Goal: Task Accomplishment & Management: Manage account settings

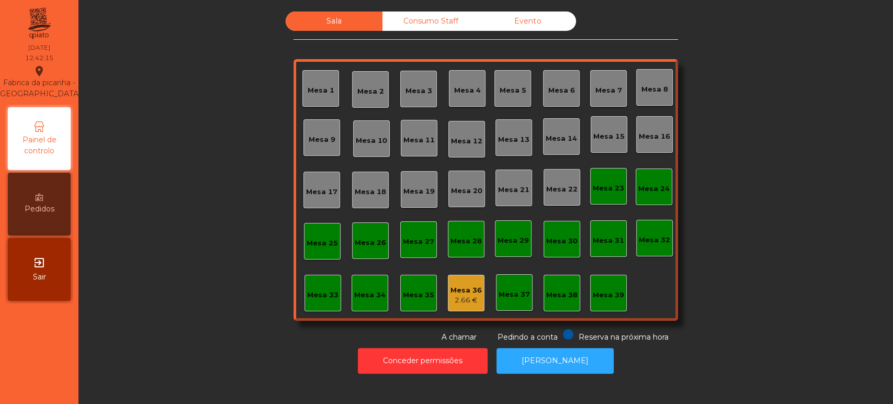
click at [561, 82] on div "Mesa 6" at bounding box center [562, 88] width 27 height 15
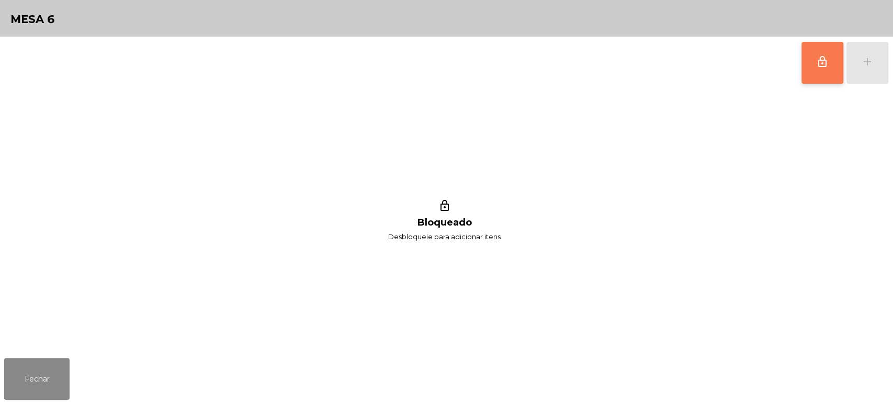
click at [810, 68] on button "lock_outline" at bounding box center [823, 63] width 42 height 42
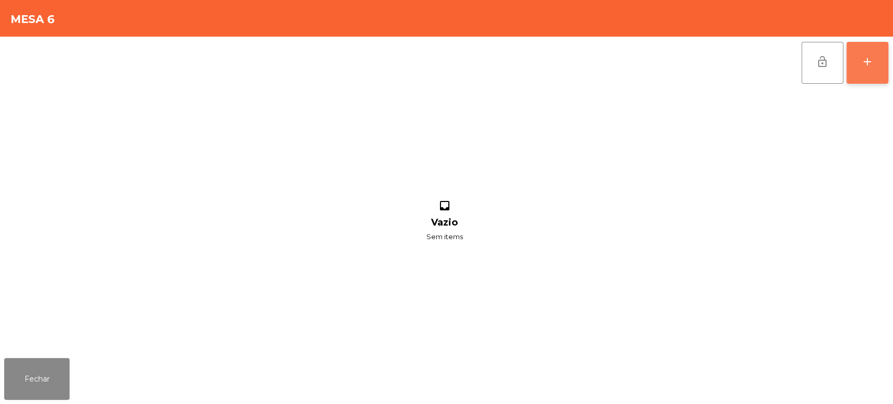
click at [870, 66] on div "add" at bounding box center [868, 61] width 13 height 13
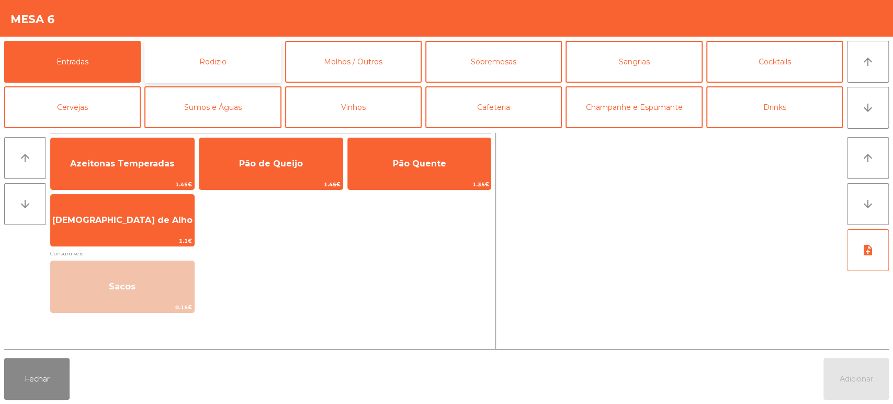
click at [213, 50] on button "Rodizio" at bounding box center [212, 62] width 137 height 42
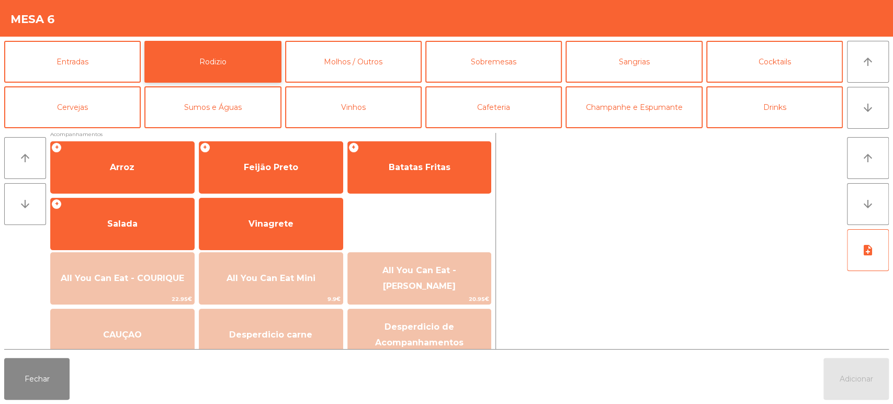
scroll to position [138, 0]
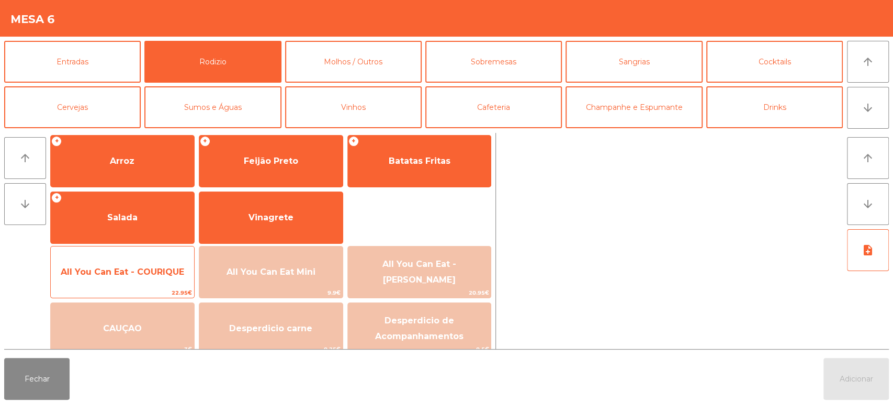
click at [153, 288] on span "22.95€" at bounding box center [122, 293] width 143 height 10
click at [142, 274] on span "All You Can Eat - COURIQUE" at bounding box center [123, 272] width 124 height 10
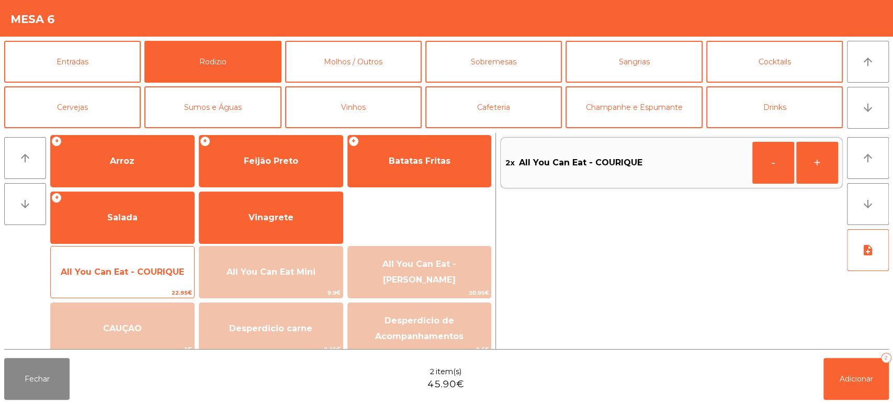
click at [132, 270] on span "All You Can Eat - COURIQUE" at bounding box center [123, 272] width 124 height 10
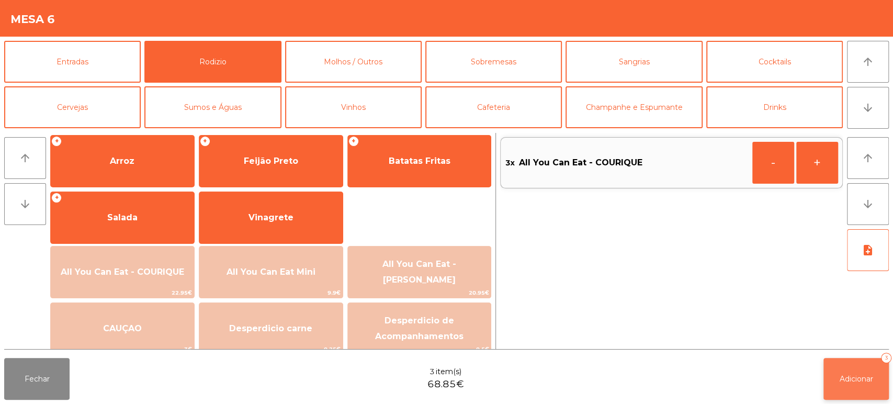
click at [835, 373] on button "Adicionar 3" at bounding box center [856, 379] width 65 height 42
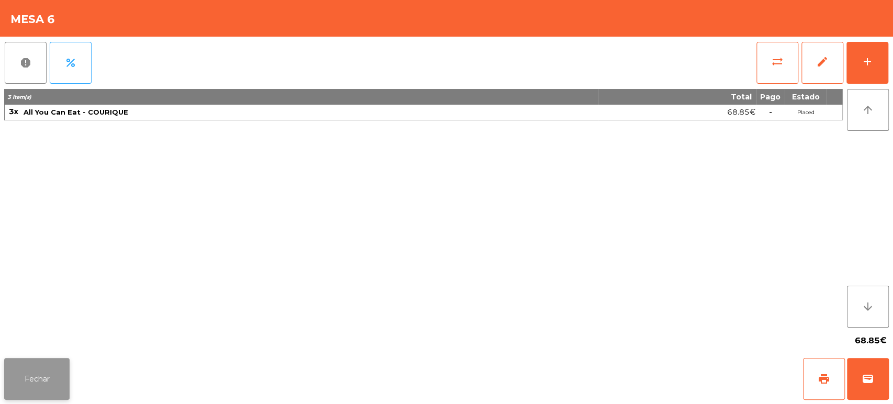
click at [46, 364] on button "Fechar" at bounding box center [36, 379] width 65 height 42
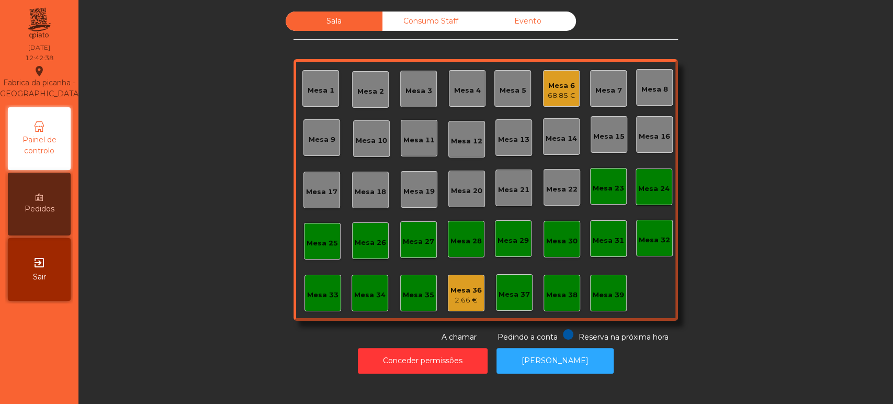
click at [465, 92] on div "Mesa 4" at bounding box center [467, 90] width 27 height 10
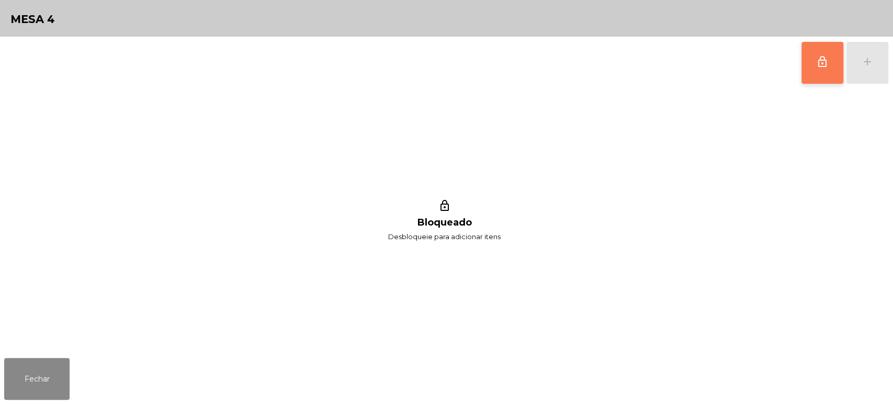
click at [810, 54] on button "lock_outline" at bounding box center [823, 63] width 42 height 42
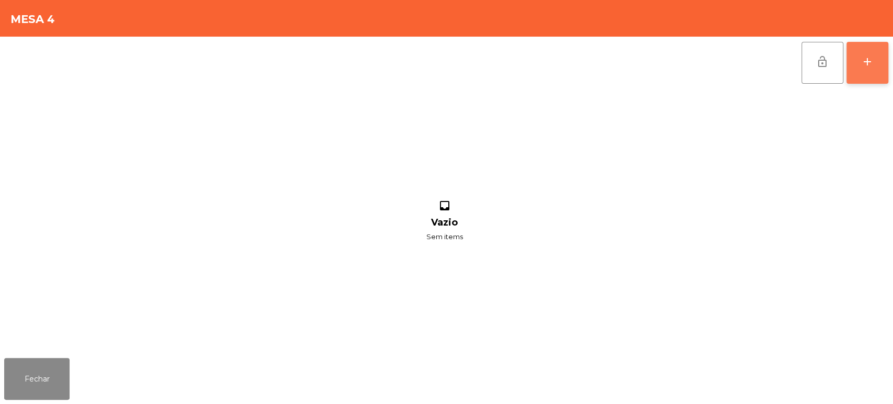
click at [875, 60] on button "add" at bounding box center [868, 63] width 42 height 42
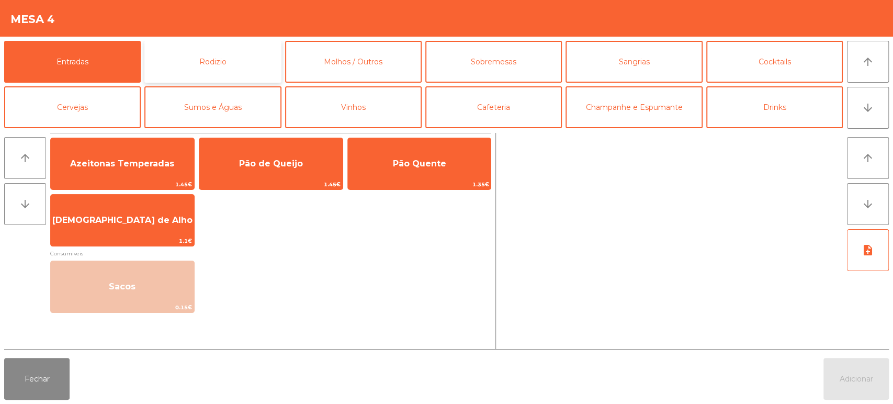
click at [246, 61] on button "Rodizio" at bounding box center [212, 62] width 137 height 42
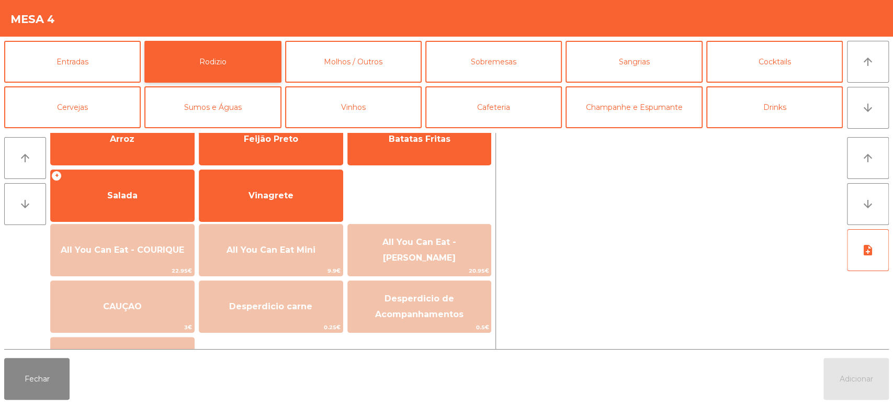
scroll to position [161, 0]
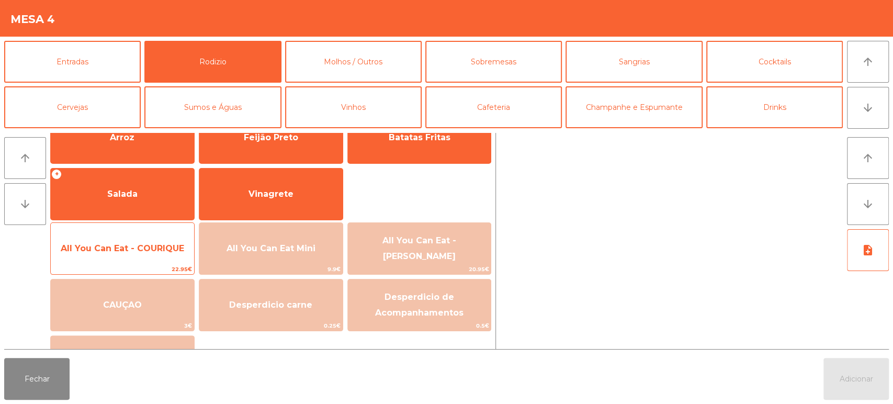
click at [138, 251] on span "All You Can Eat - COURIQUE" at bounding box center [123, 248] width 124 height 10
click at [139, 253] on span "All You Can Eat - COURIQUE" at bounding box center [122, 248] width 143 height 28
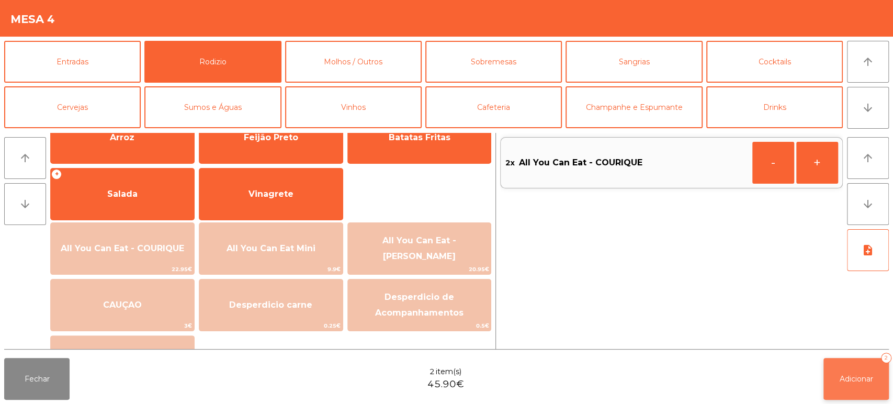
click at [852, 376] on span "Adicionar" at bounding box center [856, 378] width 33 height 9
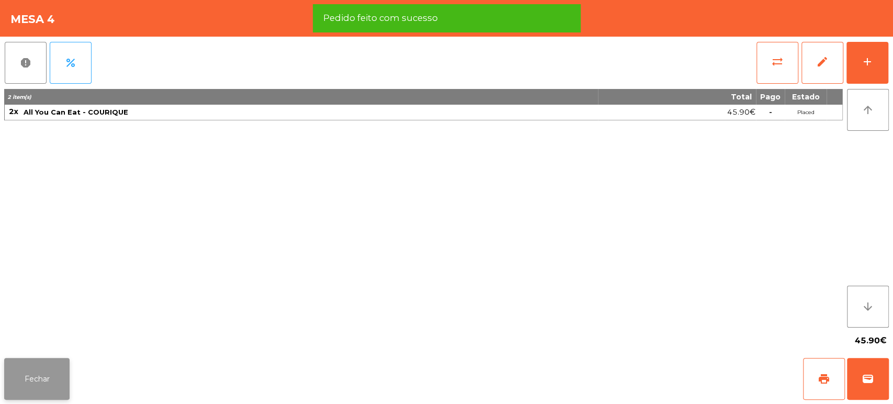
click at [46, 365] on button "Fechar" at bounding box center [36, 379] width 65 height 42
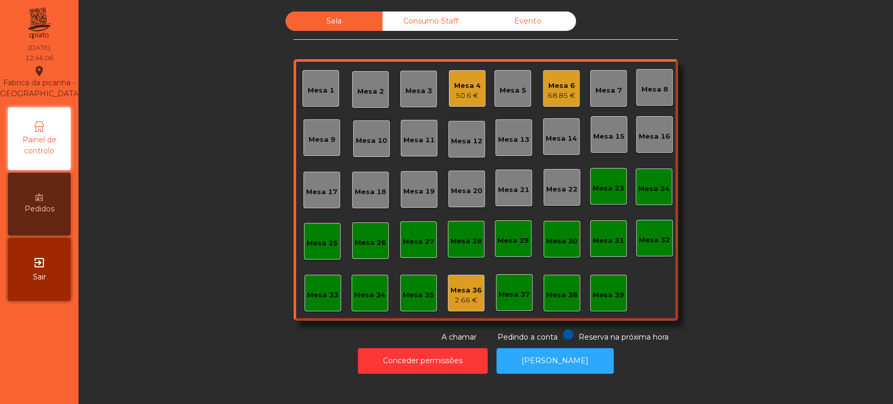
click at [770, 313] on div "Sala Consumo Staff Evento Mesa 1 Mesa 2 Mesa 3 Mesa 4 50.6 € Mesa 5 Mesa 6 68.8…" at bounding box center [486, 177] width 787 height 331
click at [191, 224] on div "Sala Consumo Staff Evento Mesa 1 Mesa 2 Mesa 3 Mesa 4 50.6 € Mesa 5 Mesa 6 68.8…" at bounding box center [486, 177] width 787 height 331
click at [318, 245] on div "Mesa 25" at bounding box center [322, 243] width 31 height 10
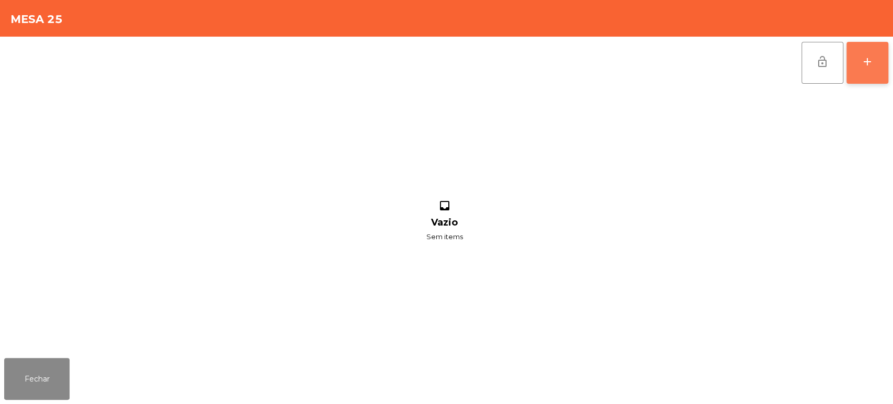
click at [868, 70] on button "add" at bounding box center [868, 63] width 42 height 42
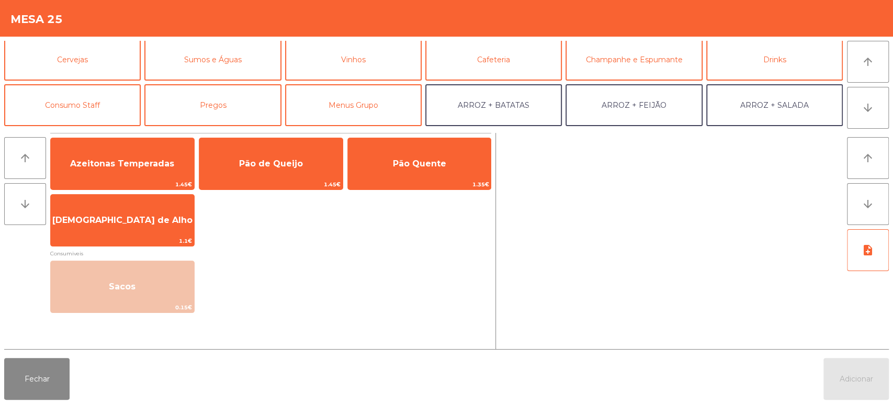
scroll to position [49, 0]
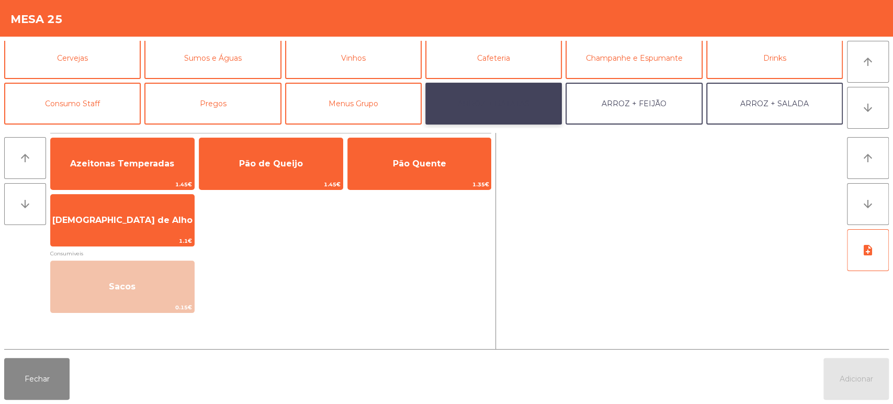
click at [518, 110] on button "ARROZ + BATATAS" at bounding box center [494, 104] width 137 height 42
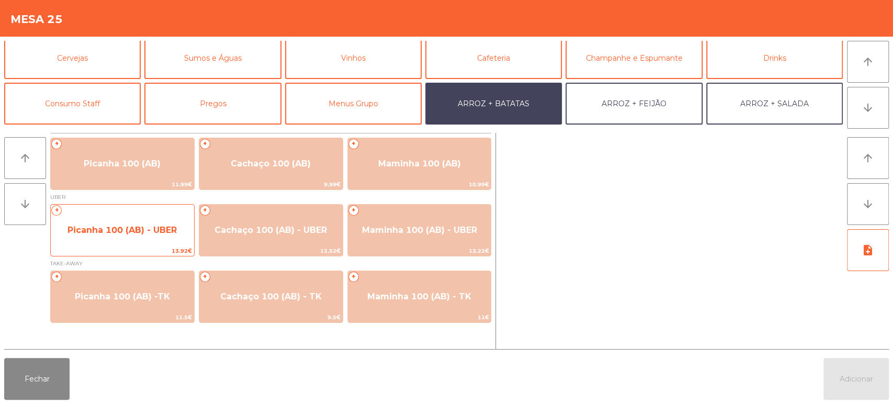
click at [140, 244] on div "+ Picanha 100 (AB) - UBER 13.92€" at bounding box center [122, 230] width 144 height 52
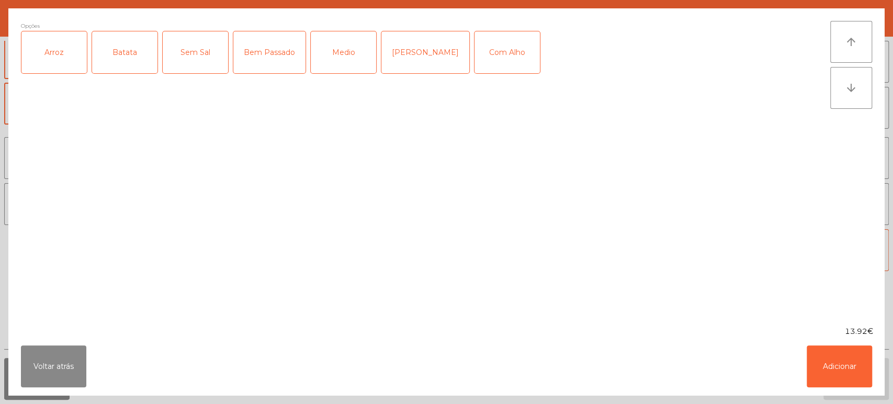
click at [76, 60] on div "Arroz" at bounding box center [53, 52] width 65 height 42
click at [117, 49] on div "Batata" at bounding box center [124, 52] width 65 height 42
click at [352, 58] on div "Medio" at bounding box center [343, 52] width 65 height 42
click at [841, 364] on button "Adicionar" at bounding box center [839, 366] width 65 height 42
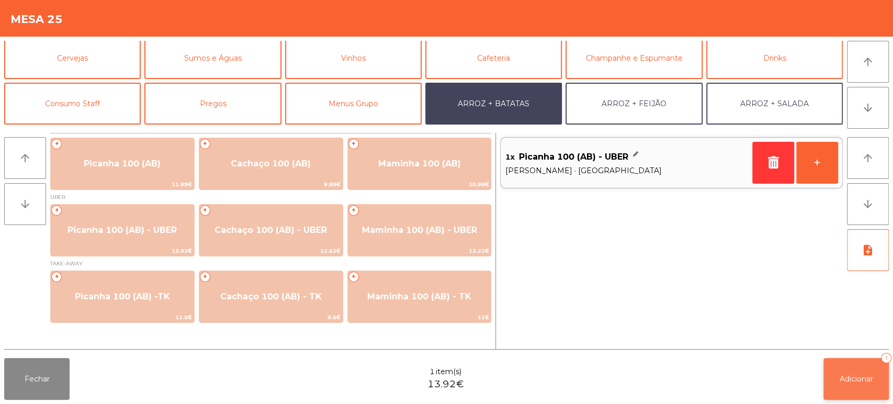
click at [855, 377] on span "Adicionar" at bounding box center [856, 378] width 33 height 9
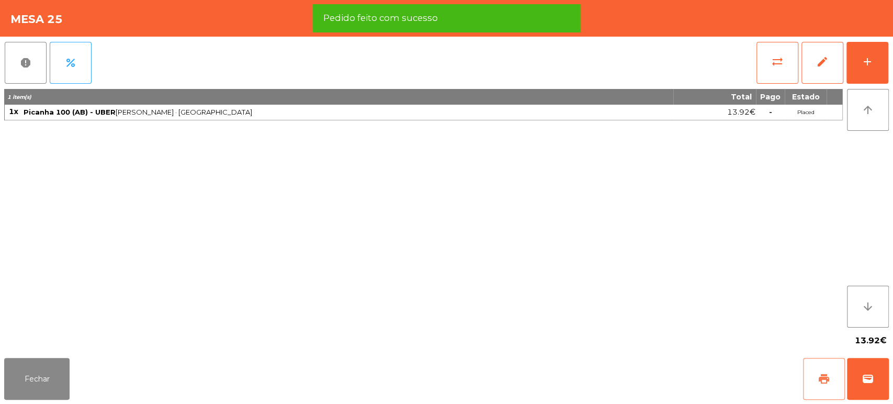
click at [815, 378] on button "print" at bounding box center [824, 379] width 42 height 42
click at [881, 377] on button "wallet" at bounding box center [868, 379] width 42 height 42
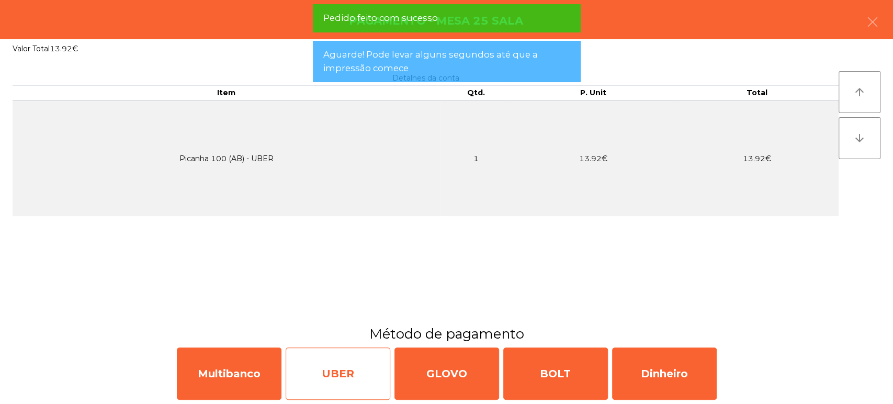
click at [354, 388] on div "UBER" at bounding box center [338, 374] width 105 height 52
select select "**"
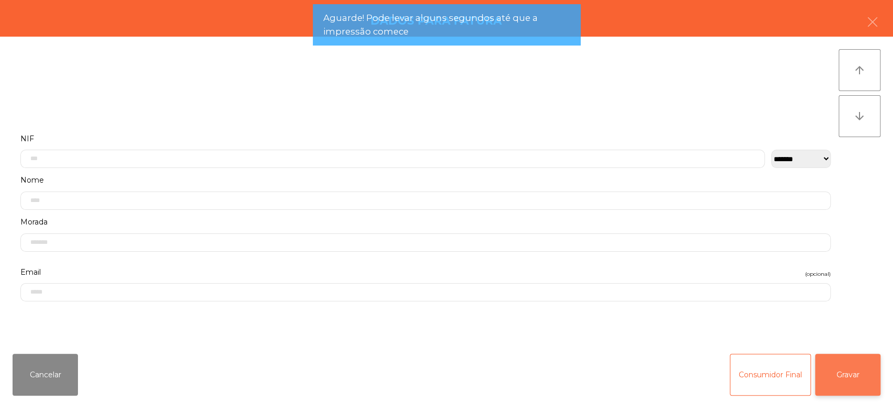
click at [842, 388] on button "Gravar" at bounding box center [847, 375] width 65 height 42
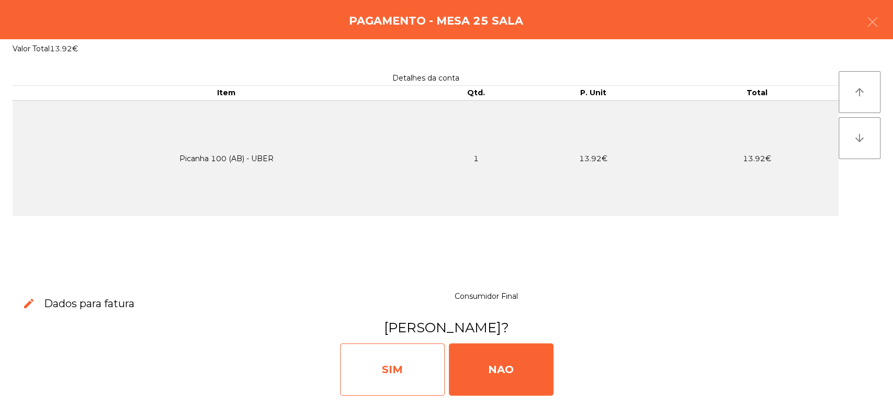
click at [402, 378] on div "SIM" at bounding box center [392, 369] width 105 height 52
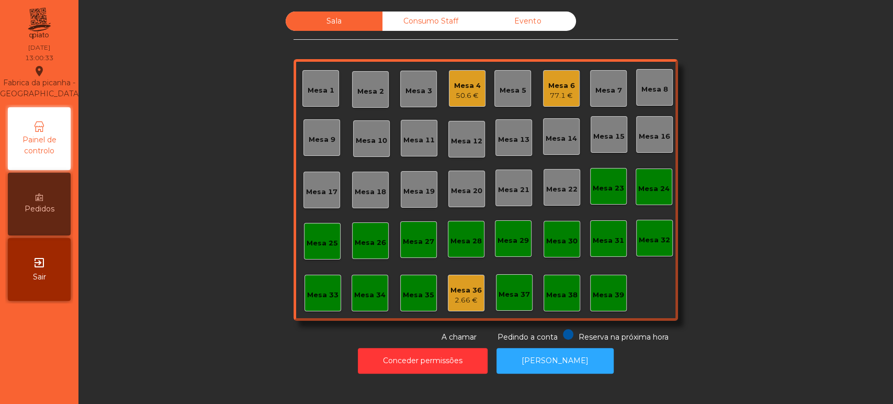
click at [651, 198] on div "Mesa 24" at bounding box center [654, 187] width 37 height 37
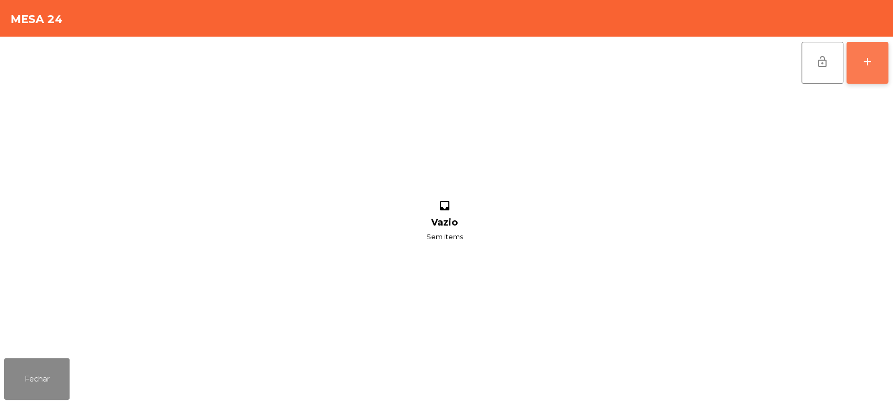
click at [875, 64] on button "add" at bounding box center [868, 63] width 42 height 42
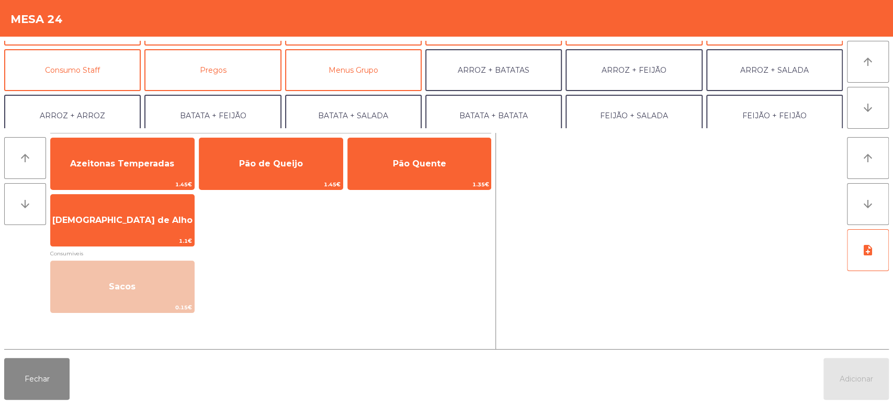
scroll to position [83, 0]
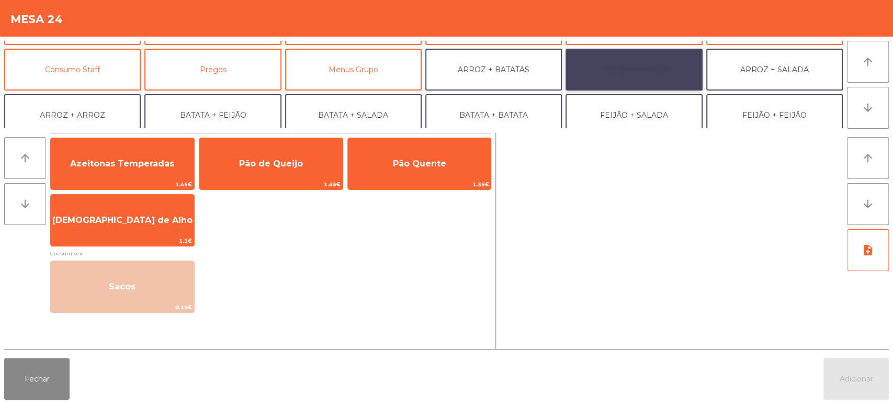
click at [632, 71] on button "ARROZ + FEIJÃO" at bounding box center [634, 70] width 137 height 42
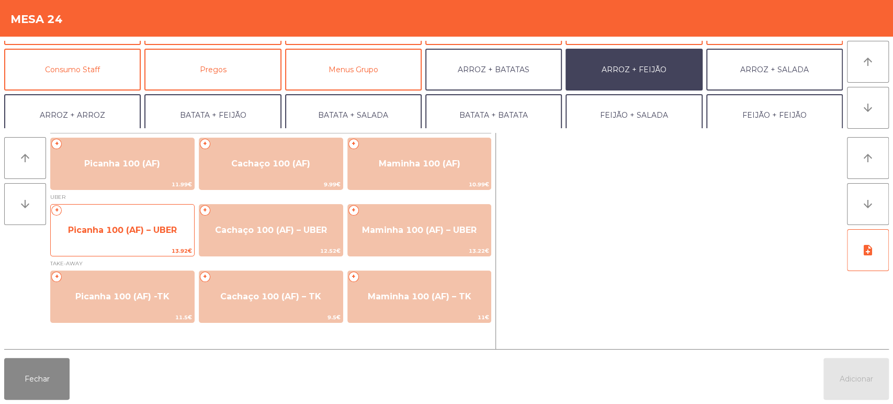
click at [171, 225] on span "Picanha 100 (AF) – UBER" at bounding box center [122, 230] width 109 height 10
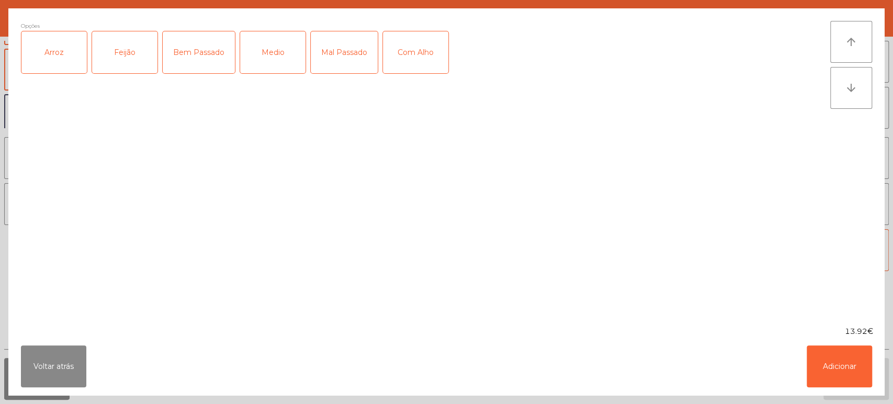
click at [59, 63] on div "Arroz" at bounding box center [53, 52] width 65 height 42
click at [97, 69] on div "Feijão" at bounding box center [124, 52] width 65 height 42
click at [276, 50] on div "Medio" at bounding box center [272, 52] width 65 height 42
click at [398, 51] on div "Com Alho" at bounding box center [415, 52] width 65 height 42
click at [830, 373] on button "Adicionar" at bounding box center [839, 366] width 65 height 42
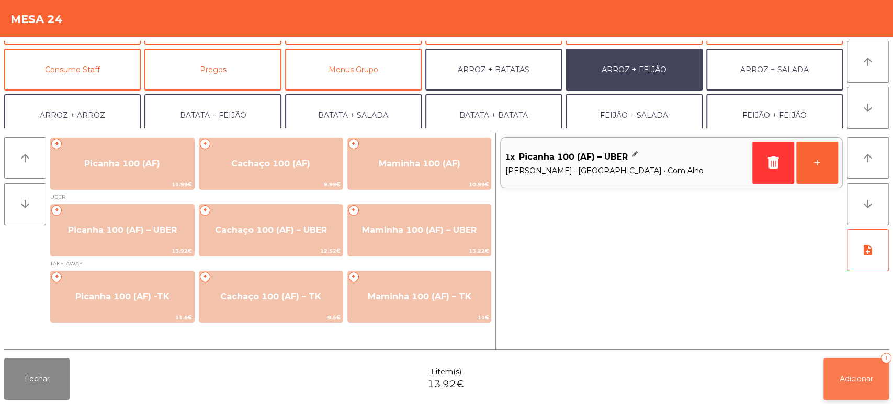
click at [859, 377] on span "Adicionar" at bounding box center [856, 378] width 33 height 9
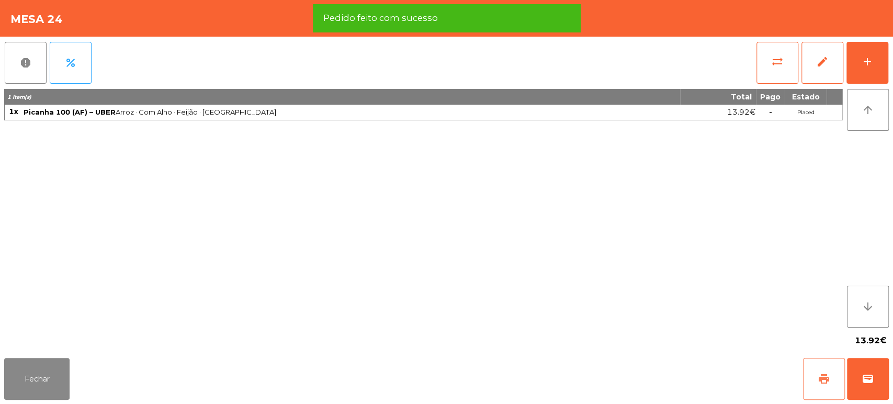
click at [815, 378] on button "print" at bounding box center [824, 379] width 42 height 42
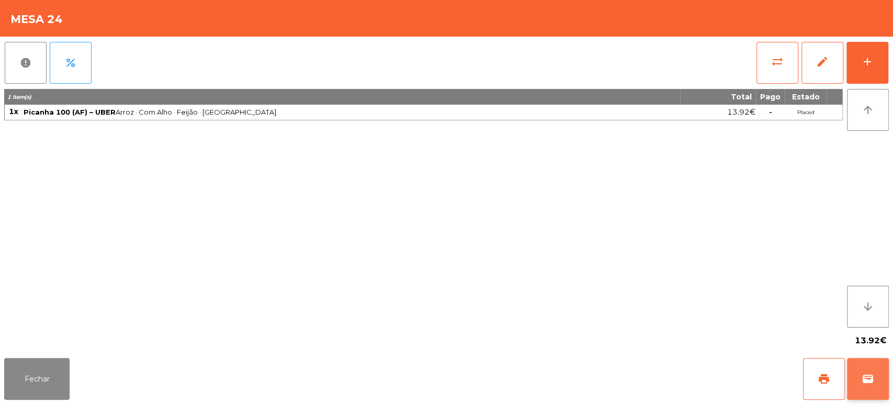
click at [867, 381] on span "wallet" at bounding box center [868, 379] width 13 height 13
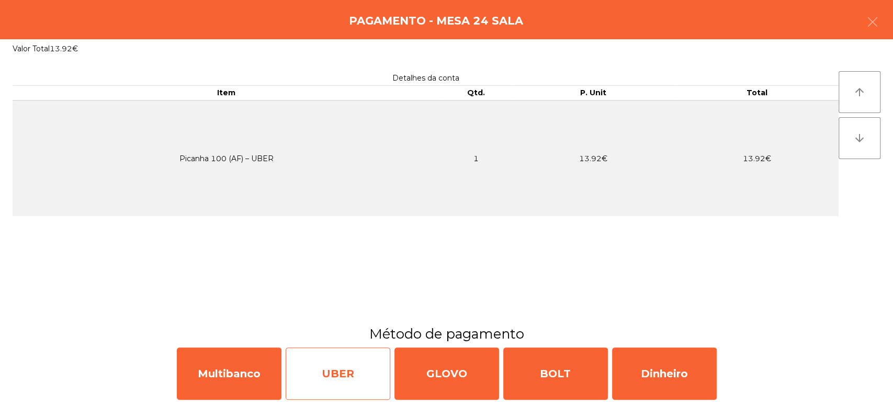
click at [334, 377] on div "UBER" at bounding box center [338, 374] width 105 height 52
select select "**"
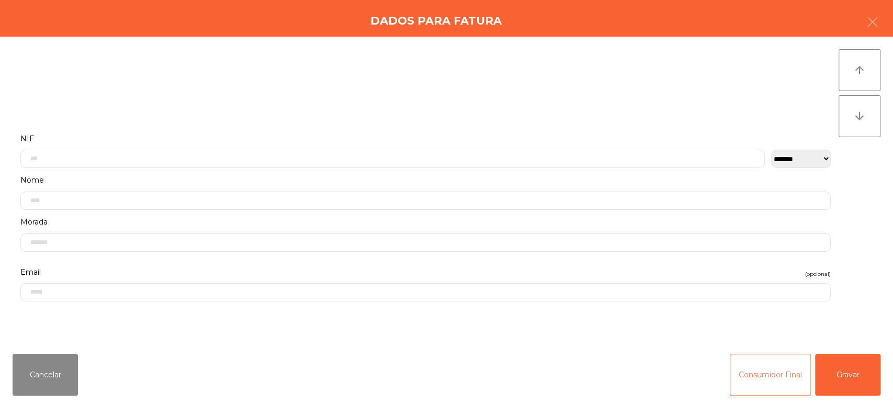
click at [739, 378] on button "Consumidor Final" at bounding box center [770, 375] width 81 height 42
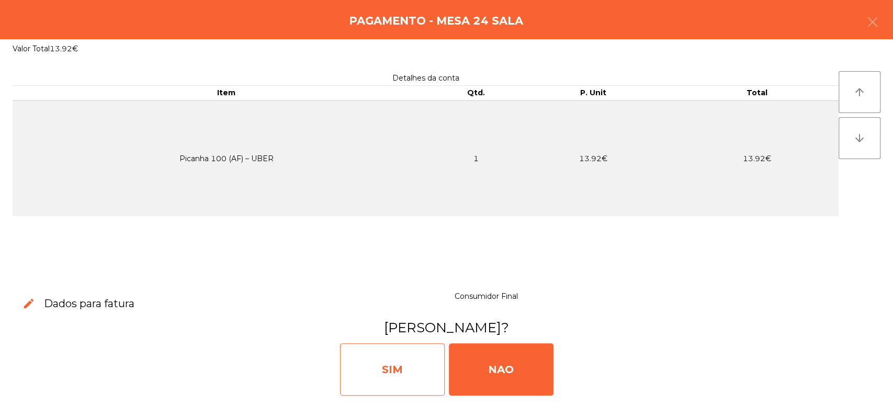
click at [382, 373] on div "SIM" at bounding box center [392, 369] width 105 height 52
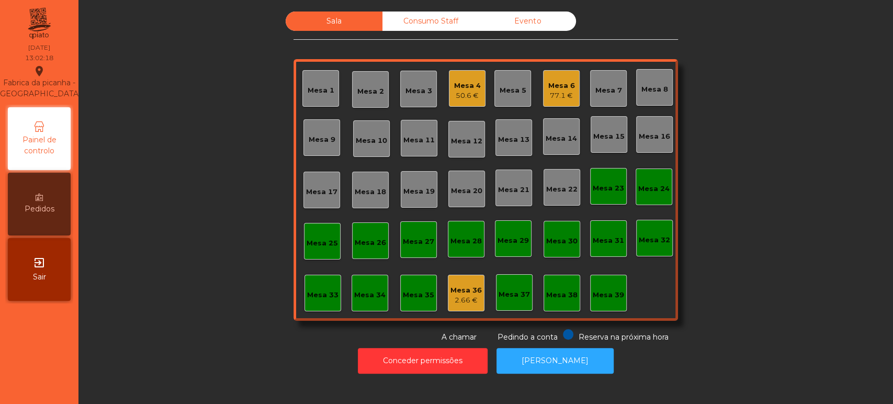
click at [455, 95] on div "50.6 €" at bounding box center [467, 96] width 27 height 10
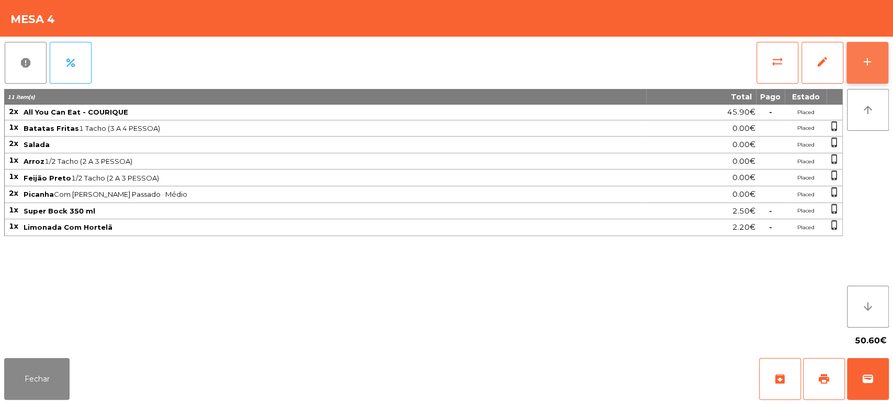
click at [867, 58] on div "add" at bounding box center [868, 61] width 13 height 13
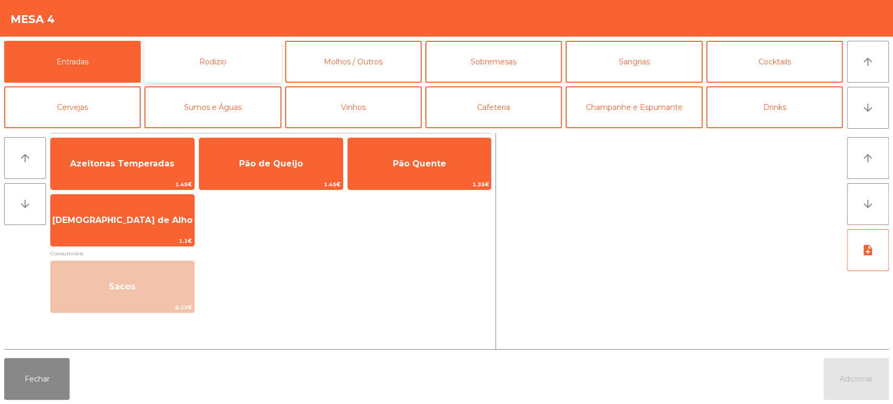
click at [241, 77] on button "Rodizio" at bounding box center [212, 62] width 137 height 42
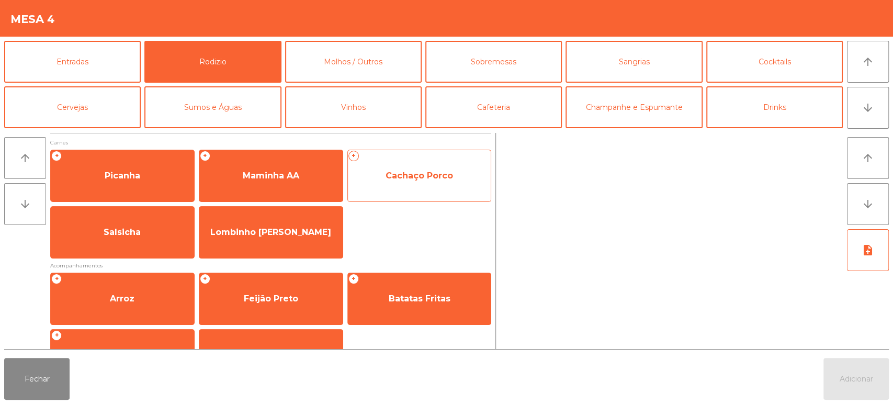
click at [401, 186] on span "Cachaço Porco" at bounding box center [419, 176] width 143 height 28
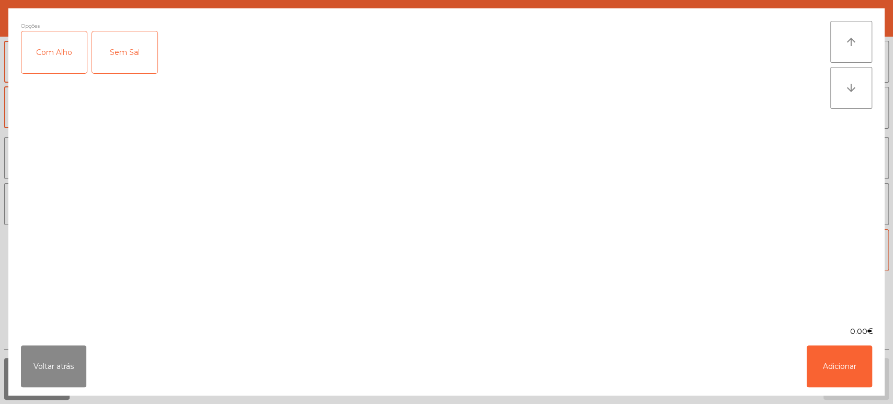
click at [68, 50] on div "Com Alho" at bounding box center [53, 52] width 65 height 42
click at [841, 381] on button "Adicionar" at bounding box center [839, 366] width 65 height 42
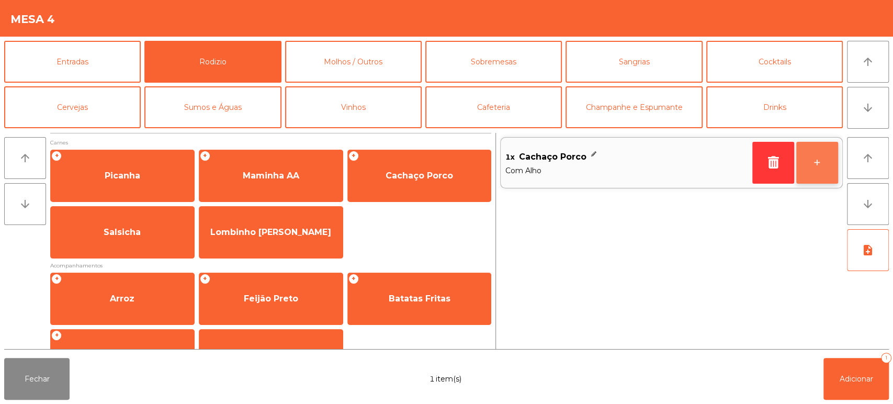
click at [829, 159] on button "+" at bounding box center [818, 163] width 42 height 42
click at [892, 359] on div "Fechar 2 item(s) Adicionar 2" at bounding box center [446, 379] width 893 height 50
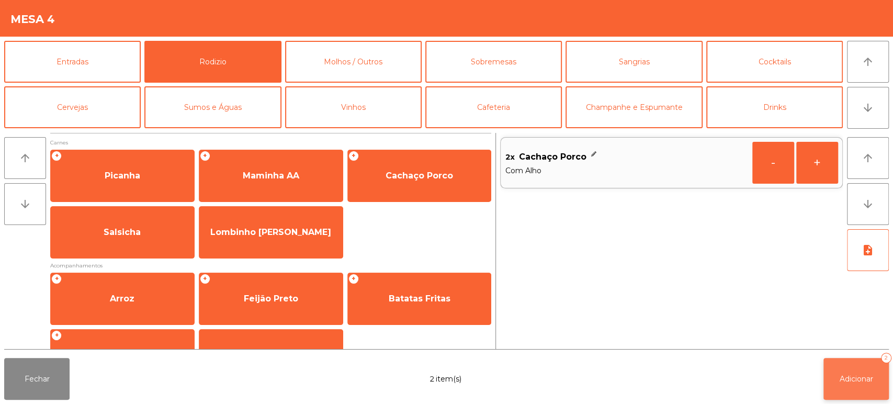
click at [854, 381] on span "Adicionar" at bounding box center [856, 378] width 33 height 9
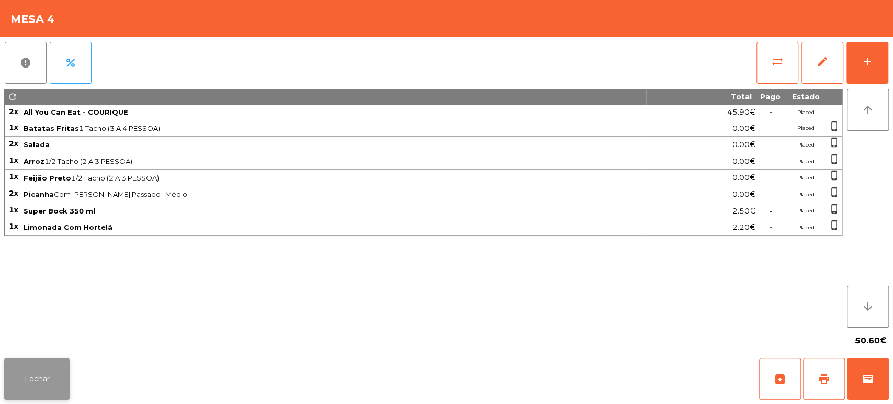
click at [55, 385] on button "Fechar" at bounding box center [36, 379] width 65 height 42
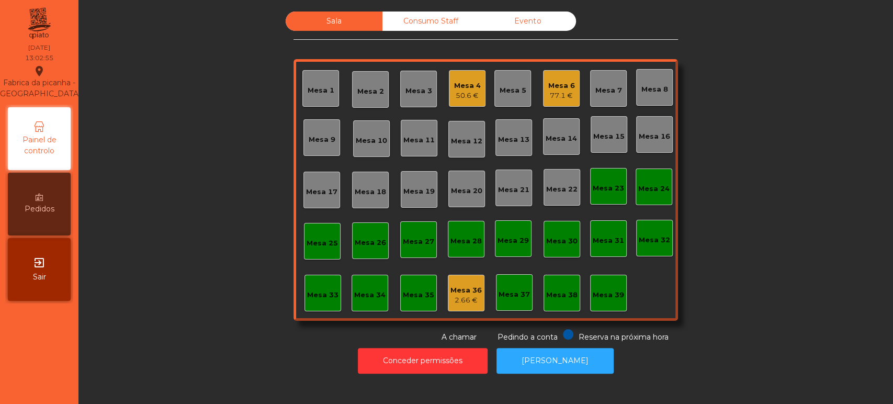
click at [155, 182] on div "Sala Consumo Staff Evento Mesa 1 Mesa 2 Mesa 3 Mesa 4 50.6 € Mesa 5 Mesa 6 77.1…" at bounding box center [486, 177] width 787 height 331
click at [553, 245] on div "Mesa 30" at bounding box center [561, 241] width 31 height 10
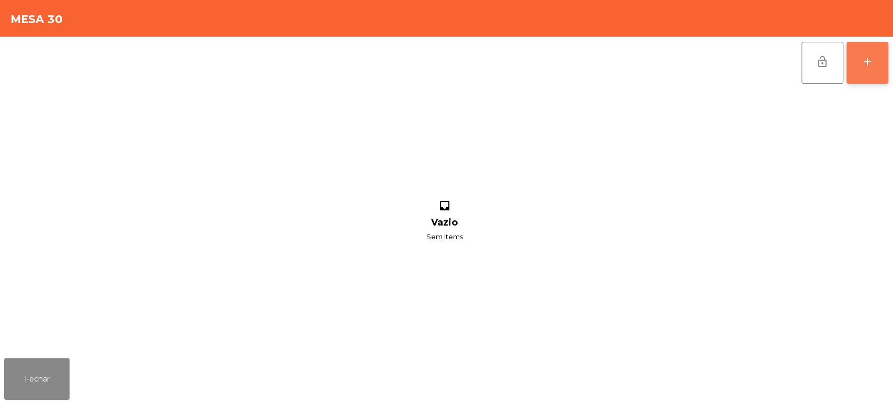
click at [884, 62] on button "add" at bounding box center [868, 63] width 42 height 42
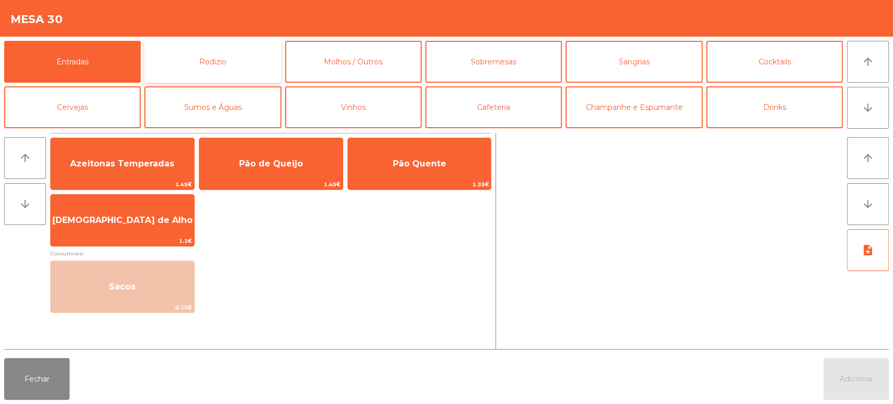
click at [245, 63] on button "Rodizio" at bounding box center [212, 62] width 137 height 42
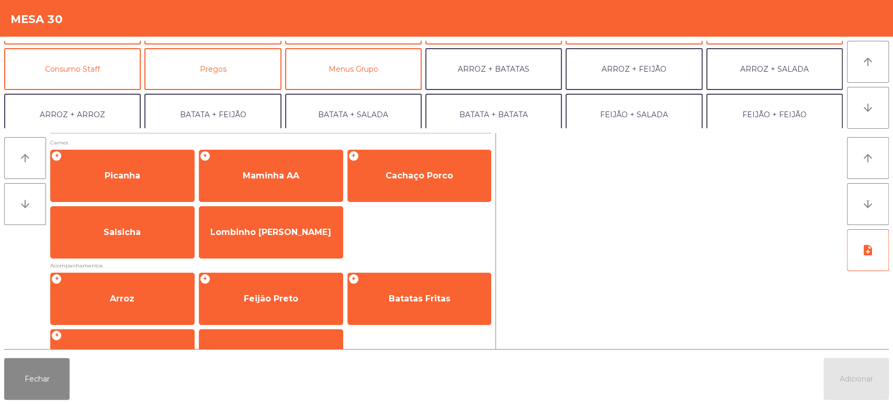
scroll to position [84, 0]
click at [111, 71] on button "Consumo Staff" at bounding box center [72, 69] width 137 height 42
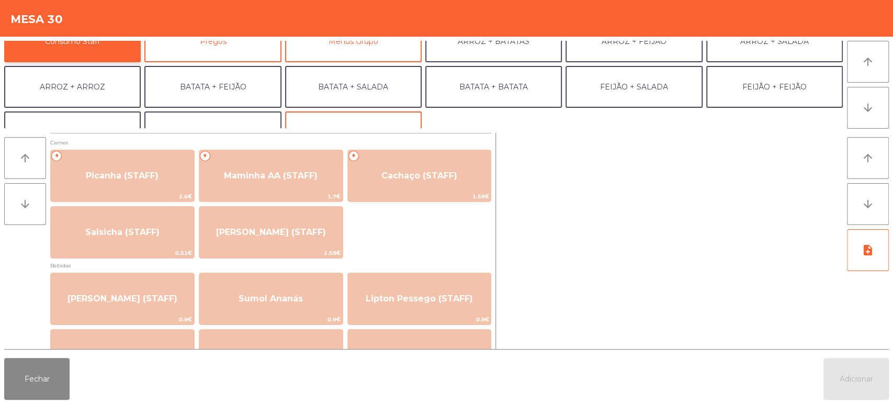
scroll to position [98, 0]
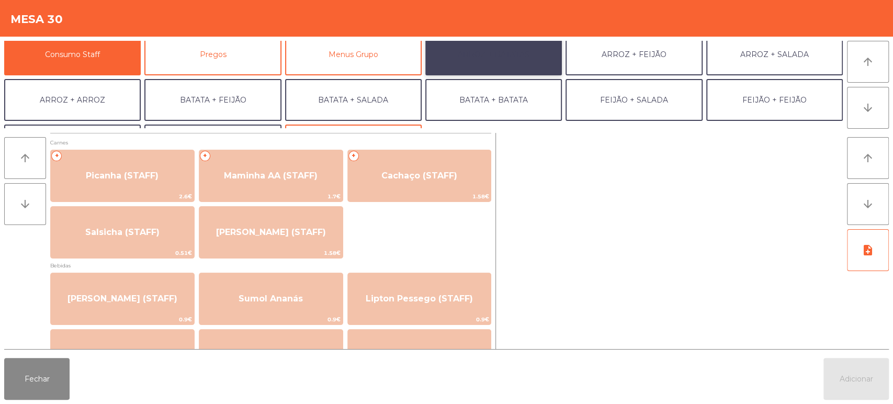
click at [505, 71] on button "ARROZ + BATATAS" at bounding box center [494, 54] width 137 height 42
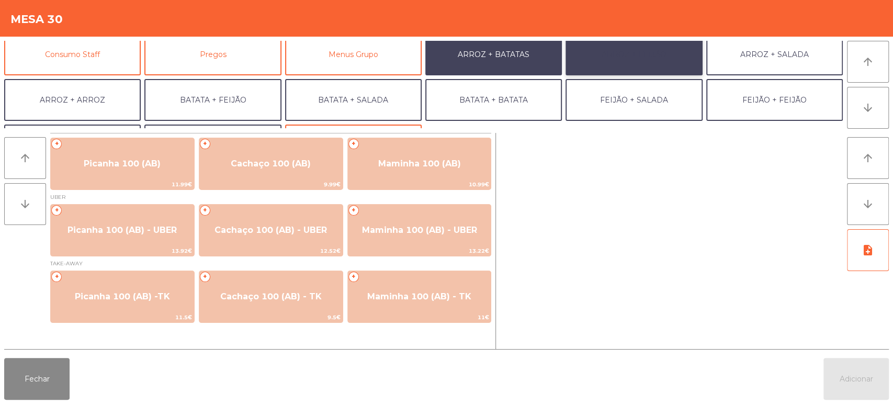
click at [620, 63] on button "ARROZ + FEIJÃO" at bounding box center [634, 54] width 137 height 42
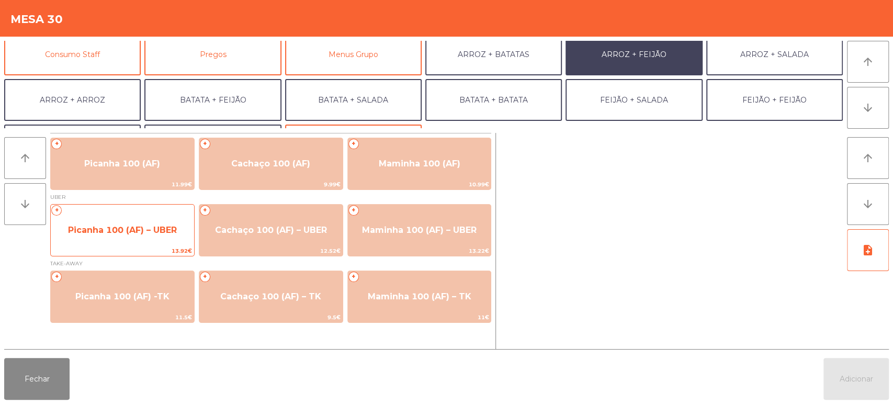
click at [147, 241] on span "Picanha 100 (AF) – UBER" at bounding box center [122, 230] width 143 height 28
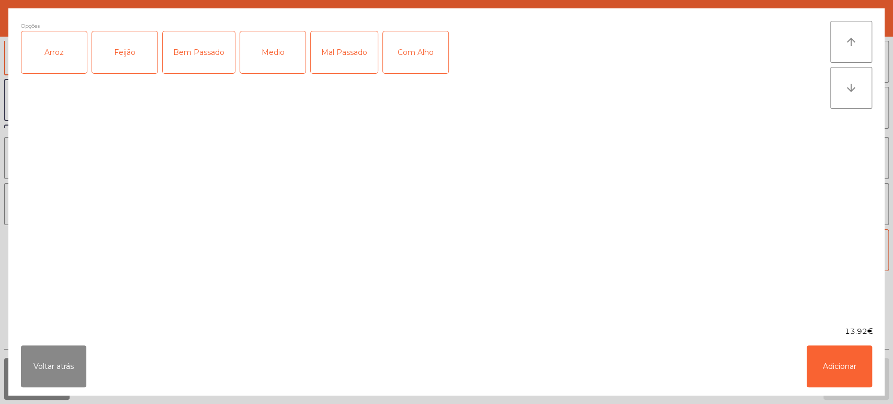
click at [66, 51] on div "Arroz" at bounding box center [53, 52] width 65 height 42
click at [142, 48] on div "Feijão" at bounding box center [124, 52] width 65 height 42
click at [295, 49] on div "Medio" at bounding box center [272, 52] width 65 height 42
click at [840, 373] on button "Adicionar" at bounding box center [839, 366] width 65 height 42
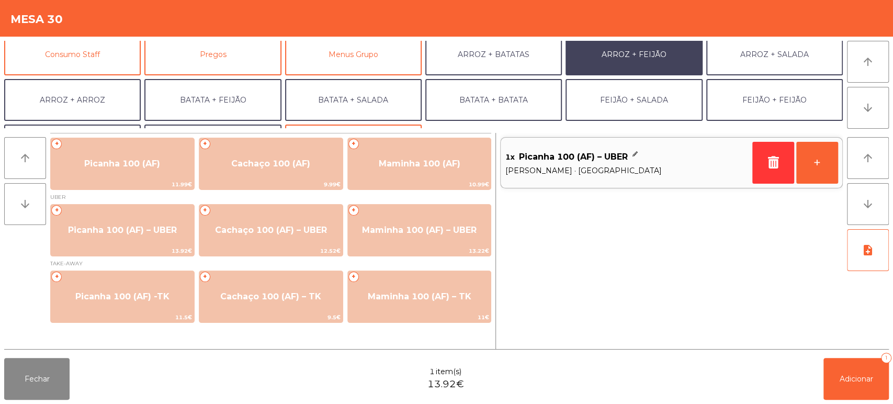
scroll to position [136, 0]
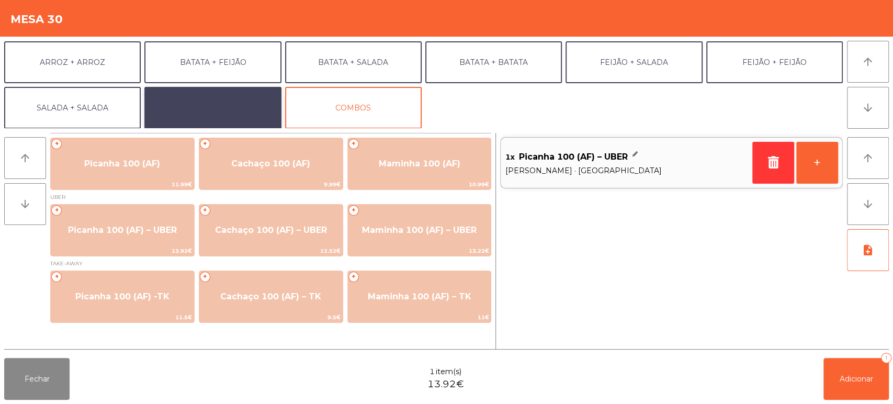
click at [205, 104] on button "EXTRAS UBER" at bounding box center [212, 108] width 137 height 42
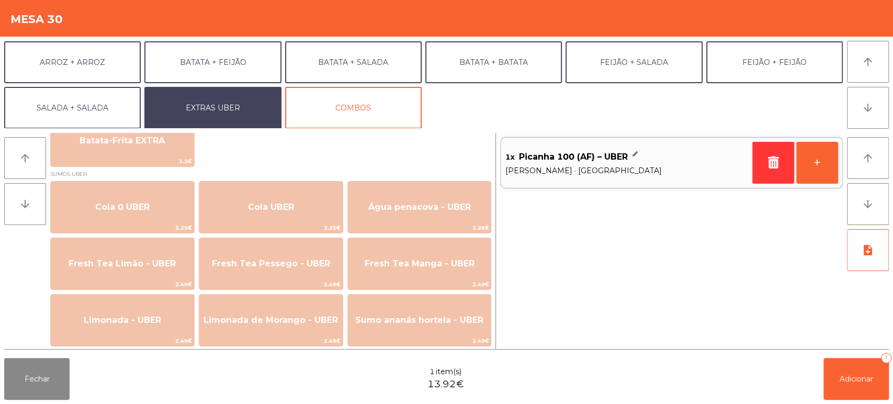
scroll to position [225, 0]
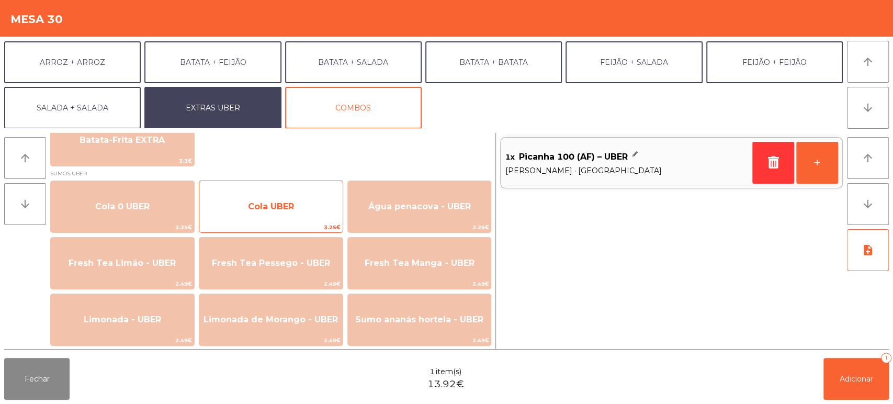
click at [296, 220] on span "Cola UBER" at bounding box center [270, 207] width 143 height 28
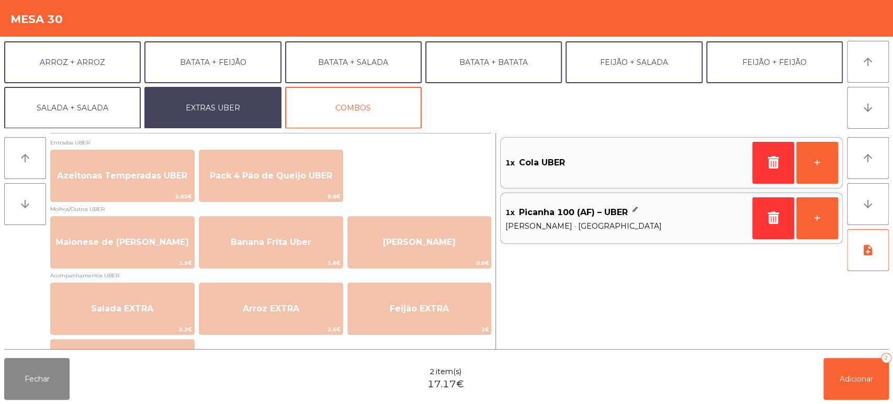
scroll to position [0, 0]
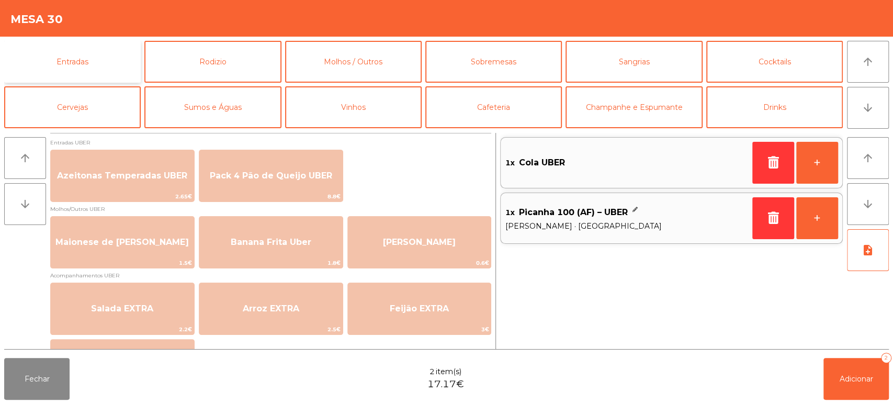
click at [77, 58] on button "Entradas" at bounding box center [72, 62] width 137 height 42
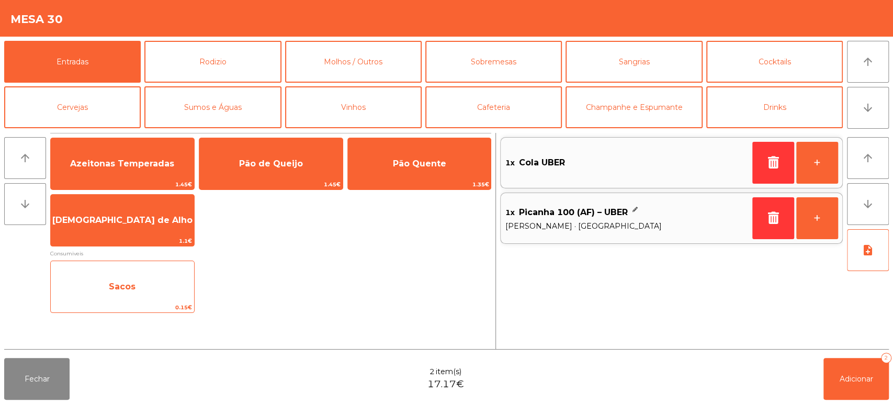
click at [192, 287] on span "Sacos" at bounding box center [122, 287] width 143 height 28
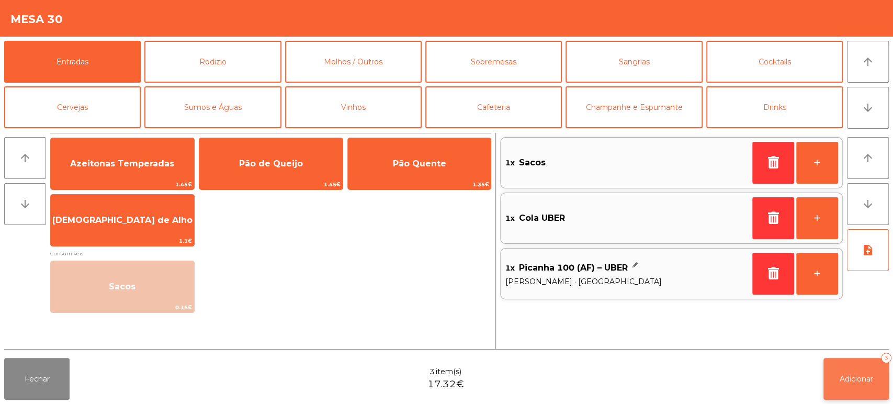
click at [871, 395] on button "Adicionar 3" at bounding box center [856, 379] width 65 height 42
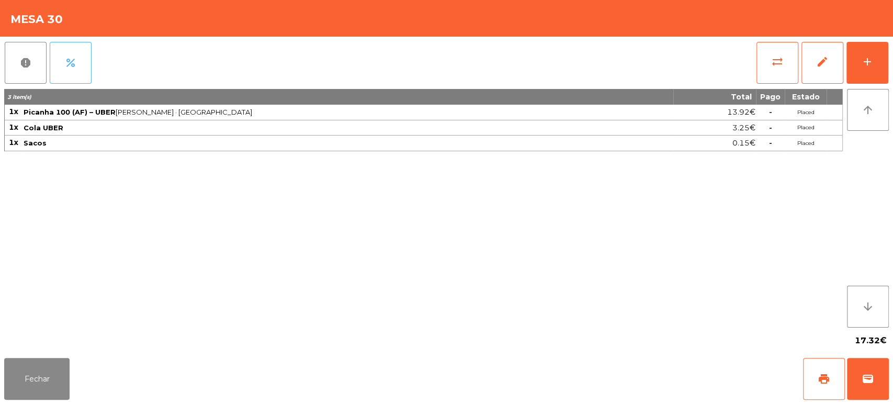
click at [73, 75] on button "percent" at bounding box center [71, 63] width 42 height 42
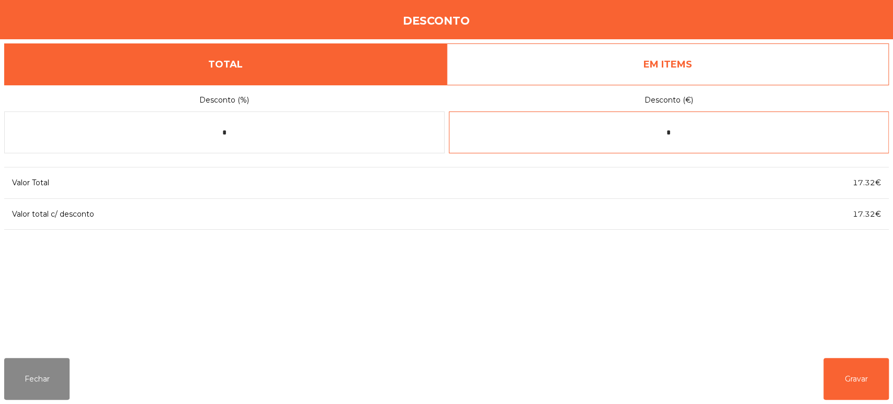
click at [695, 136] on input "*" at bounding box center [669, 132] width 441 height 42
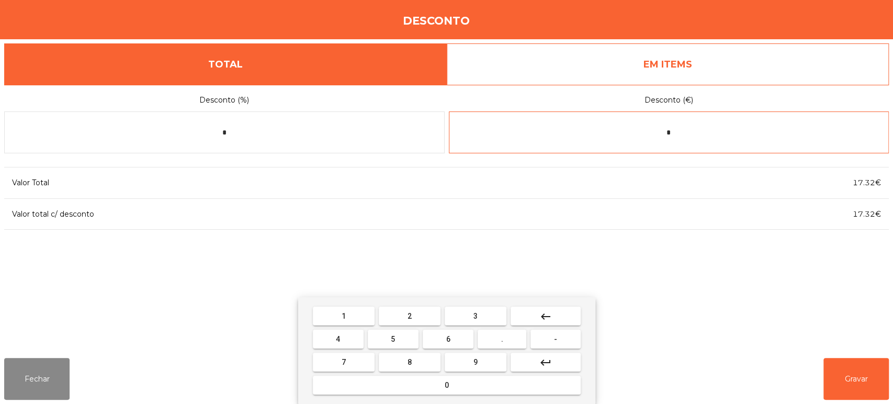
click at [530, 321] on button "keyboard_backspace" at bounding box center [546, 316] width 70 height 19
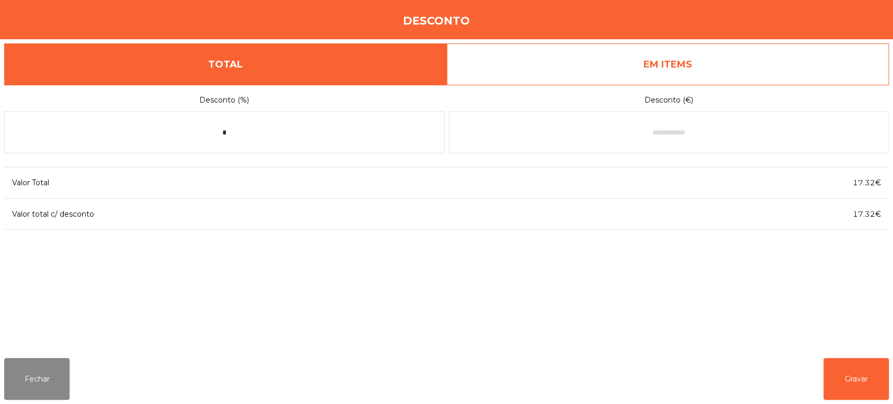
click at [485, 306] on div "Desconto (%) * Desconto (€) Valor Total 17.32€ Valor total c/ desconto 17.32€" at bounding box center [446, 217] width 885 height 265
click at [652, 136] on input "text" at bounding box center [669, 132] width 441 height 42
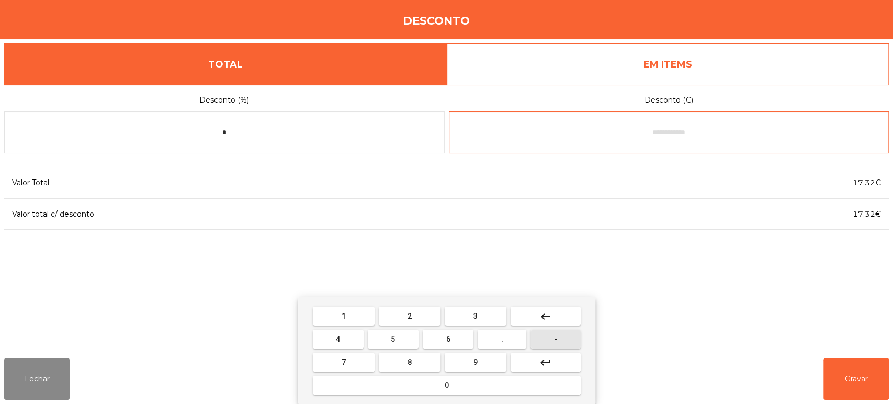
click at [558, 348] on button "-" at bounding box center [556, 339] width 50 height 19
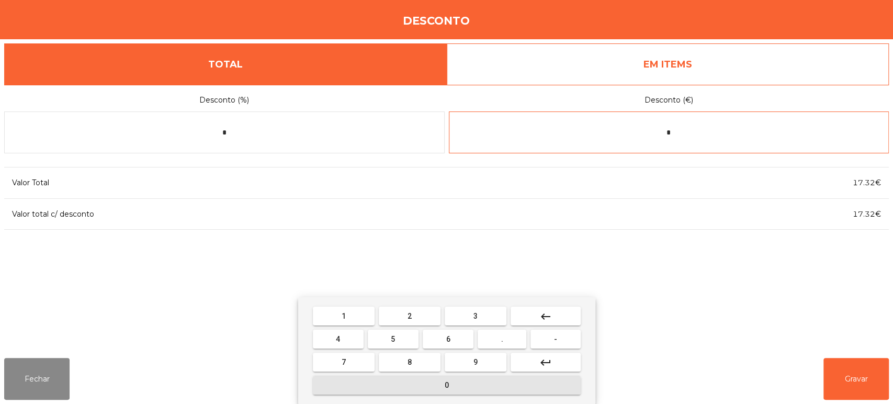
click at [470, 394] on button "0" at bounding box center [447, 385] width 268 height 19
click at [511, 343] on button "." at bounding box center [502, 339] width 49 height 19
click at [359, 317] on button "1" at bounding box center [344, 316] width 62 height 19
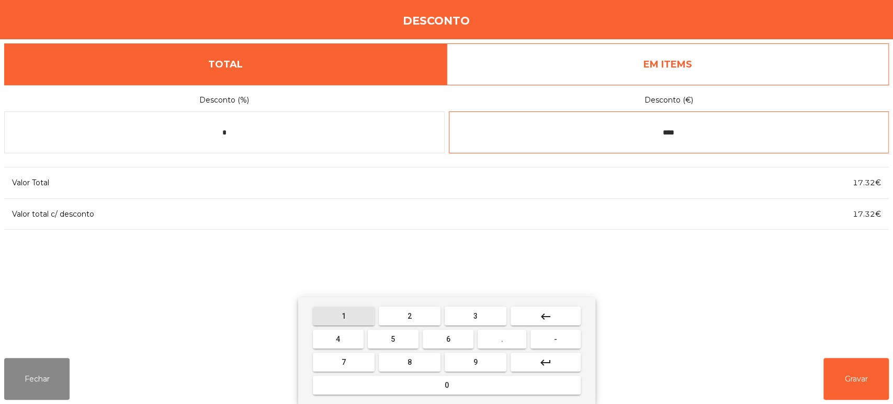
click at [403, 340] on button "5" at bounding box center [393, 339] width 51 height 19
type input "*****"
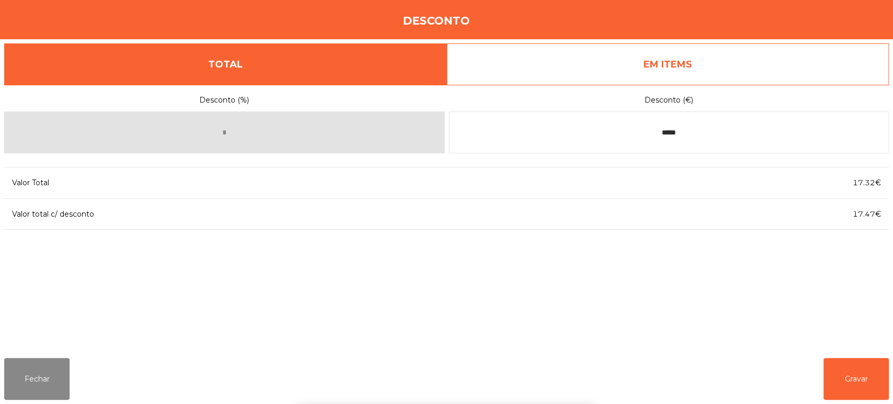
click at [708, 290] on div "Desconto (%) * Desconto (€) ***** Valor Total 17.32€ Valor total c/ desconto 17…" at bounding box center [446, 217] width 885 height 265
click at [865, 385] on button "Gravar" at bounding box center [856, 379] width 65 height 42
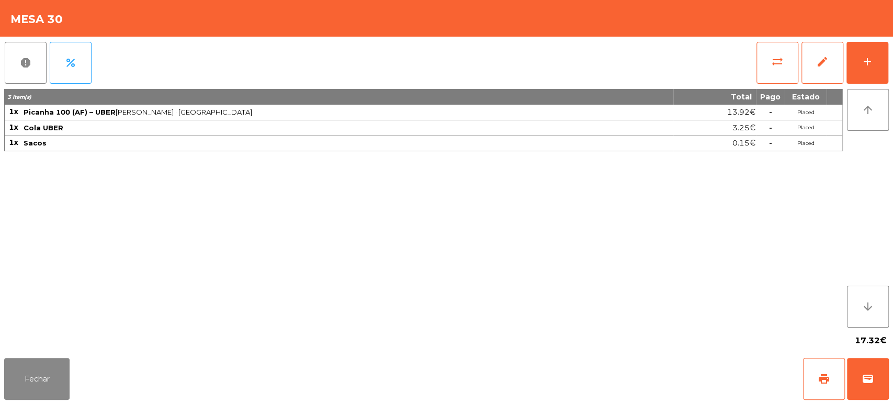
click at [136, 161] on div "3 item(s) Total Pago Estado 1x Picanha 100 (AF) – UBER Arroz · Feijão · Medio 1…" at bounding box center [423, 208] width 839 height 239
click at [755, 162] on div "3 item(s) Total Pago Estado 1x Picanha 100 (AF) – UBER Arroz · Feijão · Medio 1…" at bounding box center [423, 208] width 839 height 239
click at [773, 60] on span "sync_alt" at bounding box center [778, 61] width 13 height 13
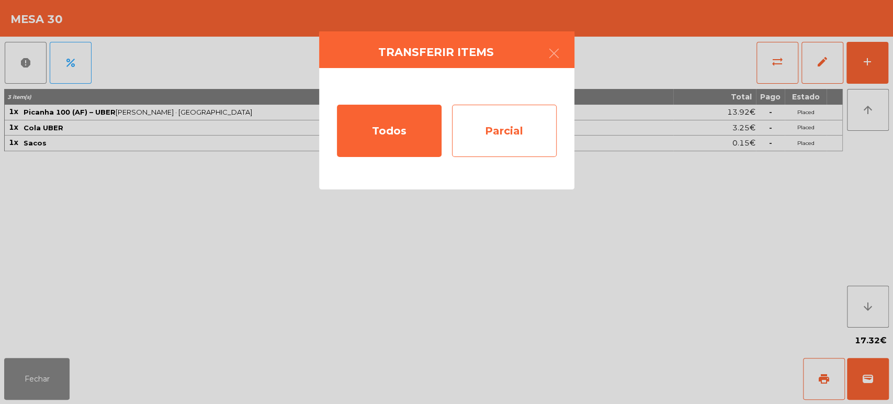
click at [501, 138] on div "Parcial" at bounding box center [504, 131] width 105 height 52
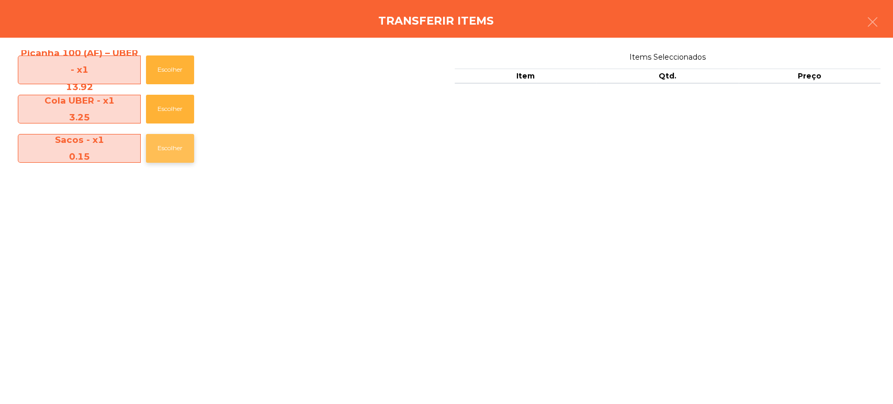
click at [181, 146] on button "Escolher" at bounding box center [170, 148] width 48 height 29
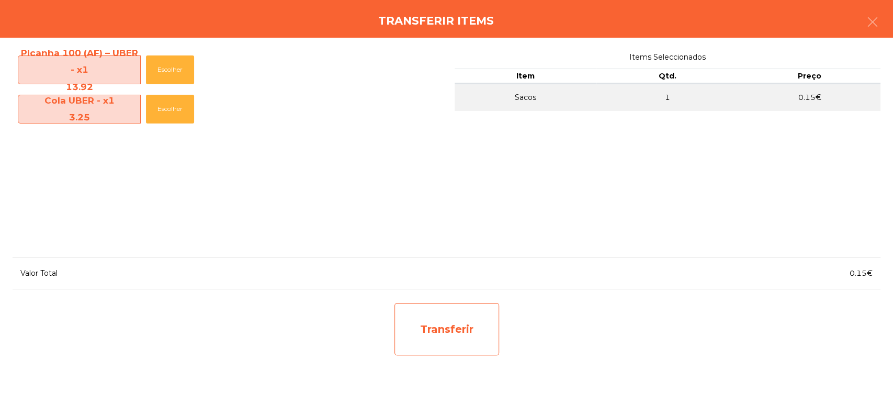
click at [452, 343] on div "Transferir" at bounding box center [447, 329] width 105 height 52
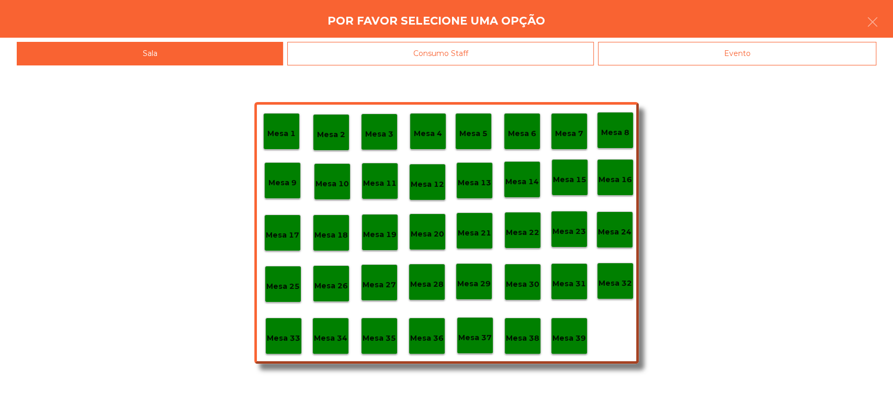
click at [477, 339] on p "Mesa 37" at bounding box center [475, 338] width 33 height 12
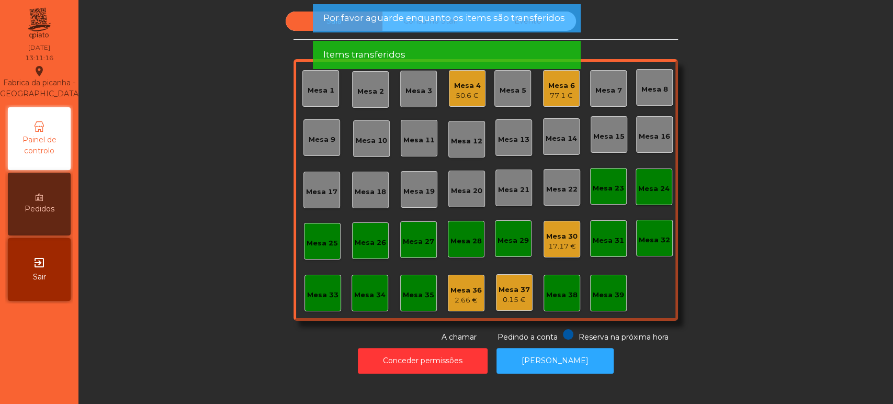
click at [553, 229] on div "Mesa 30 17.17 €" at bounding box center [561, 239] width 31 height 25
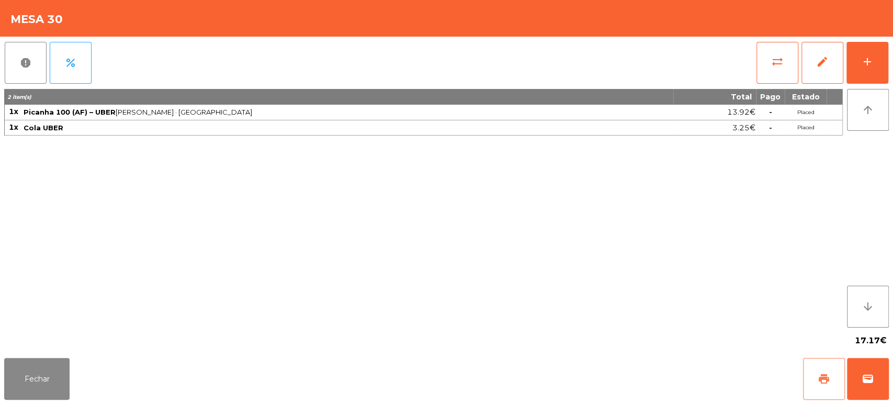
click at [828, 381] on span "print" at bounding box center [824, 379] width 13 height 13
click at [872, 372] on button "wallet" at bounding box center [868, 379] width 42 height 42
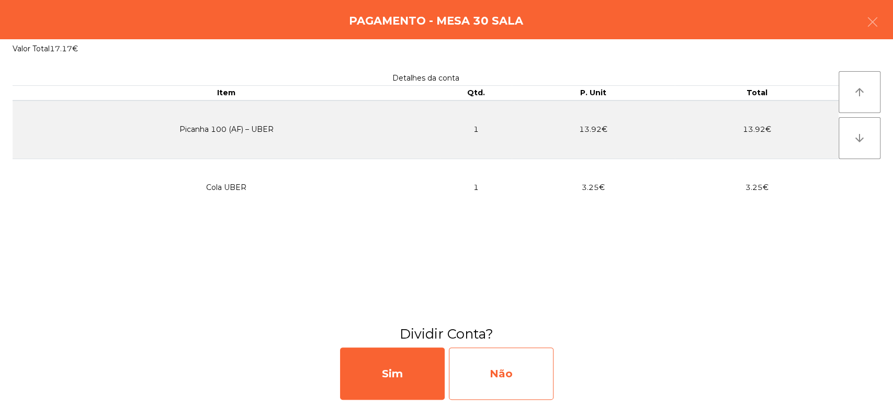
click at [519, 372] on div "Não" at bounding box center [501, 374] width 105 height 52
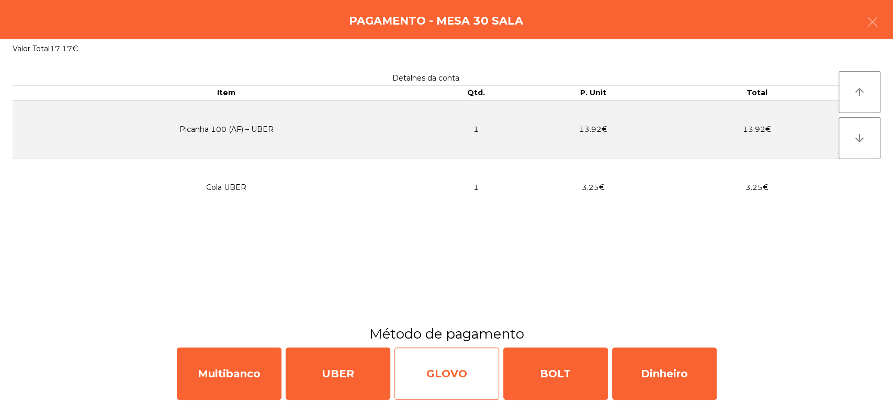
click at [483, 382] on div "GLOVO" at bounding box center [447, 374] width 105 height 52
select select "**"
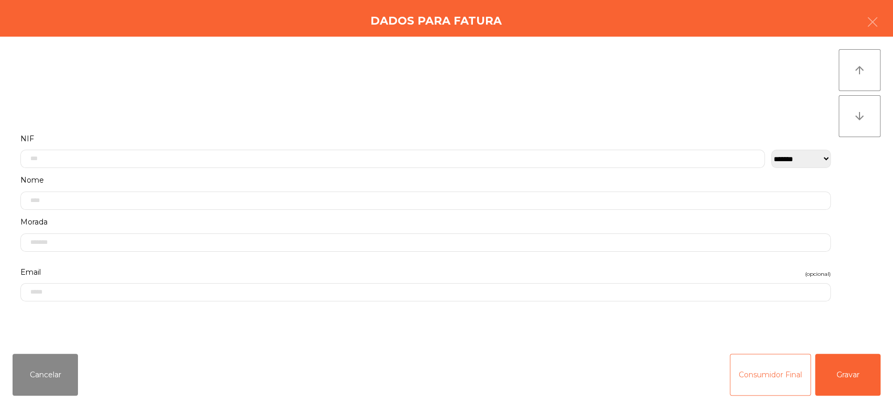
click at [778, 368] on button "Consumidor Final" at bounding box center [770, 375] width 81 height 42
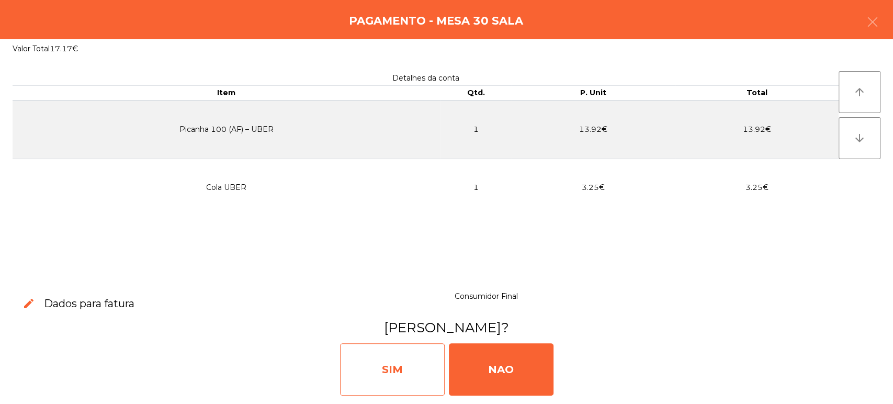
click at [430, 370] on div "SIM" at bounding box center [392, 369] width 105 height 52
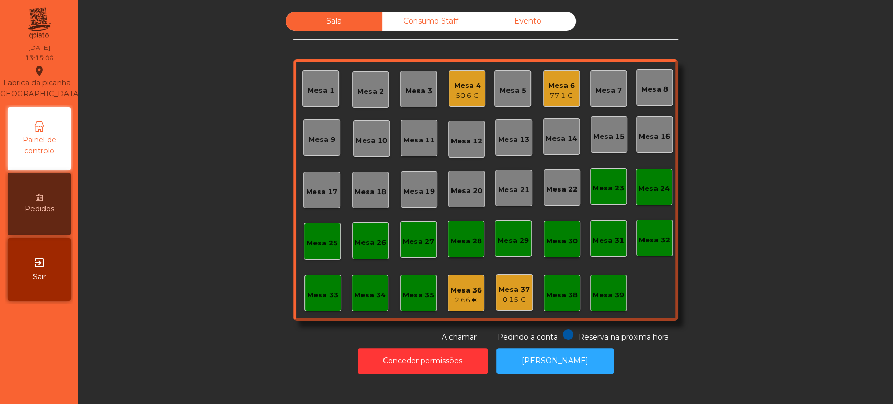
click at [416, 192] on div "Mesa 19" at bounding box center [419, 191] width 31 height 10
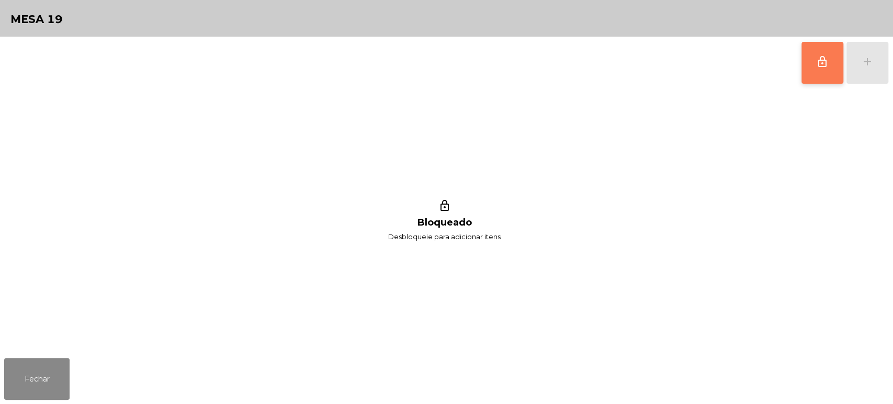
click at [807, 67] on button "lock_outline" at bounding box center [823, 63] width 42 height 42
click at [869, 61] on div "add" at bounding box center [868, 61] width 13 height 13
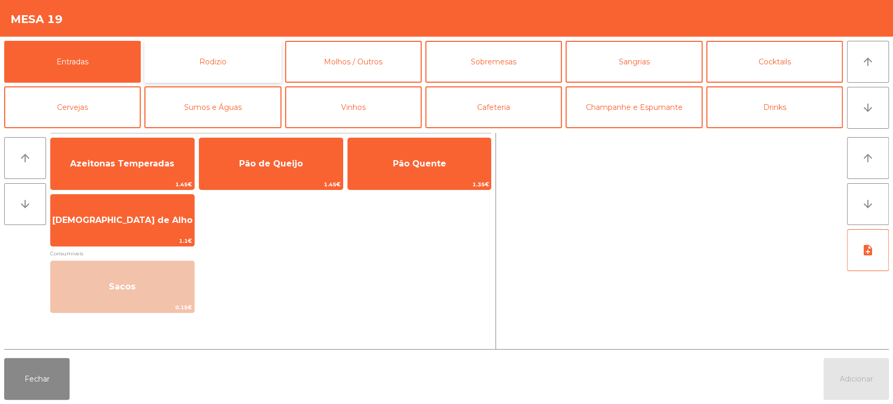
click at [234, 63] on button "Rodizio" at bounding box center [212, 62] width 137 height 42
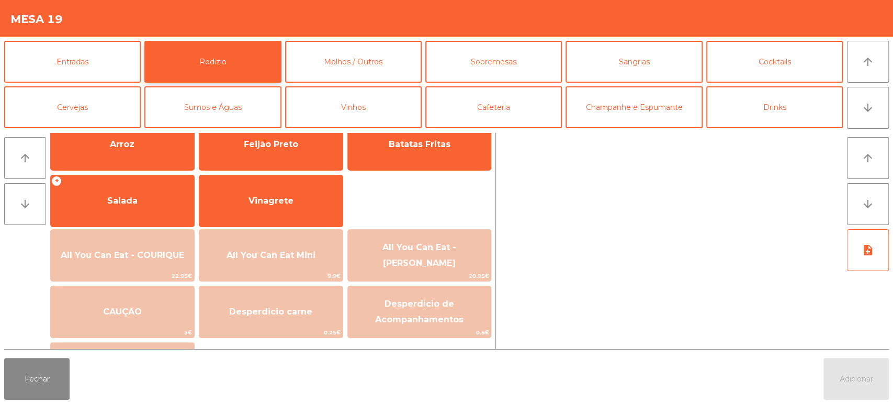
scroll to position [155, 0]
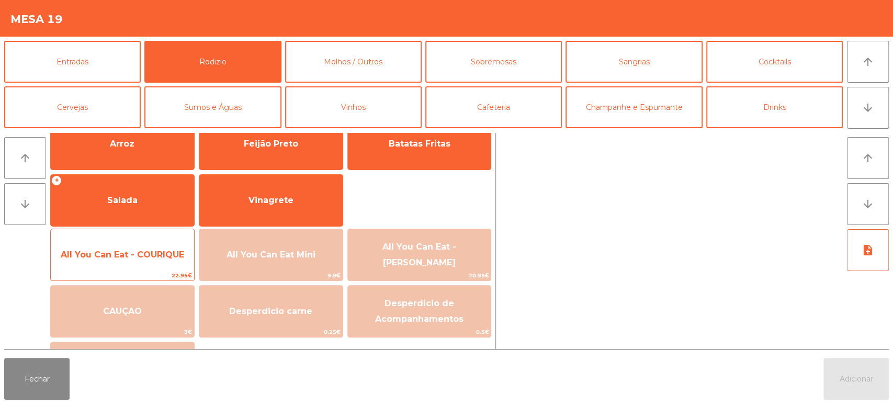
click at [166, 261] on span "All You Can Eat - COURIQUE" at bounding box center [122, 255] width 143 height 28
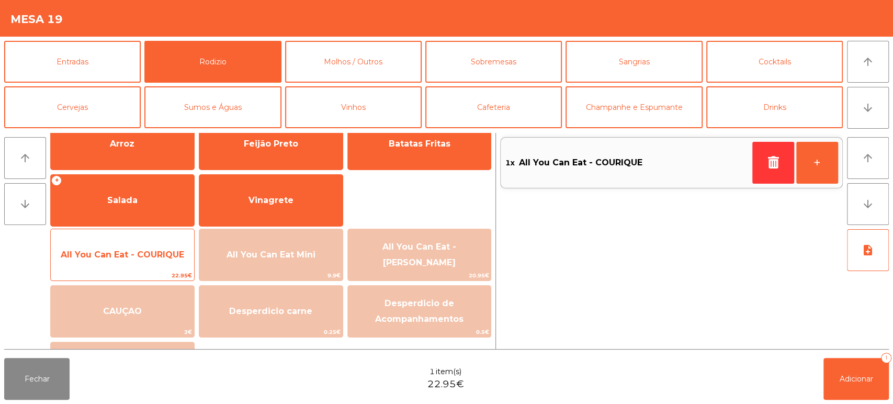
click at [163, 267] on span "All You Can Eat - COURIQUE" at bounding box center [122, 255] width 143 height 28
click at [165, 268] on span "All You Can Eat - COURIQUE" at bounding box center [122, 255] width 143 height 28
click at [153, 251] on span "All You Can Eat - COURIQUE" at bounding box center [123, 255] width 124 height 10
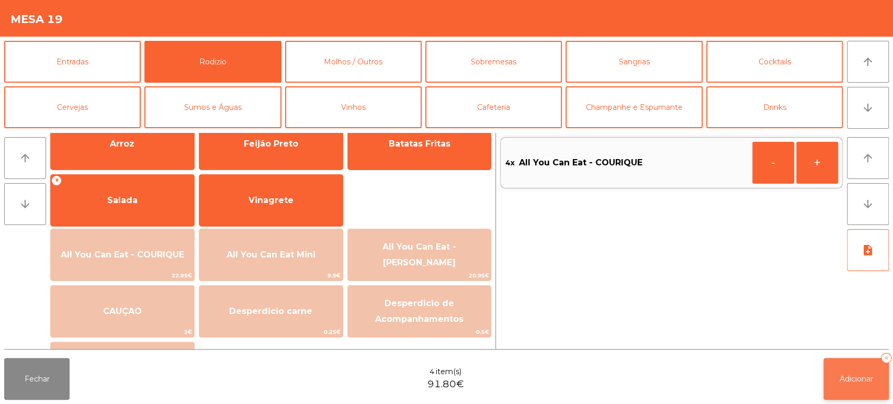
click at [853, 379] on span "Adicionar" at bounding box center [856, 378] width 33 height 9
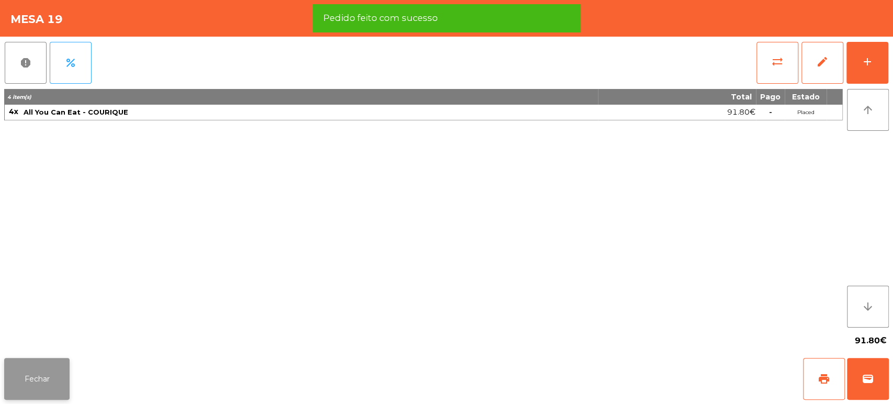
click at [66, 376] on button "Fechar" at bounding box center [36, 379] width 65 height 42
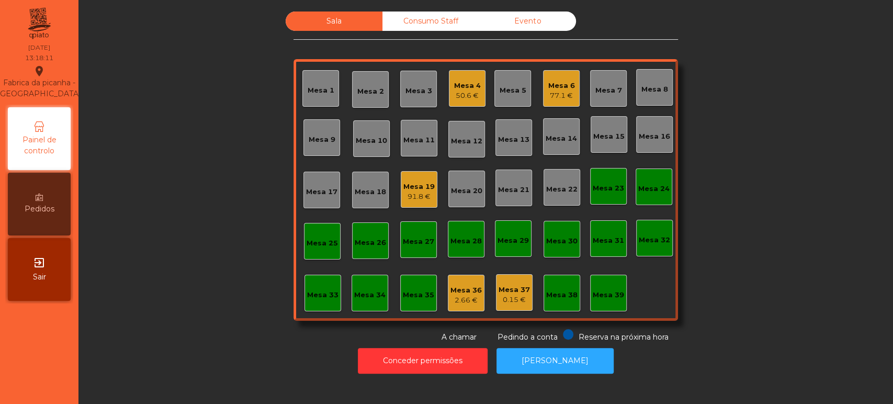
click at [732, 234] on div "Sala Consumo Staff Evento Mesa 1 Mesa 2 Mesa 3 Mesa 4 50.6 € Mesa 5 Mesa 6 77.1…" at bounding box center [486, 177] width 787 height 331
click at [750, 233] on div "Sala Consumo Staff Evento Mesa 1 Mesa 2 Mesa 3 Mesa 4 50.6 € Mesa 5 Mesa 6 77.1…" at bounding box center [486, 177] width 787 height 331
click at [518, 149] on div "Mesa 13" at bounding box center [514, 137] width 37 height 37
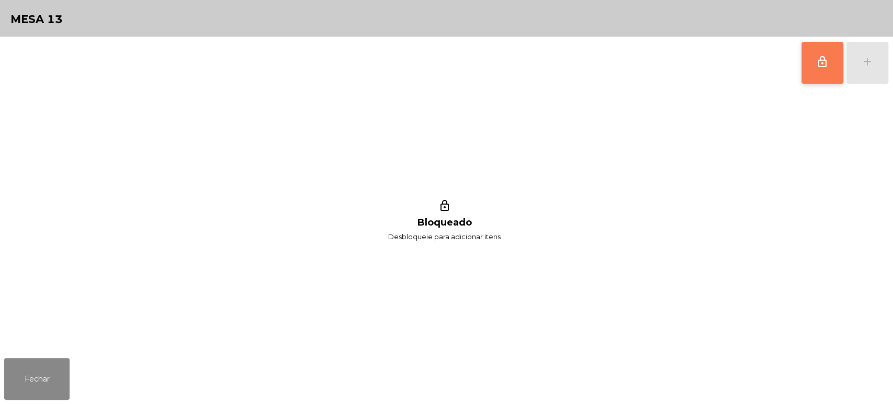
click at [815, 74] on button "lock_outline" at bounding box center [823, 63] width 42 height 42
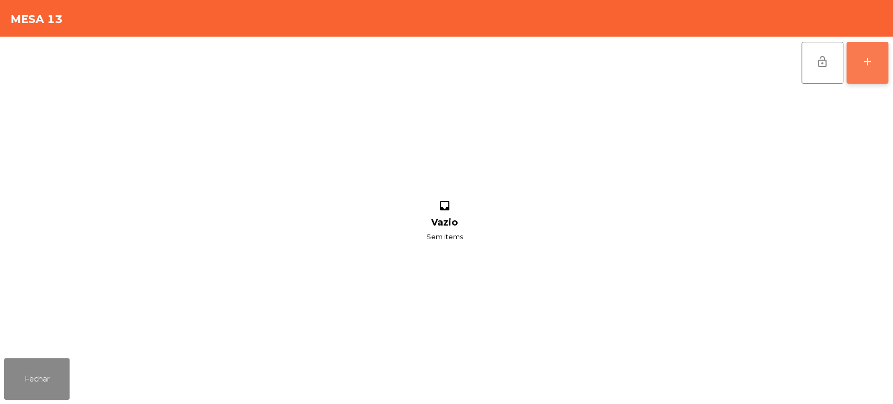
click at [861, 80] on button "add" at bounding box center [868, 63] width 42 height 42
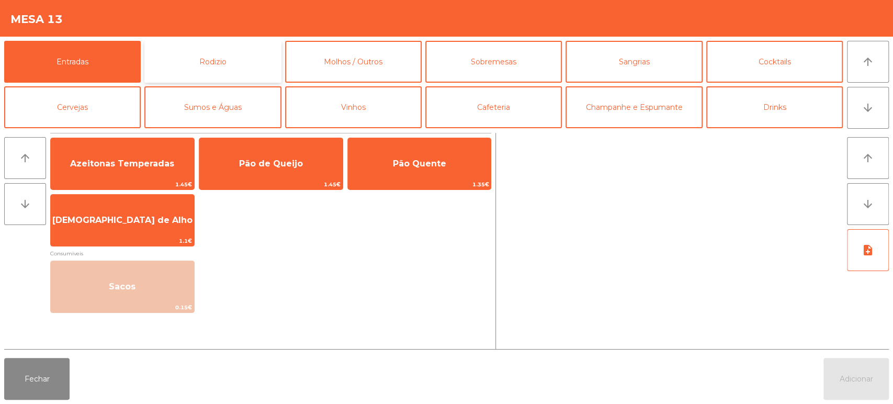
click at [224, 62] on button "Rodizio" at bounding box center [212, 62] width 137 height 42
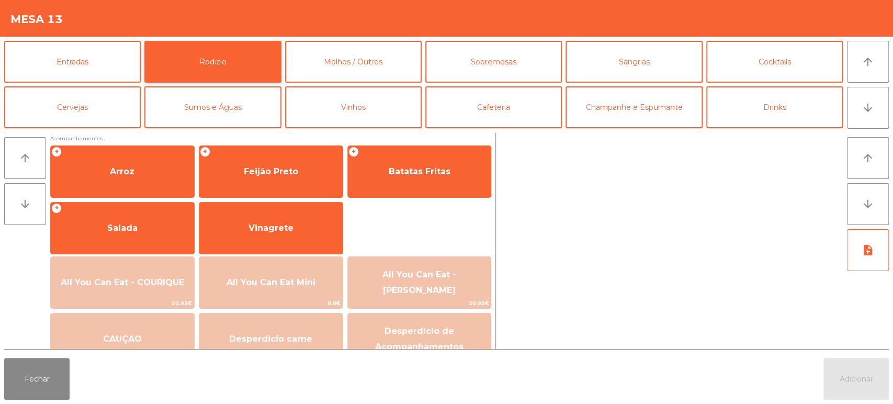
scroll to position [128, 0]
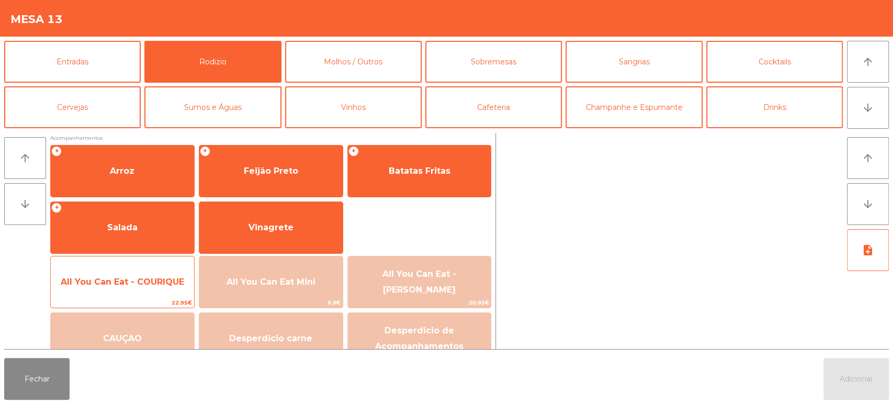
click at [130, 282] on span "All You Can Eat - COURIQUE" at bounding box center [123, 282] width 124 height 10
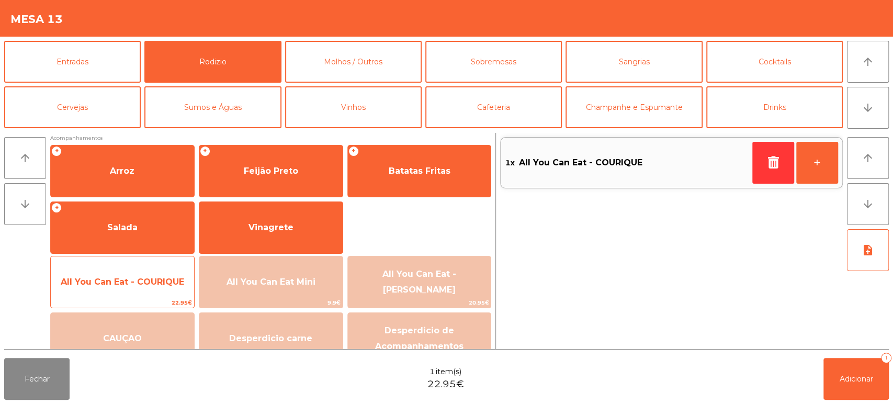
click at [131, 288] on span "All You Can Eat - COURIQUE" at bounding box center [122, 282] width 143 height 28
click at [125, 294] on span "All You Can Eat - COURIQUE" at bounding box center [122, 282] width 143 height 28
click at [155, 284] on span "All You Can Eat - COURIQUE" at bounding box center [123, 282] width 124 height 10
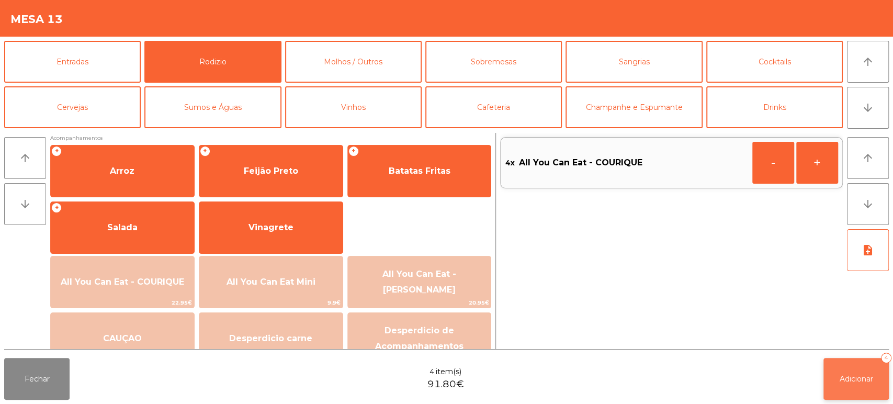
click at [858, 361] on button "Adicionar 4" at bounding box center [856, 379] width 65 height 42
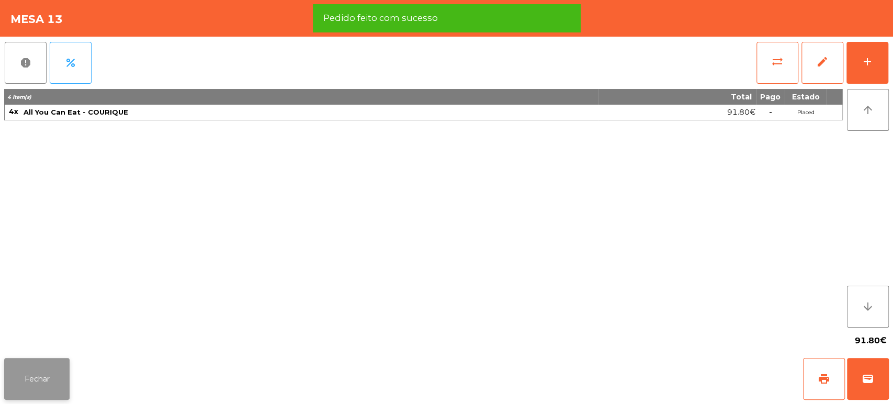
click at [50, 387] on button "Fechar" at bounding box center [36, 379] width 65 height 42
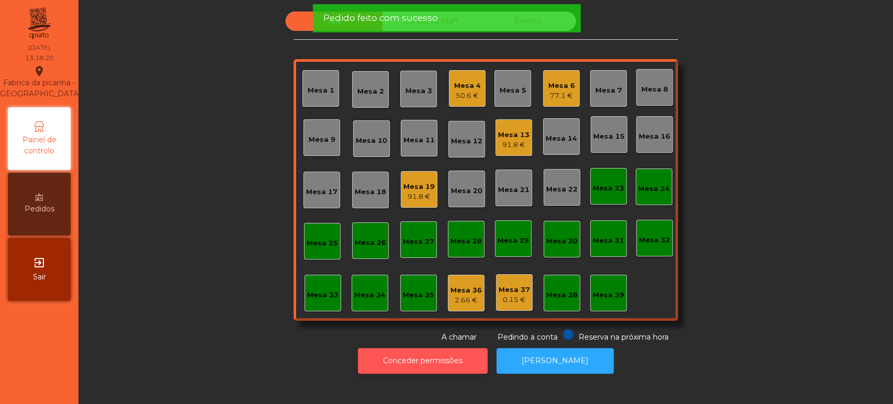
click at [418, 349] on button "Conceder permissões" at bounding box center [423, 361] width 130 height 26
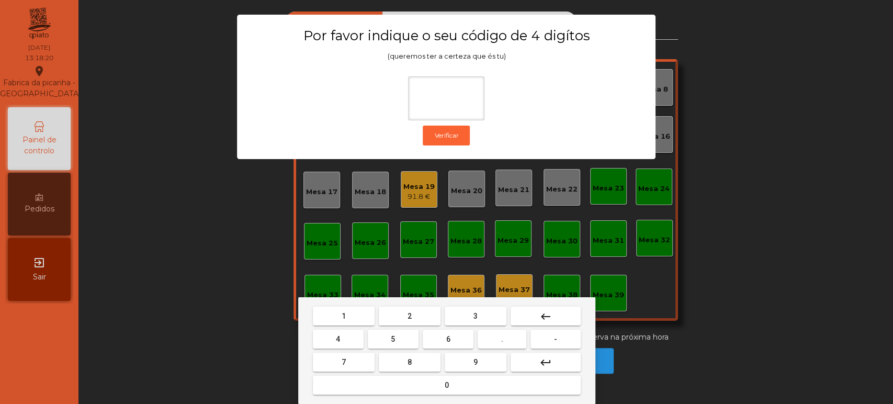
click at [343, 316] on span "1" at bounding box center [344, 316] width 4 height 8
click at [486, 323] on button "3" at bounding box center [476, 316] width 62 height 19
click at [393, 339] on span "5" at bounding box center [393, 339] width 4 height 8
click at [429, 398] on div "1 2 3 keyboard_backspace 4 5 6 . - 7 8 9 keyboard_return 0" at bounding box center [446, 350] width 297 height 107
click at [446, 385] on span "0" at bounding box center [447, 385] width 4 height 8
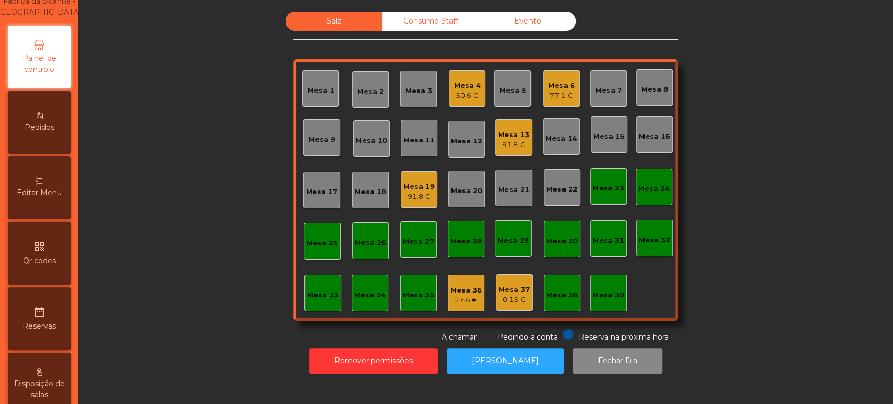
click at [48, 198] on span "Editar Menu" at bounding box center [39, 192] width 45 height 11
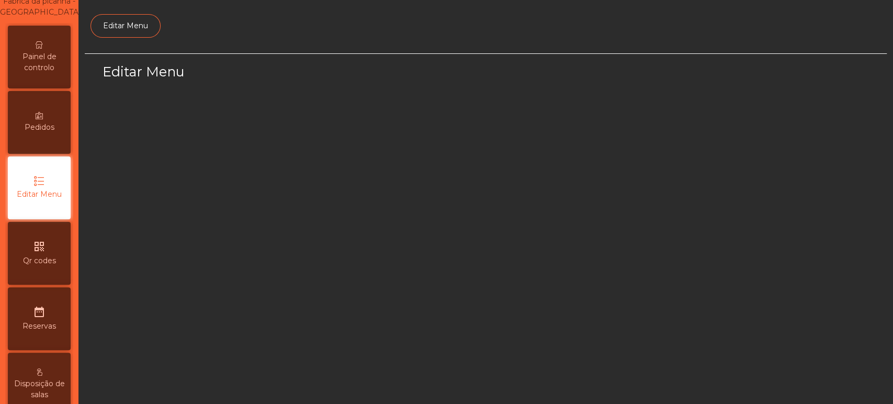
scroll to position [79, 0]
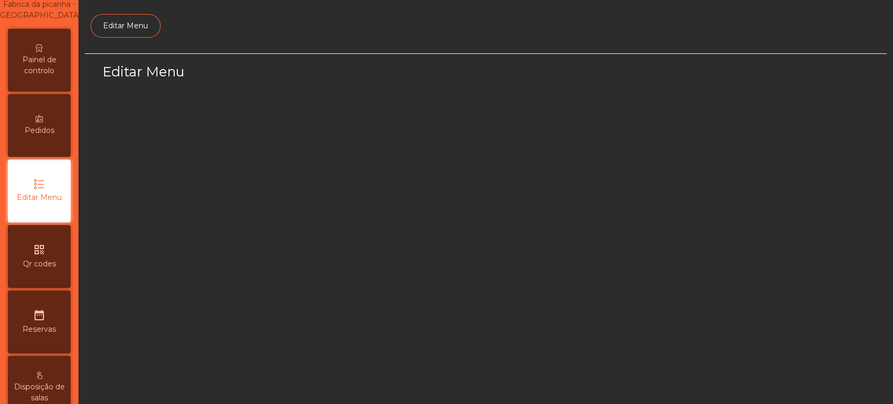
select select "*"
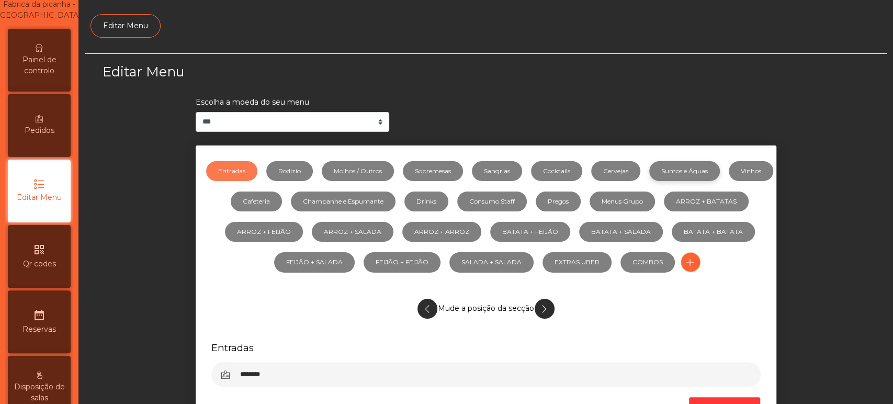
click at [720, 171] on link "Sumos e Águas" at bounding box center [685, 171] width 71 height 20
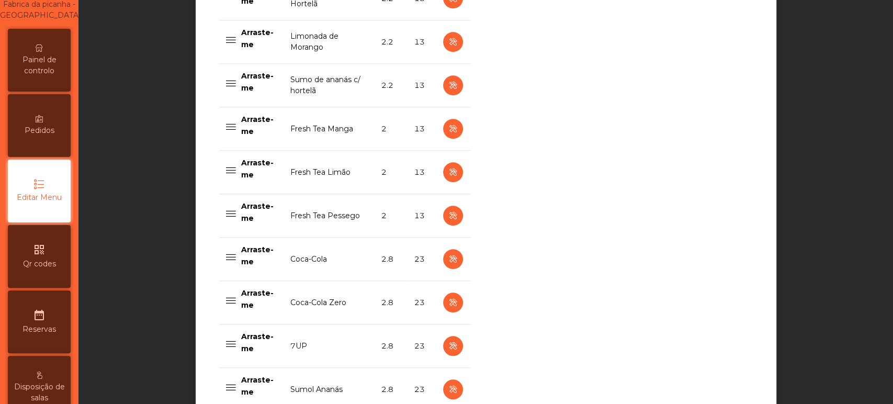
scroll to position [538, 0]
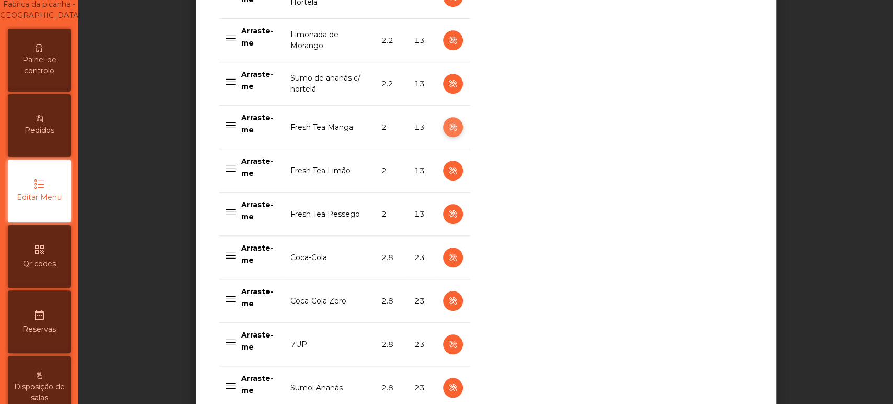
click at [443, 127] on button "button" at bounding box center [453, 127] width 20 height 20
select select "***"
select select "**"
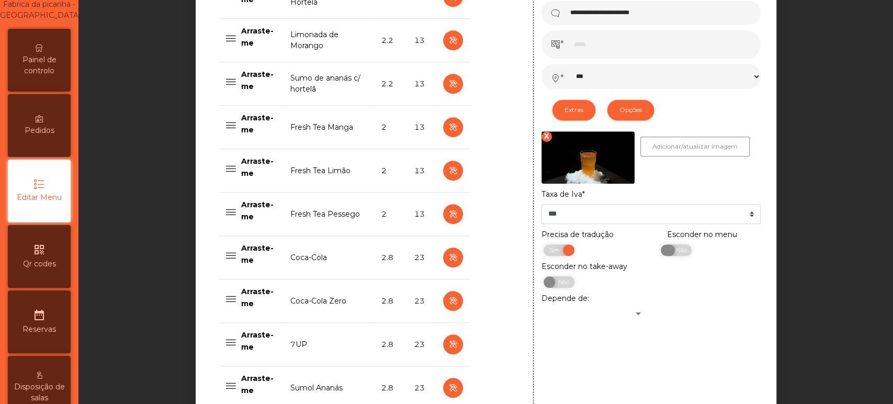
click at [682, 248] on span "Não" at bounding box center [680, 250] width 26 height 12
click at [451, 173] on icon "button" at bounding box center [453, 170] width 12 height 13
click at [672, 254] on span "Não" at bounding box center [680, 250] width 26 height 12
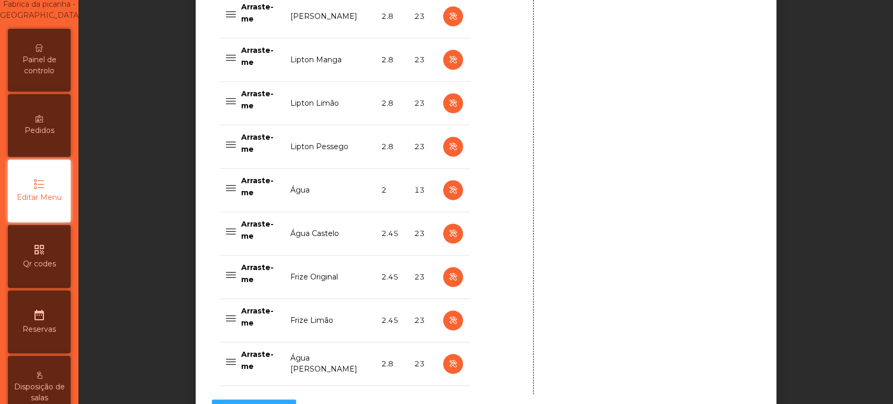
scroll to position [1064, 0]
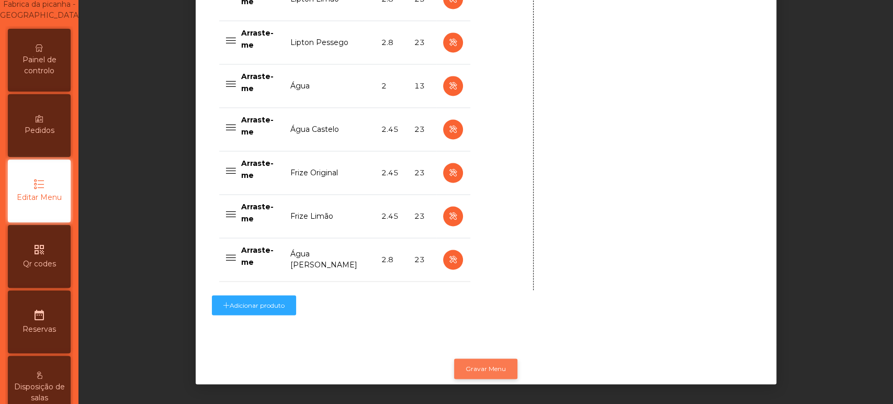
click at [489, 359] on button "Gravar Menu" at bounding box center [485, 369] width 63 height 20
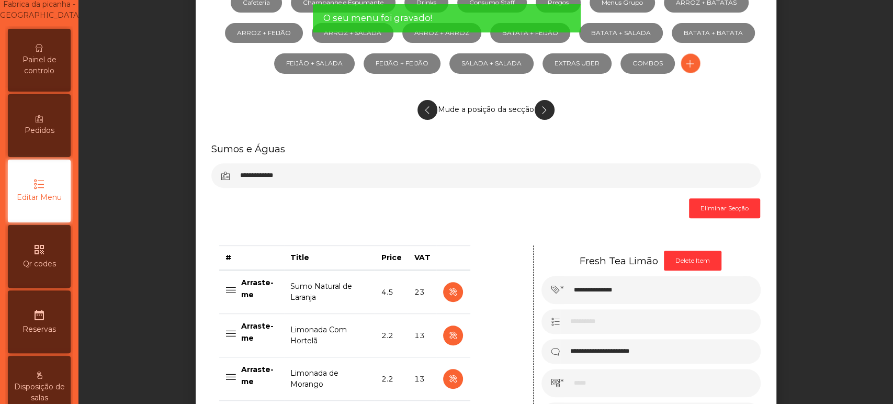
scroll to position [133, 0]
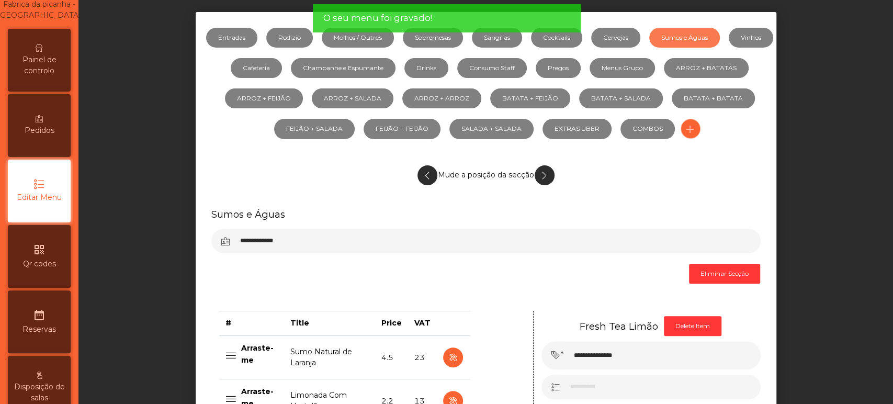
click at [48, 68] on span "Painel de controlo" at bounding box center [39, 65] width 58 height 22
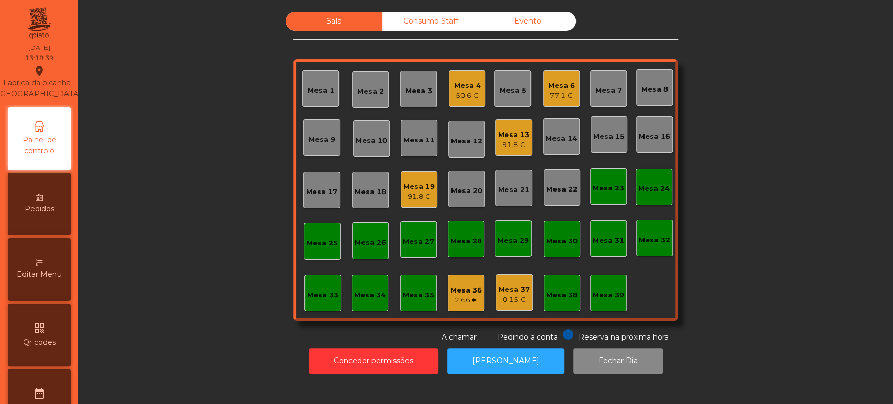
click at [219, 213] on div "Sala Consumo Staff Evento Mesa 1 Mesa 2 Mesa 3 Mesa 4 50.6 € Mesa 5 Mesa 6 77.1…" at bounding box center [486, 177] width 787 height 331
click at [182, 230] on div "Sala Consumo Staff Evento Mesa 1 Mesa 2 Mesa 3 Mesa 4 50.6 € Mesa 5 Mesa 6 77.1…" at bounding box center [486, 177] width 787 height 331
click at [191, 232] on div "Sala Consumo Staff Evento Mesa 1 Mesa 2 Mesa 3 Mesa 4 50.6 € Mesa 5 Mesa 6 77.1…" at bounding box center [486, 177] width 787 height 331
click at [603, 98] on div "Mesa 7" at bounding box center [608, 88] width 37 height 37
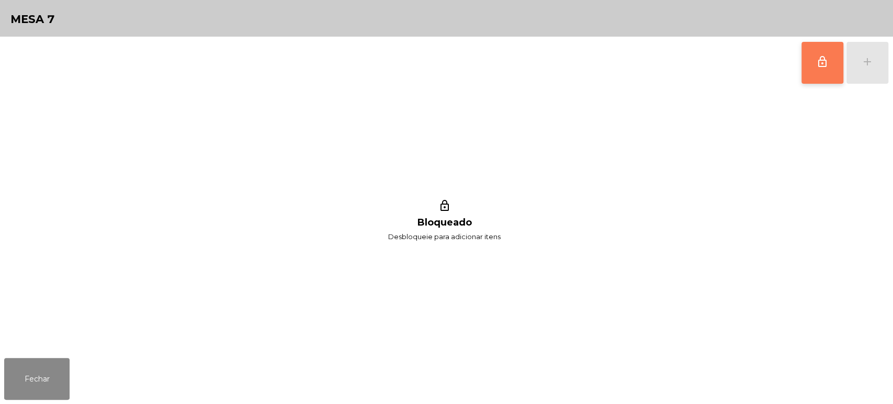
click at [825, 52] on button "lock_outline" at bounding box center [823, 63] width 42 height 42
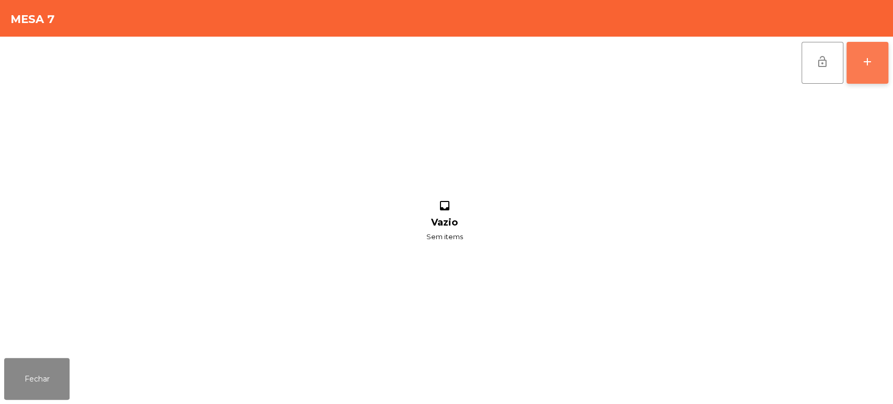
click at [858, 61] on button "add" at bounding box center [868, 63] width 42 height 42
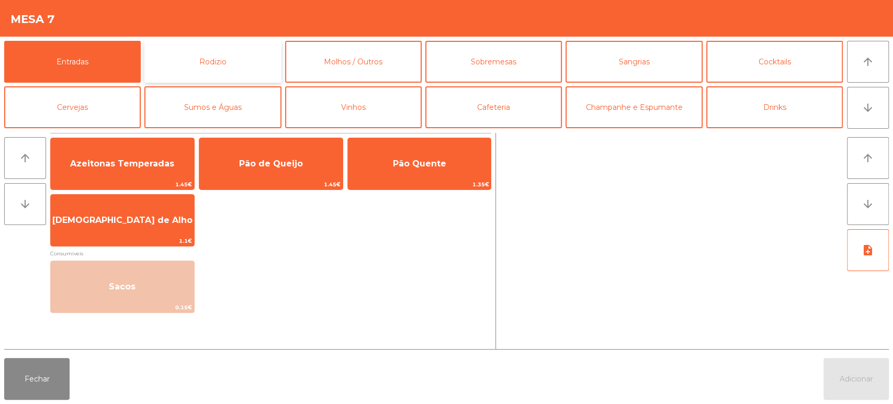
click at [232, 50] on button "Rodizio" at bounding box center [212, 62] width 137 height 42
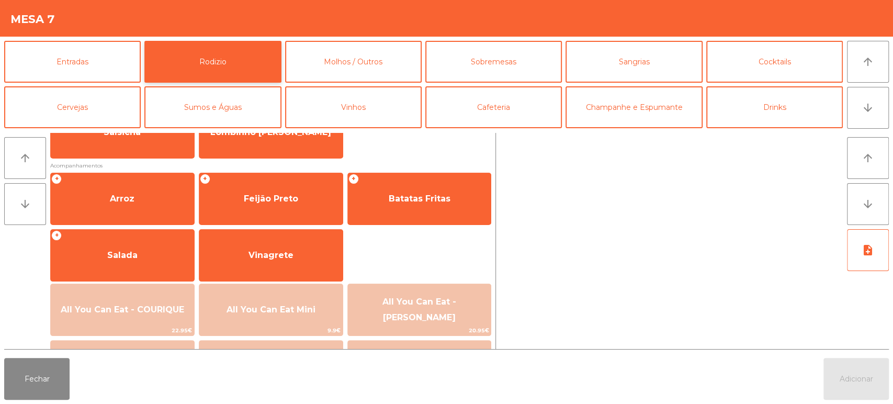
scroll to position [119, 0]
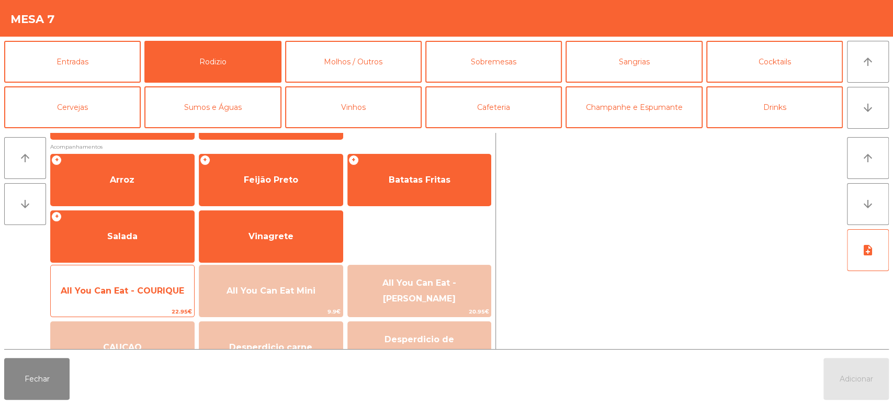
click at [131, 293] on span "All You Can Eat - COURIQUE" at bounding box center [123, 291] width 124 height 10
click at [121, 289] on span "All You Can Eat - COURIQUE" at bounding box center [123, 291] width 124 height 10
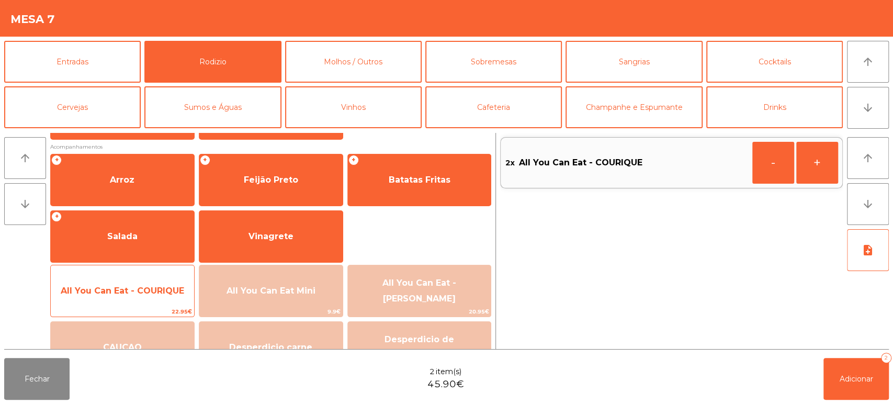
click at [119, 293] on span "All You Can Eat - COURIQUE" at bounding box center [123, 291] width 124 height 10
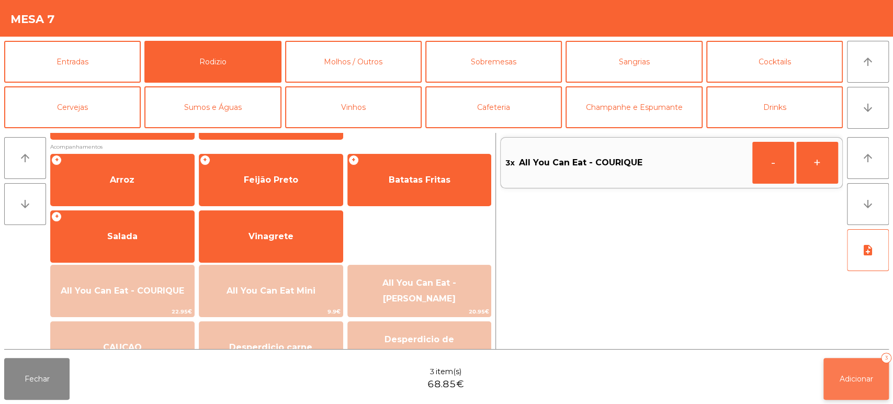
click at [856, 385] on button "Adicionar 3" at bounding box center [856, 379] width 65 height 42
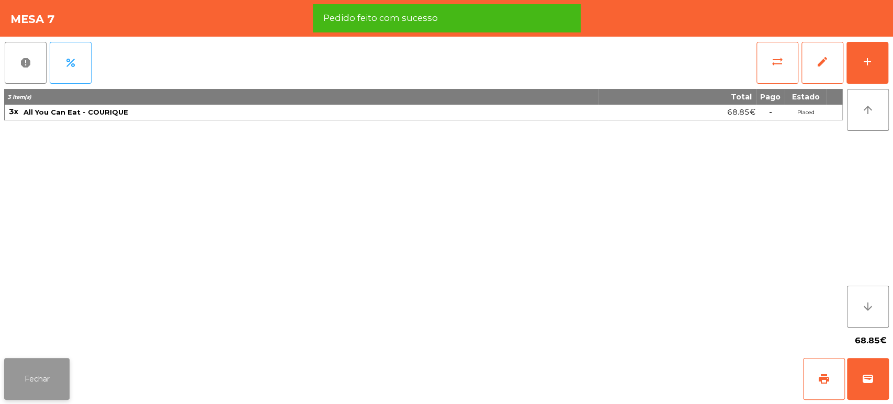
click at [34, 371] on button "Fechar" at bounding box center [36, 379] width 65 height 42
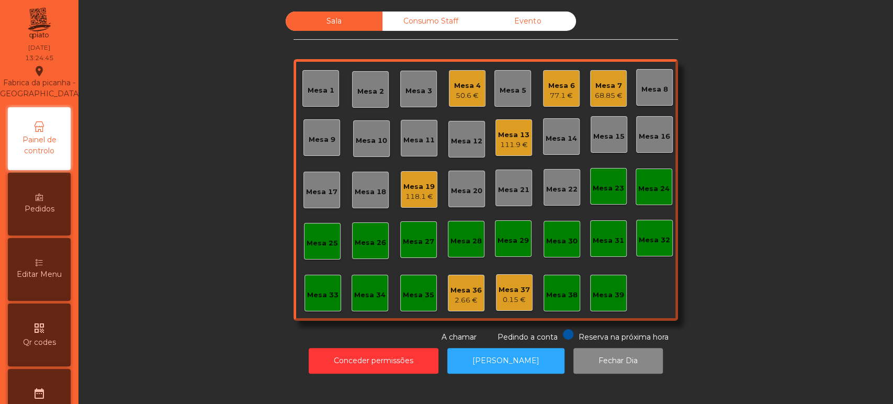
click at [594, 148] on div "Mesa 15" at bounding box center [609, 134] width 37 height 37
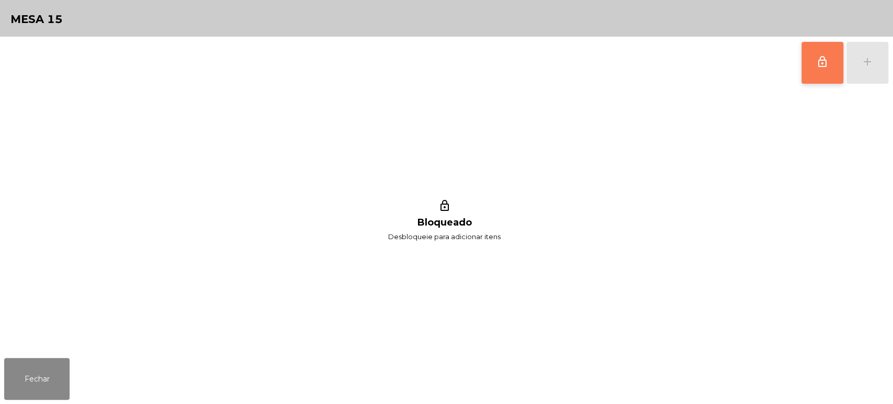
click at [802, 50] on button "lock_outline" at bounding box center [823, 63] width 42 height 42
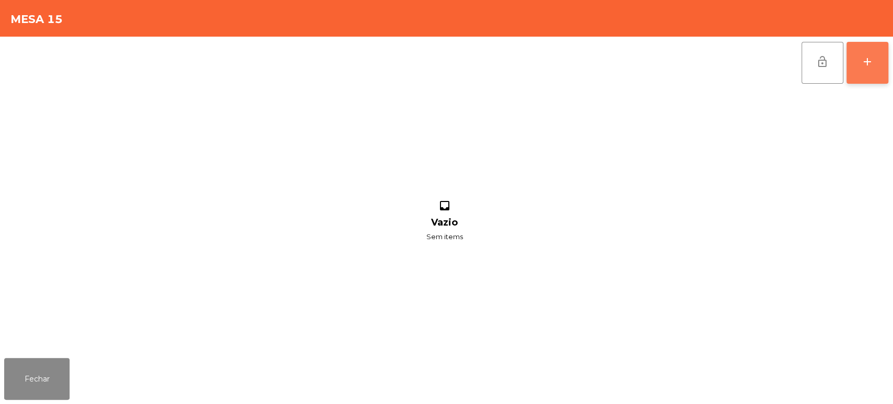
click at [867, 71] on button "add" at bounding box center [868, 63] width 42 height 42
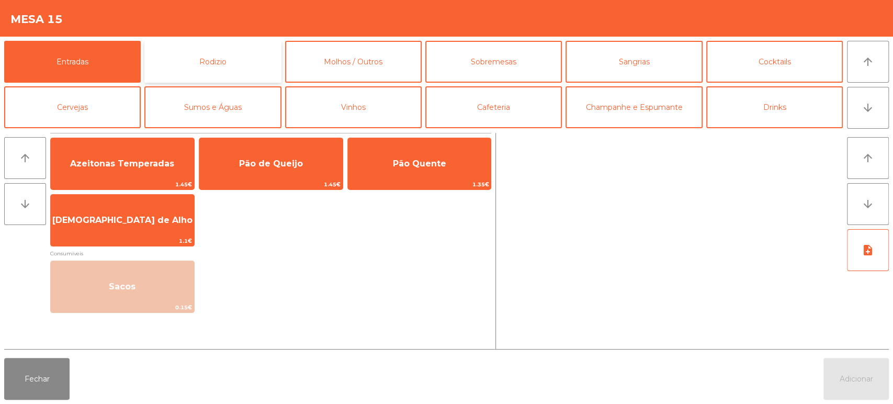
click at [226, 63] on button "Rodizio" at bounding box center [212, 62] width 137 height 42
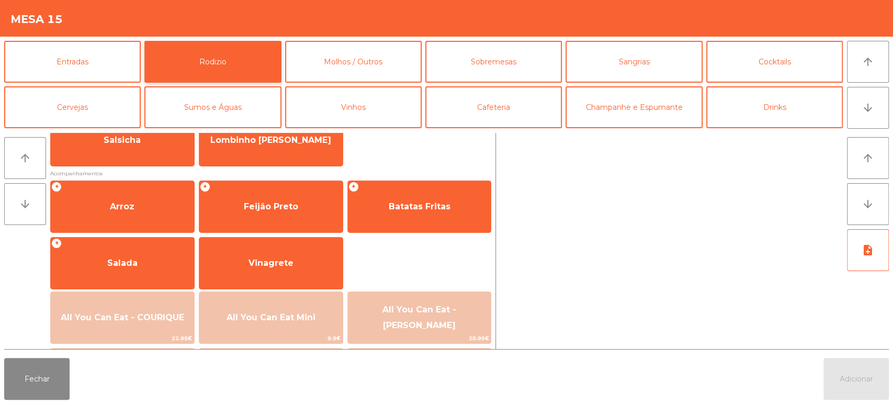
scroll to position [93, 0]
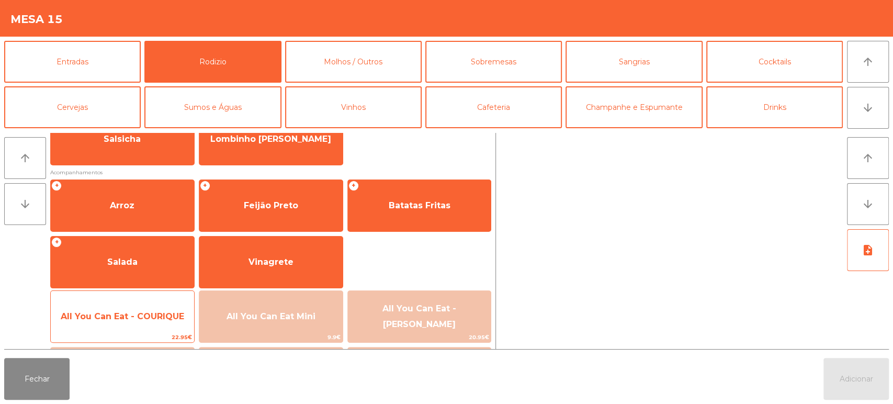
click at [149, 312] on span "All You Can Eat - COURIQUE" at bounding box center [123, 316] width 124 height 10
click at [153, 311] on span "All You Can Eat - COURIQUE" at bounding box center [123, 316] width 124 height 10
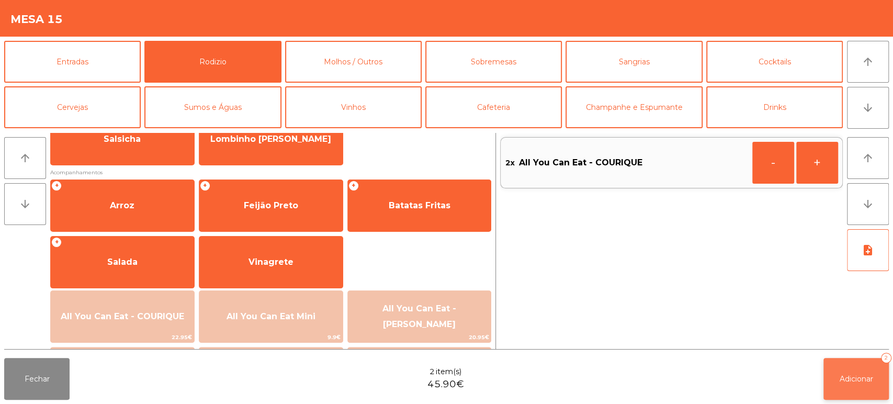
click at [825, 386] on button "Adicionar 2" at bounding box center [856, 379] width 65 height 42
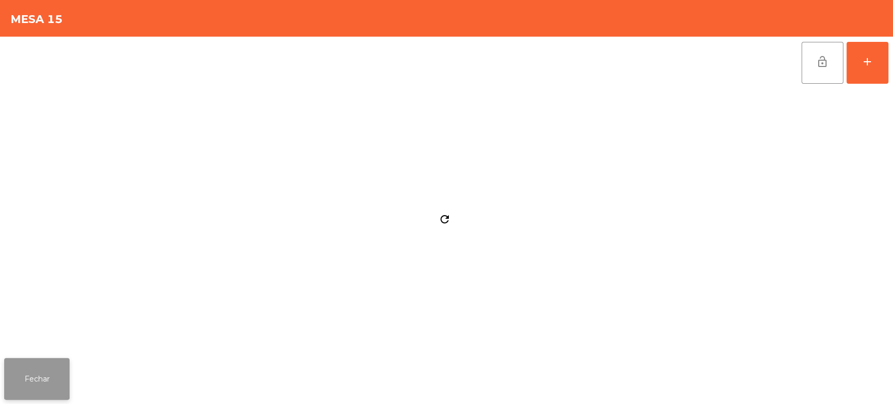
click at [41, 376] on button "Fechar" at bounding box center [36, 379] width 65 height 42
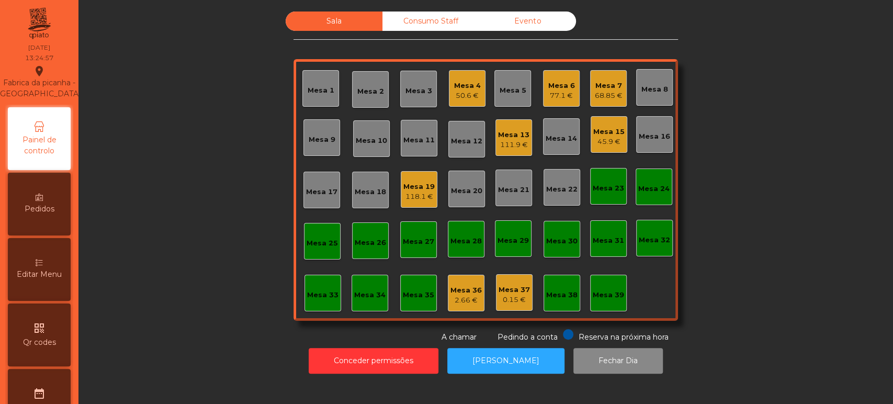
click at [750, 241] on div "Sala Consumo Staff Evento Mesa 1 Mesa 2 Mesa 3 Mesa 4 50.6 € Mesa 5 Mesa 6 77.1…" at bounding box center [486, 177] width 787 height 331
click at [613, 93] on div "68.85 €" at bounding box center [609, 96] width 28 height 10
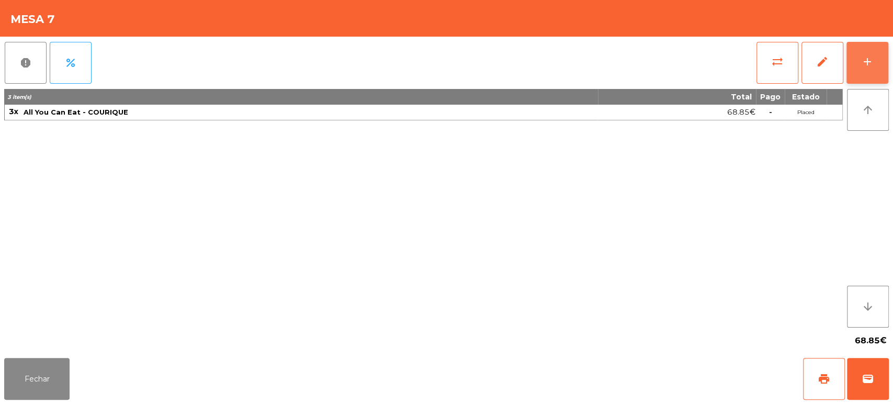
click at [867, 61] on div "add" at bounding box center [868, 61] width 13 height 13
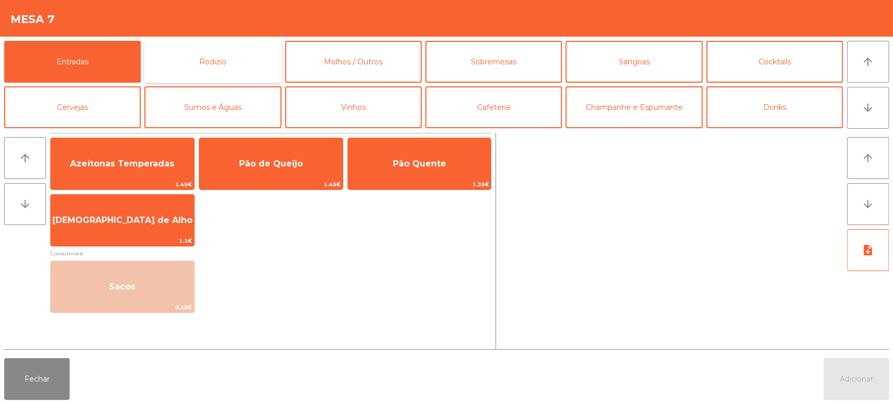
click at [229, 52] on button "Rodizio" at bounding box center [212, 62] width 137 height 42
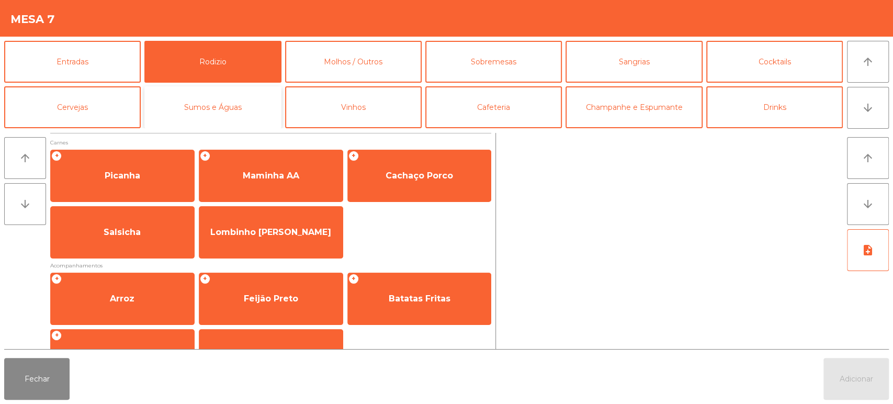
click at [271, 116] on button "Sumos e Águas" at bounding box center [212, 107] width 137 height 42
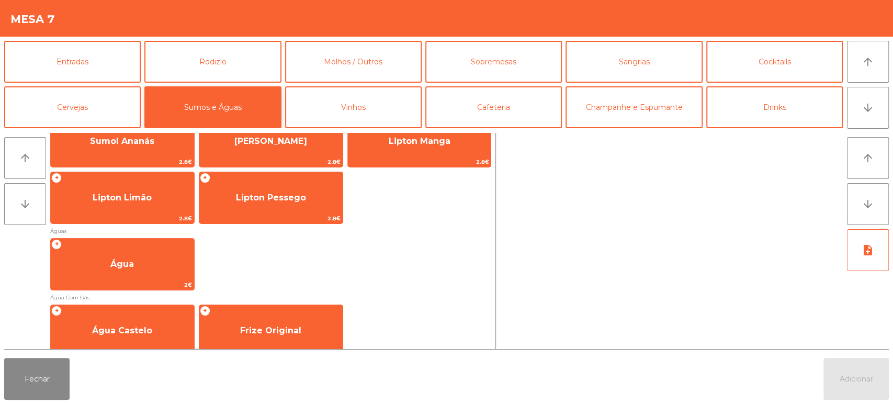
scroll to position [260, 0]
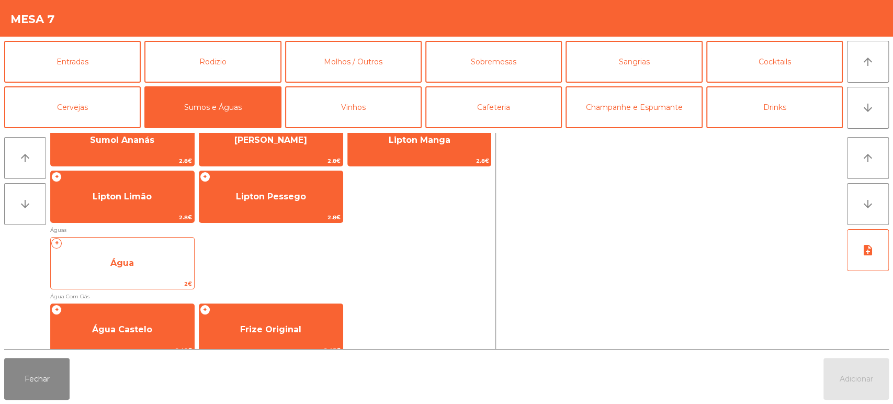
click at [160, 280] on span "2€" at bounding box center [122, 284] width 143 height 10
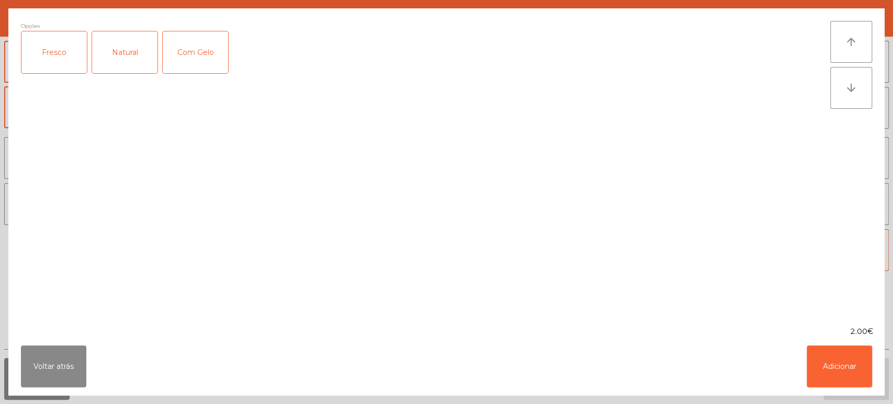
click at [54, 42] on div "Fresco" at bounding box center [53, 52] width 65 height 42
click at [865, 383] on button "Adicionar" at bounding box center [839, 366] width 65 height 42
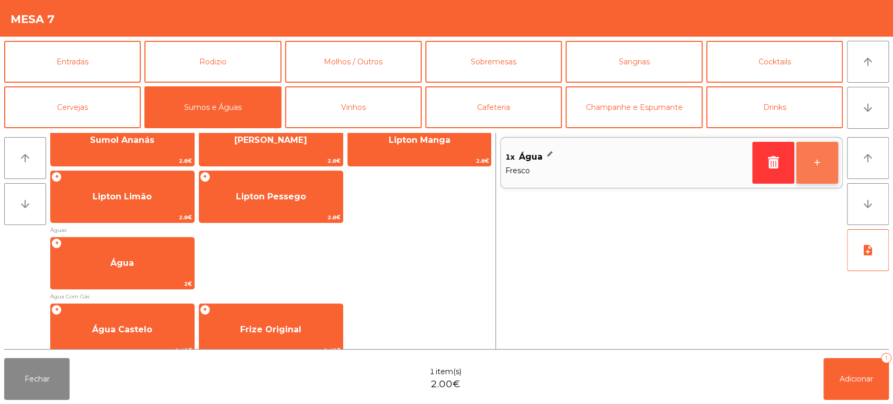
click at [821, 173] on button "+" at bounding box center [818, 163] width 42 height 42
click at [825, 162] on button "+" at bounding box center [818, 163] width 42 height 42
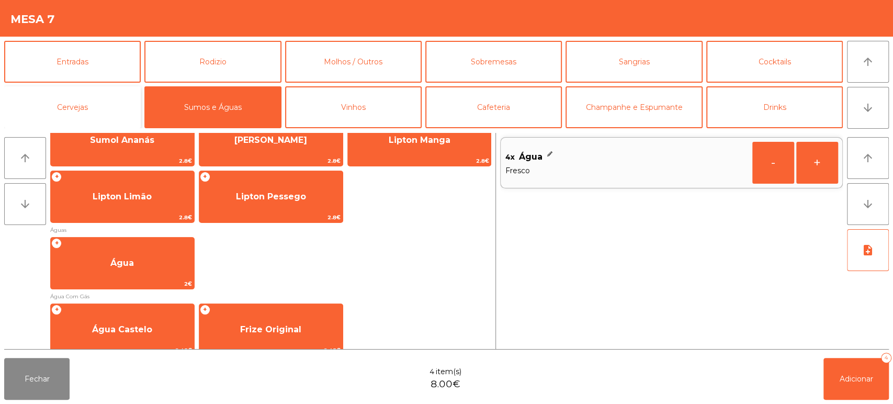
click at [116, 122] on button "Cervejas" at bounding box center [72, 107] width 137 height 42
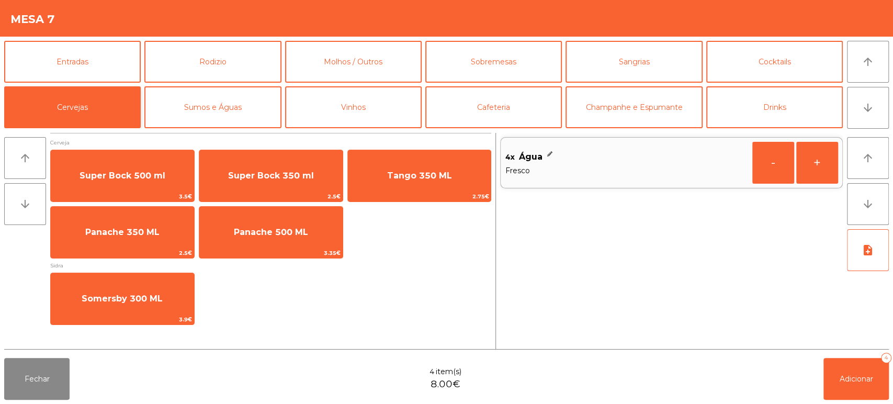
scroll to position [0, 0]
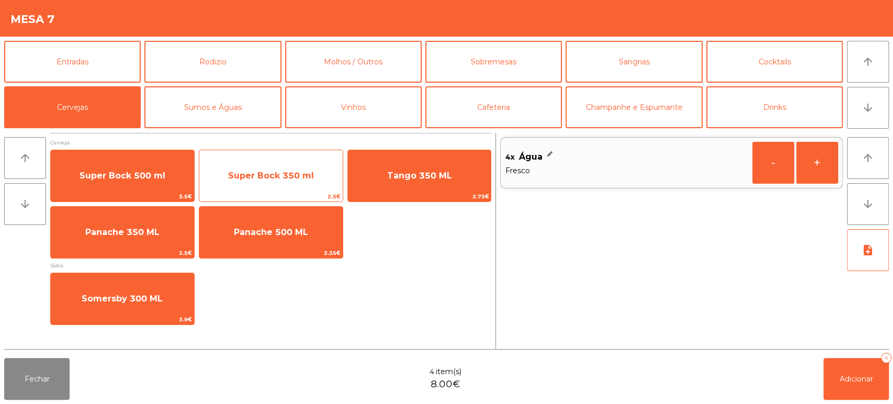
click at [314, 175] on span "Super Bock 350 ml" at bounding box center [270, 176] width 143 height 28
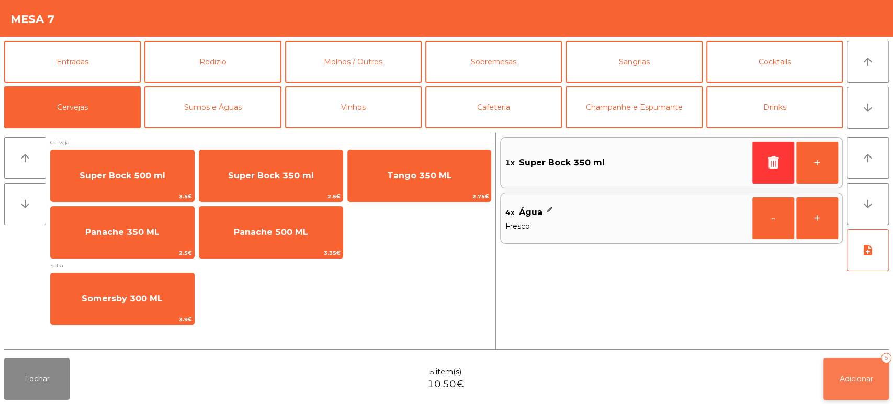
click at [873, 373] on button "Adicionar 5" at bounding box center [856, 379] width 65 height 42
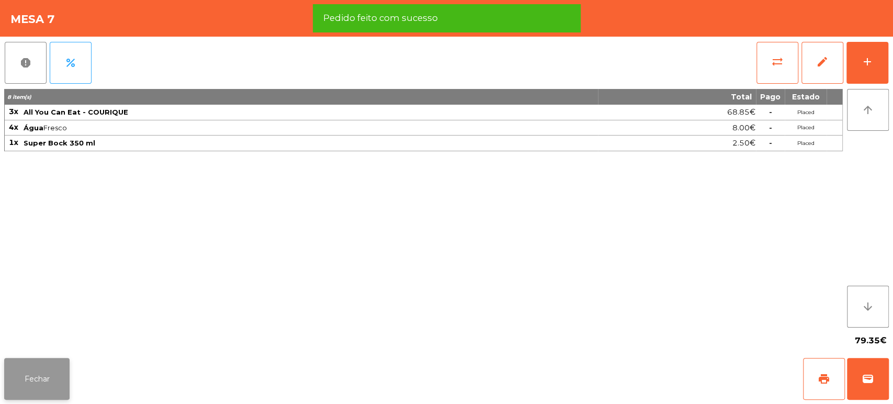
click at [47, 376] on button "Fechar" at bounding box center [36, 379] width 65 height 42
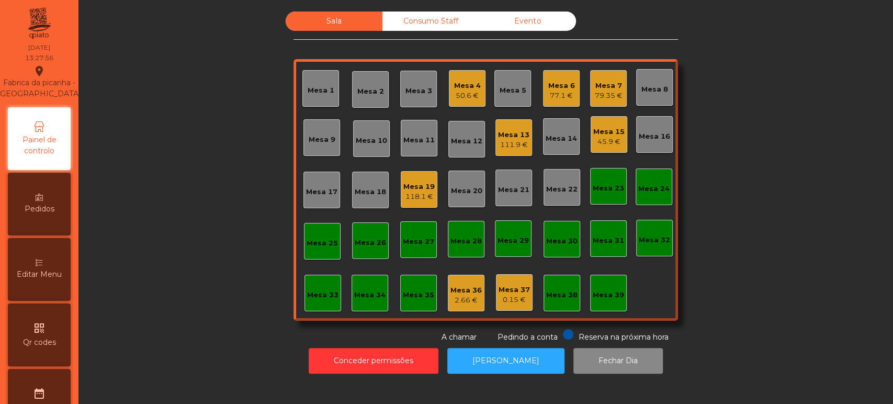
click at [454, 84] on div "Mesa 4" at bounding box center [467, 86] width 27 height 10
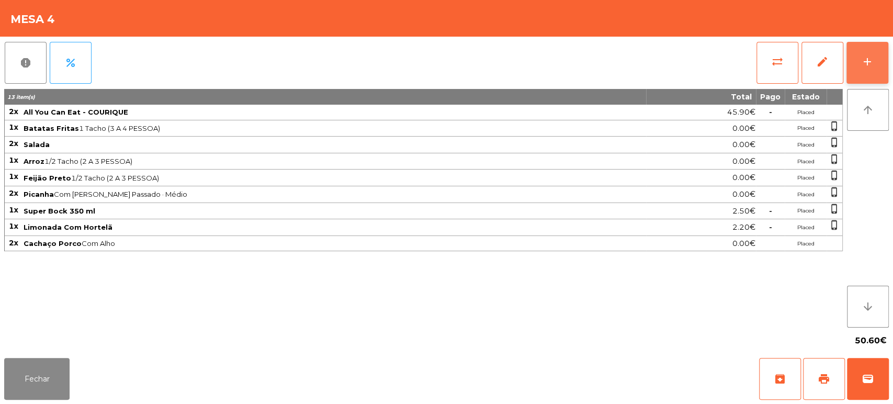
click at [864, 55] on div "add" at bounding box center [868, 61] width 13 height 13
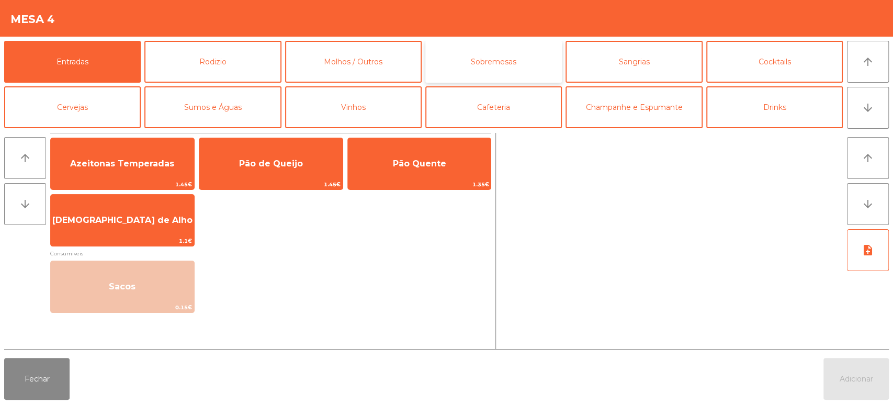
click at [499, 54] on button "Sobremesas" at bounding box center [494, 62] width 137 height 42
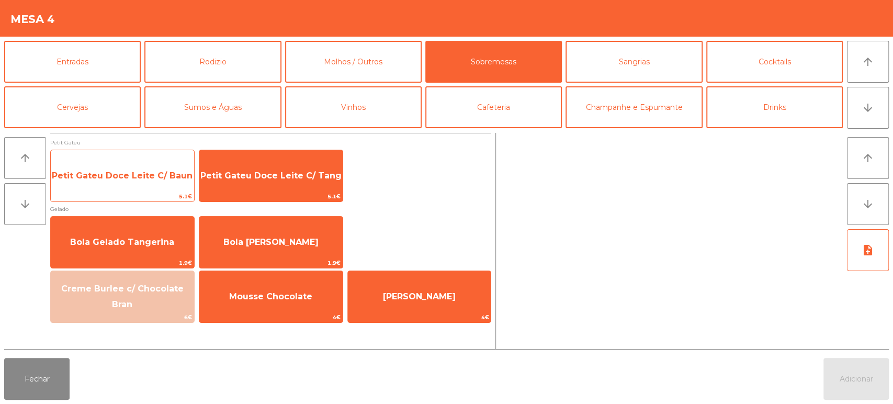
click at [154, 167] on span "Petit Gateu Doce Leite C/ Baun" at bounding box center [122, 176] width 143 height 28
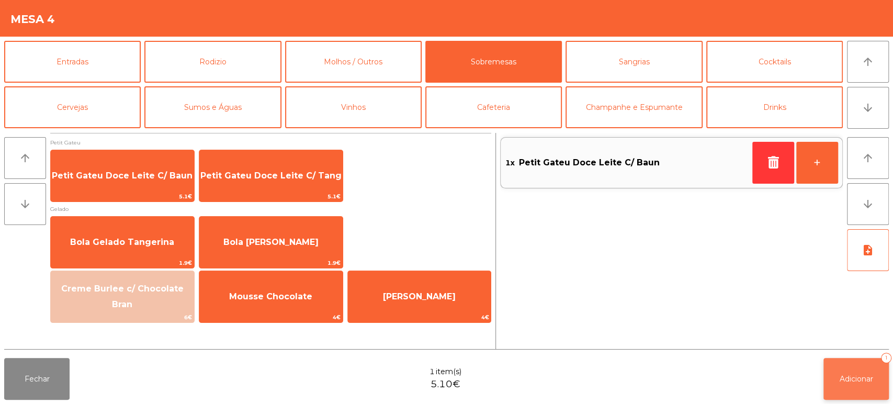
click at [856, 372] on button "Adicionar 1" at bounding box center [856, 379] width 65 height 42
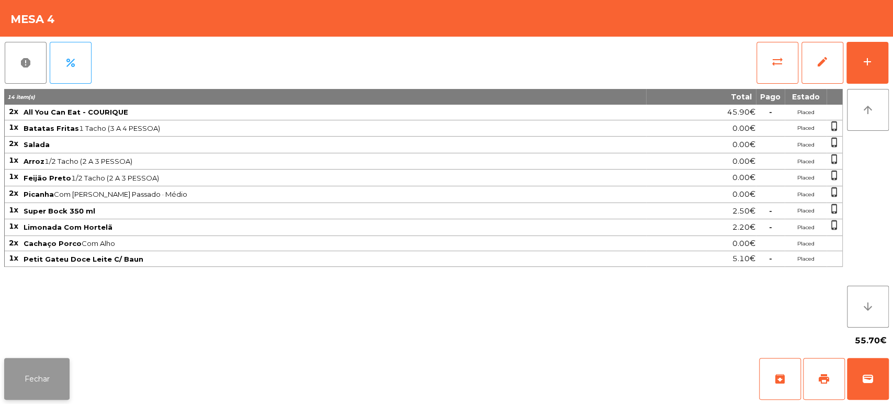
click at [39, 380] on button "Fechar" at bounding box center [36, 379] width 65 height 42
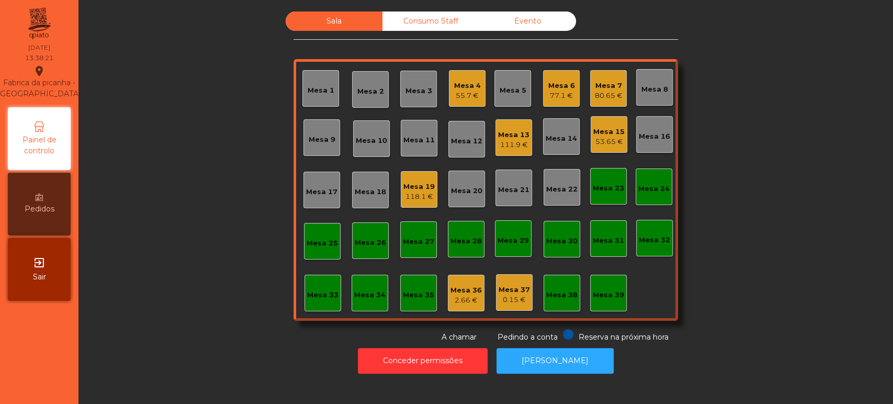
click at [613, 94] on div "80.65 €" at bounding box center [609, 96] width 28 height 10
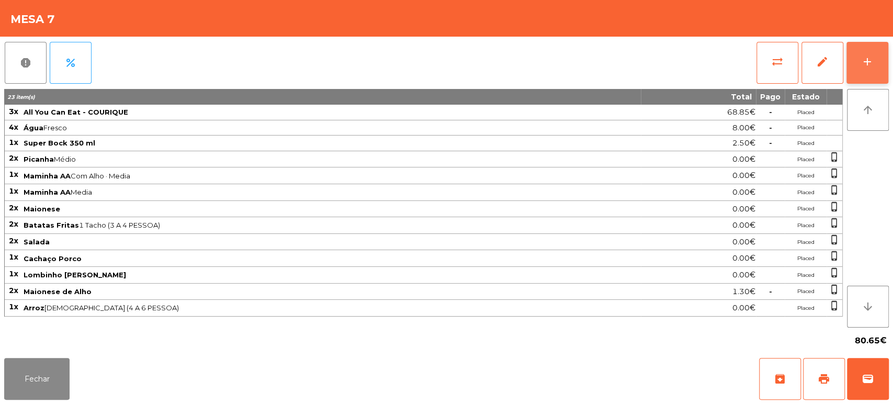
click at [858, 72] on button "add" at bounding box center [868, 63] width 42 height 42
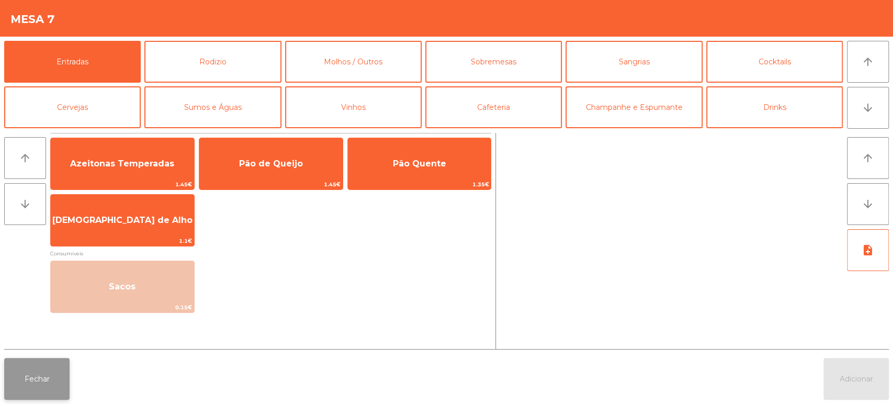
click at [50, 381] on button "Fechar" at bounding box center [36, 379] width 65 height 42
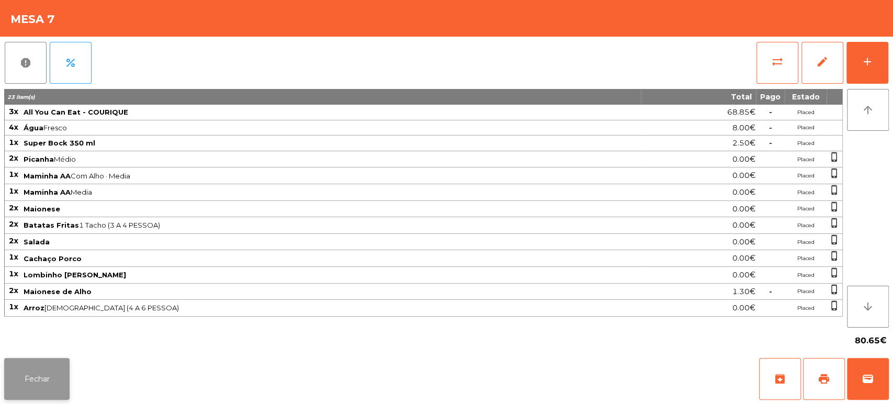
click at [58, 381] on button "Fechar" at bounding box center [36, 379] width 65 height 42
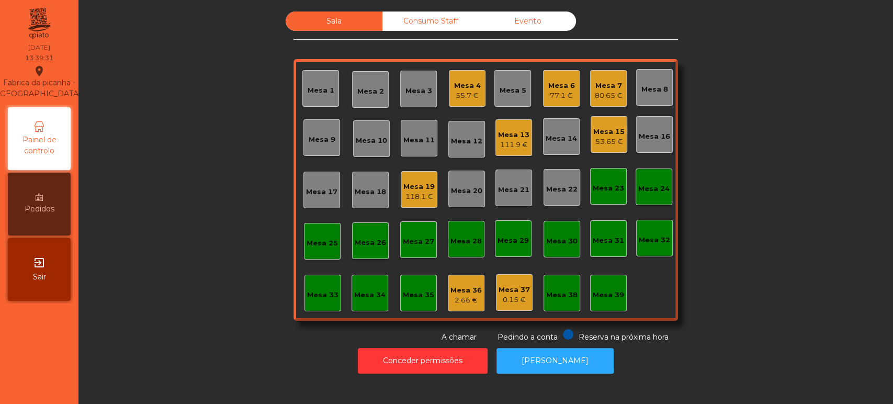
click at [607, 81] on div "Mesa 7" at bounding box center [609, 86] width 28 height 10
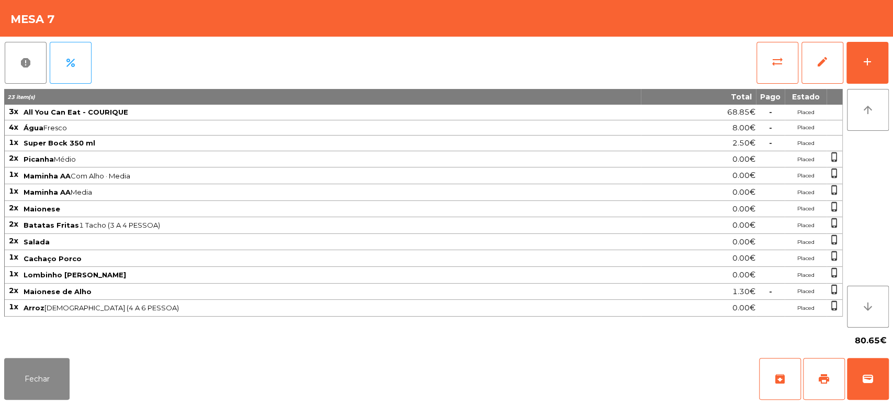
click at [869, 30] on div "Mesa 7" at bounding box center [446, 18] width 893 height 37
click at [892, 73] on div "report percent sync_alt edit add 23 item(s) Total Pago Estado 3x All You Can Ea…" at bounding box center [446, 195] width 893 height 317
click at [892, 69] on div "report percent sync_alt edit add 23 item(s) Total Pago Estado 3x All You Can Ea…" at bounding box center [446, 195] width 893 height 317
click at [864, 67] on div "add" at bounding box center [868, 61] width 13 height 13
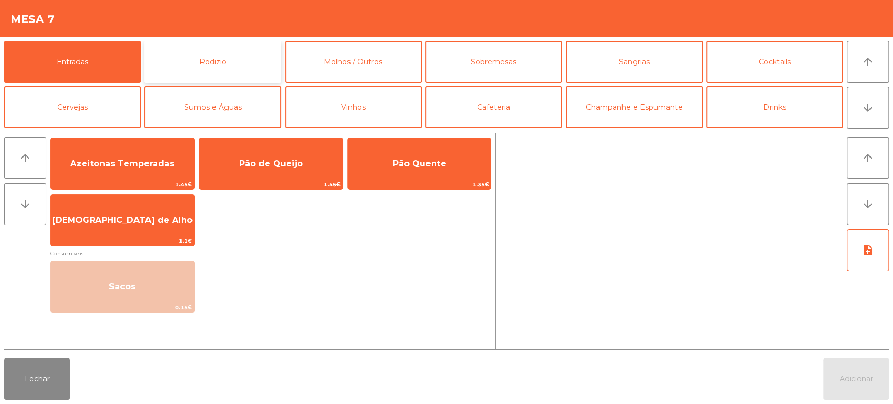
click at [226, 58] on button "Rodizio" at bounding box center [212, 62] width 137 height 42
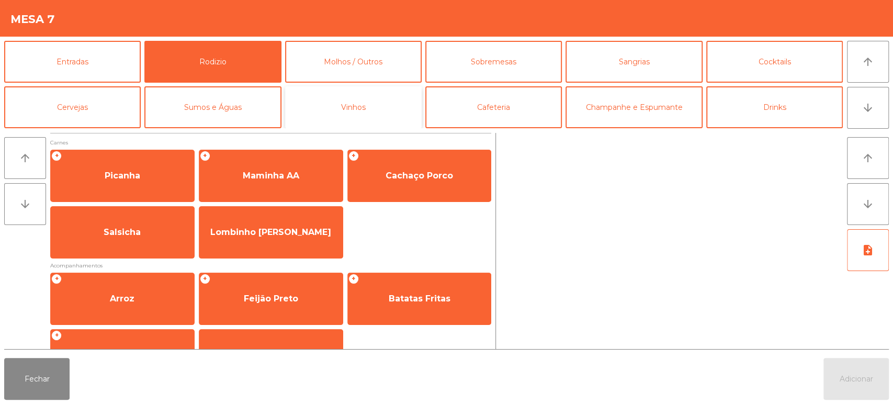
click at [367, 107] on button "Vinhos" at bounding box center [353, 107] width 137 height 42
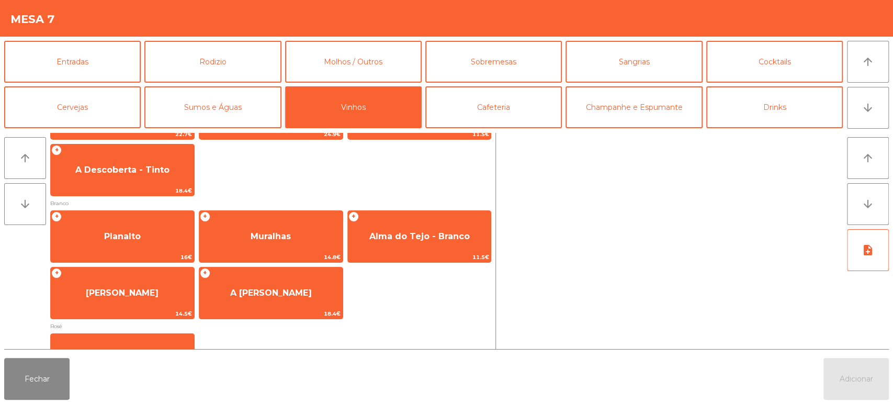
scroll to position [113, 0]
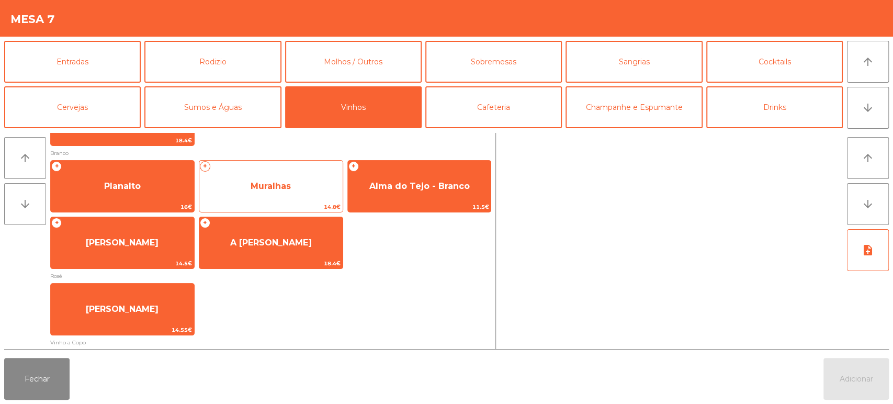
click at [324, 195] on span "Muralhas" at bounding box center [270, 186] width 143 height 28
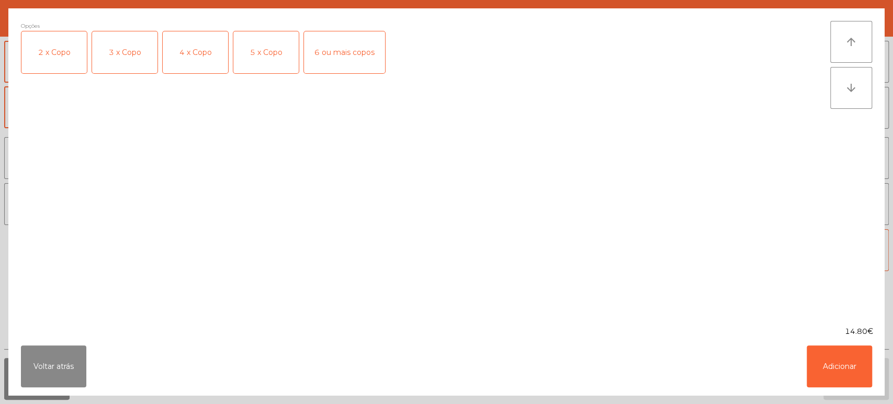
click at [210, 49] on div "4 x Copo" at bounding box center [195, 52] width 65 height 42
click at [837, 377] on button "Adicionar" at bounding box center [839, 366] width 65 height 42
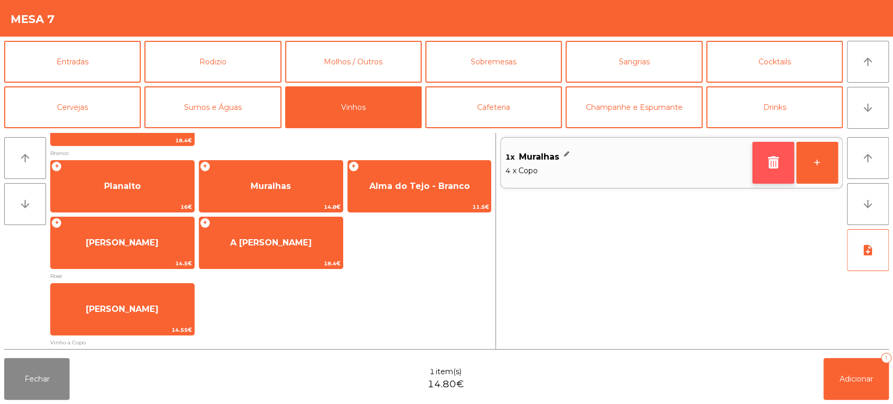
click at [770, 166] on icon "button" at bounding box center [774, 162] width 16 height 13
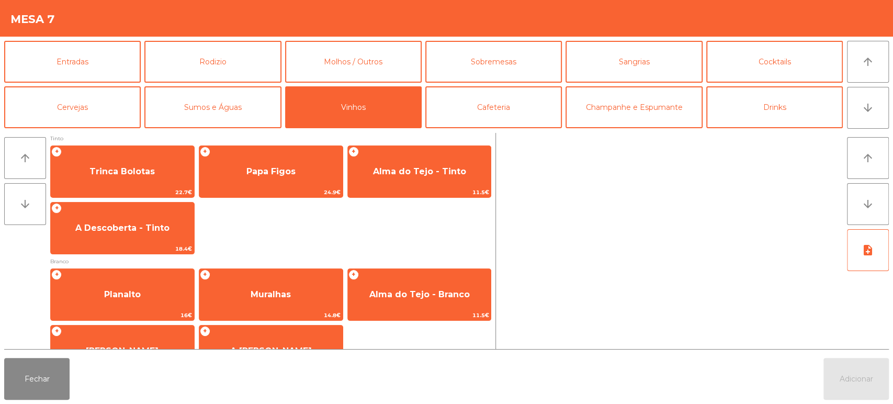
scroll to position [0, 0]
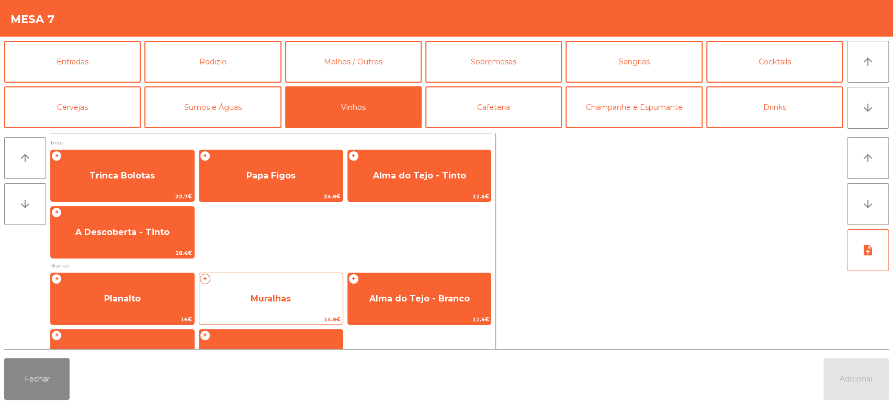
click at [318, 286] on span "Muralhas" at bounding box center [270, 299] width 143 height 28
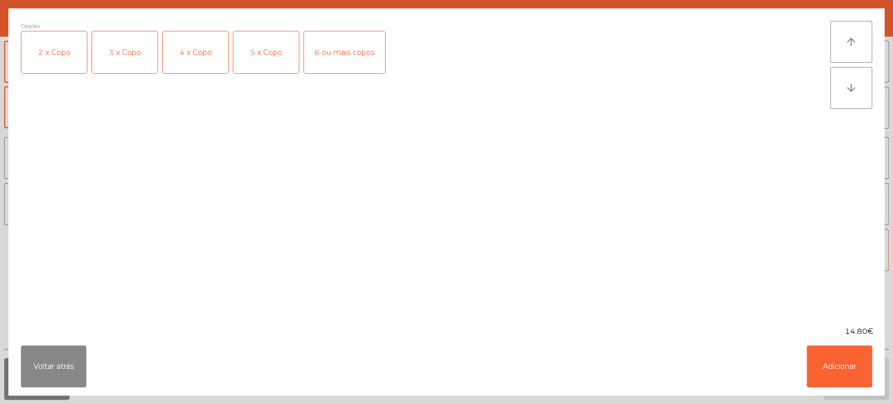
click at [184, 72] on div "4 x Copo" at bounding box center [195, 52] width 65 height 42
click at [844, 383] on button "Adicionar" at bounding box center [839, 366] width 65 height 42
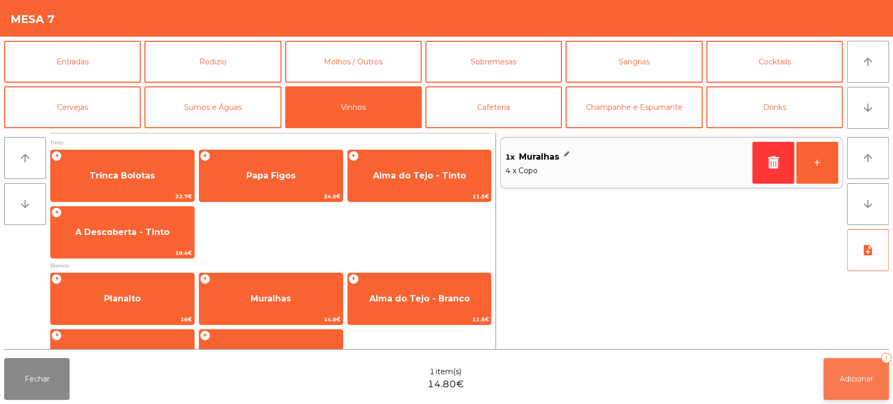
click at [867, 376] on span "Adicionar" at bounding box center [856, 378] width 33 height 9
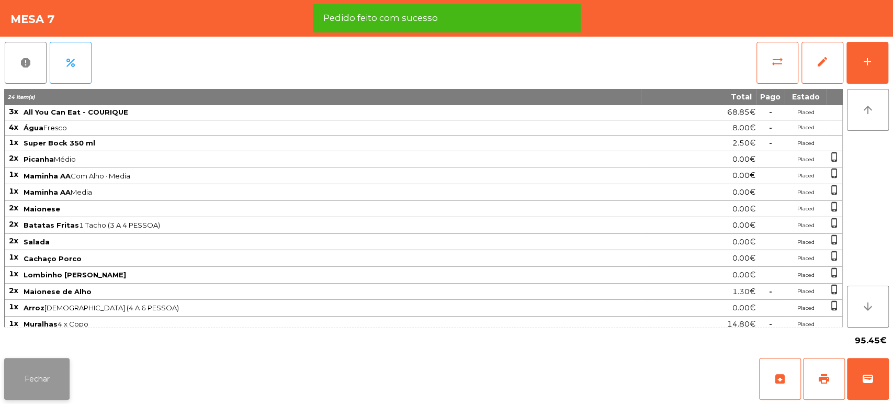
click at [46, 399] on button "Fechar" at bounding box center [36, 379] width 65 height 42
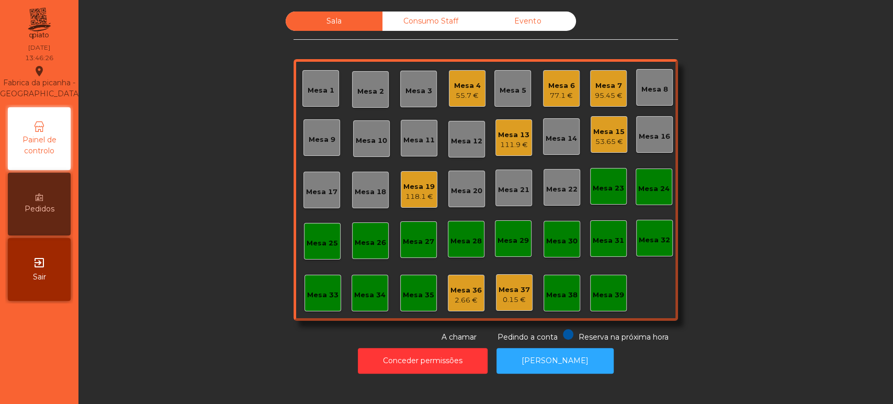
click at [464, 76] on div "Mesa 4 55.7 €" at bounding box center [467, 88] width 27 height 25
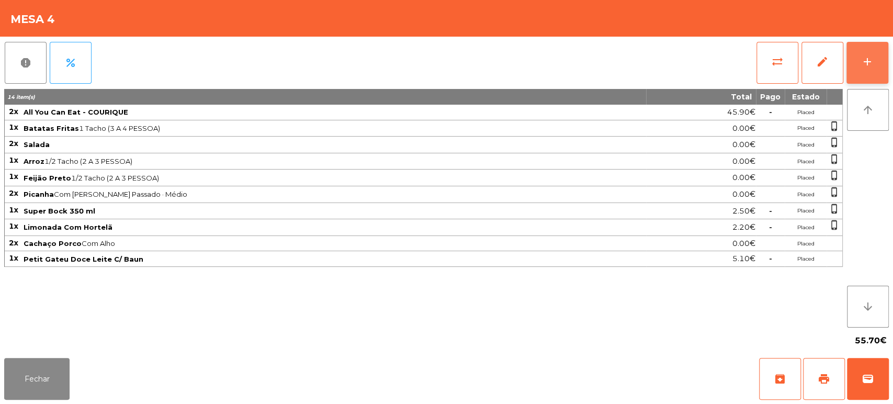
click at [859, 50] on button "add" at bounding box center [868, 63] width 42 height 42
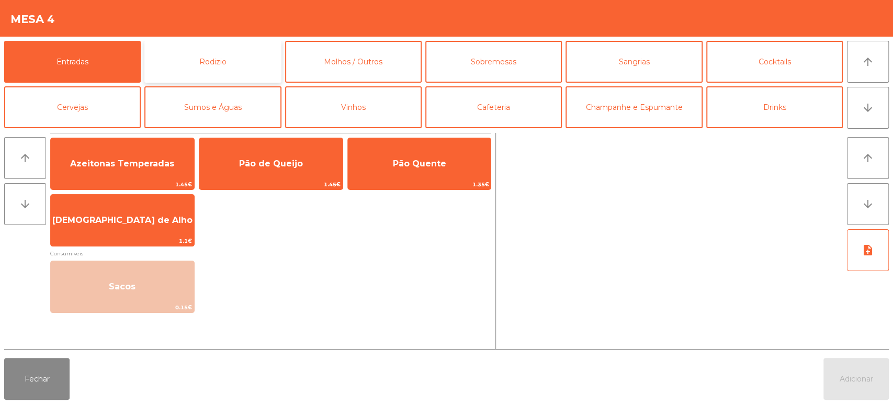
click at [252, 48] on button "Rodizio" at bounding box center [212, 62] width 137 height 42
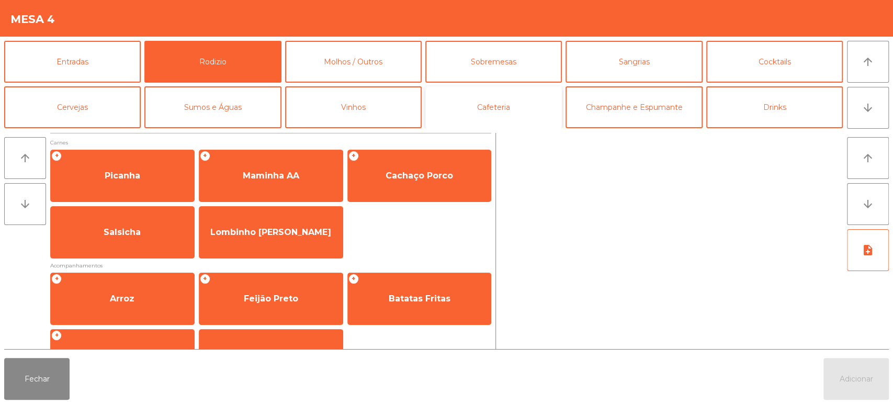
click at [468, 113] on button "Cafeteria" at bounding box center [494, 107] width 137 height 42
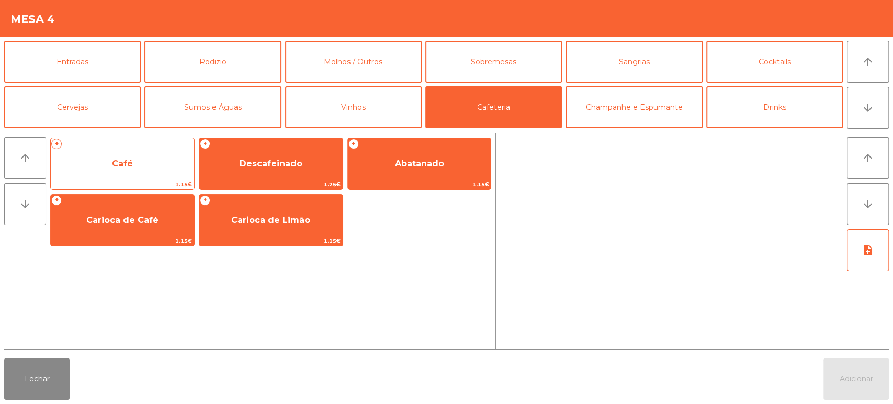
click at [176, 164] on span "Café" at bounding box center [122, 164] width 143 height 28
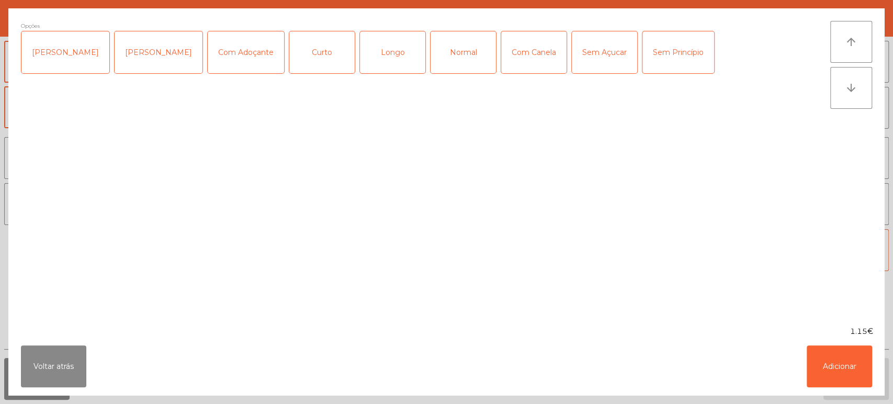
click at [448, 53] on div "Normal" at bounding box center [463, 52] width 65 height 42
click at [818, 360] on button "Adicionar" at bounding box center [839, 366] width 65 height 42
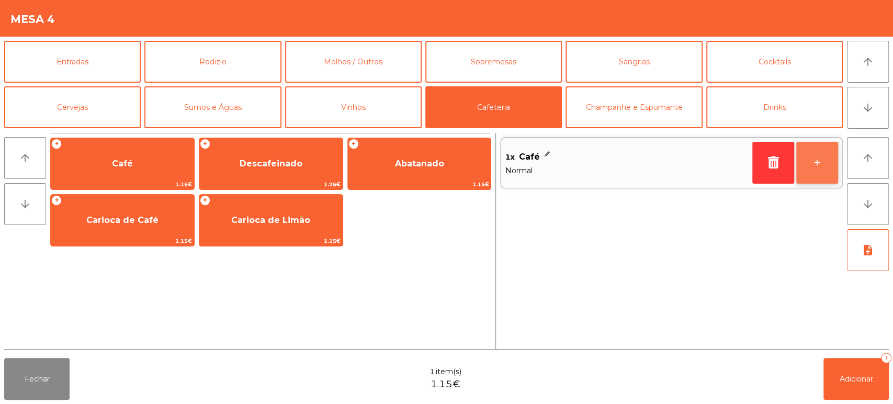
click at [820, 157] on button "+" at bounding box center [818, 163] width 42 height 42
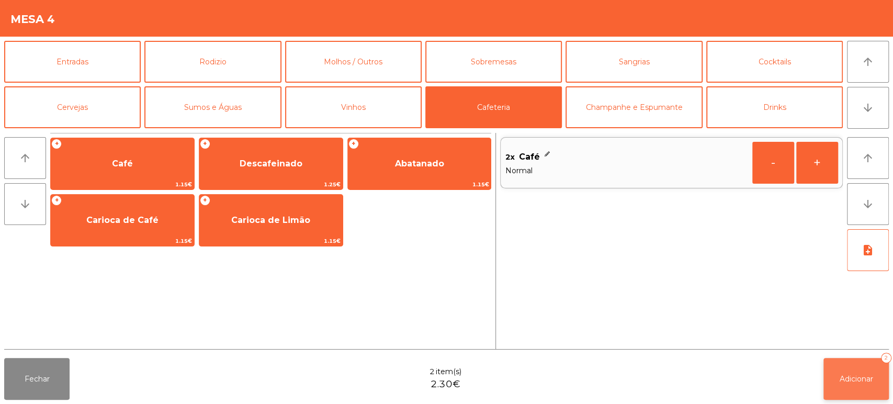
click at [854, 362] on button "Adicionar 2" at bounding box center [856, 379] width 65 height 42
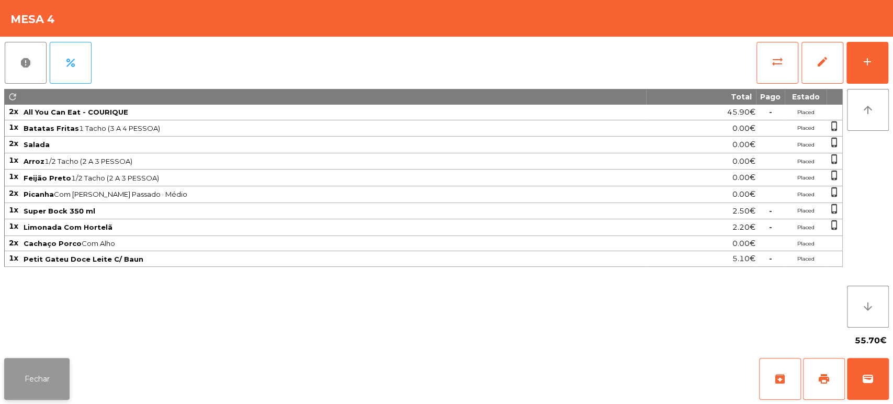
click at [50, 367] on button "Fechar" at bounding box center [36, 379] width 65 height 42
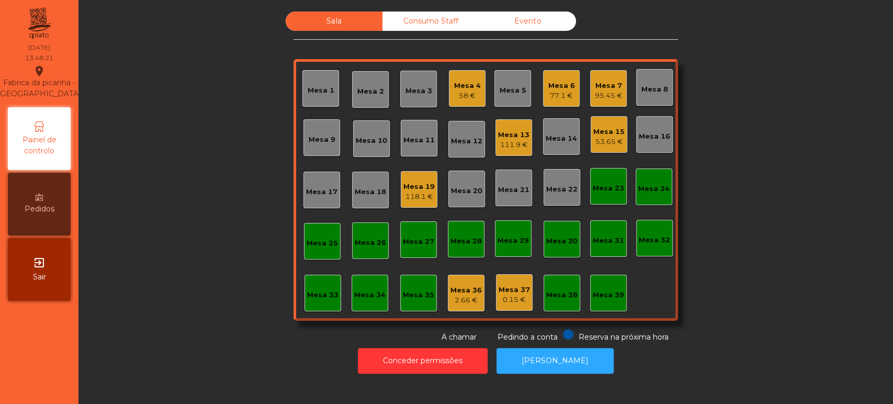
click at [508, 140] on div "111.9 €" at bounding box center [513, 145] width 31 height 10
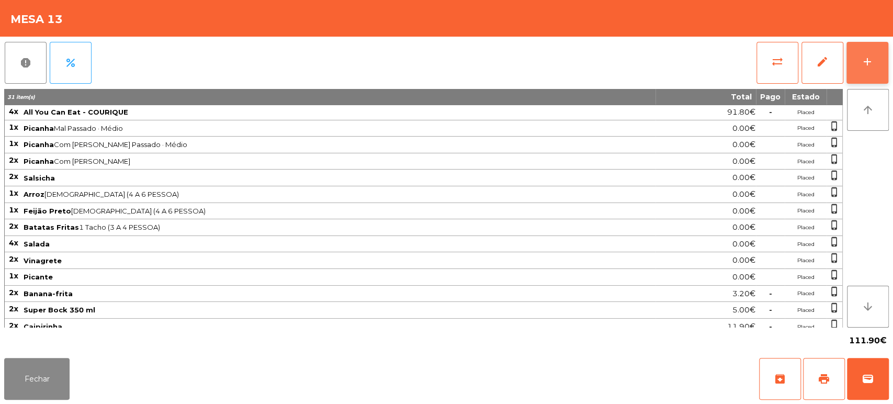
click at [877, 59] on button "add" at bounding box center [868, 63] width 42 height 42
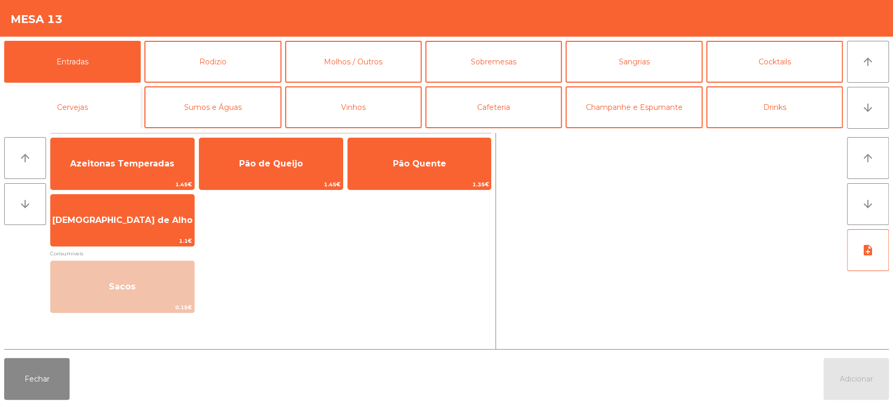
click at [66, 114] on button "Cervejas" at bounding box center [72, 107] width 137 height 42
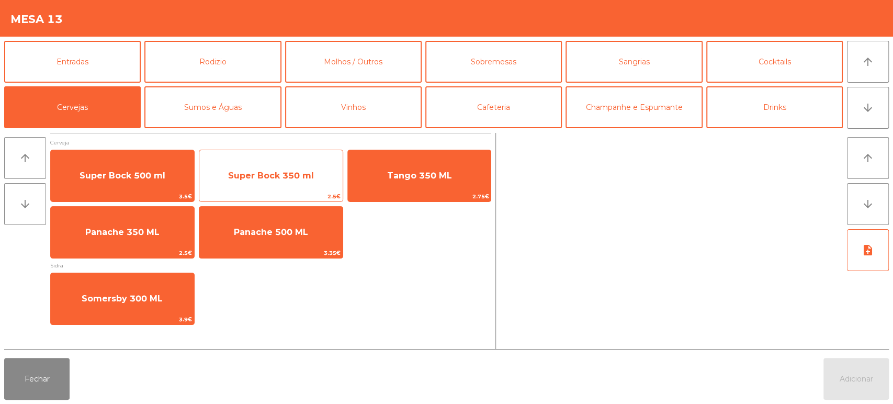
click at [293, 182] on span "Super Bock 350 ml" at bounding box center [270, 176] width 143 height 28
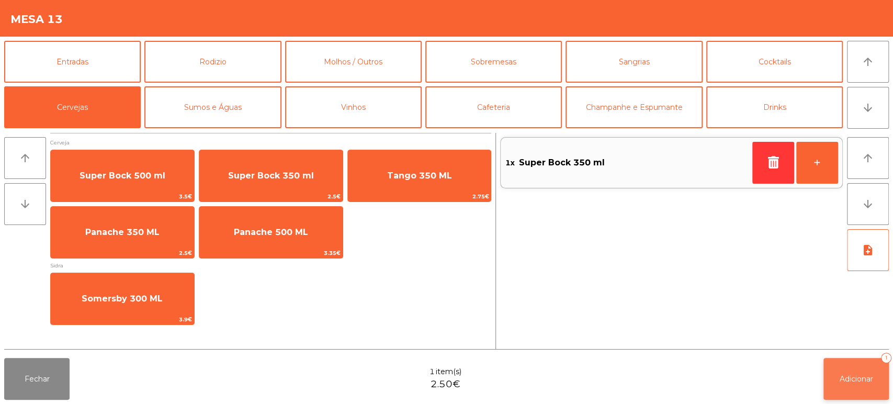
click at [872, 383] on span "Adicionar" at bounding box center [856, 378] width 33 height 9
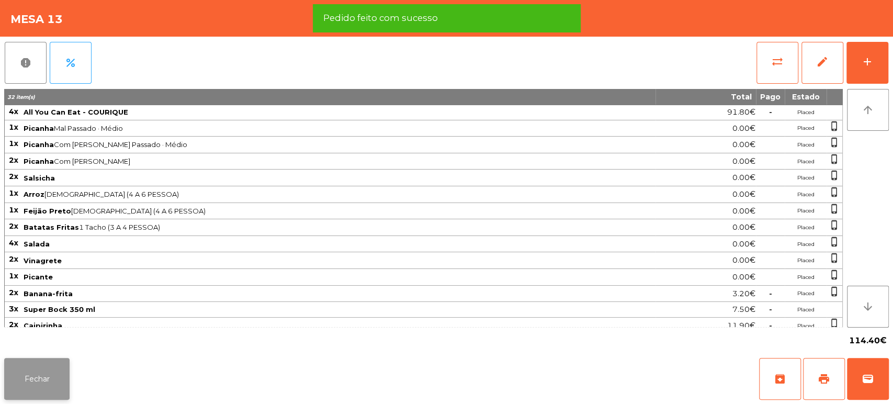
click at [48, 375] on button "Fechar" at bounding box center [36, 379] width 65 height 42
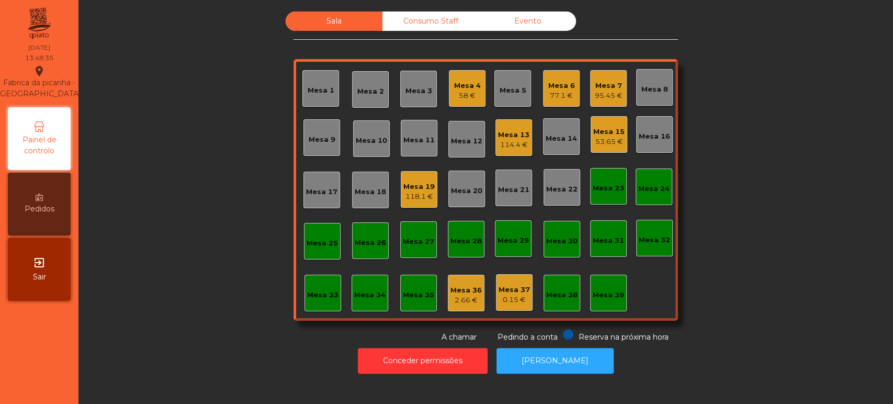
click at [467, 94] on div "58 €" at bounding box center [467, 96] width 27 height 10
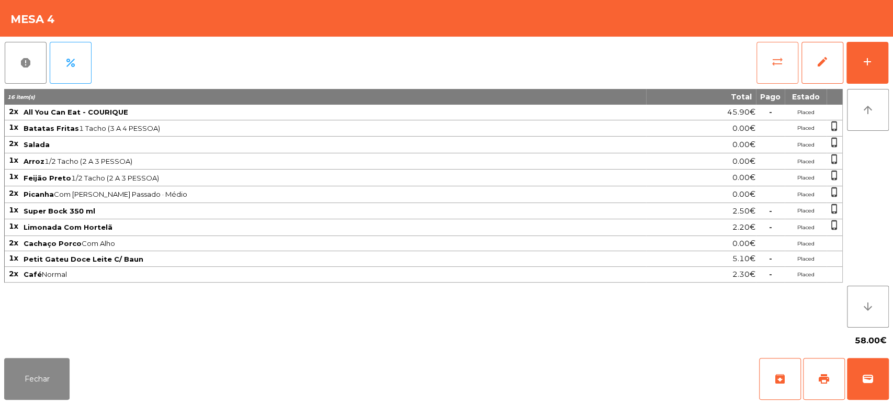
click at [770, 71] on button "sync_alt" at bounding box center [778, 63] width 42 height 42
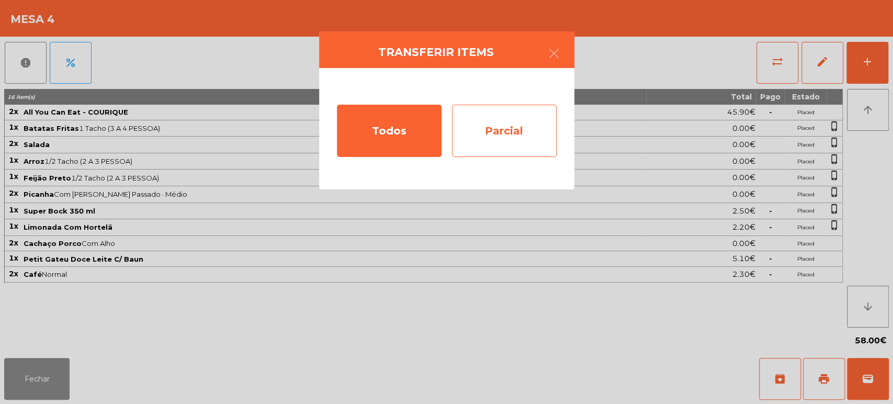
click at [513, 129] on div "Parcial" at bounding box center [504, 131] width 105 height 52
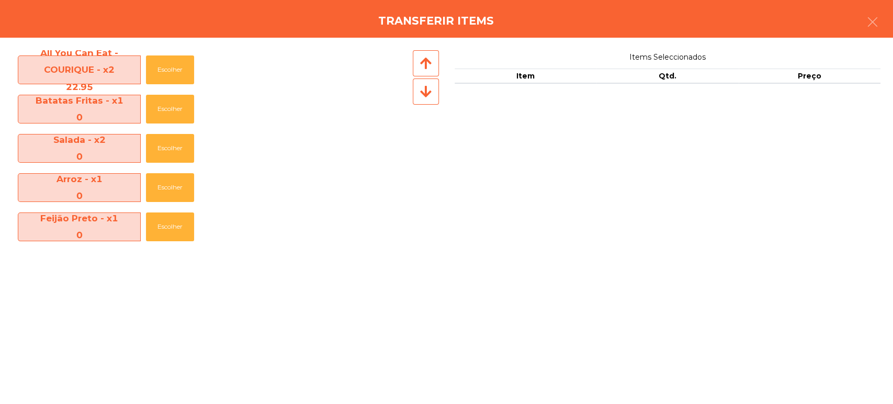
scroll to position [232, 0]
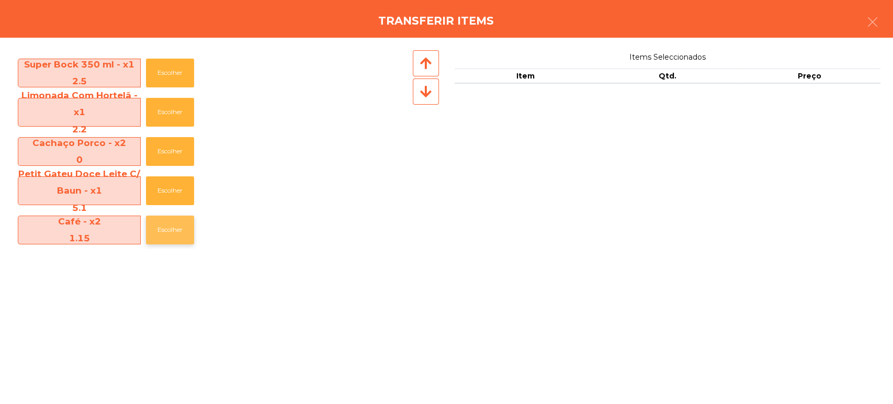
click at [183, 227] on button "Escolher" at bounding box center [170, 230] width 48 height 29
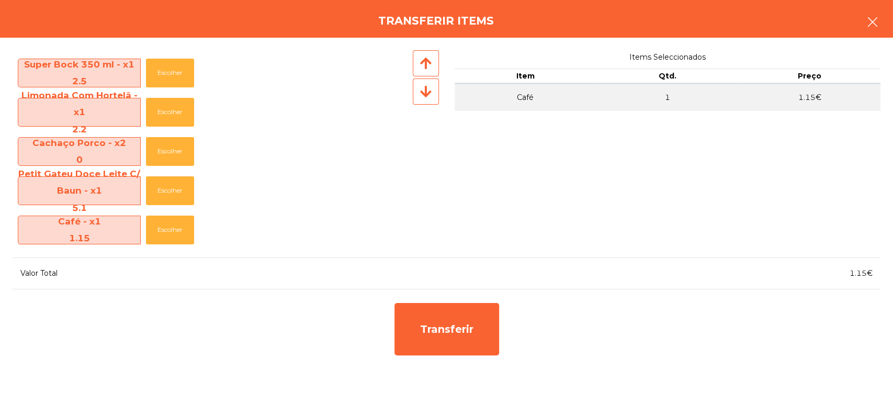
click at [880, 22] on button "button" at bounding box center [872, 22] width 29 height 31
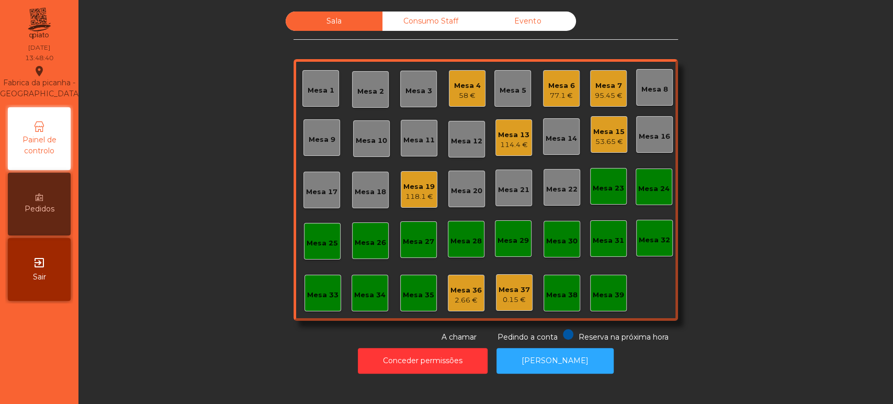
click at [454, 99] on div "58 €" at bounding box center [467, 96] width 27 height 10
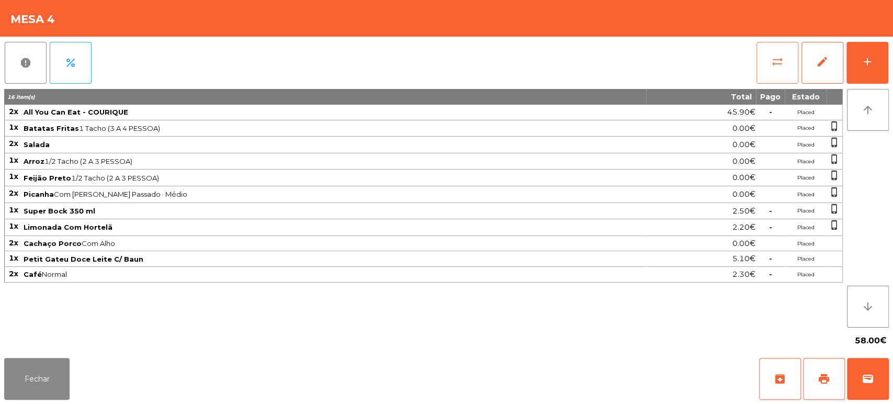
click at [765, 65] on button "sync_alt" at bounding box center [778, 63] width 42 height 42
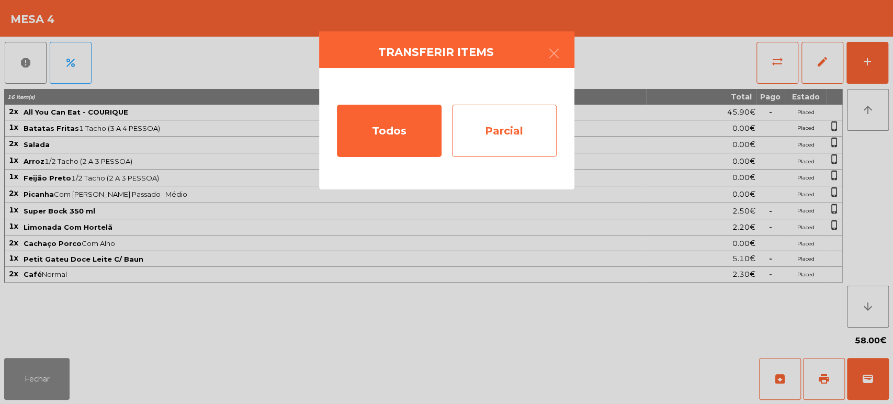
click at [500, 131] on div "Parcial" at bounding box center [504, 131] width 105 height 52
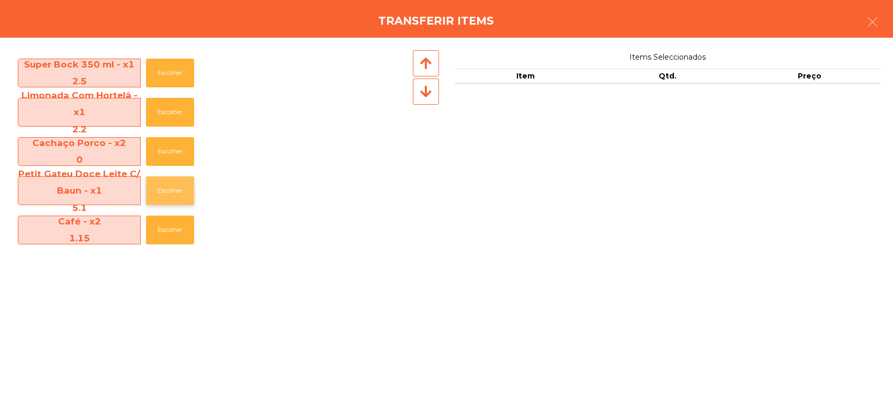
click at [162, 182] on button "Escolher" at bounding box center [170, 190] width 48 height 29
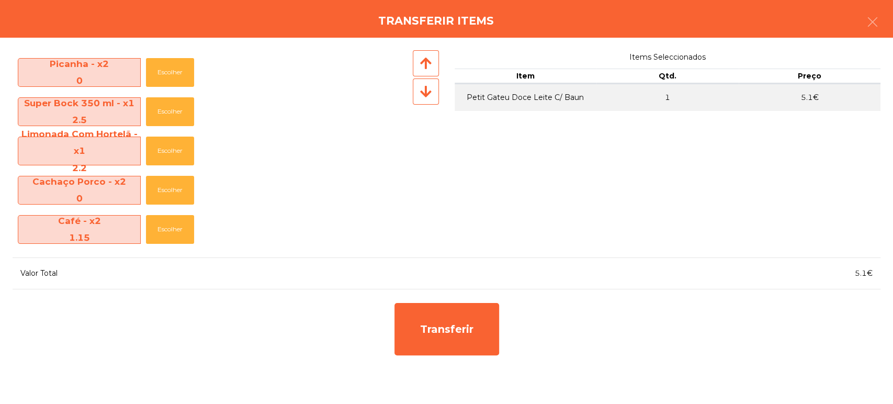
scroll to position [193, 0]
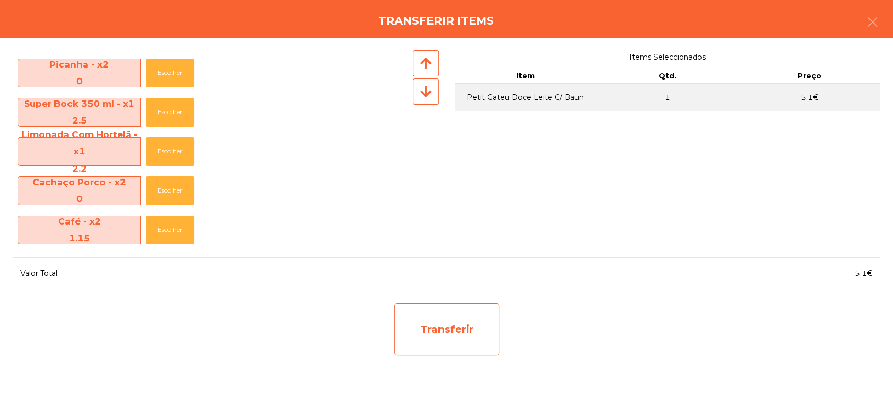
click at [454, 342] on div "Transferir" at bounding box center [447, 329] width 105 height 52
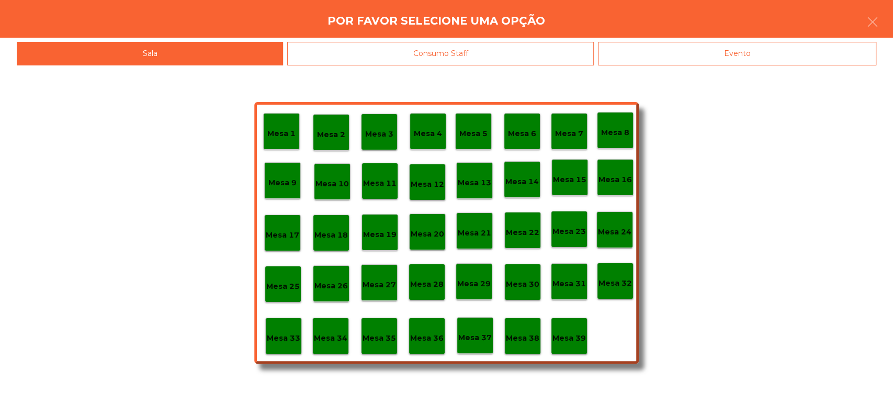
click at [569, 338] on p "Mesa 39" at bounding box center [569, 338] width 33 height 12
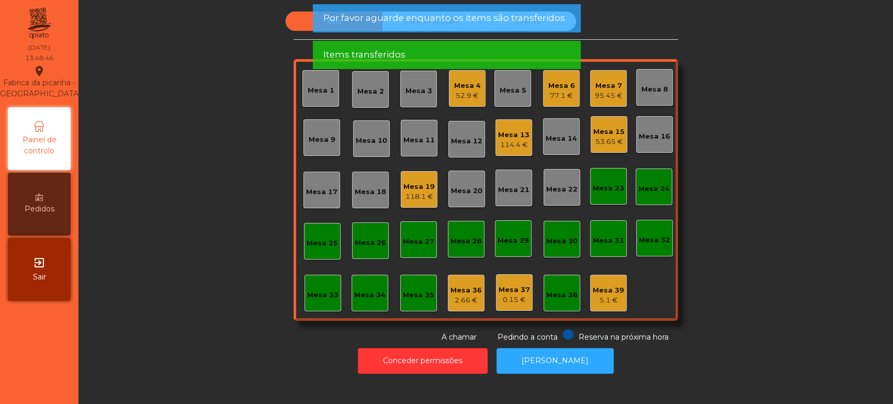
click at [206, 292] on div "Sala Consumo Staff Evento Mesa 1 Mesa 2 Mesa 3 Mesa 4 52.9 € Mesa 5 Mesa 6 77.1…" at bounding box center [486, 177] width 787 height 331
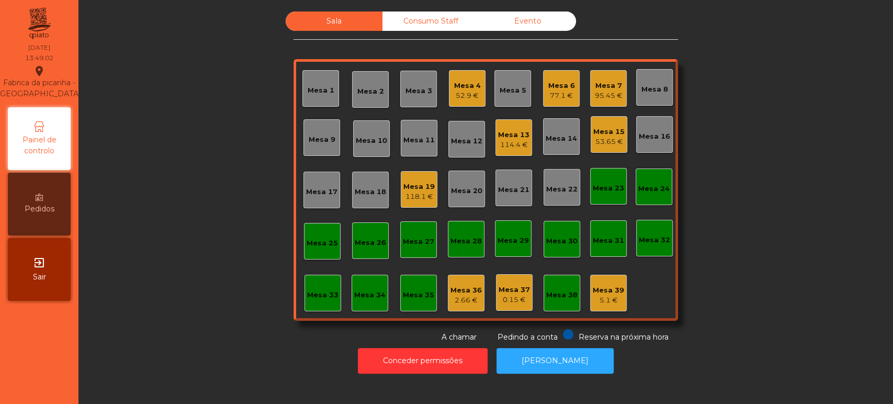
click at [468, 22] on div "Consumo Staff" at bounding box center [431, 21] width 97 height 19
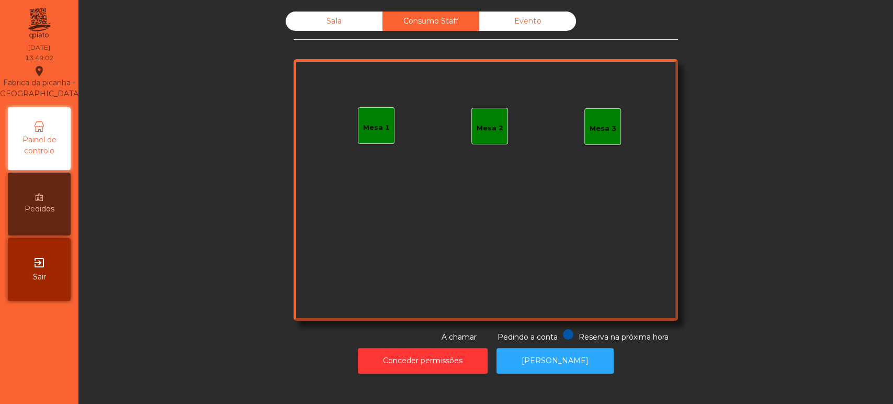
click at [385, 129] on div "Mesa 1" at bounding box center [376, 125] width 37 height 37
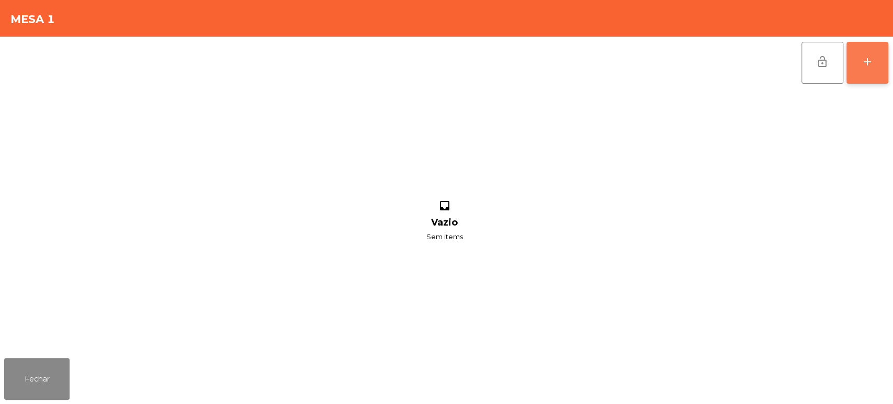
click at [867, 68] on button "add" at bounding box center [868, 63] width 42 height 42
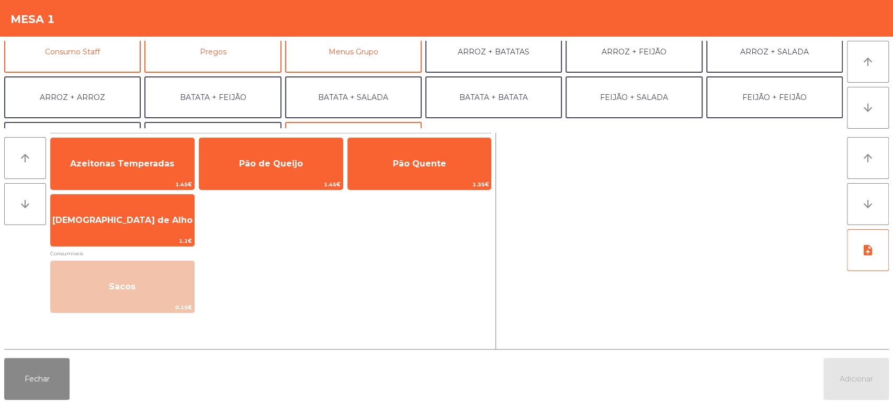
scroll to position [73, 0]
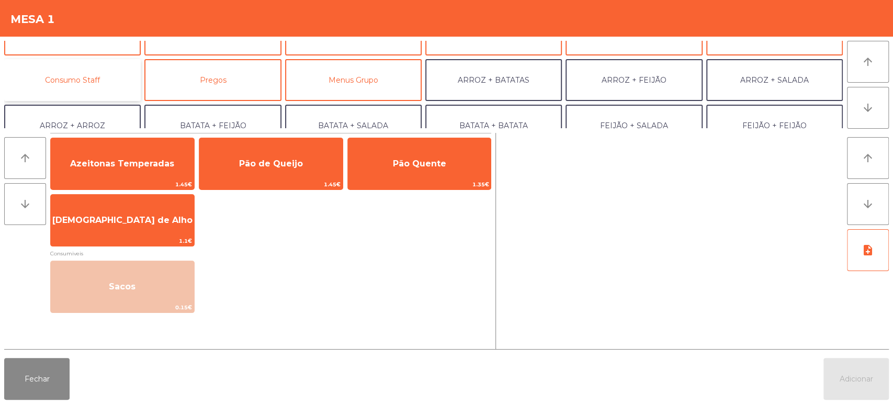
click at [119, 94] on button "Consumo Staff" at bounding box center [72, 80] width 137 height 42
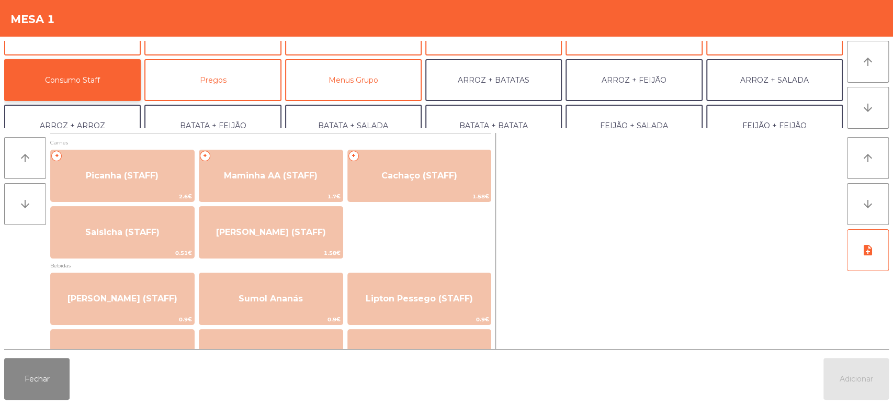
click at [115, 89] on button "Consumo Staff" at bounding box center [72, 80] width 137 height 42
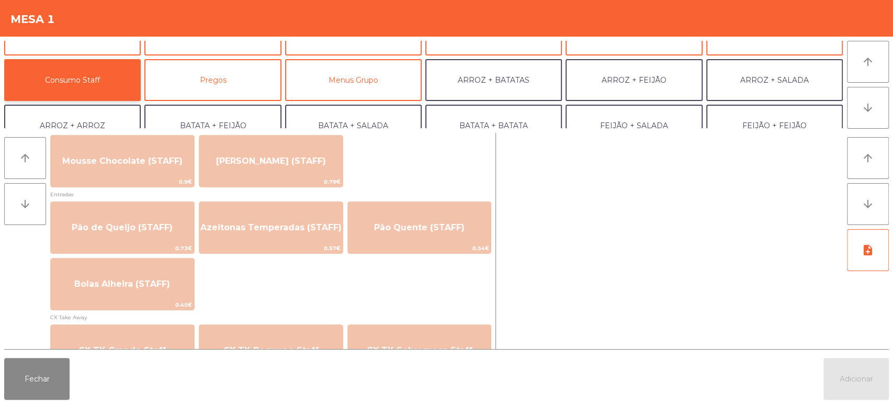
scroll to position [797, 0]
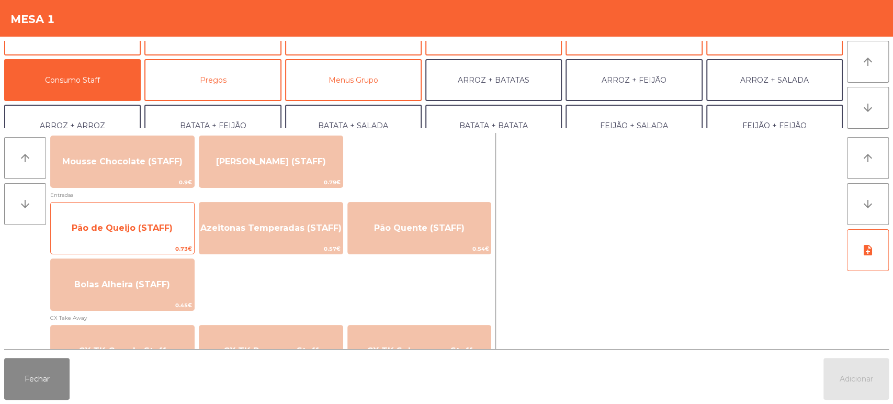
click at [162, 227] on span "Pão de Queijo (STAFF)" at bounding box center [122, 228] width 101 height 10
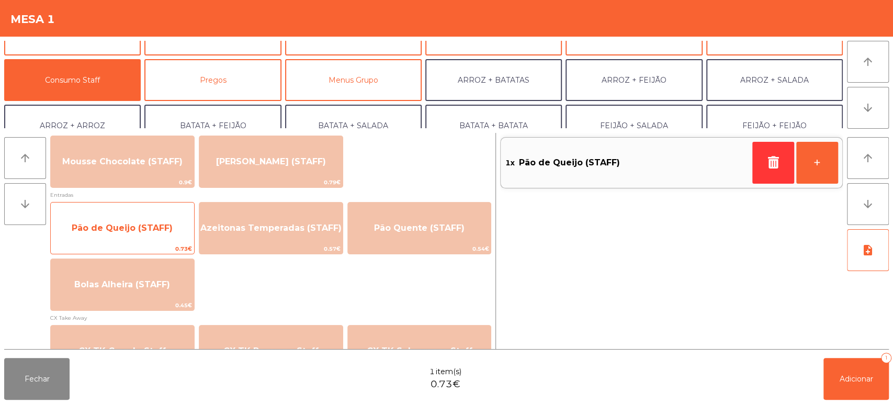
click at [165, 221] on span "Pão de Queijo (STAFF)" at bounding box center [122, 228] width 143 height 28
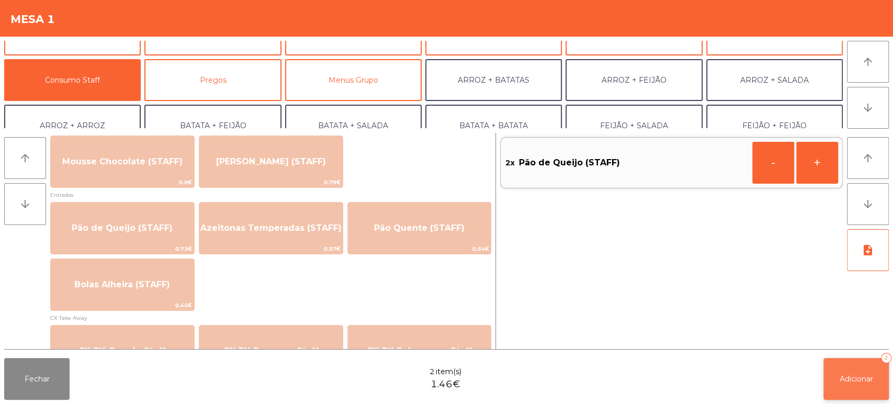
click at [870, 358] on button "Adicionar 2" at bounding box center [856, 379] width 65 height 42
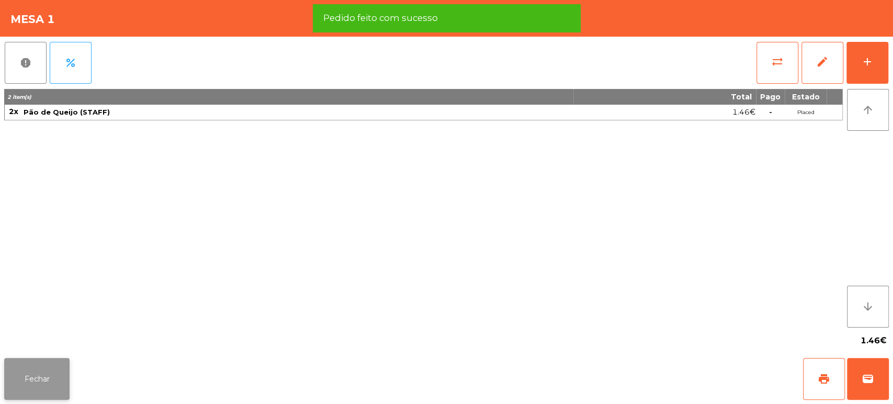
click at [63, 358] on button "Fechar" at bounding box center [36, 379] width 65 height 42
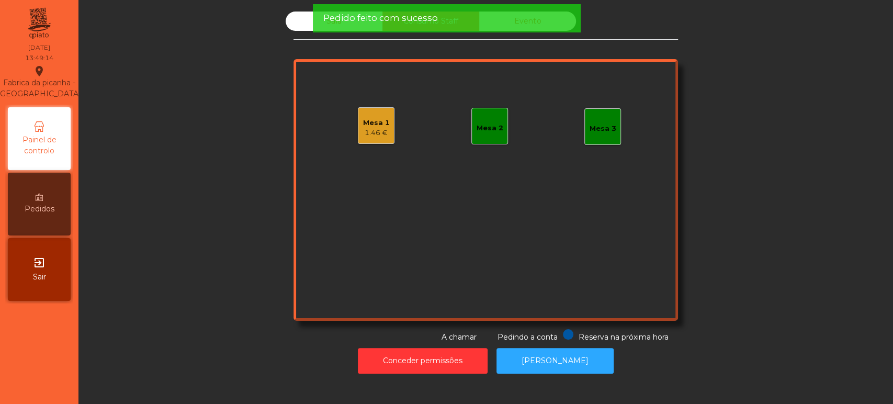
click at [331, 19] on span "Pedido feito com sucesso" at bounding box center [380, 18] width 115 height 13
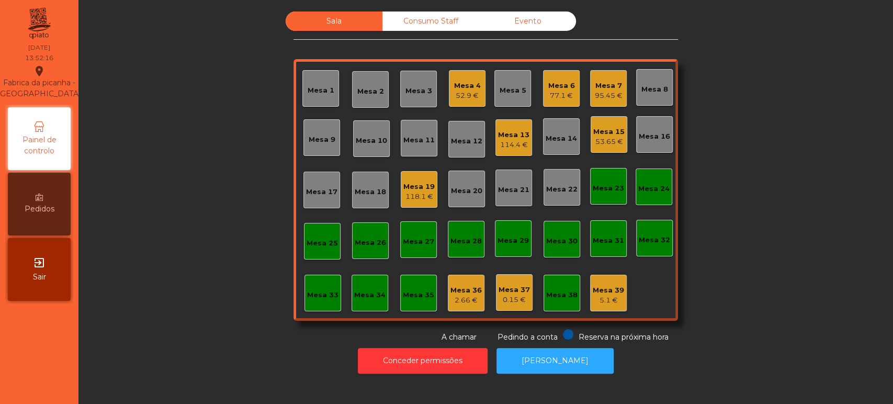
click at [461, 98] on div "52.9 €" at bounding box center [467, 96] width 27 height 10
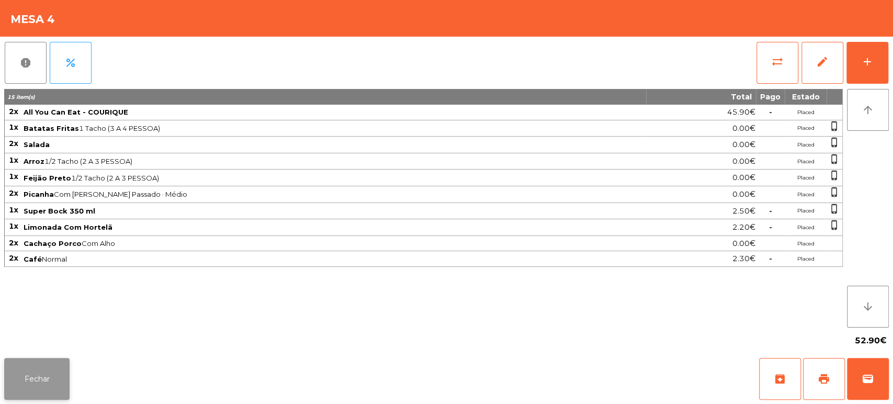
click at [52, 370] on button "Fechar" at bounding box center [36, 379] width 65 height 42
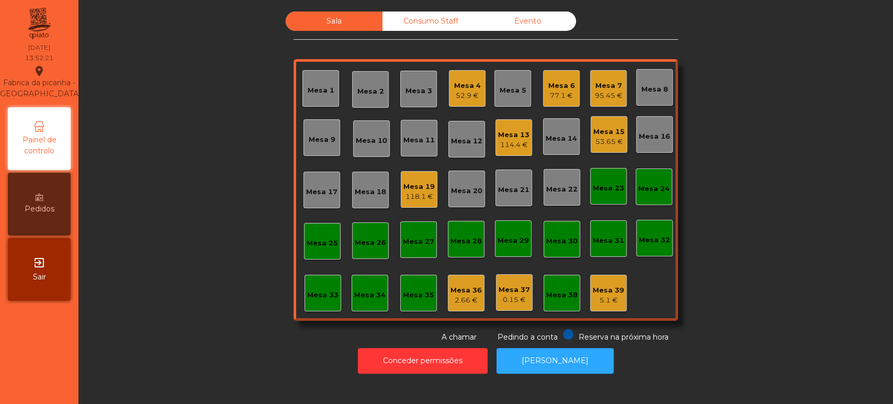
click at [597, 302] on div "5.1 €" at bounding box center [608, 300] width 31 height 10
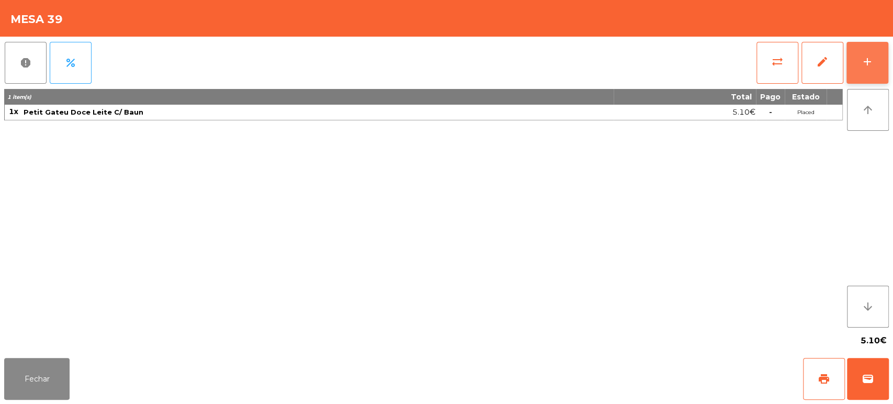
click at [867, 54] on button "add" at bounding box center [868, 63] width 42 height 42
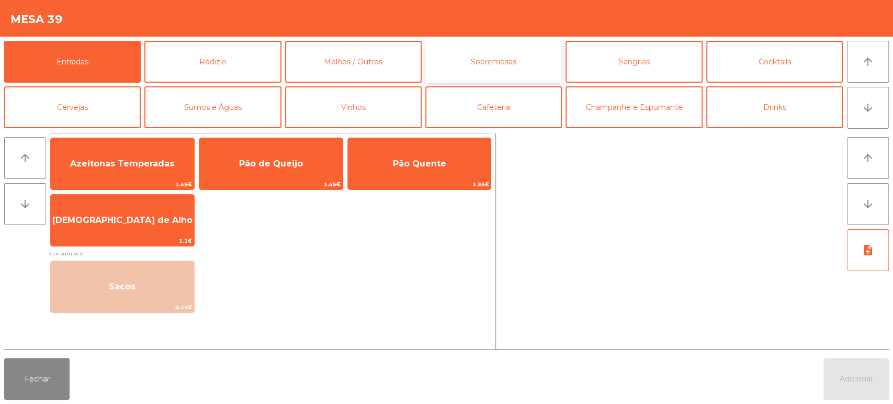
click at [520, 59] on button "Sobremesas" at bounding box center [494, 62] width 137 height 42
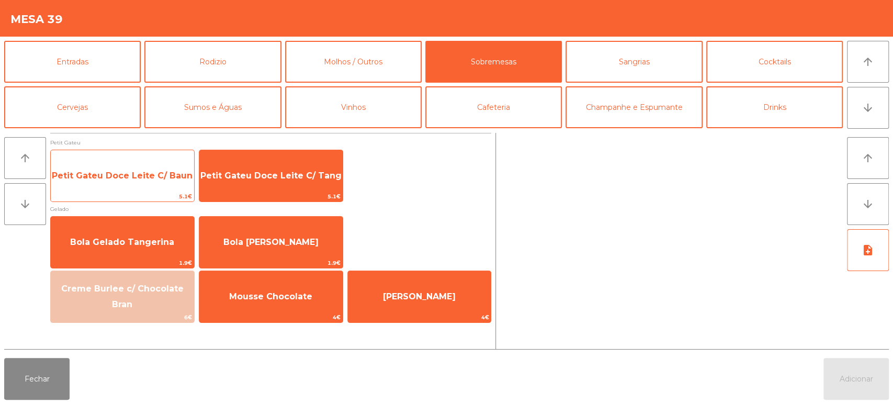
click at [136, 183] on span "Petit Gateu Doce Leite C/ Baun" at bounding box center [122, 176] width 143 height 28
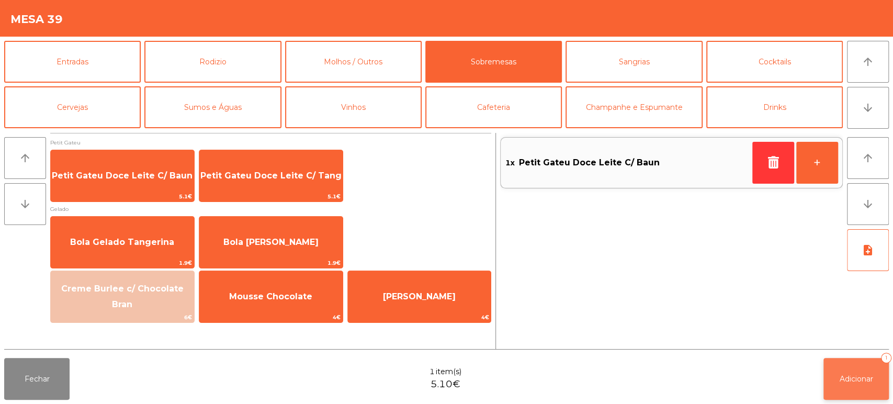
click at [862, 365] on button "Adicionar 1" at bounding box center [856, 379] width 65 height 42
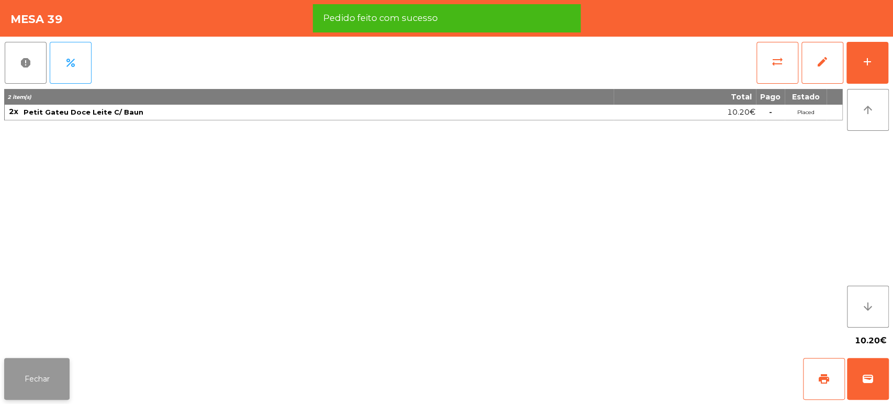
click at [45, 385] on button "Fechar" at bounding box center [36, 379] width 65 height 42
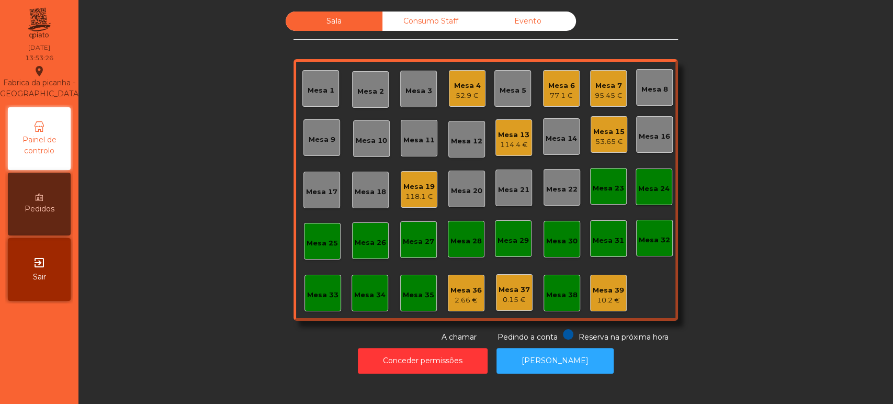
click at [419, 197] on div "118.1 €" at bounding box center [419, 197] width 31 height 10
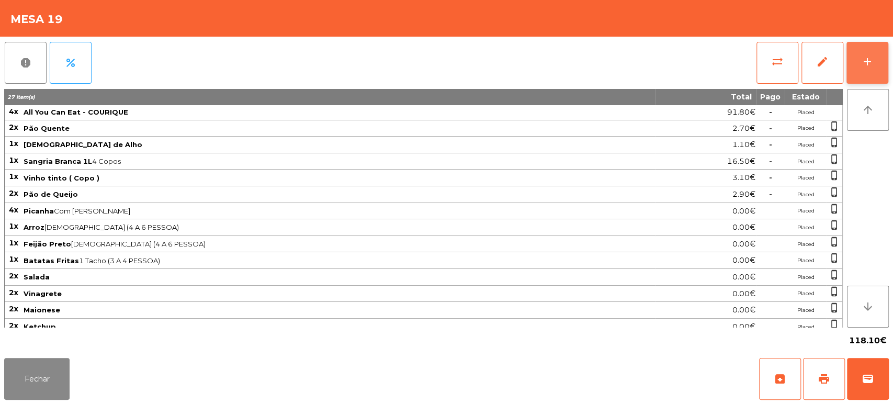
click at [867, 67] on div "add" at bounding box center [868, 61] width 13 height 13
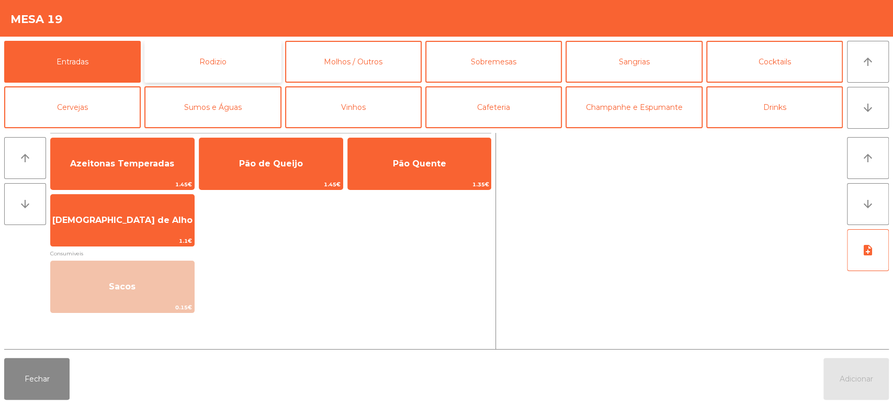
click at [187, 67] on button "Rodizio" at bounding box center [212, 62] width 137 height 42
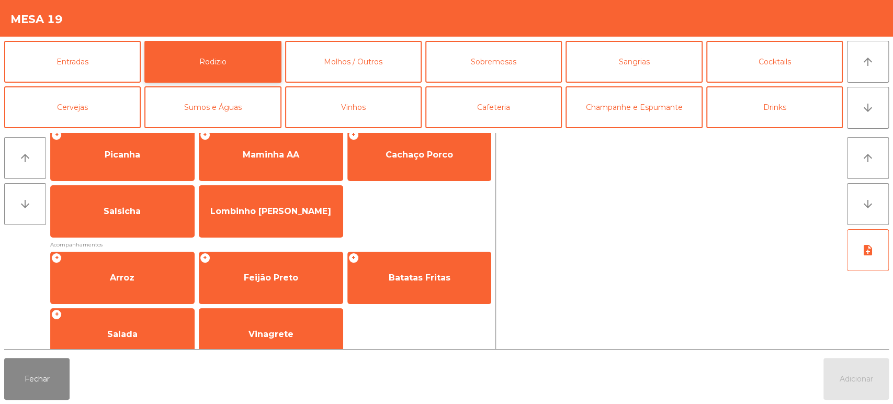
scroll to position [0, 0]
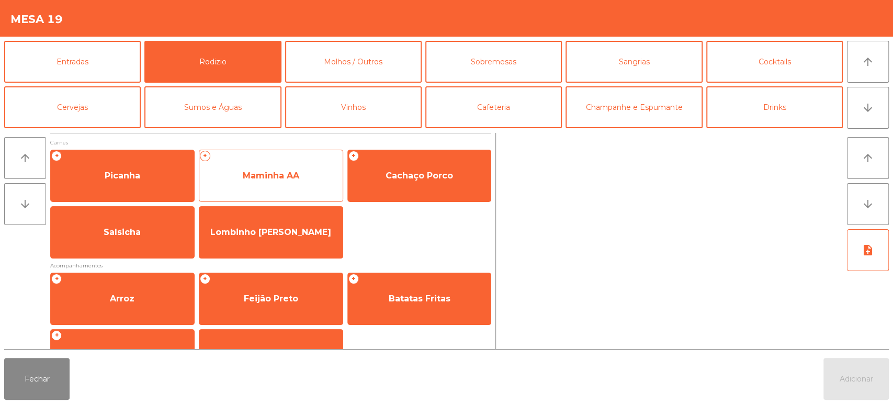
click at [277, 177] on span "Maminha AA" at bounding box center [271, 176] width 57 height 10
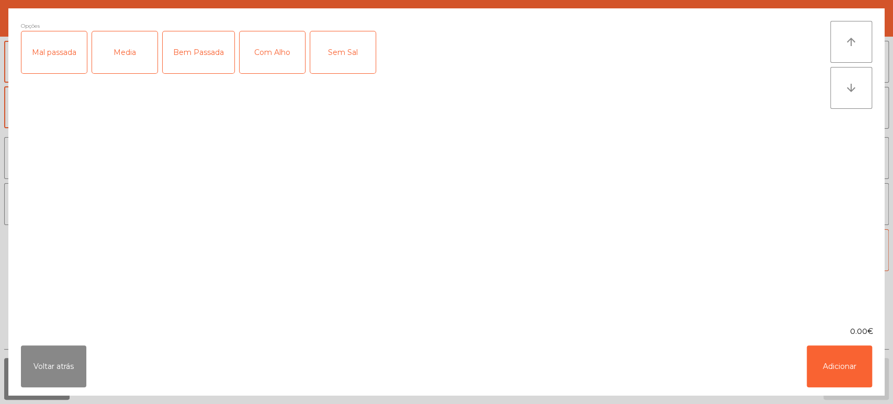
click at [126, 64] on div "Media" at bounding box center [124, 52] width 65 height 42
click at [281, 58] on div "Com Alho" at bounding box center [272, 52] width 65 height 42
click at [836, 360] on button "Adicionar" at bounding box center [839, 366] width 65 height 42
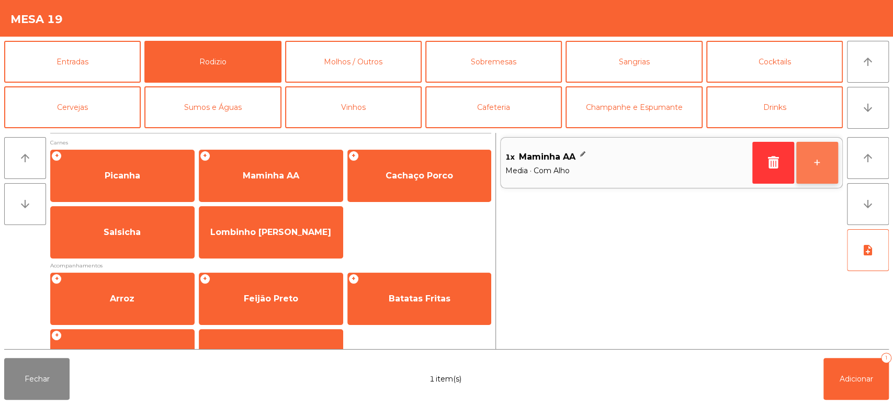
click at [827, 165] on button "+" at bounding box center [818, 163] width 42 height 42
click at [826, 160] on button "+" at bounding box center [818, 163] width 42 height 42
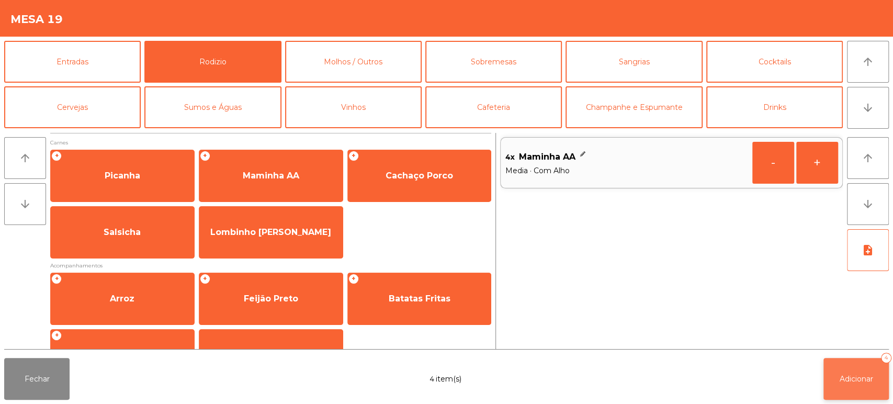
click at [850, 375] on span "Adicionar" at bounding box center [856, 378] width 33 height 9
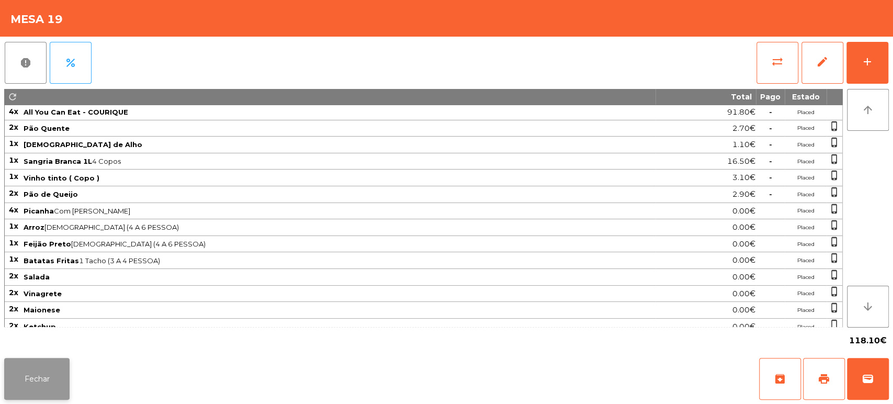
click at [25, 374] on button "Fechar" at bounding box center [36, 379] width 65 height 42
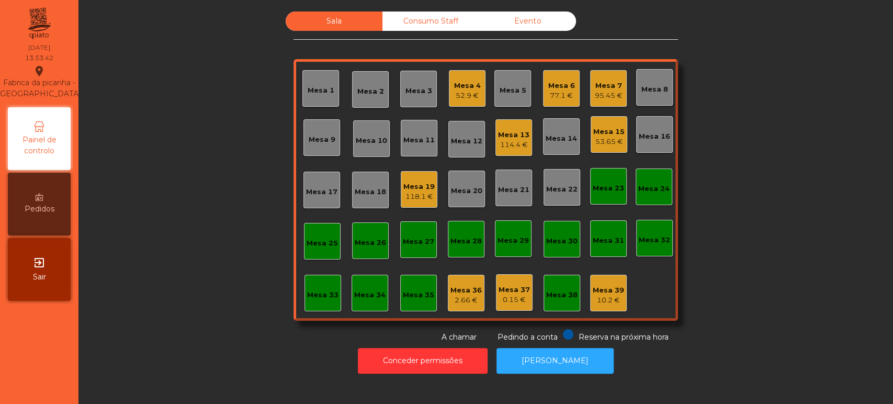
click at [468, 73] on div "Mesa 4 52.9 €" at bounding box center [467, 88] width 37 height 37
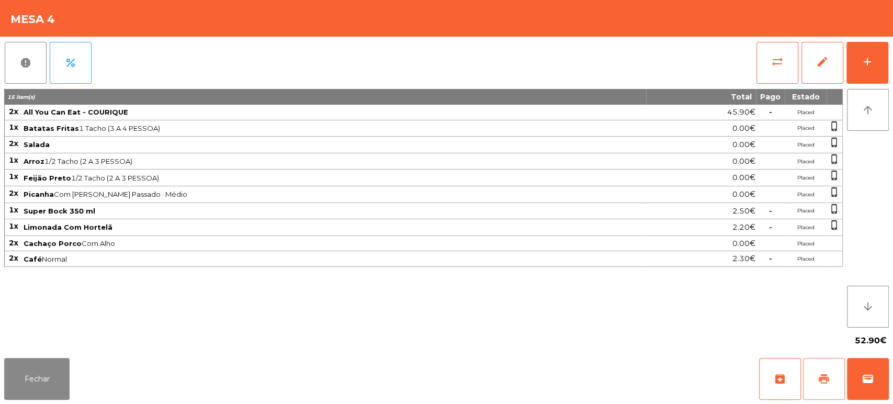
click at [826, 377] on span "print" at bounding box center [824, 379] width 13 height 13
click at [39, 371] on button "Fechar" at bounding box center [36, 379] width 65 height 42
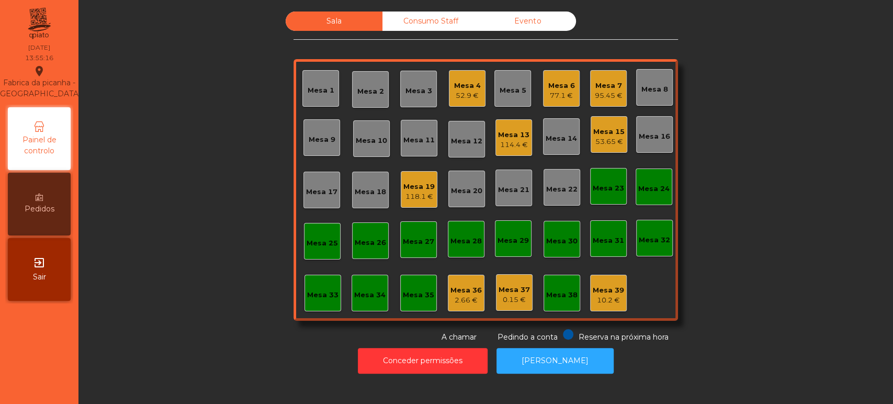
click at [468, 123] on div "Mesa 12" at bounding box center [467, 139] width 37 height 37
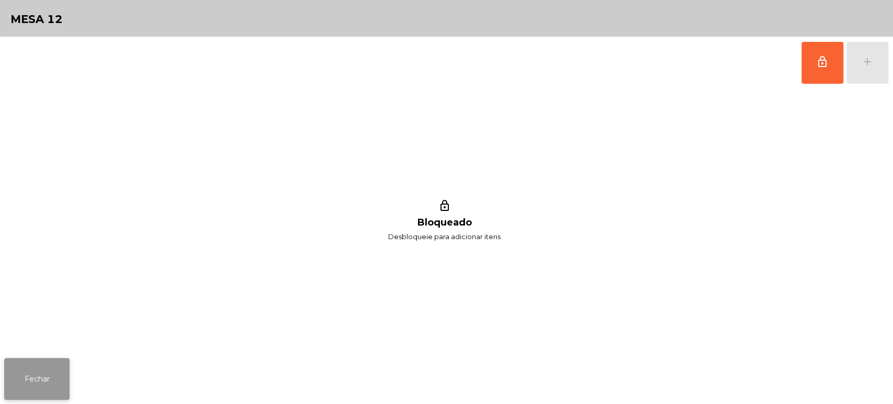
click at [19, 385] on button "Fechar" at bounding box center [36, 379] width 65 height 42
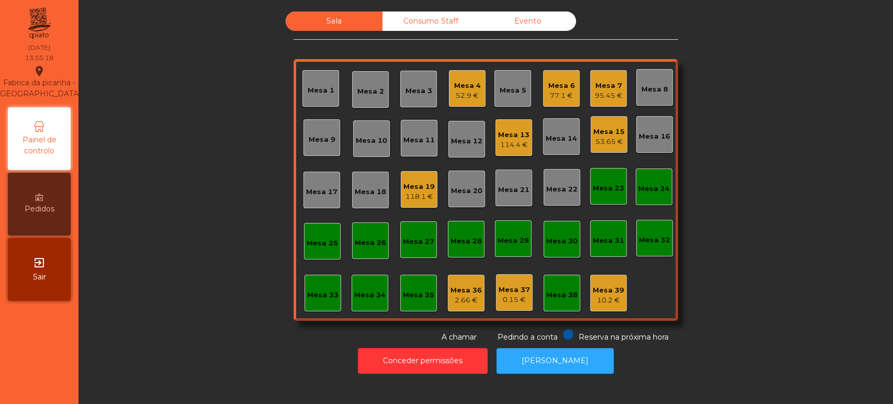
click at [463, 91] on div "52.9 €" at bounding box center [467, 96] width 27 height 10
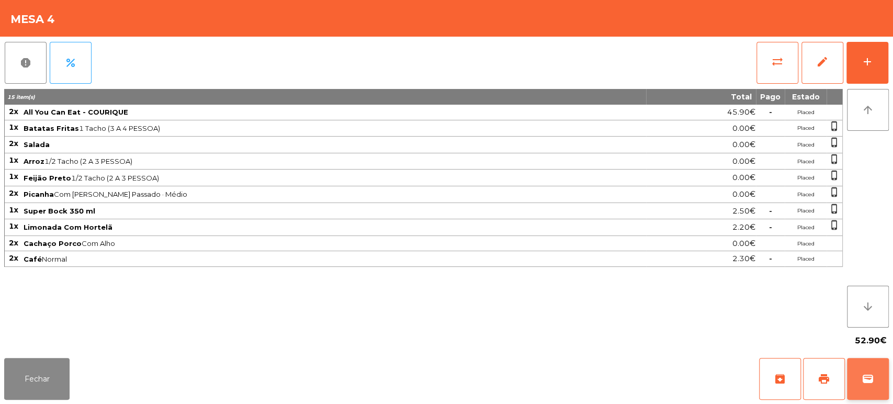
click at [866, 369] on button "wallet" at bounding box center [868, 379] width 42 height 42
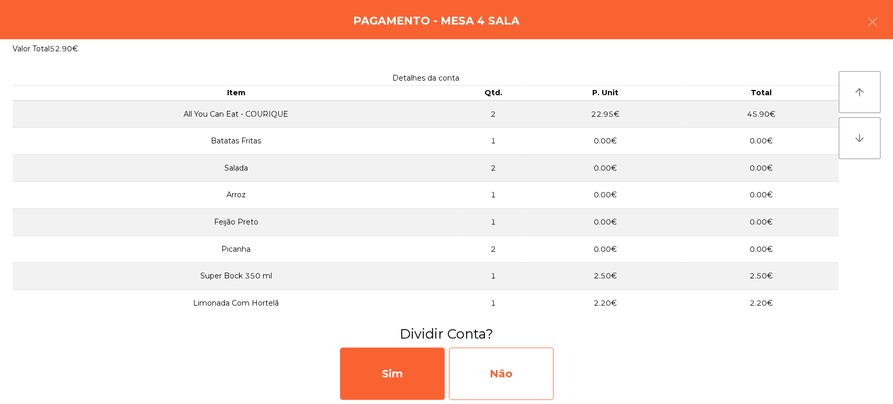
click at [493, 364] on div "Não" at bounding box center [501, 374] width 105 height 52
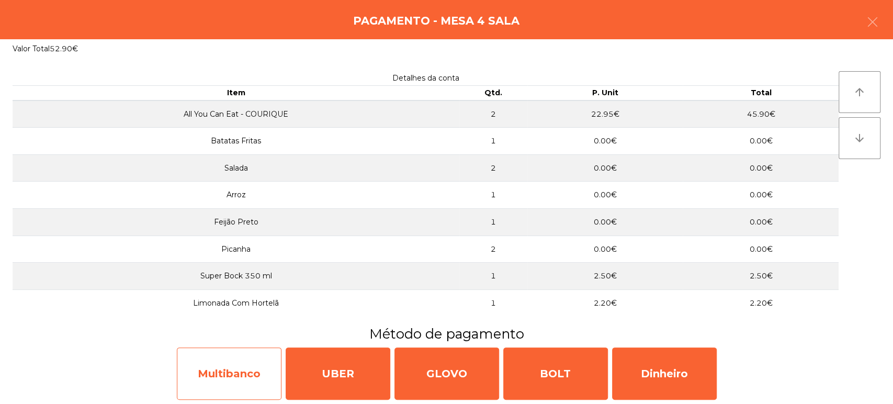
click at [240, 374] on div "Multibanco" at bounding box center [229, 374] width 105 height 52
select select "**"
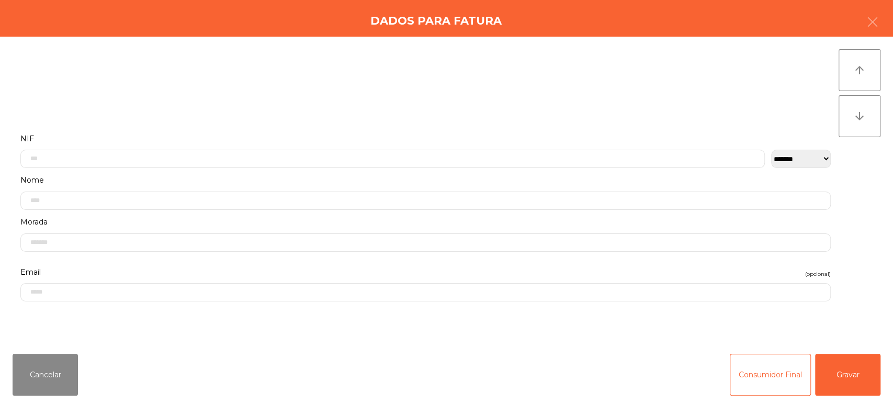
click at [376, 139] on label "NIF" at bounding box center [425, 139] width 811 height 14
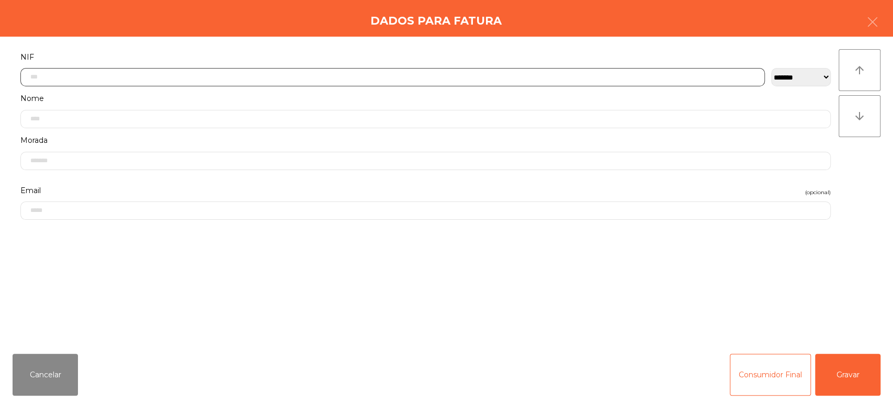
click at [320, 73] on input "text" at bounding box center [392, 77] width 745 height 18
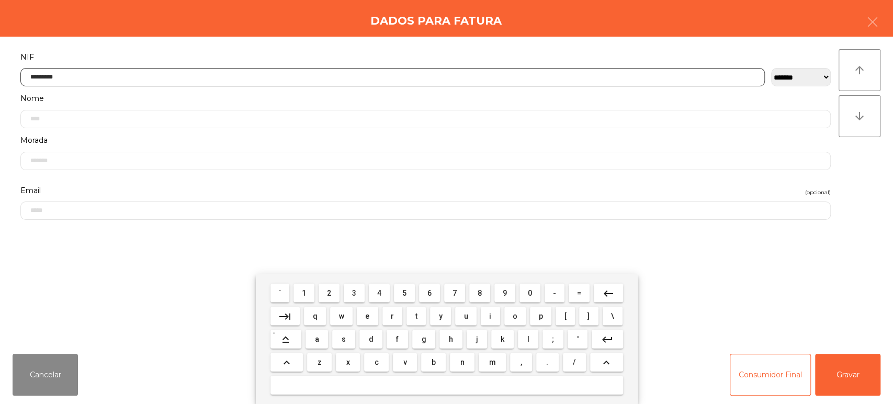
type input "*********"
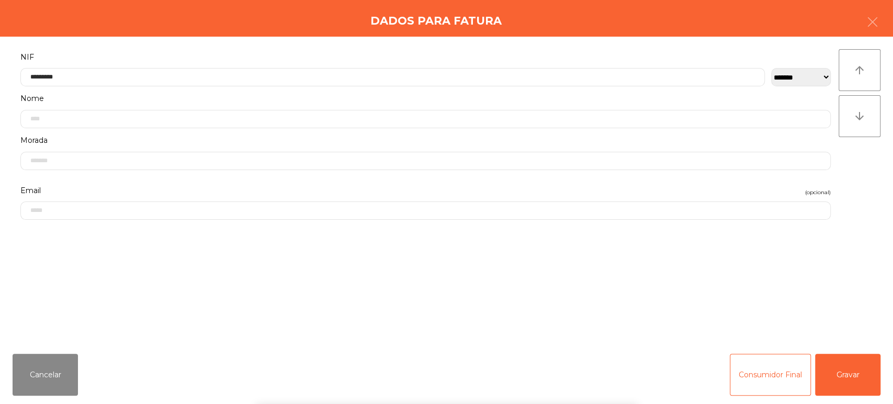
click at [867, 175] on div "arrow_upward arrow_downward" at bounding box center [860, 191] width 42 height 284
click at [863, 364] on button "Gravar" at bounding box center [847, 375] width 65 height 42
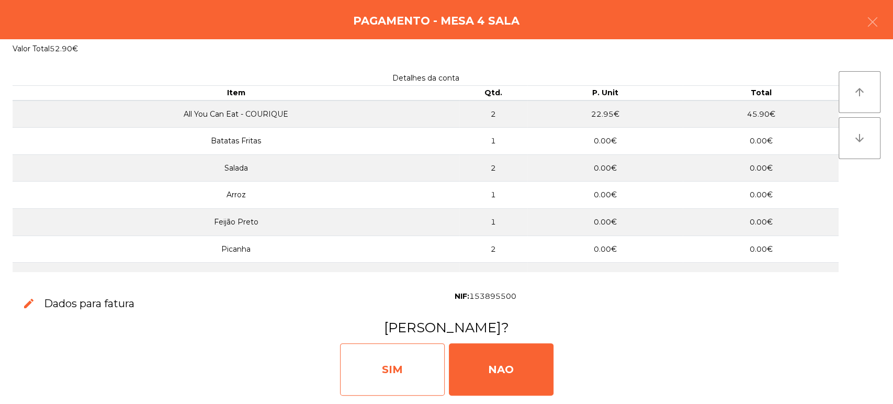
click at [385, 378] on div "SIM" at bounding box center [392, 369] width 105 height 52
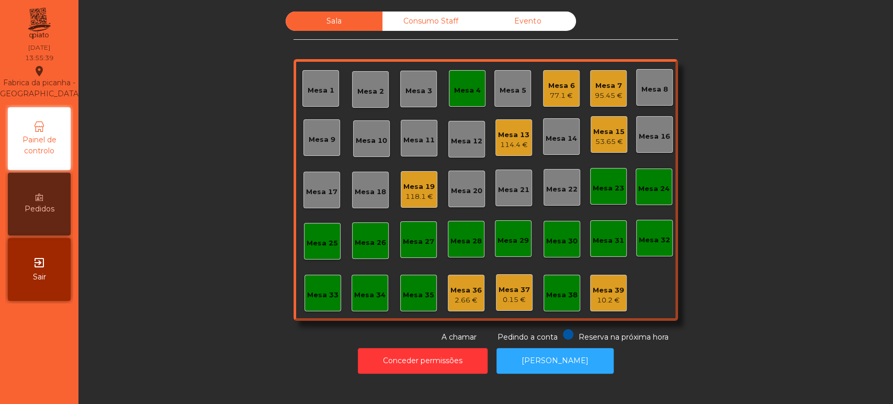
click at [454, 95] on div "Mesa 4" at bounding box center [467, 90] width 27 height 10
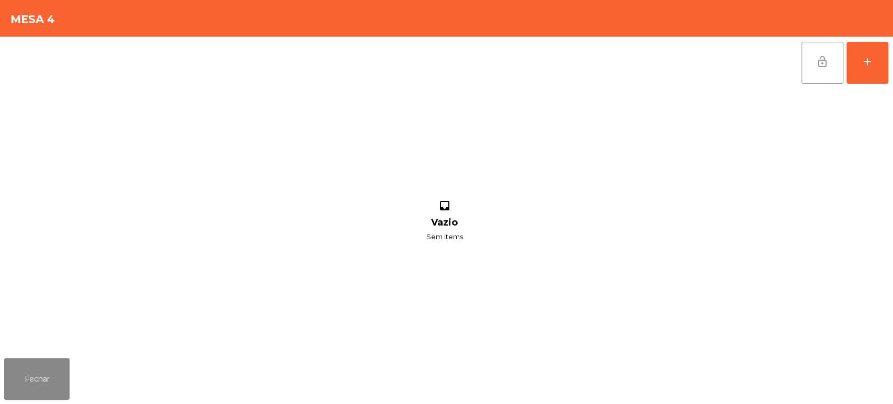
click at [824, 80] on button "lock_open" at bounding box center [823, 63] width 42 height 42
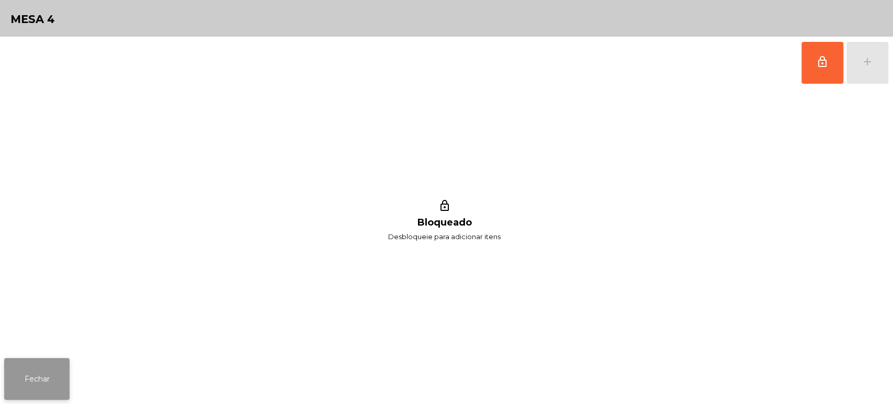
click at [41, 385] on button "Fechar" at bounding box center [36, 379] width 65 height 42
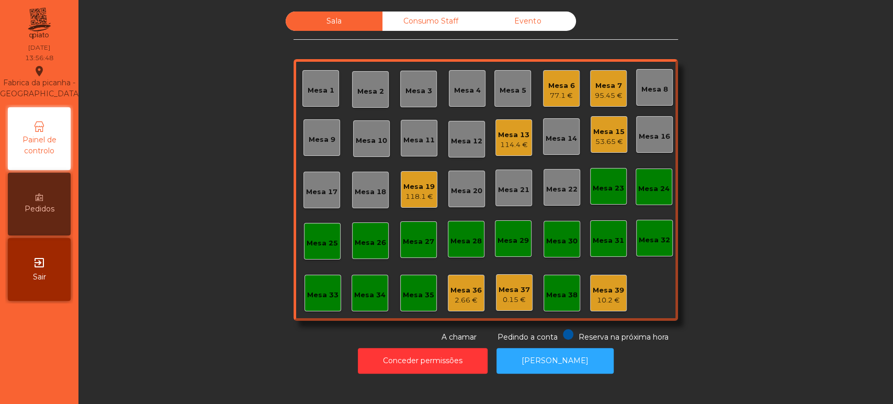
click at [453, 143] on div "Mesa 12" at bounding box center [466, 141] width 31 height 10
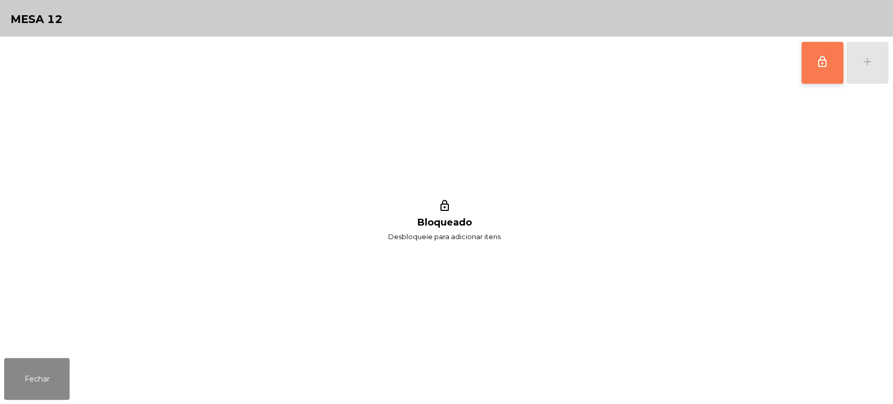
click at [832, 62] on button "lock_outline" at bounding box center [823, 63] width 42 height 42
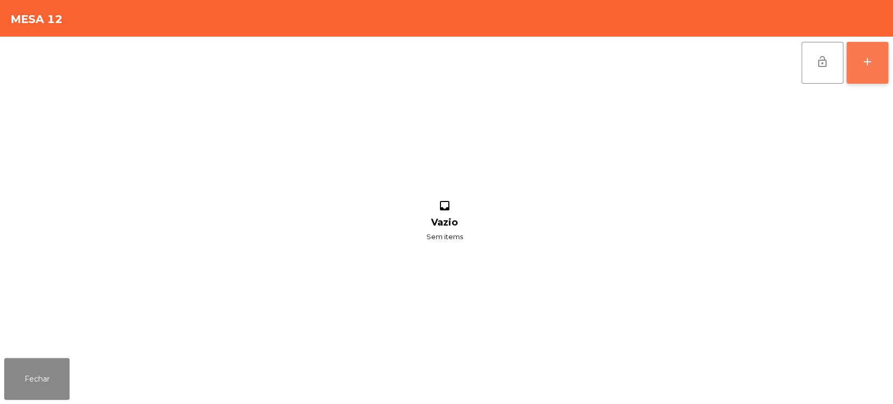
click at [862, 66] on div "add" at bounding box center [868, 61] width 13 height 13
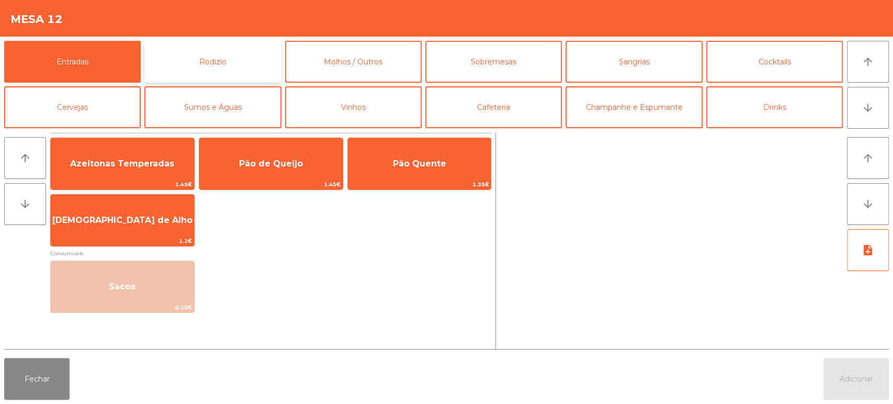
click at [208, 55] on button "Rodizio" at bounding box center [212, 62] width 137 height 42
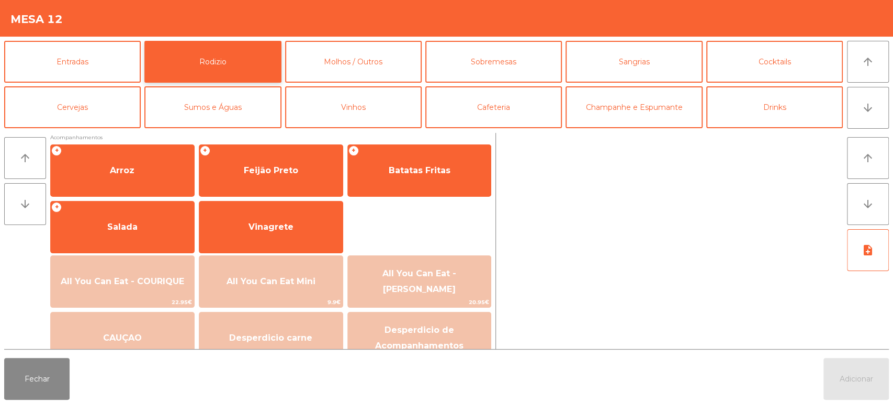
scroll to position [129, 0]
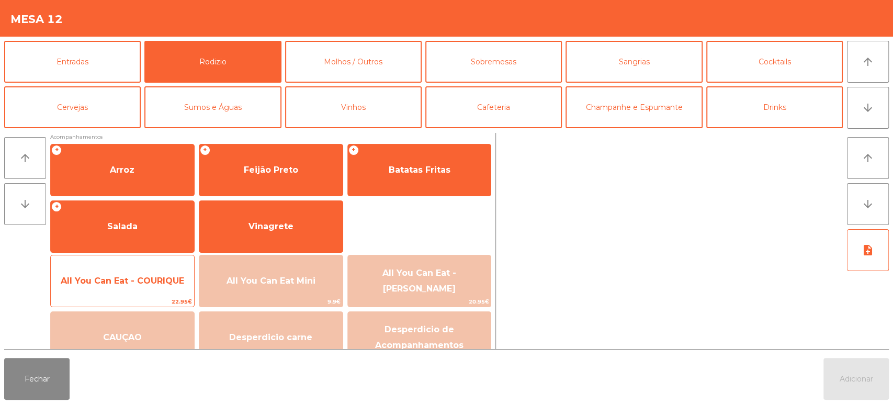
click at [138, 290] on span "All You Can Eat - COURIQUE" at bounding box center [122, 281] width 143 height 28
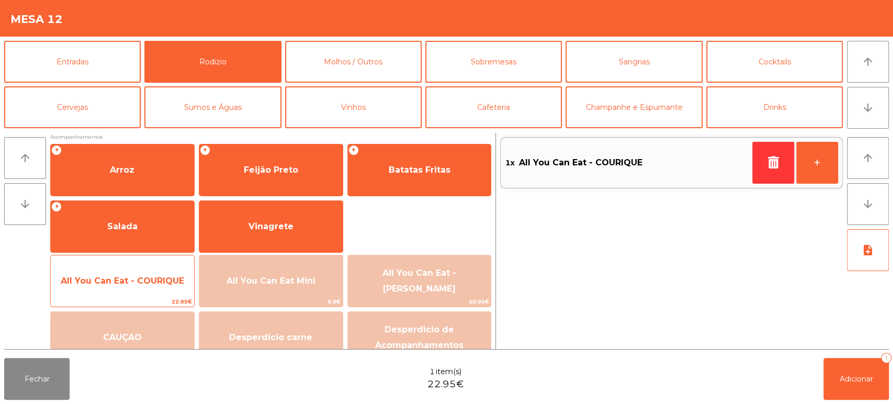
click at [133, 289] on span "All You Can Eat - COURIQUE" at bounding box center [122, 281] width 143 height 28
click at [126, 299] on span "22.95€" at bounding box center [122, 302] width 143 height 10
click at [131, 300] on span "22.95€" at bounding box center [122, 302] width 143 height 10
click at [137, 295] on div "All You Can Eat - COURIQUE 22.95€" at bounding box center [122, 281] width 144 height 52
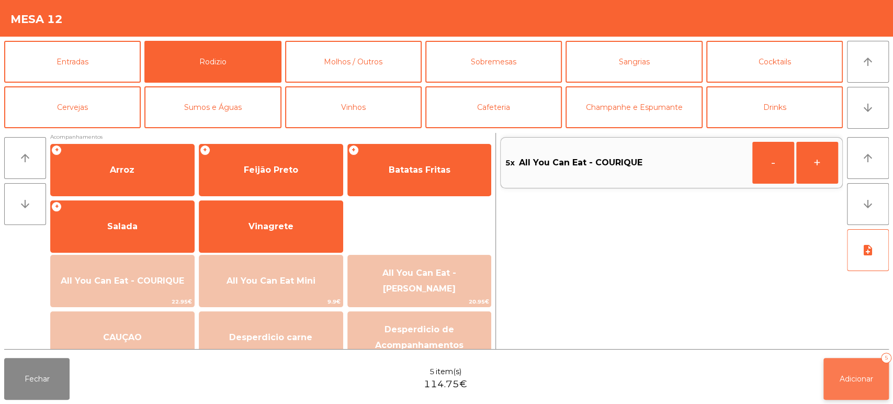
click at [867, 376] on span "Adicionar" at bounding box center [856, 378] width 33 height 9
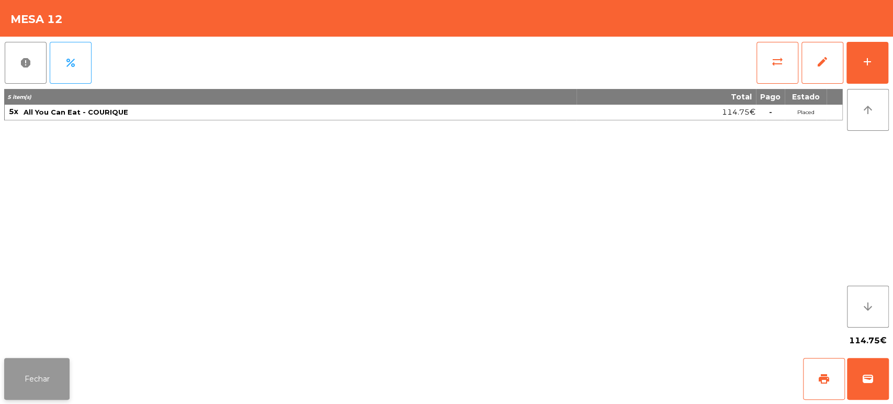
click at [23, 387] on button "Fechar" at bounding box center [36, 379] width 65 height 42
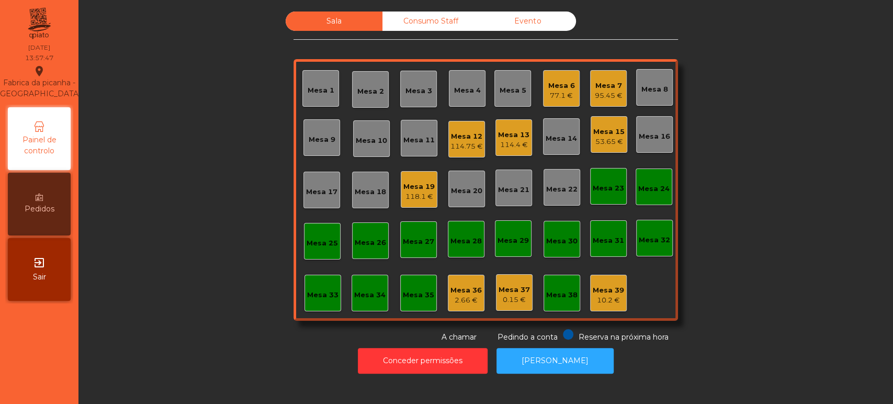
click at [806, 175] on div "Sala Consumo Staff Evento Mesa 1 Mesa 2 Mesa 3 Mesa 4 Mesa 5 Mesa 6 77.1 € Mesa…" at bounding box center [486, 177] width 787 height 331
click at [619, 93] on div "Mesa 7 95.45 €" at bounding box center [608, 88] width 37 height 37
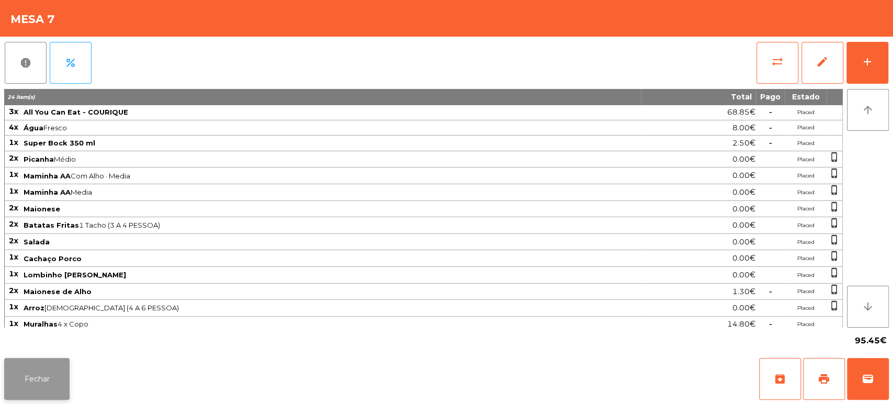
click at [52, 383] on button "Fechar" at bounding box center [36, 379] width 65 height 42
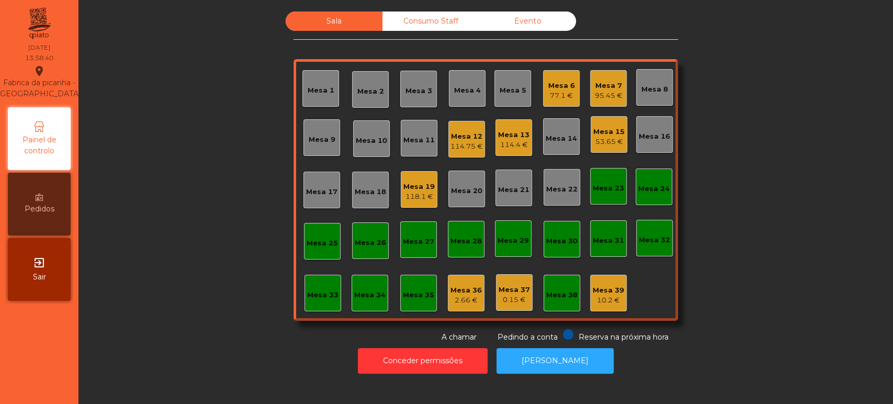
click at [427, 205] on div "Mesa 19 118.1 €" at bounding box center [419, 189] width 37 height 37
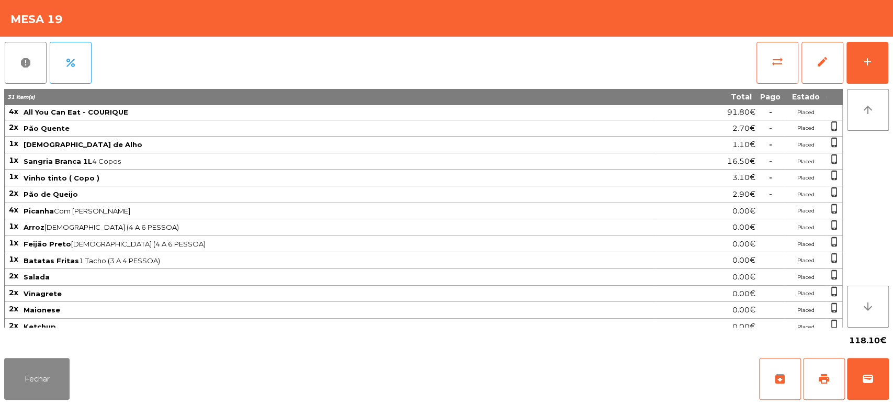
click at [892, 73] on div "report percent sync_alt edit add 31 item(s) Total Pago Estado 4x All You Can Ea…" at bounding box center [446, 195] width 893 height 317
click at [891, 66] on div "report percent sync_alt edit add 31 item(s) Total Pago Estado 4x All You Can Ea…" at bounding box center [446, 195] width 893 height 317
click at [885, 69] on button "add" at bounding box center [868, 63] width 42 height 42
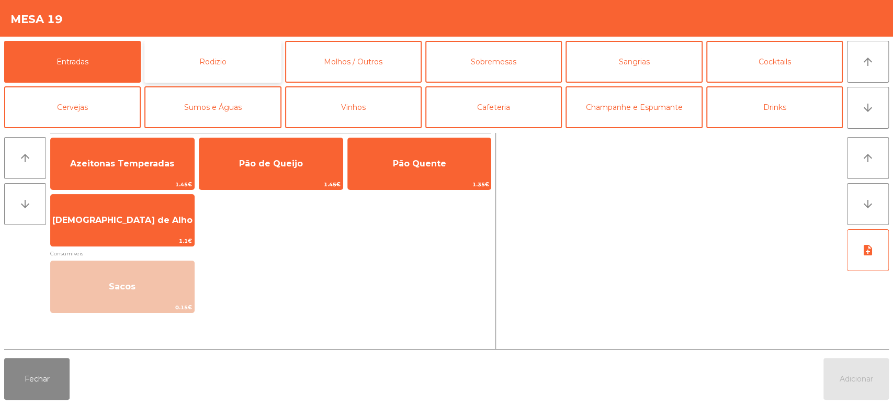
click at [225, 60] on button "Rodizio" at bounding box center [212, 62] width 137 height 42
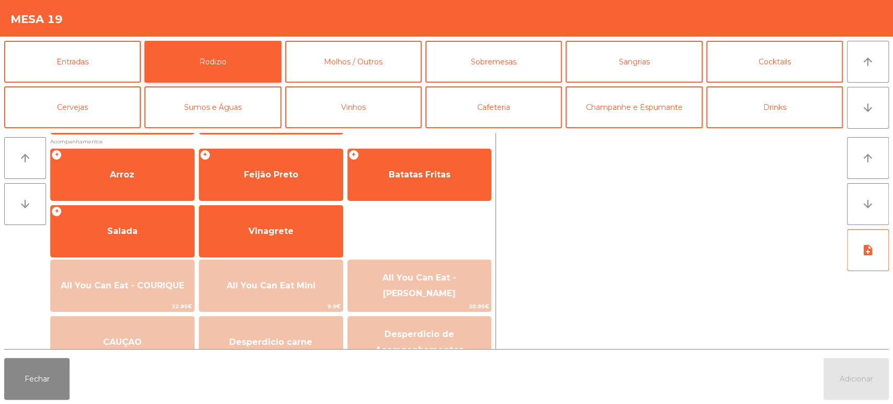
scroll to position [117, 0]
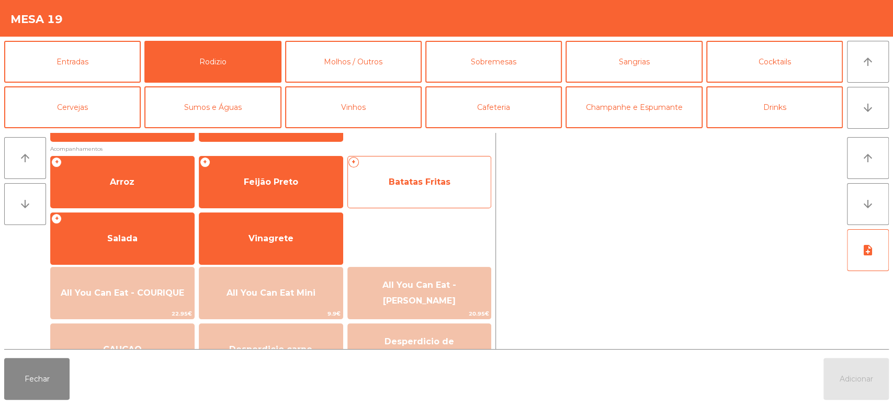
click at [446, 178] on span "Batatas Fritas" at bounding box center [420, 182] width 62 height 10
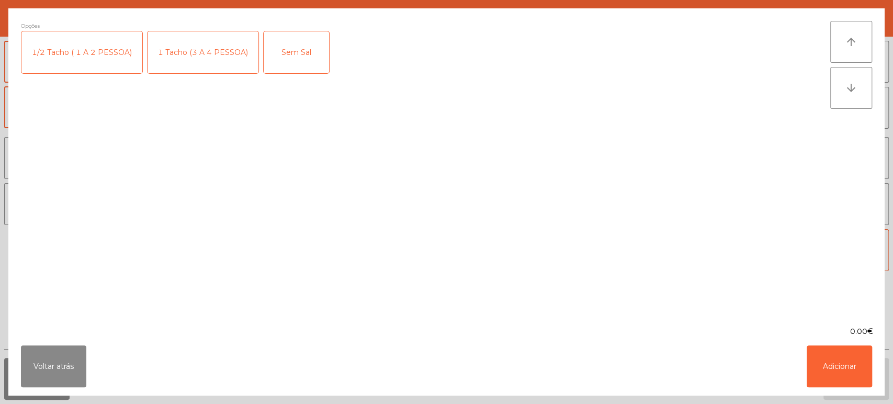
click at [209, 46] on div "1 Tacho (3 A 4 PESSOA)" at bounding box center [203, 52] width 111 height 42
click at [817, 361] on button "Adicionar" at bounding box center [839, 366] width 65 height 42
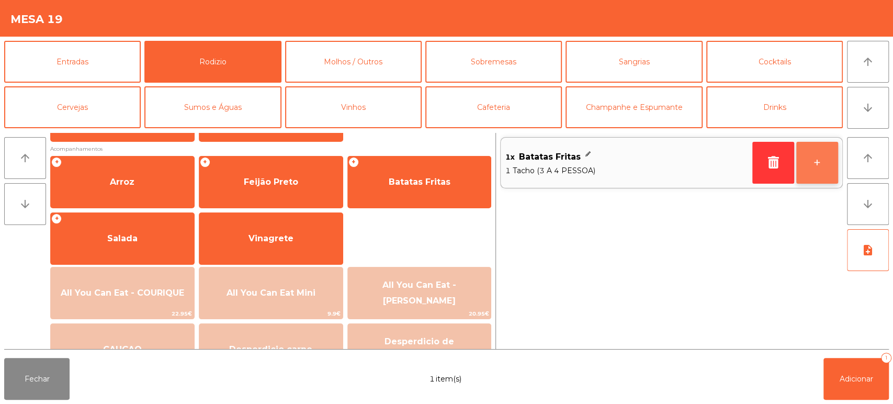
click at [815, 159] on button "+" at bounding box center [818, 163] width 42 height 42
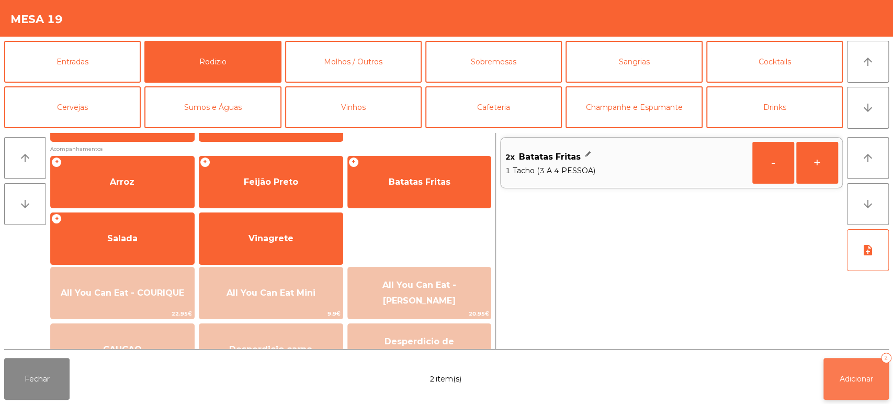
click at [841, 389] on button "Adicionar 2" at bounding box center [856, 379] width 65 height 42
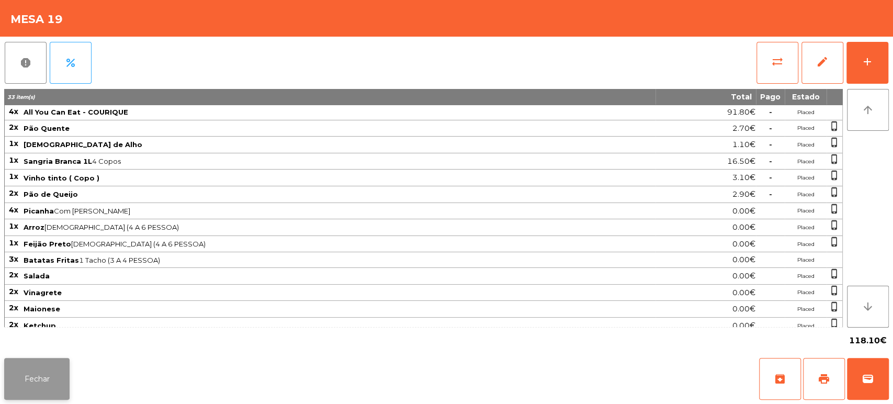
click at [33, 367] on button "Fechar" at bounding box center [36, 379] width 65 height 42
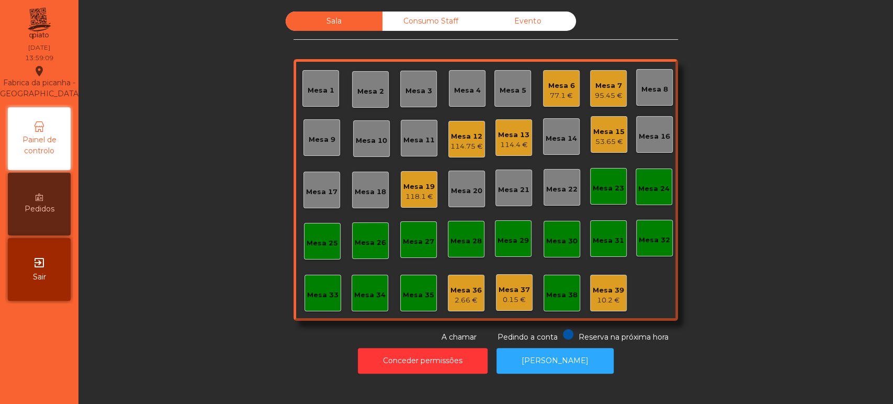
click at [331, 293] on div "Mesa 33" at bounding box center [322, 295] width 31 height 10
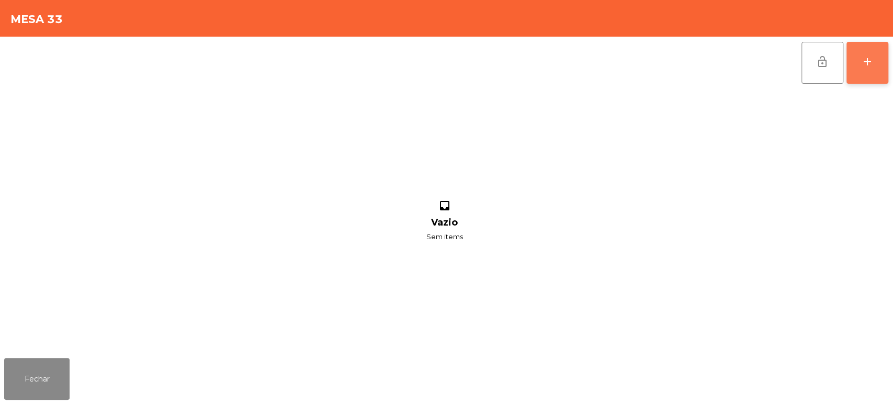
click at [863, 71] on button "add" at bounding box center [868, 63] width 42 height 42
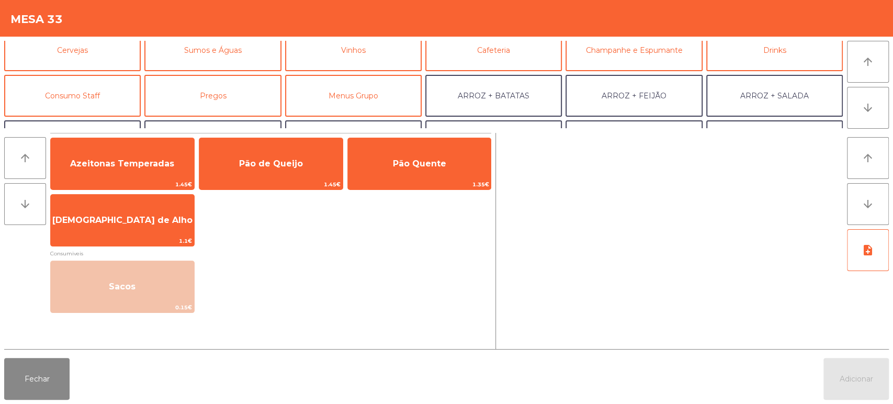
scroll to position [59, 0]
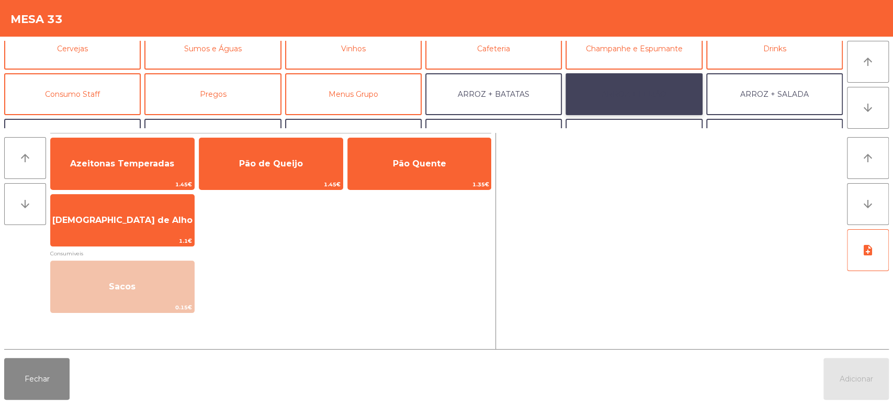
click at [628, 96] on button "ARROZ + FEIJÃO" at bounding box center [634, 94] width 137 height 42
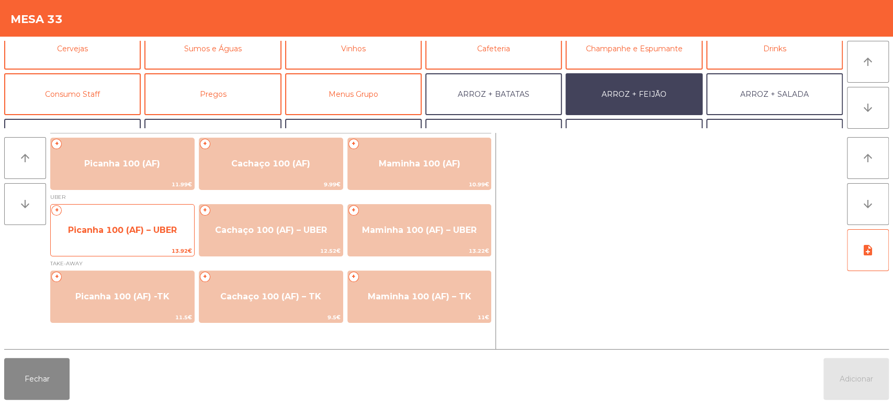
click at [122, 226] on span "Picanha 100 (AF) – UBER" at bounding box center [122, 230] width 109 height 10
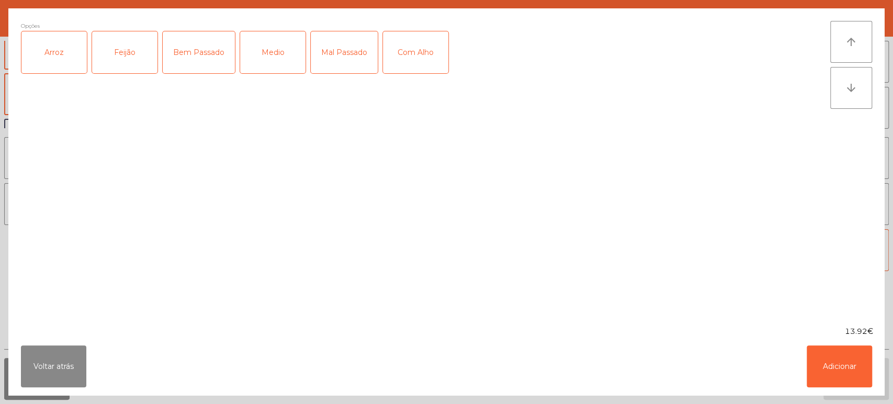
click at [55, 62] on div "Arroz" at bounding box center [53, 52] width 65 height 42
click at [133, 64] on div "Feijão" at bounding box center [124, 52] width 65 height 42
click at [279, 48] on div "Medio" at bounding box center [272, 52] width 65 height 42
click at [856, 369] on button "Adicionar" at bounding box center [839, 366] width 65 height 42
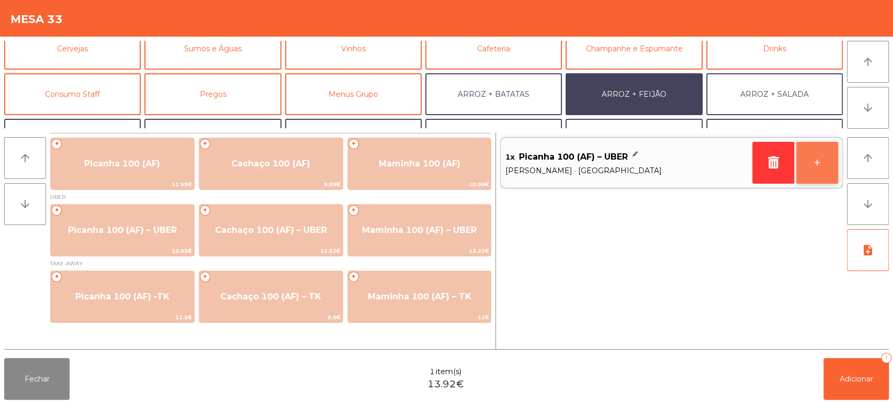
click at [820, 155] on button "+" at bounding box center [818, 163] width 42 height 42
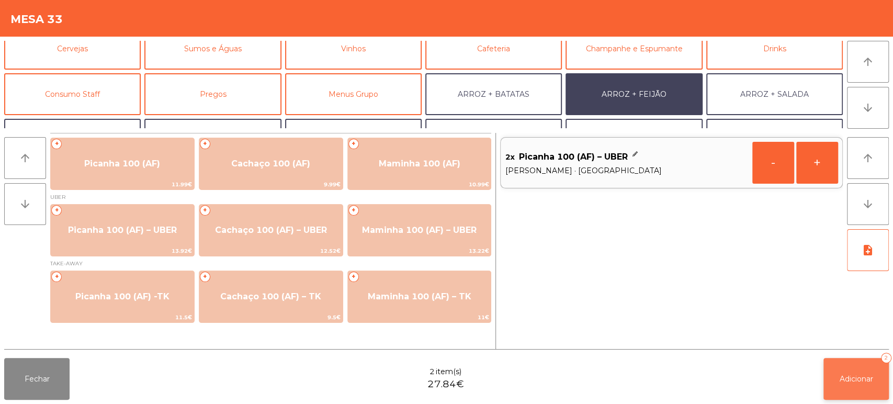
click at [854, 388] on button "Adicionar 2" at bounding box center [856, 379] width 65 height 42
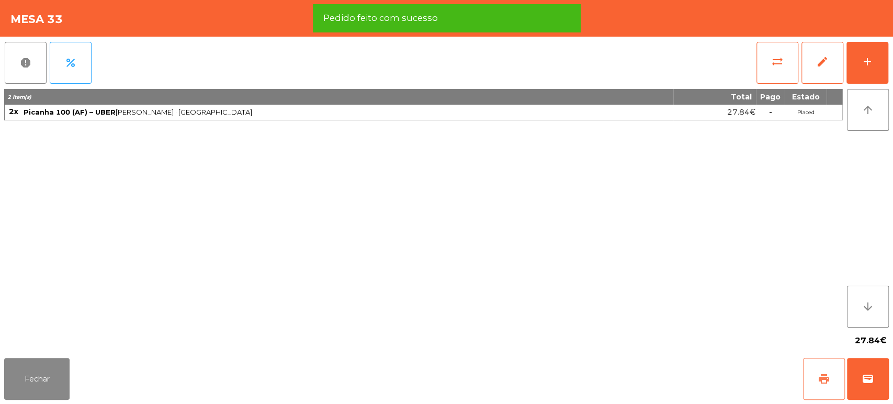
click at [823, 379] on span "print" at bounding box center [824, 379] width 13 height 13
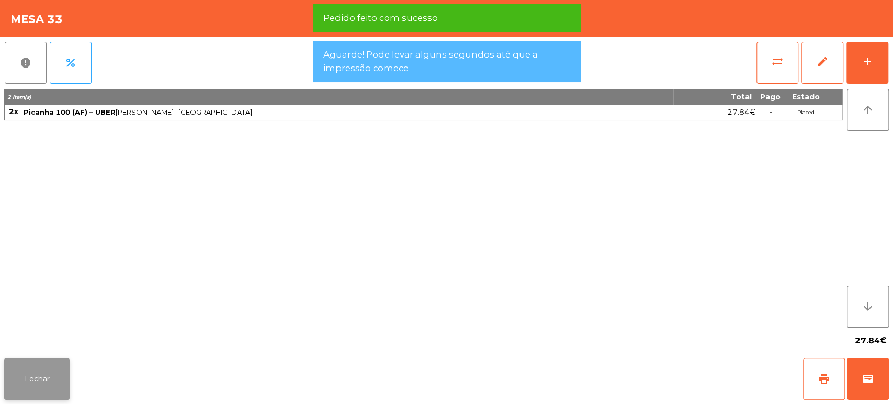
click at [46, 390] on button "Fechar" at bounding box center [36, 379] width 65 height 42
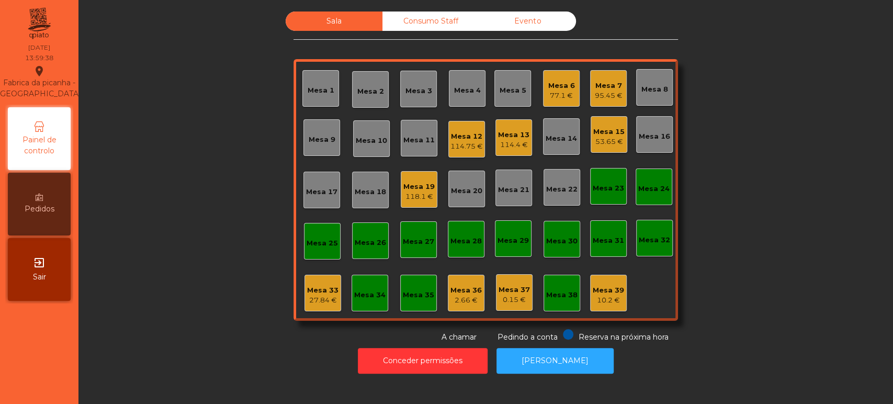
click at [511, 137] on div "Mesa 13" at bounding box center [513, 135] width 31 height 10
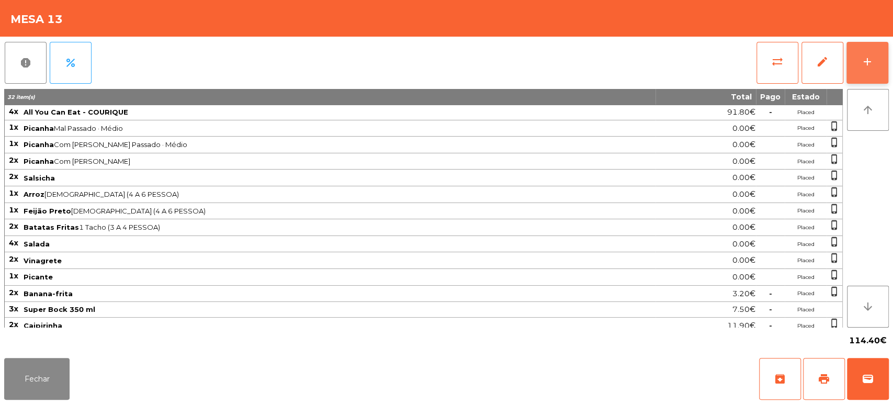
click at [860, 63] on button "add" at bounding box center [868, 63] width 42 height 42
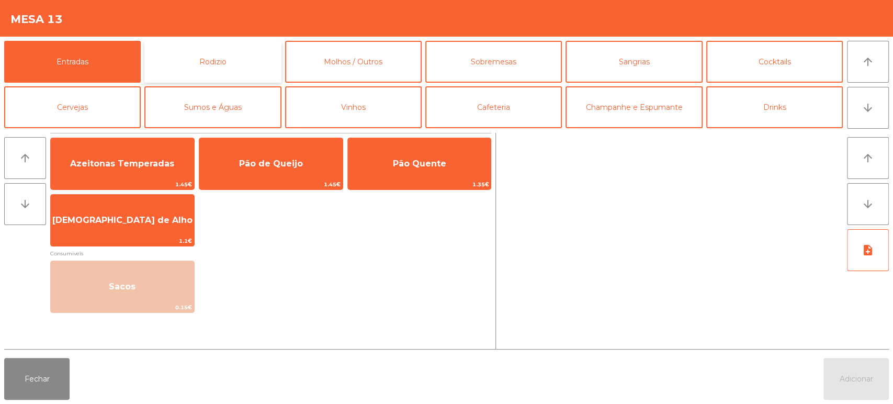
click at [230, 59] on button "Rodizio" at bounding box center [212, 62] width 137 height 42
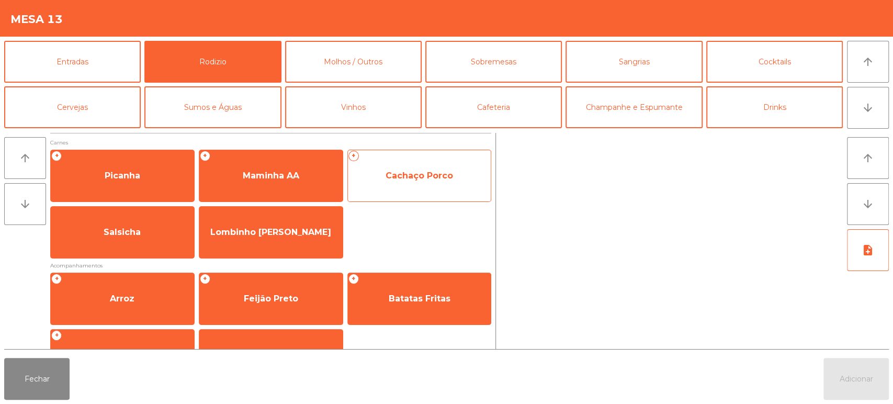
click at [420, 171] on span "Cachaço Porco" at bounding box center [420, 176] width 68 height 10
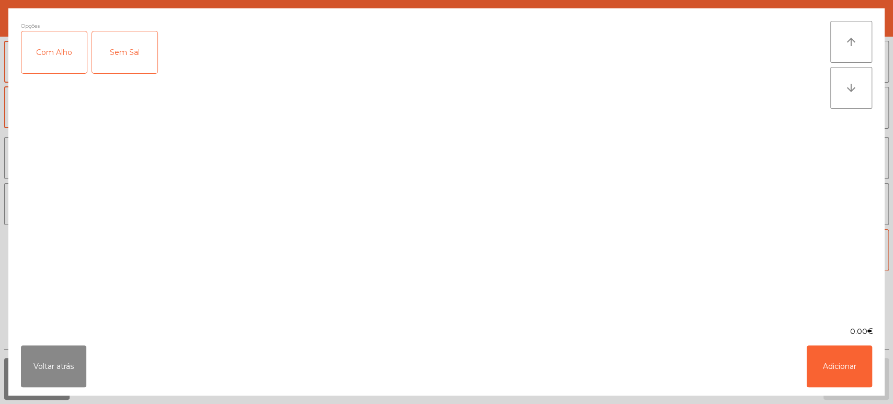
click at [57, 52] on div "Com Alho" at bounding box center [53, 52] width 65 height 42
click at [839, 363] on button "Adicionar" at bounding box center [839, 366] width 65 height 42
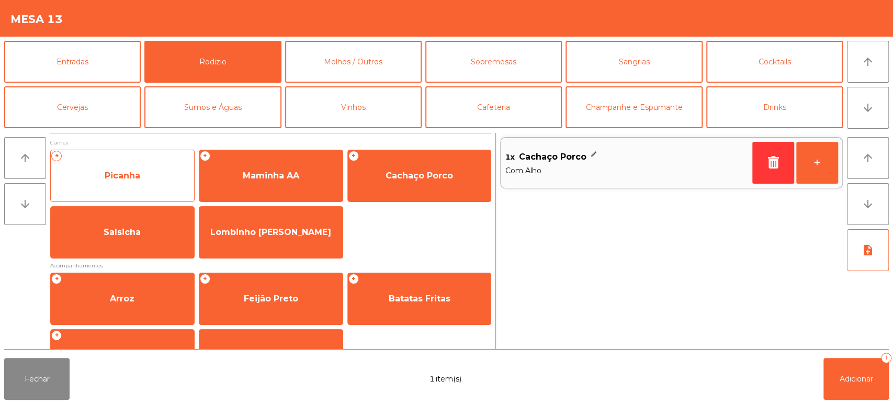
click at [134, 180] on span "Picanha" at bounding box center [123, 176] width 36 height 10
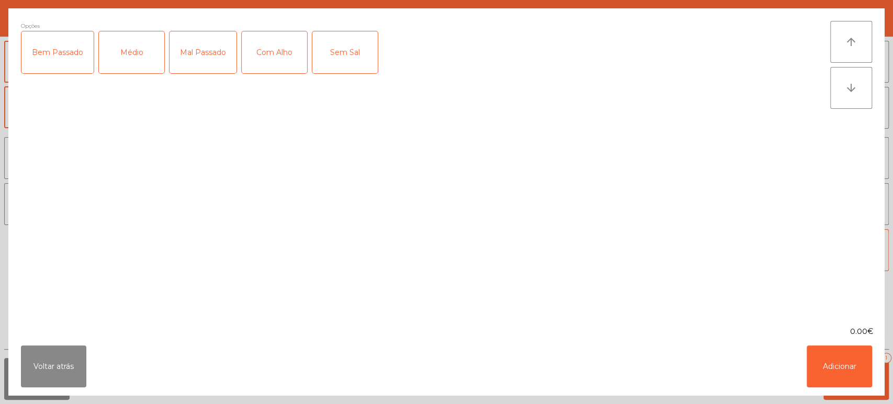
click at [149, 56] on div "Médio" at bounding box center [131, 52] width 65 height 42
click at [208, 60] on div "Mal Passado" at bounding box center [203, 52] width 67 height 42
click at [285, 63] on div "Com Alho" at bounding box center [274, 52] width 65 height 42
click at [851, 359] on button "Adicionar" at bounding box center [839, 366] width 65 height 42
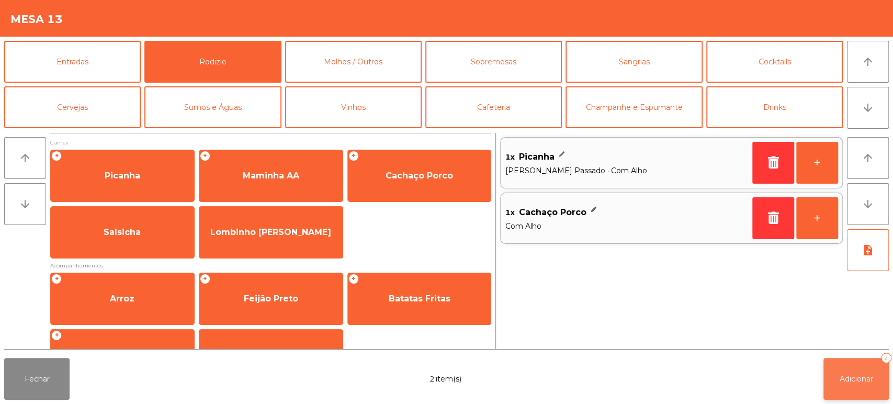
click at [866, 399] on button "Adicionar 2" at bounding box center [856, 379] width 65 height 42
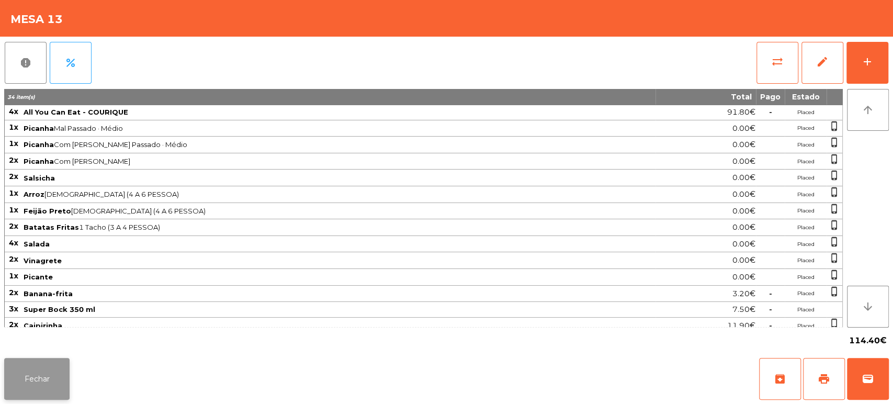
click at [35, 390] on button "Fechar" at bounding box center [36, 379] width 65 height 42
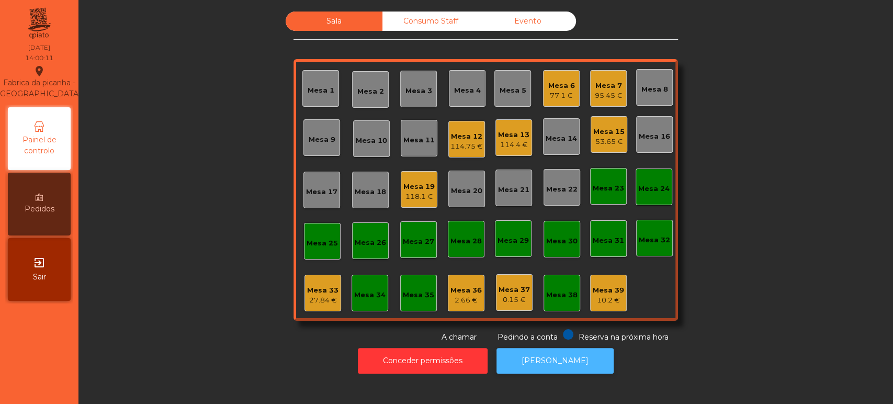
click at [526, 360] on button "[PERSON_NAME]" at bounding box center [555, 361] width 117 height 26
click at [320, 285] on div "Mesa 33" at bounding box center [322, 290] width 31 height 10
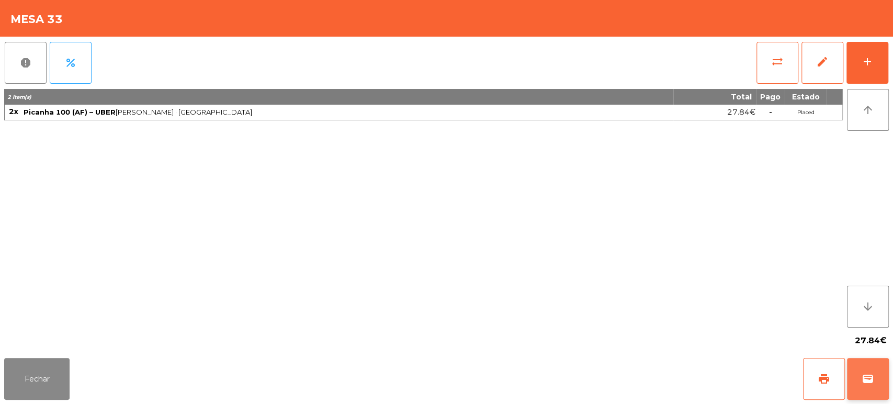
click at [867, 379] on span "wallet" at bounding box center [868, 379] width 13 height 13
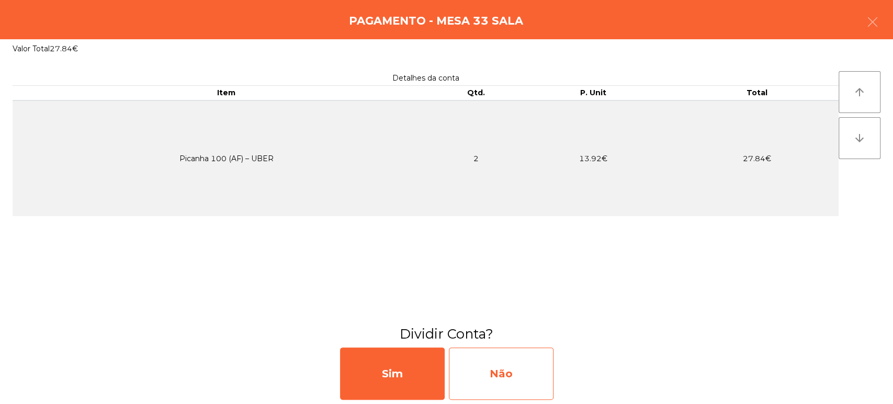
click at [528, 372] on div "Não" at bounding box center [501, 374] width 105 height 52
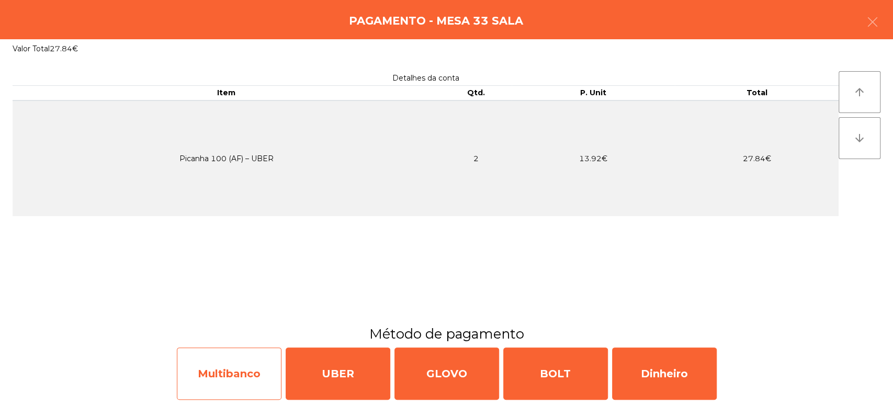
click at [226, 383] on div "Multibanco" at bounding box center [229, 374] width 105 height 52
select select "**"
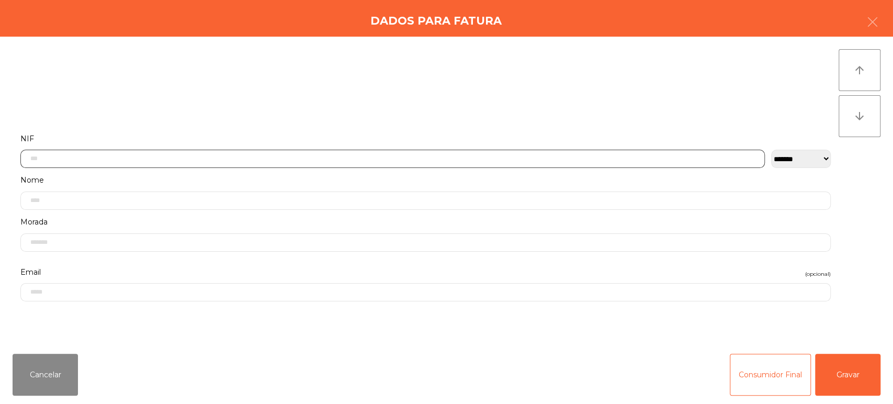
click at [256, 158] on input "text" at bounding box center [392, 159] width 745 height 18
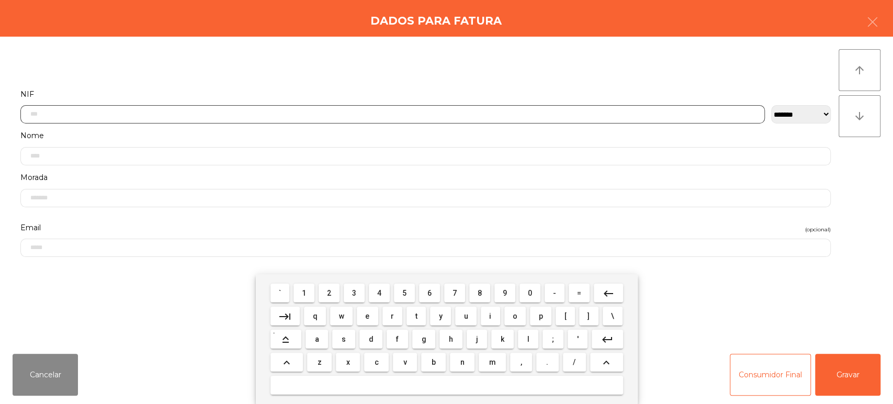
scroll to position [82, 0]
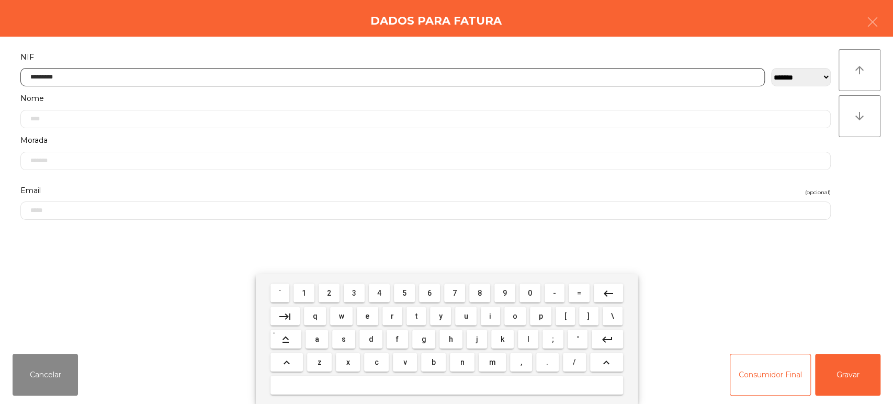
type input "*********"
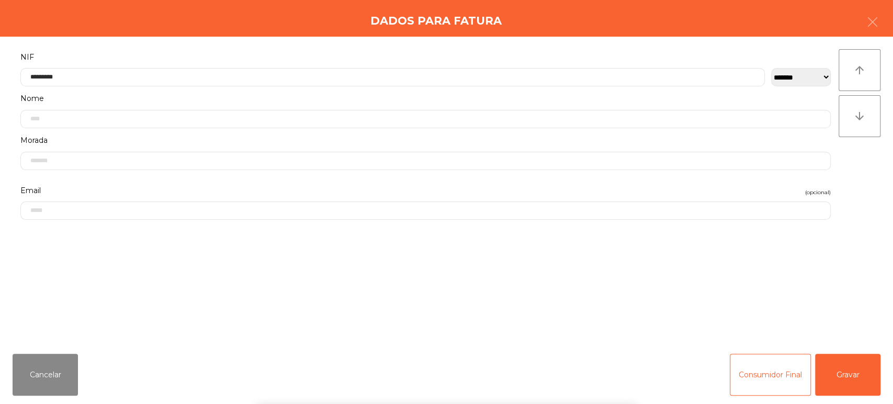
click at [873, 177] on div "**********" at bounding box center [446, 191] width 893 height 309
click at [846, 383] on button "Gravar" at bounding box center [847, 375] width 65 height 42
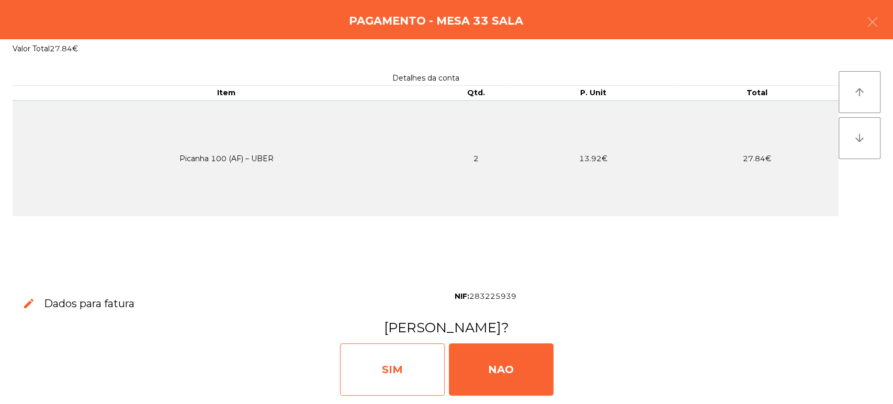
click at [426, 351] on div "SIM" at bounding box center [392, 369] width 105 height 52
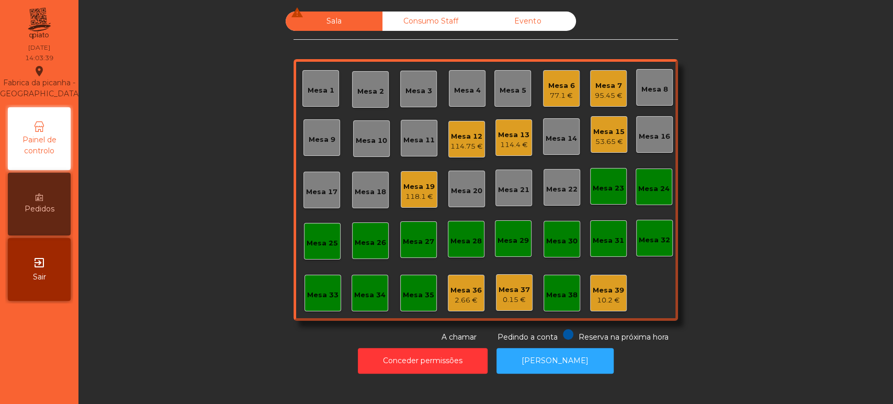
click at [458, 96] on div "Mesa 4" at bounding box center [467, 88] width 37 height 37
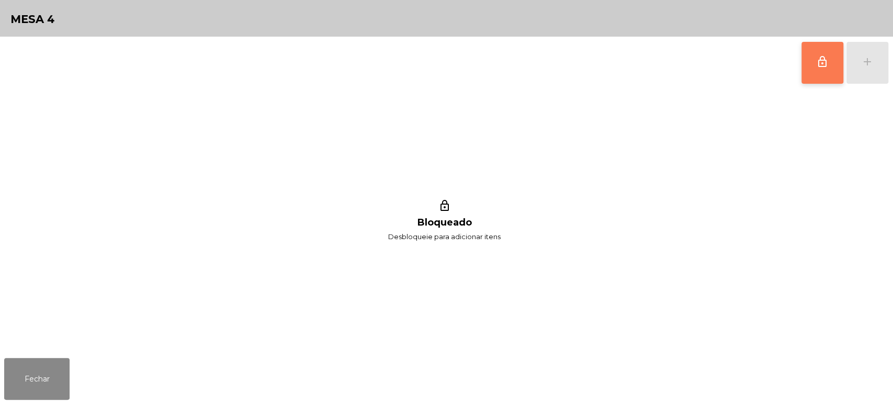
click at [812, 67] on button "lock_outline" at bounding box center [823, 63] width 42 height 42
click at [864, 67] on div "add" at bounding box center [868, 61] width 13 height 13
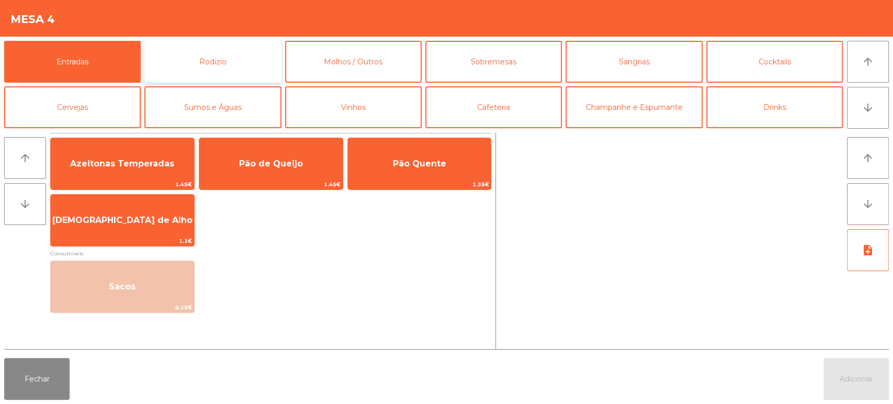
click at [234, 51] on button "Rodizio" at bounding box center [212, 62] width 137 height 42
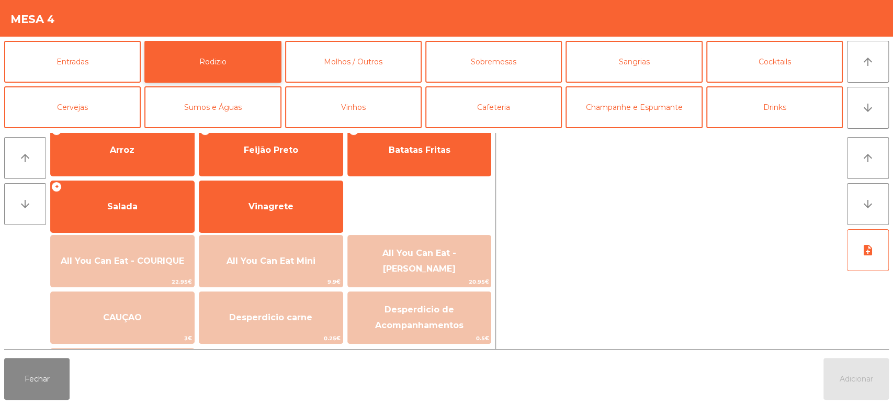
scroll to position [188, 0]
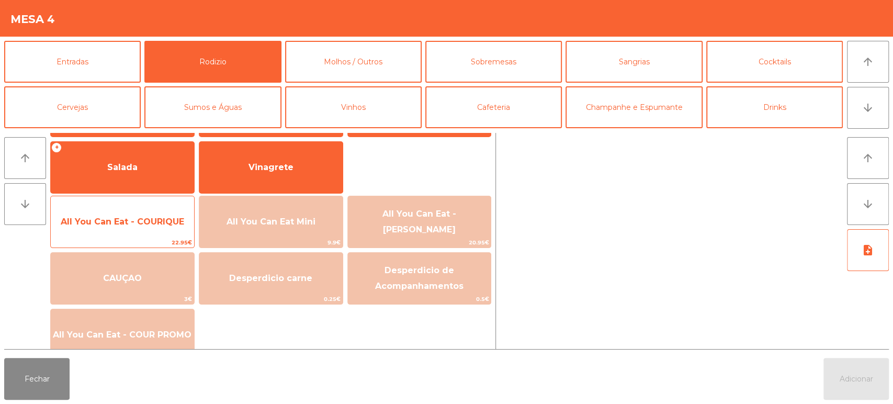
click at [163, 221] on span "All You Can Eat - COURIQUE" at bounding box center [123, 222] width 124 height 10
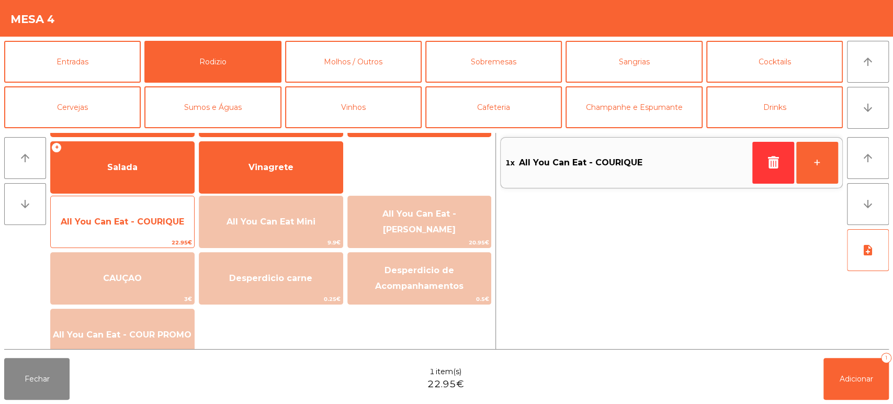
click at [161, 214] on span "All You Can Eat - COURIQUE" at bounding box center [122, 222] width 143 height 28
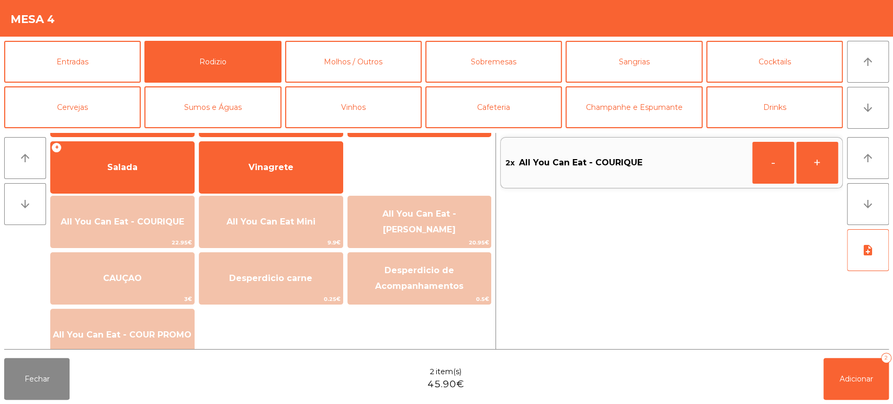
click at [892, 381] on div "Fechar 2 item(s) 45.90€ Adicionar 2" at bounding box center [446, 379] width 893 height 50
click at [842, 362] on button "Adicionar 2" at bounding box center [856, 379] width 65 height 42
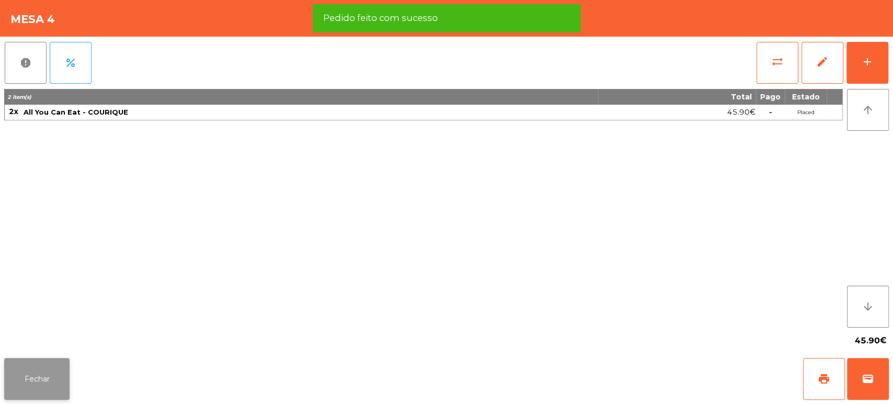
click at [51, 381] on button "Fechar" at bounding box center [36, 379] width 65 height 42
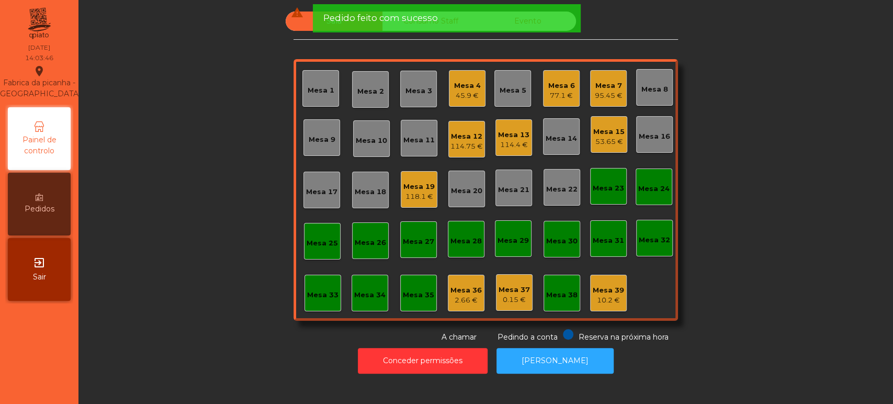
click at [549, 96] on div "77.1 €" at bounding box center [562, 96] width 27 height 10
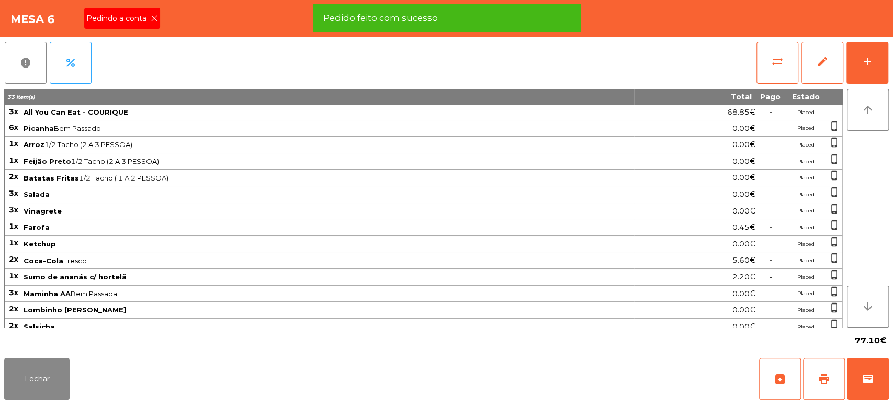
click at [142, 26] on div "Pedindo a conta" at bounding box center [122, 18] width 76 height 21
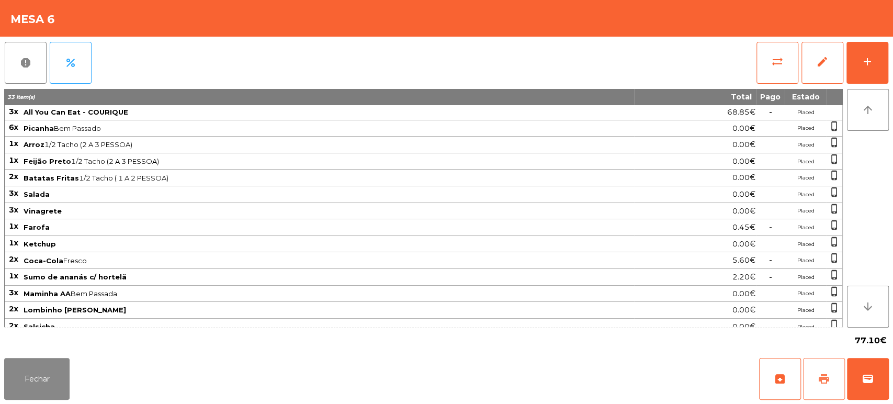
click at [822, 393] on button "print" at bounding box center [824, 379] width 42 height 42
click at [48, 386] on button "Fechar" at bounding box center [36, 379] width 65 height 42
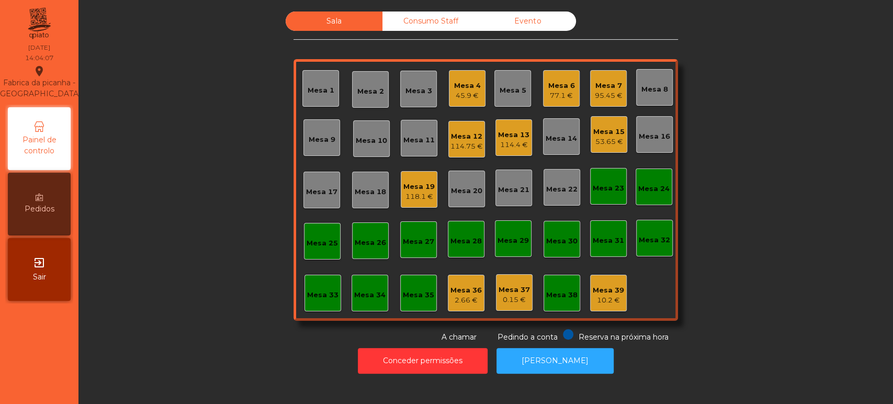
click at [473, 91] on div "45.9 €" at bounding box center [467, 96] width 27 height 10
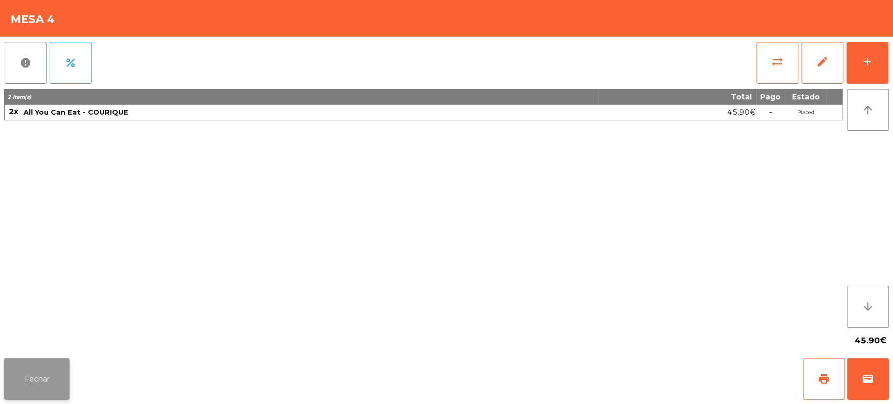
click at [47, 362] on button "Fechar" at bounding box center [36, 379] width 65 height 42
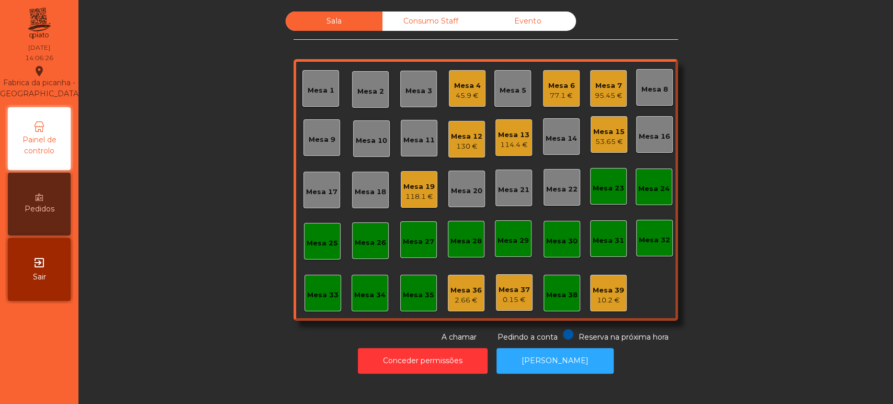
click at [513, 140] on div "114.4 €" at bounding box center [513, 145] width 31 height 10
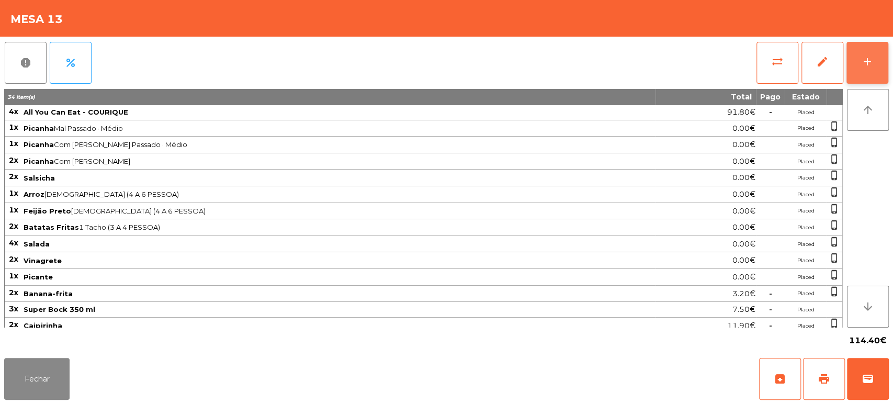
click at [857, 68] on button "add" at bounding box center [868, 63] width 42 height 42
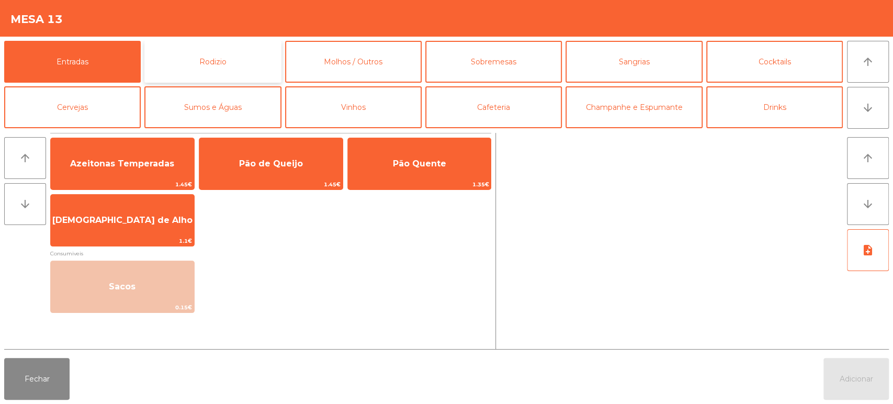
click at [210, 49] on button "Rodizio" at bounding box center [212, 62] width 137 height 42
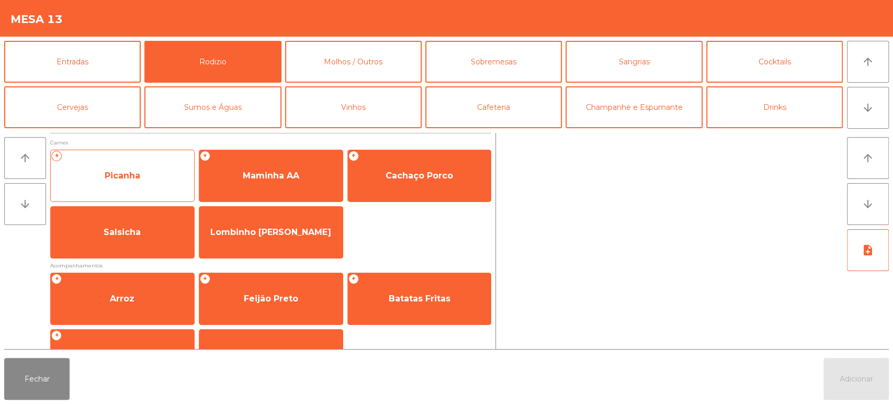
click at [120, 175] on span "Picanha" at bounding box center [123, 176] width 36 height 10
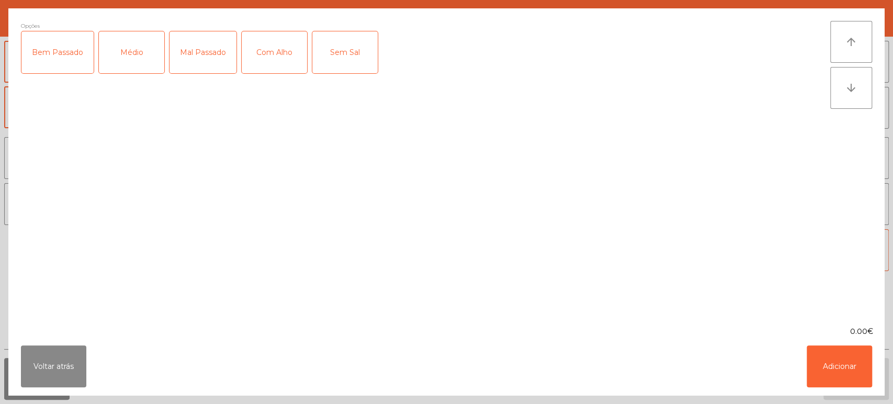
click at [272, 54] on div "Com Alho" at bounding box center [274, 52] width 65 height 42
click at [126, 44] on div "Médio" at bounding box center [131, 52] width 65 height 42
click at [841, 373] on button "Adicionar" at bounding box center [839, 366] width 65 height 42
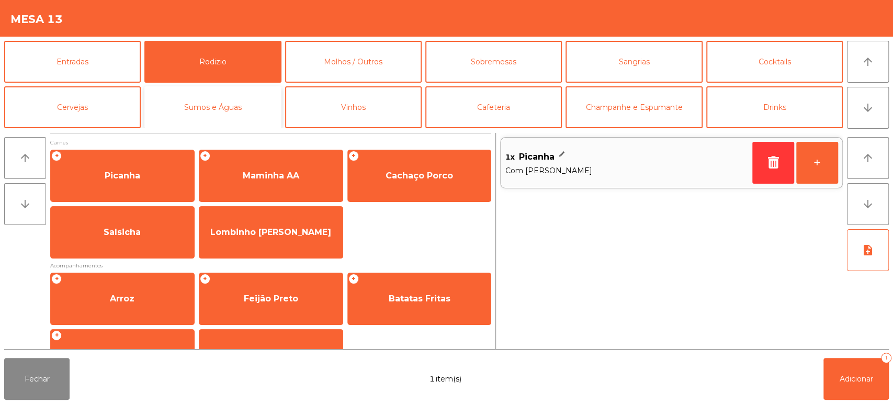
click at [201, 109] on button "Sumos e Águas" at bounding box center [212, 107] width 137 height 42
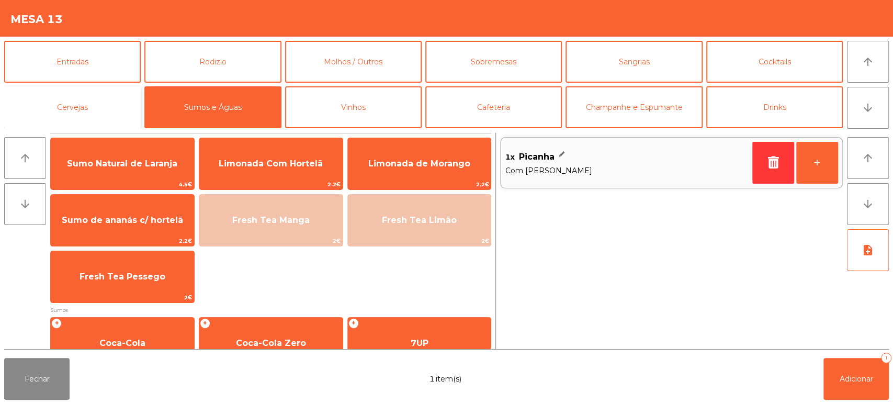
click at [79, 94] on button "Cervejas" at bounding box center [72, 107] width 137 height 42
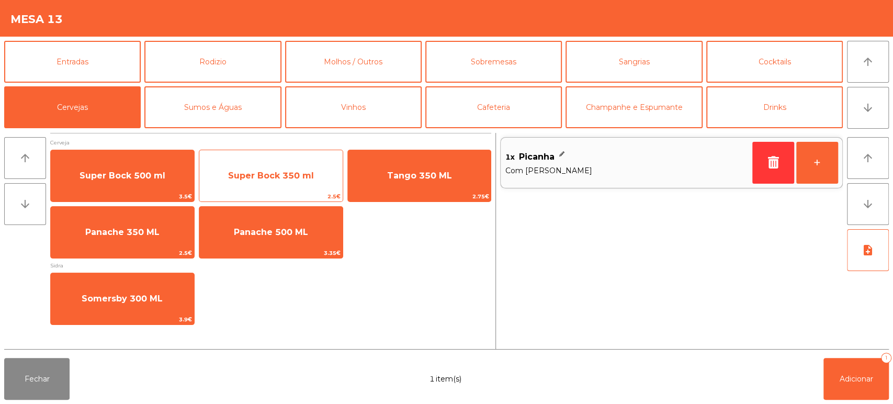
click at [270, 163] on span "Super Bock 350 ml" at bounding box center [270, 176] width 143 height 28
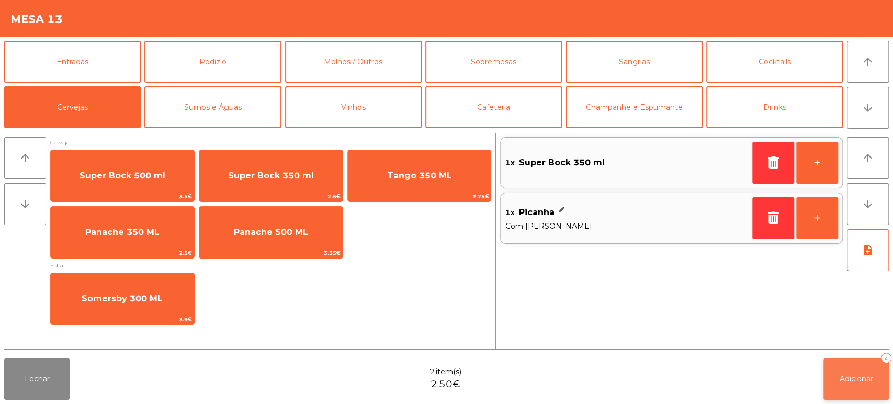
click at [859, 386] on button "Adicionar 2" at bounding box center [856, 379] width 65 height 42
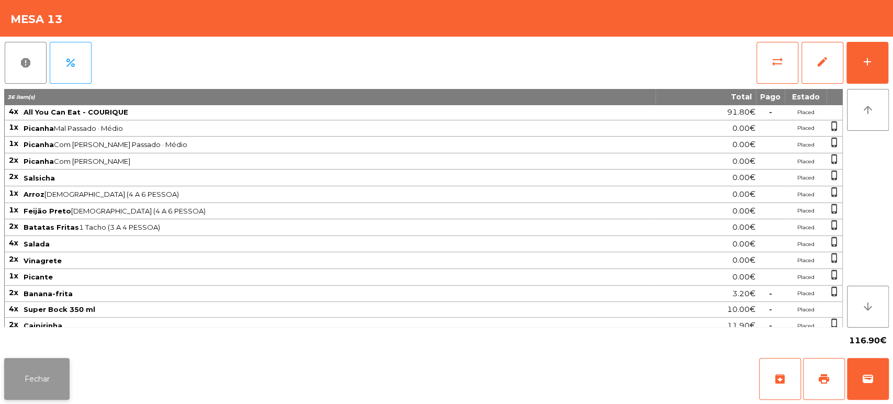
click at [29, 389] on button "Fechar" at bounding box center [36, 379] width 65 height 42
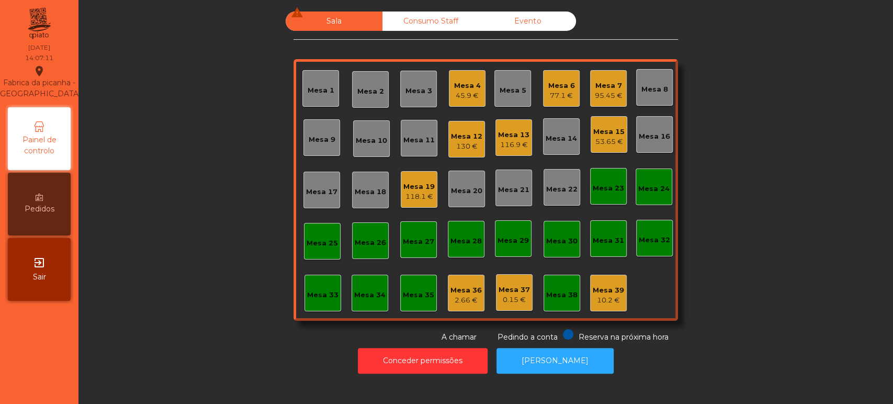
click at [572, 93] on div "Mesa 6 77.1 €" at bounding box center [561, 88] width 37 height 37
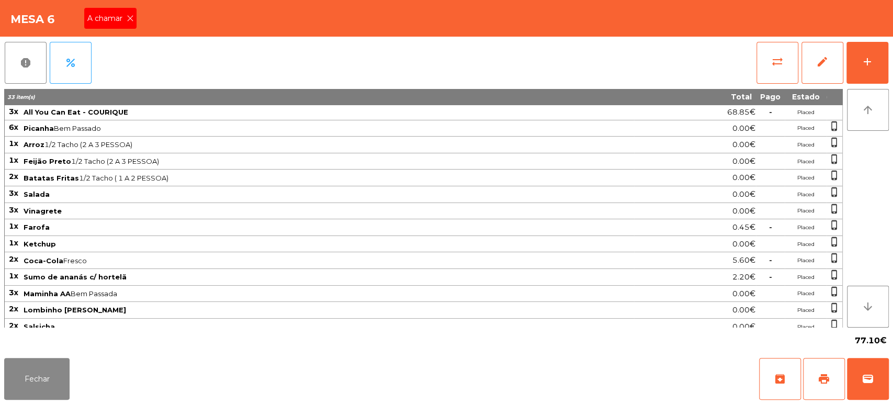
click at [109, 19] on span "A chamar" at bounding box center [106, 18] width 39 height 11
click at [820, 372] on button "print" at bounding box center [824, 379] width 42 height 42
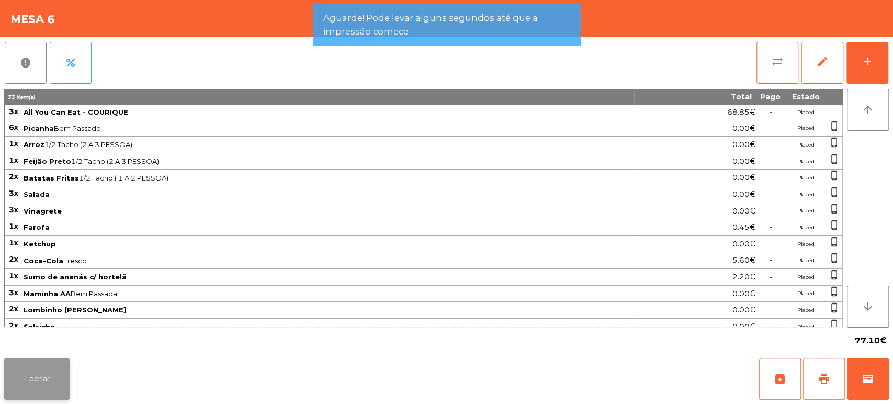
click at [33, 395] on button "Fechar" at bounding box center [36, 379] width 65 height 42
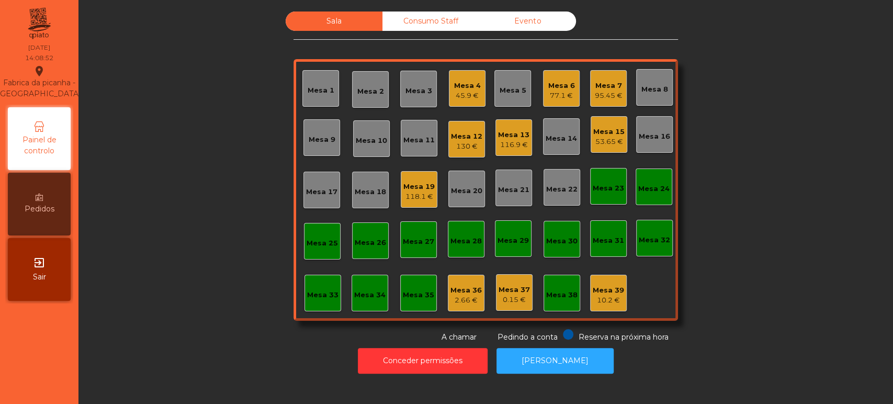
click at [549, 96] on div "77.1 €" at bounding box center [562, 96] width 27 height 10
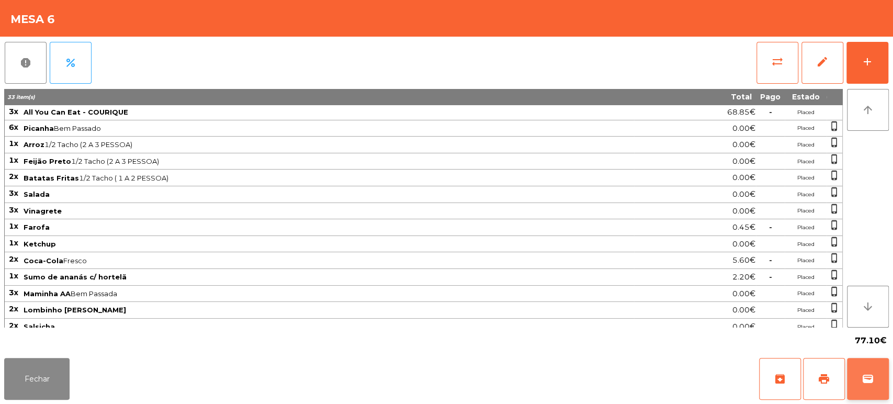
click at [875, 373] on button "wallet" at bounding box center [868, 379] width 42 height 42
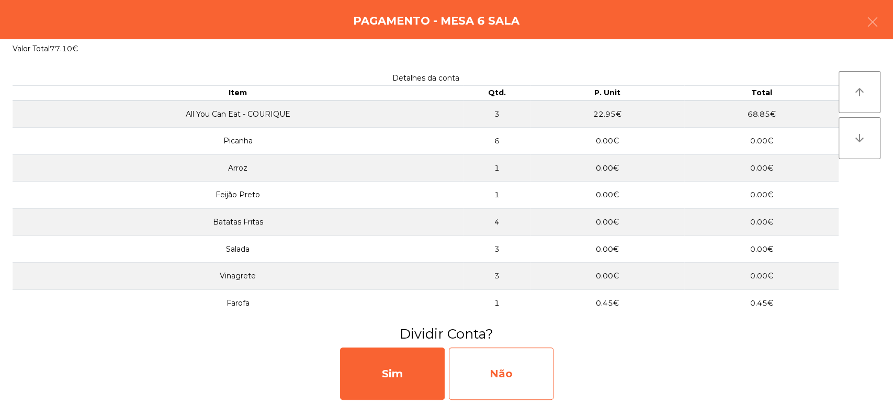
click at [510, 370] on div "Não" at bounding box center [501, 374] width 105 height 52
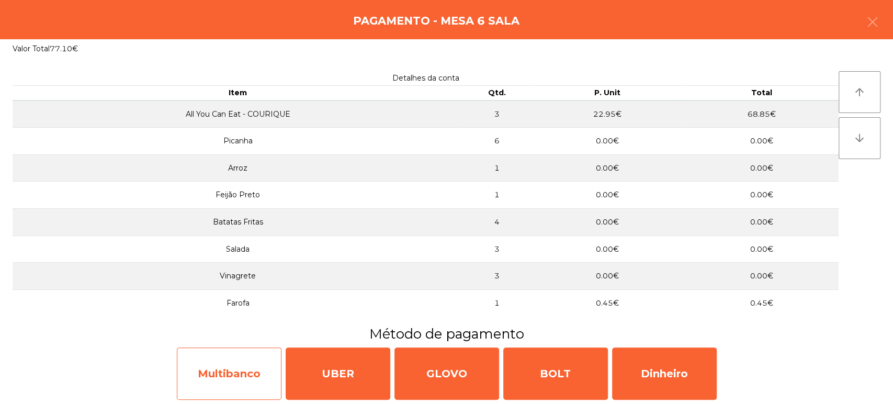
click at [242, 382] on div "Multibanco" at bounding box center [229, 374] width 105 height 52
select select "**"
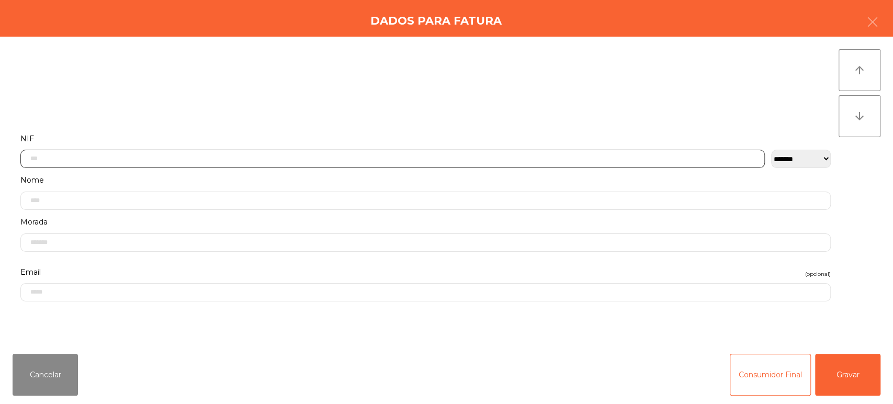
click at [316, 159] on input "text" at bounding box center [392, 159] width 745 height 18
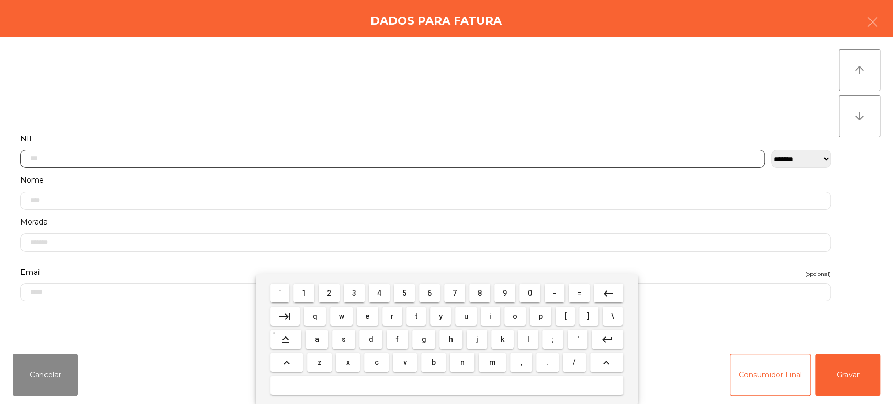
scroll to position [82, 0]
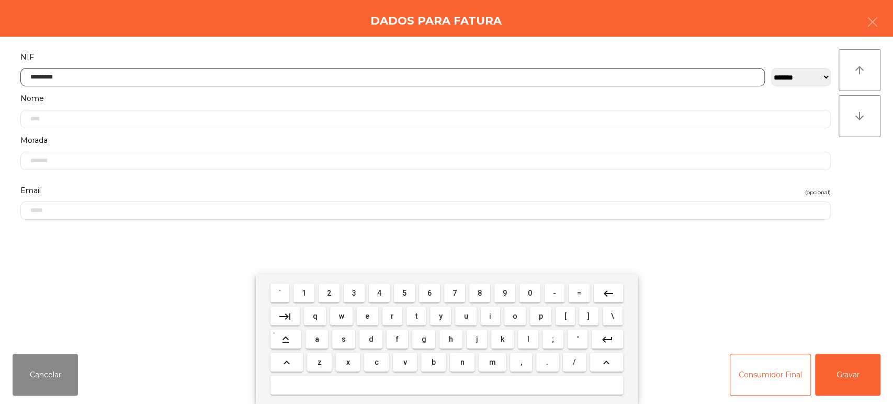
type input "*********"
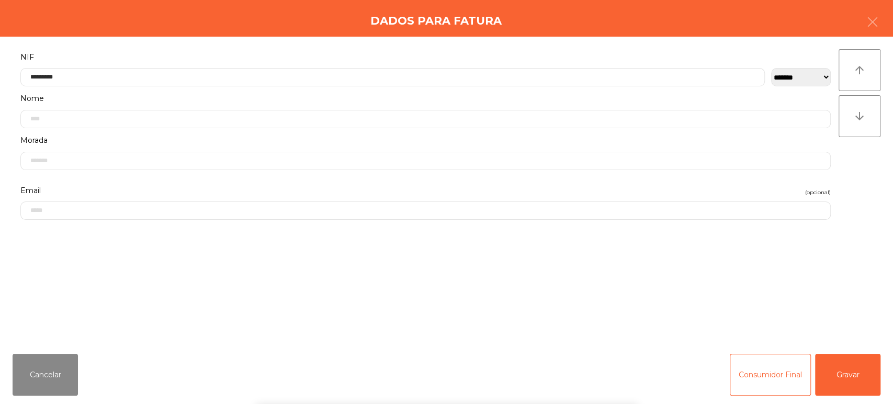
click at [861, 184] on div "arrow_upward arrow_downward" at bounding box center [860, 191] width 42 height 284
click at [845, 384] on button "Gravar" at bounding box center [847, 375] width 65 height 42
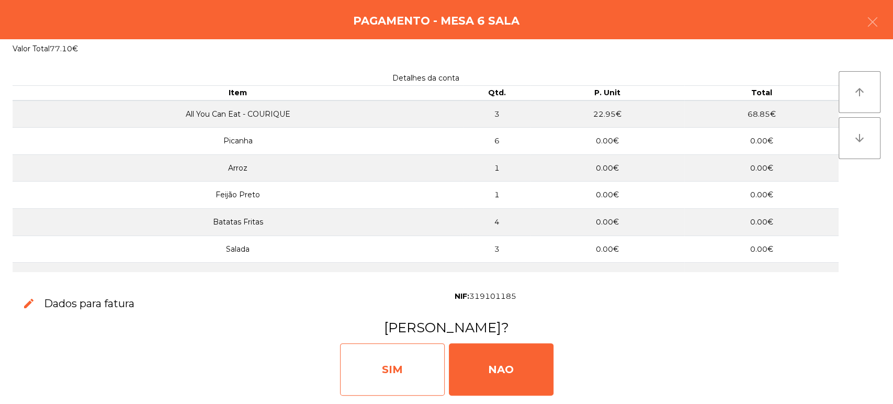
click at [385, 353] on div "SIM" at bounding box center [392, 369] width 105 height 52
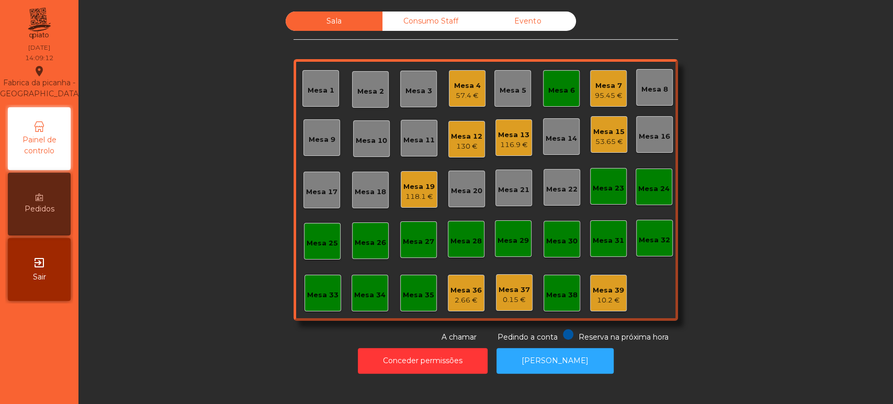
click at [557, 88] on div "Mesa 6" at bounding box center [562, 90] width 27 height 10
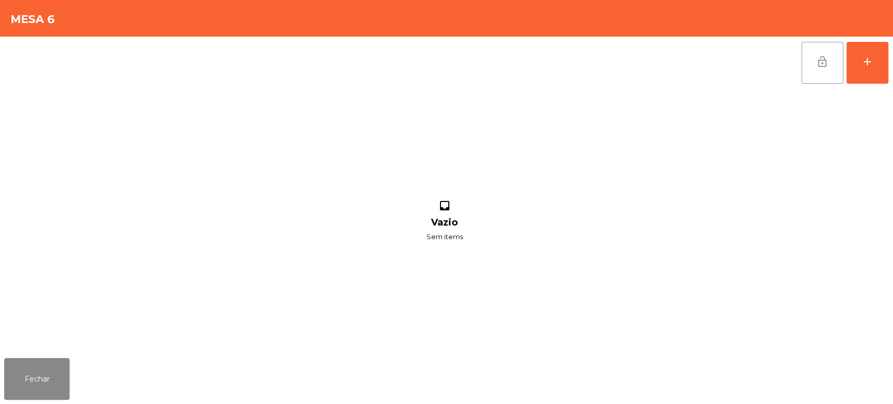
click at [822, 66] on span "lock_open" at bounding box center [823, 61] width 13 height 13
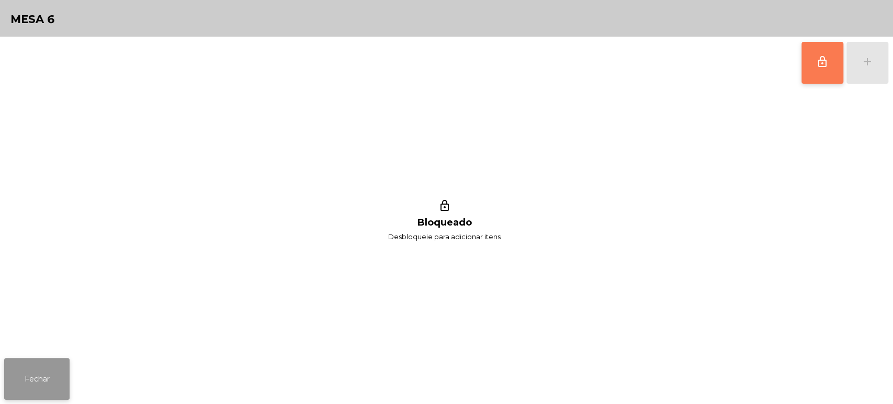
click at [26, 377] on button "Fechar" at bounding box center [36, 379] width 65 height 42
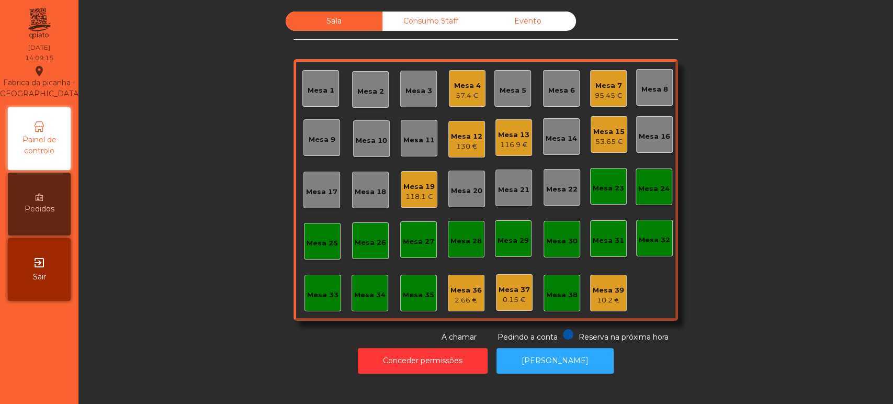
click at [603, 138] on div "53.65 €" at bounding box center [609, 142] width 31 height 10
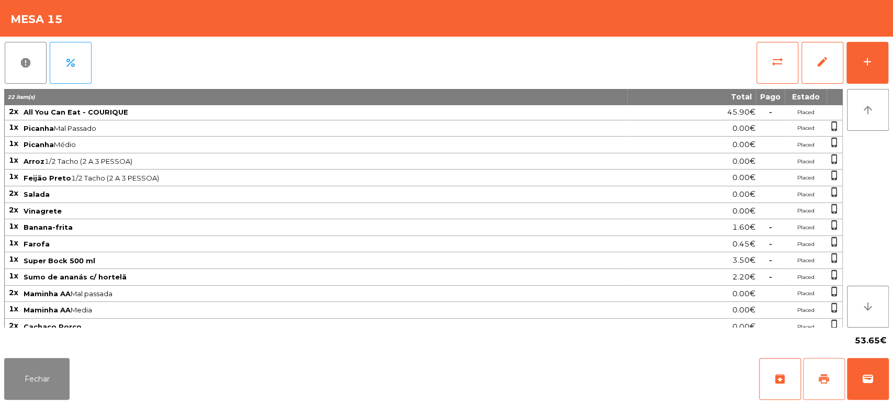
click at [824, 377] on span "print" at bounding box center [824, 379] width 13 height 13
click at [51, 375] on button "Fechar" at bounding box center [36, 379] width 65 height 42
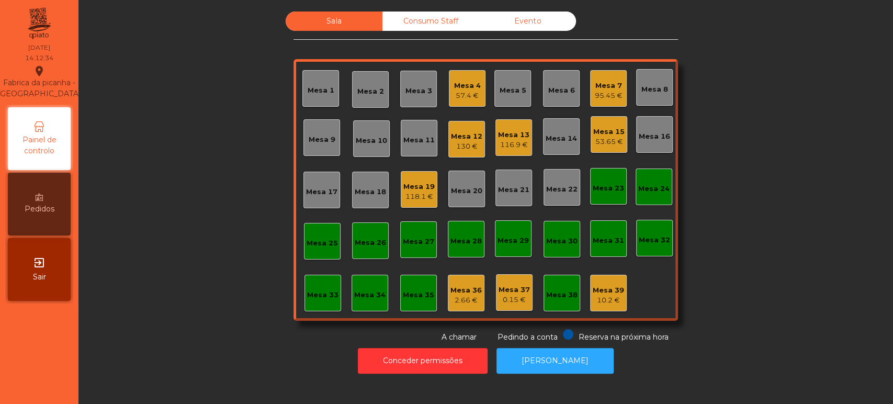
click at [428, 192] on div "118.1 €" at bounding box center [419, 197] width 31 height 10
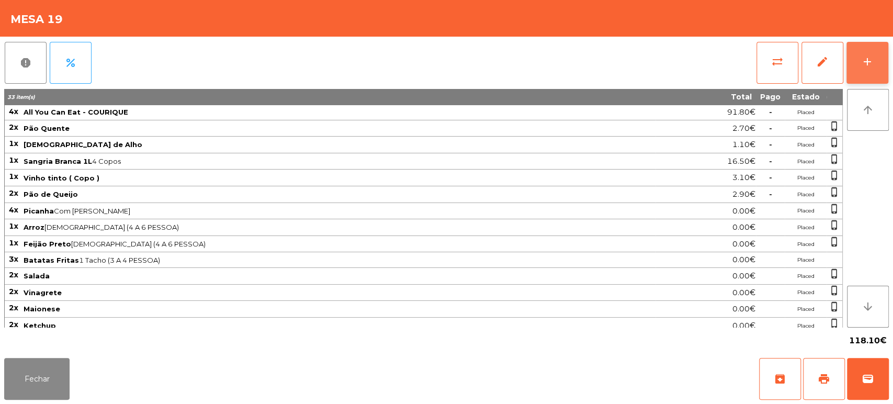
click at [855, 67] on button "add" at bounding box center [868, 63] width 42 height 42
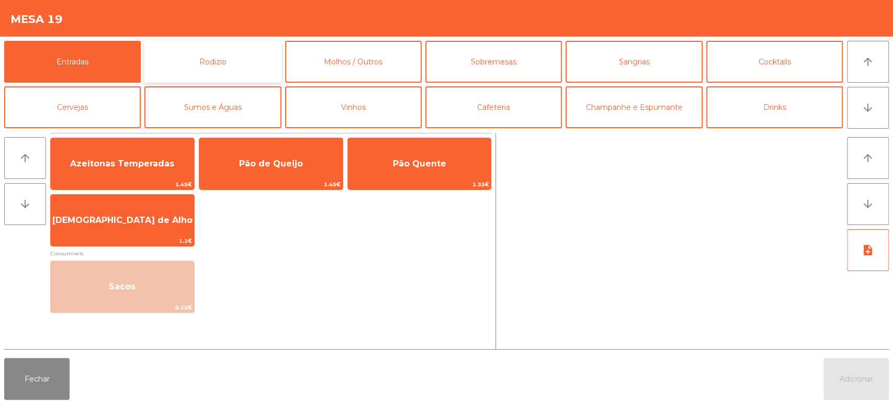
click at [229, 48] on button "Rodizio" at bounding box center [212, 62] width 137 height 42
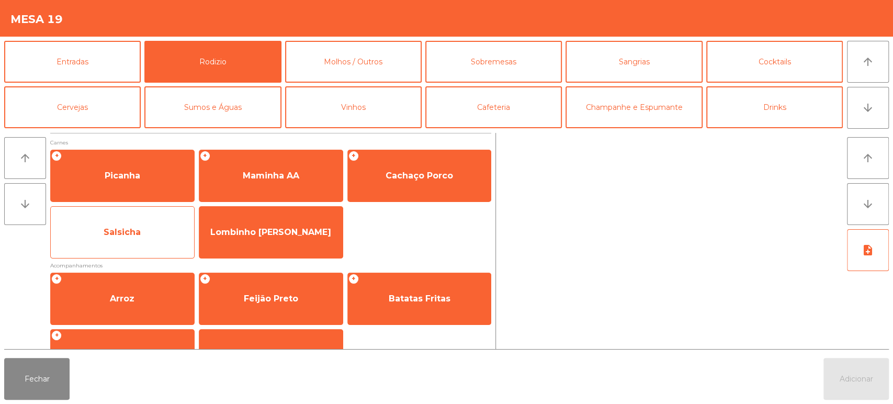
click at [172, 239] on span "Salsicha" at bounding box center [122, 232] width 143 height 28
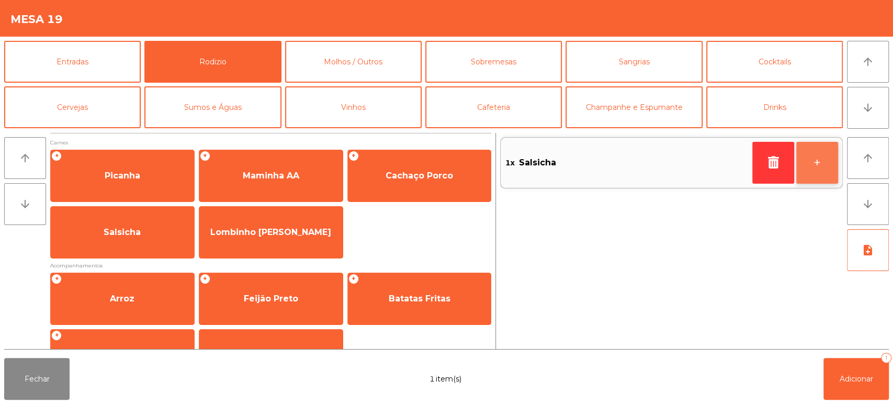
click at [820, 173] on button "+" at bounding box center [818, 163] width 42 height 42
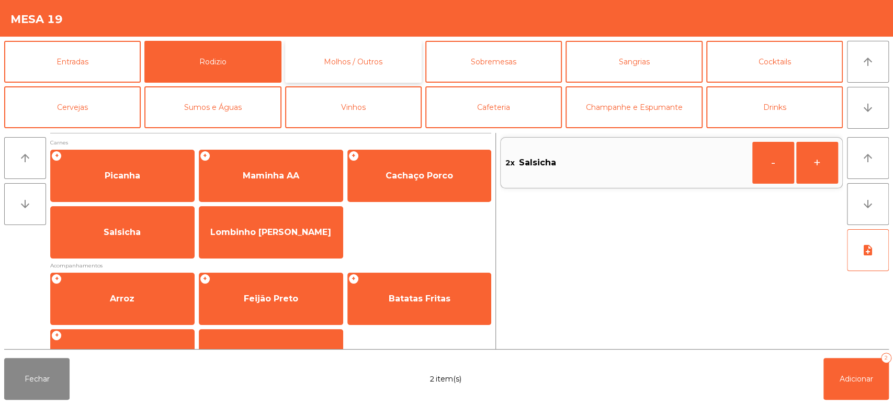
click at [362, 53] on button "Molhos / Outros" at bounding box center [353, 62] width 137 height 42
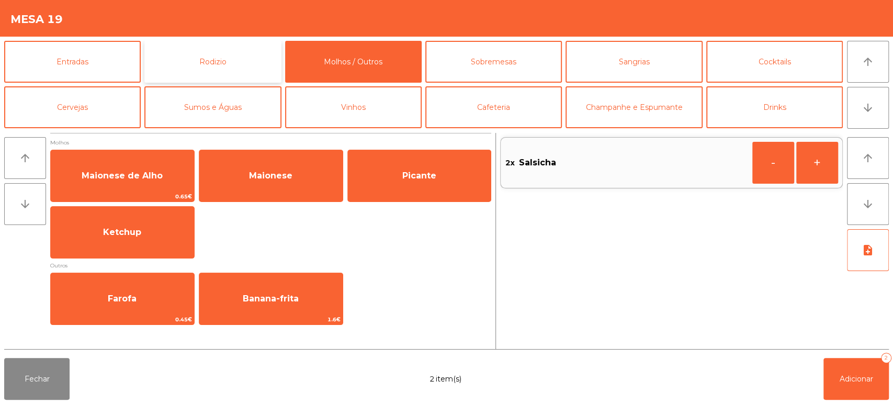
click at [225, 70] on button "Rodizio" at bounding box center [212, 62] width 137 height 42
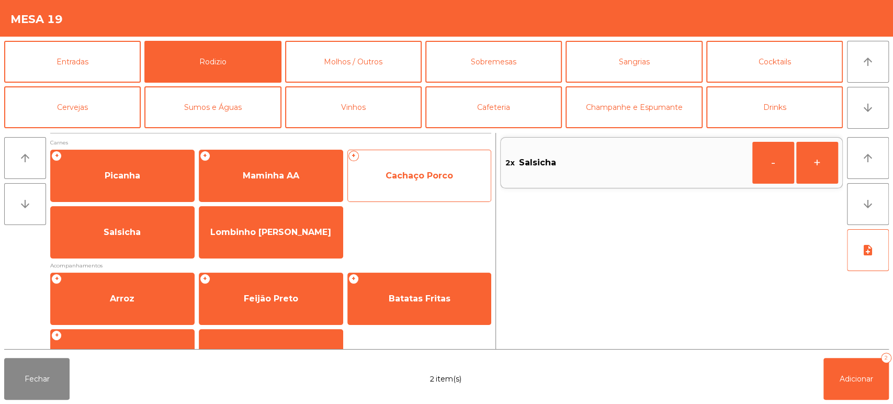
click at [405, 184] on span "Cachaço Porco" at bounding box center [419, 176] width 143 height 28
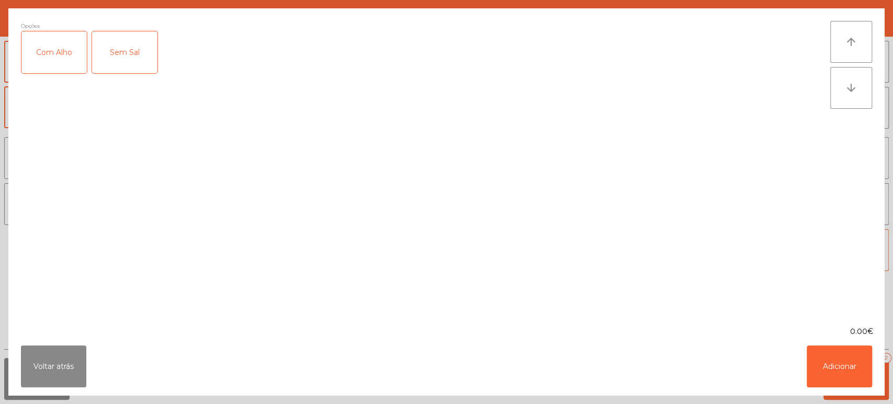
click at [58, 63] on div "Com Alho" at bounding box center [53, 52] width 65 height 42
click at [843, 377] on button "Adicionar" at bounding box center [839, 366] width 65 height 42
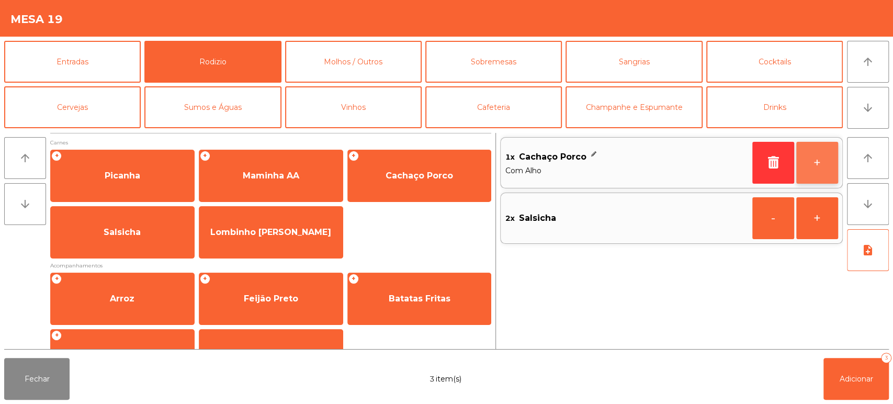
click at [824, 160] on button "+" at bounding box center [818, 163] width 42 height 42
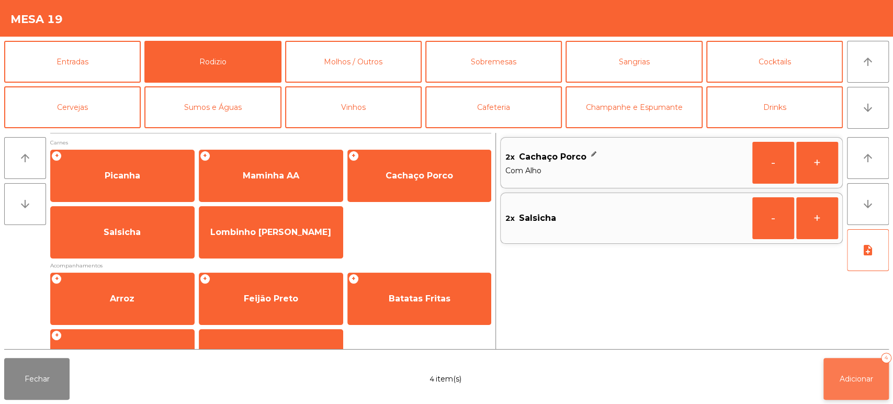
click at [866, 395] on button "Adicionar 4" at bounding box center [856, 379] width 65 height 42
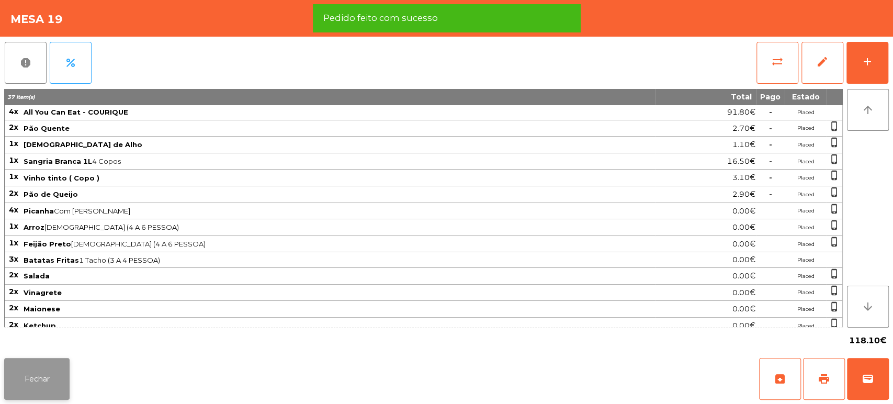
click at [62, 385] on button "Fechar" at bounding box center [36, 379] width 65 height 42
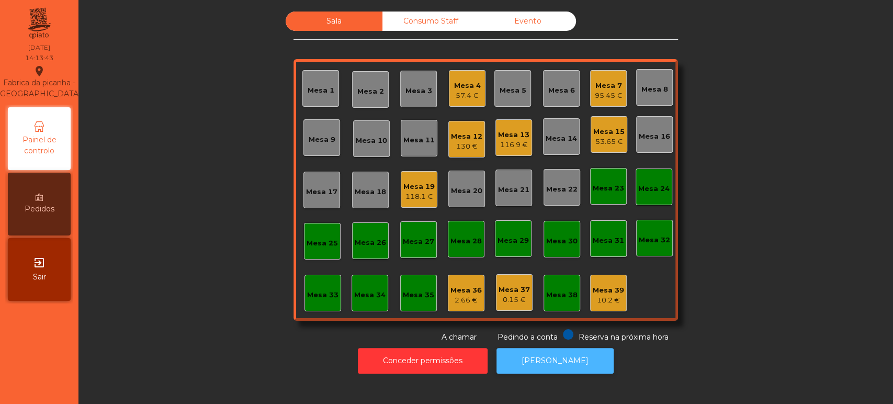
click at [558, 371] on button "[PERSON_NAME]" at bounding box center [555, 361] width 117 height 26
click at [419, 187] on div "Mesa 19" at bounding box center [419, 187] width 31 height 10
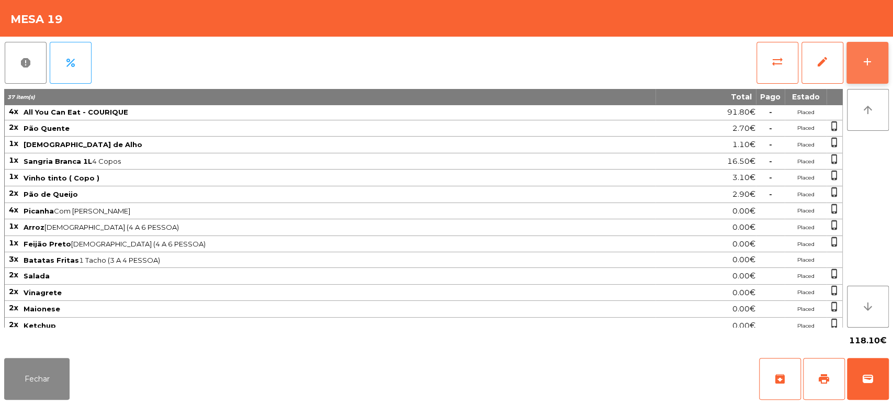
click at [862, 71] on button "add" at bounding box center [868, 63] width 42 height 42
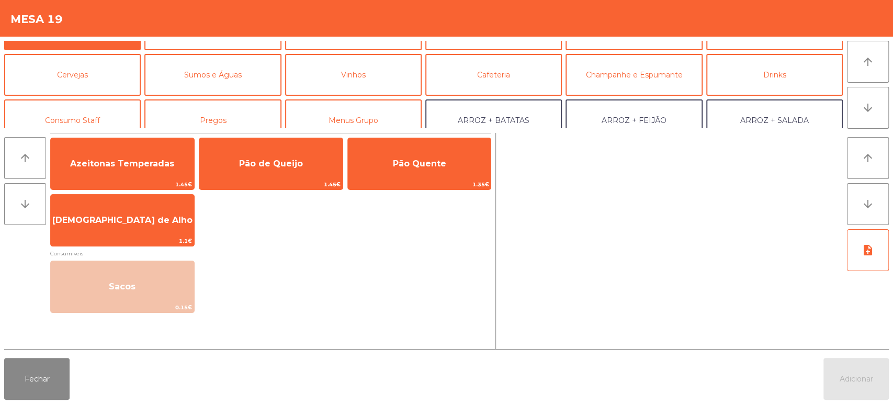
scroll to position [25, 0]
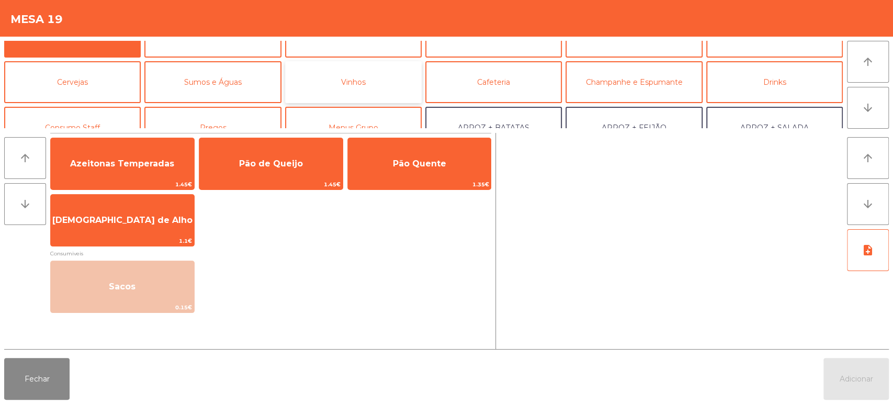
click at [361, 75] on button "Vinhos" at bounding box center [353, 82] width 137 height 42
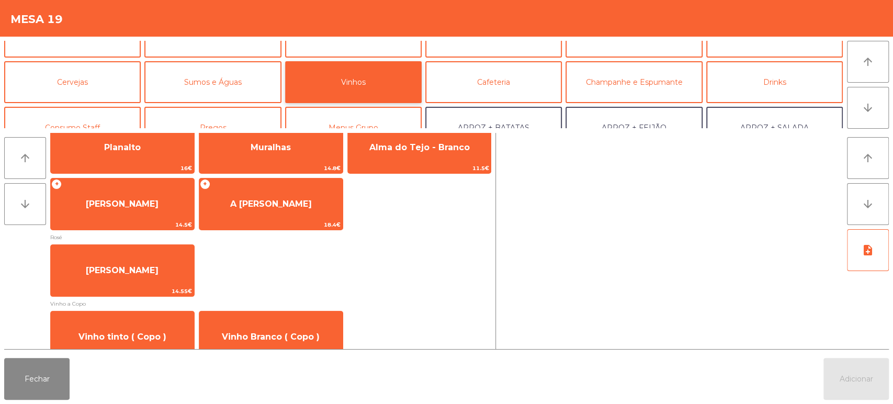
scroll to position [169, 0]
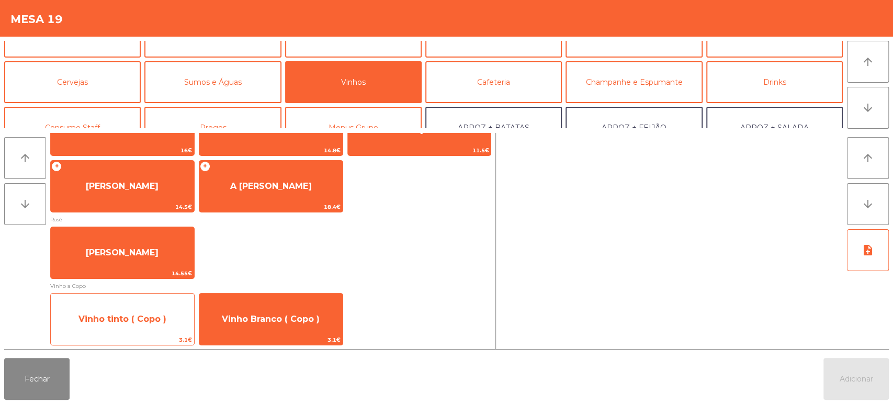
click at [124, 312] on span "Vinho tinto ( Copo )" at bounding box center [122, 319] width 143 height 28
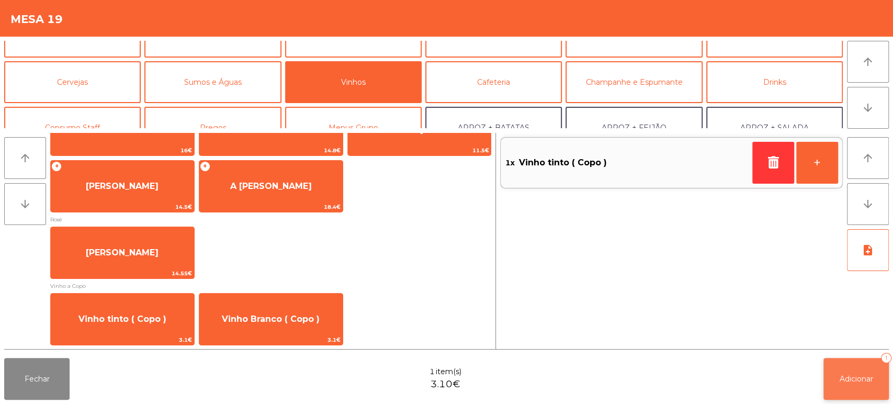
click at [841, 374] on span "Adicionar" at bounding box center [856, 378] width 33 height 9
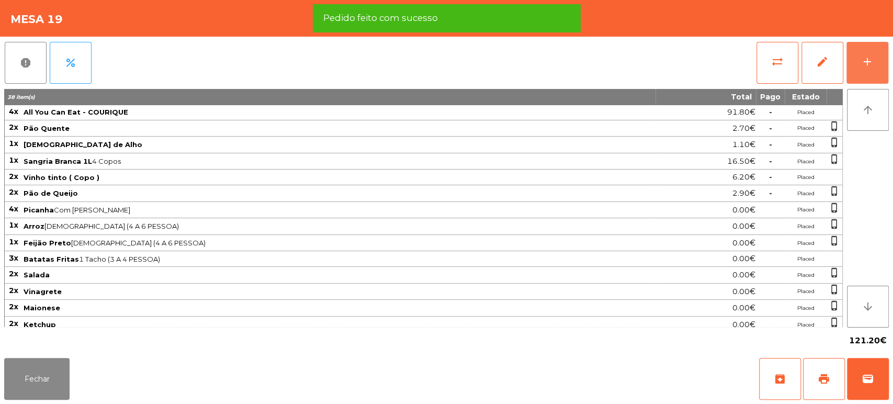
scroll to position [66, 0]
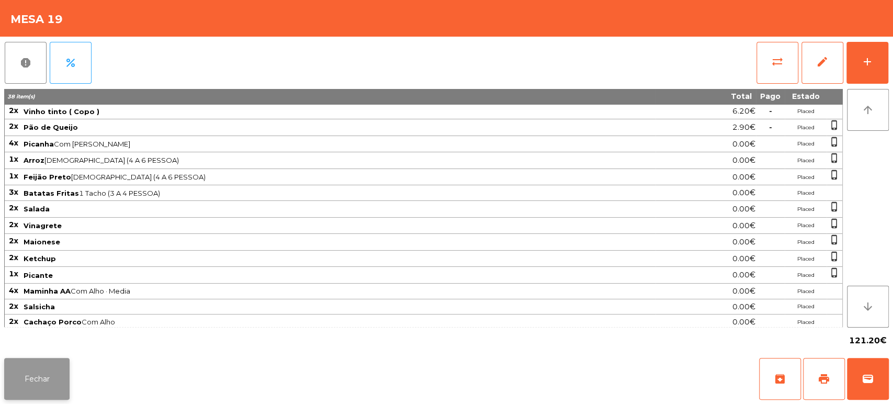
click at [49, 379] on button "Fechar" at bounding box center [36, 379] width 65 height 42
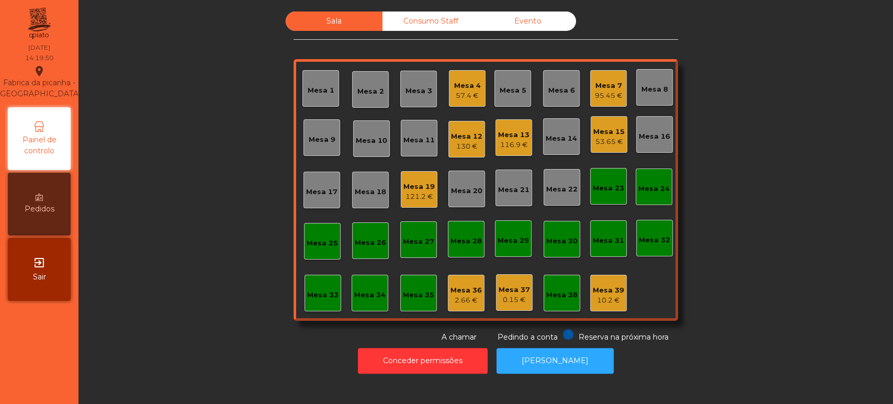
click at [516, 85] on div "Mesa 5" at bounding box center [513, 90] width 27 height 10
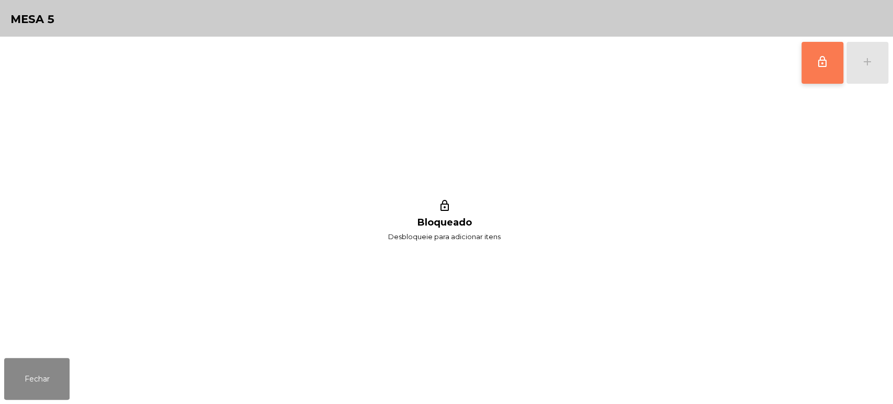
click at [819, 70] on button "lock_outline" at bounding box center [823, 63] width 42 height 42
click at [865, 70] on div "lock_outline add" at bounding box center [845, 63] width 88 height 52
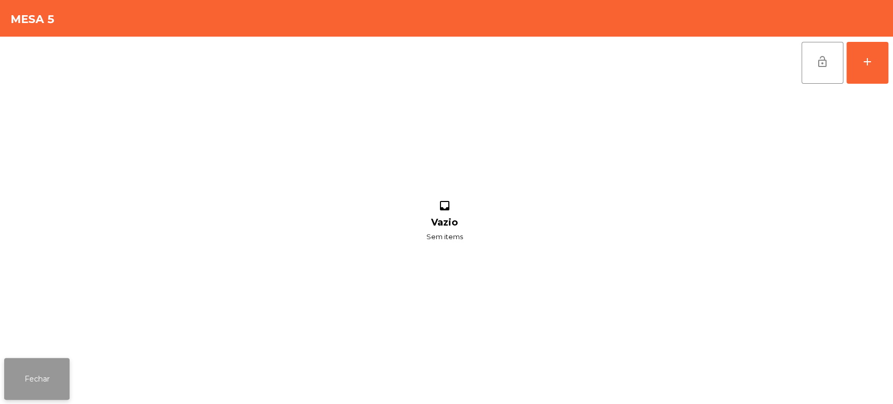
click at [39, 398] on button "Fechar" at bounding box center [36, 379] width 65 height 42
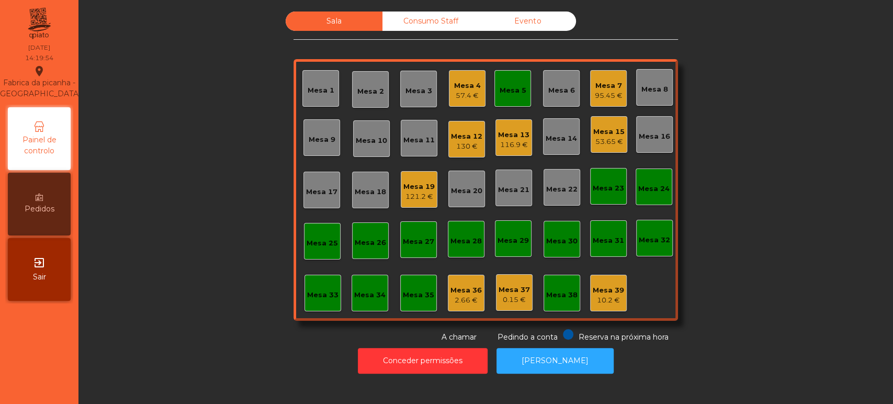
click at [513, 94] on div "Mesa 5" at bounding box center [513, 90] width 27 height 10
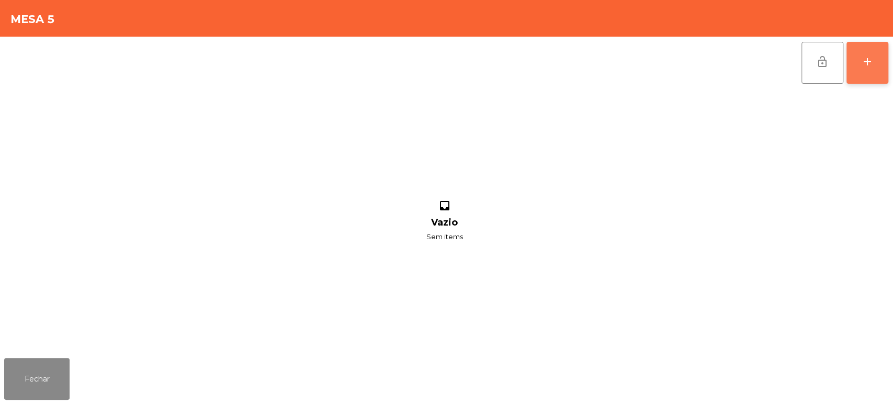
click at [885, 67] on button "add" at bounding box center [868, 63] width 42 height 42
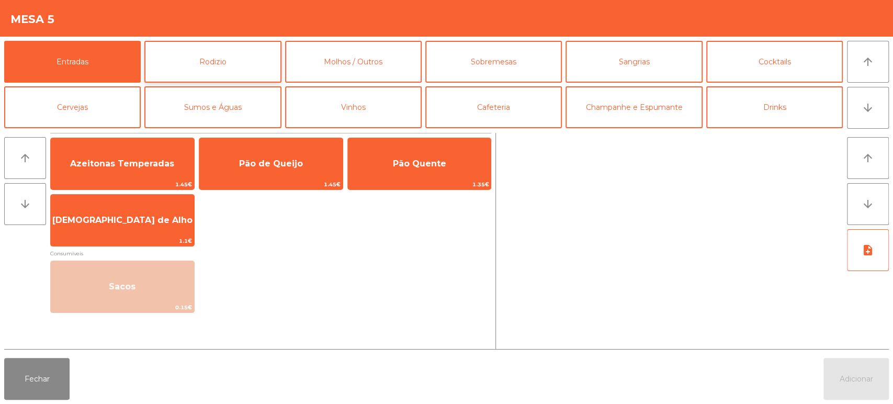
click at [245, 66] on button "Rodizio" at bounding box center [212, 62] width 137 height 42
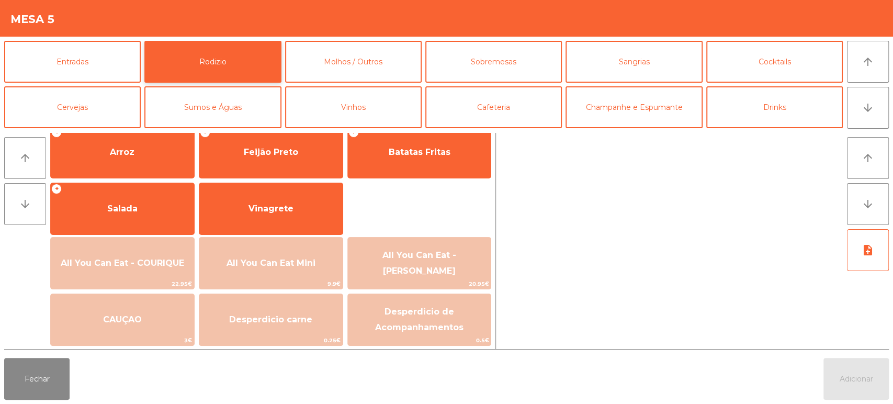
scroll to position [157, 0]
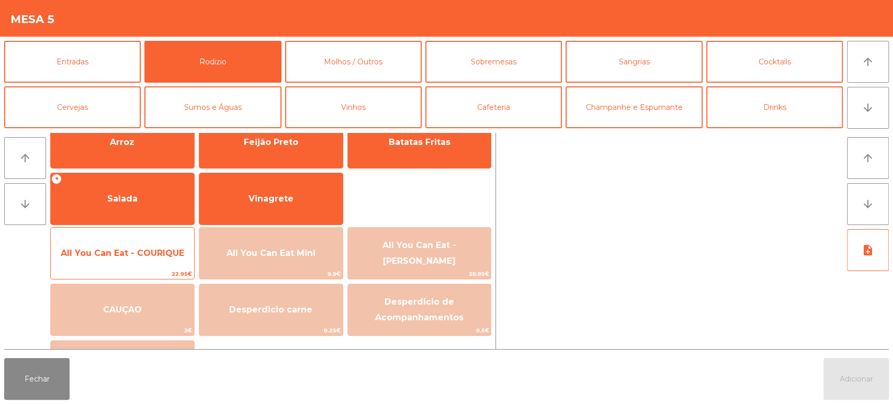
click at [142, 254] on span "All You Can Eat - COURIQUE" at bounding box center [123, 253] width 124 height 10
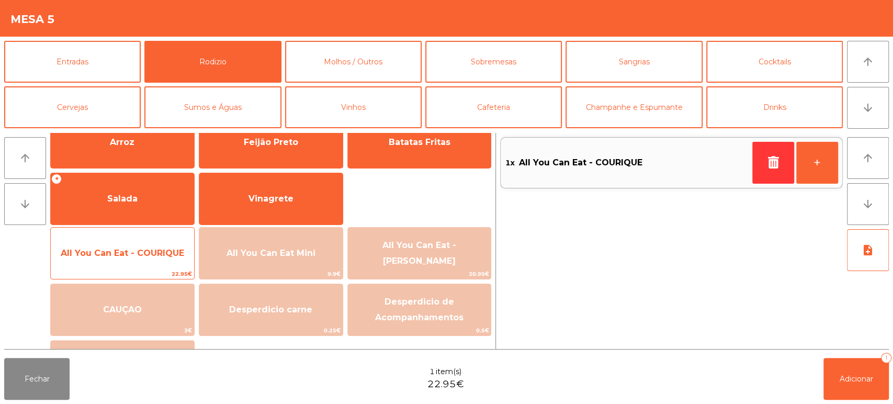
click at [142, 267] on div "All You Can Eat - COURIQUE 22.95€" at bounding box center [122, 253] width 144 height 52
click at [135, 252] on span "All You Can Eat - COURIQUE" at bounding box center [123, 253] width 124 height 10
click at [125, 262] on span "All You Can Eat - COURIQUE" at bounding box center [122, 253] width 143 height 28
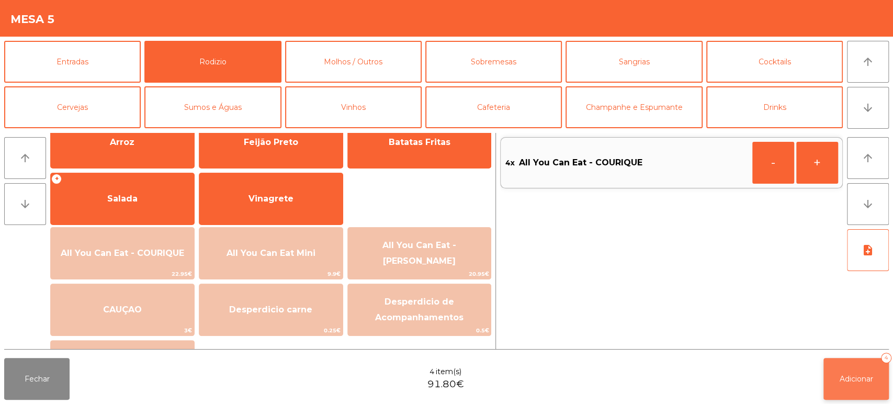
click at [854, 376] on span "Adicionar" at bounding box center [856, 378] width 33 height 9
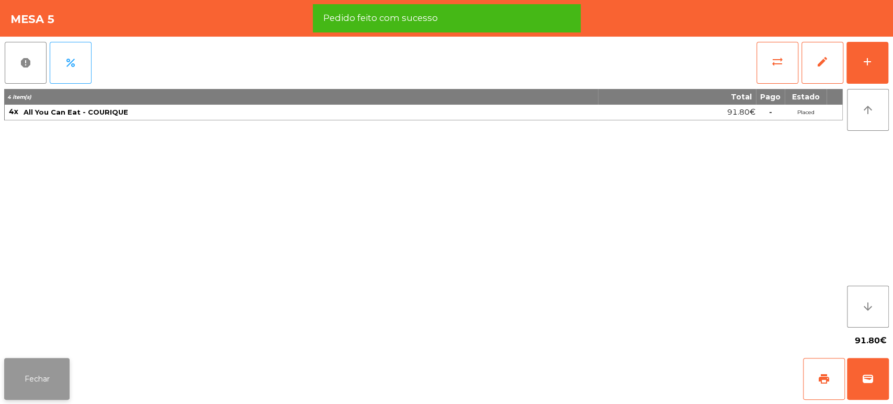
click at [39, 361] on button "Fechar" at bounding box center [36, 379] width 65 height 42
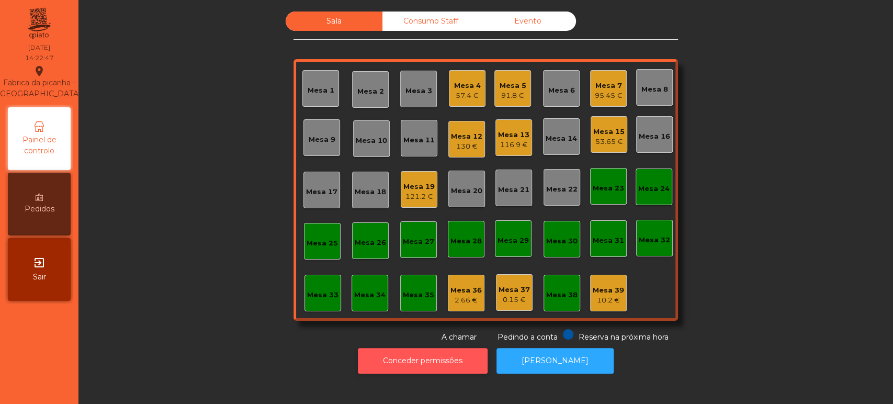
click at [449, 358] on button "Conceder permissões" at bounding box center [423, 361] width 130 height 26
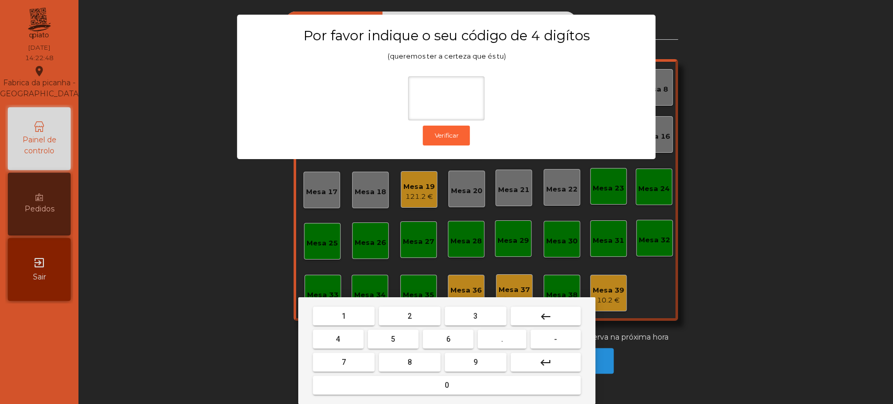
click at [343, 315] on span "1" at bounding box center [344, 316] width 4 height 8
click at [477, 318] on span "3" at bounding box center [476, 316] width 4 height 8
click at [397, 344] on button "5" at bounding box center [393, 339] width 51 height 19
click at [561, 315] on button "keyboard_backspace" at bounding box center [546, 316] width 70 height 19
click at [552, 315] on button "keyboard_backspace" at bounding box center [546, 316] width 70 height 19
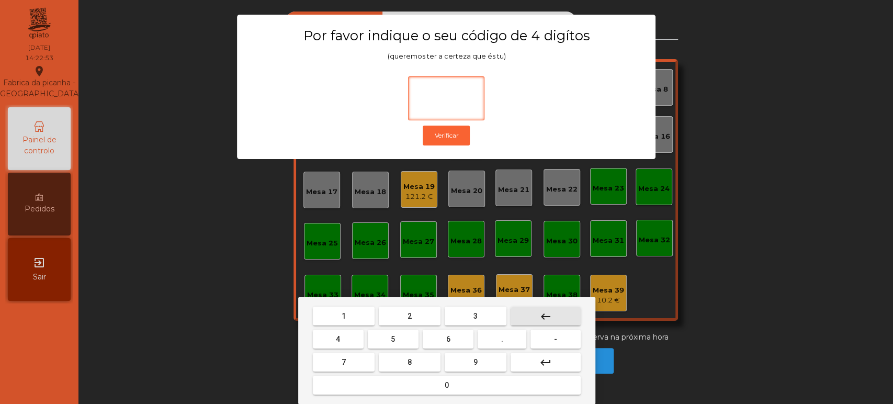
click at [553, 321] on button "keyboard_backspace" at bounding box center [546, 316] width 70 height 19
click at [554, 313] on button "keyboard_backspace" at bounding box center [546, 316] width 70 height 19
click at [343, 316] on span "1" at bounding box center [344, 316] width 4 height 8
click at [467, 317] on button "3" at bounding box center [476, 316] width 62 height 19
click at [393, 339] on span "5" at bounding box center [393, 339] width 4 height 8
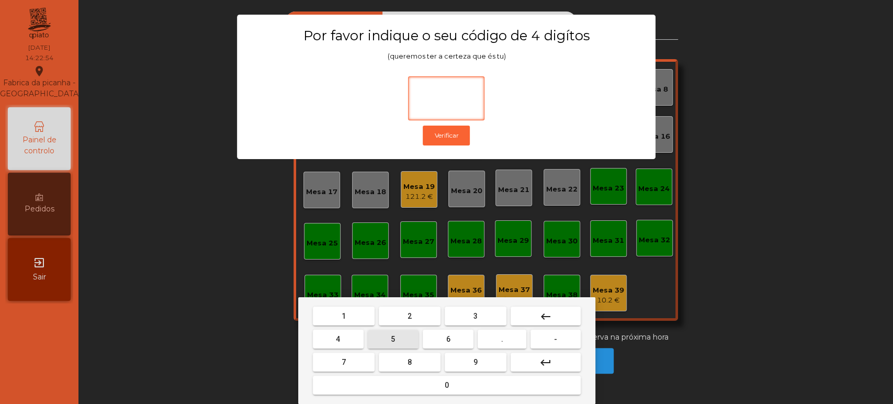
click at [423, 383] on button "0" at bounding box center [447, 385] width 268 height 19
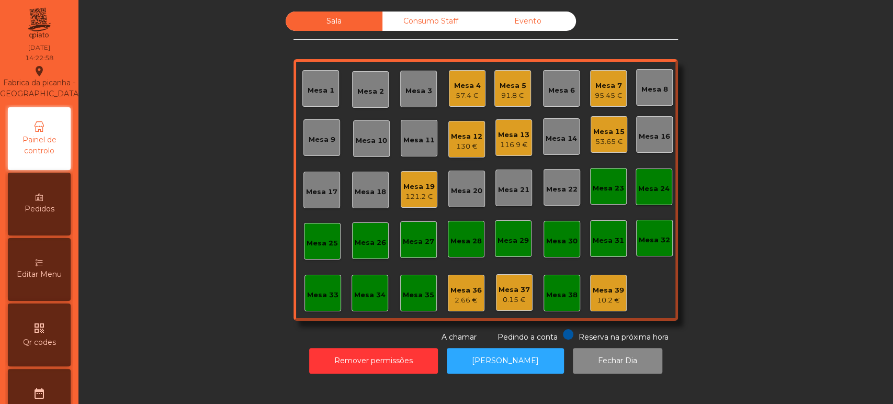
click at [43, 266] on icon at bounding box center [39, 262] width 7 height 7
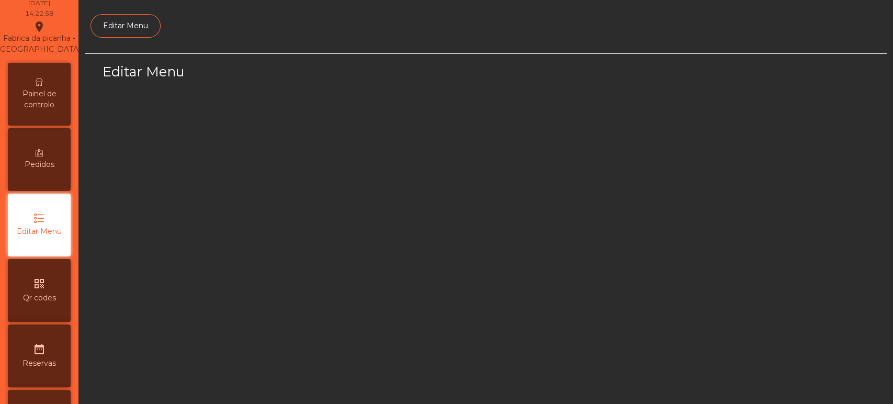
select select "*"
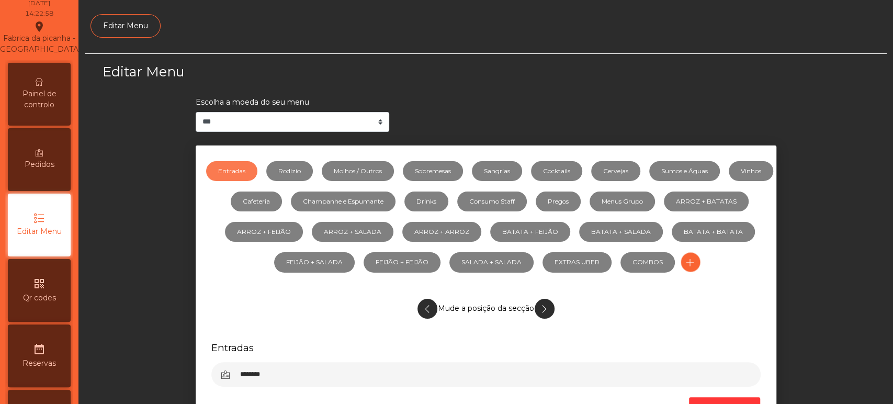
scroll to position [79, 0]
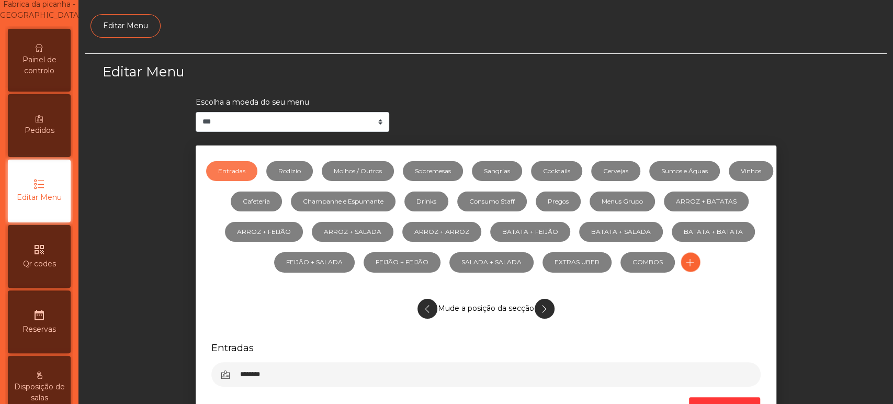
click at [48, 51] on div "Painel de controlo" at bounding box center [39, 60] width 63 height 63
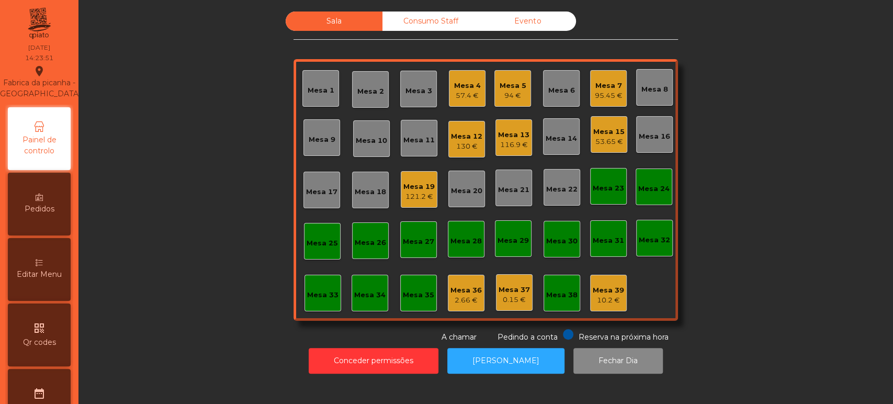
click at [375, 73] on div "Mesa 2" at bounding box center [370, 89] width 37 height 37
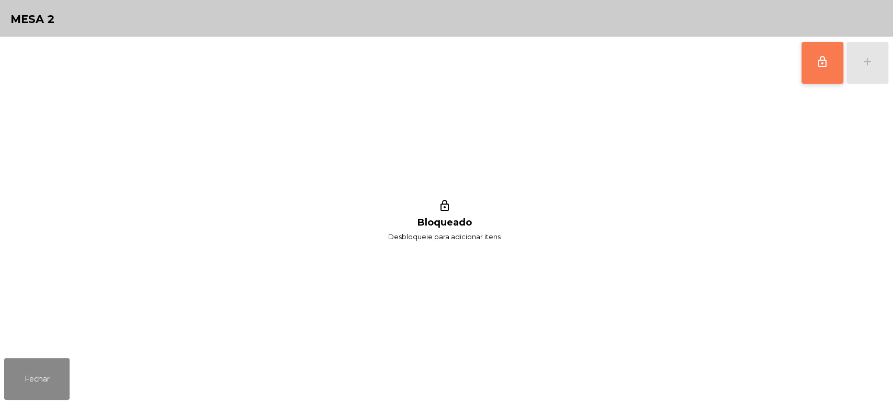
click at [806, 50] on button "lock_outline" at bounding box center [823, 63] width 42 height 42
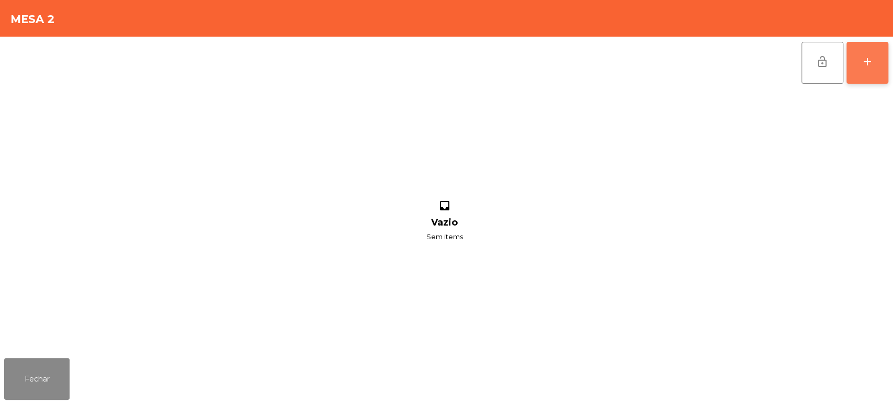
click at [882, 66] on button "add" at bounding box center [868, 63] width 42 height 42
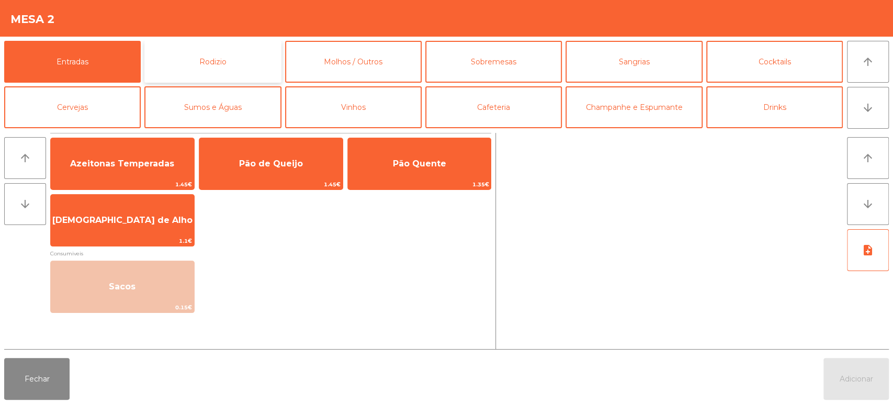
click at [244, 64] on button "Rodizio" at bounding box center [212, 62] width 137 height 42
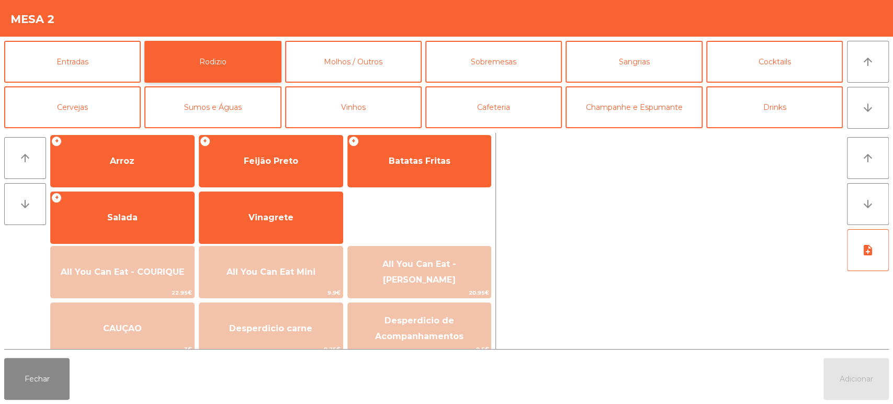
scroll to position [143, 0]
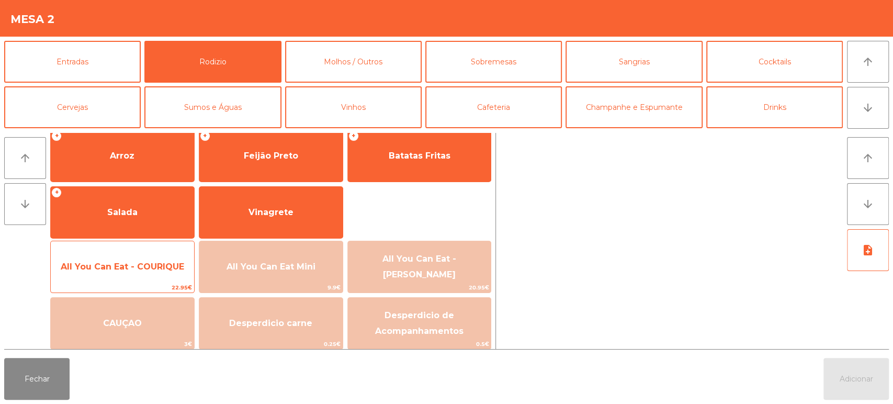
click at [139, 280] on span "All You Can Eat - COURIQUE" at bounding box center [122, 267] width 143 height 28
click at [138, 277] on span "All You Can Eat - COURIQUE" at bounding box center [122, 267] width 143 height 28
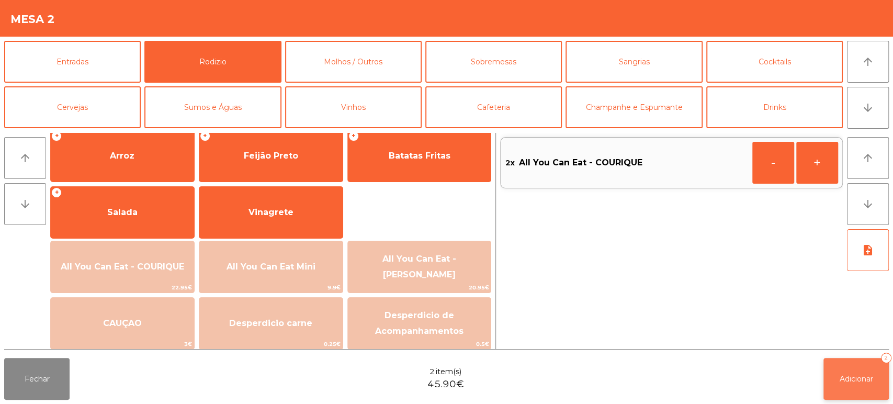
click at [865, 384] on button "Adicionar 2" at bounding box center [856, 379] width 65 height 42
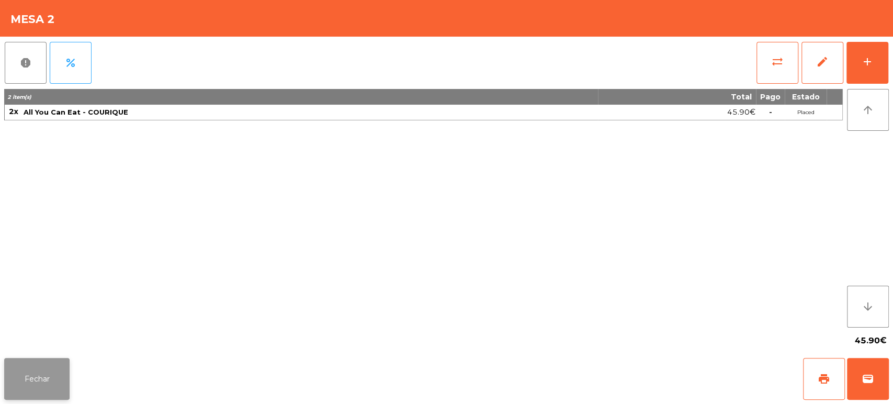
click at [47, 381] on button "Fechar" at bounding box center [36, 379] width 65 height 42
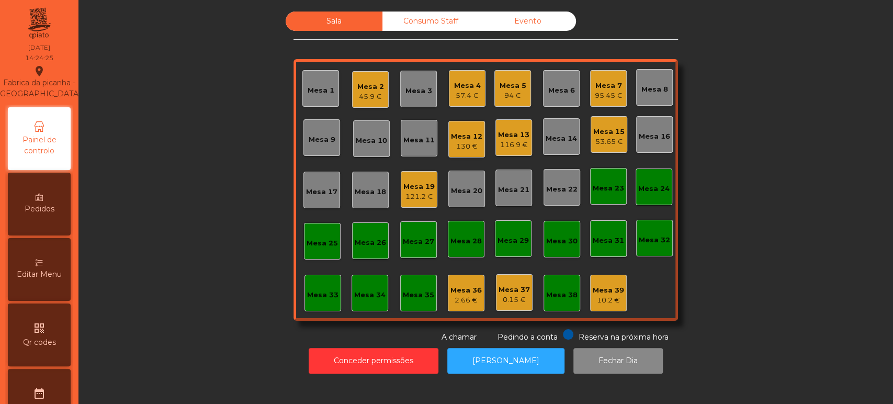
click at [753, 254] on div "Sala Consumo Staff Evento Mesa 1 Mesa 2 45.9 € Mesa 3 Mesa 4 57.4 € Mesa 5 94 €…" at bounding box center [486, 177] width 787 height 331
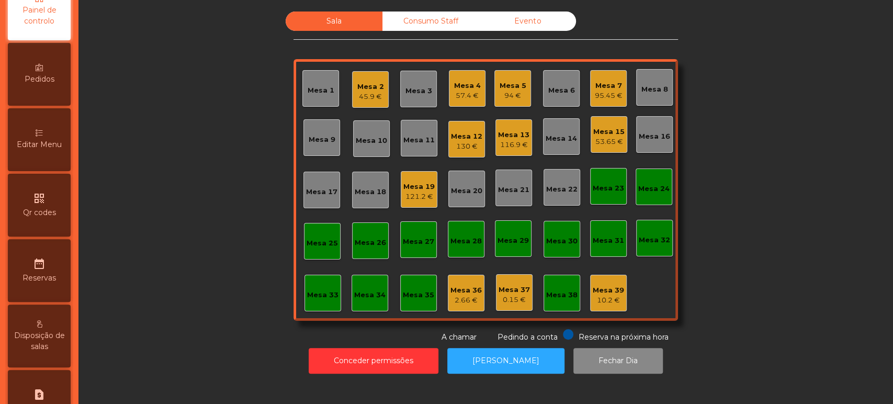
click at [62, 150] on span "Editar Menu" at bounding box center [39, 144] width 45 height 11
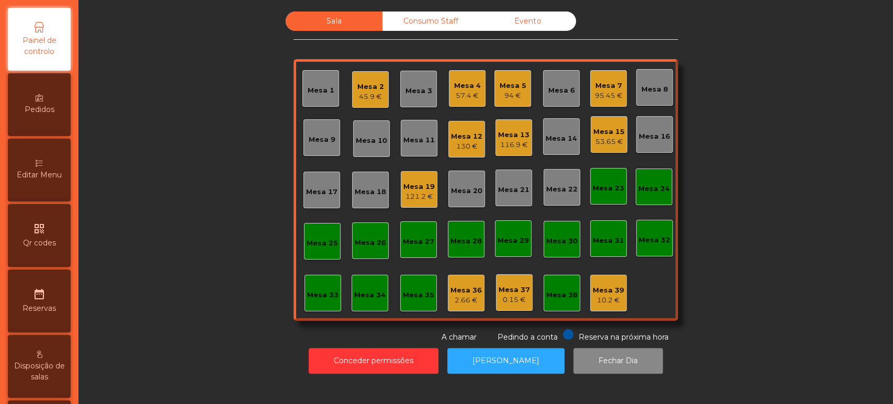
select select "*"
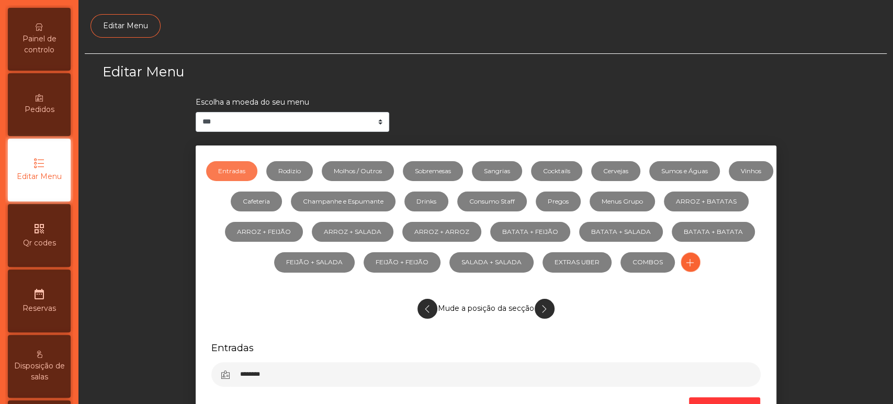
scroll to position [79, 0]
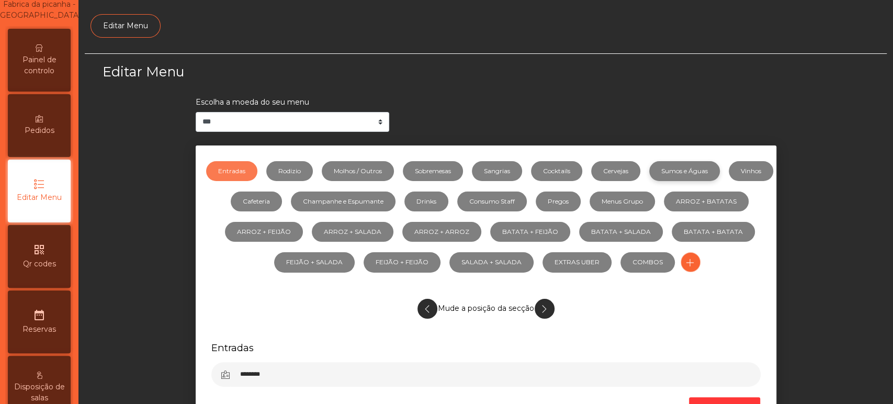
click at [720, 167] on link "Sumos e Águas" at bounding box center [685, 171] width 71 height 20
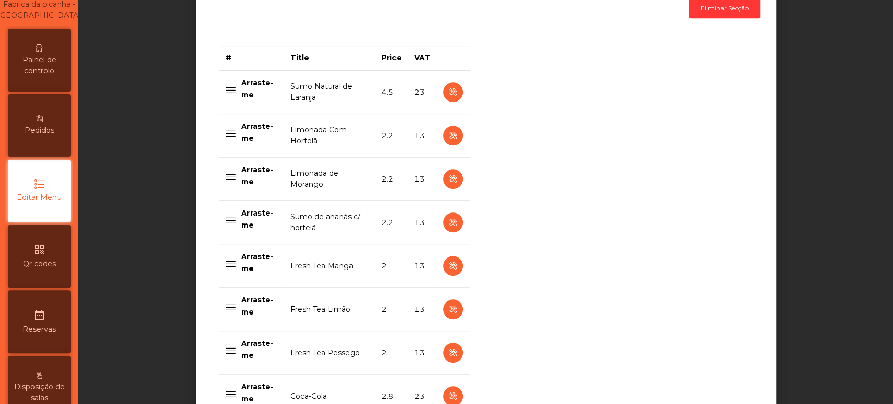
scroll to position [401, 0]
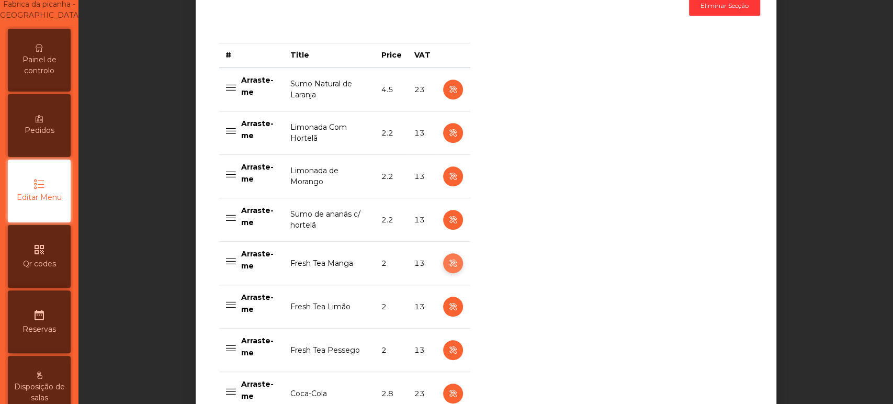
click at [448, 263] on icon "button" at bounding box center [453, 263] width 12 height 13
select select "***"
select select "**"
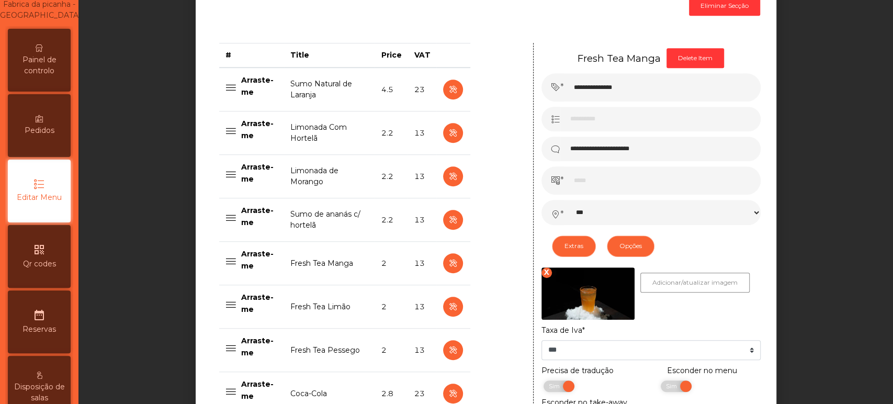
click at [691, 389] on div "Sim Não" at bounding box center [711, 389] width 100 height 17
click at [660, 386] on span "Sim" at bounding box center [673, 387] width 26 height 12
click at [439, 311] on td at bounding box center [453, 306] width 33 height 43
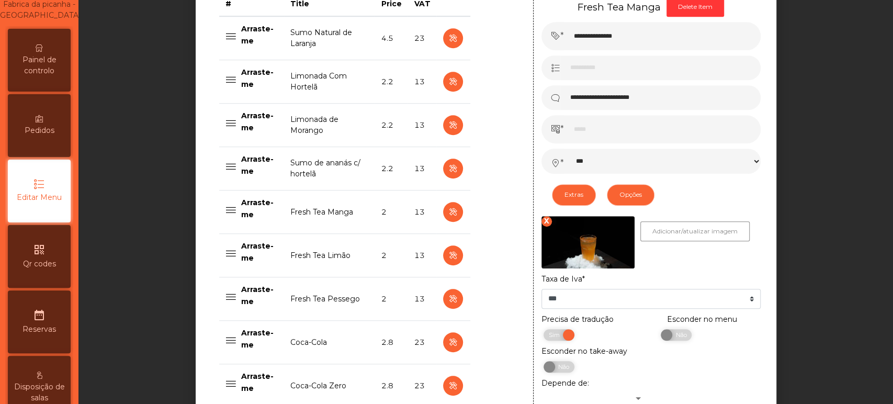
scroll to position [454, 0]
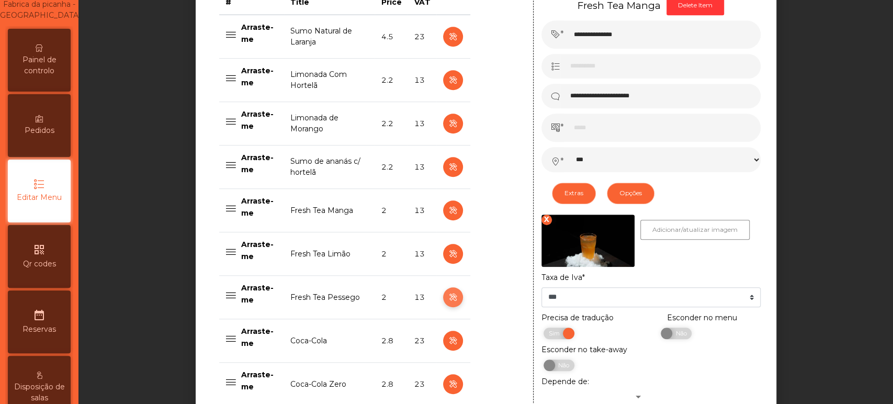
click at [444, 287] on button "button" at bounding box center [453, 297] width 20 height 20
click at [448, 297] on icon "button" at bounding box center [453, 297] width 12 height 13
click at [452, 249] on icon "button" at bounding box center [453, 254] width 12 height 13
click at [667, 339] on span "Sim" at bounding box center [673, 334] width 26 height 12
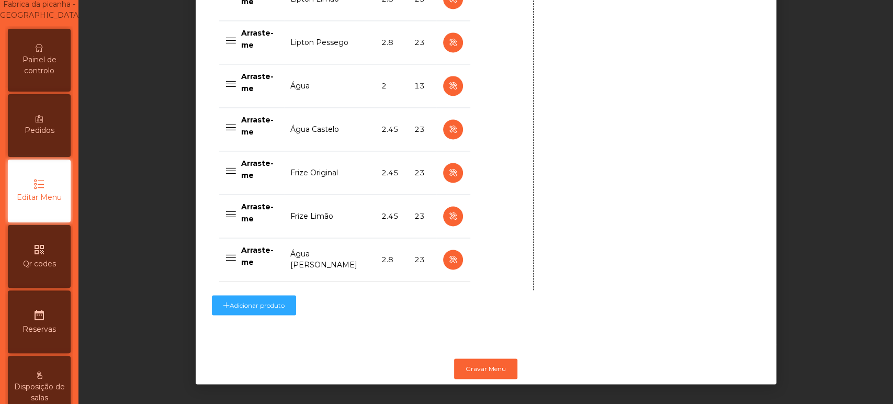
scroll to position [1064, 0]
click at [488, 360] on button "Gravar Menu" at bounding box center [485, 369] width 63 height 20
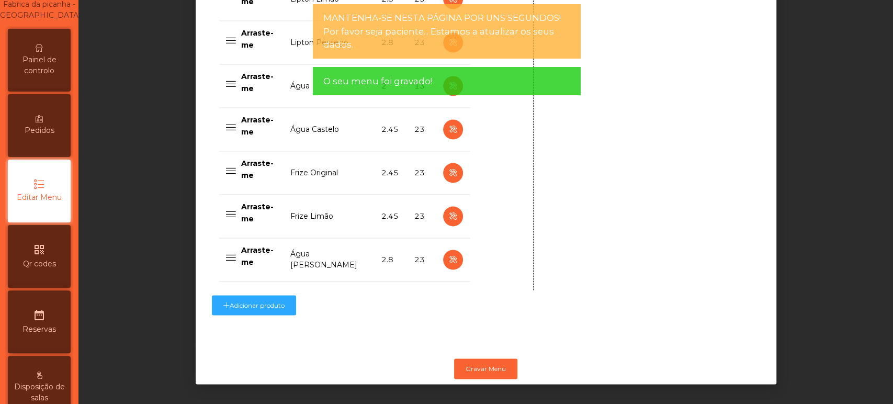
click at [51, 50] on div "Painel de controlo" at bounding box center [39, 60] width 63 height 63
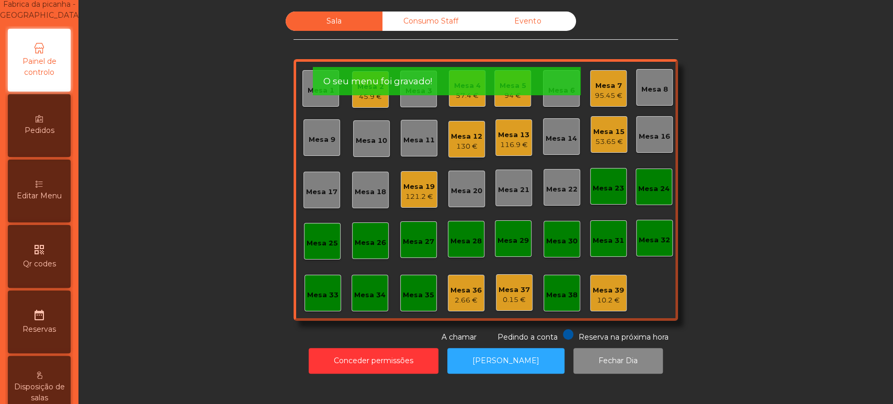
scroll to position [24, 0]
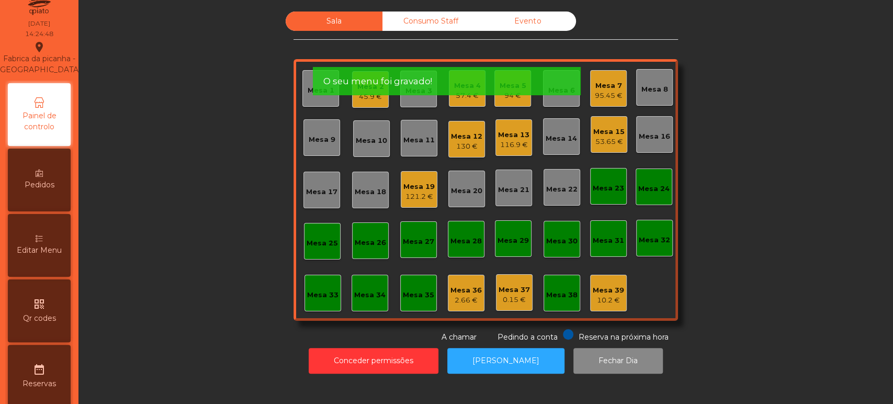
click at [33, 66] on div "Fabrica da picanha - Lisboa location_on" at bounding box center [39, 58] width 84 height 35
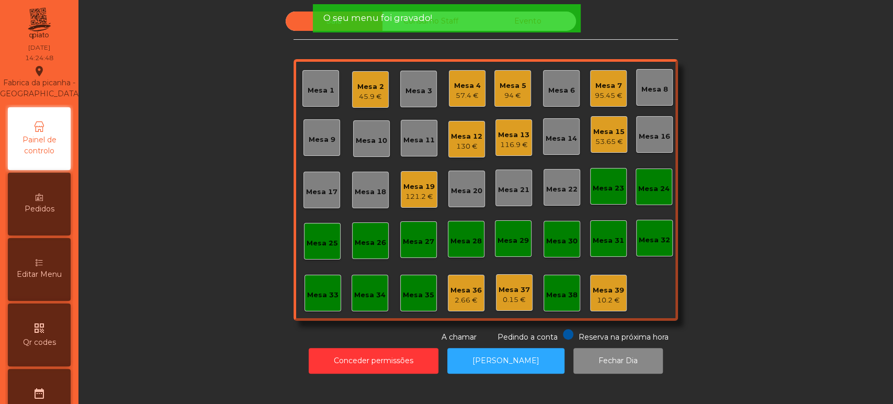
click at [218, 179] on div "Sala Consumo Staff Evento Mesa 1 Mesa 2 45.9 € Mesa 3 Mesa 4 57.4 € Mesa 5 94 €…" at bounding box center [486, 177] width 787 height 331
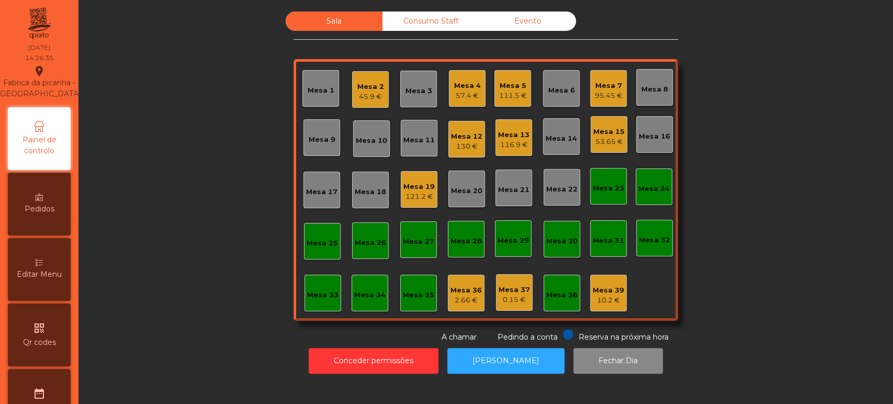
click at [606, 95] on div "95.45 €" at bounding box center [609, 96] width 28 height 10
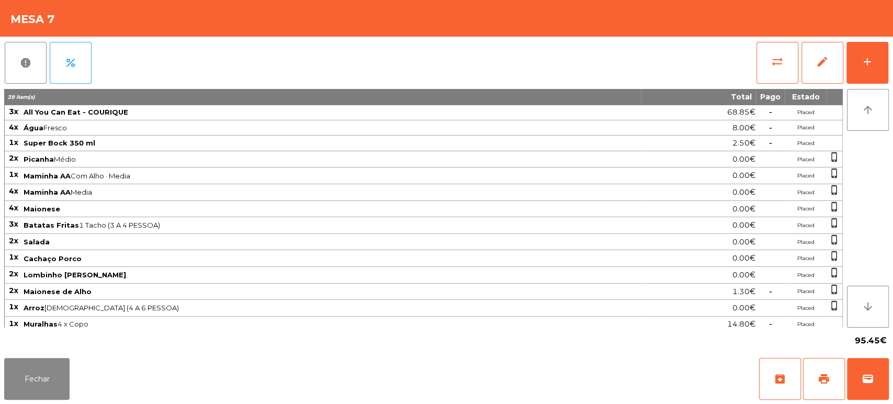
click at [891, 58] on div "report percent sync_alt edit add 39 item(s) Total Pago Estado 3x All You Can Ea…" at bounding box center [446, 195] width 893 height 317
click at [868, 51] on button "add" at bounding box center [868, 63] width 42 height 42
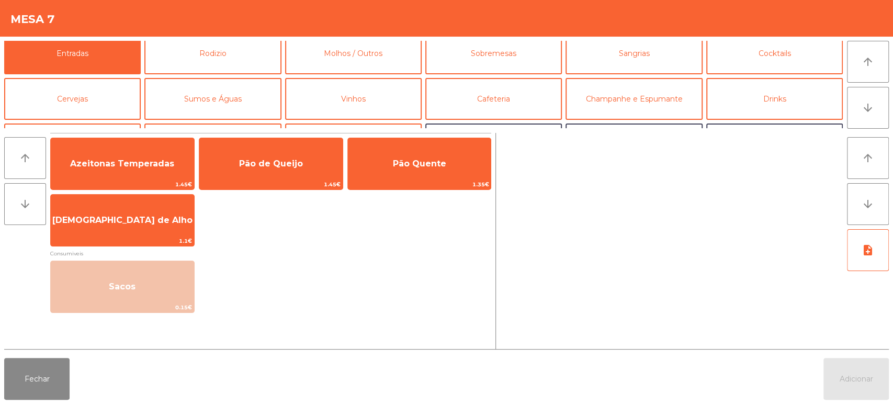
scroll to position [10, 0]
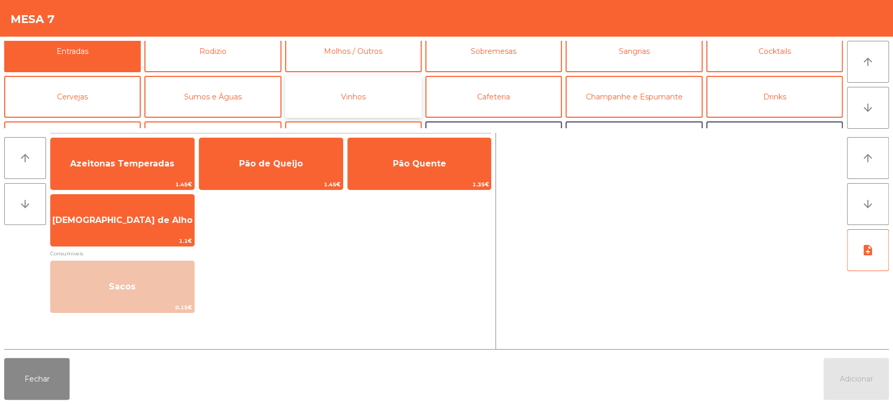
click at [409, 81] on button "Vinhos" at bounding box center [353, 97] width 137 height 42
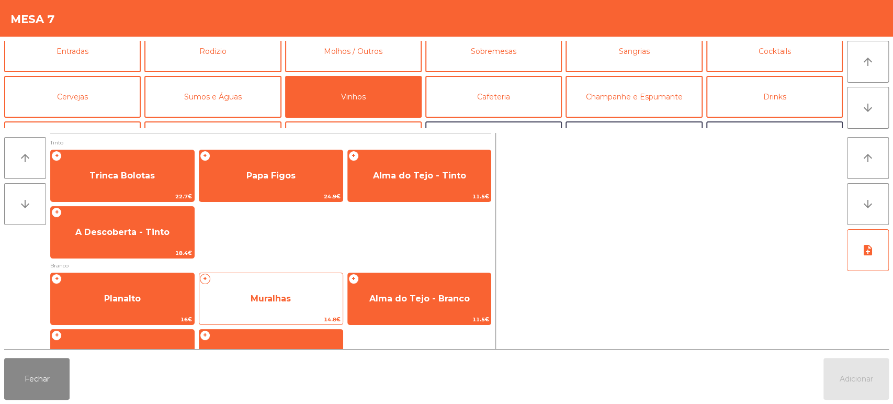
click at [306, 293] on span "Muralhas" at bounding box center [270, 299] width 143 height 28
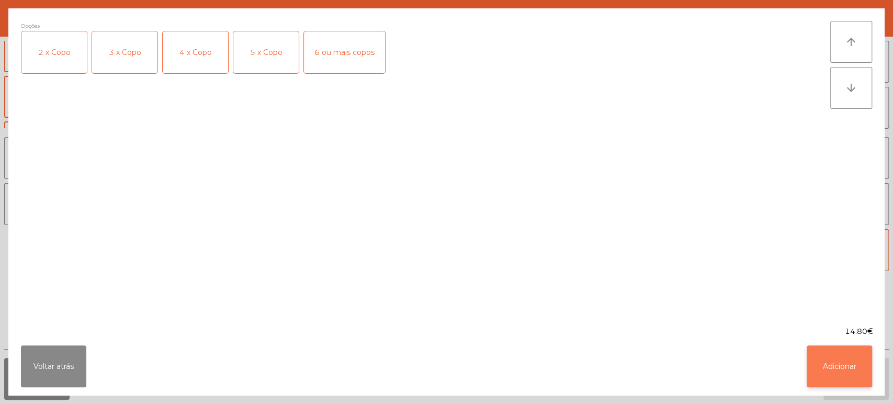
click at [859, 372] on button "Adicionar" at bounding box center [839, 366] width 65 height 42
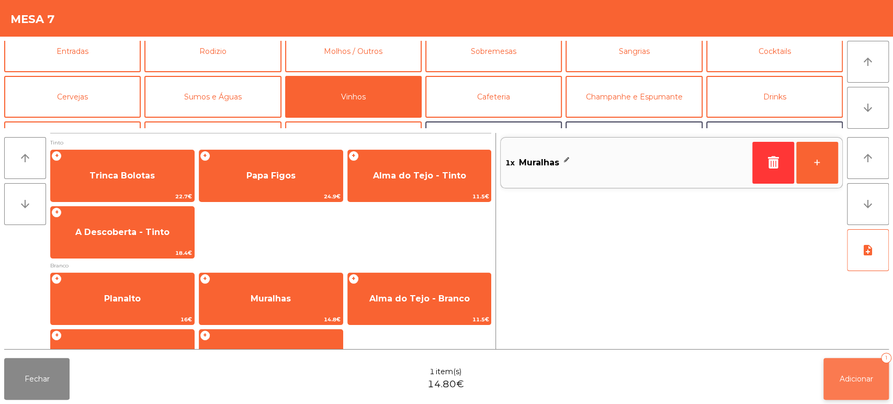
click at [864, 383] on span "Adicionar" at bounding box center [856, 378] width 33 height 9
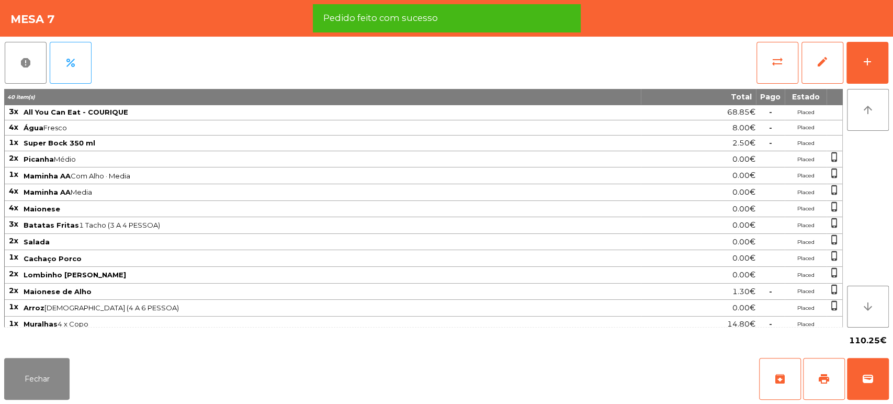
click at [54, 402] on div "Fechar archive print wallet" at bounding box center [446, 379] width 893 height 50
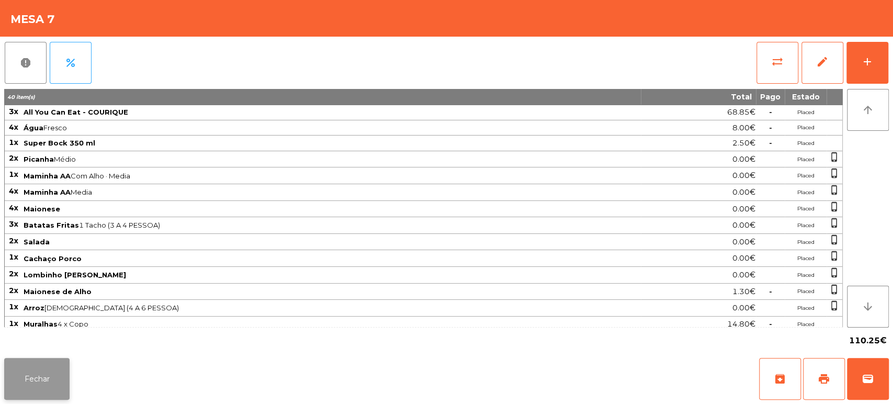
click at [47, 385] on button "Fechar" at bounding box center [36, 379] width 65 height 42
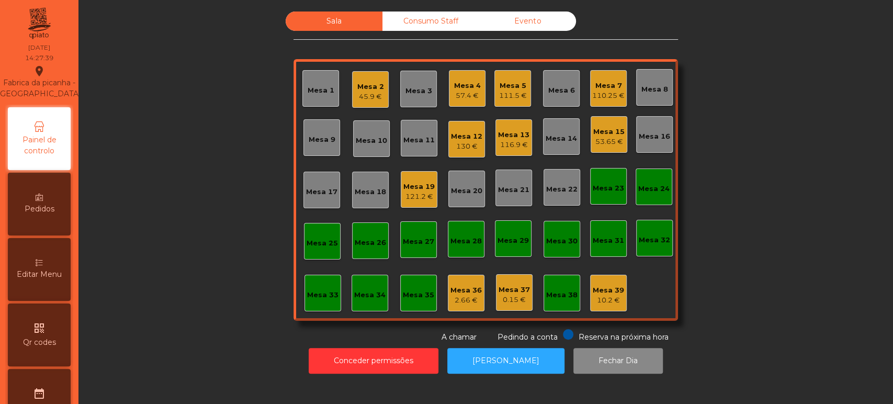
click at [557, 95] on div "Mesa 6" at bounding box center [562, 90] width 27 height 10
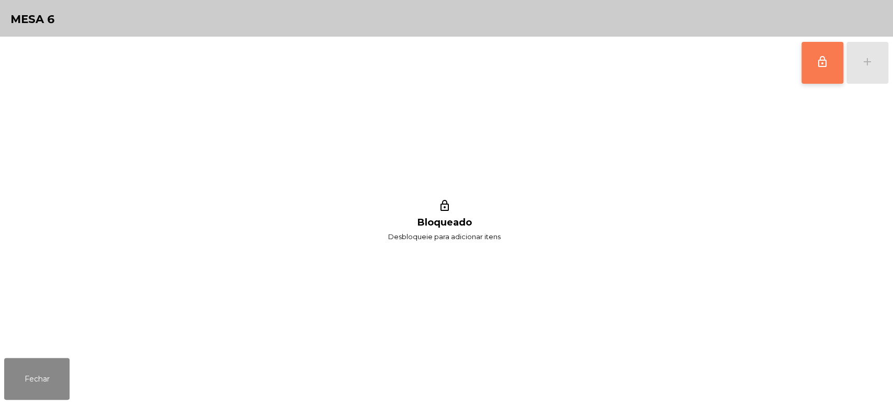
click at [813, 73] on button "lock_outline" at bounding box center [823, 63] width 42 height 42
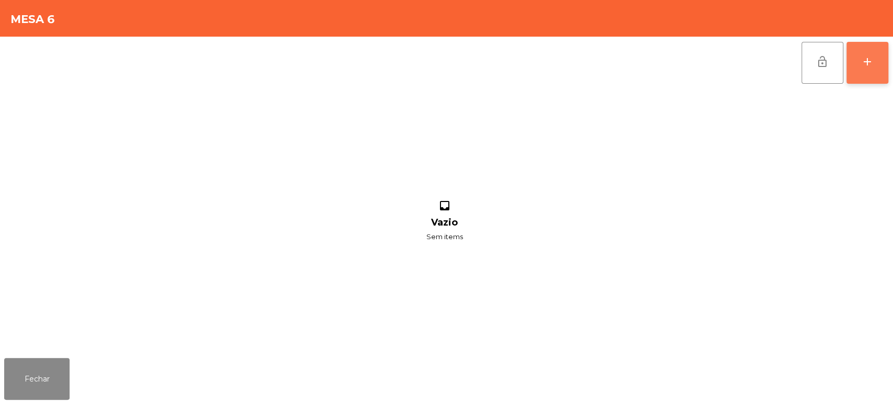
click at [862, 70] on button "add" at bounding box center [868, 63] width 42 height 42
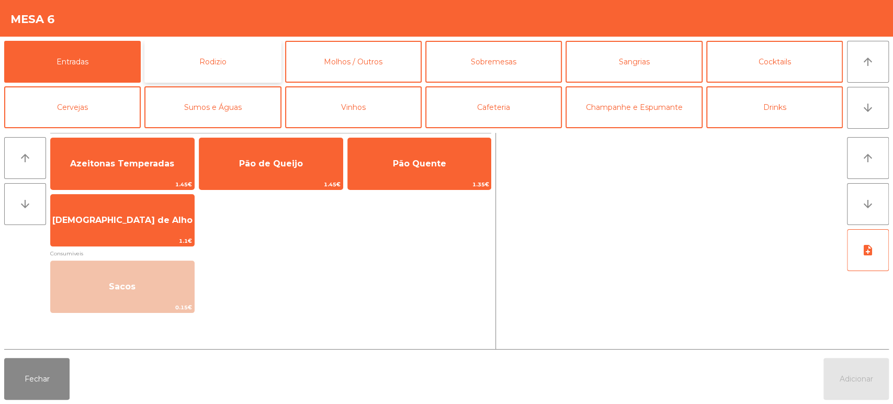
click at [205, 76] on button "Rodizio" at bounding box center [212, 62] width 137 height 42
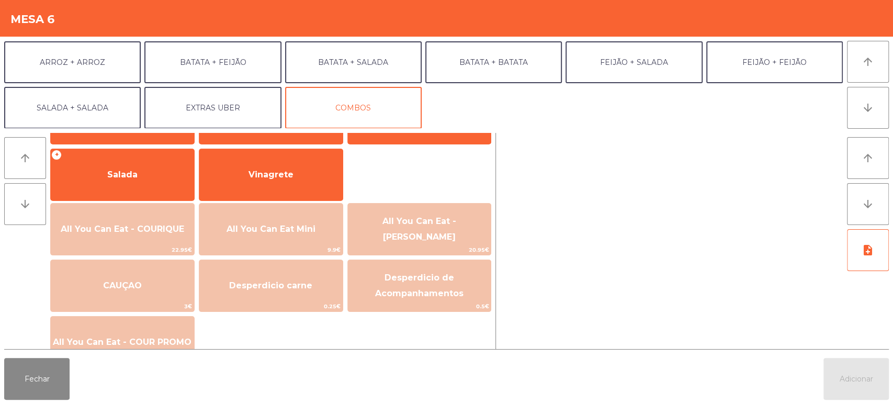
scroll to position [181, 0]
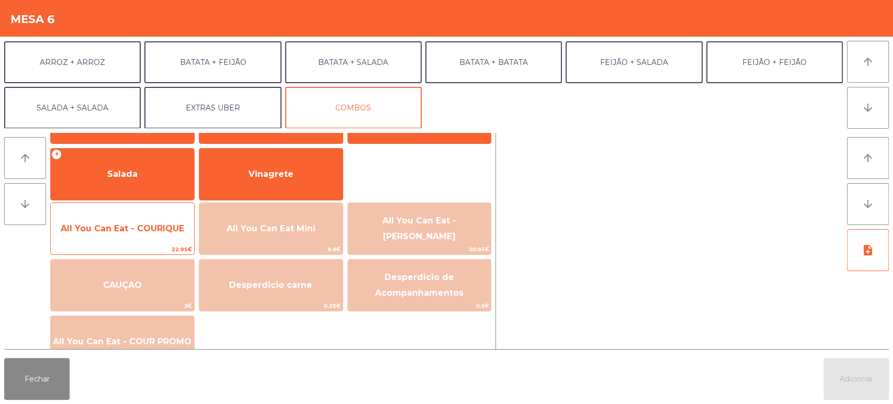
click at [148, 231] on span "All You Can Eat - COURIQUE" at bounding box center [123, 229] width 124 height 10
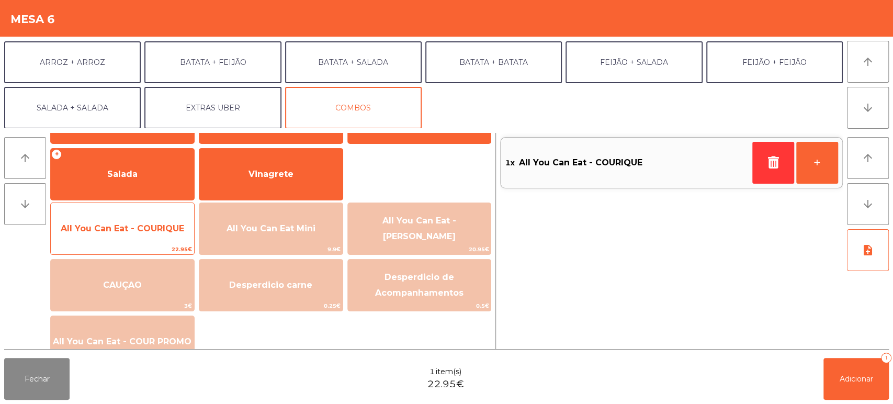
click at [137, 245] on span "22.95€" at bounding box center [122, 249] width 143 height 10
click at [137, 229] on span "All You Can Eat - COURIQUE" at bounding box center [123, 229] width 124 height 10
click at [135, 236] on span "All You Can Eat - COURIQUE" at bounding box center [122, 229] width 143 height 28
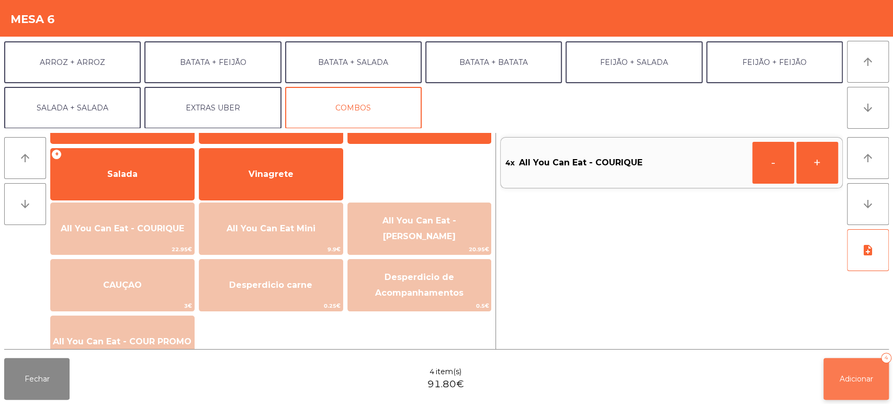
click at [866, 380] on span "Adicionar" at bounding box center [856, 378] width 33 height 9
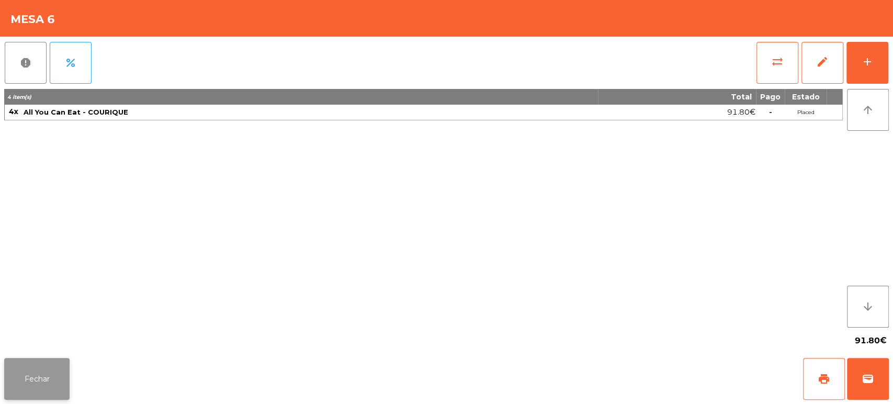
click at [33, 377] on button "Fechar" at bounding box center [36, 379] width 65 height 42
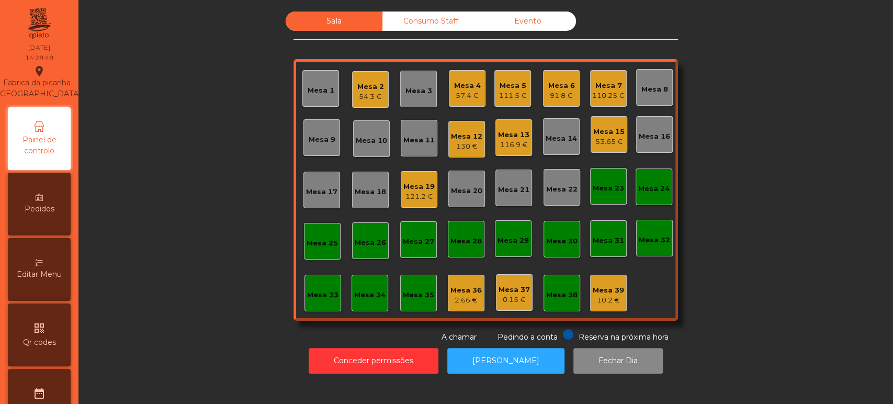
click at [218, 122] on div "Sala Consumo Staff Evento Mesa 1 Mesa 2 54.3 € Mesa 3 Mesa 4 57.4 € Mesa 5 111.…" at bounding box center [486, 177] width 787 height 331
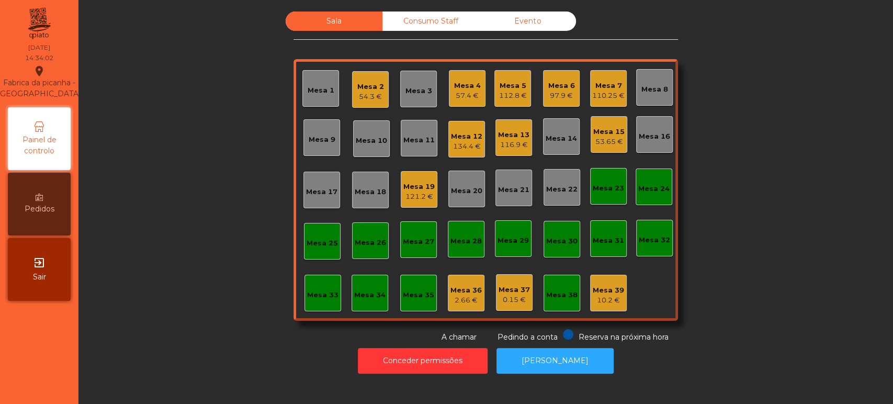
click at [574, 80] on div "Mesa 6 97.9 €" at bounding box center [561, 88] width 37 height 37
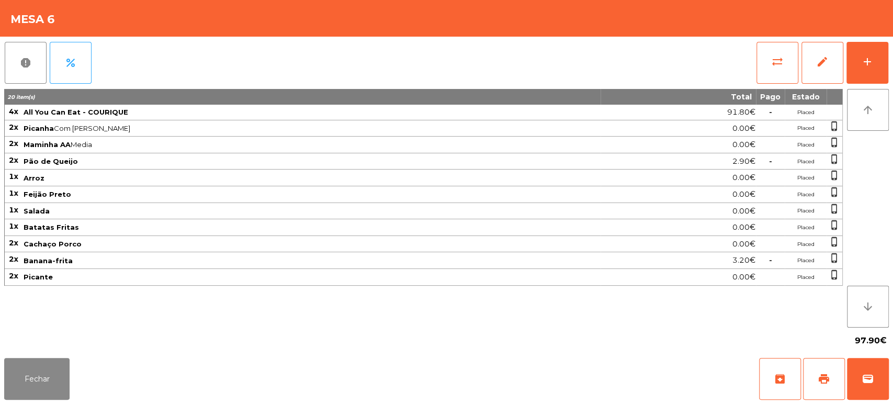
click at [892, 63] on div "report percent sync_alt edit add 20 item(s) Total Pago Estado 4x All You Can Ea…" at bounding box center [446, 195] width 893 height 317
click at [777, 54] on button "sync_alt" at bounding box center [778, 63] width 42 height 42
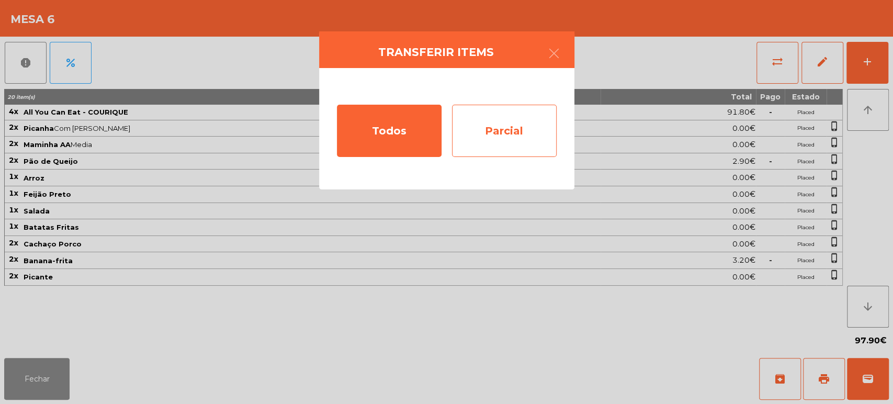
click at [517, 129] on div "Parcial" at bounding box center [504, 131] width 105 height 52
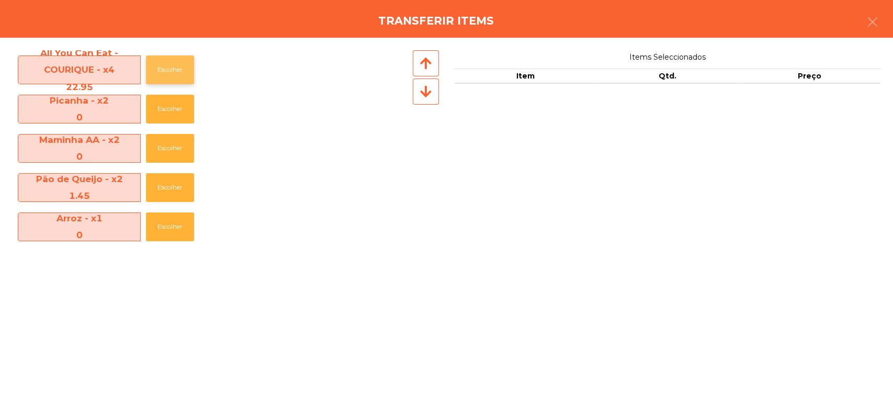
click at [181, 72] on button "Escolher" at bounding box center [170, 69] width 48 height 29
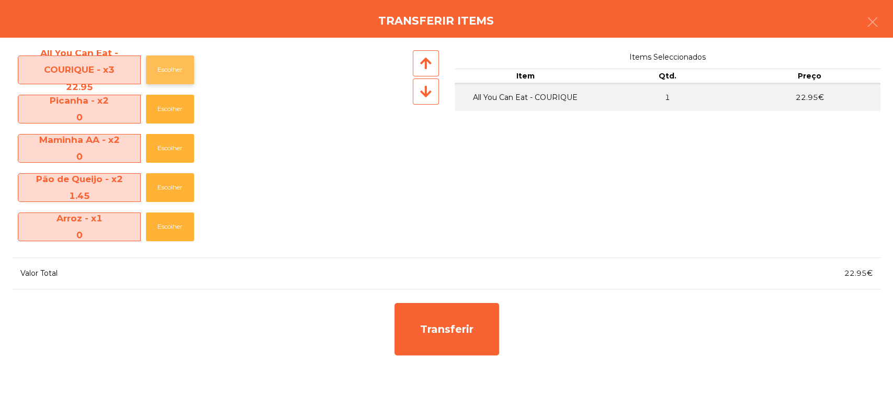
click at [182, 74] on button "Escolher" at bounding box center [170, 69] width 48 height 29
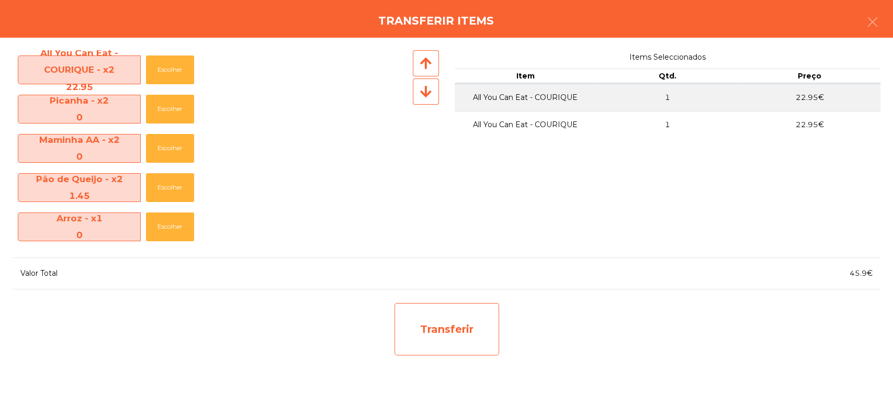
click at [461, 308] on div "Transferir" at bounding box center [447, 329] width 105 height 52
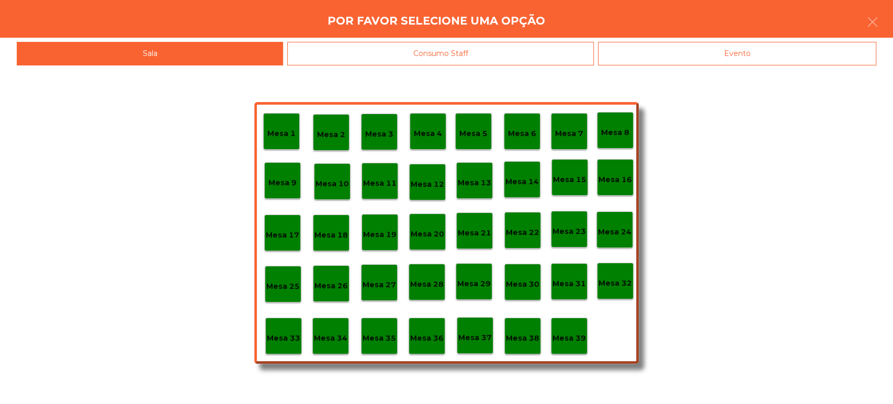
click at [490, 334] on p "Mesa 37" at bounding box center [475, 338] width 33 height 12
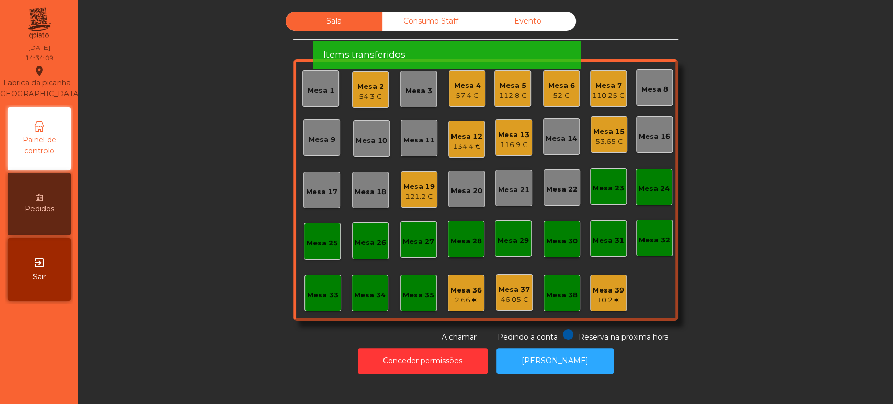
click at [568, 84] on div "Mesa 6" at bounding box center [562, 86] width 27 height 10
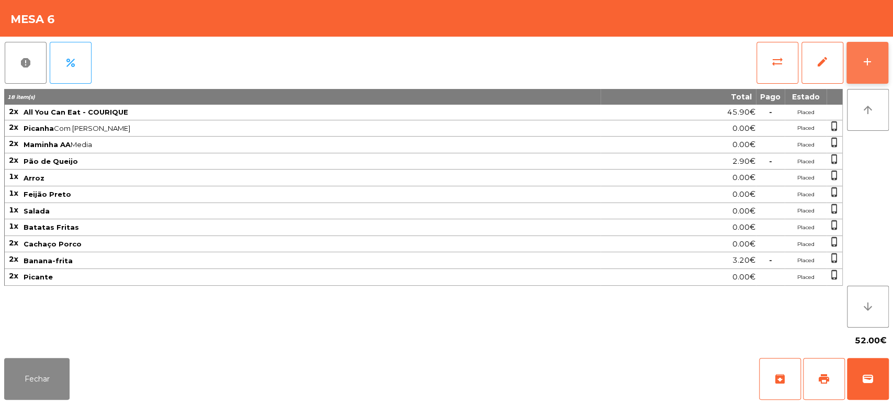
click at [868, 64] on div "add" at bounding box center [868, 61] width 13 height 13
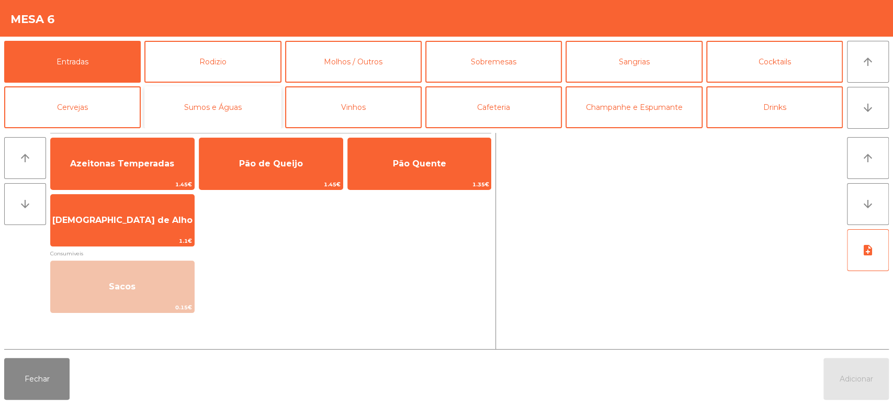
click at [233, 110] on button "Sumos e Águas" at bounding box center [212, 107] width 137 height 42
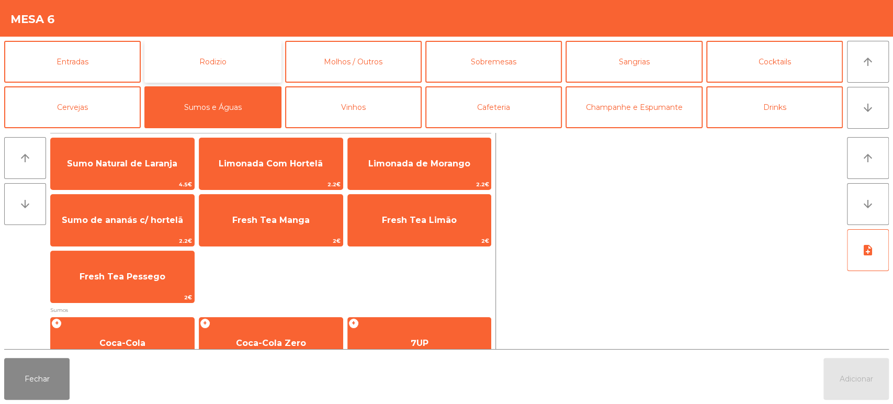
click at [148, 78] on button "Rodizio" at bounding box center [212, 62] width 137 height 42
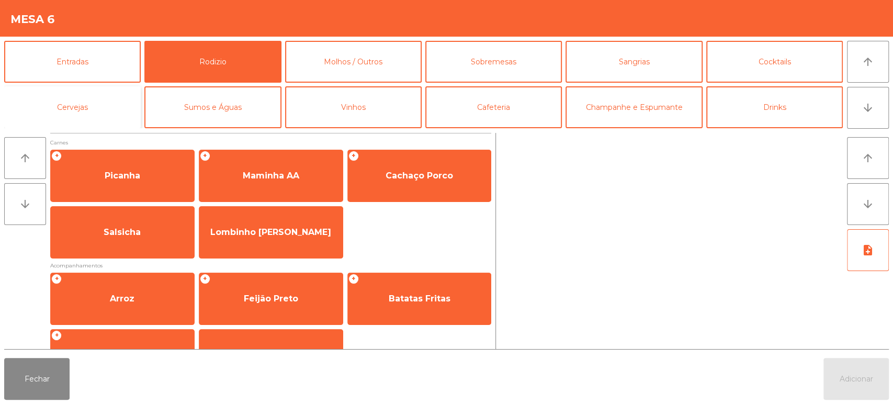
click at [121, 110] on button "Cervejas" at bounding box center [72, 107] width 137 height 42
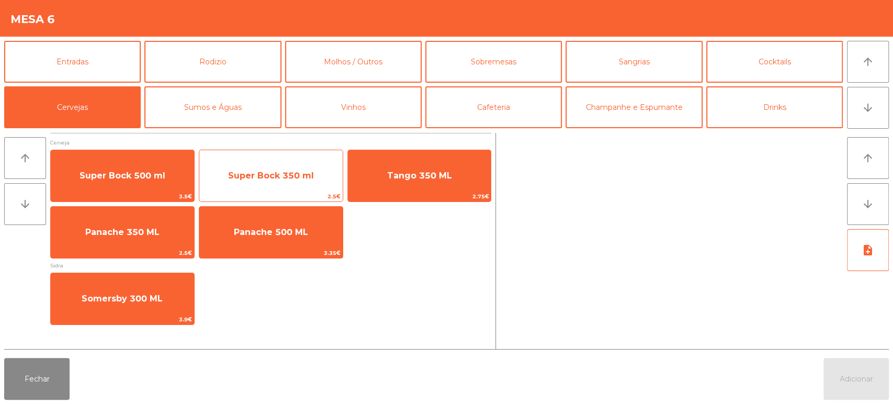
click at [301, 187] on span "Super Bock 350 ml" at bounding box center [270, 176] width 143 height 28
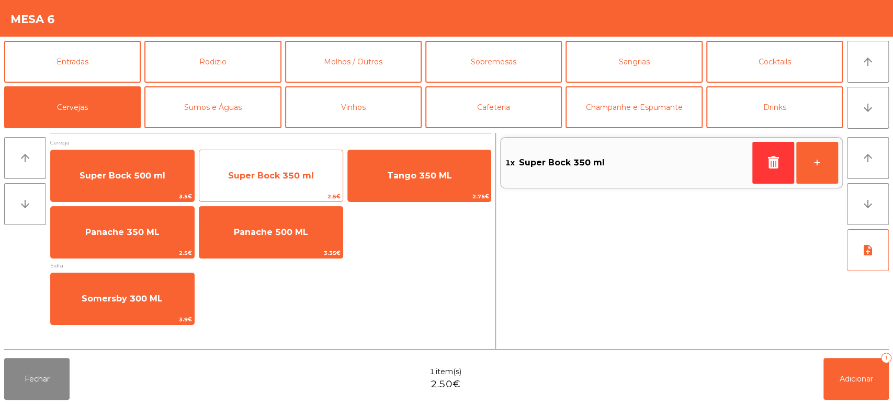
click at [310, 173] on span "Super Bock 350 ml" at bounding box center [271, 176] width 86 height 10
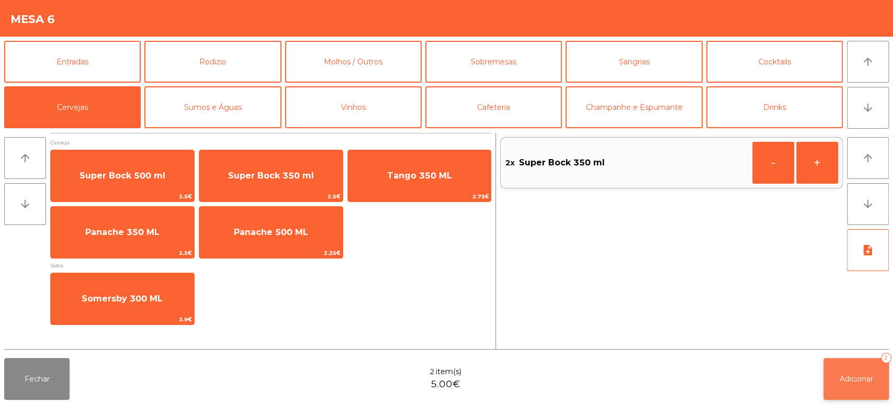
click at [856, 383] on span "Adicionar" at bounding box center [856, 378] width 33 height 9
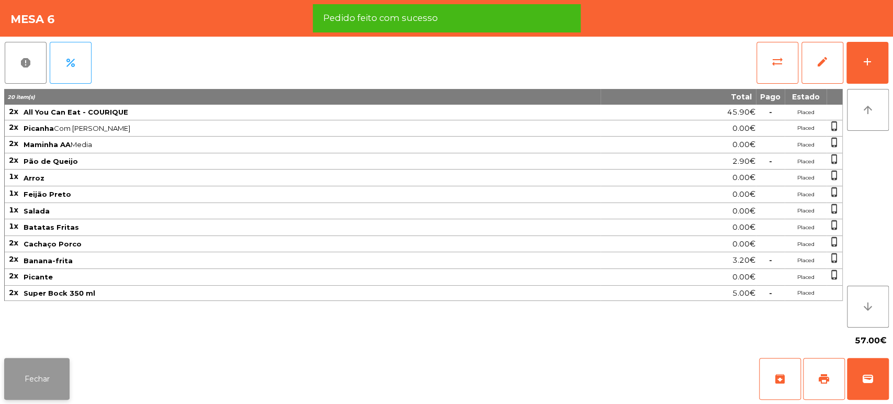
click at [50, 360] on button "Fechar" at bounding box center [36, 379] width 65 height 42
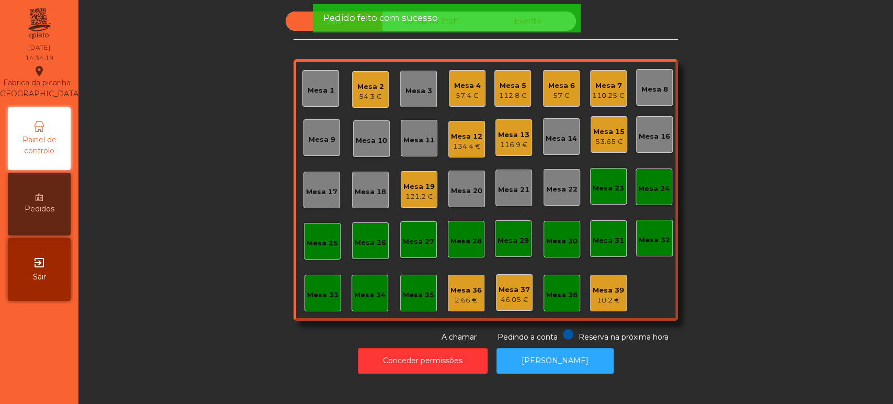
click at [375, 103] on div "Mesa 2 54.3 €" at bounding box center [370, 89] width 37 height 37
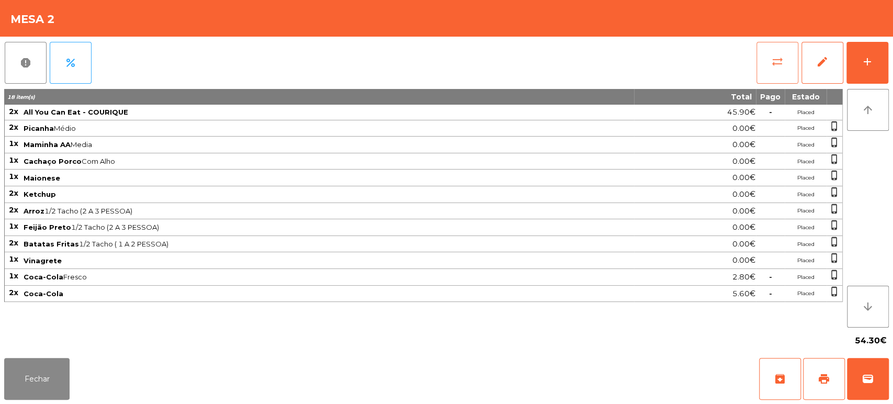
click at [773, 80] on button "sync_alt" at bounding box center [778, 63] width 42 height 42
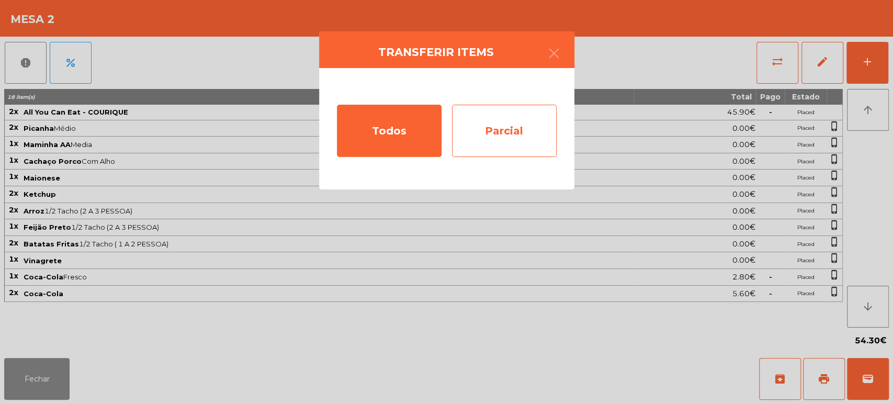
click at [513, 121] on div "Parcial" at bounding box center [504, 131] width 105 height 52
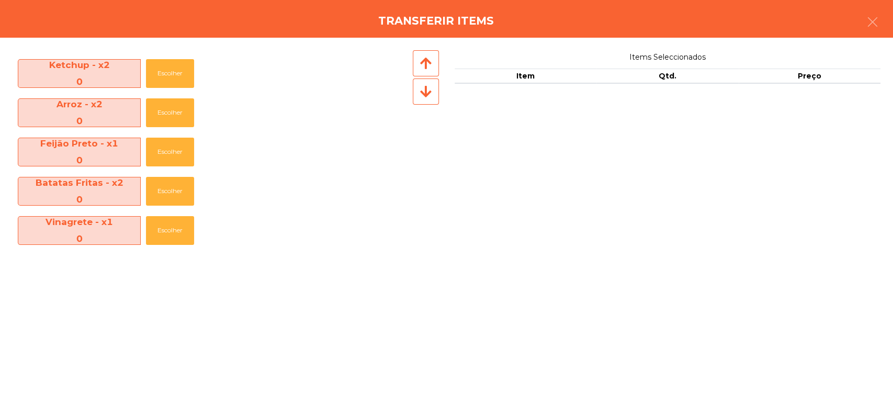
scroll to position [232, 0]
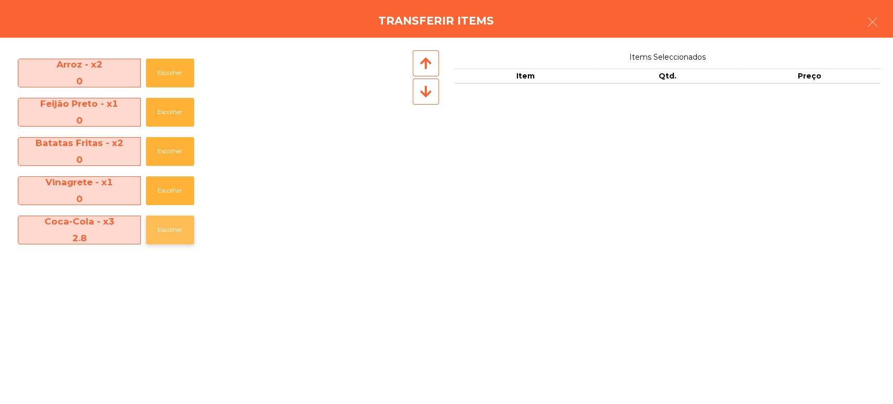
click at [176, 242] on button "Escolher" at bounding box center [170, 230] width 48 height 29
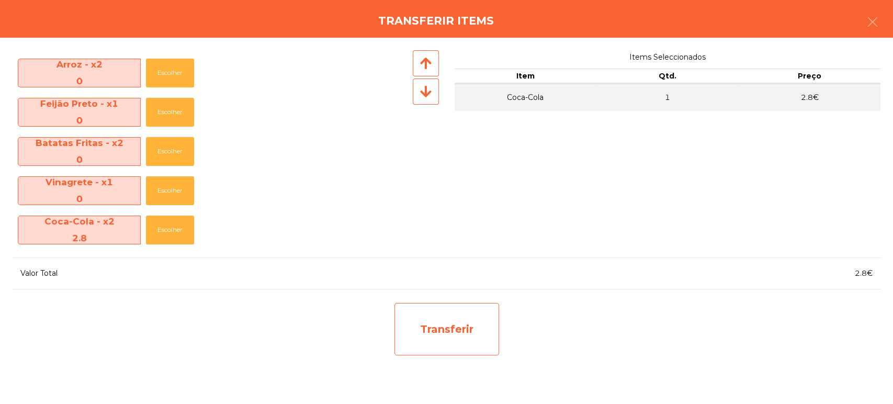
click at [423, 320] on div "Transferir" at bounding box center [447, 329] width 105 height 52
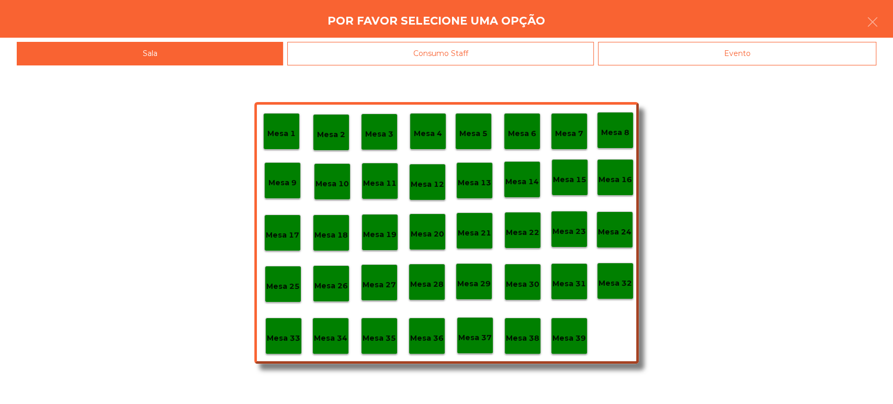
click at [484, 344] on div "Mesa 37" at bounding box center [475, 335] width 37 height 37
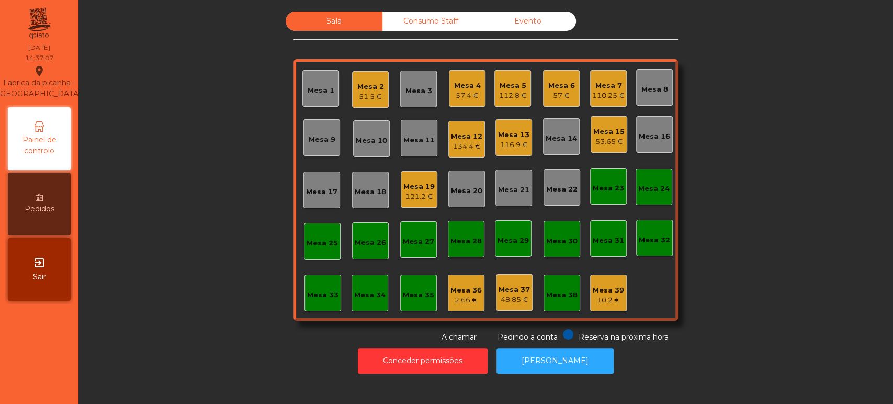
click at [409, 197] on div "121.2 €" at bounding box center [419, 197] width 31 height 10
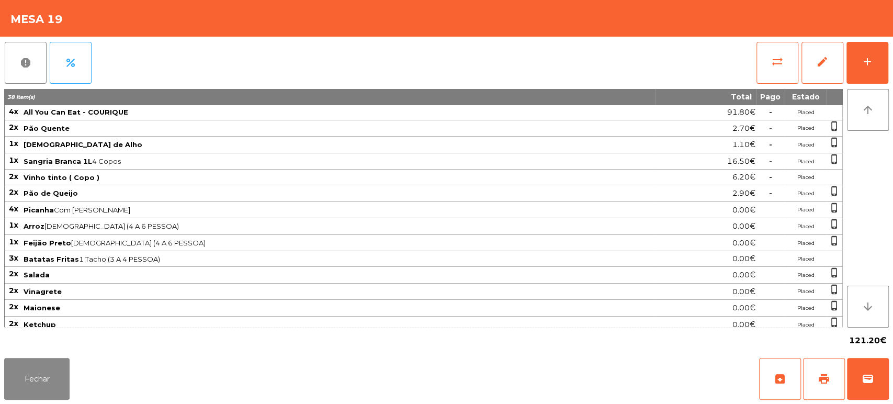
click at [892, 51] on div "report percent sync_alt edit add 38 item(s) Total Pago Estado 4x All You Can Ea…" at bounding box center [446, 195] width 893 height 317
click at [868, 63] on div "add" at bounding box center [868, 61] width 13 height 13
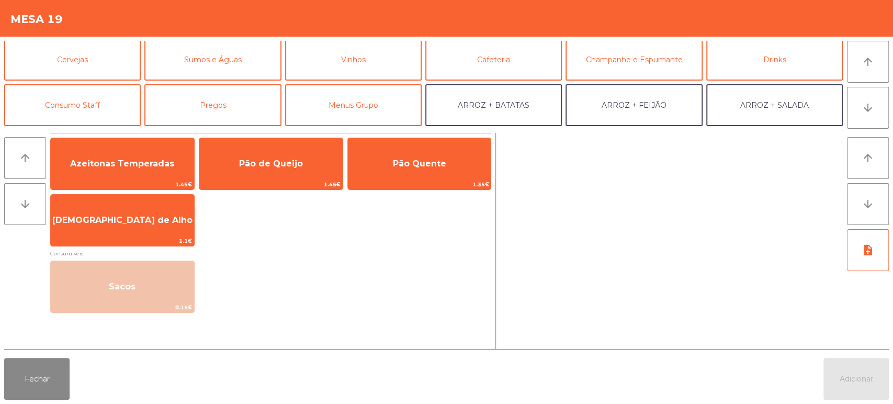
scroll to position [54, 0]
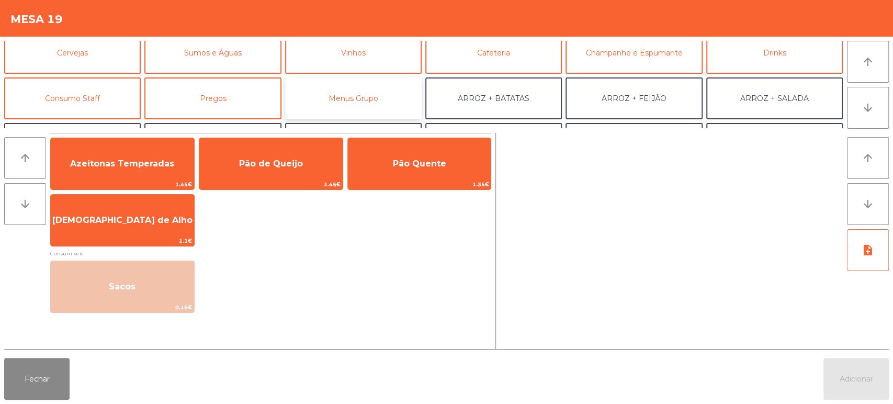
click at [388, 84] on button "Menus Grupo" at bounding box center [353, 98] width 137 height 42
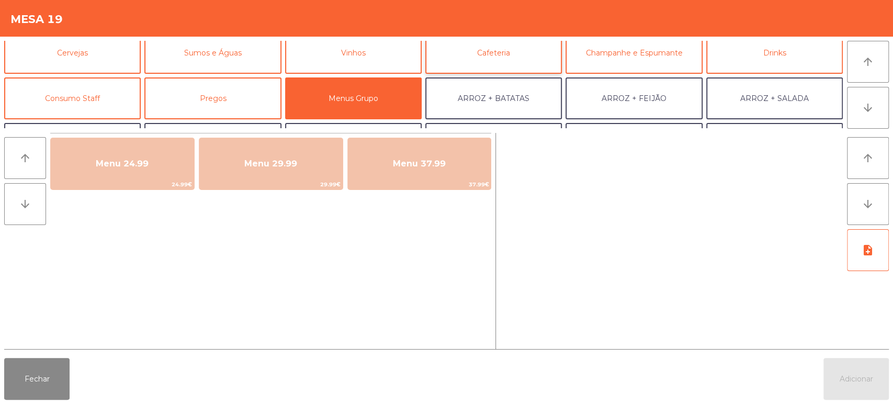
click at [488, 52] on button "Cafeteria" at bounding box center [494, 53] width 137 height 42
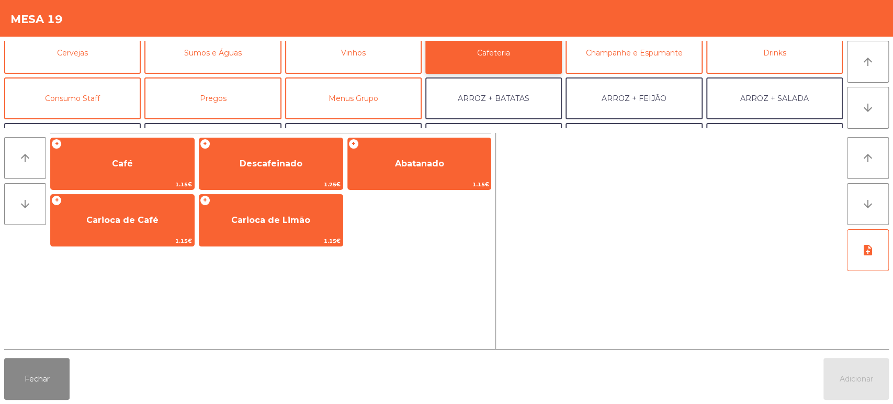
scroll to position [0, 0]
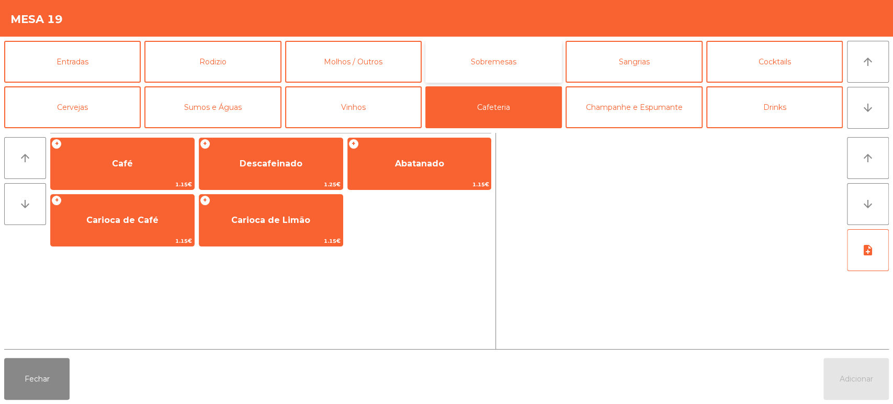
click at [462, 64] on button "Sobremesas" at bounding box center [494, 62] width 137 height 42
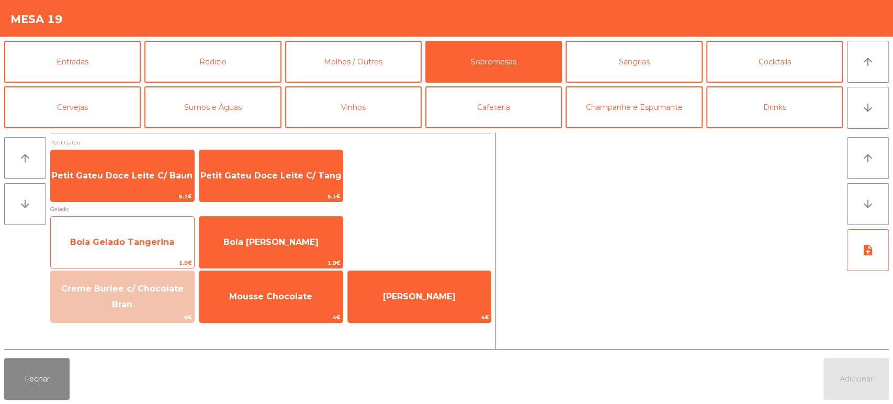
click at [163, 237] on span "Bola Gelado Tangerina" at bounding box center [122, 242] width 104 height 10
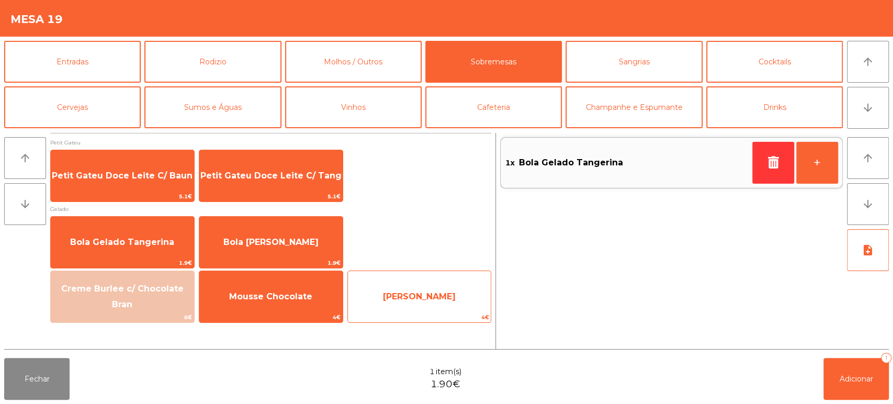
click at [439, 284] on span "[PERSON_NAME]" at bounding box center [419, 297] width 143 height 28
click at [429, 294] on span "[PERSON_NAME]" at bounding box center [419, 297] width 73 height 10
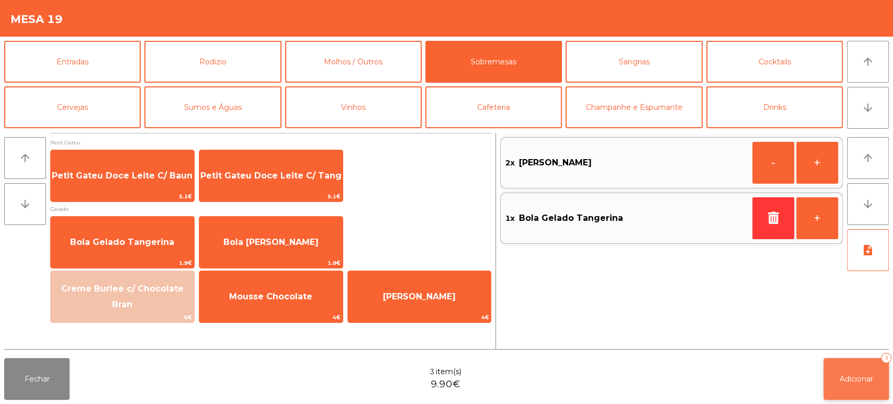
click at [845, 377] on span "Adicionar" at bounding box center [856, 378] width 33 height 9
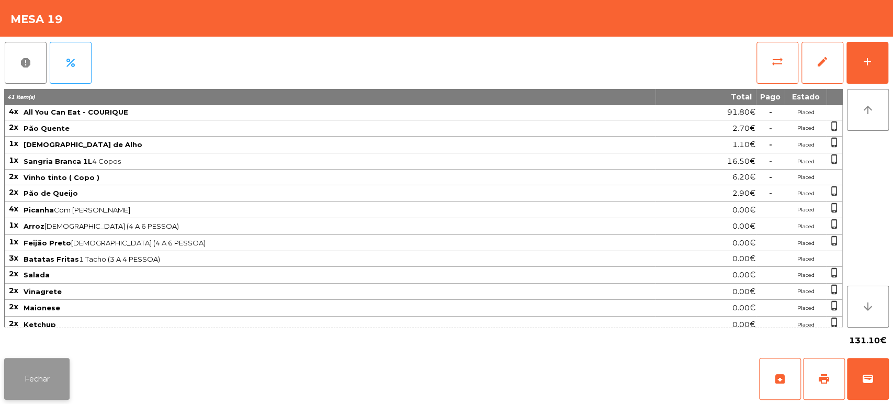
click at [67, 383] on button "Fechar" at bounding box center [36, 379] width 65 height 42
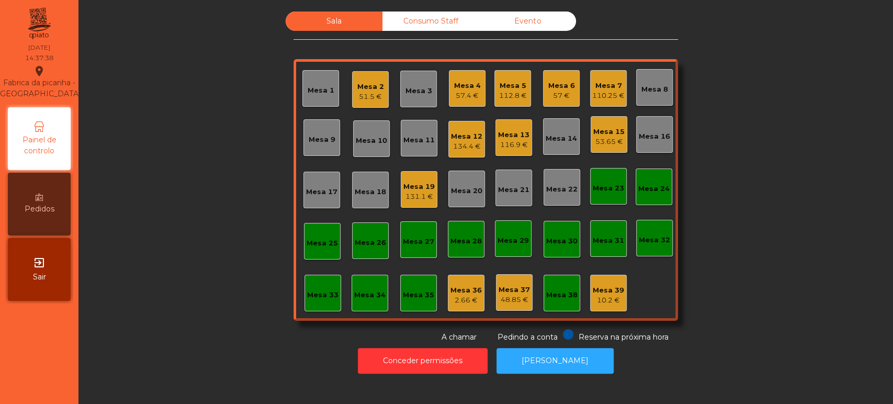
click at [510, 79] on div "Mesa 5 112.8 €" at bounding box center [513, 88] width 28 height 25
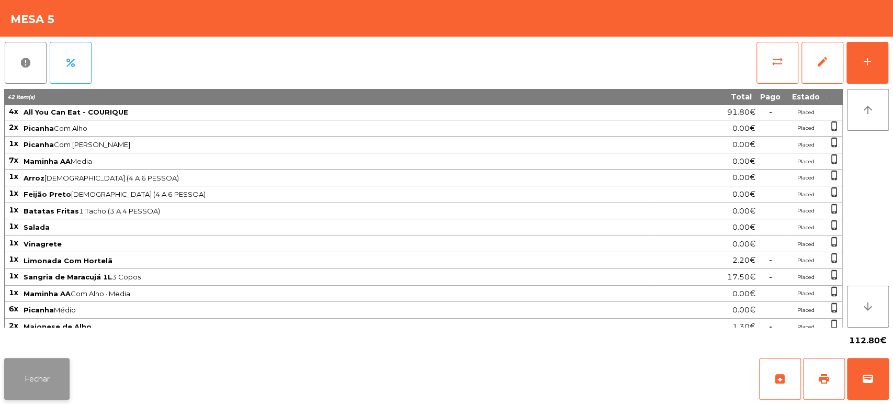
click at [54, 379] on button "Fechar" at bounding box center [36, 379] width 65 height 42
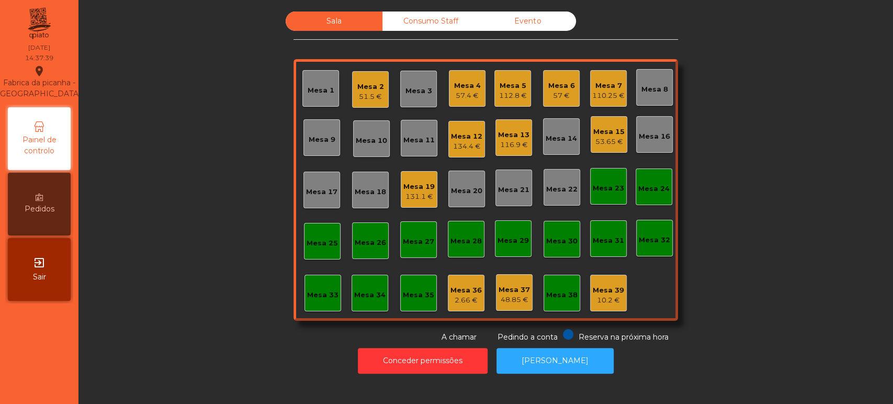
click at [563, 84] on div "Mesa 6" at bounding box center [562, 86] width 27 height 10
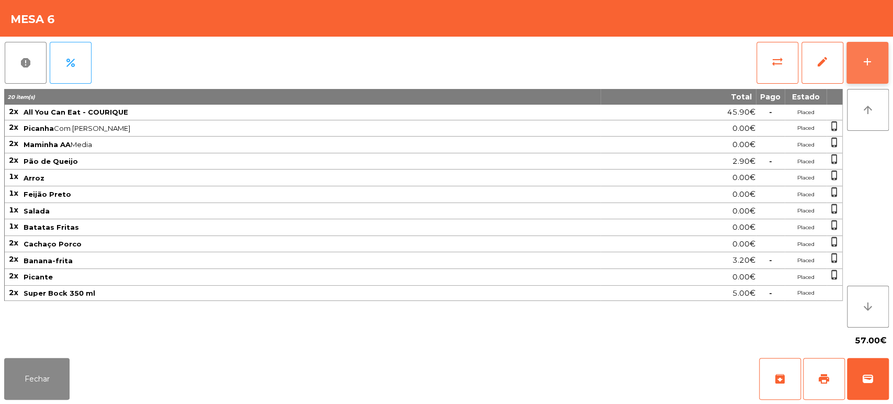
click at [855, 61] on button "add" at bounding box center [868, 63] width 42 height 42
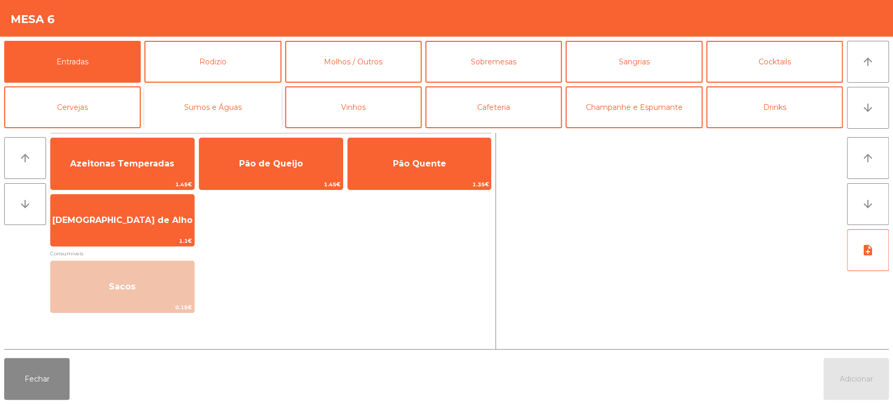
click at [193, 111] on button "Sumos e Águas" at bounding box center [212, 107] width 137 height 42
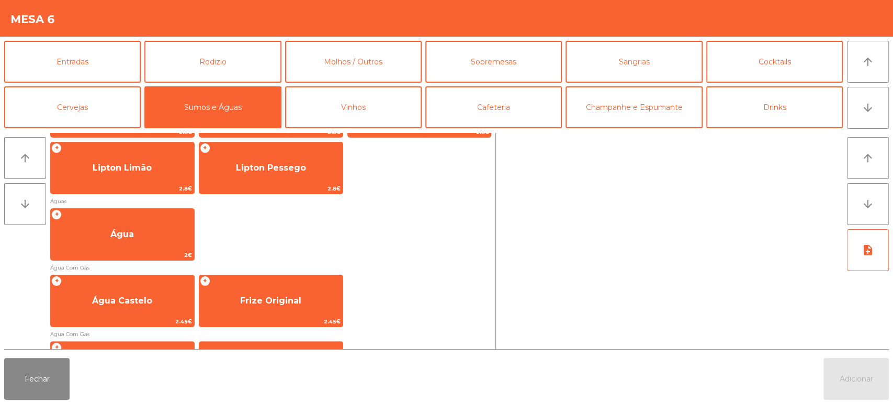
scroll to position [293, 0]
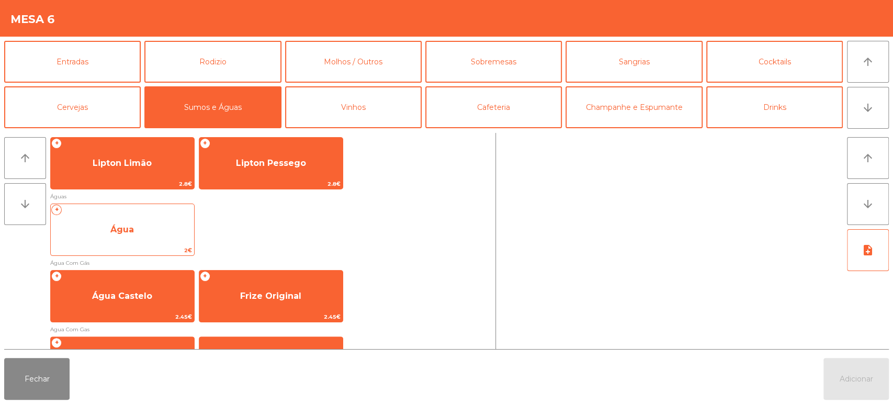
click at [143, 235] on span "Água" at bounding box center [122, 230] width 143 height 28
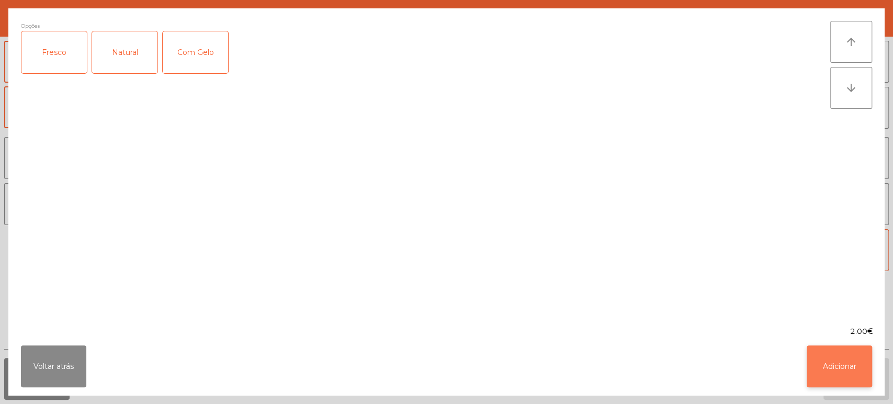
click at [823, 353] on button "Adicionar" at bounding box center [839, 366] width 65 height 42
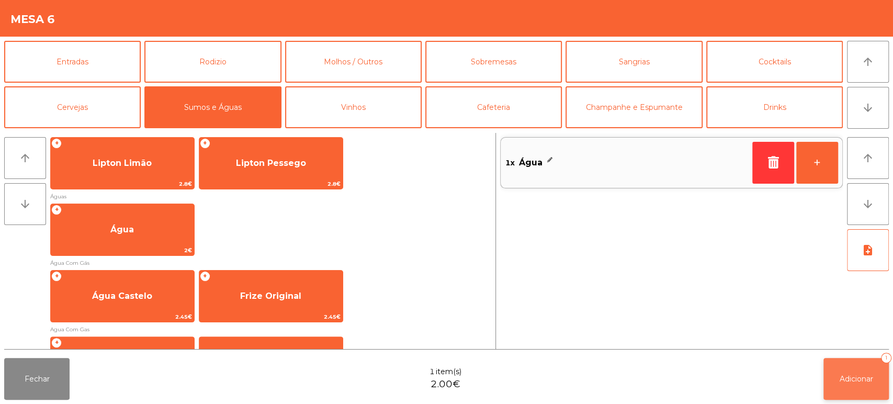
click at [867, 377] on span "Adicionar" at bounding box center [856, 378] width 33 height 9
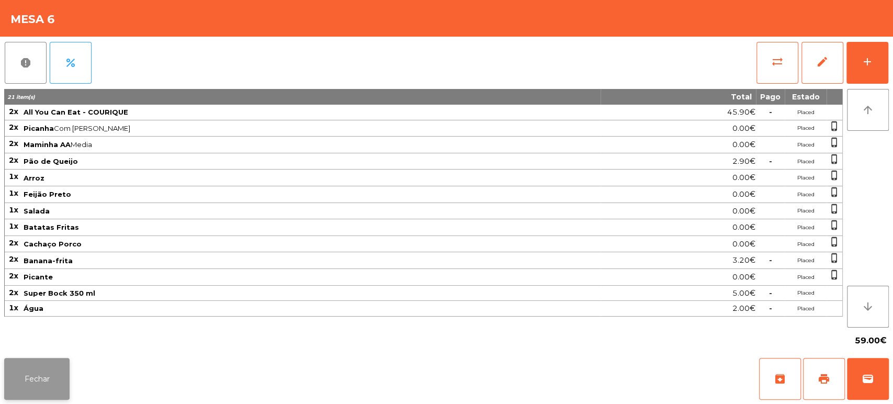
click at [24, 385] on button "Fechar" at bounding box center [36, 379] width 65 height 42
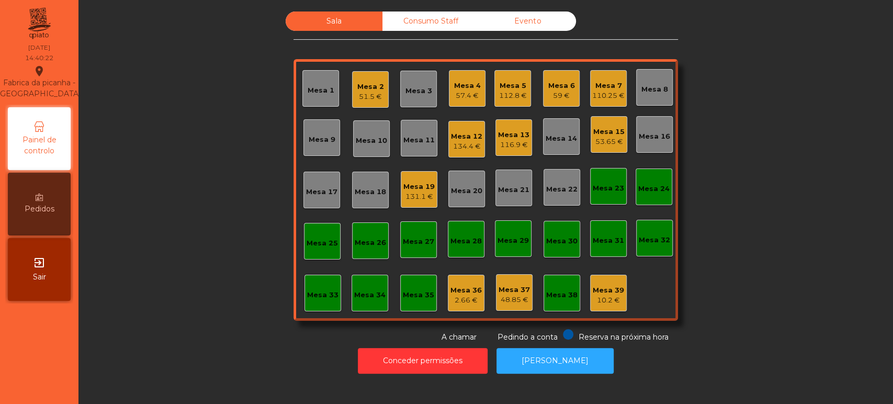
click at [418, 198] on div "131.1 €" at bounding box center [419, 197] width 31 height 10
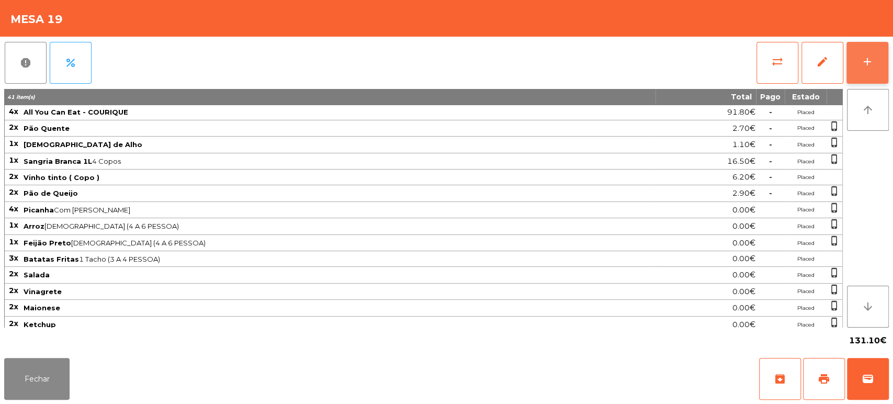
click at [870, 64] on div "add" at bounding box center [868, 61] width 13 height 13
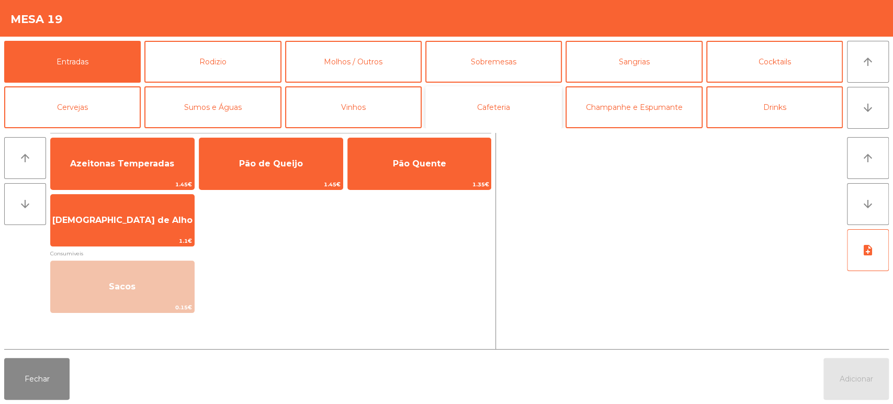
click at [537, 103] on button "Cafeteria" at bounding box center [494, 107] width 137 height 42
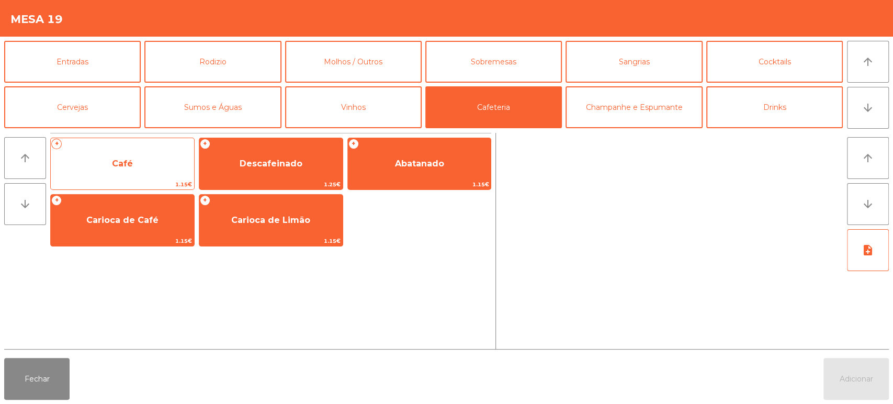
click at [129, 160] on span "Café" at bounding box center [122, 164] width 21 height 10
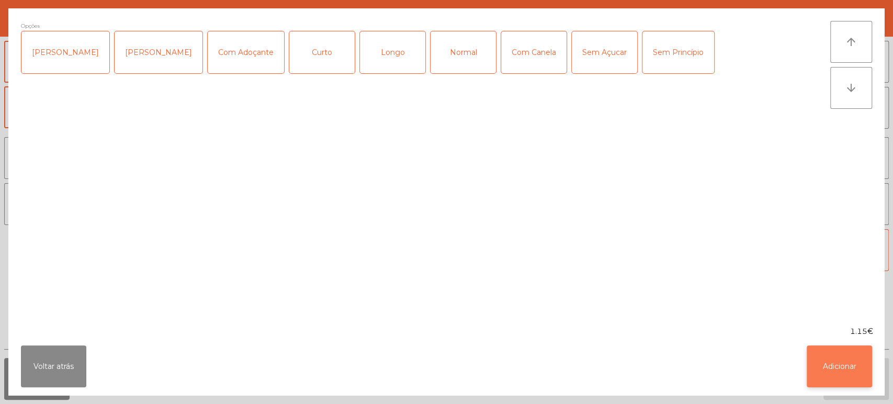
click at [842, 360] on button "Adicionar" at bounding box center [839, 366] width 65 height 42
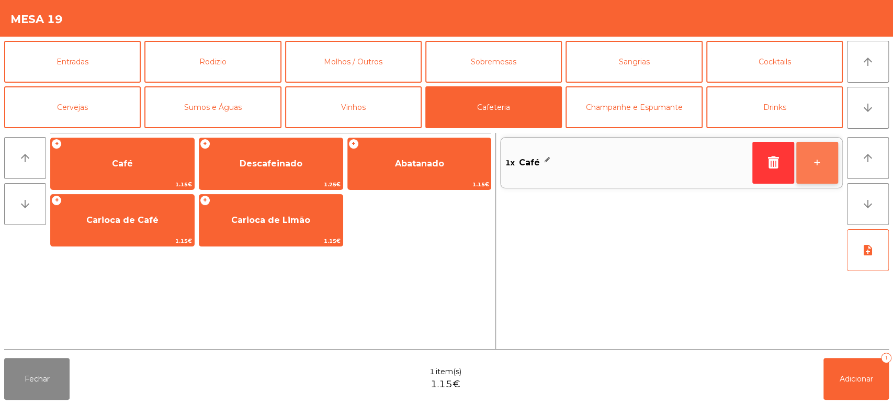
click at [818, 158] on button "+" at bounding box center [818, 163] width 42 height 42
click at [808, 159] on button "+" at bounding box center [818, 163] width 42 height 42
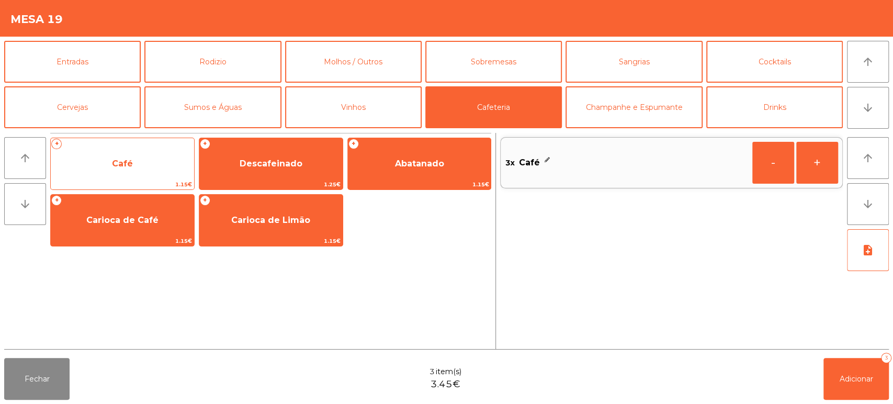
click at [152, 163] on span "Café" at bounding box center [122, 164] width 143 height 28
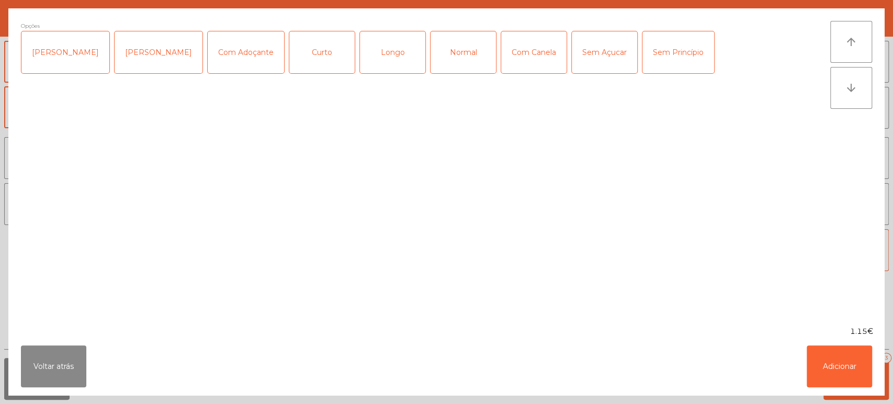
click at [377, 50] on div "Longo" at bounding box center [392, 52] width 65 height 42
click at [852, 356] on button "Adicionar" at bounding box center [839, 366] width 65 height 42
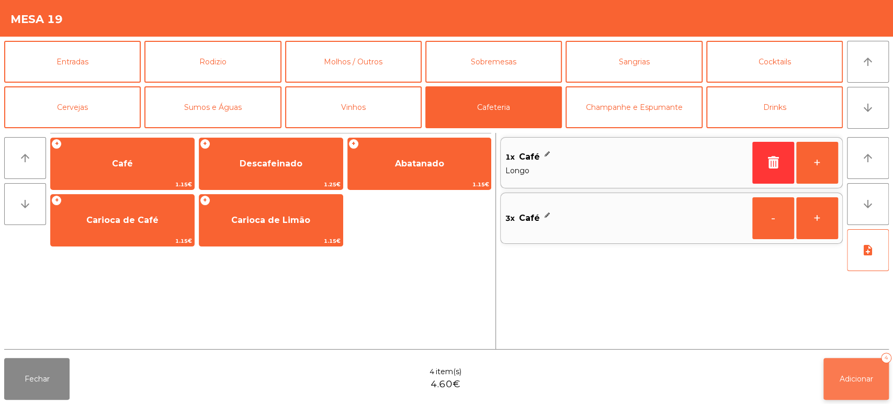
click at [863, 367] on button "Adicionar 4" at bounding box center [856, 379] width 65 height 42
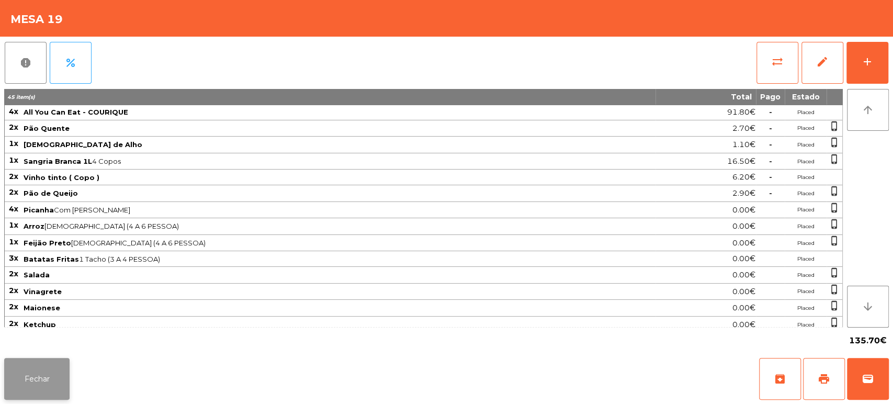
click at [48, 385] on button "Fechar" at bounding box center [36, 379] width 65 height 42
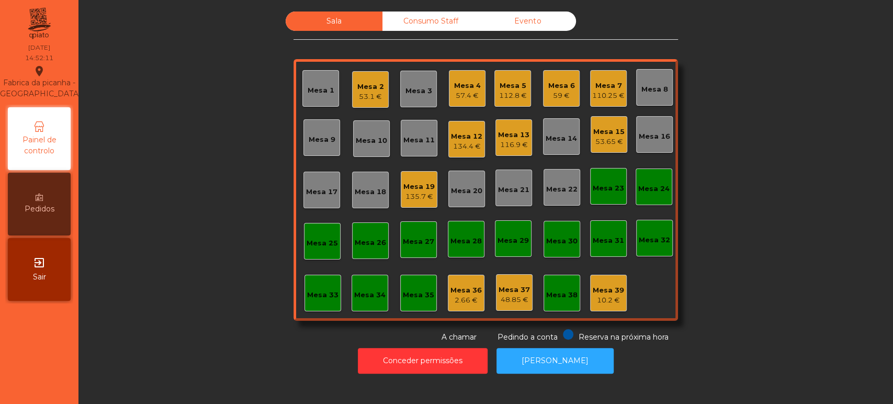
click at [523, 150] on div "Mesa 13 116.9 €" at bounding box center [514, 137] width 37 height 37
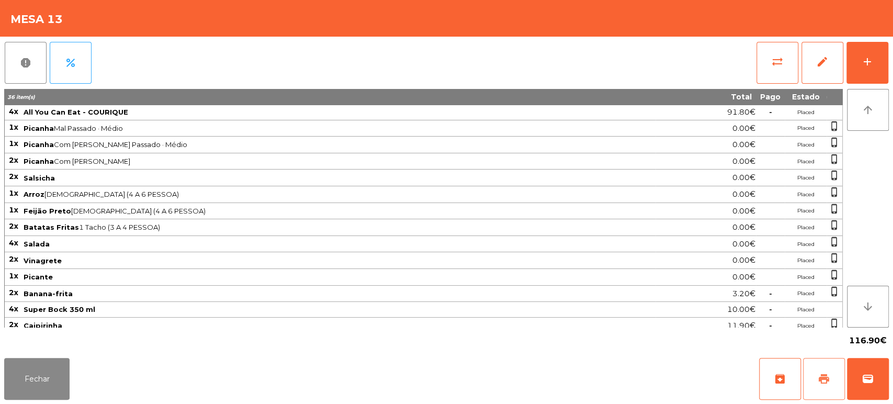
click at [819, 381] on span "print" at bounding box center [824, 379] width 13 height 13
click at [37, 381] on button "Fechar" at bounding box center [36, 379] width 65 height 42
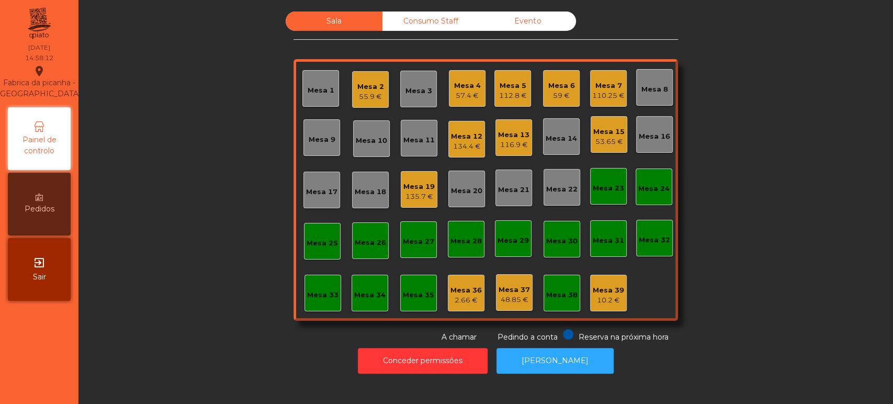
click at [455, 130] on div "Mesa 12 134.4 €" at bounding box center [466, 139] width 31 height 25
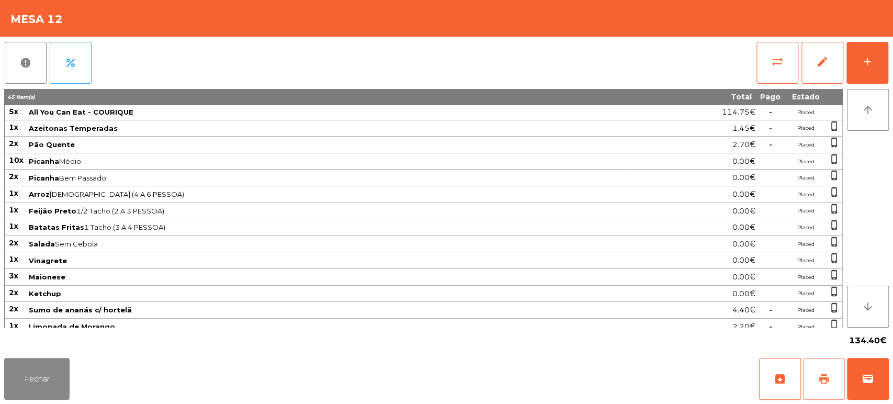
click at [822, 383] on span "print" at bounding box center [824, 379] width 13 height 13
click at [44, 367] on button "Fechar" at bounding box center [36, 379] width 65 height 42
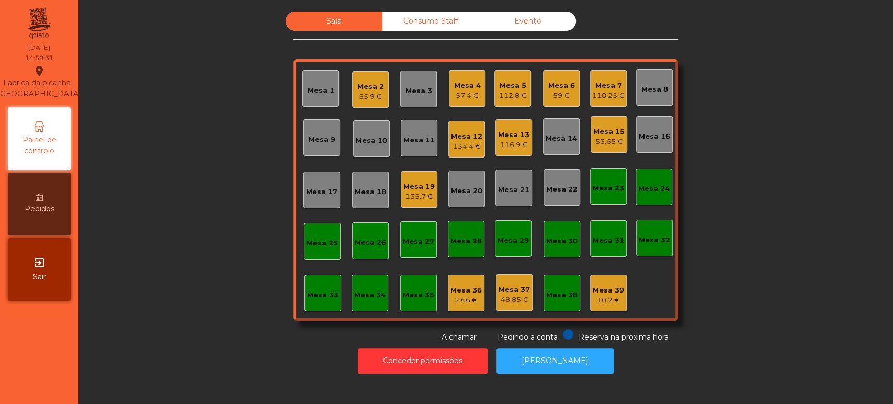
click at [508, 140] on div "116.9 €" at bounding box center [513, 145] width 31 height 10
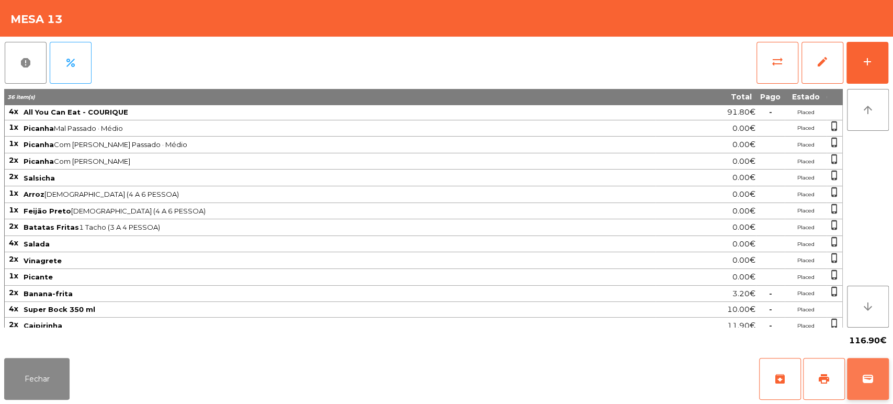
click at [860, 383] on button "wallet" at bounding box center [868, 379] width 42 height 42
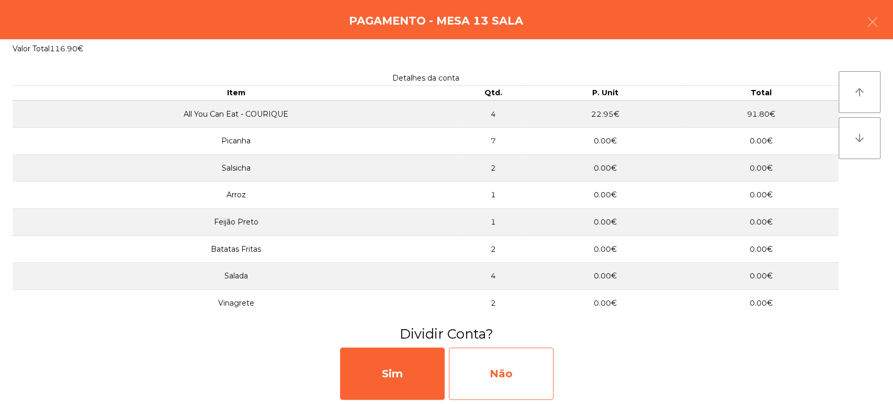
click at [497, 361] on div "Não" at bounding box center [501, 374] width 105 height 52
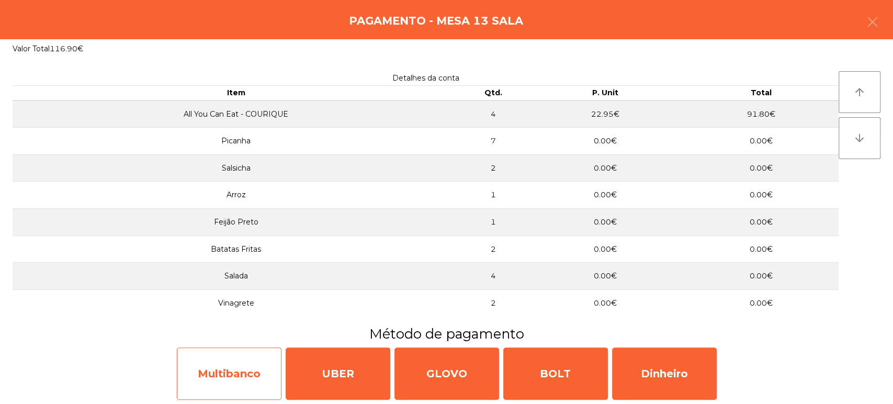
click at [209, 370] on div "Multibanco" at bounding box center [229, 374] width 105 height 52
select select "**"
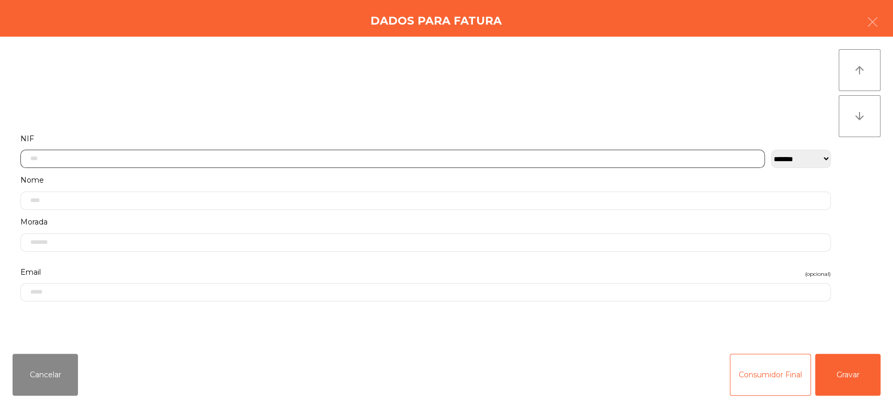
click at [247, 158] on input "text" at bounding box center [392, 159] width 745 height 18
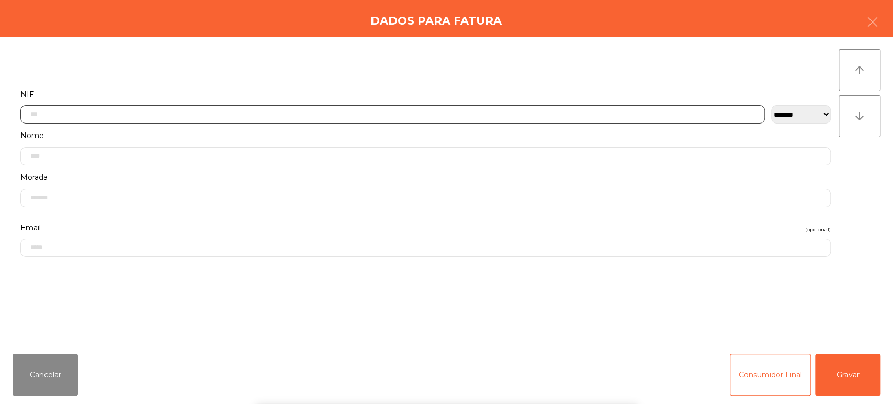
scroll to position [82, 0]
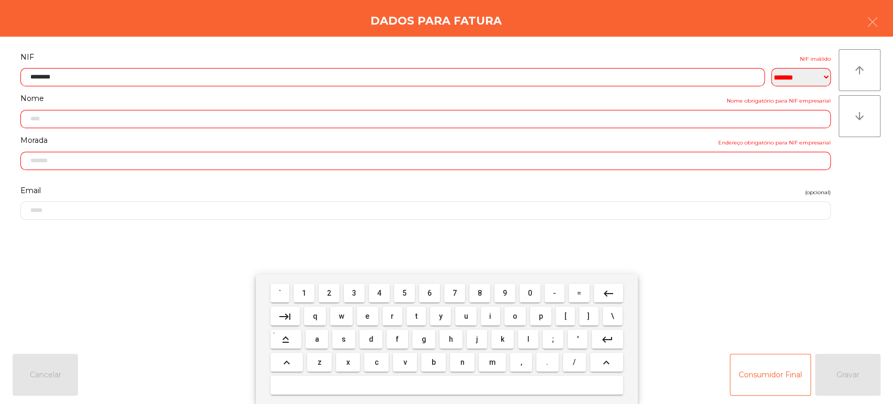
type input "*********"
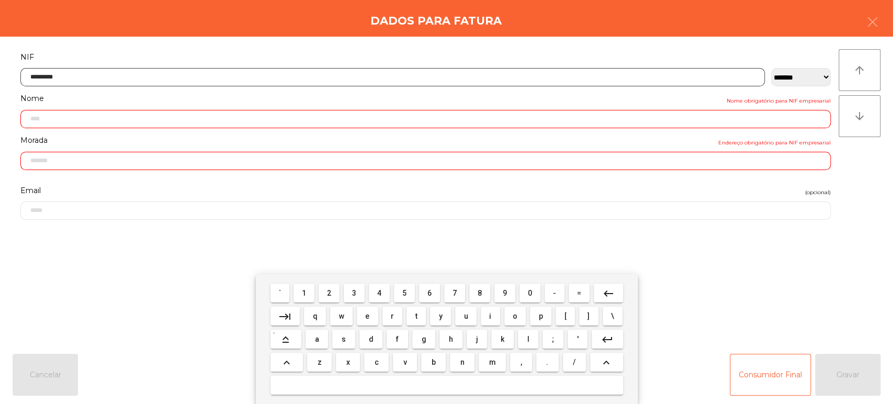
type input "**********"
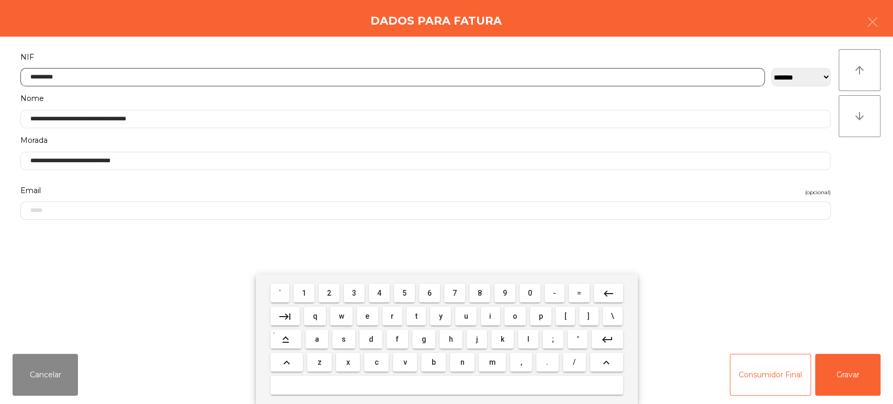
type input "*********"
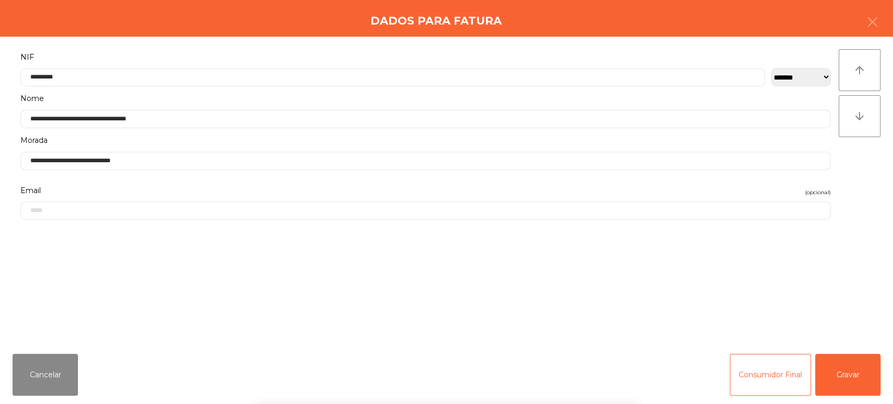
click at [867, 222] on div "arrow_upward arrow_downward" at bounding box center [860, 191] width 42 height 284
click at [835, 362] on button "Gravar" at bounding box center [847, 375] width 65 height 42
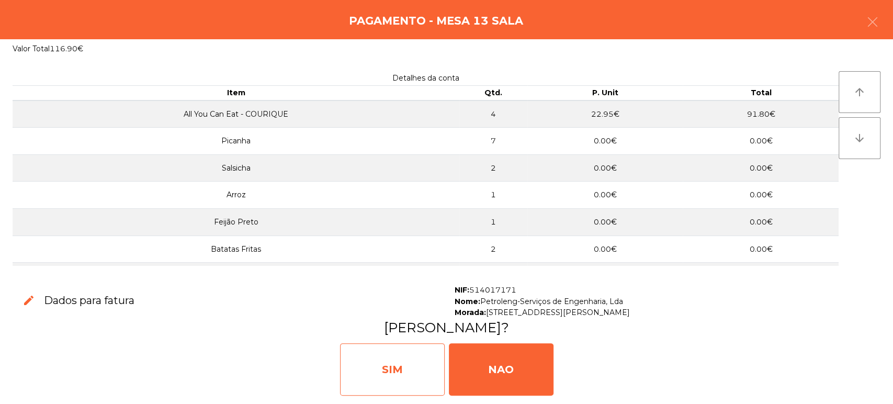
click at [398, 355] on div "SIM" at bounding box center [392, 369] width 105 height 52
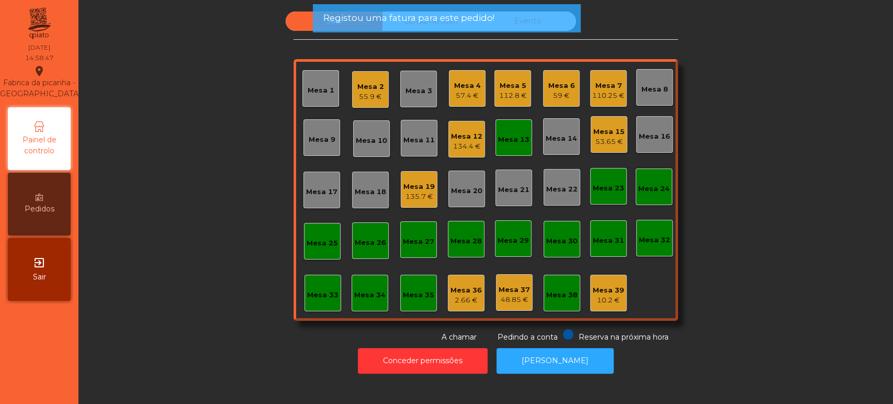
click at [511, 151] on div "Mesa 13" at bounding box center [514, 137] width 37 height 37
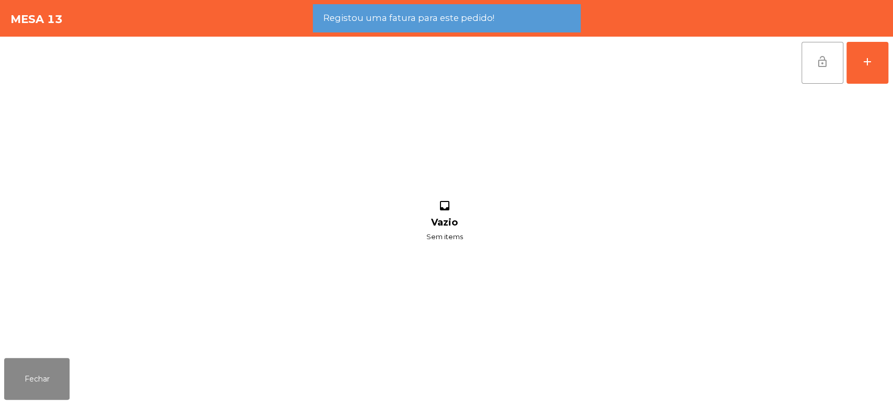
click at [833, 63] on button "lock_open" at bounding box center [823, 63] width 42 height 42
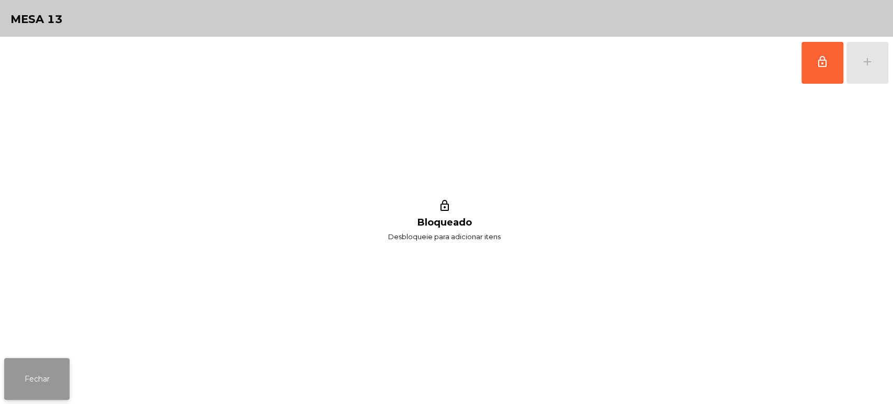
click at [23, 371] on button "Fechar" at bounding box center [36, 379] width 65 height 42
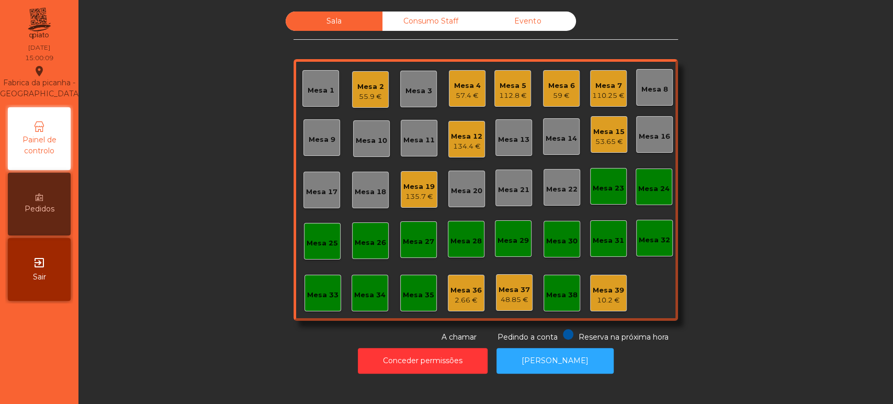
click at [377, 84] on div "Mesa 2" at bounding box center [371, 87] width 27 height 10
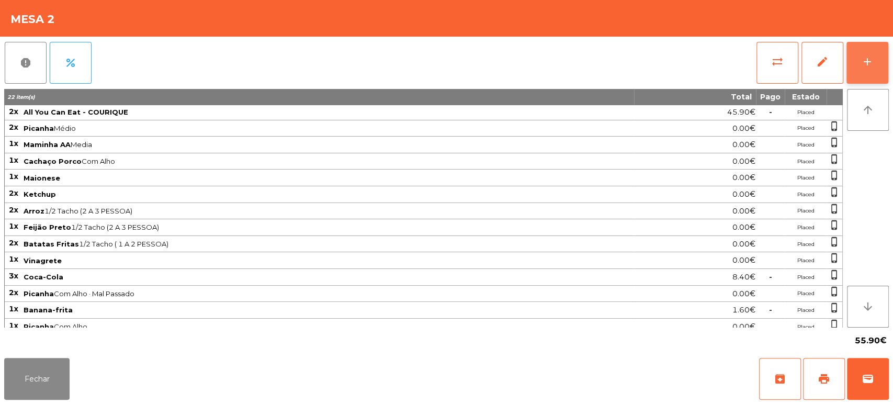
click at [879, 64] on button "add" at bounding box center [868, 63] width 42 height 42
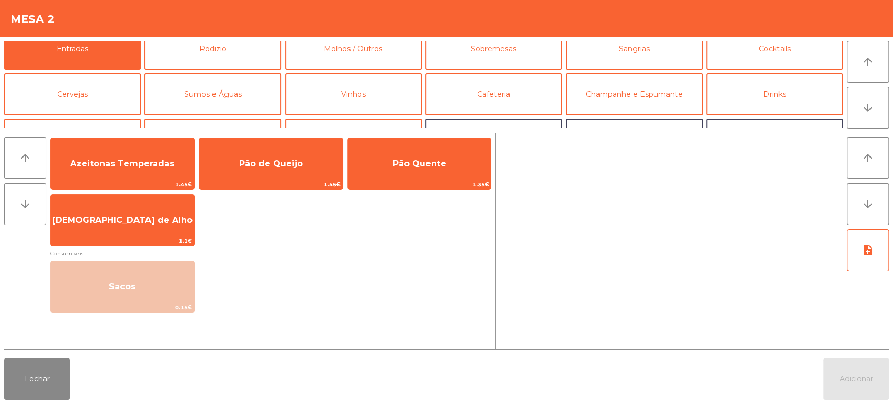
scroll to position [0, 0]
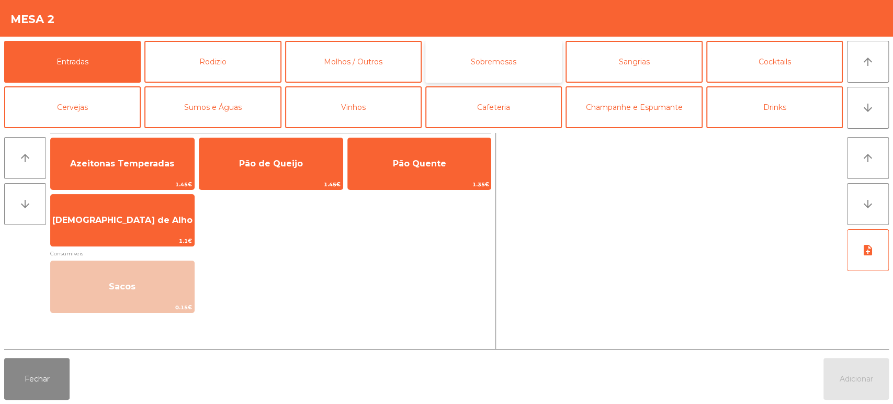
click at [512, 64] on button "Sobremesas" at bounding box center [494, 62] width 137 height 42
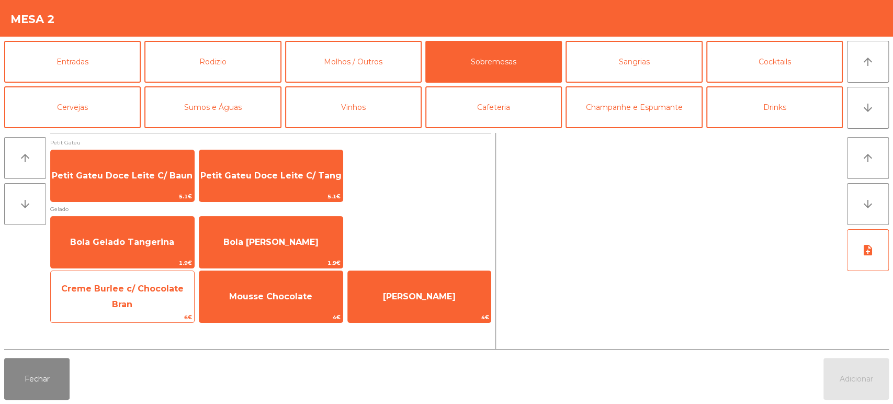
click at [105, 317] on span "6€" at bounding box center [122, 317] width 143 height 10
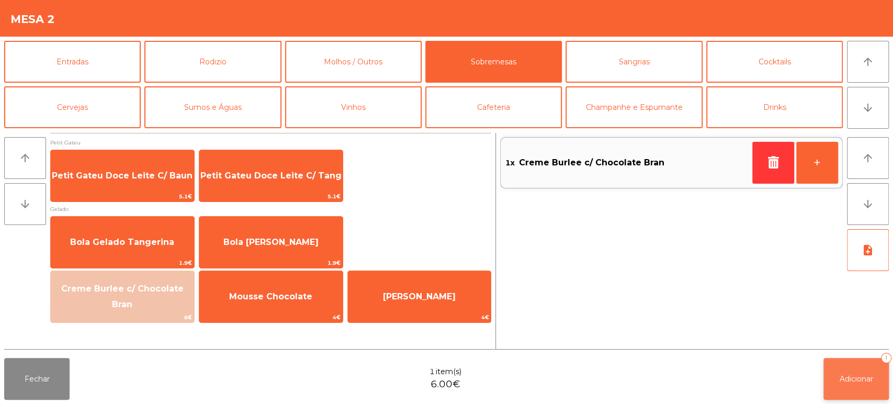
click at [862, 366] on button "Adicionar 1" at bounding box center [856, 379] width 65 height 42
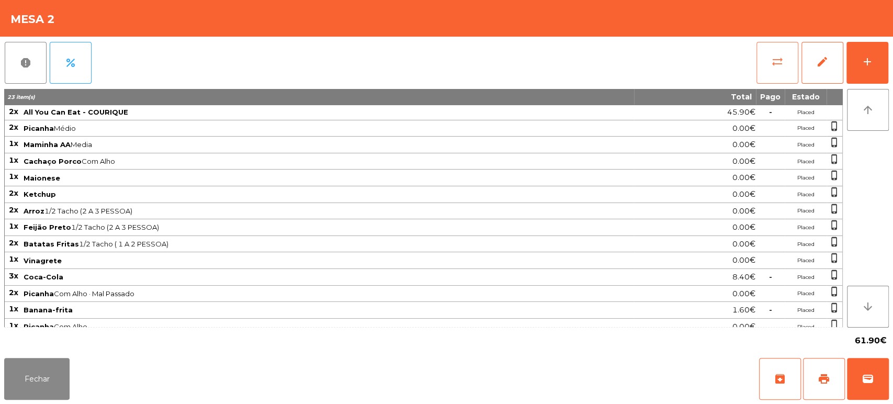
click at [796, 70] on button "sync_alt" at bounding box center [778, 63] width 42 height 42
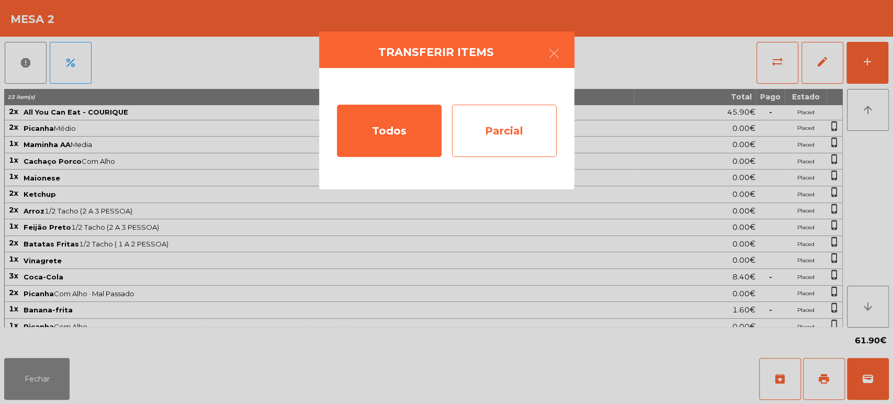
click at [531, 134] on div "Parcial" at bounding box center [504, 131] width 105 height 52
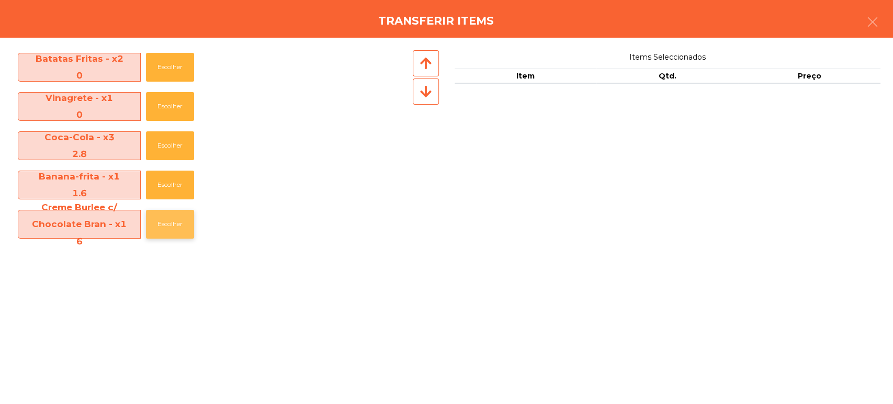
click at [164, 217] on button "Escolher" at bounding box center [170, 224] width 48 height 29
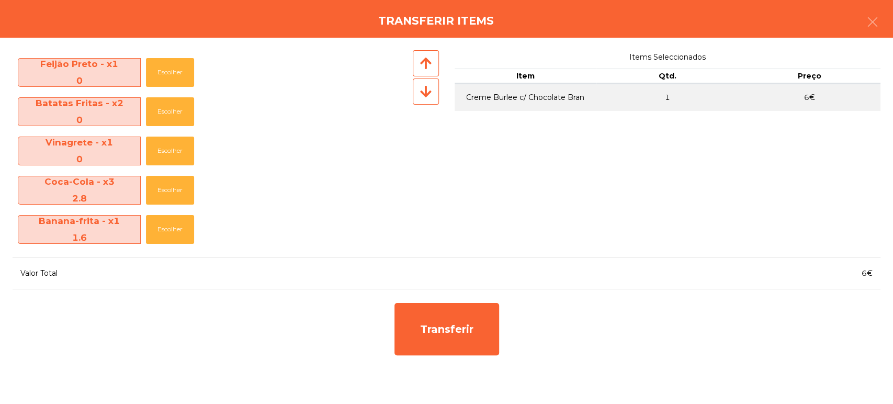
scroll to position [272, 0]
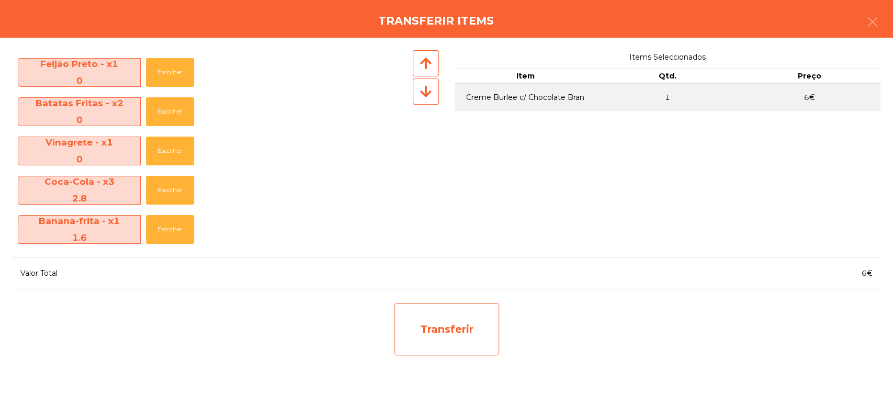
click at [467, 352] on div "Transferir" at bounding box center [447, 329] width 105 height 52
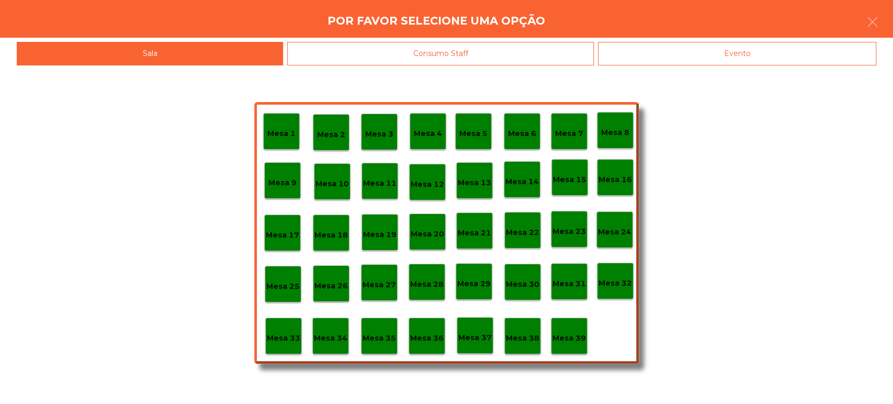
click at [578, 340] on p "Mesa 39" at bounding box center [569, 338] width 33 height 12
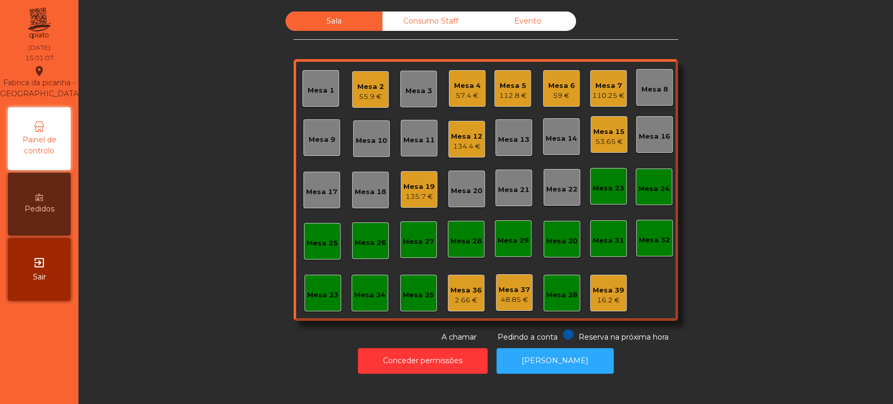
click at [731, 134] on div "Sala Consumo Staff Evento Mesa 1 Mesa 2 55.9 € Mesa 3 Mesa 4 57.4 € Mesa 5 112.…" at bounding box center [486, 177] width 787 height 331
click at [460, 144] on div "134.4 €" at bounding box center [466, 146] width 31 height 10
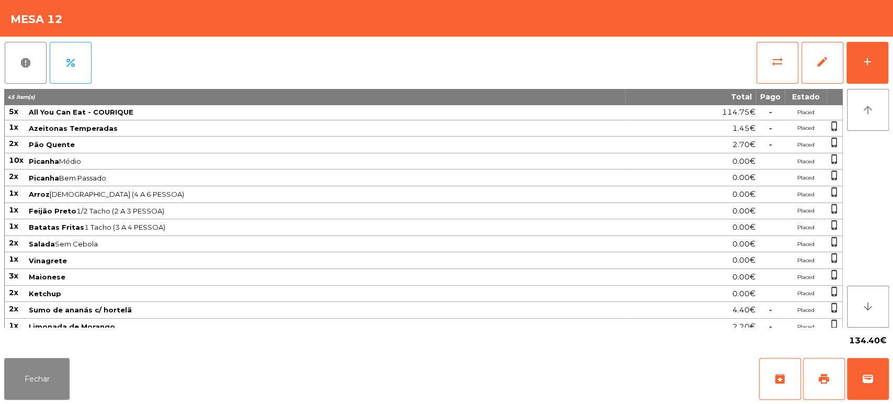
click at [892, 389] on div "Fechar archive print wallet" at bounding box center [446, 379] width 893 height 50
click at [885, 366] on button "wallet" at bounding box center [868, 379] width 42 height 42
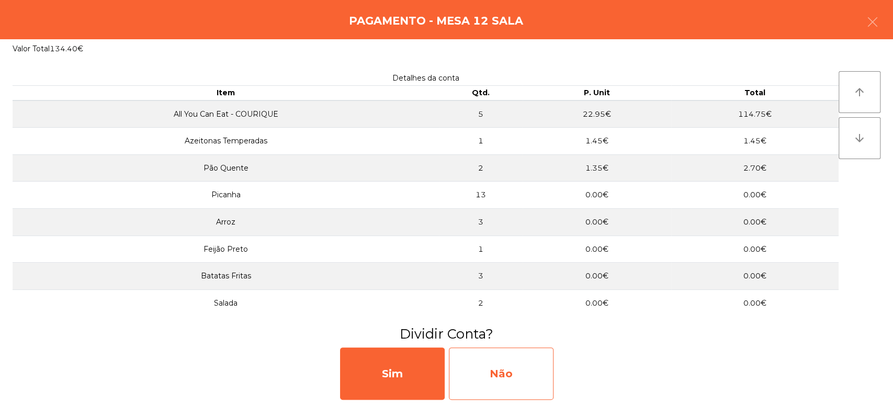
click at [505, 361] on div "Não" at bounding box center [501, 374] width 105 height 52
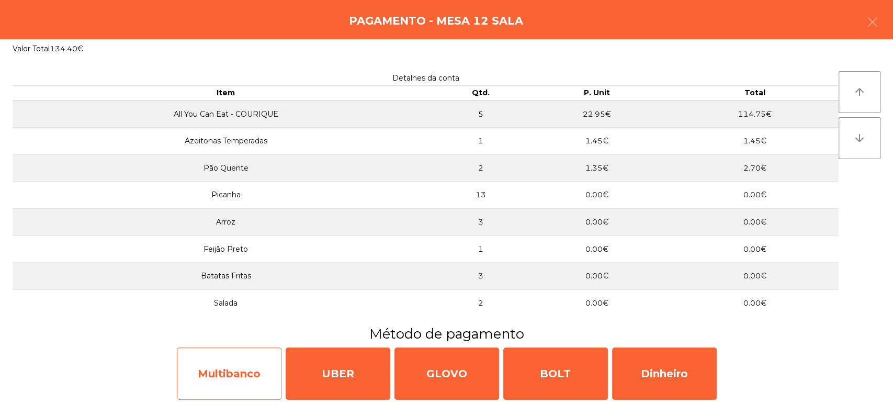
click at [235, 382] on div "Multibanco" at bounding box center [229, 374] width 105 height 52
select select "**"
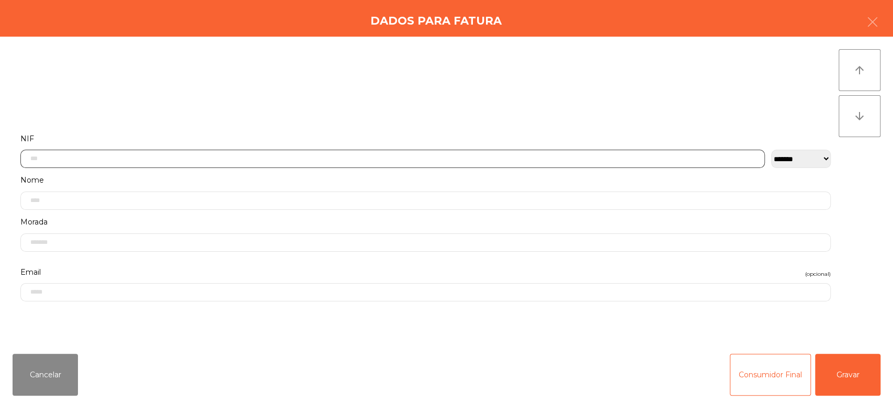
click at [328, 158] on input "text" at bounding box center [392, 159] width 745 height 18
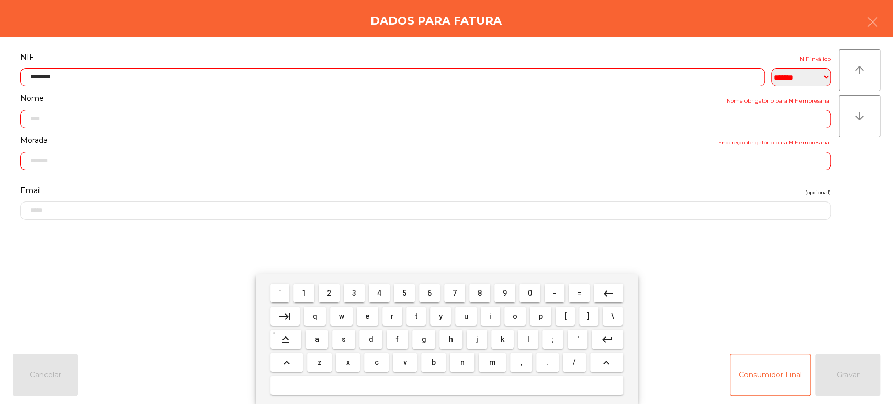
type input "*********"
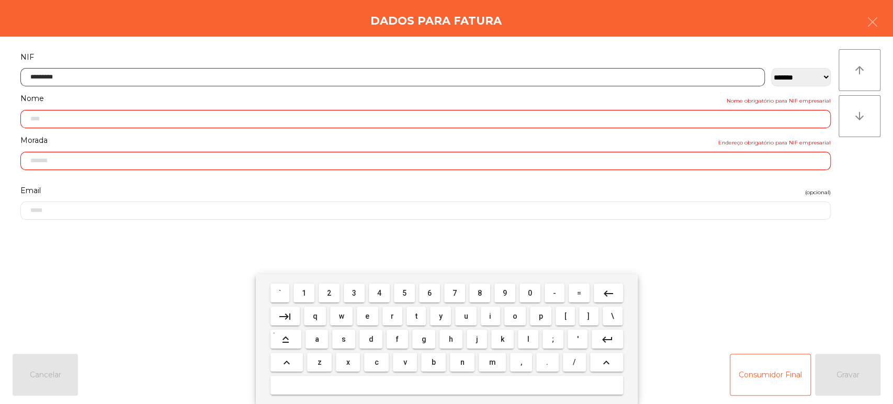
type input "**********"
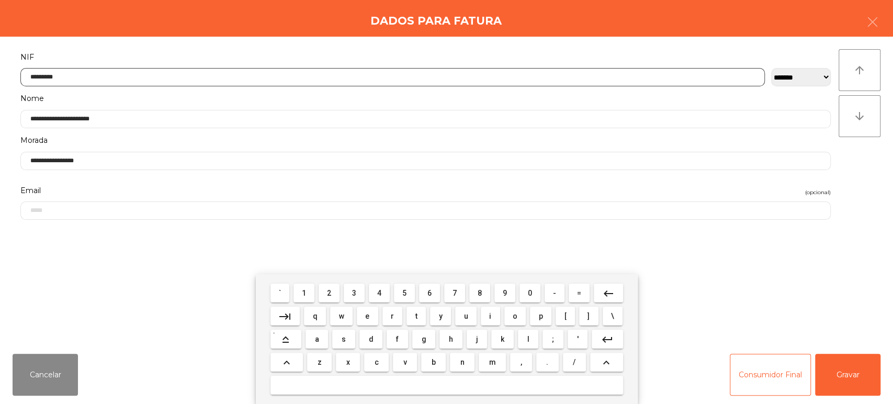
type input "*********"
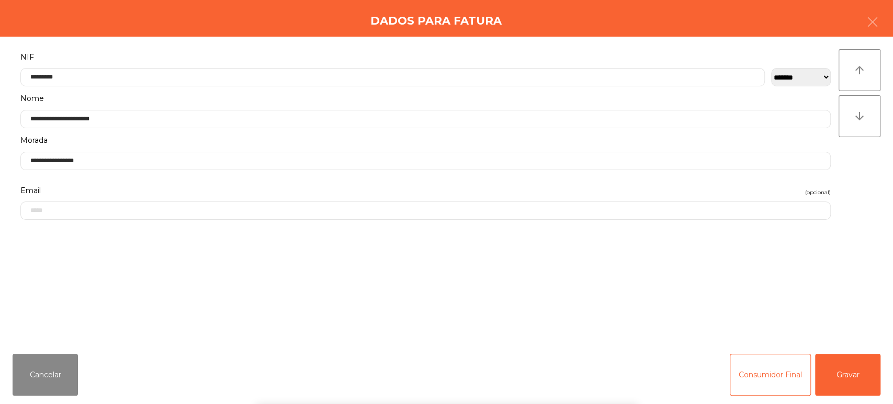
click at [841, 263] on div "arrow_upward arrow_downward" at bounding box center [860, 191] width 42 height 284
click at [846, 366] on button "Gravar" at bounding box center [847, 375] width 65 height 42
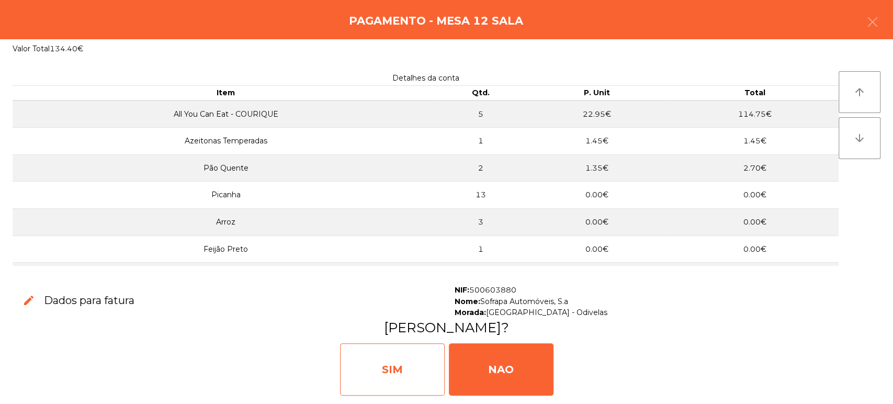
click at [404, 366] on div "SIM" at bounding box center [392, 369] width 105 height 52
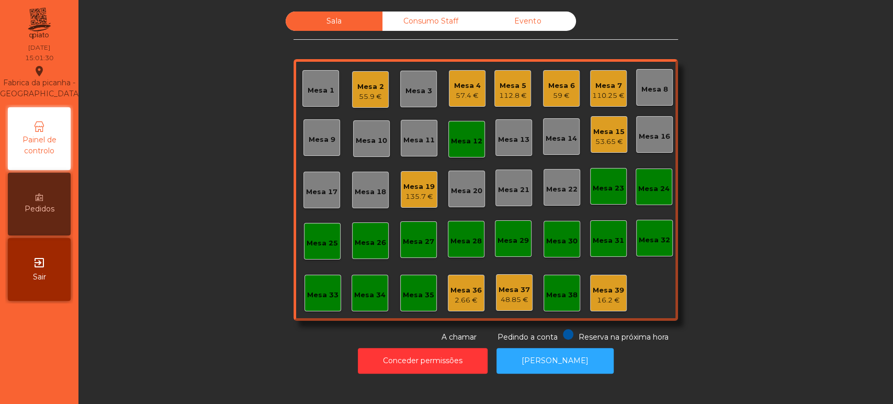
click at [468, 136] on div "Mesa 12" at bounding box center [466, 141] width 31 height 10
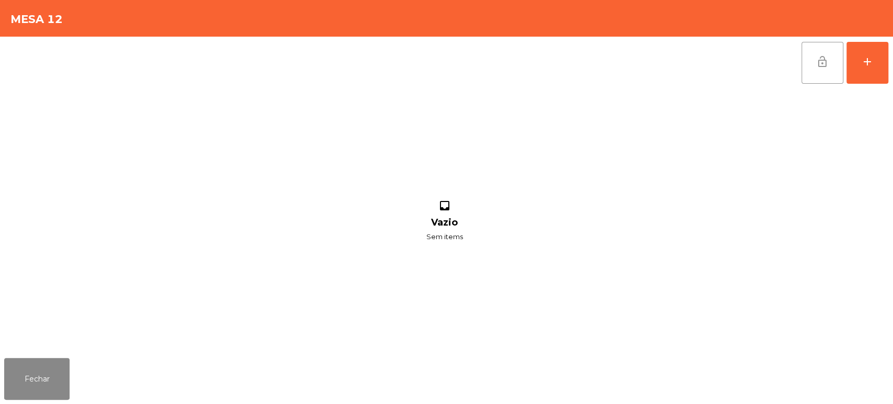
click at [805, 60] on button "lock_open" at bounding box center [823, 63] width 42 height 42
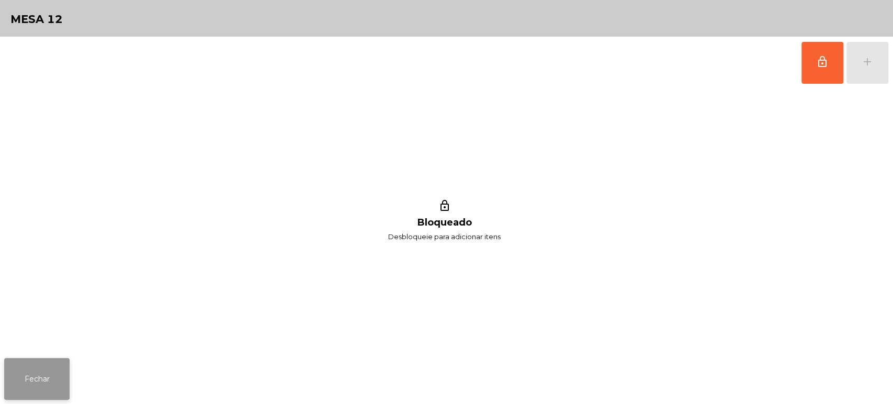
click at [65, 360] on button "Fechar" at bounding box center [36, 379] width 65 height 42
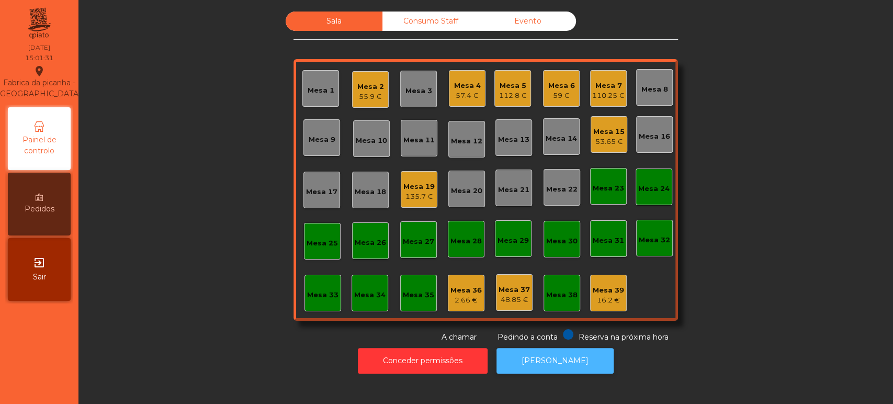
click at [573, 359] on button "[PERSON_NAME]" at bounding box center [555, 361] width 117 height 26
click at [597, 94] on div "110.25 €" at bounding box center [609, 96] width 32 height 10
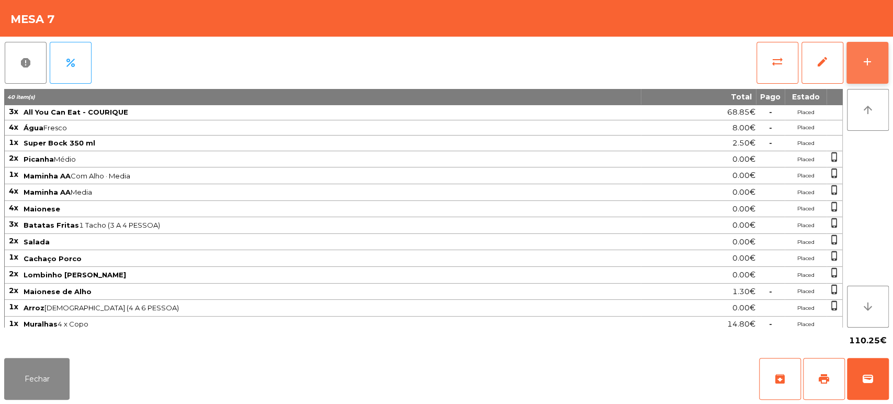
click at [865, 50] on button "add" at bounding box center [868, 63] width 42 height 42
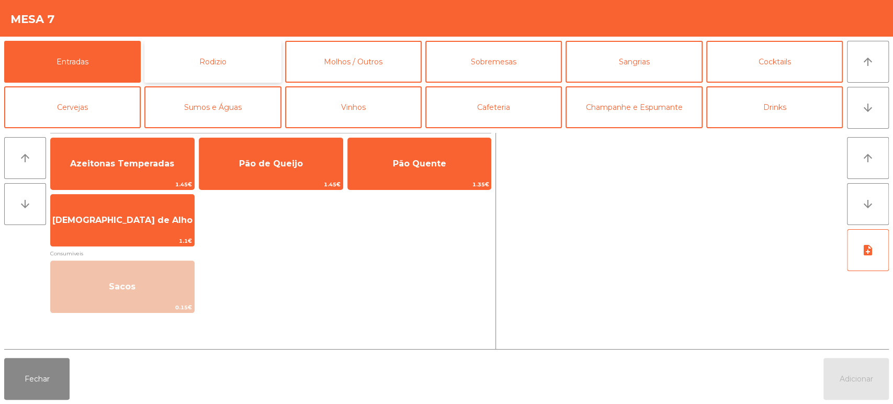
click at [230, 54] on button "Rodizio" at bounding box center [212, 62] width 137 height 42
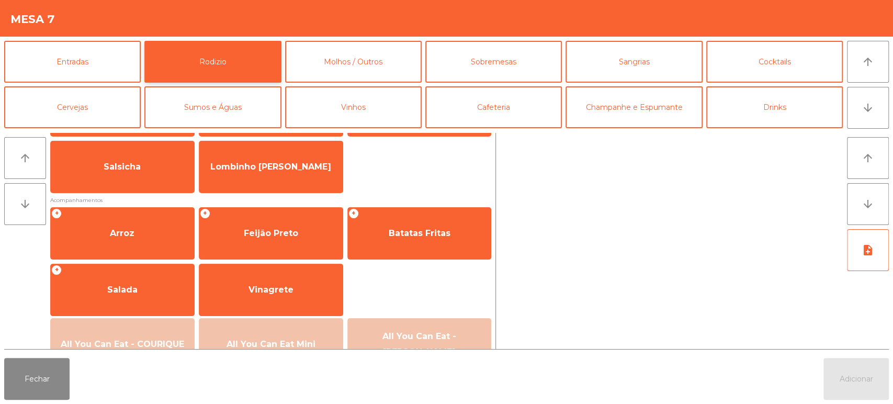
scroll to position [121, 0]
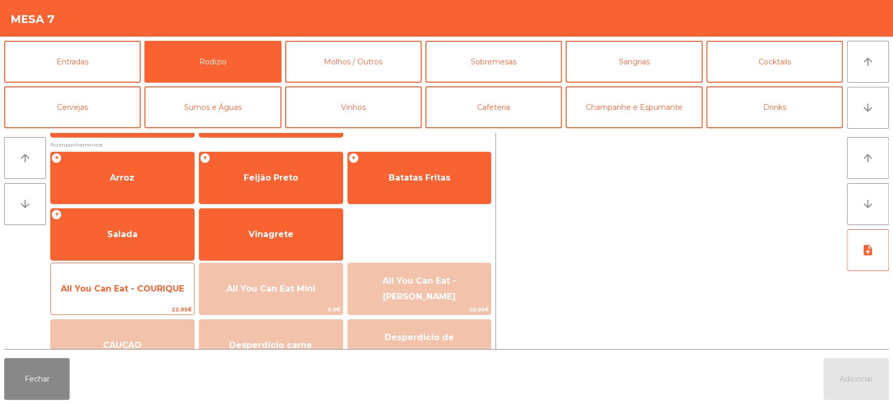
click at [159, 287] on span "All You Can Eat - COURIQUE" at bounding box center [123, 289] width 124 height 10
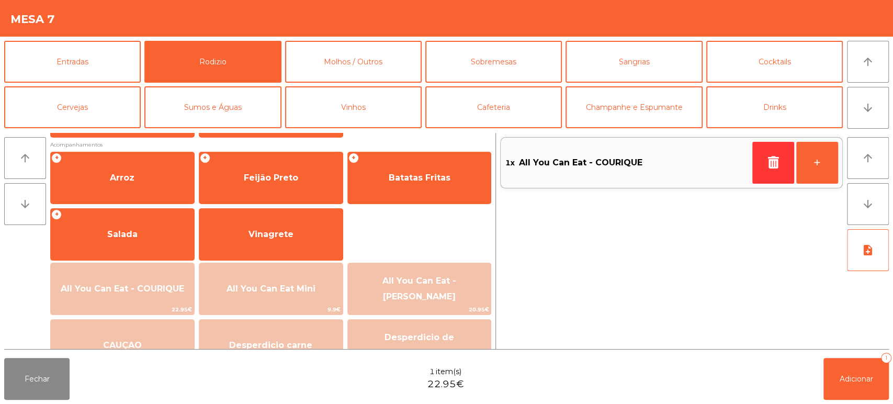
click at [892, 376] on div "Fechar 1 item(s) 22.95€ Adicionar 1" at bounding box center [446, 379] width 893 height 50
click at [846, 395] on button "Adicionar 1" at bounding box center [856, 379] width 65 height 42
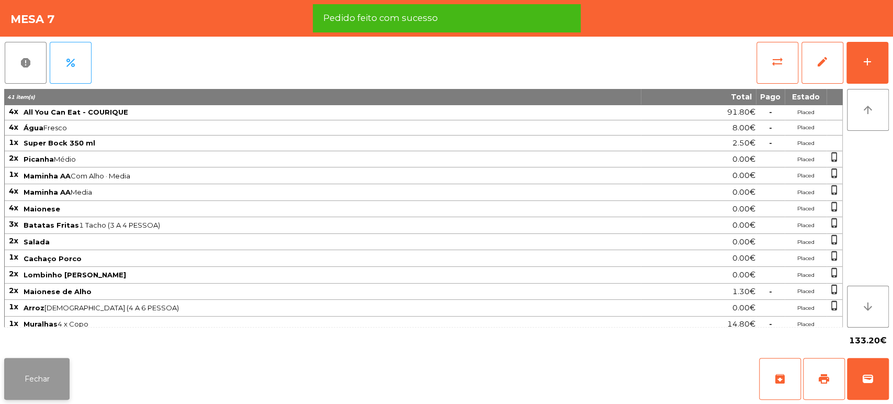
click at [42, 358] on button "Fechar" at bounding box center [36, 379] width 65 height 42
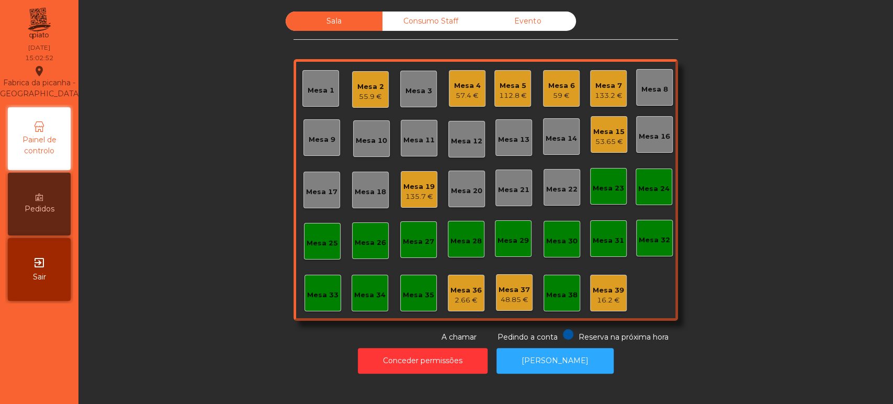
click at [604, 84] on div "Mesa 7" at bounding box center [609, 86] width 28 height 10
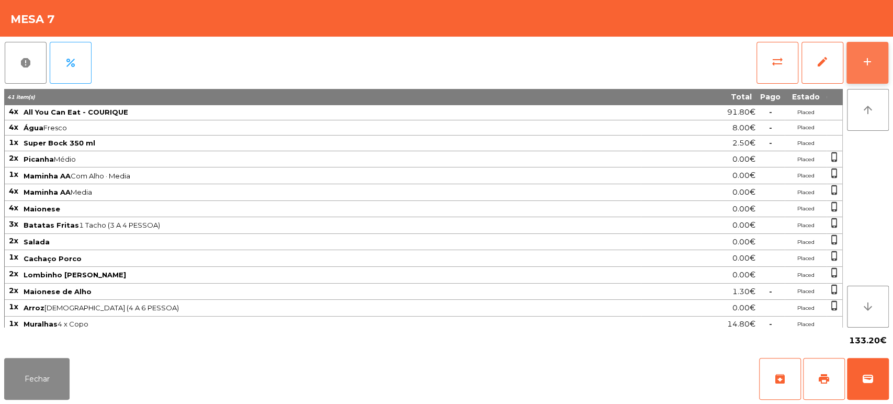
click at [867, 52] on button "add" at bounding box center [868, 63] width 42 height 42
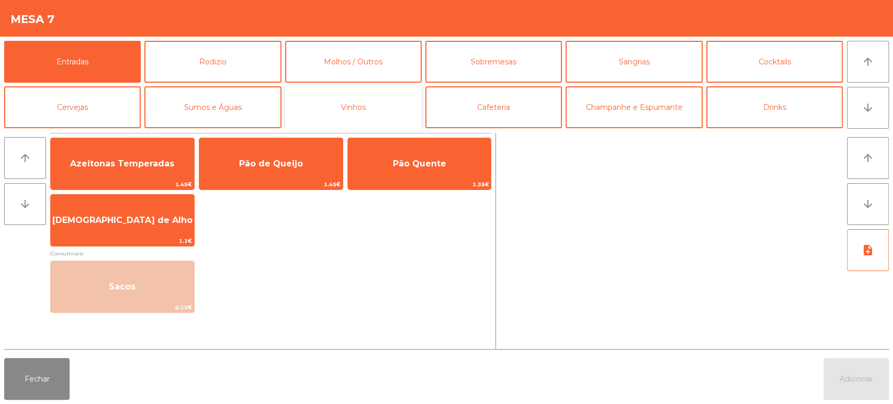
click at [398, 99] on button "Vinhos" at bounding box center [353, 107] width 137 height 42
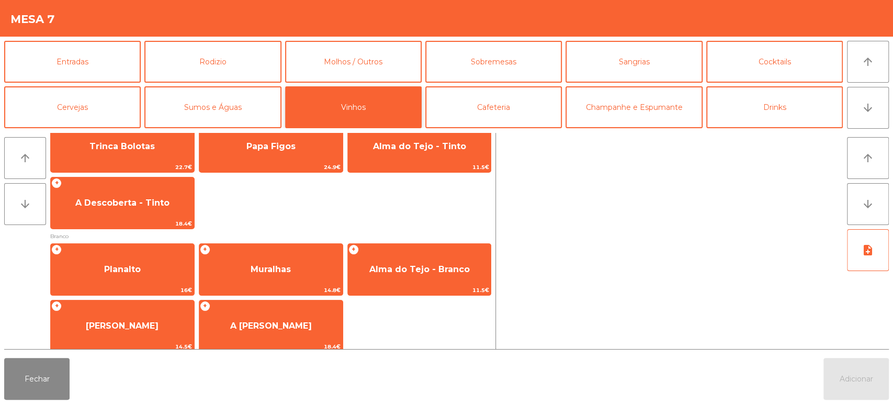
scroll to position [39, 0]
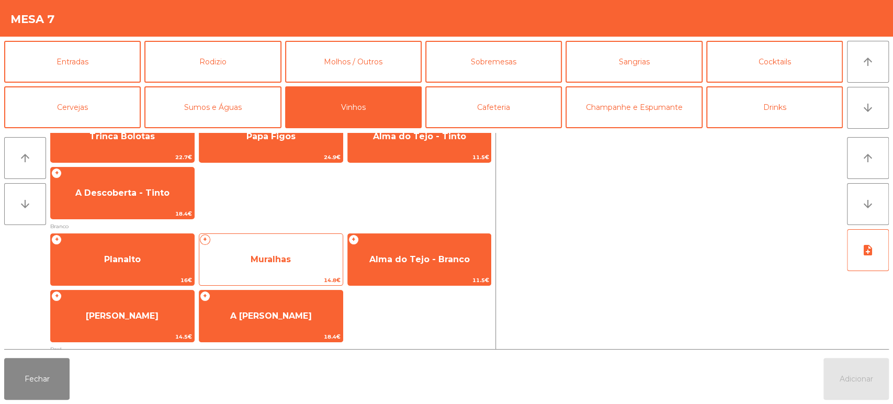
click at [290, 264] on span "Muralhas" at bounding box center [271, 259] width 40 height 10
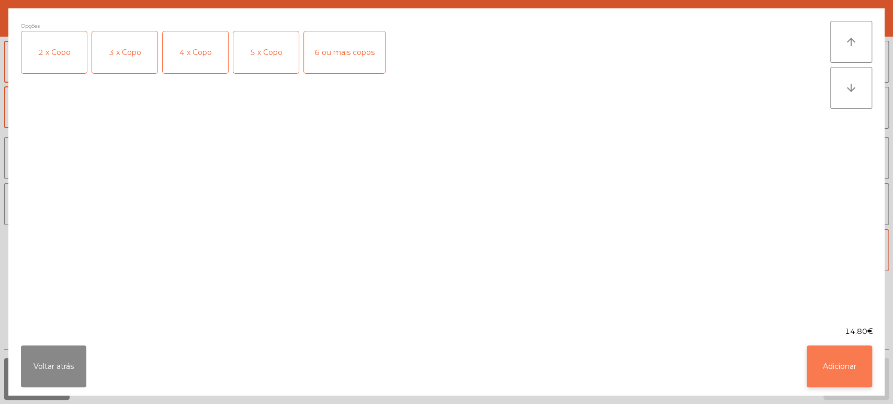
click at [834, 352] on button "Adicionar" at bounding box center [839, 366] width 65 height 42
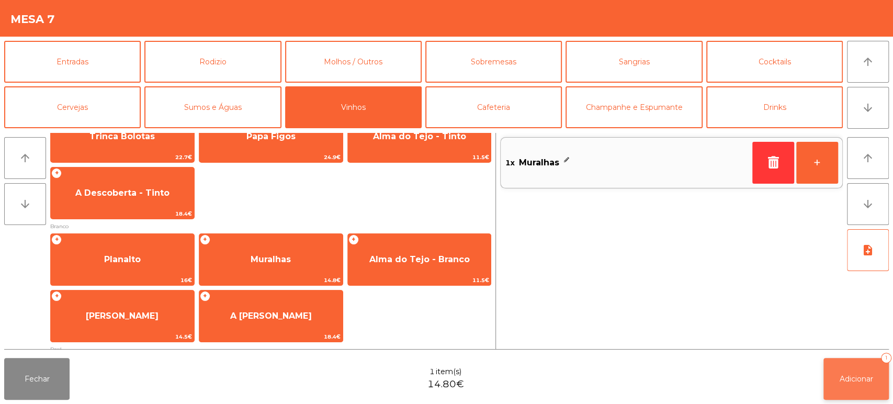
click at [855, 375] on span "Adicionar" at bounding box center [856, 378] width 33 height 9
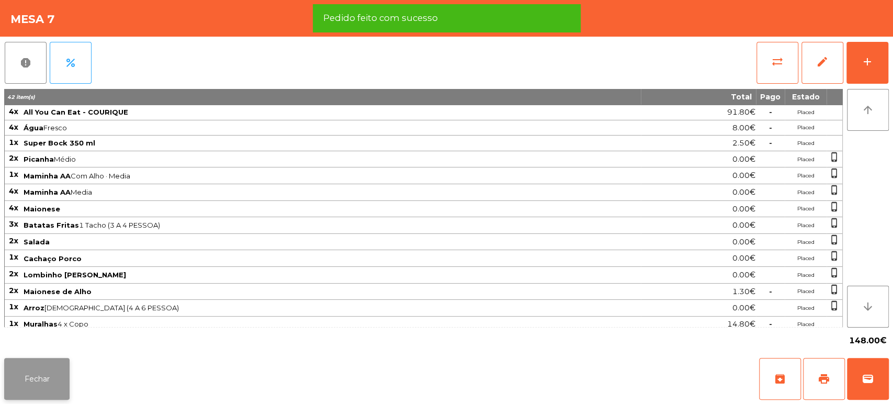
click at [54, 381] on button "Fechar" at bounding box center [36, 379] width 65 height 42
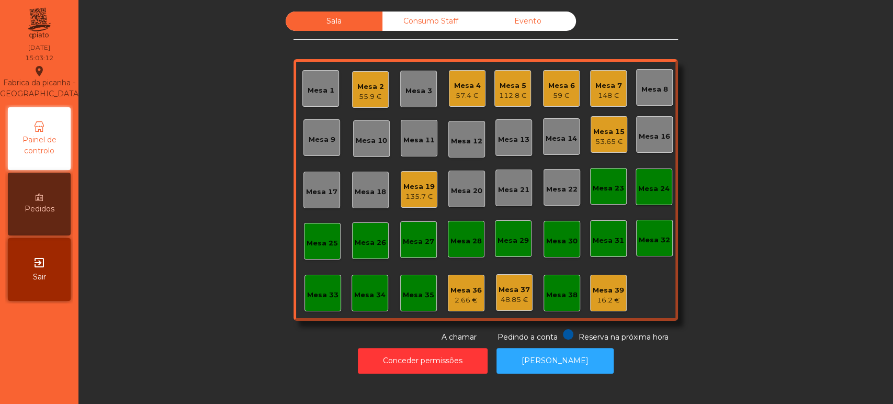
click at [597, 140] on div "53.65 €" at bounding box center [609, 142] width 31 height 10
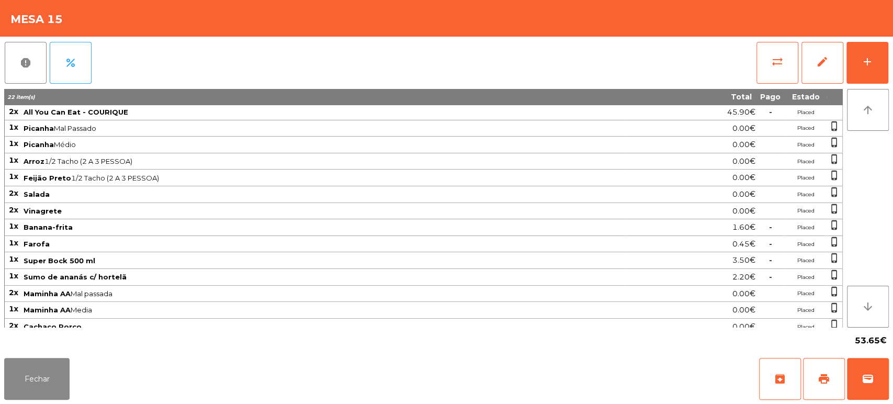
click at [890, 360] on div "Fechar archive print wallet" at bounding box center [446, 379] width 893 height 50
click at [869, 381] on span "wallet" at bounding box center [868, 379] width 13 height 13
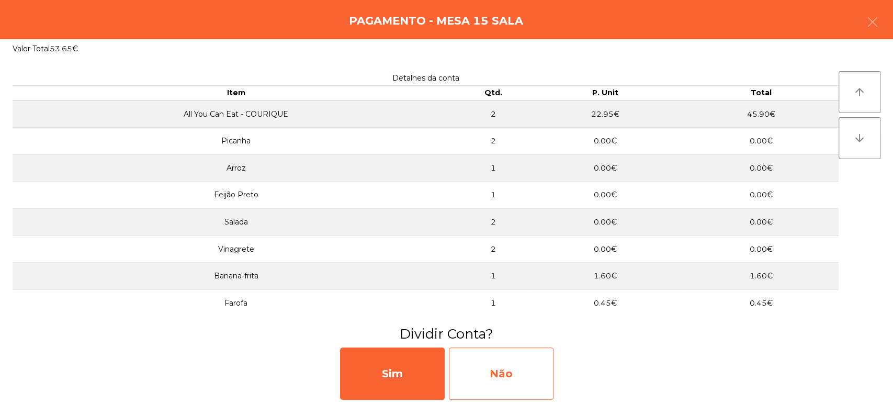
click at [511, 373] on div "Não" at bounding box center [501, 374] width 105 height 52
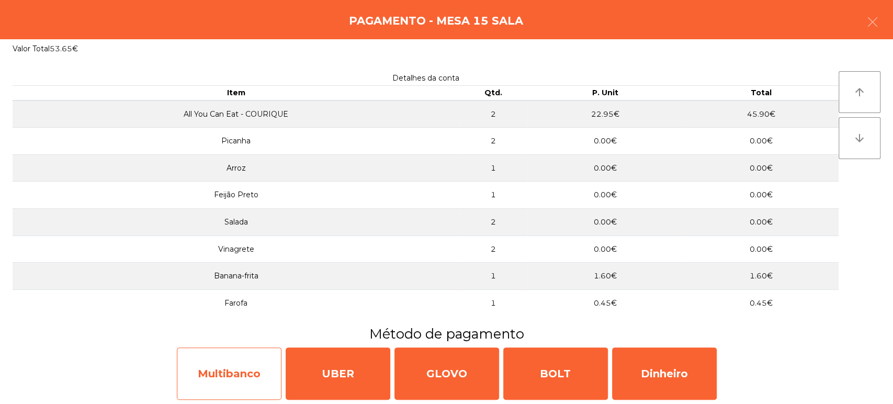
click at [238, 387] on div "Multibanco" at bounding box center [229, 374] width 105 height 52
select select "**"
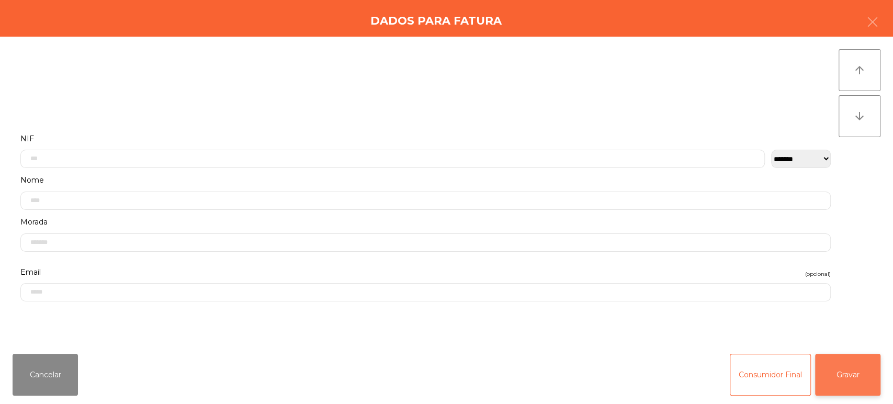
click at [828, 373] on button "Gravar" at bounding box center [847, 375] width 65 height 42
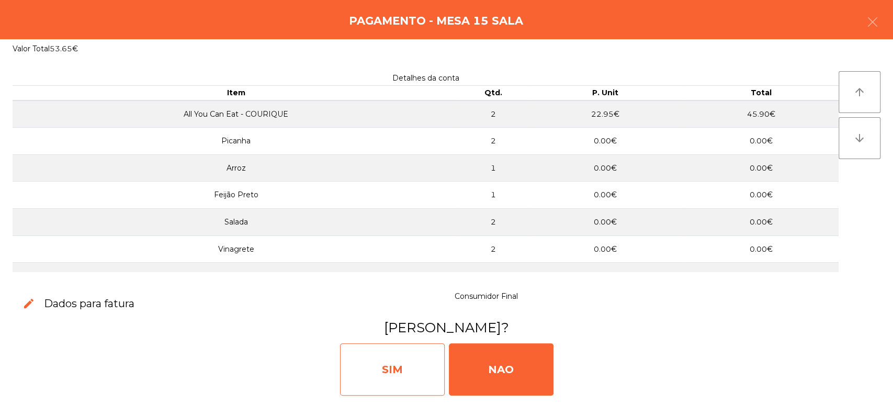
click at [388, 366] on div "SIM" at bounding box center [392, 369] width 105 height 52
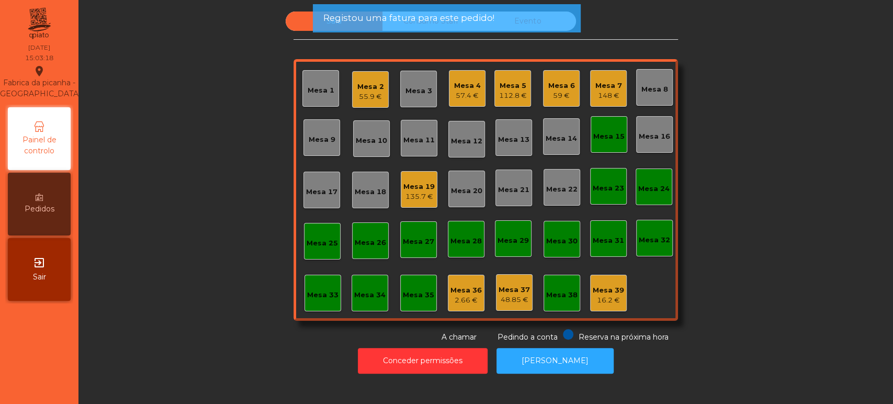
click at [596, 149] on div "Mesa 15" at bounding box center [609, 134] width 37 height 37
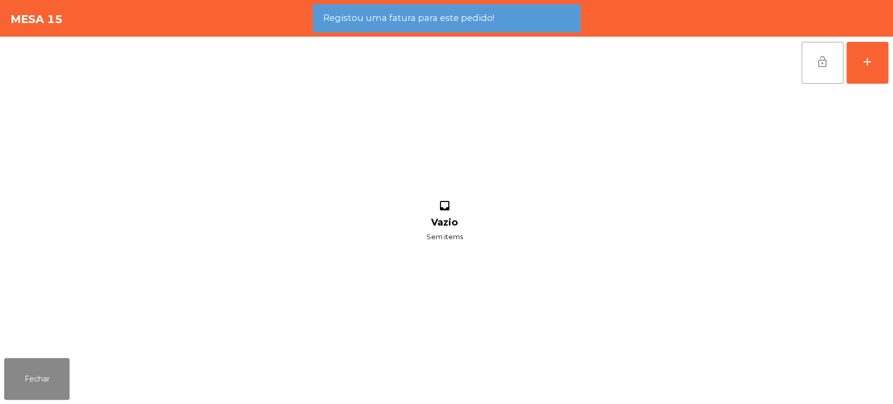
click at [820, 68] on button "lock_open" at bounding box center [823, 63] width 42 height 42
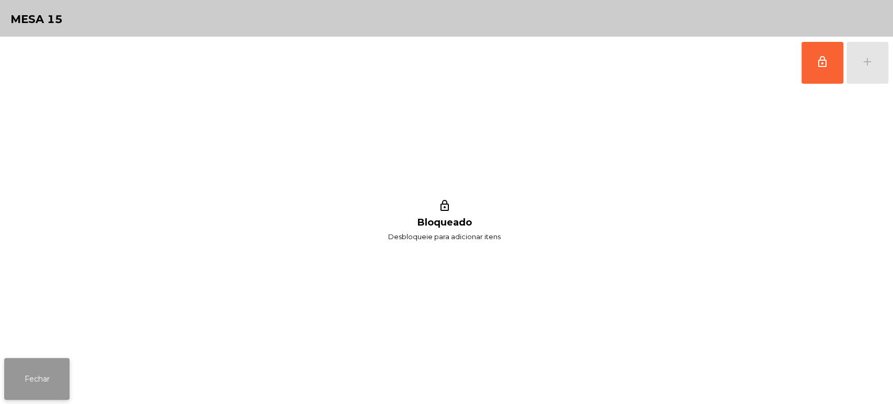
click at [54, 376] on button "Fechar" at bounding box center [36, 379] width 65 height 42
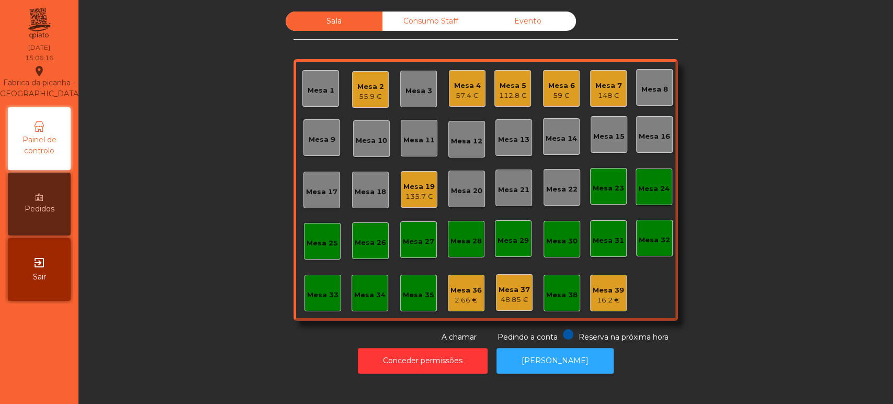
click at [404, 183] on div "Mesa 19" at bounding box center [419, 187] width 31 height 10
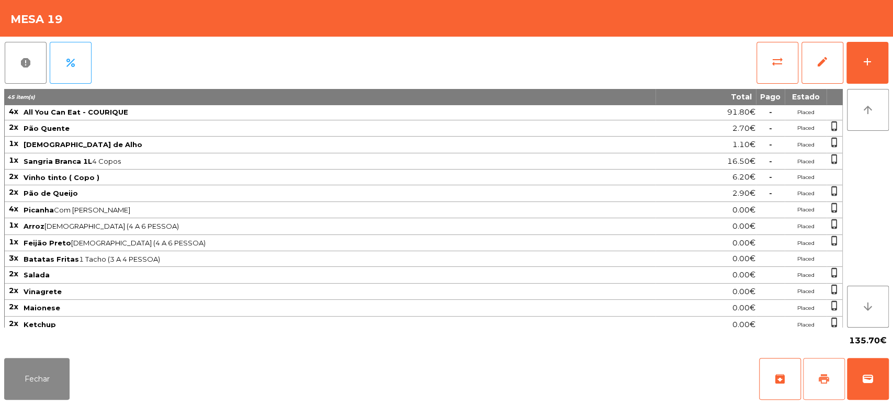
click at [838, 373] on button "print" at bounding box center [824, 379] width 42 height 42
click at [26, 381] on button "Fechar" at bounding box center [36, 379] width 65 height 42
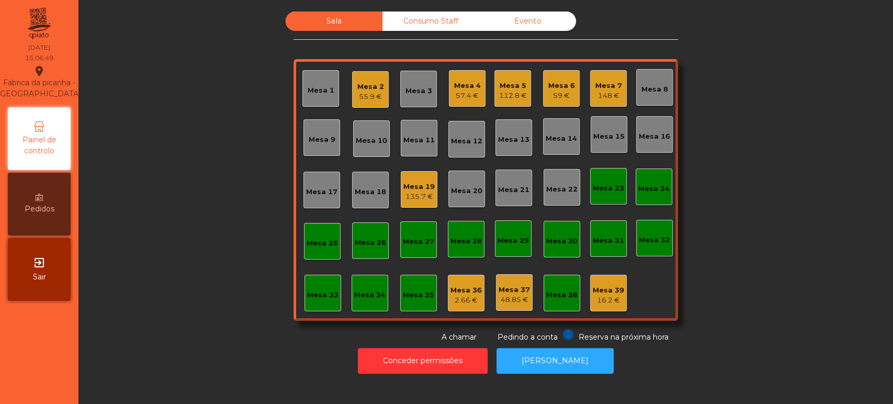
click at [363, 94] on div "55.9 €" at bounding box center [371, 97] width 27 height 10
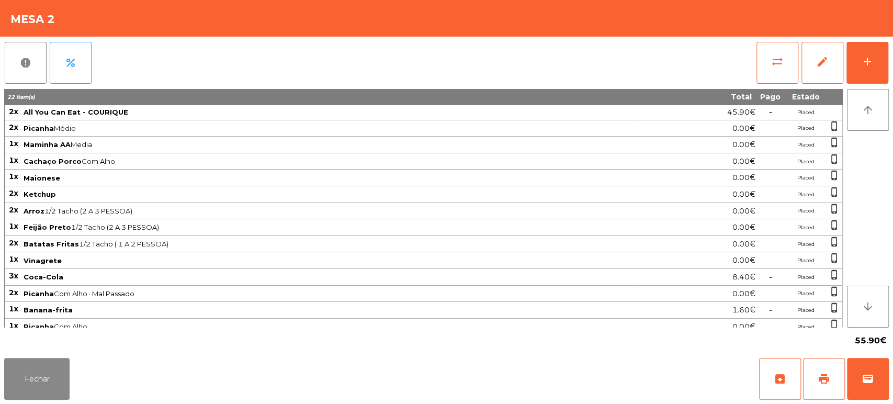
scroll to position [4, 0]
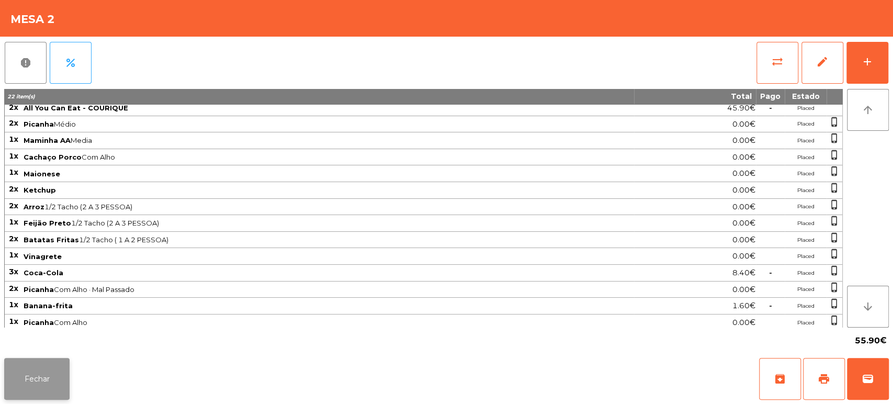
click at [45, 363] on button "Fechar" at bounding box center [36, 379] width 65 height 42
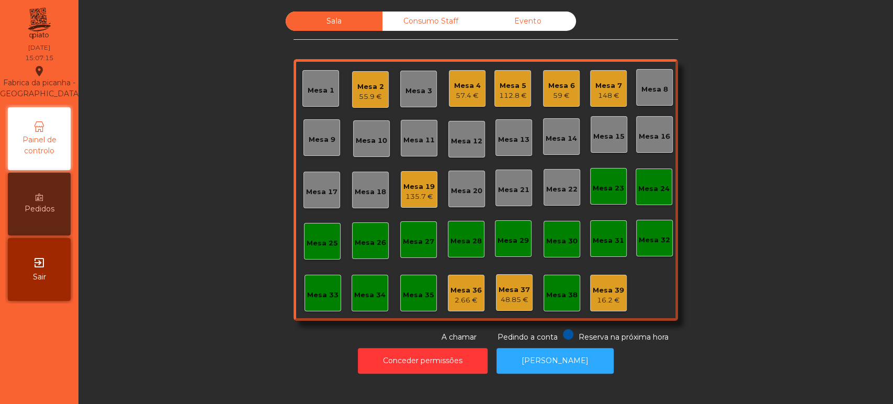
click at [427, 207] on div "Mesa 19 135.7 €" at bounding box center [419, 189] width 37 height 37
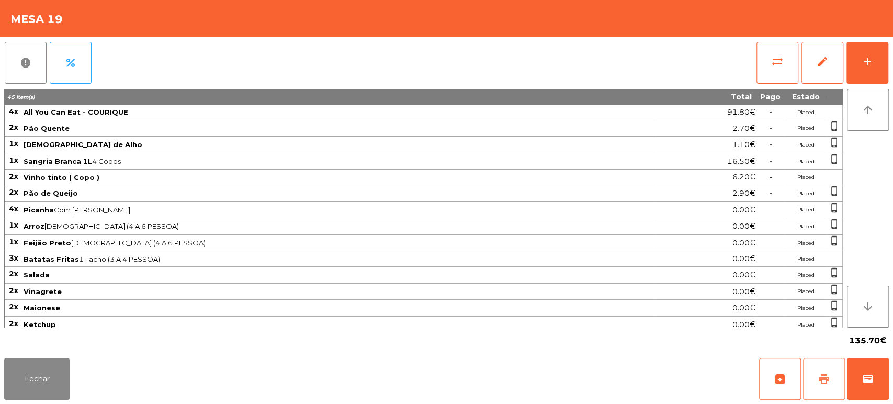
click at [823, 379] on span "print" at bounding box center [824, 379] width 13 height 13
click at [42, 364] on button "Fechar" at bounding box center [36, 379] width 65 height 42
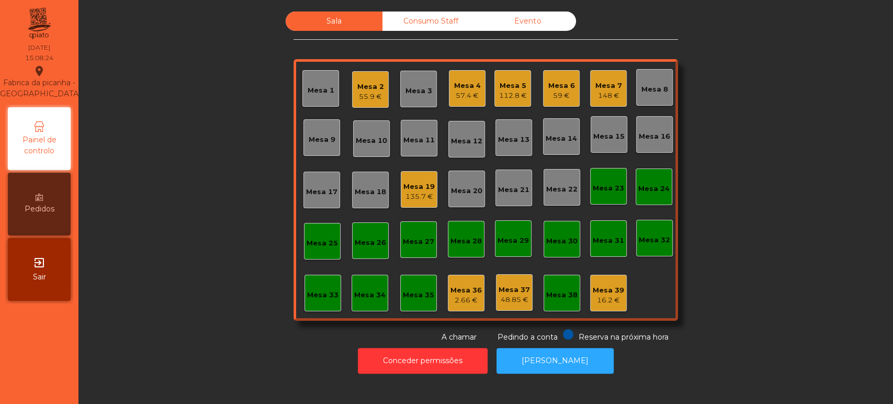
click at [352, 79] on div "Mesa 2 55.9 €" at bounding box center [370, 89] width 37 height 37
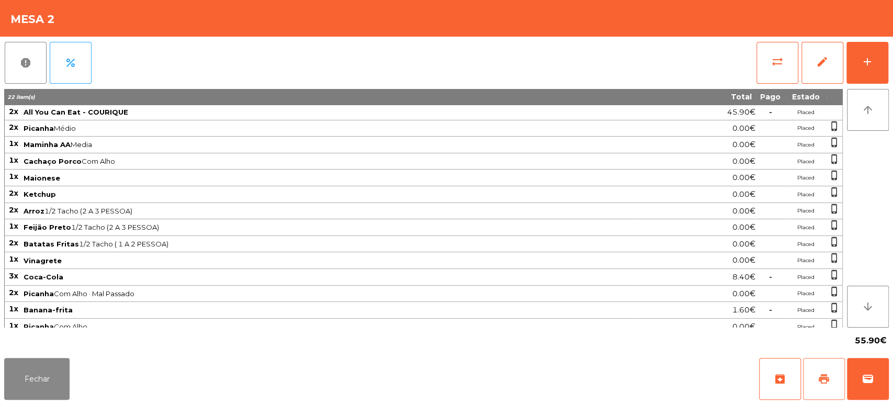
click at [820, 382] on span "print" at bounding box center [824, 379] width 13 height 13
click at [55, 378] on button "Fechar" at bounding box center [36, 379] width 65 height 42
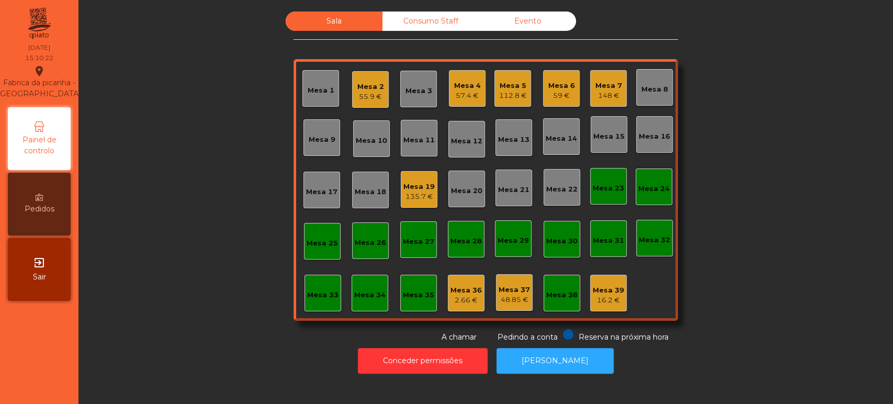
click at [444, 23] on div "Consumo Staff" at bounding box center [431, 21] width 97 height 19
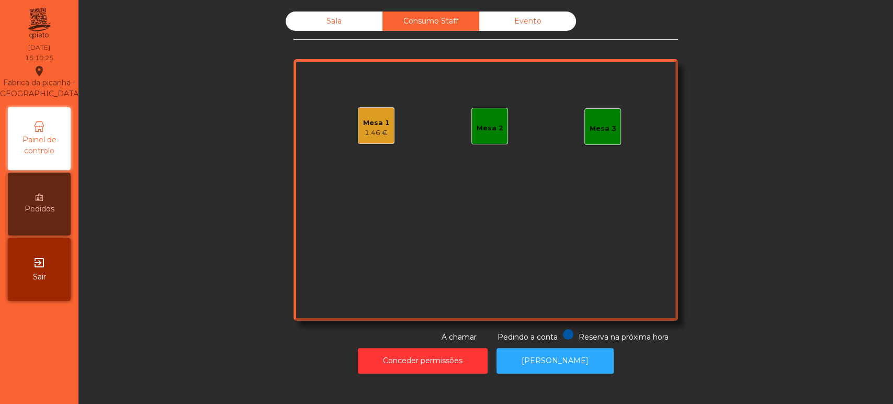
click at [358, 135] on div "Mesa 1 1.46 €" at bounding box center [376, 125] width 37 height 37
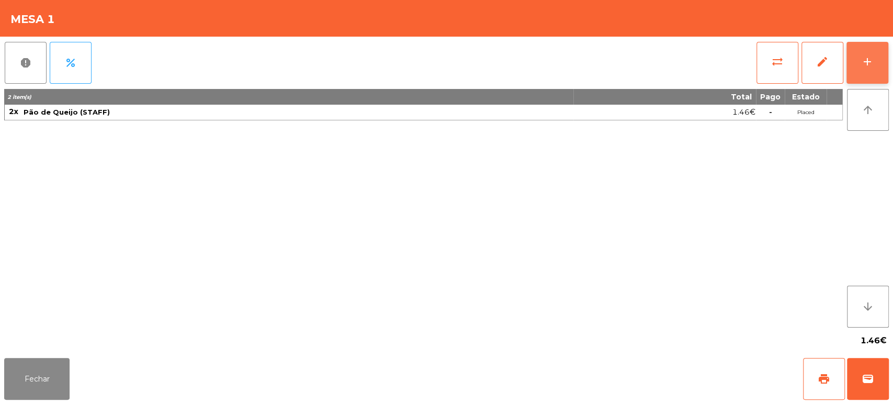
click at [862, 73] on button "add" at bounding box center [868, 63] width 42 height 42
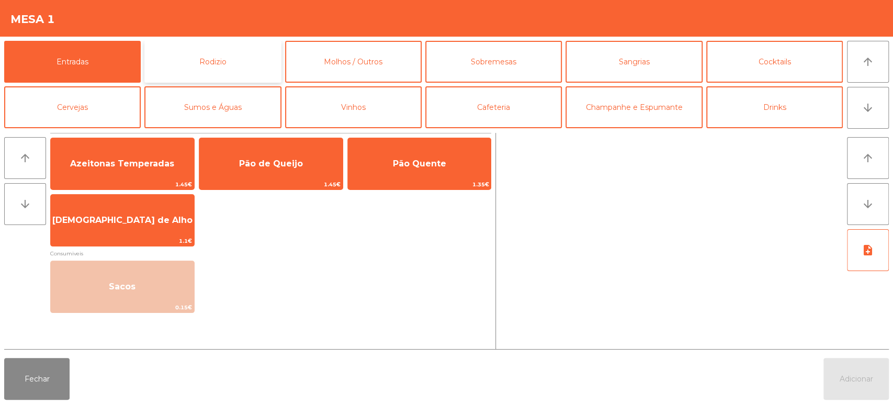
click at [249, 50] on button "Rodizio" at bounding box center [212, 62] width 137 height 42
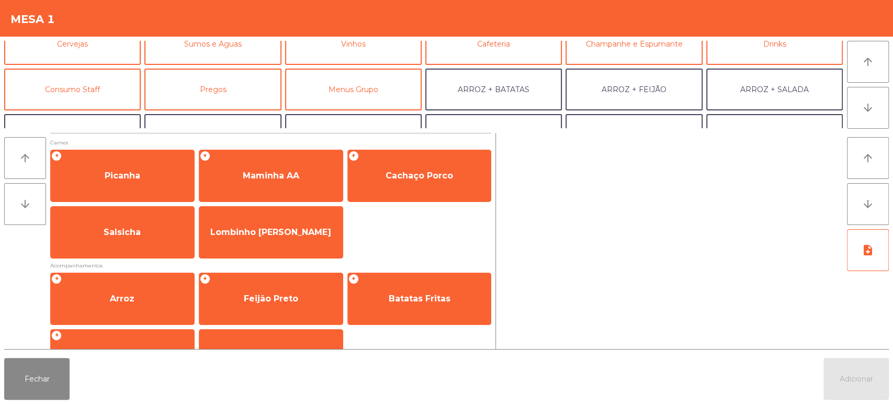
scroll to position [64, 0]
click at [107, 93] on button "Consumo Staff" at bounding box center [72, 89] width 137 height 42
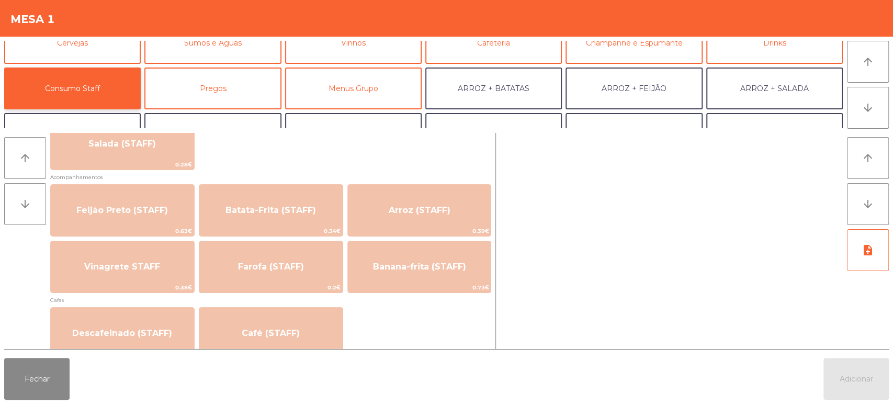
scroll to position [439, 0]
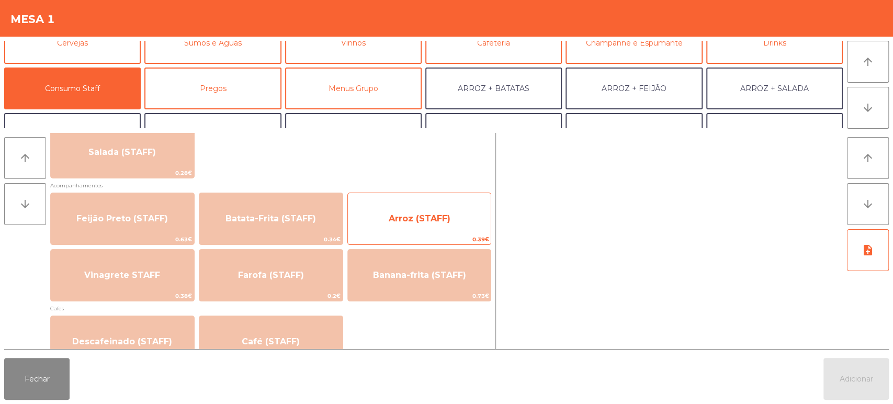
click at [430, 222] on span "Arroz (STAFF)" at bounding box center [420, 219] width 62 height 10
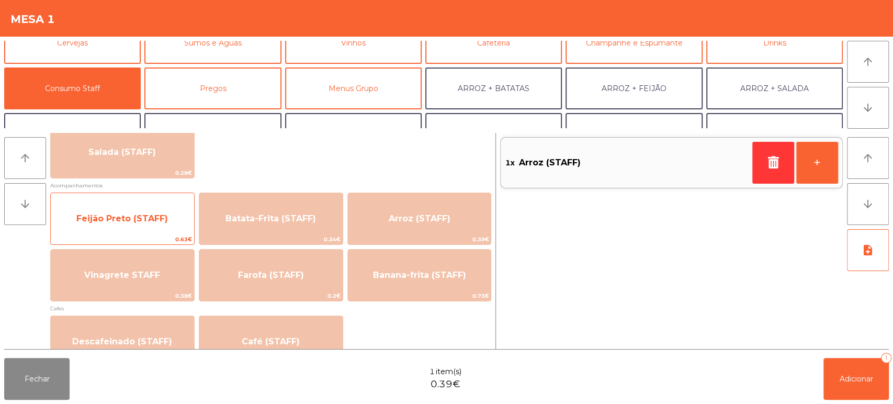
click at [138, 234] on span "0.63€" at bounding box center [122, 239] width 143 height 10
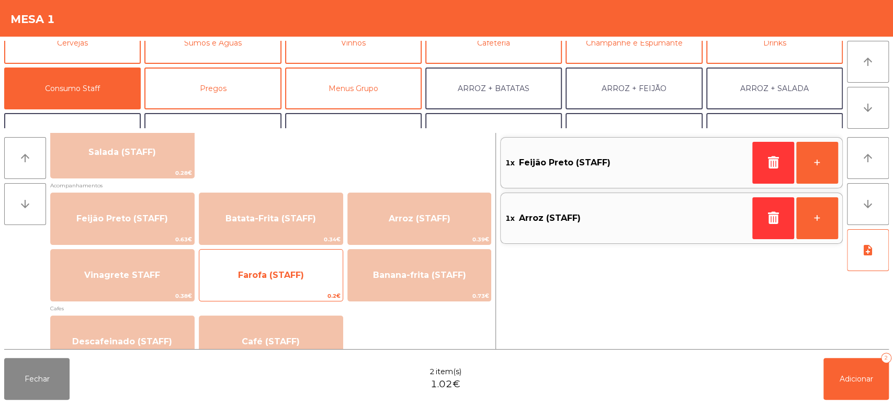
click at [320, 270] on span "Farofa (STAFF)" at bounding box center [270, 275] width 143 height 28
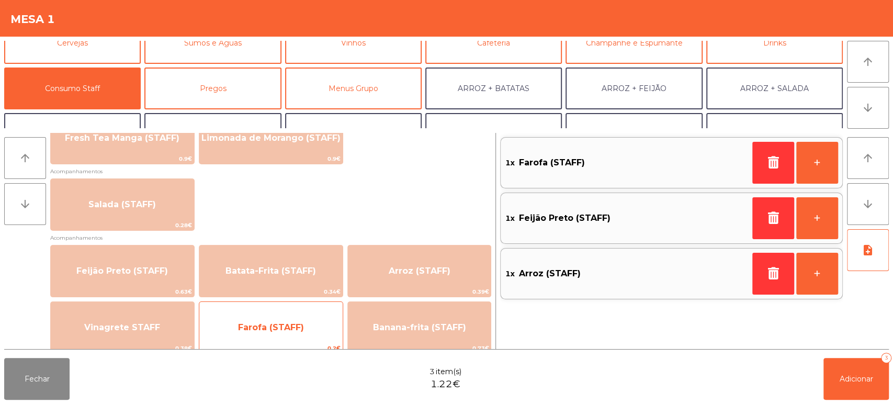
scroll to position [386, 0]
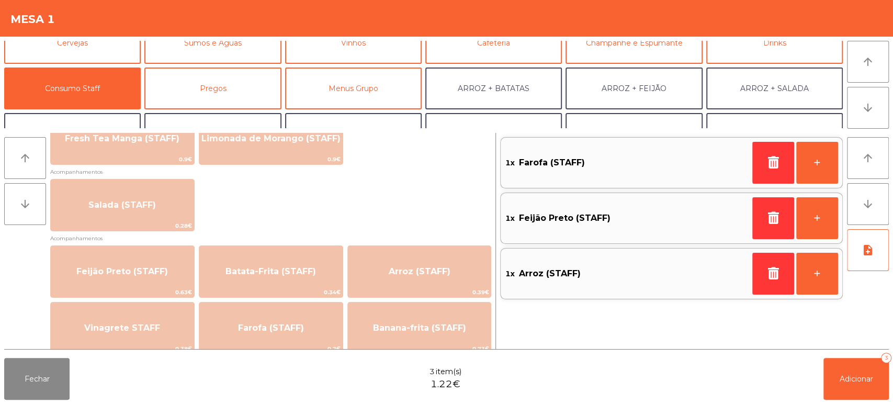
click at [206, 209] on div "Salada (STAFF) 0.28€" at bounding box center [270, 205] width 441 height 52
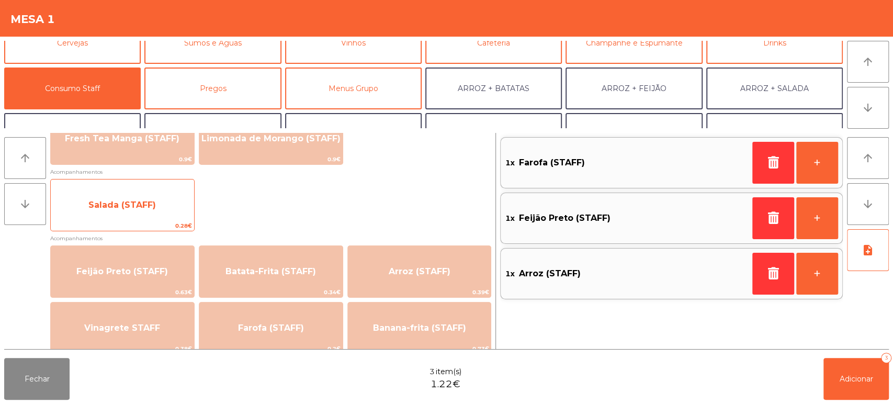
click at [181, 211] on span "Salada (STAFF)" at bounding box center [122, 205] width 143 height 28
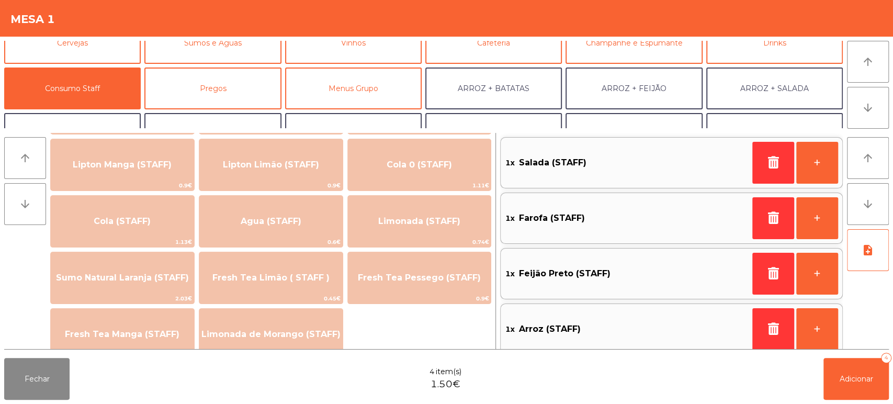
scroll to position [0, 0]
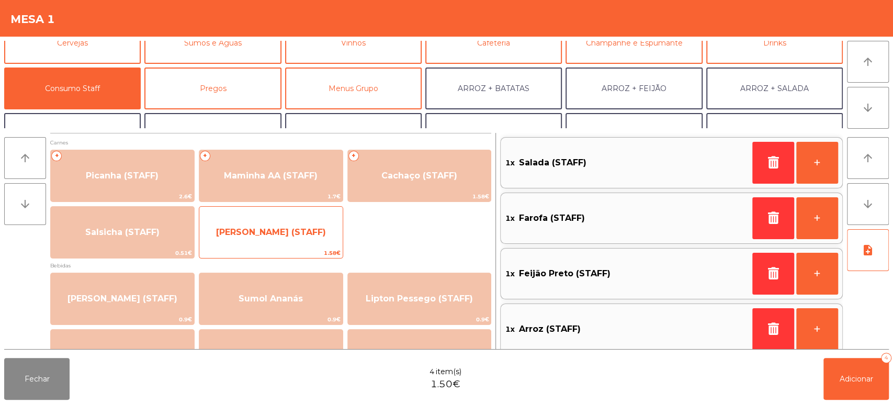
click at [311, 249] on span "1.58€" at bounding box center [270, 253] width 143 height 10
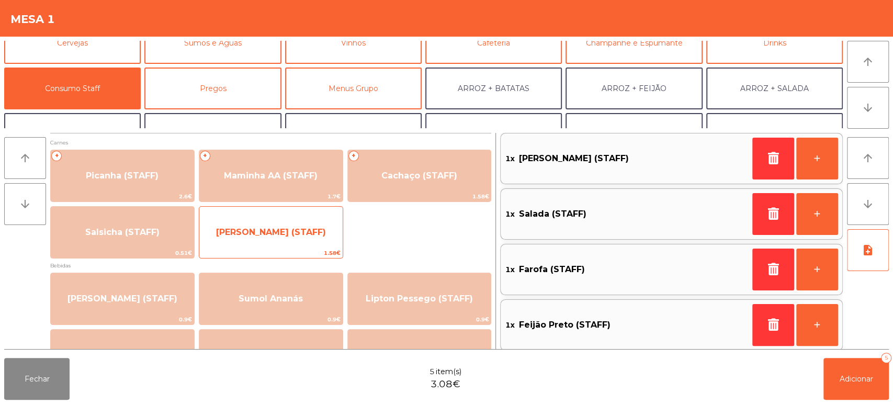
scroll to position [64, 0]
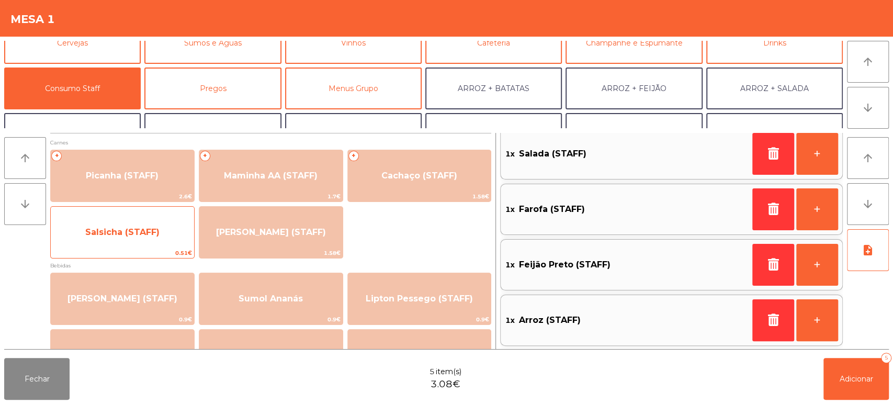
click at [169, 239] on span "Salsicha (STAFF)" at bounding box center [122, 232] width 143 height 28
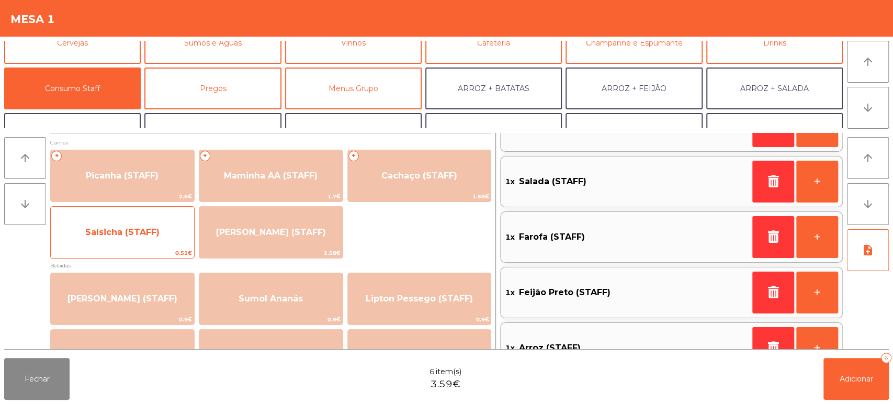
scroll to position [120, 0]
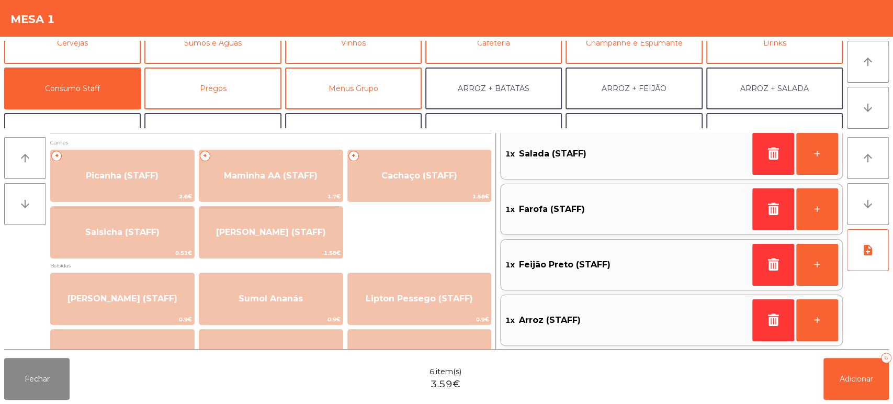
click at [580, 231] on div "1x Farofa (STAFF) +" at bounding box center [671, 209] width 343 height 51
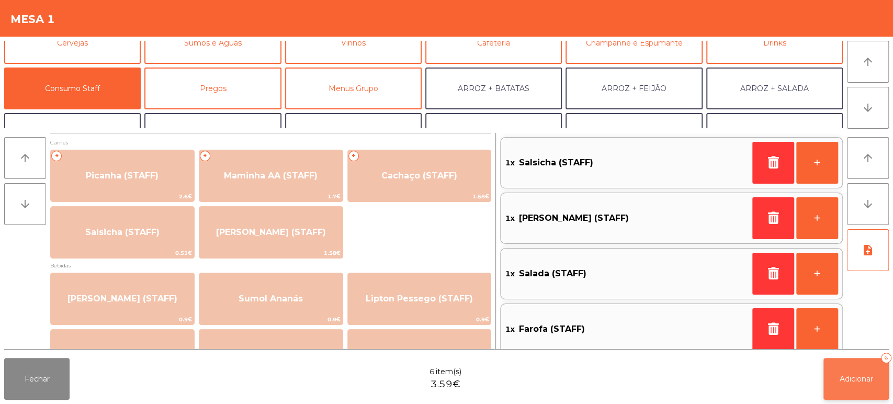
click at [863, 398] on button "Adicionar 6" at bounding box center [856, 379] width 65 height 42
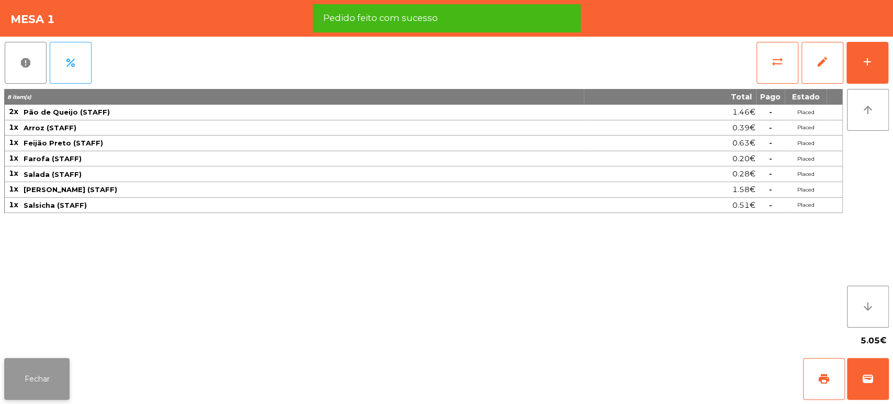
click at [50, 382] on button "Fechar" at bounding box center [36, 379] width 65 height 42
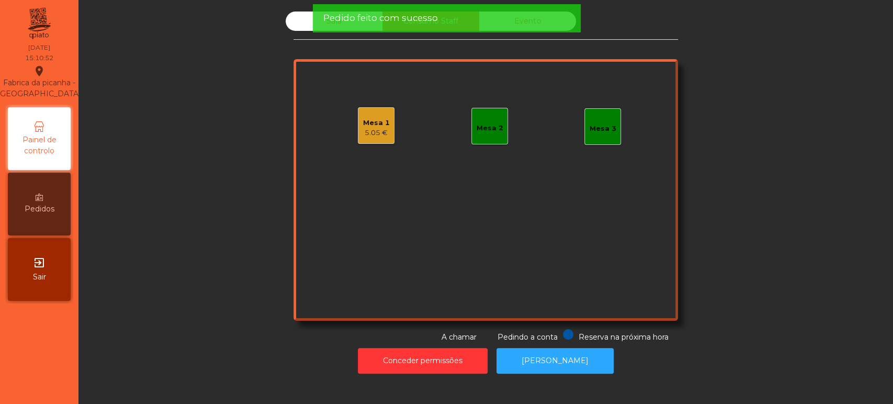
click at [490, 131] on div "Mesa 2" at bounding box center [490, 128] width 27 height 10
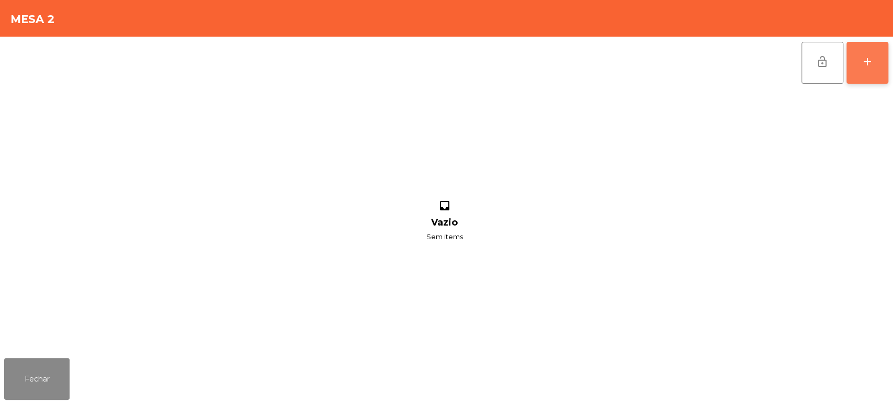
click at [862, 60] on div "add" at bounding box center [868, 61] width 13 height 13
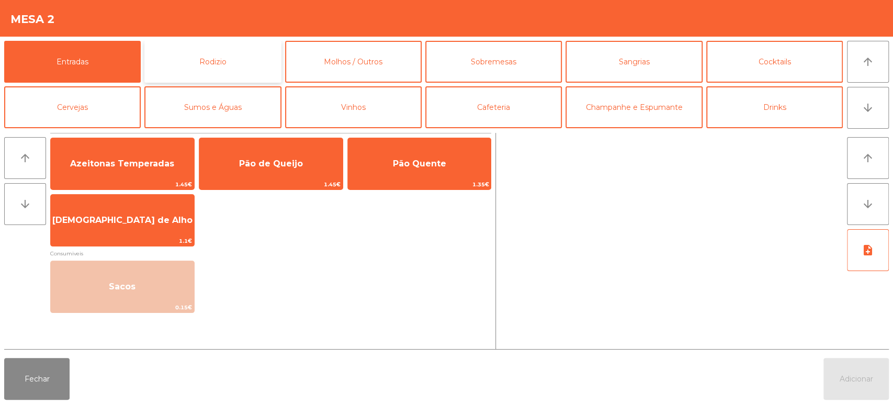
click at [232, 41] on button "Rodizio" at bounding box center [212, 62] width 137 height 42
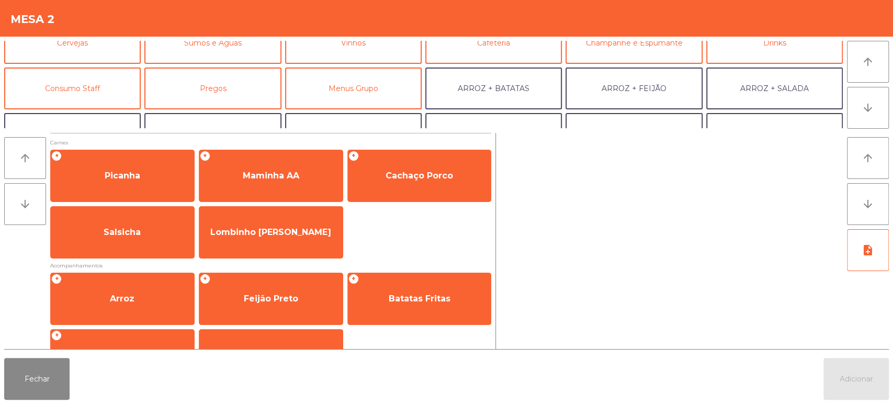
scroll to position [70, 0]
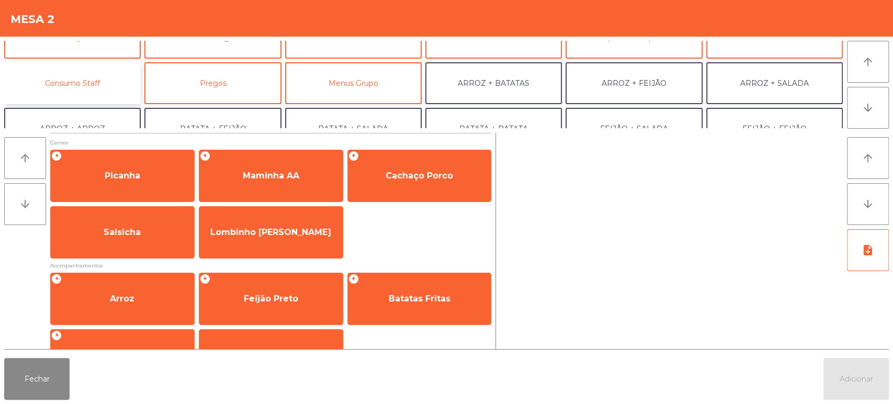
click at [122, 89] on button "Consumo Staff" at bounding box center [72, 83] width 137 height 42
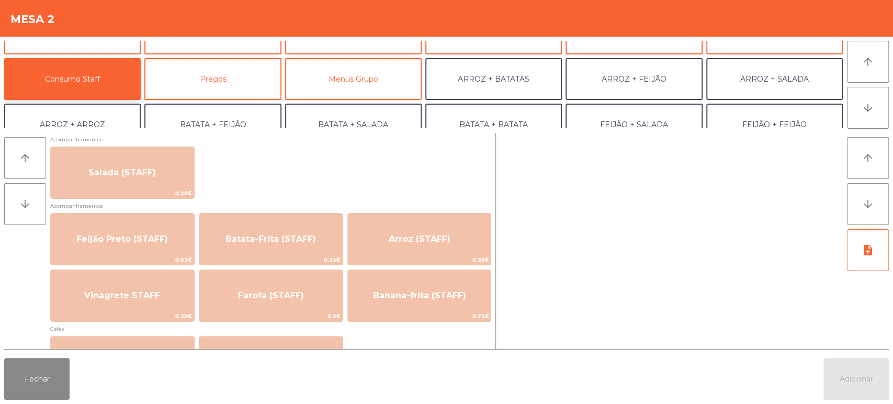
scroll to position [426, 0]
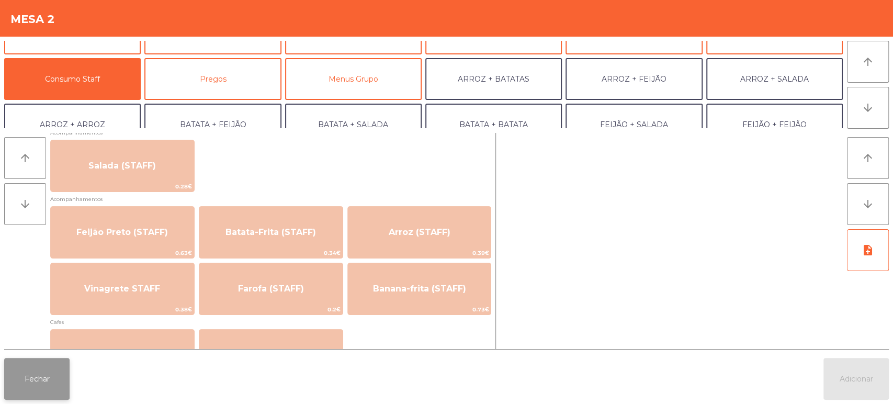
click at [50, 381] on button "Fechar" at bounding box center [36, 379] width 65 height 42
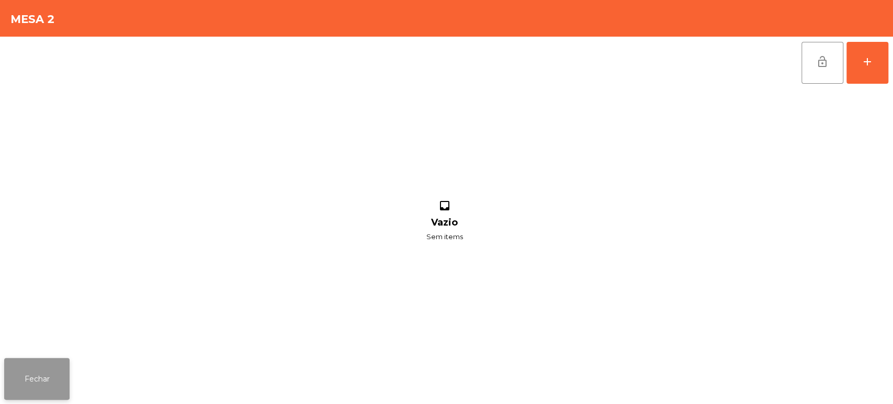
click at [47, 384] on button "Fechar" at bounding box center [36, 379] width 65 height 42
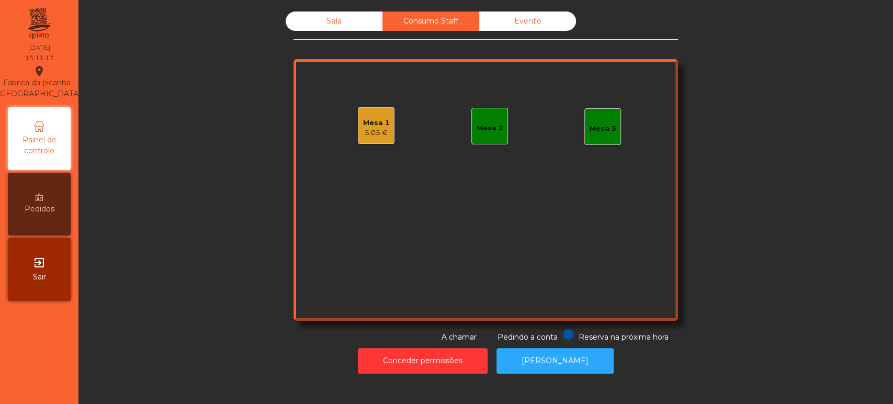
click at [342, 21] on div "Sala" at bounding box center [334, 21] width 97 height 19
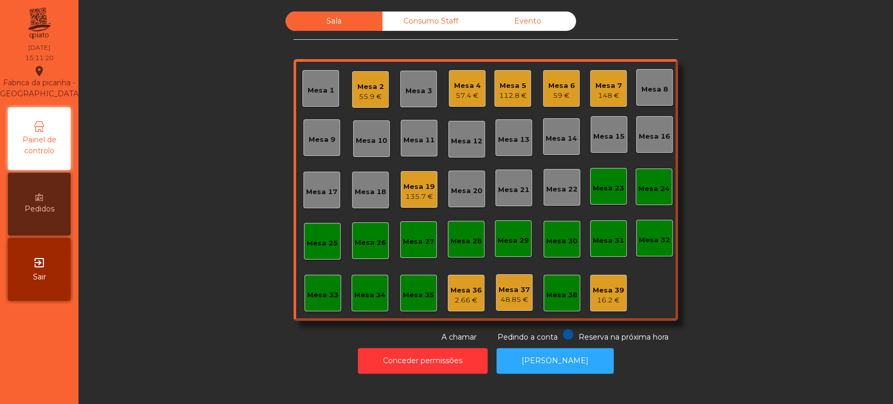
click at [362, 88] on div "Mesa 2" at bounding box center [371, 87] width 27 height 10
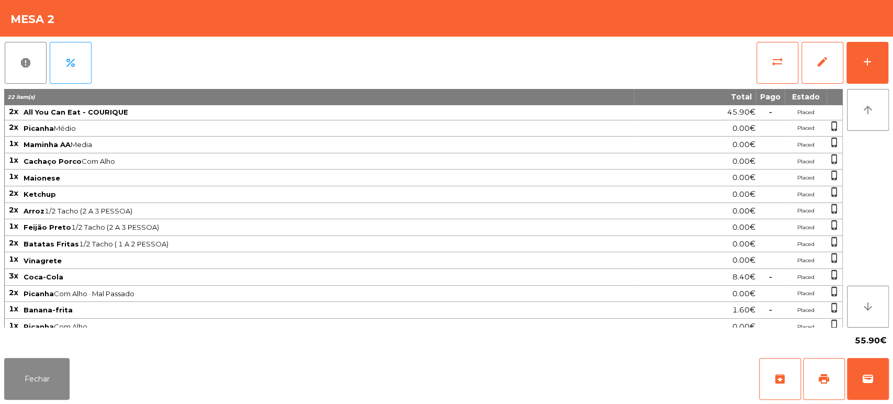
click at [892, 366] on div "Fechar archive print wallet" at bounding box center [446, 379] width 893 height 50
click at [868, 375] on span "wallet" at bounding box center [868, 379] width 13 height 13
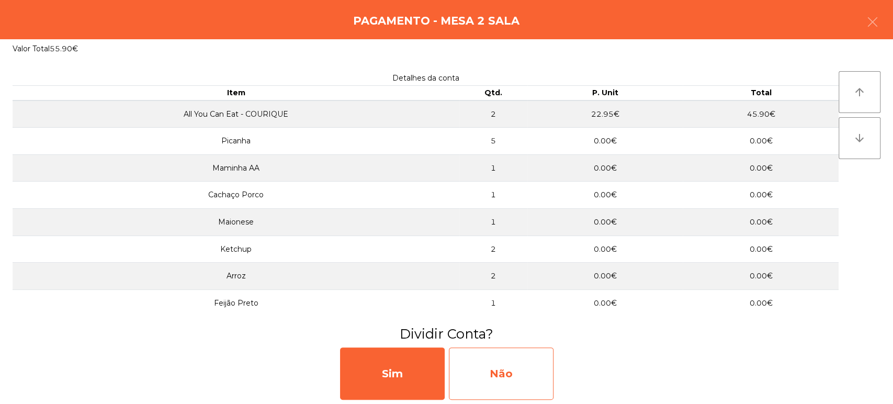
click at [519, 362] on div "Não" at bounding box center [501, 374] width 105 height 52
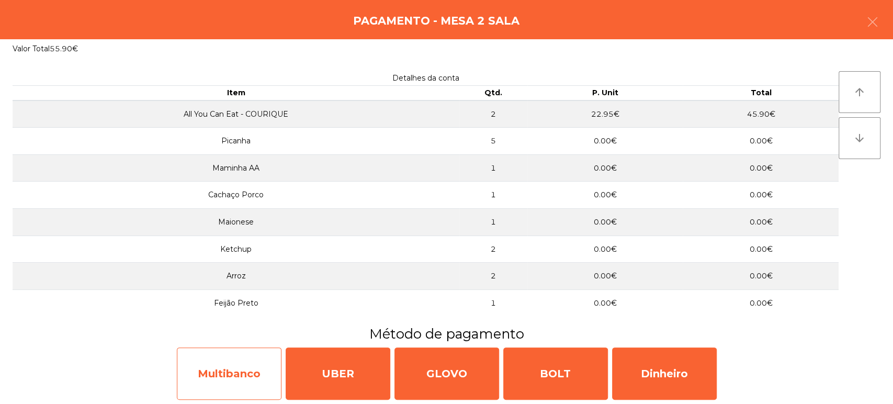
click at [215, 377] on div "Multibanco" at bounding box center [229, 374] width 105 height 52
select select "**"
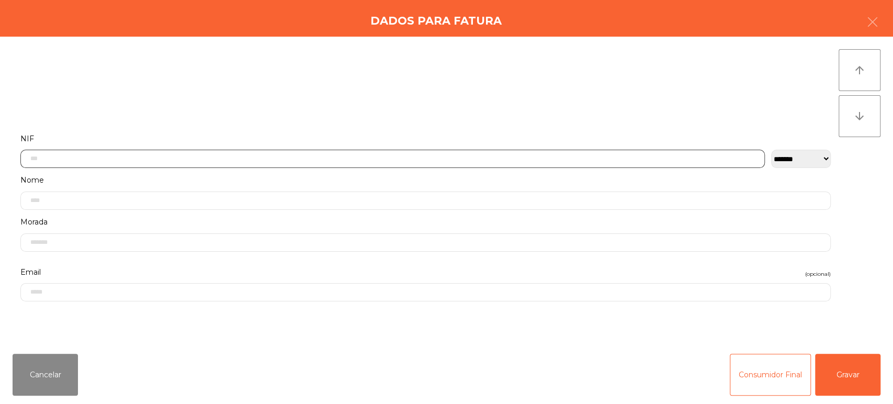
click at [314, 157] on input "text" at bounding box center [392, 159] width 745 height 18
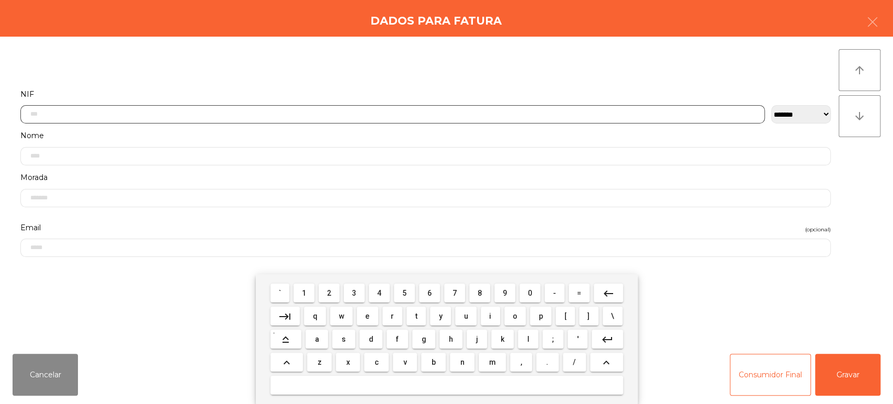
scroll to position [82, 0]
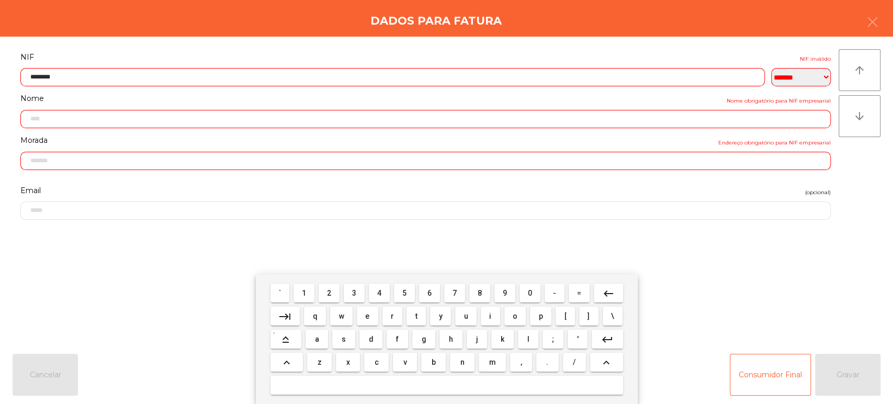
type input "*********"
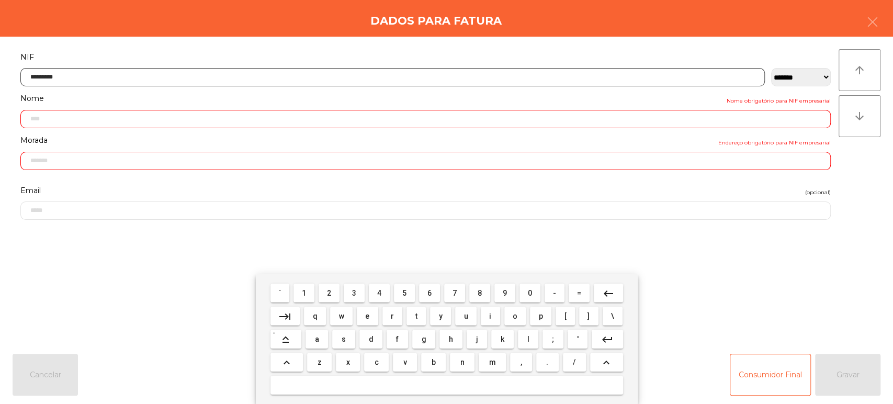
type input "**********"
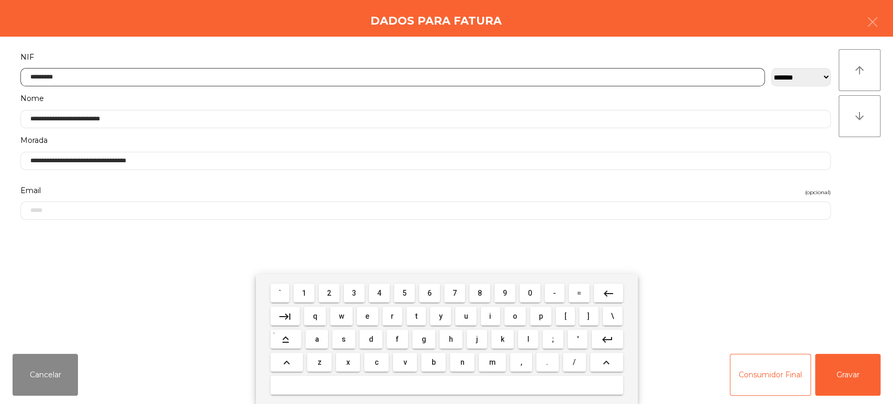
type input "*********"
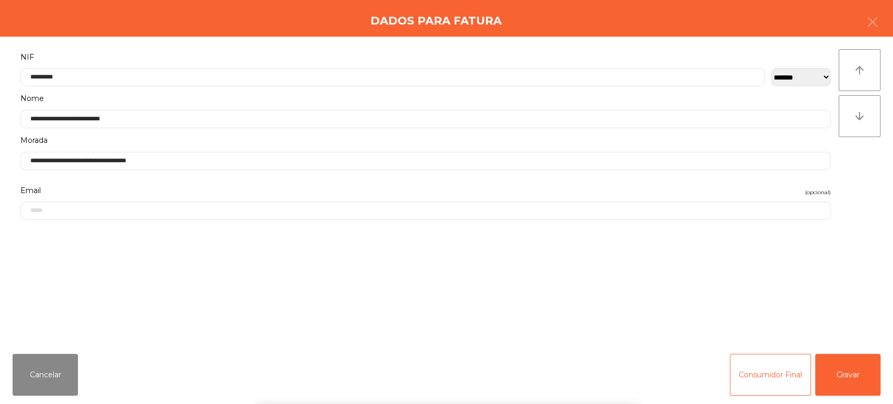
click at [866, 187] on div "arrow_upward arrow_downward" at bounding box center [860, 191] width 42 height 284
click at [854, 371] on button "Gravar" at bounding box center [847, 375] width 65 height 42
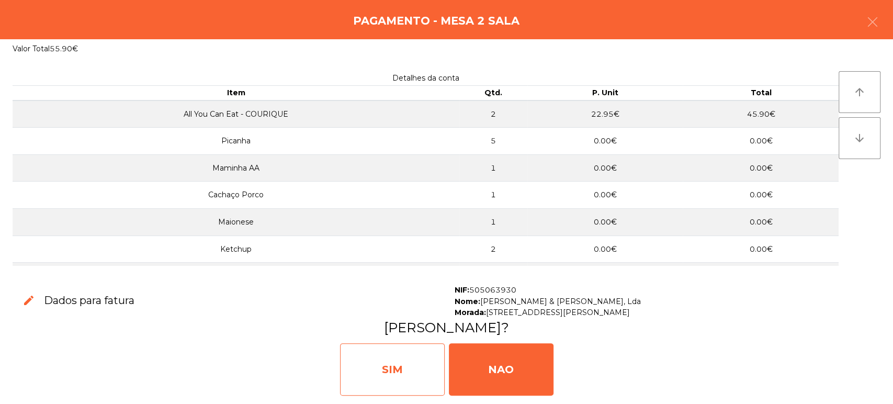
click at [358, 350] on div "SIM" at bounding box center [392, 369] width 105 height 52
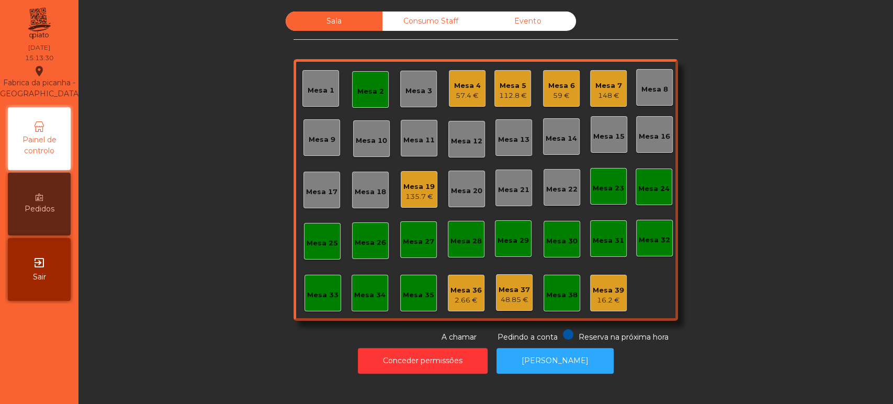
click at [358, 92] on div "Mesa 2" at bounding box center [371, 91] width 27 height 10
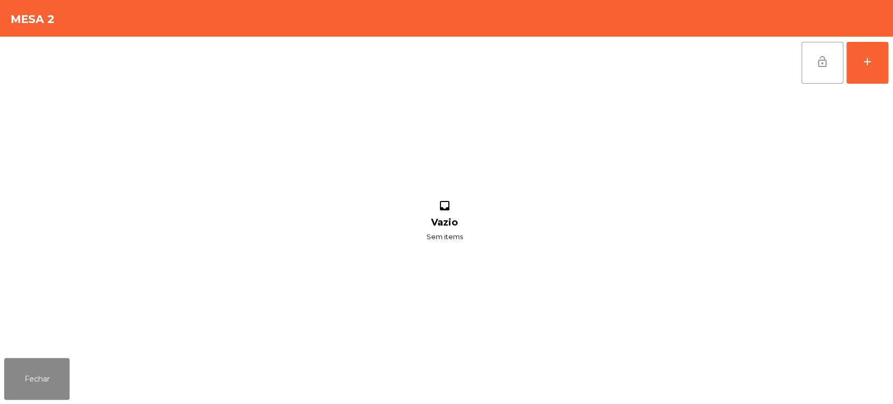
click at [817, 61] on span "lock_open" at bounding box center [823, 61] width 13 height 13
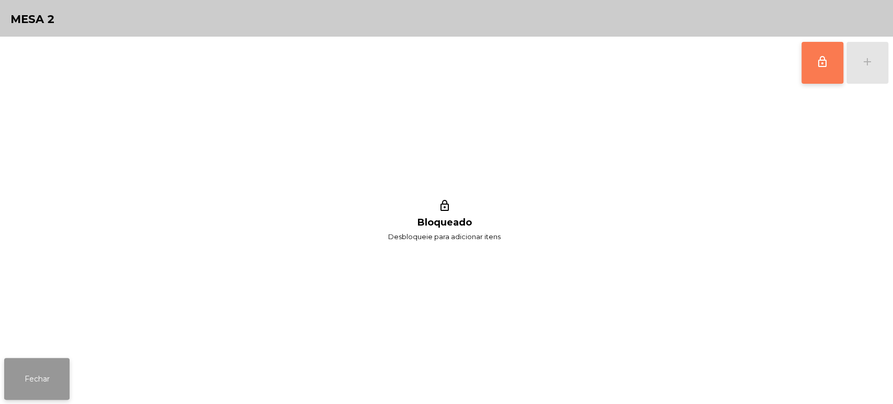
click at [46, 362] on button "Fechar" at bounding box center [36, 379] width 65 height 42
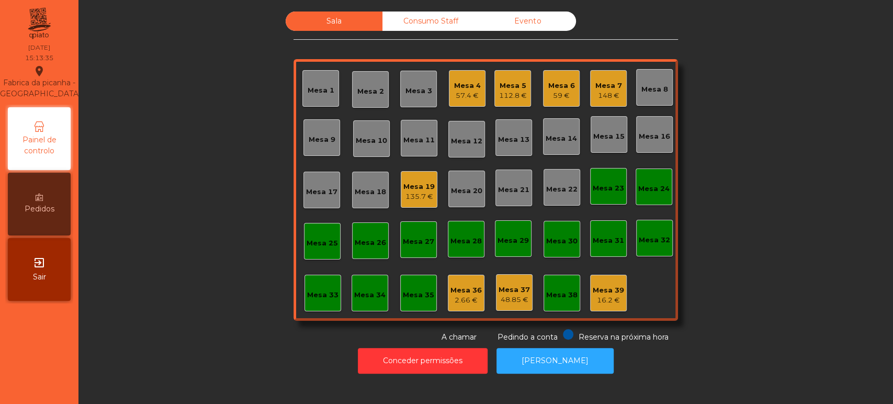
click at [426, 21] on div "Consumo Staff" at bounding box center [431, 21] width 97 height 19
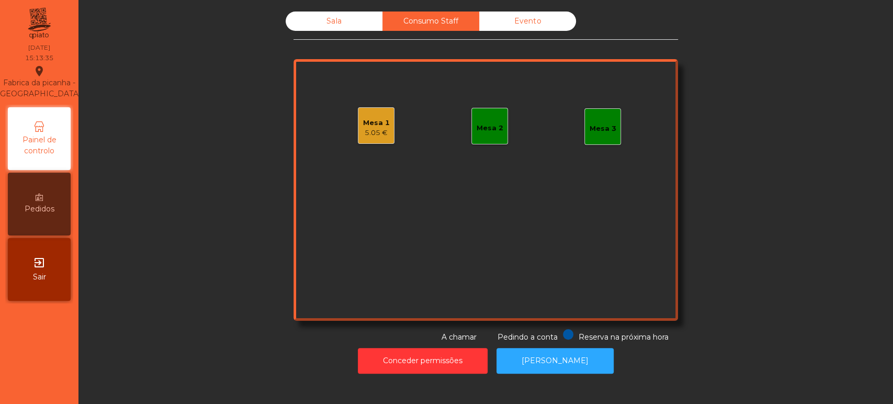
click at [495, 137] on div "Mesa 2" at bounding box center [490, 126] width 37 height 37
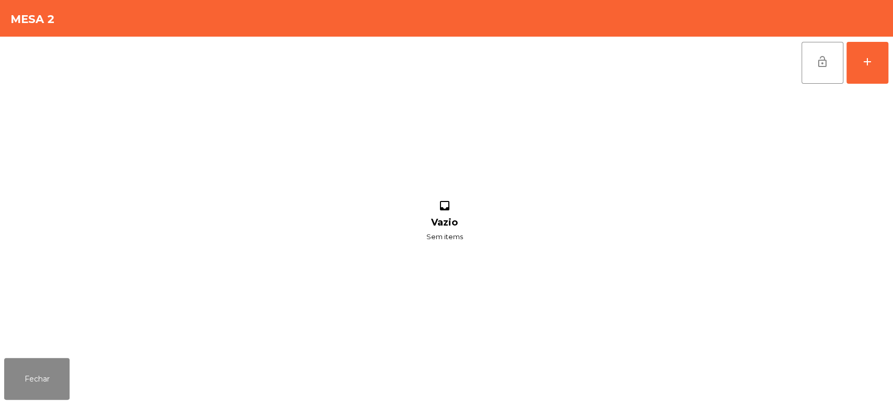
click at [892, 58] on div "lock_open add inbox Vazio Sem items" at bounding box center [446, 195] width 893 height 317
click at [867, 70] on button "add" at bounding box center [868, 63] width 42 height 42
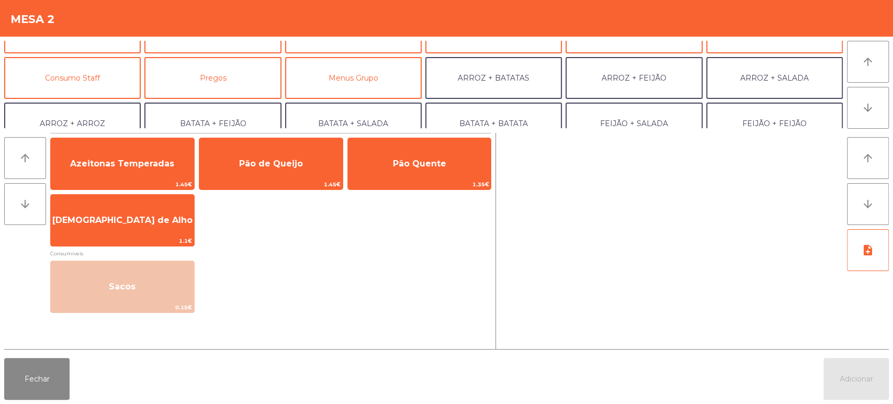
scroll to position [77, 0]
click at [98, 85] on button "Consumo Staff" at bounding box center [72, 76] width 137 height 42
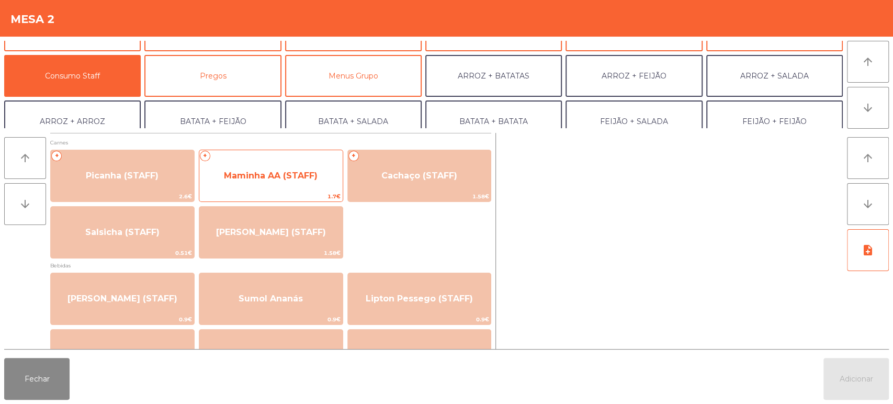
click at [295, 192] on span "1.7€" at bounding box center [270, 197] width 143 height 10
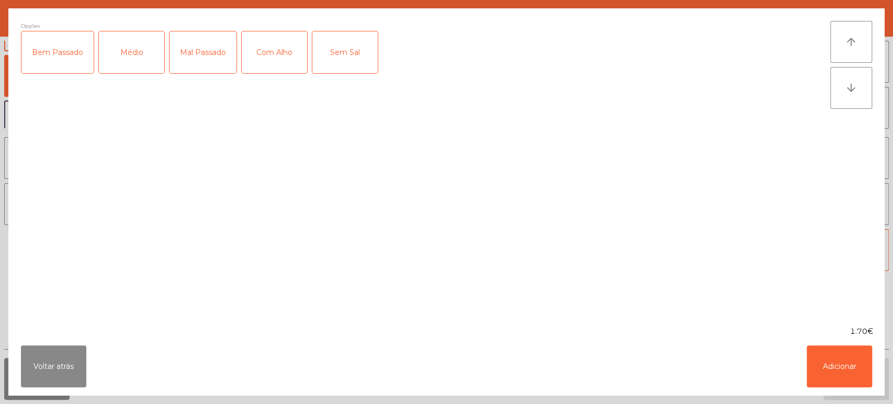
click at [134, 54] on div "Médio" at bounding box center [131, 52] width 65 height 42
click at [232, 49] on div "Mal Passado" at bounding box center [203, 52] width 67 height 42
click at [300, 60] on div "Com Alho" at bounding box center [274, 52] width 65 height 42
click at [837, 368] on button "Adicionar" at bounding box center [839, 366] width 65 height 42
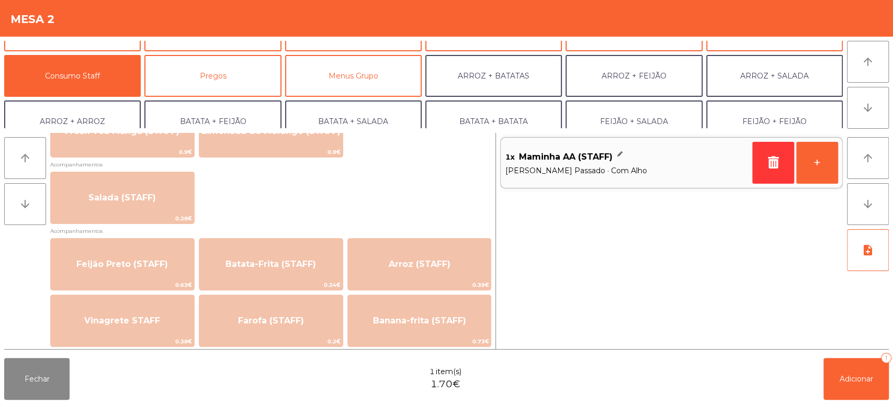
scroll to position [440, 0]
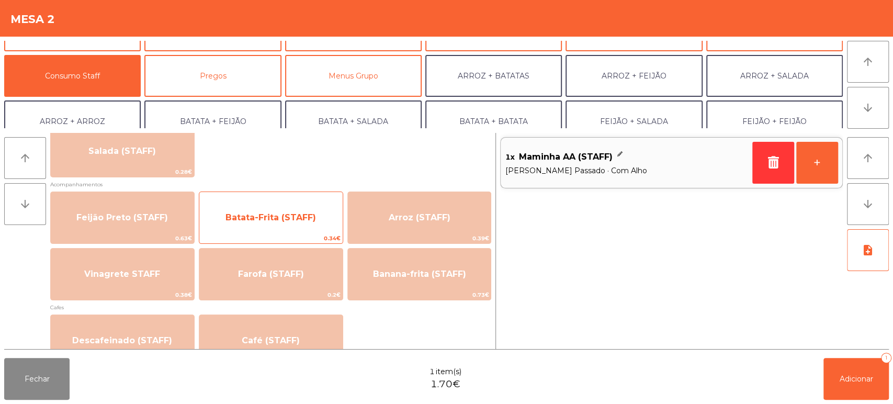
click at [327, 227] on span "Batata-Frita (STAFF)" at bounding box center [270, 218] width 143 height 28
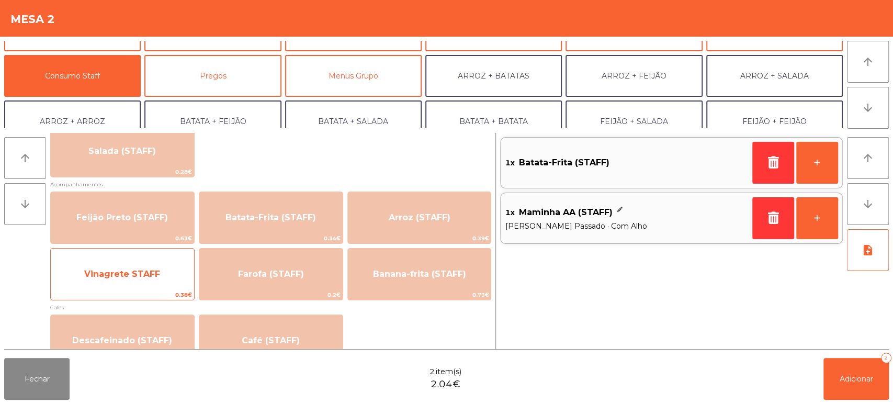
click at [166, 287] on span "Vinagrete STAFF" at bounding box center [122, 274] width 143 height 28
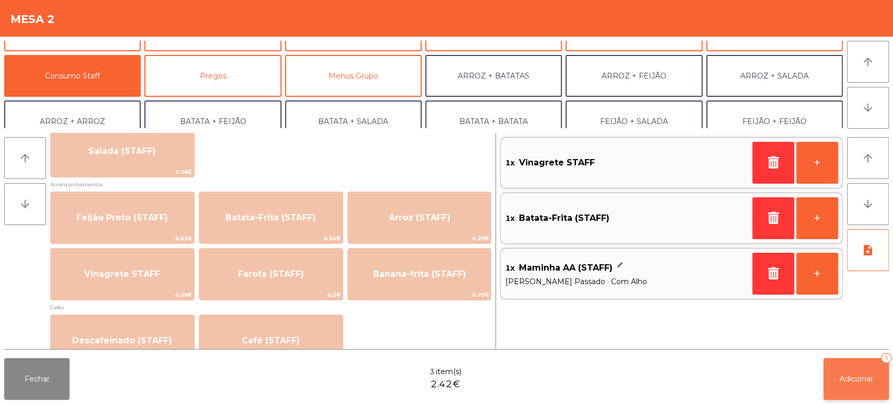
click at [844, 385] on button "Adicionar 3" at bounding box center [856, 379] width 65 height 42
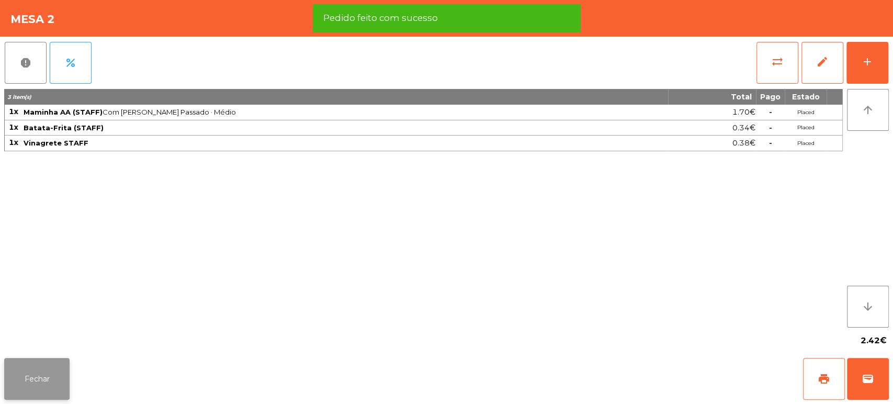
click at [54, 377] on button "Fechar" at bounding box center [36, 379] width 65 height 42
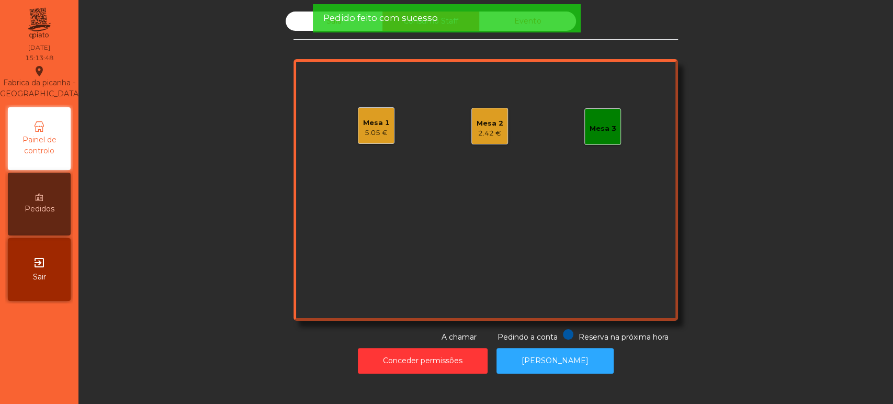
click at [296, 28] on div "Sala" at bounding box center [334, 21] width 97 height 19
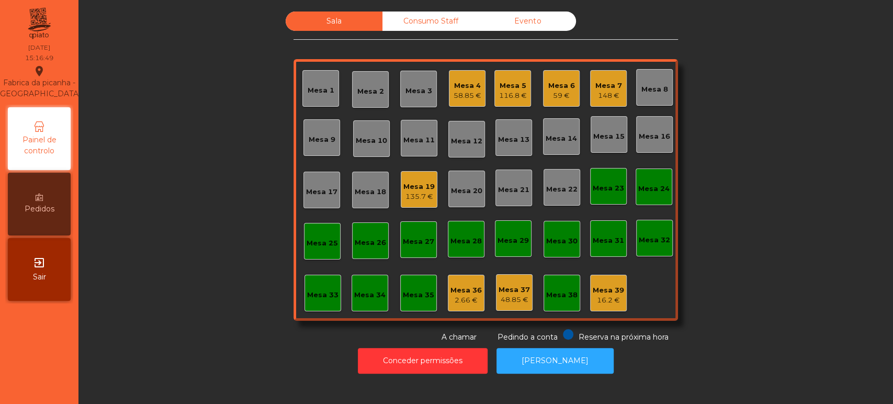
click at [428, 25] on div "Consumo Staff" at bounding box center [431, 21] width 97 height 19
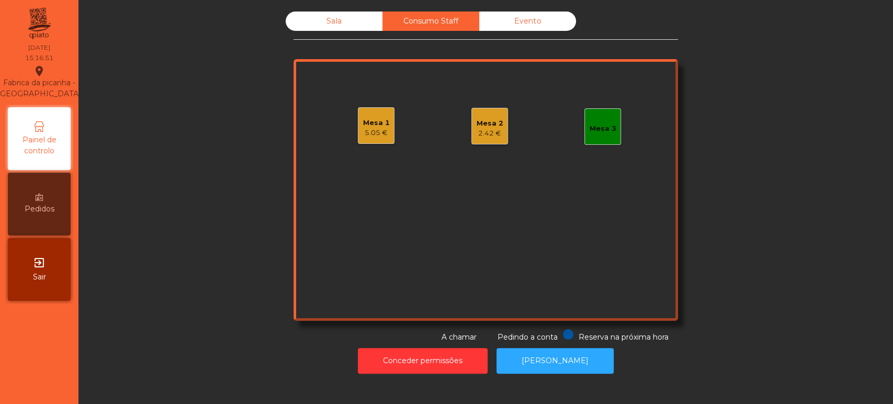
click at [481, 118] on div "Mesa 2" at bounding box center [490, 123] width 27 height 10
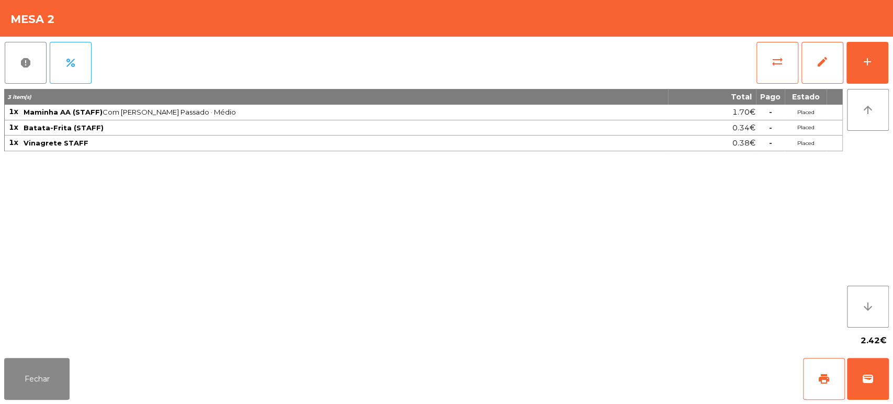
click at [892, 68] on div "report percent sync_alt edit add 3 item(s) Total Pago Estado 1x Maminha AA (STA…" at bounding box center [446, 195] width 893 height 317
click at [870, 77] on button "add" at bounding box center [868, 63] width 42 height 42
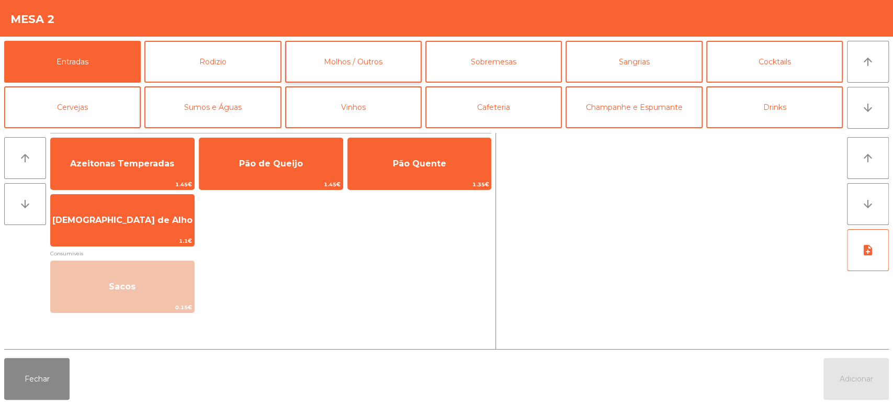
click at [361, 68] on button "Molhos / Outros" at bounding box center [353, 62] width 137 height 42
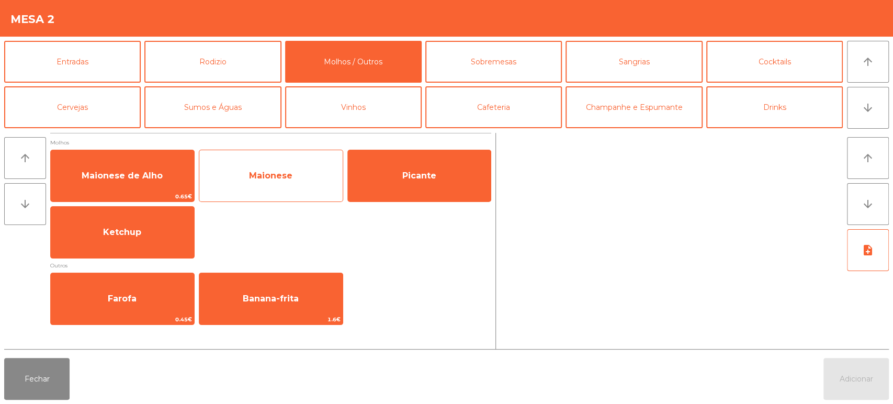
click at [300, 183] on span "Maionese" at bounding box center [270, 176] width 143 height 28
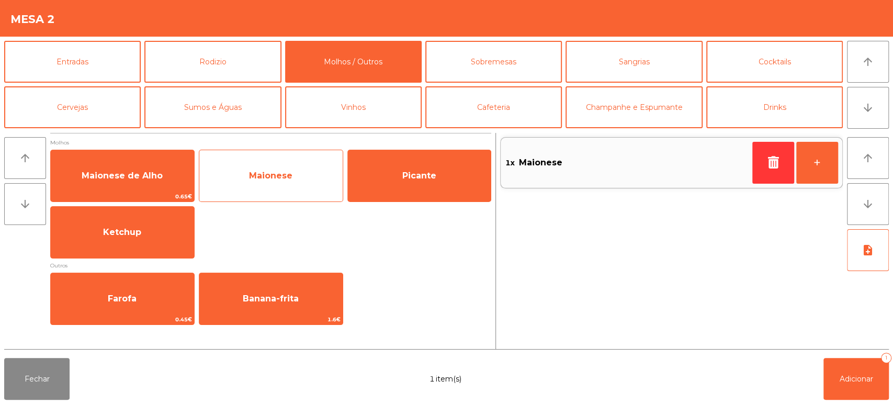
click at [298, 185] on span "Maionese" at bounding box center [270, 176] width 143 height 28
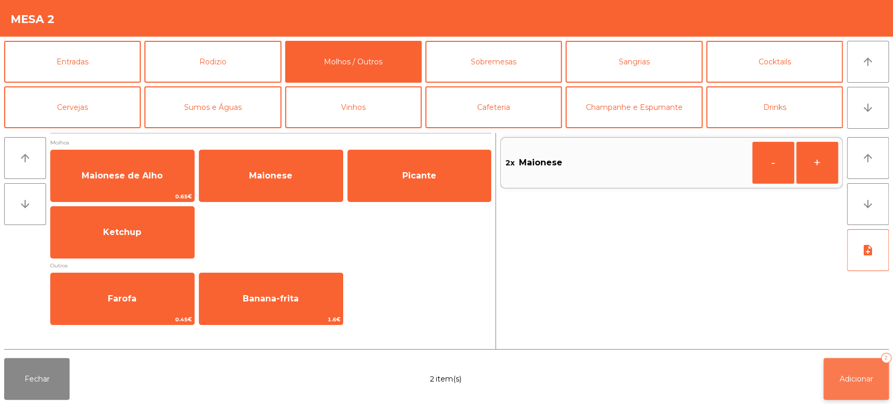
click at [858, 363] on button "Adicionar 2" at bounding box center [856, 379] width 65 height 42
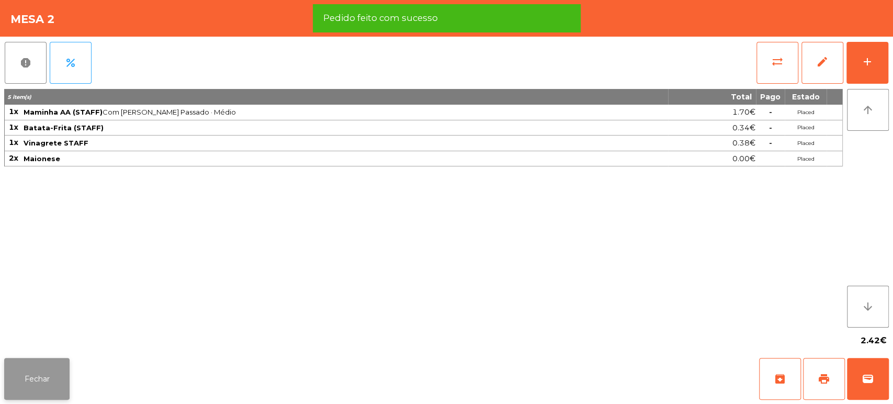
click at [46, 394] on button "Fechar" at bounding box center [36, 379] width 65 height 42
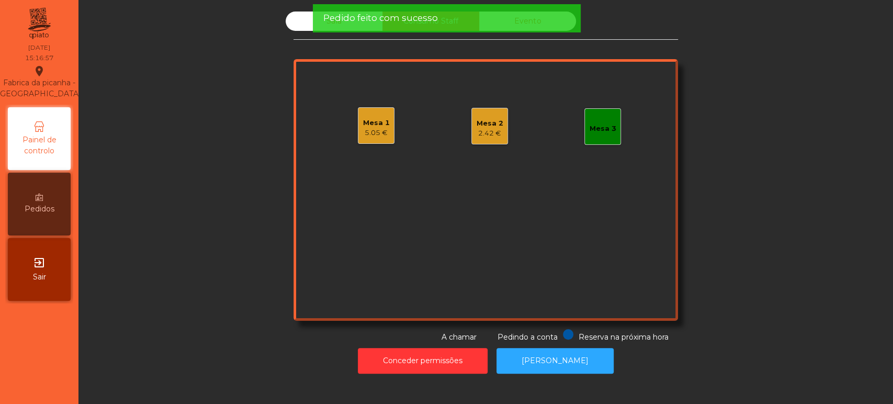
click at [296, 27] on div "Sala" at bounding box center [334, 21] width 97 height 19
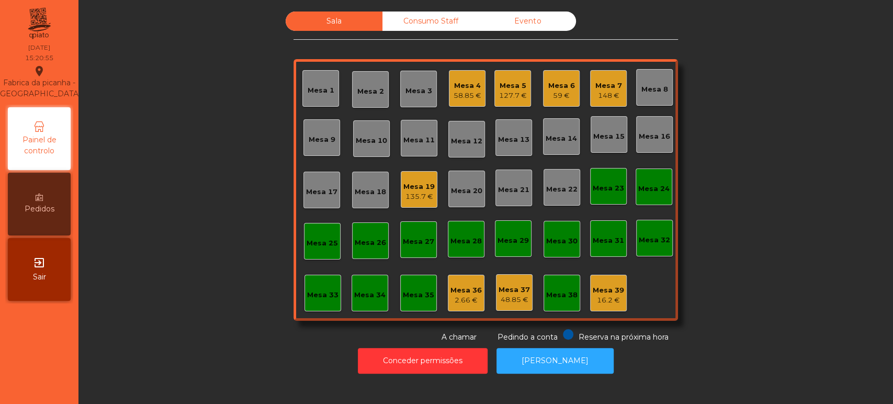
click at [562, 99] on div "59 €" at bounding box center [562, 96] width 27 height 10
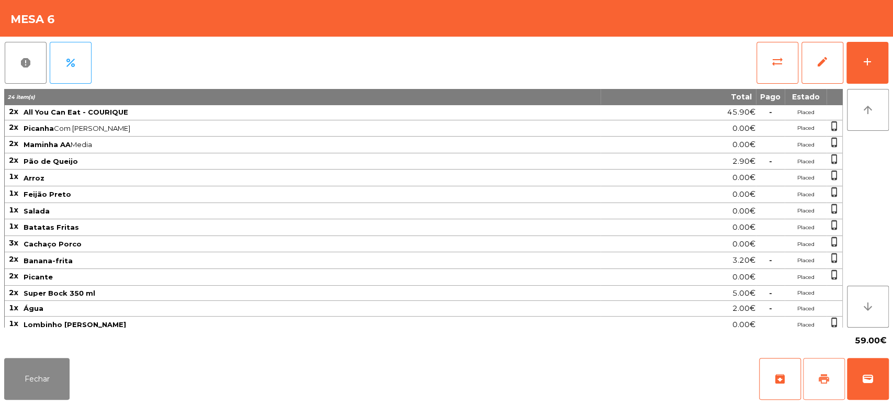
click at [819, 368] on button "print" at bounding box center [824, 379] width 42 height 42
click at [31, 373] on button "Fechar" at bounding box center [36, 379] width 65 height 42
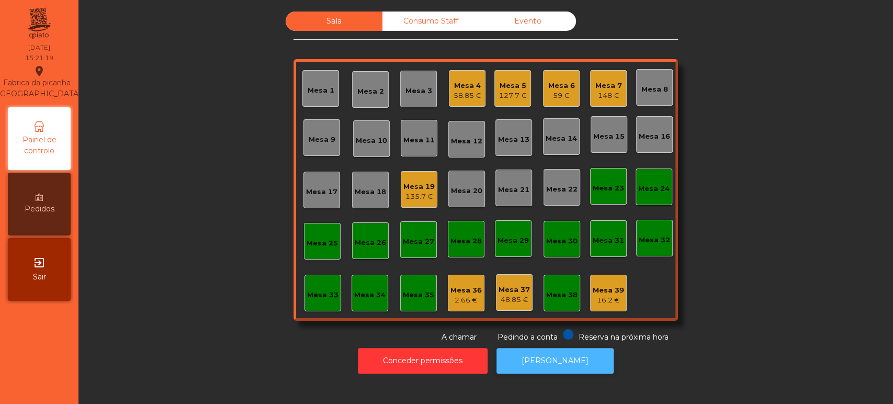
click at [564, 360] on button "[PERSON_NAME]" at bounding box center [555, 361] width 117 height 26
click at [424, 21] on div "Consumo Staff" at bounding box center [431, 21] width 97 height 19
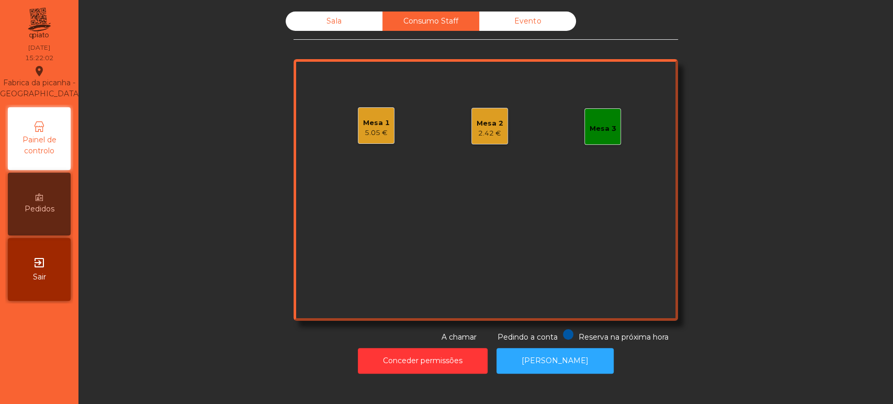
click at [383, 128] on div "5.05 €" at bounding box center [376, 133] width 27 height 10
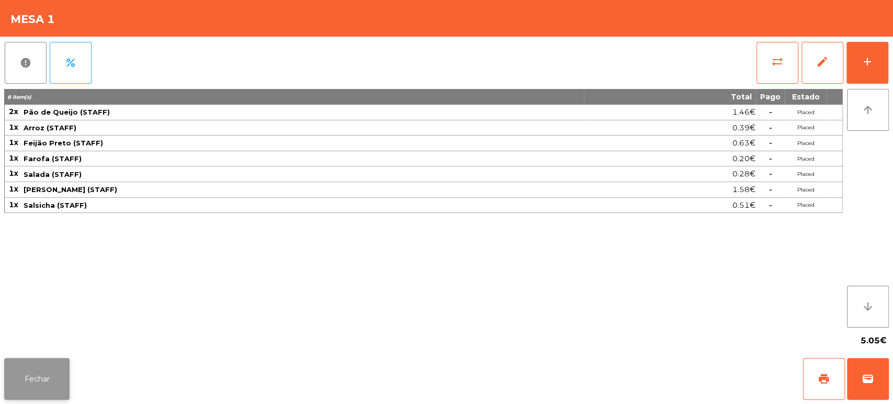
click at [39, 377] on button "Fechar" at bounding box center [36, 379] width 65 height 42
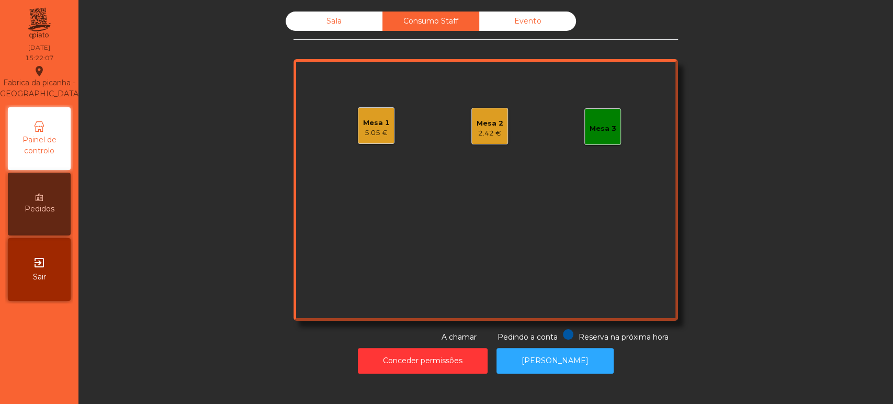
click at [491, 118] on div "Mesa 2" at bounding box center [490, 123] width 27 height 10
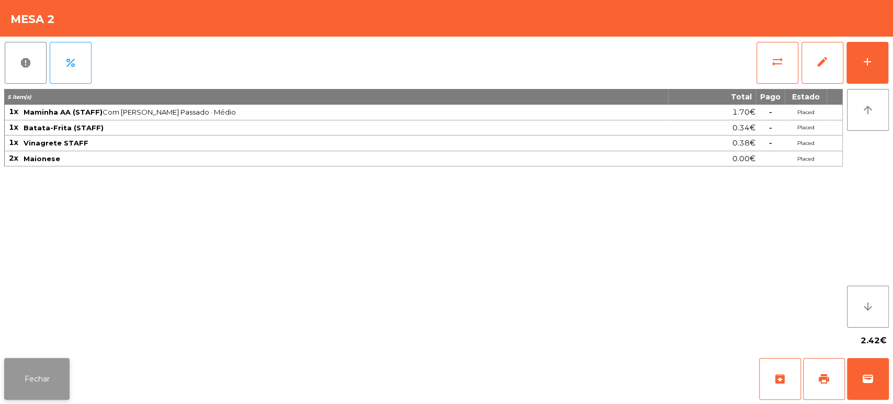
click at [33, 373] on button "Fechar" at bounding box center [36, 379] width 65 height 42
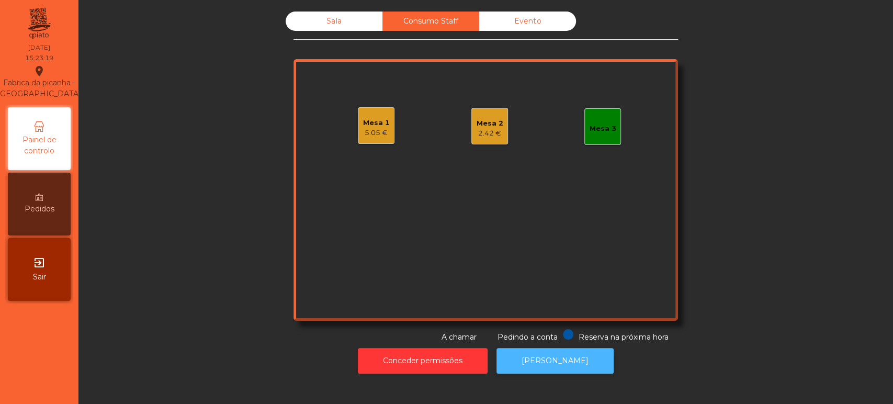
click at [531, 370] on button "[PERSON_NAME]" at bounding box center [555, 361] width 117 height 26
click at [485, 132] on div "2.42 €" at bounding box center [490, 133] width 27 height 10
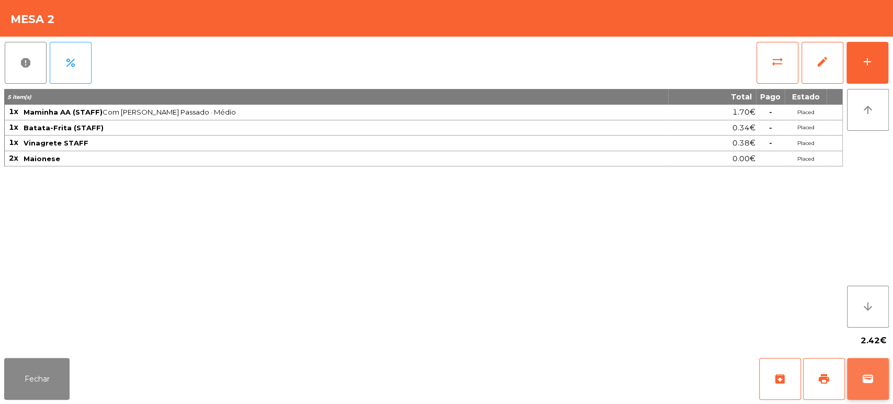
click at [860, 370] on button "wallet" at bounding box center [868, 379] width 42 height 42
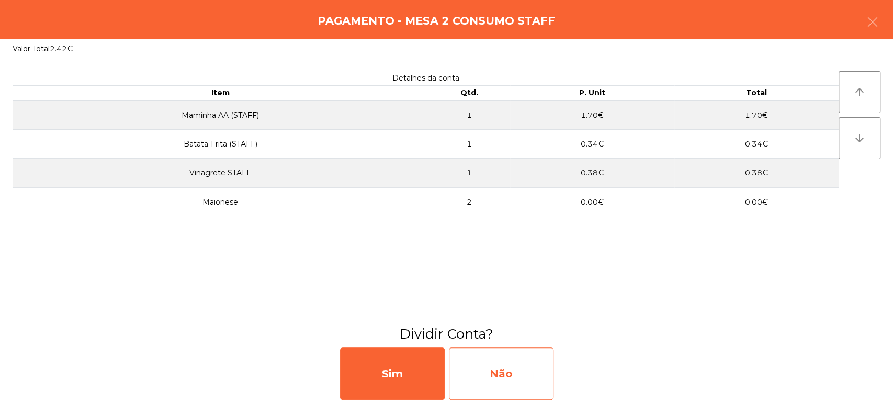
click at [476, 368] on div "Não" at bounding box center [501, 374] width 105 height 52
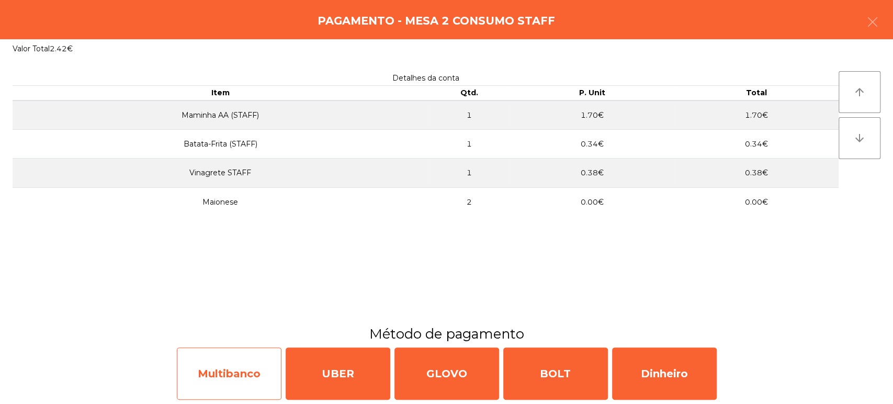
click at [239, 379] on div "Multibanco" at bounding box center [229, 374] width 105 height 52
select select "**"
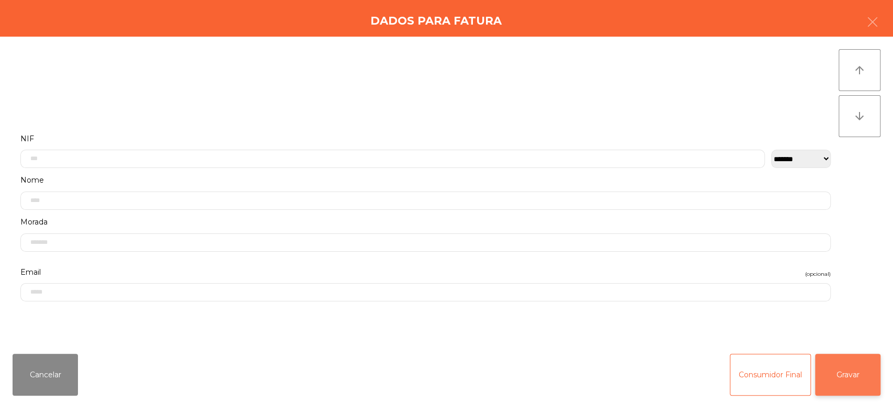
click at [845, 385] on button "Gravar" at bounding box center [847, 375] width 65 height 42
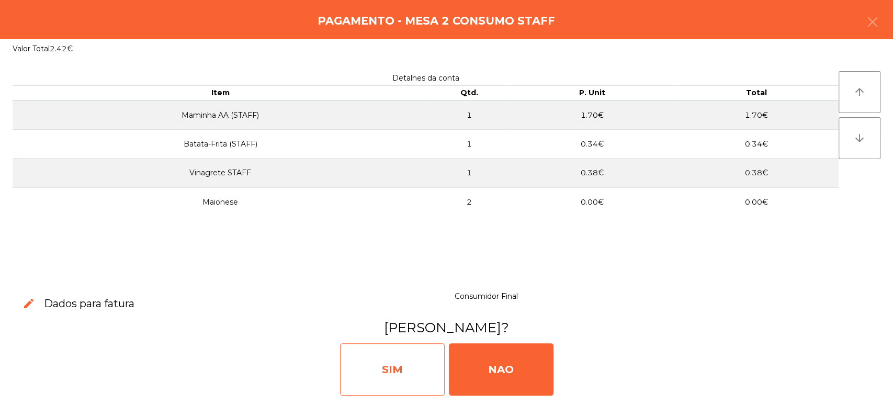
click at [380, 360] on div "SIM" at bounding box center [392, 369] width 105 height 52
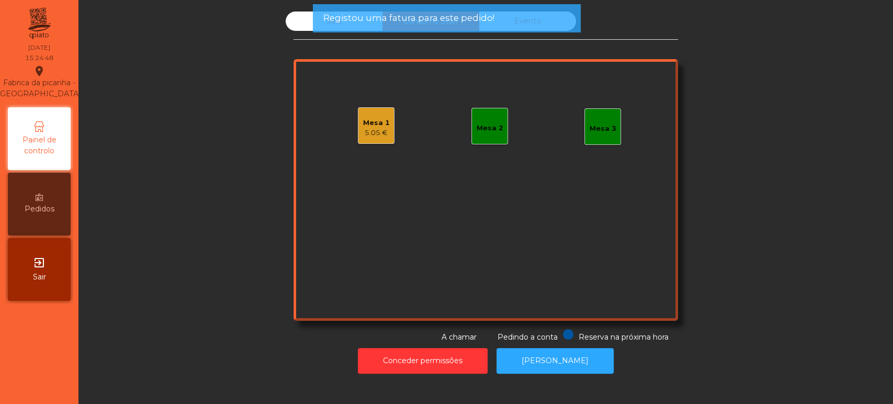
click at [386, 109] on div "Mesa 1 5.05 €" at bounding box center [376, 125] width 37 height 37
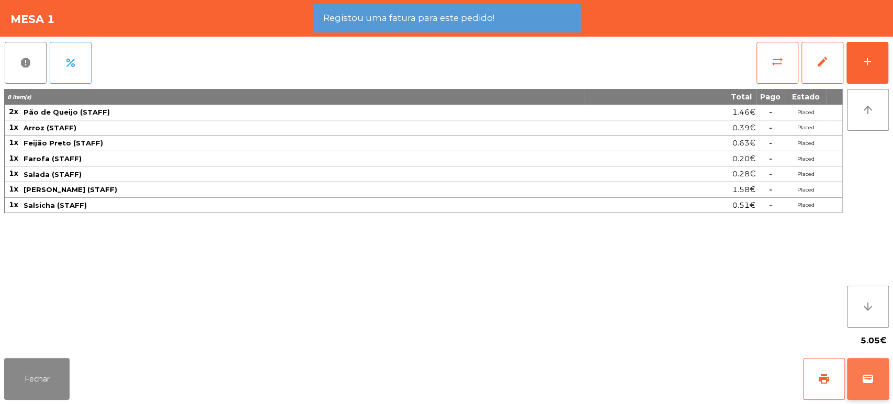
click at [866, 377] on span "wallet" at bounding box center [868, 379] width 13 height 13
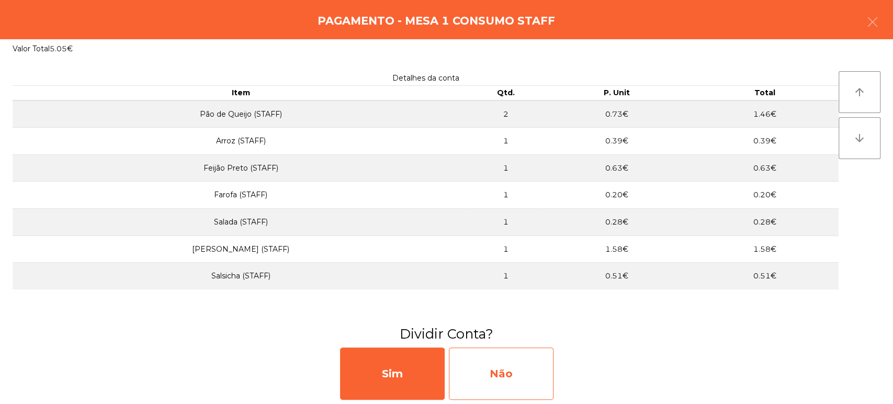
click at [507, 383] on div "Não" at bounding box center [501, 374] width 105 height 52
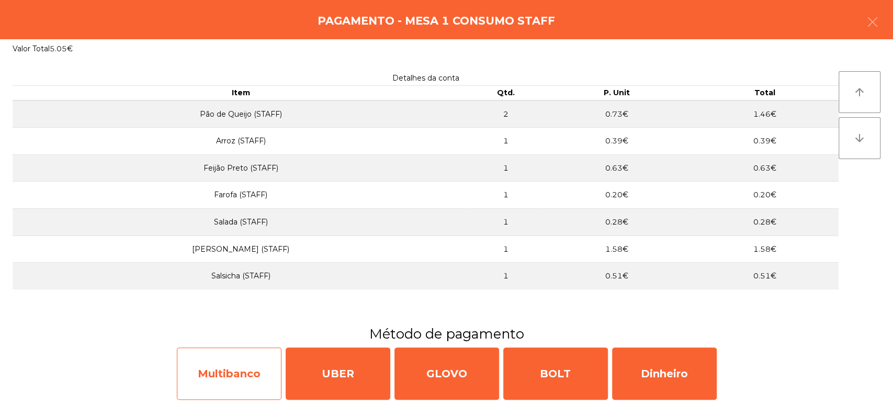
click at [228, 368] on div "Multibanco" at bounding box center [229, 374] width 105 height 52
select select "**"
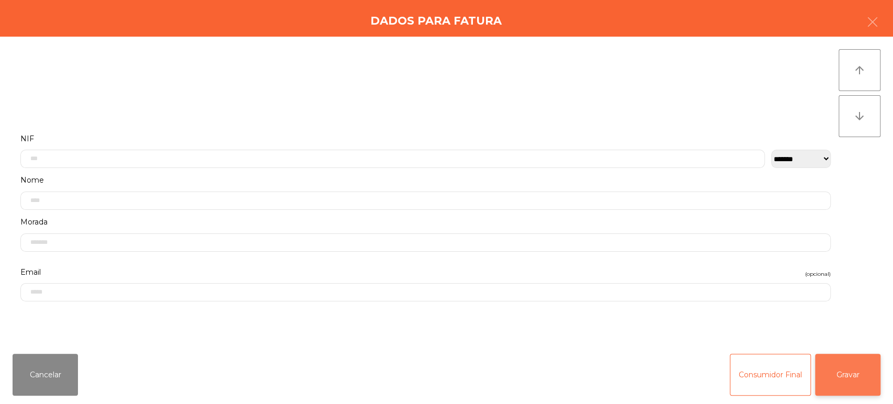
click at [858, 381] on button "Gravar" at bounding box center [847, 375] width 65 height 42
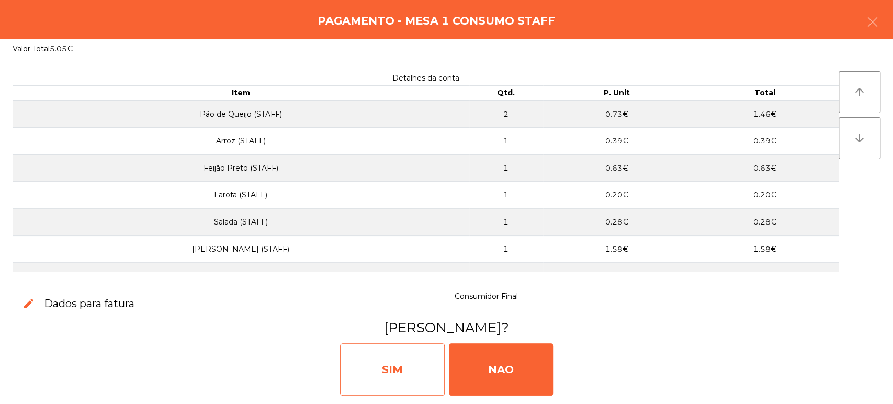
click at [361, 362] on div "SIM" at bounding box center [392, 369] width 105 height 52
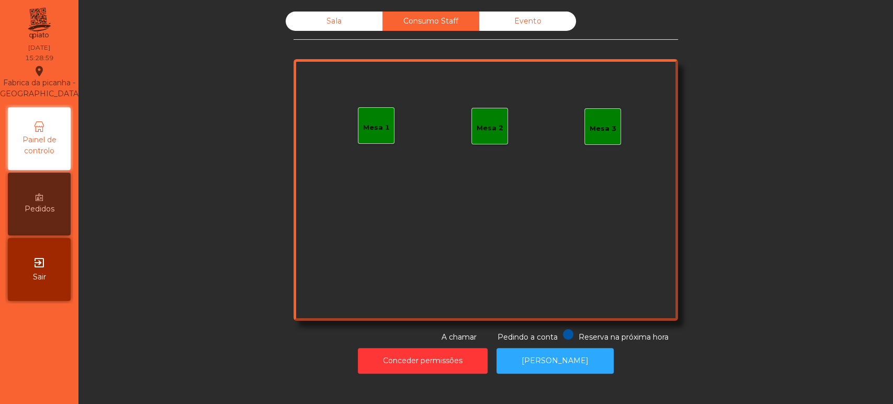
click at [359, 29] on div "Sala" at bounding box center [334, 21] width 97 height 19
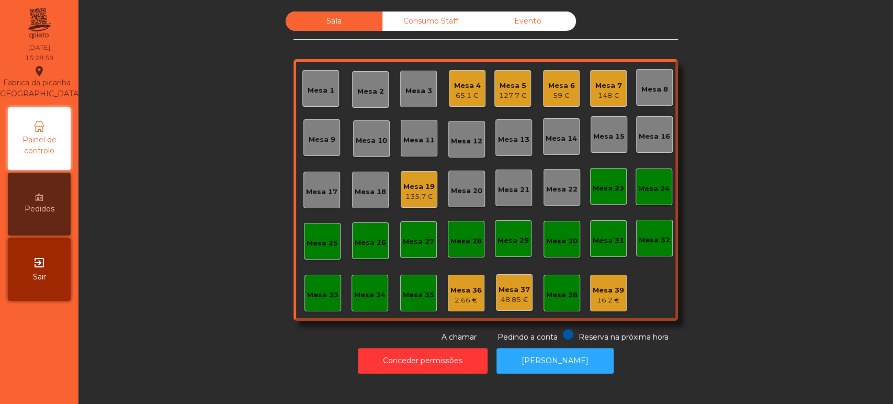
click at [356, 26] on div "Sala" at bounding box center [334, 21] width 97 height 19
click at [603, 94] on div "148 €" at bounding box center [609, 96] width 27 height 10
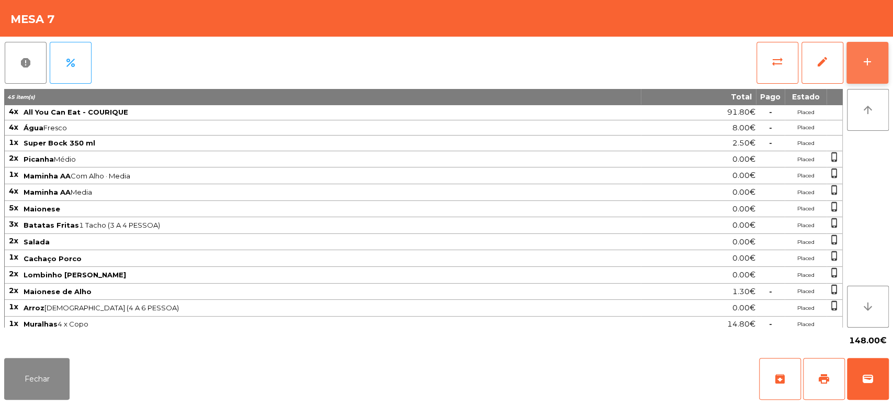
click at [870, 60] on div "add" at bounding box center [868, 61] width 13 height 13
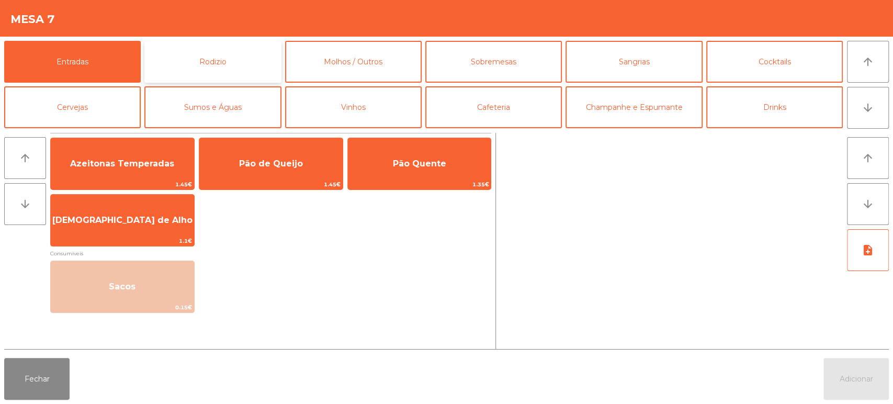
click at [221, 65] on button "Rodizio" at bounding box center [212, 62] width 137 height 42
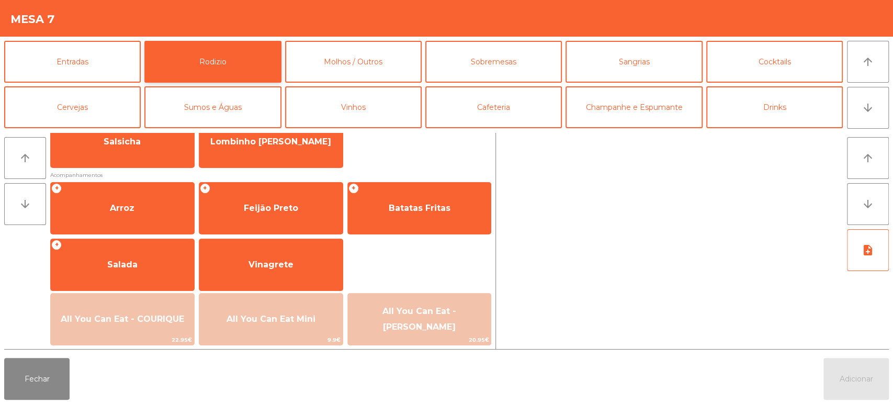
scroll to position [101, 0]
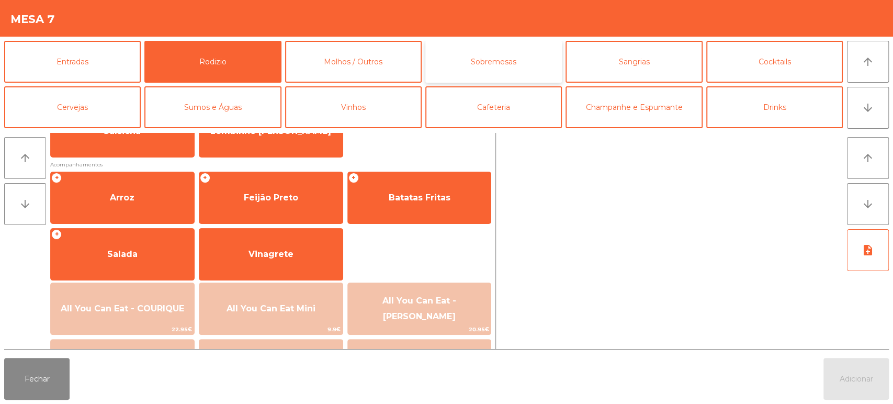
click at [517, 70] on button "Sobremesas" at bounding box center [494, 62] width 137 height 42
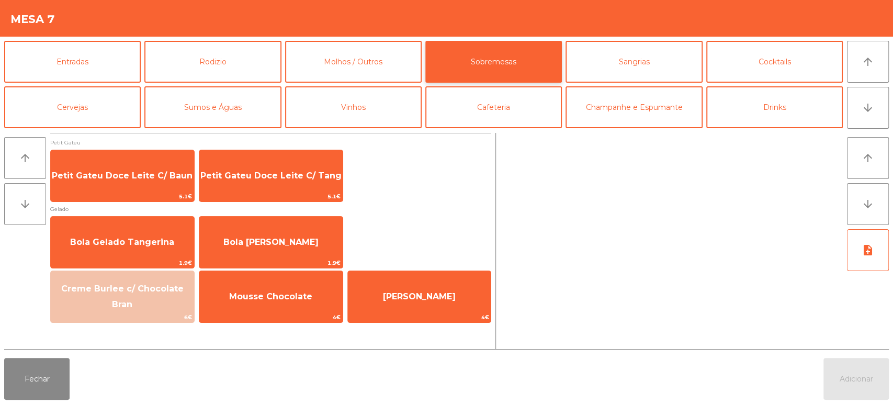
scroll to position [0, 0]
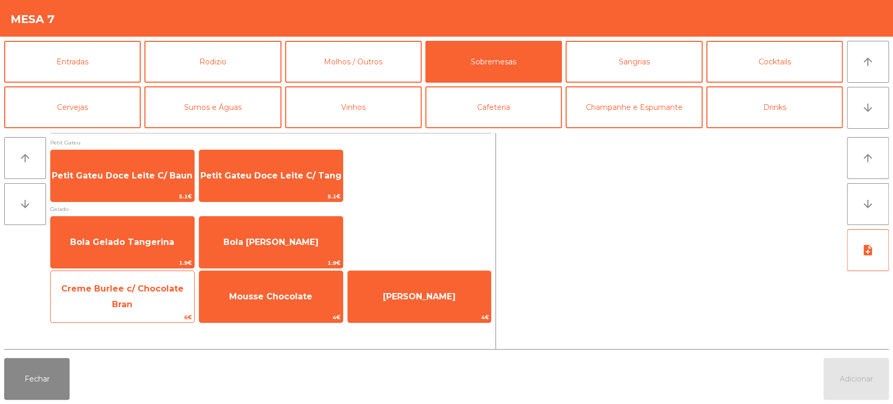
click at [155, 297] on span "Creme Burlee c/ Chocolate Bran" at bounding box center [122, 297] width 122 height 26
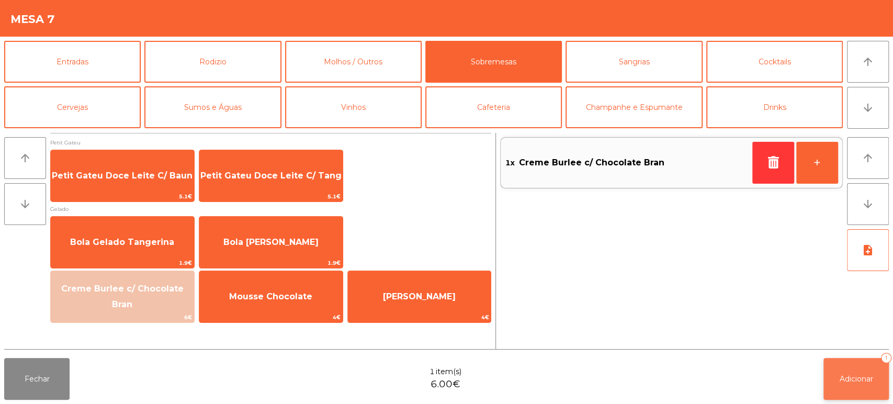
click at [863, 382] on span "Adicionar" at bounding box center [856, 378] width 33 height 9
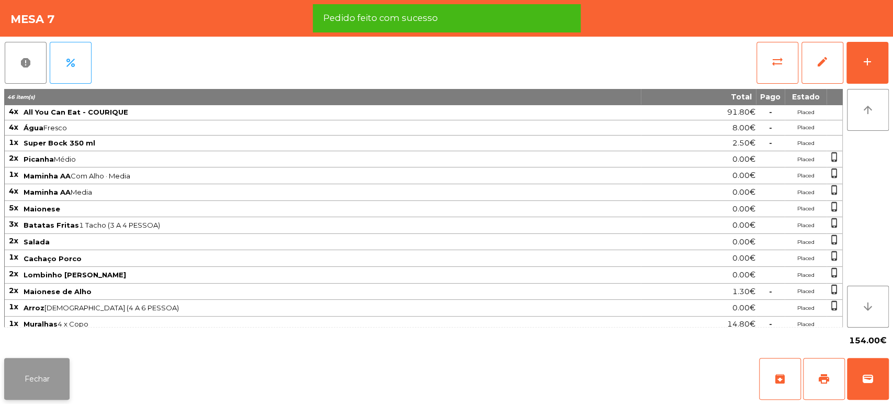
click at [48, 362] on button "Fechar" at bounding box center [36, 379] width 65 height 42
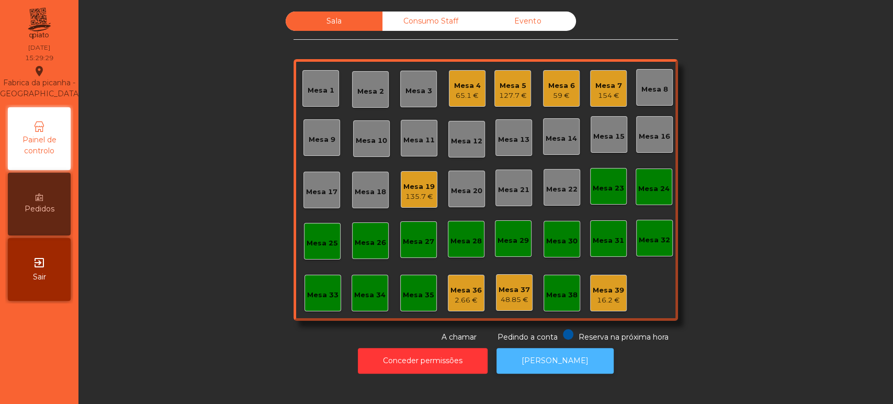
click at [552, 372] on button "[PERSON_NAME]" at bounding box center [555, 361] width 117 height 26
click at [512, 94] on div "132.8 €" at bounding box center [513, 96] width 28 height 10
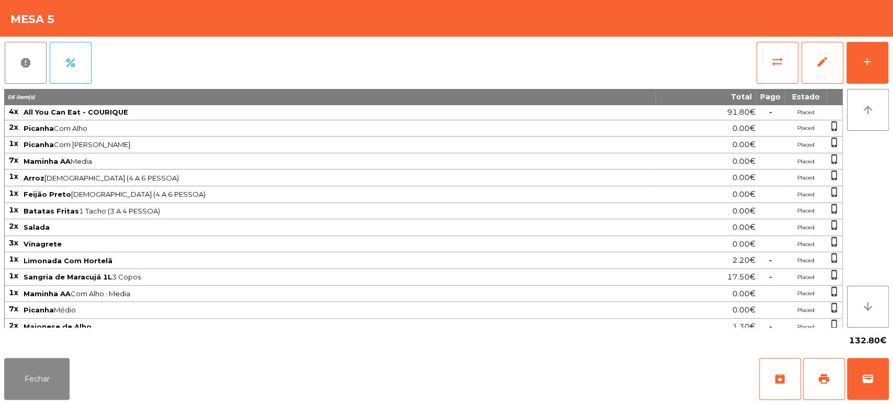
scroll to position [184, 0]
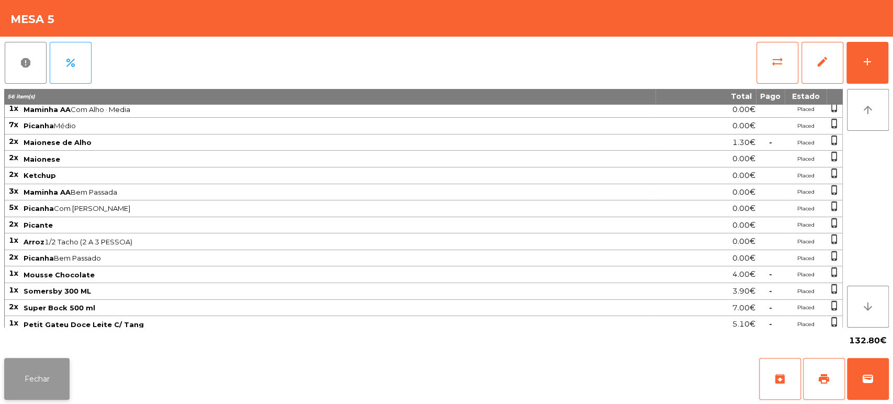
click at [31, 382] on button "Fechar" at bounding box center [36, 379] width 65 height 42
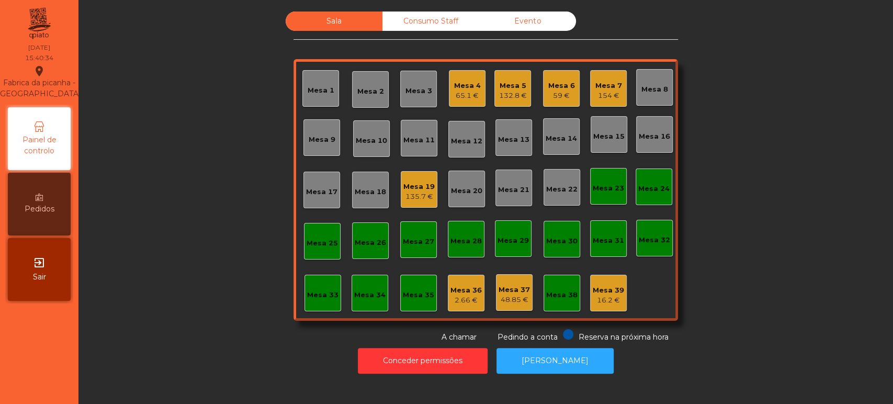
click at [618, 89] on div "Mesa 7 154 €" at bounding box center [608, 88] width 37 height 37
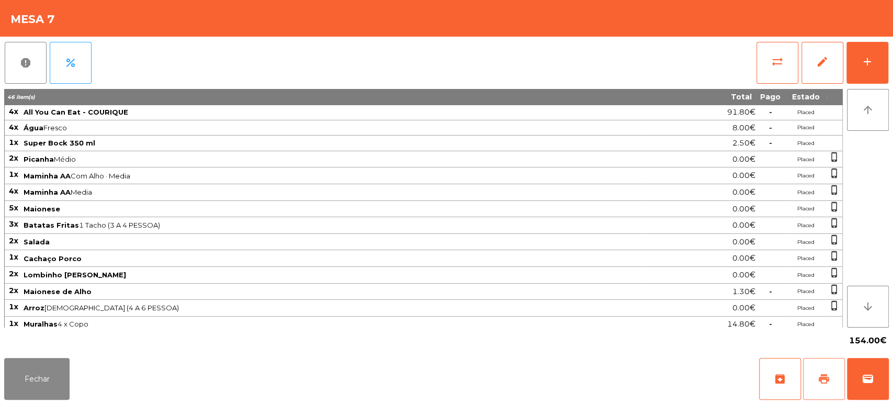
click at [832, 383] on button "print" at bounding box center [824, 379] width 42 height 42
click at [867, 389] on button "wallet" at bounding box center [868, 379] width 42 height 42
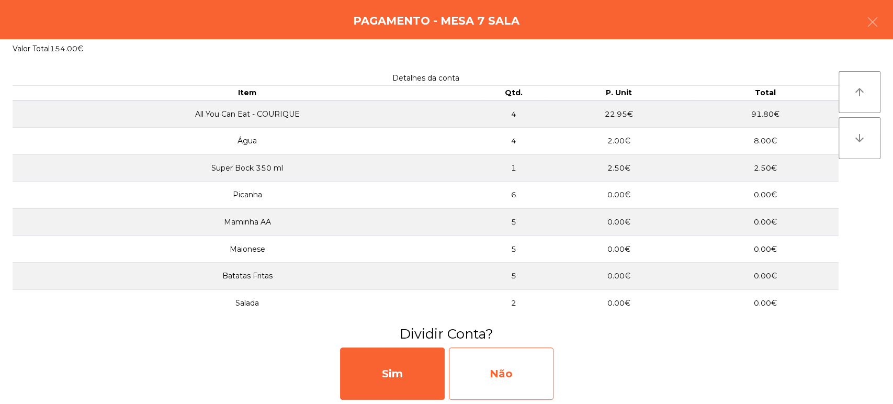
click at [543, 370] on div "Não" at bounding box center [501, 374] width 105 height 52
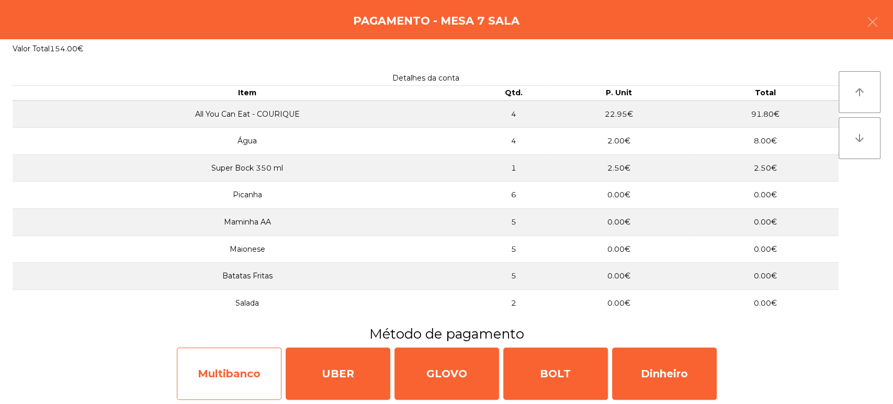
click at [236, 382] on div "Multibanco" at bounding box center [229, 374] width 105 height 52
select select "**"
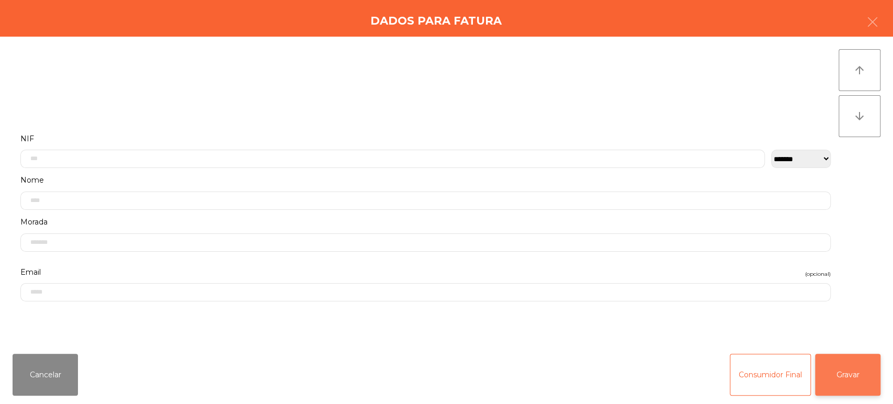
click at [876, 381] on button "Gravar" at bounding box center [847, 375] width 65 height 42
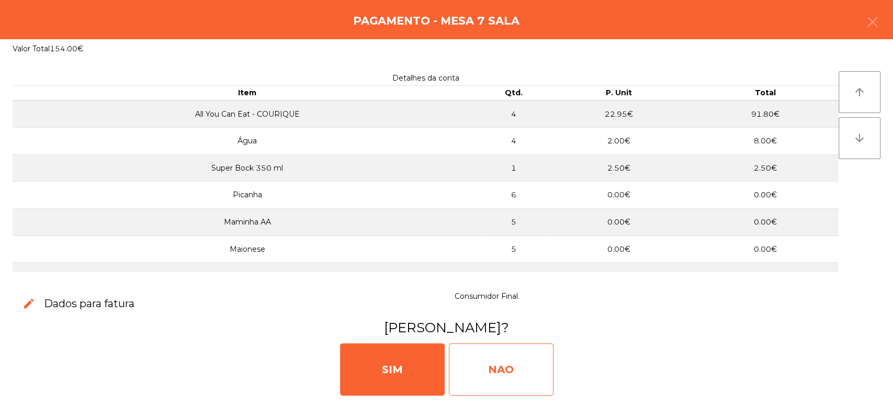
click at [529, 373] on div "NAO" at bounding box center [501, 369] width 105 height 52
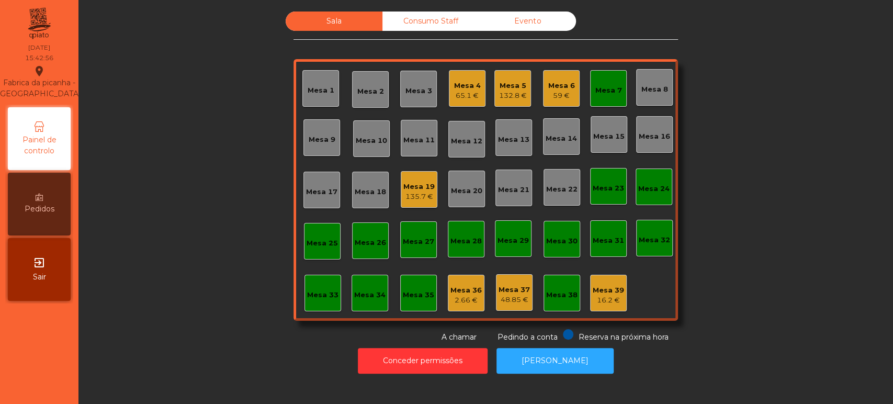
click at [613, 105] on div "Mesa 7" at bounding box center [608, 88] width 37 height 37
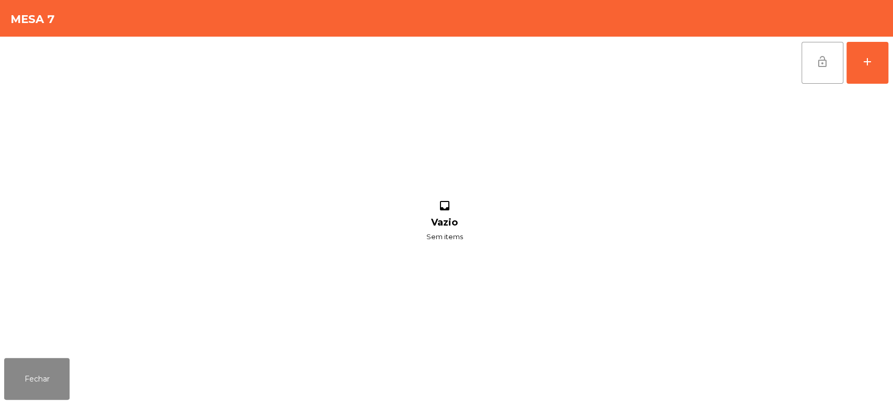
click at [812, 80] on button "lock_open" at bounding box center [823, 63] width 42 height 42
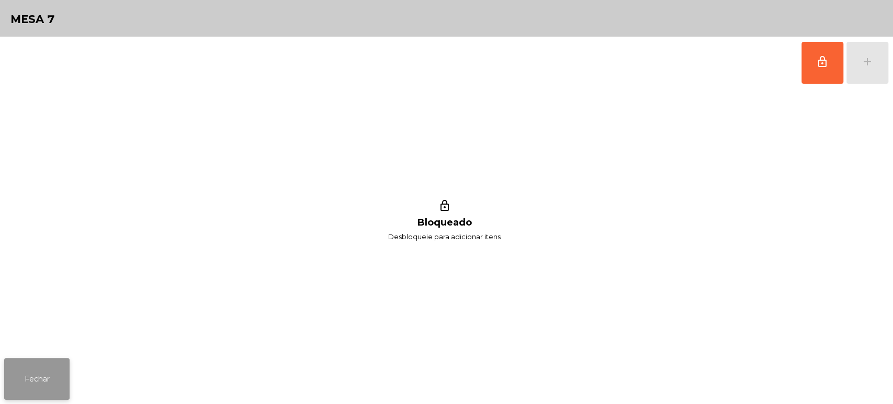
click at [45, 374] on button "Fechar" at bounding box center [36, 379] width 65 height 42
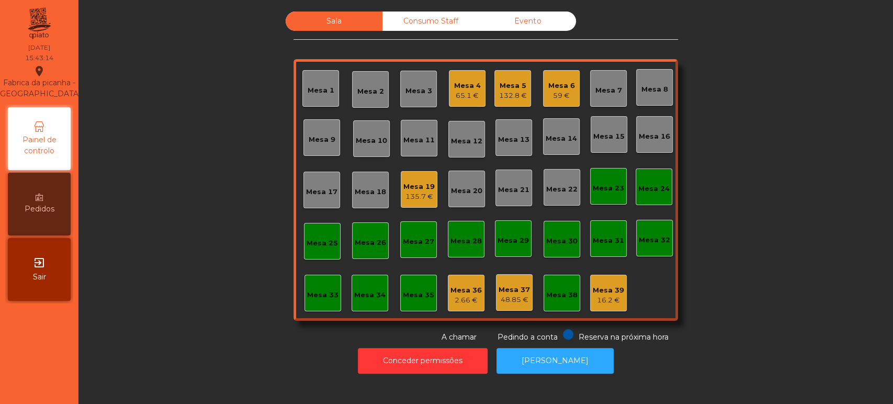
click at [410, 192] on div "135.7 €" at bounding box center [419, 197] width 31 height 10
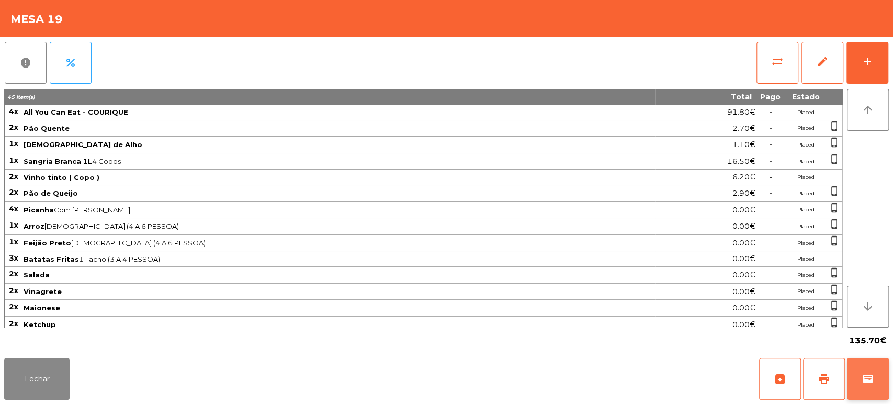
click at [873, 387] on button "wallet" at bounding box center [868, 379] width 42 height 42
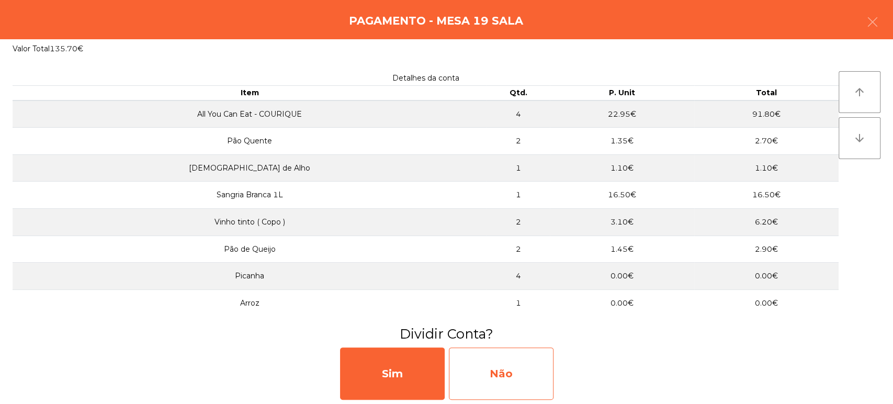
click at [525, 362] on div "Não" at bounding box center [501, 374] width 105 height 52
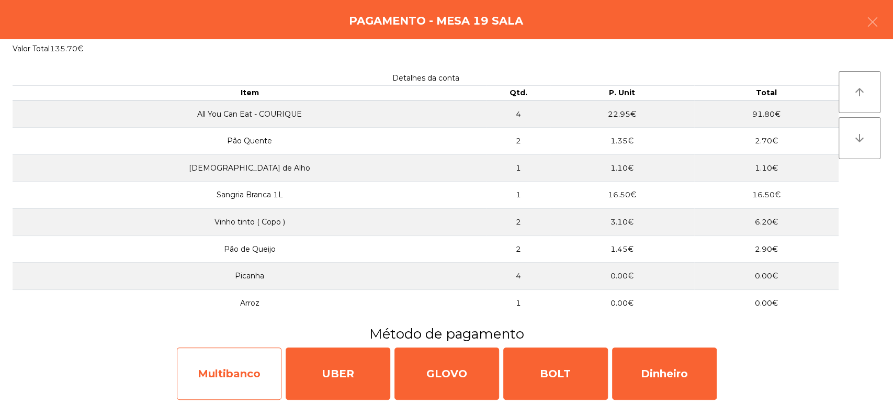
click at [225, 351] on div "Multibanco" at bounding box center [229, 374] width 105 height 52
select select "**"
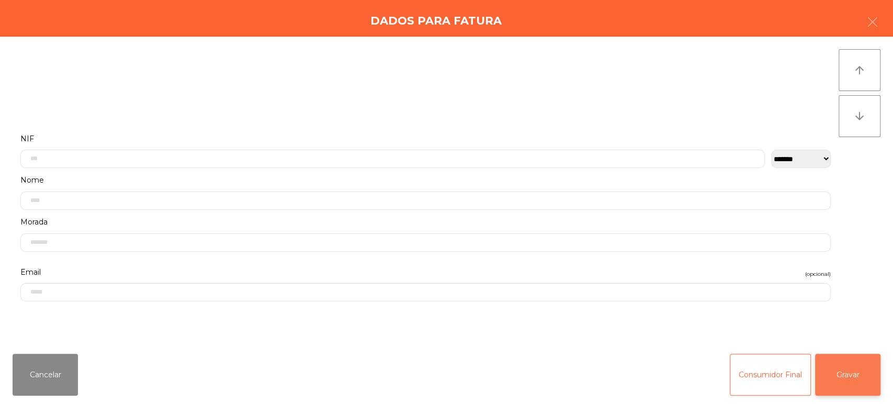
click at [853, 395] on button "Gravar" at bounding box center [847, 375] width 65 height 42
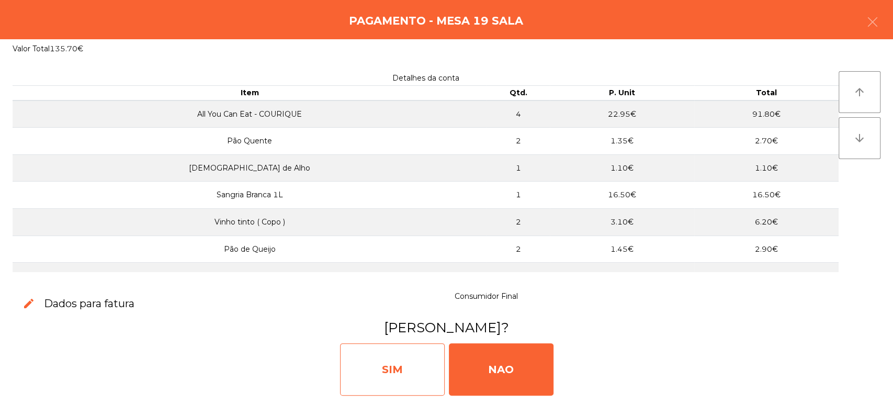
click at [394, 381] on div "SIM" at bounding box center [392, 369] width 105 height 52
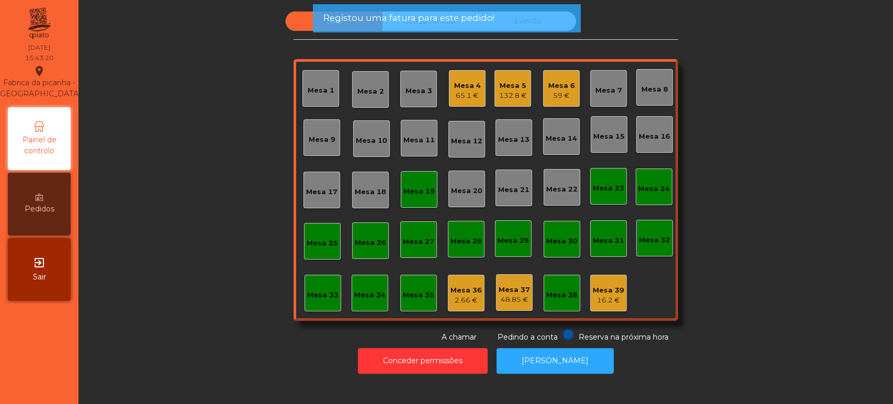
click at [404, 203] on div "Mesa 19" at bounding box center [419, 189] width 37 height 37
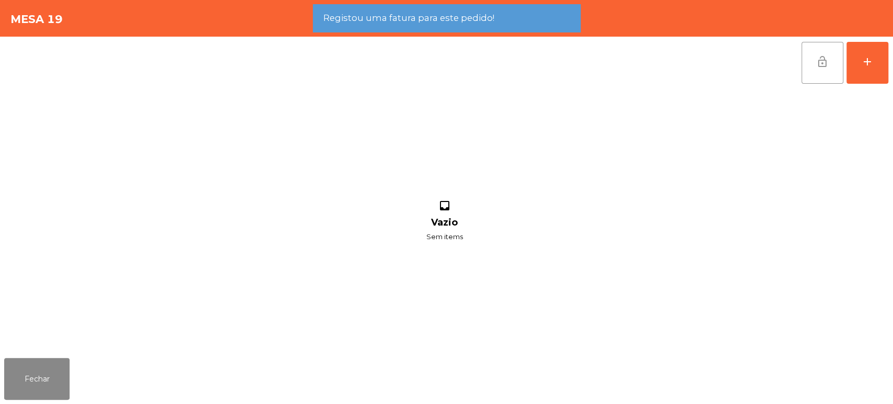
click at [828, 68] on button "lock_open" at bounding box center [823, 63] width 42 height 42
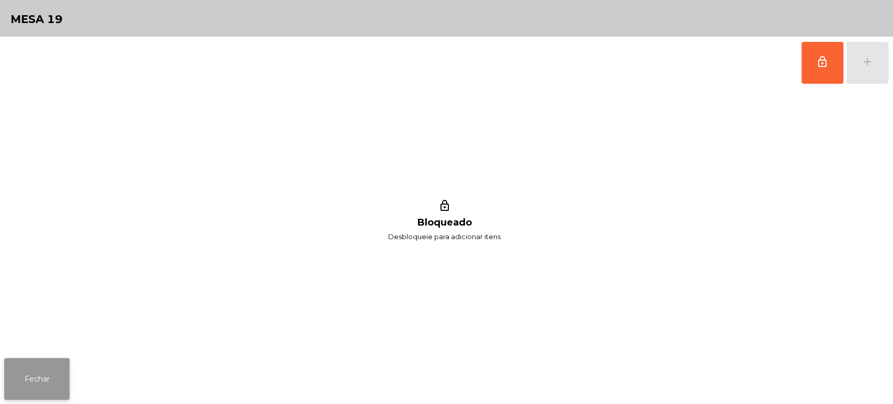
click at [47, 362] on button "Fechar" at bounding box center [36, 379] width 65 height 42
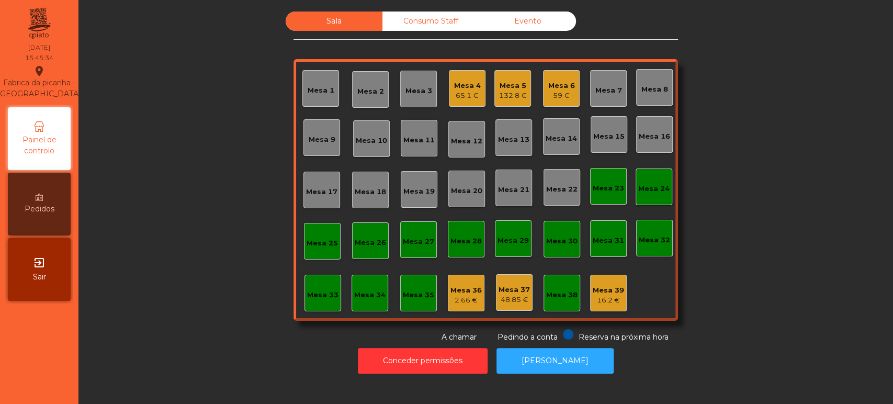
click at [513, 94] on div "132.8 €" at bounding box center [513, 96] width 28 height 10
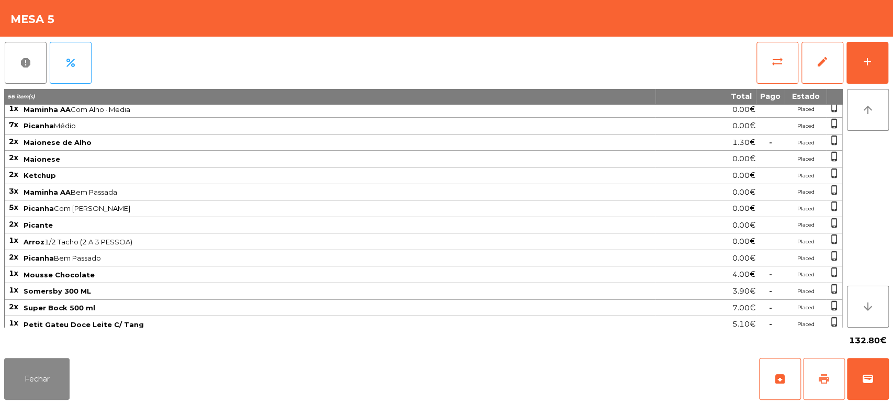
click at [822, 382] on span "print" at bounding box center [824, 379] width 13 height 13
click at [865, 368] on button "wallet" at bounding box center [868, 379] width 42 height 42
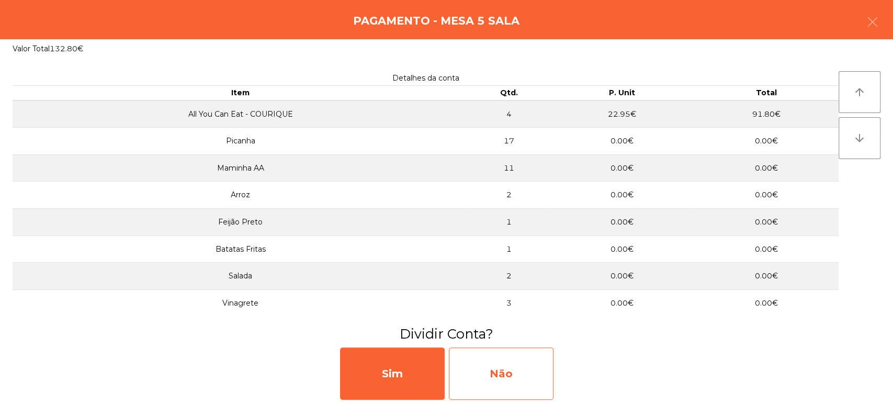
click at [537, 389] on div "Não" at bounding box center [501, 374] width 105 height 52
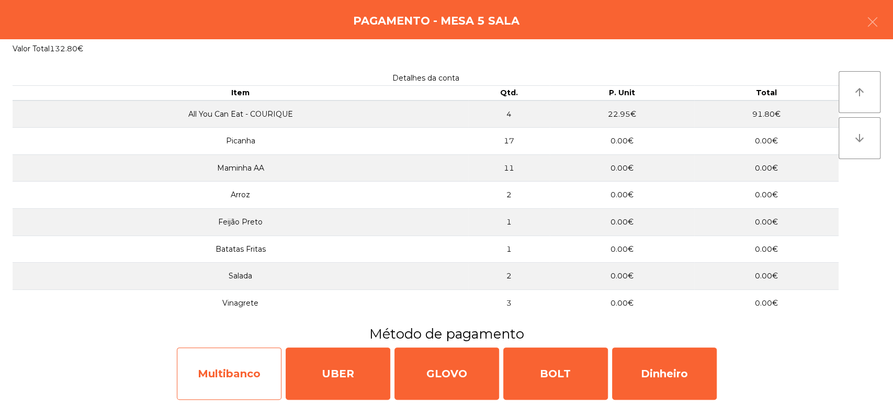
click at [251, 378] on div "Multibanco" at bounding box center [229, 374] width 105 height 52
select select "**"
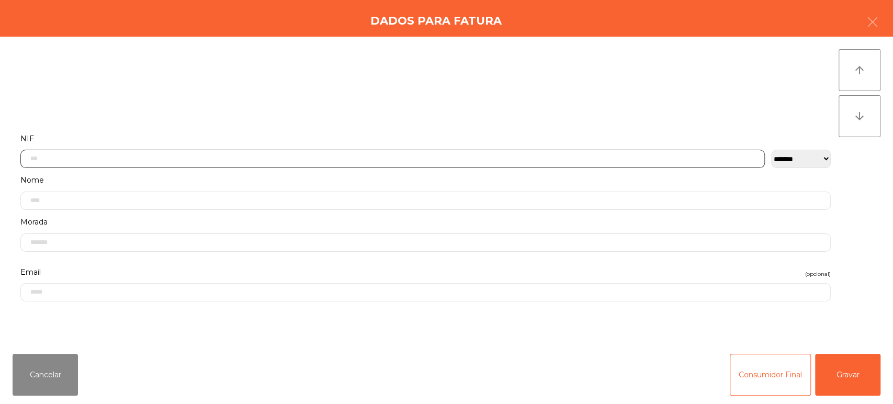
click at [165, 159] on input "text" at bounding box center [392, 159] width 745 height 18
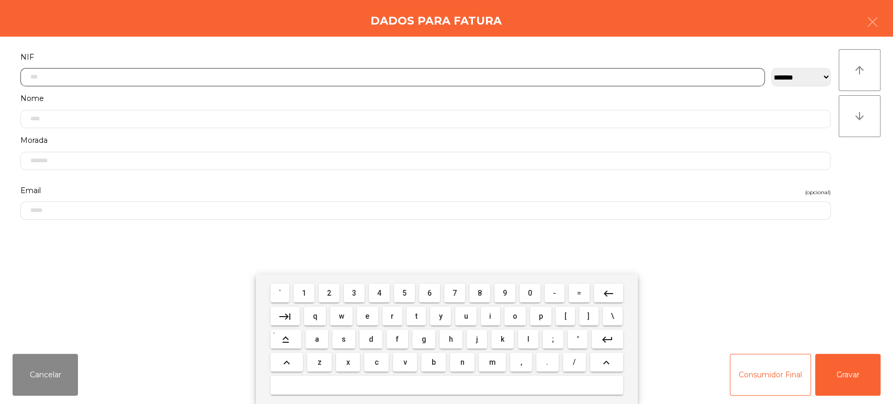
click at [320, 295] on button "2" at bounding box center [329, 293] width 21 height 19
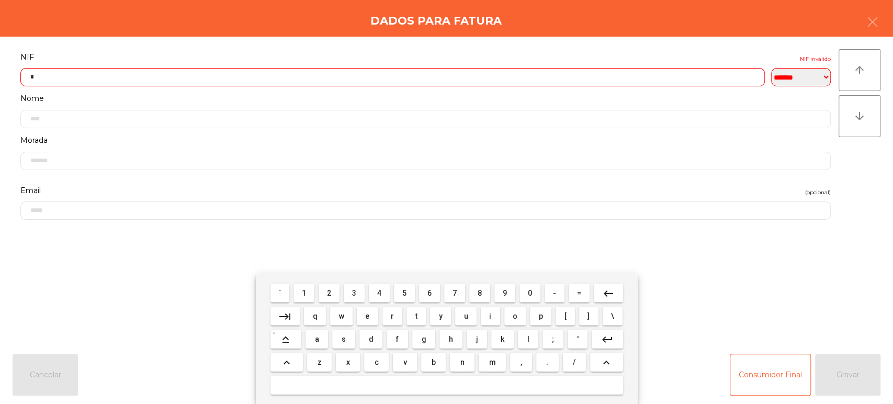
click at [505, 293] on span "9" at bounding box center [505, 293] width 4 height 8
click at [455, 293] on span "7" at bounding box center [455, 293] width 4 height 8
click at [480, 293] on span "8" at bounding box center [480, 293] width 4 height 8
click at [429, 293] on span "6" at bounding box center [430, 293] width 4 height 8
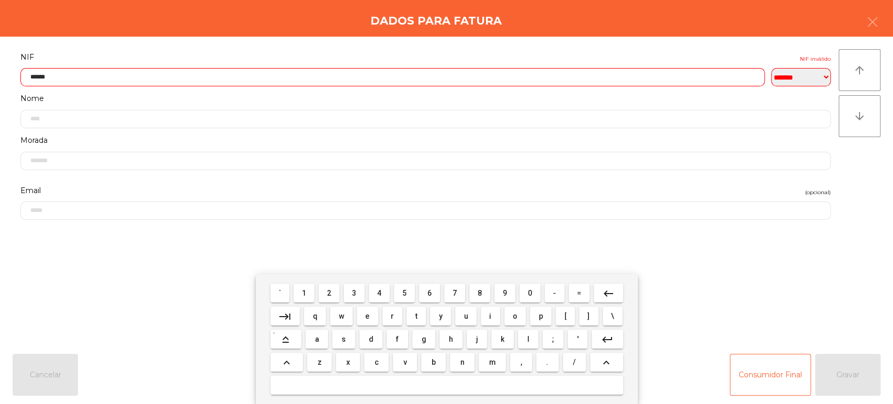
click at [405, 293] on span "5" at bounding box center [405, 293] width 4 height 8
click at [329, 293] on span "2" at bounding box center [329, 293] width 4 height 8
click at [490, 286] on button "8" at bounding box center [480, 293] width 21 height 19
type input "*********"
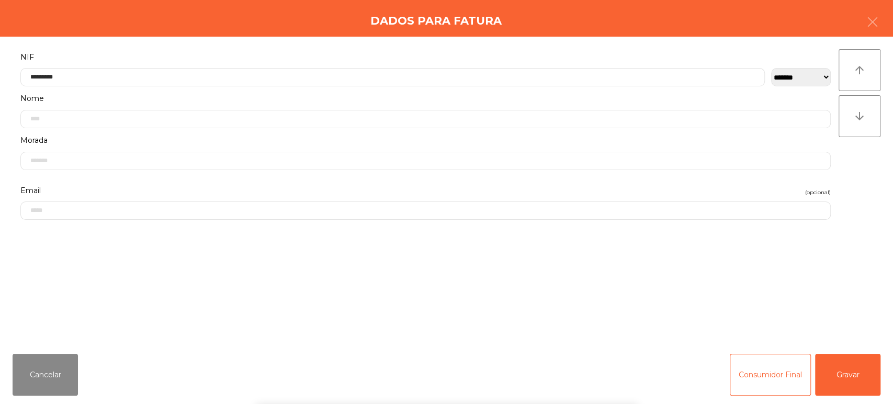
click at [406, 32] on div "Dados para Fatura" at bounding box center [446, 18] width 893 height 37
click at [859, 383] on button "Gravar" at bounding box center [847, 375] width 65 height 42
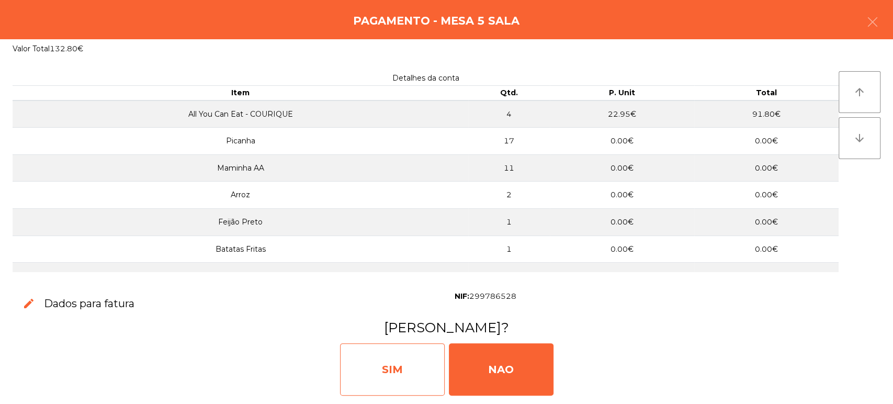
click at [404, 365] on div "SIM" at bounding box center [392, 369] width 105 height 52
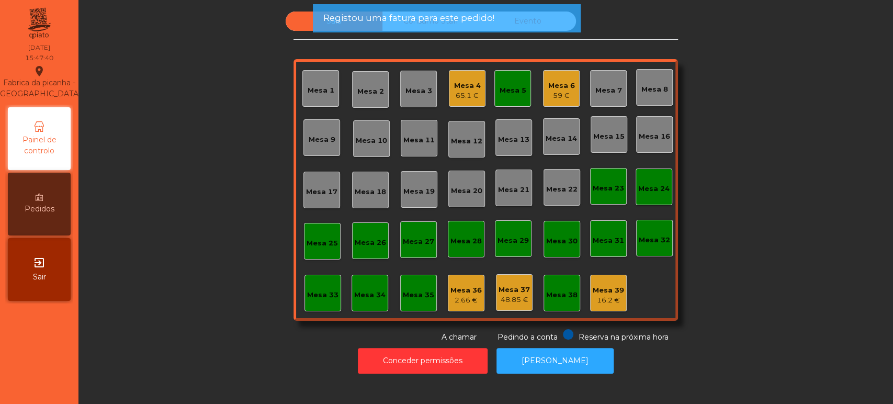
click at [509, 81] on div "Mesa 5" at bounding box center [513, 88] width 27 height 15
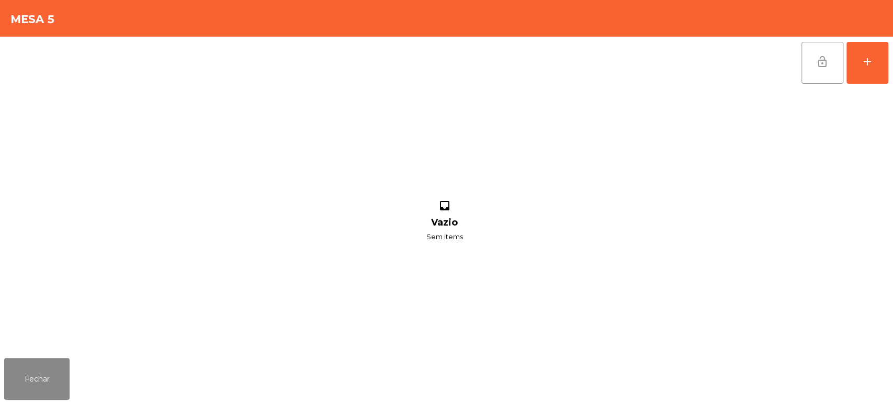
click at [811, 77] on button "lock_open" at bounding box center [823, 63] width 42 height 42
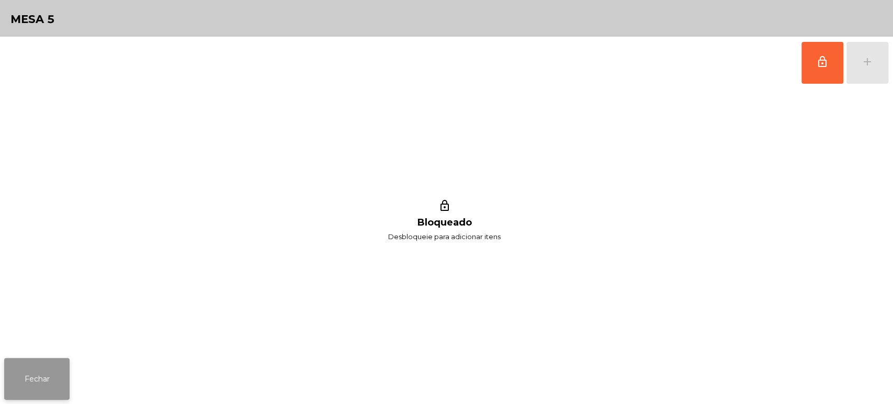
click at [49, 375] on button "Fechar" at bounding box center [36, 379] width 65 height 42
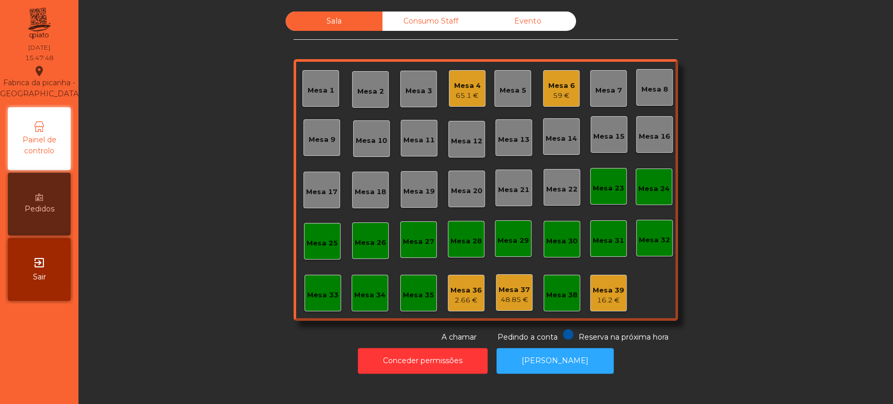
click at [566, 83] on div "Mesa 6" at bounding box center [562, 86] width 27 height 10
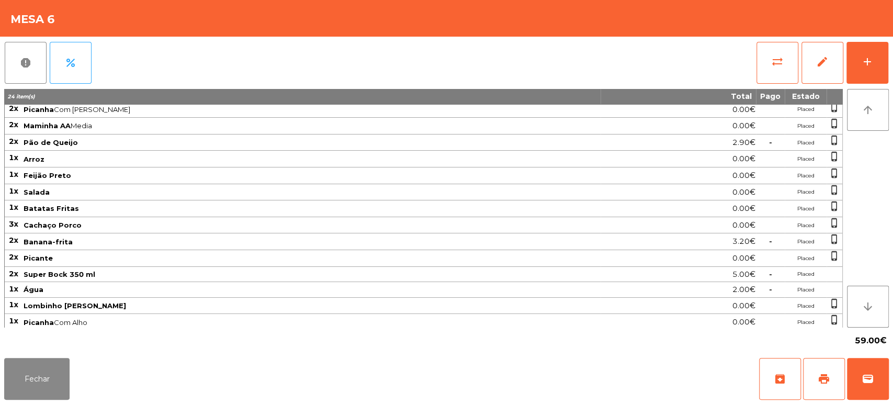
scroll to position [0, 0]
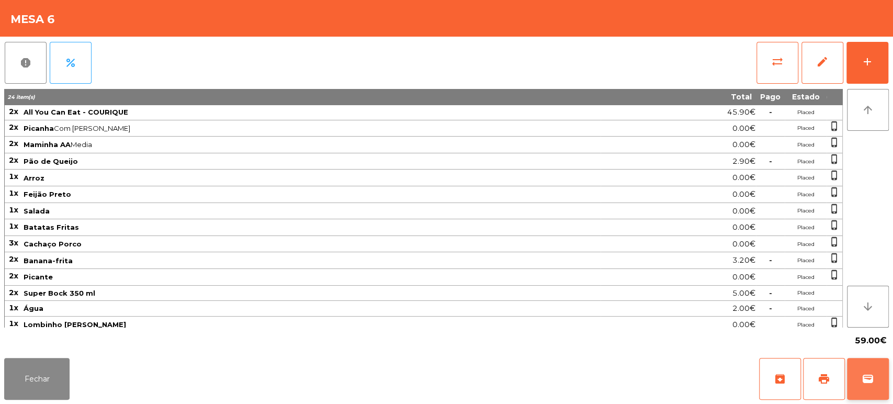
click at [878, 367] on button "wallet" at bounding box center [868, 379] width 42 height 42
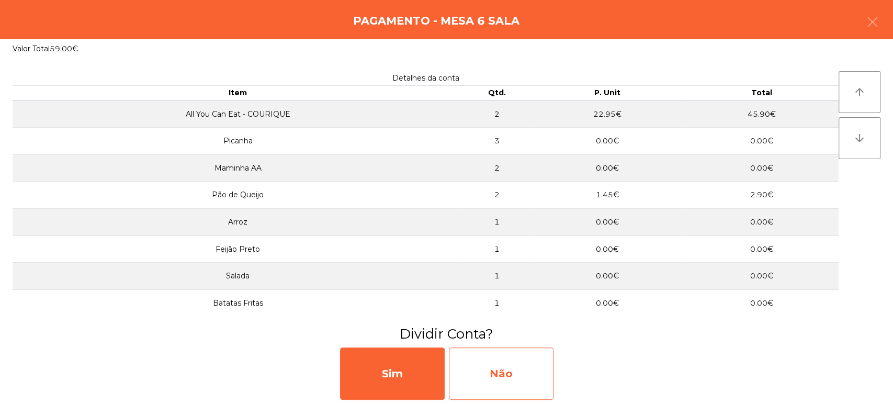
click at [528, 357] on div "Não" at bounding box center [501, 374] width 105 height 52
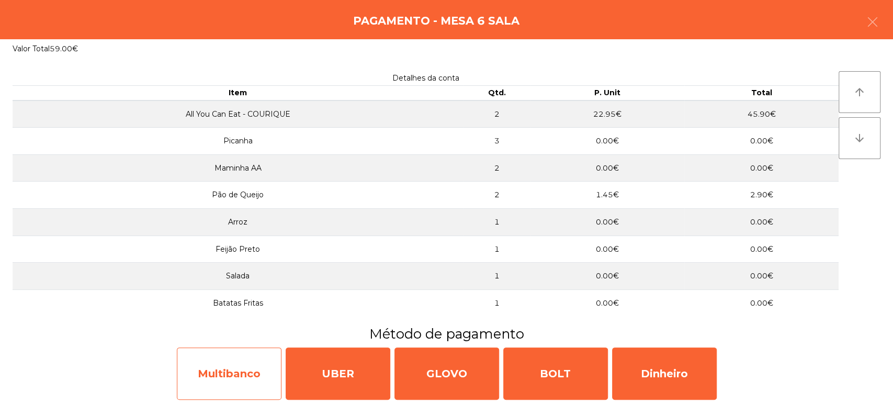
click at [247, 370] on div "Multibanco" at bounding box center [229, 374] width 105 height 52
select select "**"
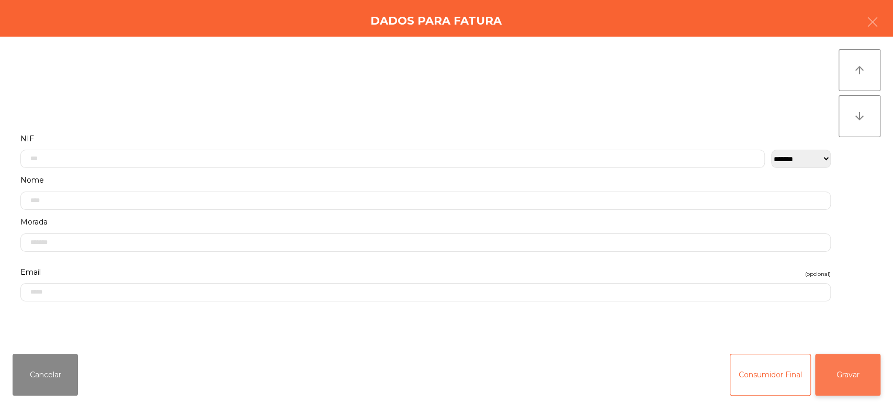
click at [849, 375] on button "Gravar" at bounding box center [847, 375] width 65 height 42
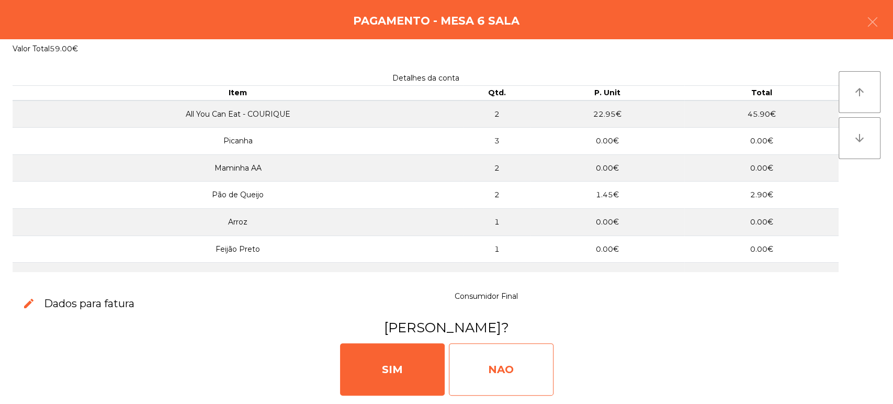
click at [531, 371] on div "NAO" at bounding box center [501, 369] width 105 height 52
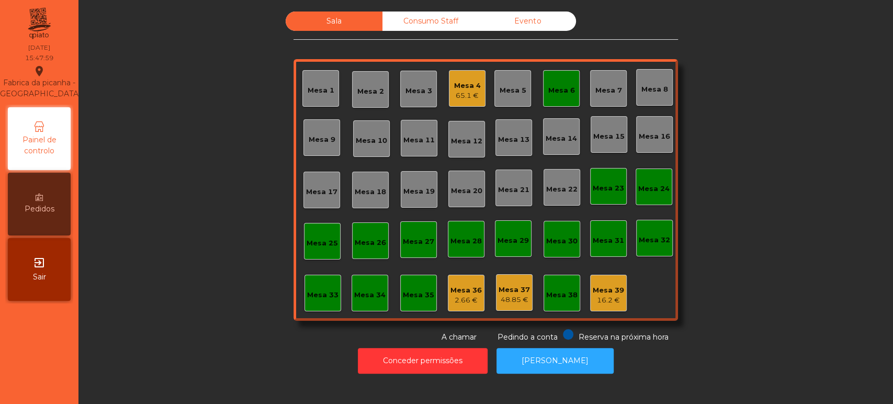
click at [561, 97] on div "Mesa 6" at bounding box center [561, 88] width 37 height 37
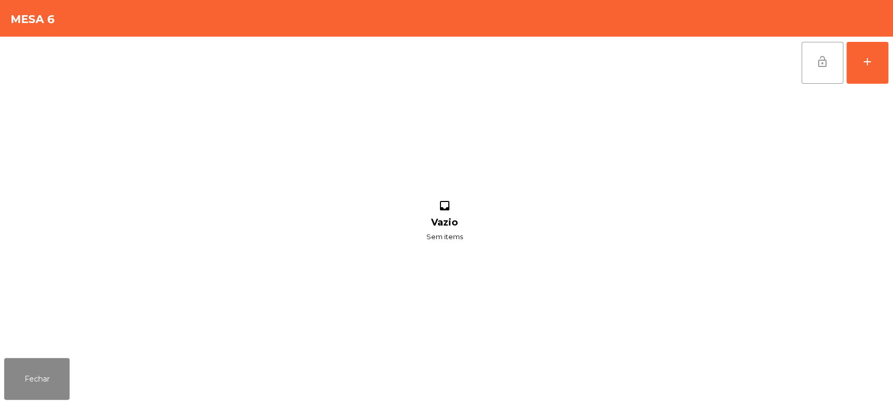
click at [817, 70] on button "lock_open" at bounding box center [823, 63] width 42 height 42
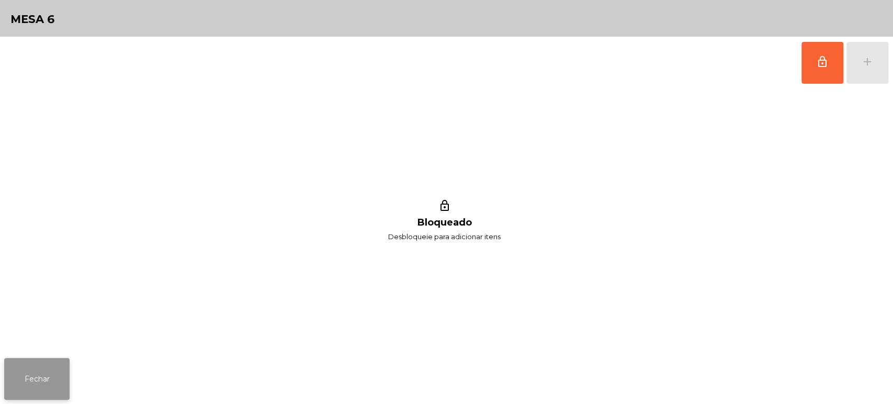
click at [47, 361] on button "Fechar" at bounding box center [36, 379] width 65 height 42
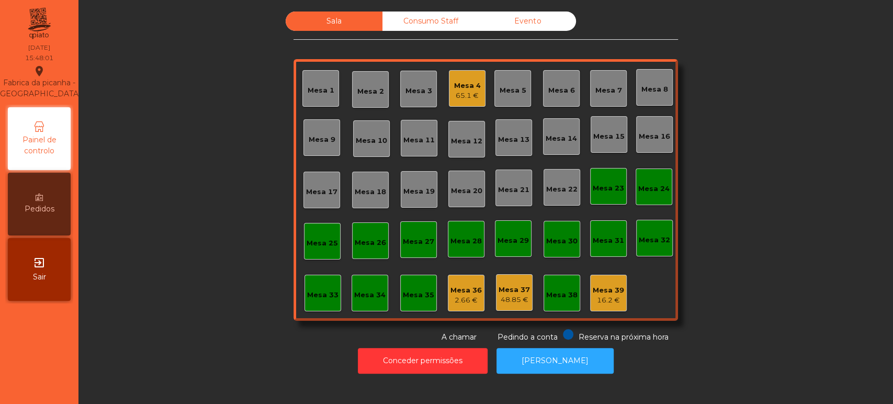
click at [237, 108] on div "Sala Consumo Staff Evento Mesa 1 [GEOGRAPHIC_DATA] 4 65.1 € [GEOGRAPHIC_DATA] 5…" at bounding box center [486, 177] width 787 height 331
click at [454, 89] on div "Mesa 4" at bounding box center [467, 86] width 27 height 10
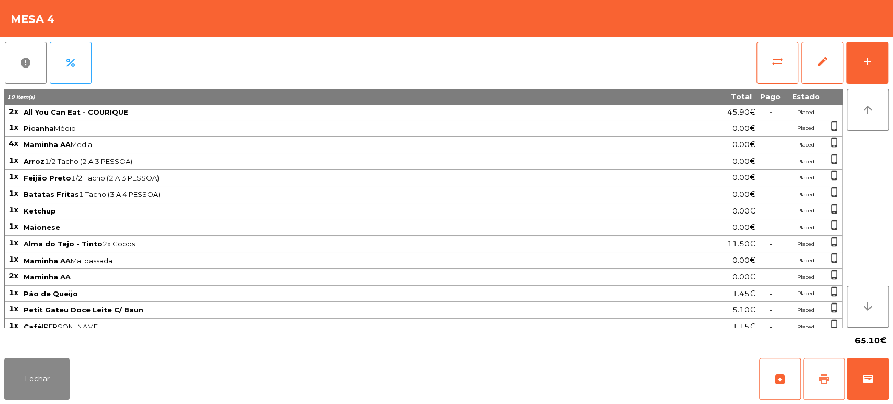
click at [810, 377] on button "print" at bounding box center [824, 379] width 42 height 42
click at [37, 379] on button "Fechar" at bounding box center [36, 379] width 65 height 42
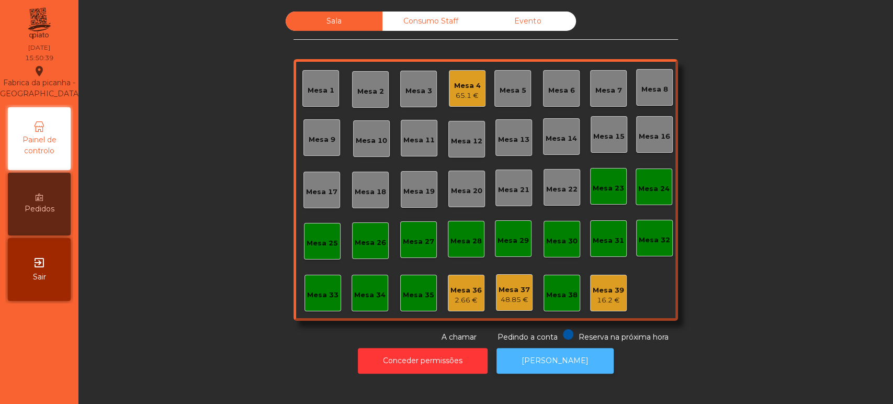
click at [555, 360] on button "[PERSON_NAME]" at bounding box center [555, 361] width 117 height 26
click at [462, 95] on div "65.1 €" at bounding box center [467, 96] width 27 height 10
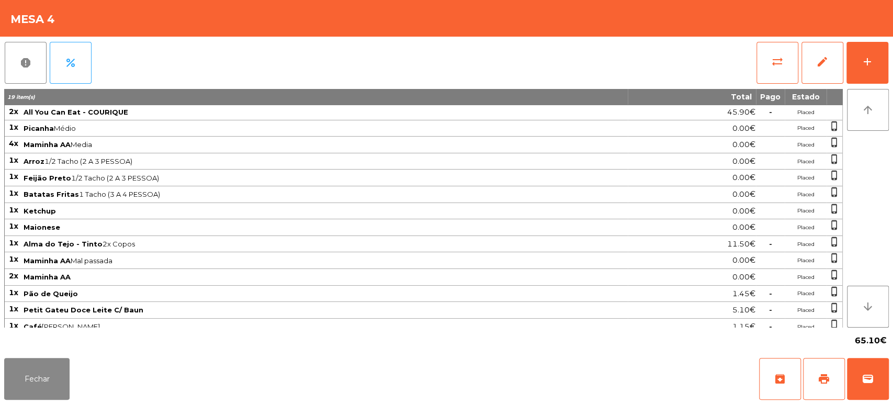
scroll to position [4, 0]
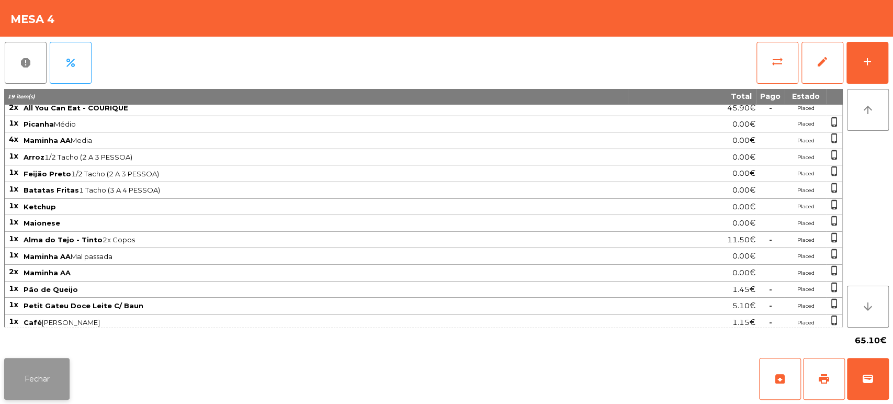
click at [50, 383] on button "Fechar" at bounding box center [36, 379] width 65 height 42
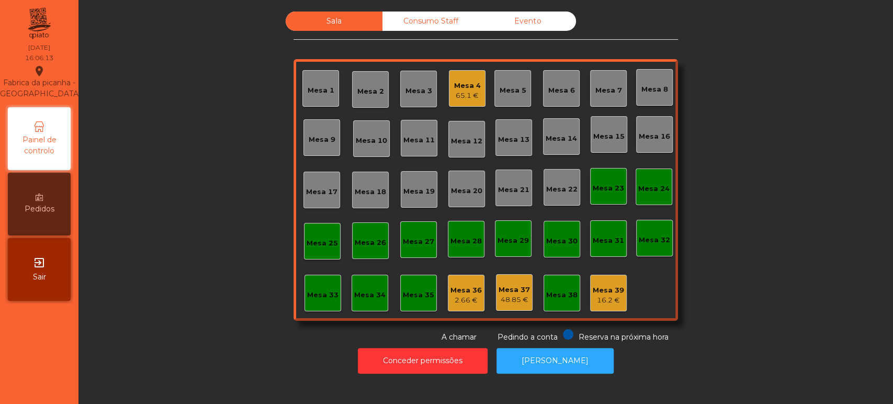
click at [476, 93] on div "Mesa 4 65.1 €" at bounding box center [467, 88] width 37 height 37
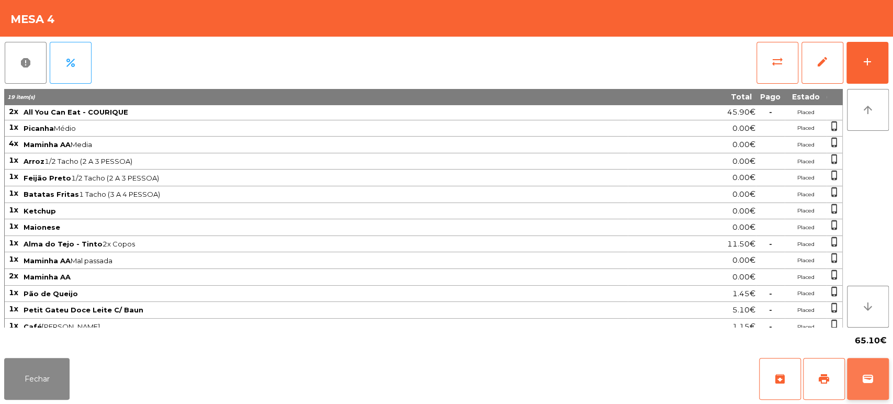
click at [870, 383] on span "wallet" at bounding box center [868, 379] width 13 height 13
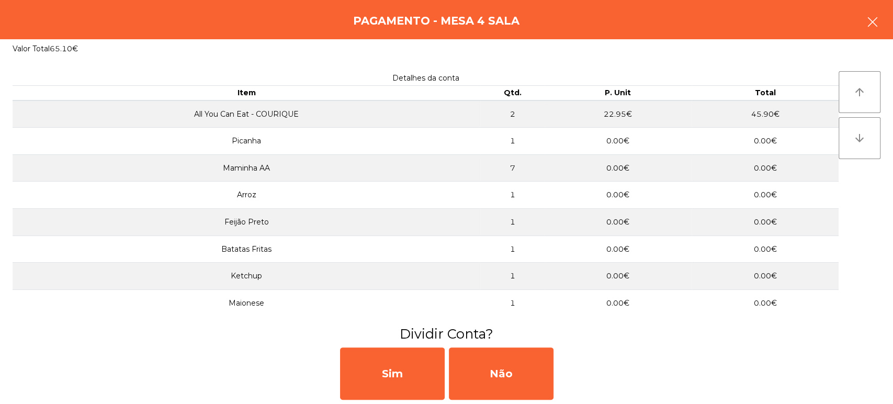
click at [884, 37] on button "button" at bounding box center [872, 22] width 29 height 31
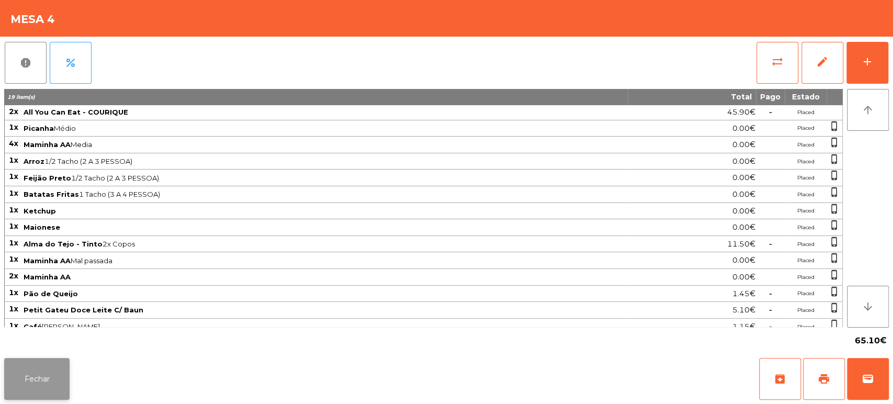
click at [50, 375] on button "Fechar" at bounding box center [36, 379] width 65 height 42
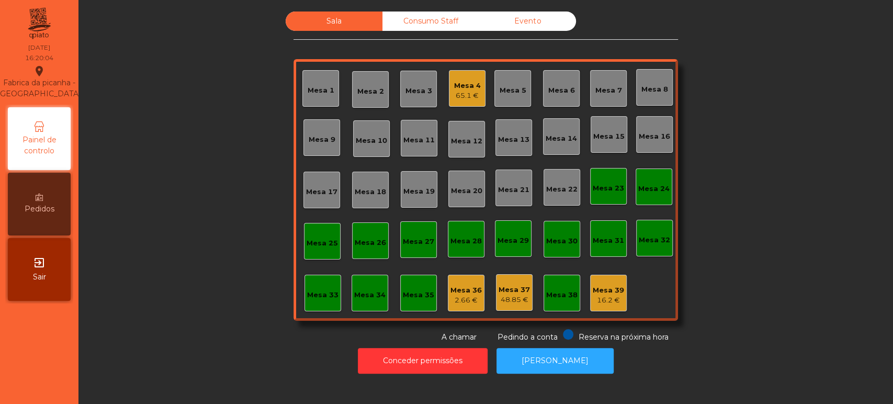
click at [464, 275] on div "Mesa 36 2.66 €" at bounding box center [466, 293] width 37 height 37
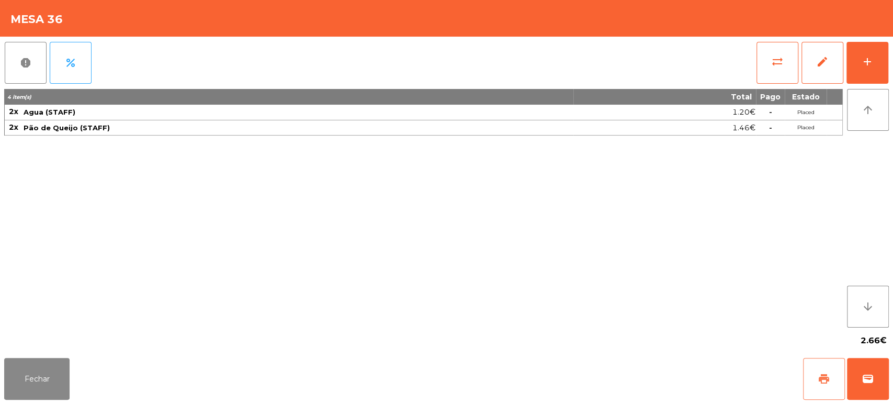
click at [837, 363] on button "print" at bounding box center [824, 379] width 42 height 42
click at [43, 382] on button "Fechar" at bounding box center [36, 379] width 65 height 42
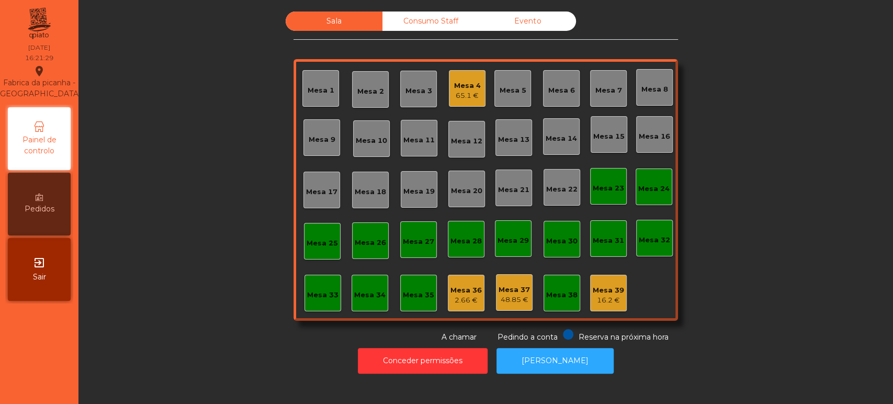
click at [476, 82] on div "Mesa 4 65.1 €" at bounding box center [467, 88] width 37 height 37
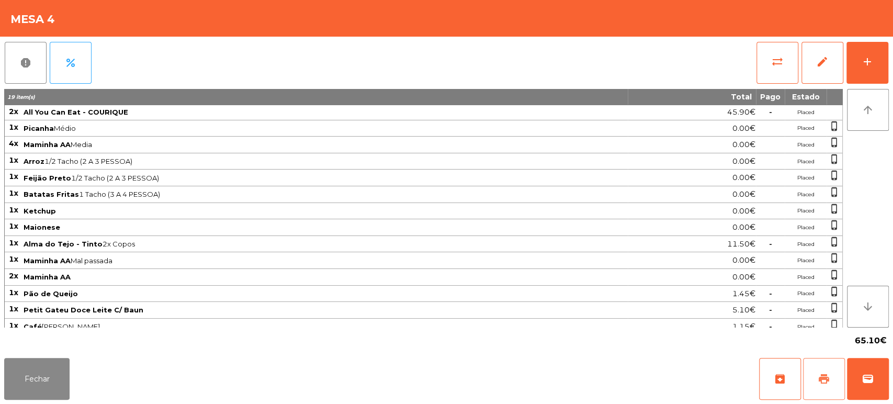
click at [836, 360] on button "print" at bounding box center [824, 379] width 42 height 42
click at [49, 383] on button "Fechar" at bounding box center [36, 379] width 65 height 42
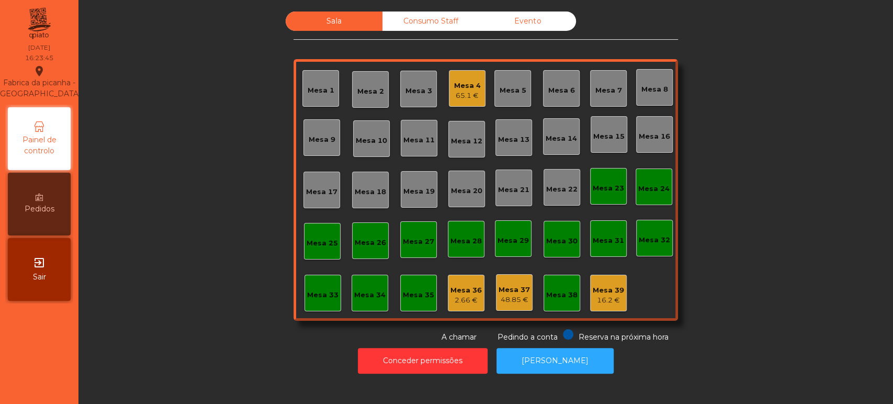
click at [459, 79] on div "Mesa 4 65.1 €" at bounding box center [467, 88] width 27 height 25
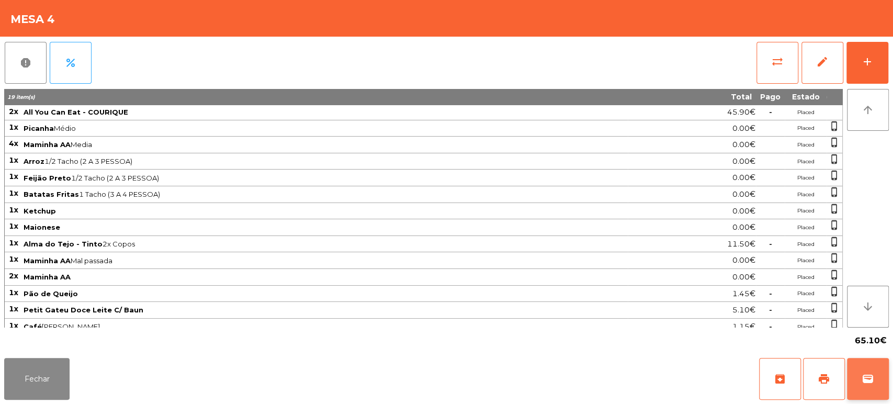
click at [887, 388] on button "wallet" at bounding box center [868, 379] width 42 height 42
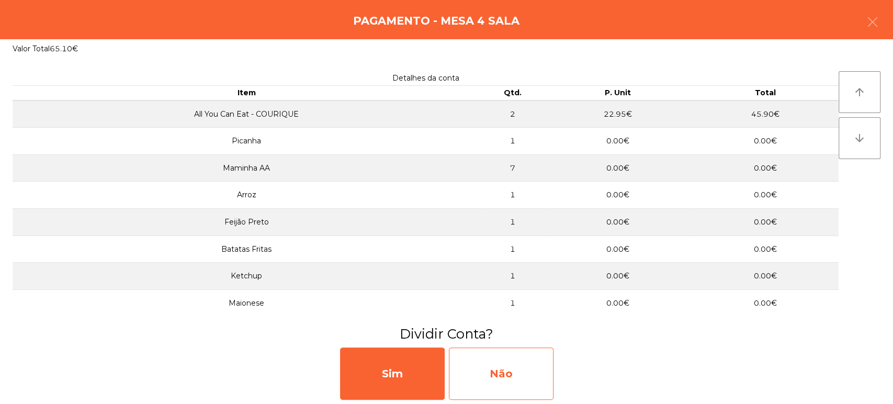
click at [538, 375] on div "Não" at bounding box center [501, 374] width 105 height 52
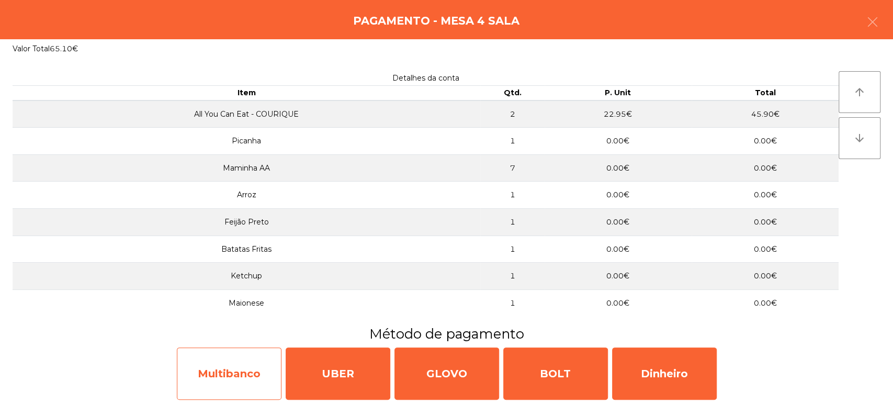
click at [238, 377] on div "Multibanco" at bounding box center [229, 374] width 105 height 52
select select "**"
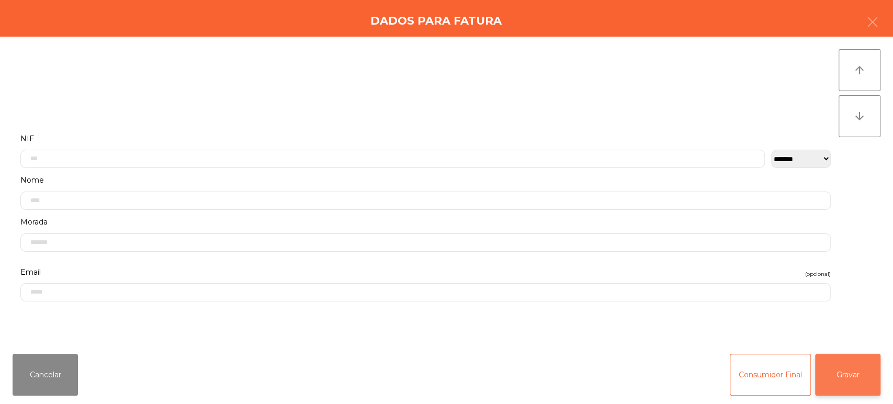
click at [864, 362] on button "Gravar" at bounding box center [847, 375] width 65 height 42
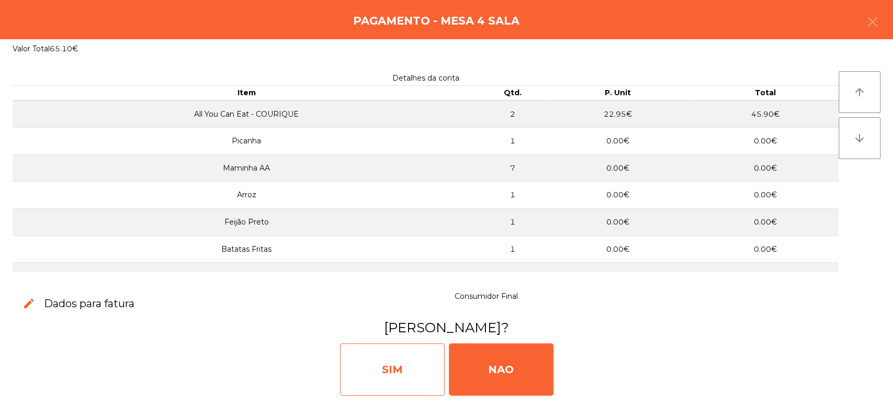
click at [398, 367] on div "SIM" at bounding box center [392, 369] width 105 height 52
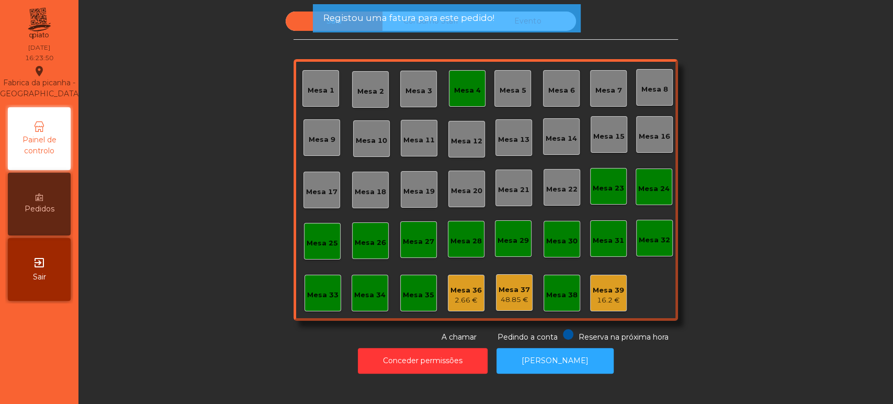
click at [464, 94] on div "Mesa 4" at bounding box center [467, 90] width 27 height 10
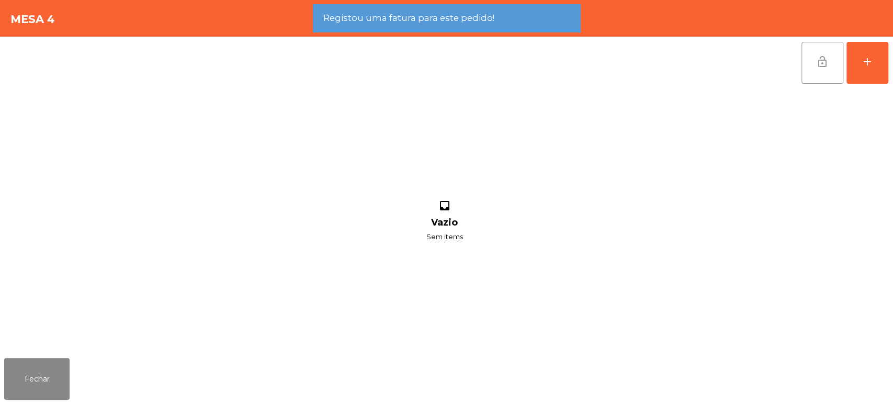
click at [826, 72] on button "lock_open" at bounding box center [823, 63] width 42 height 42
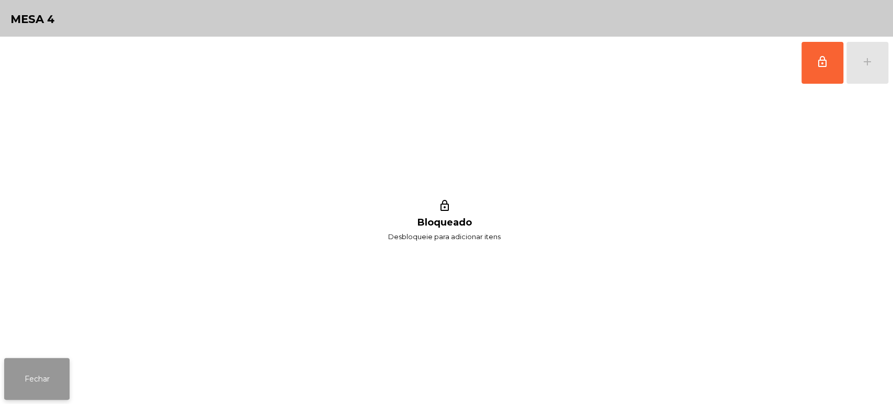
click at [49, 377] on button "Fechar" at bounding box center [36, 379] width 65 height 42
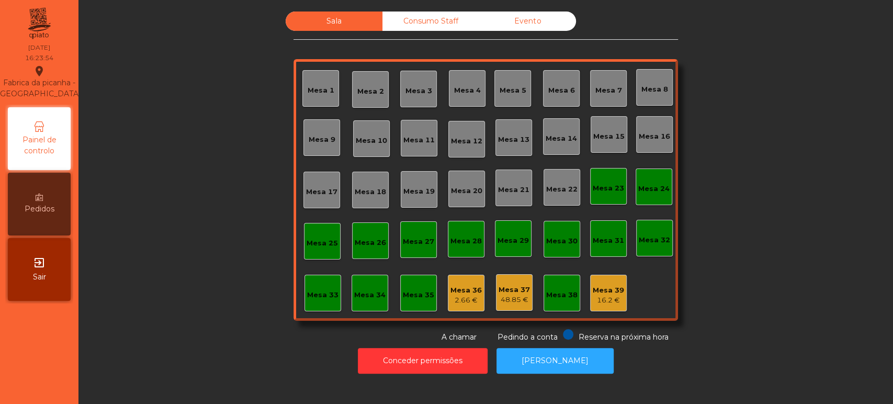
click at [444, 21] on div "Consumo Staff" at bounding box center [431, 21] width 97 height 19
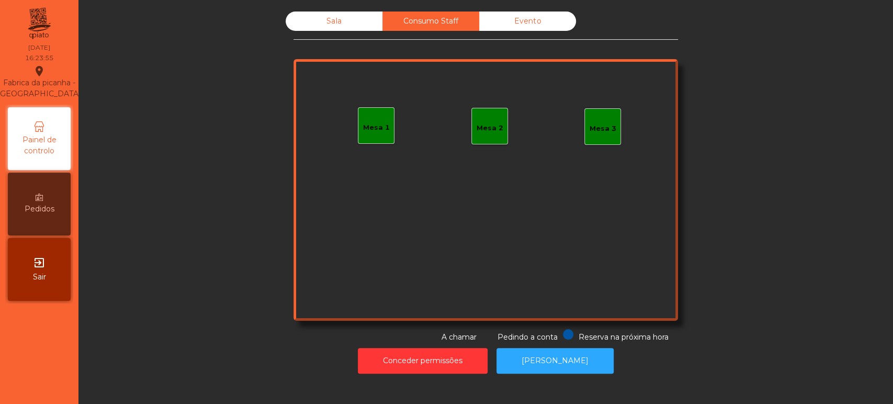
click at [540, 21] on div "Evento" at bounding box center [527, 21] width 97 height 19
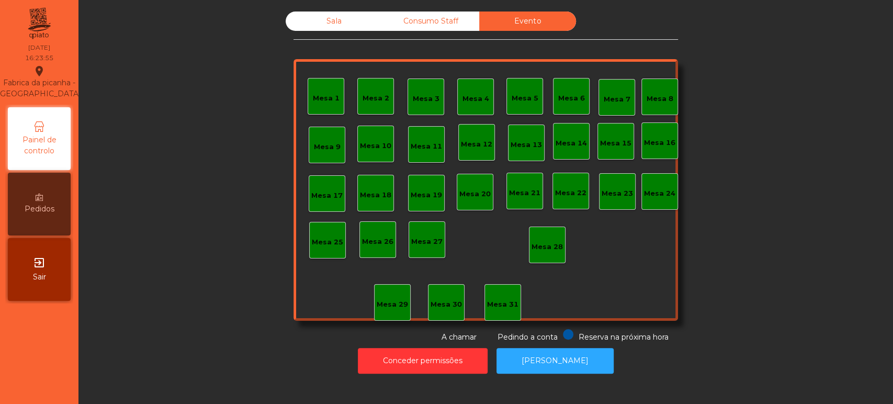
click at [356, 19] on div "Sala" at bounding box center [334, 21] width 97 height 19
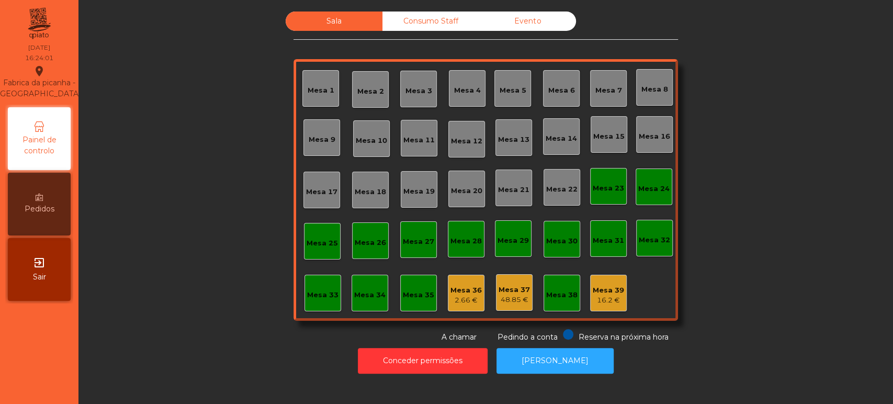
click at [448, 278] on div "Mesa 36 2.66 €" at bounding box center [466, 293] width 37 height 37
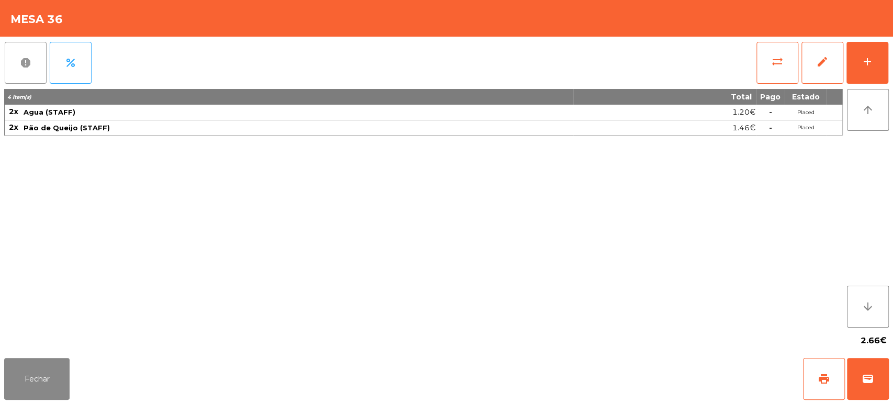
click at [30, 73] on button "report" at bounding box center [26, 63] width 42 height 42
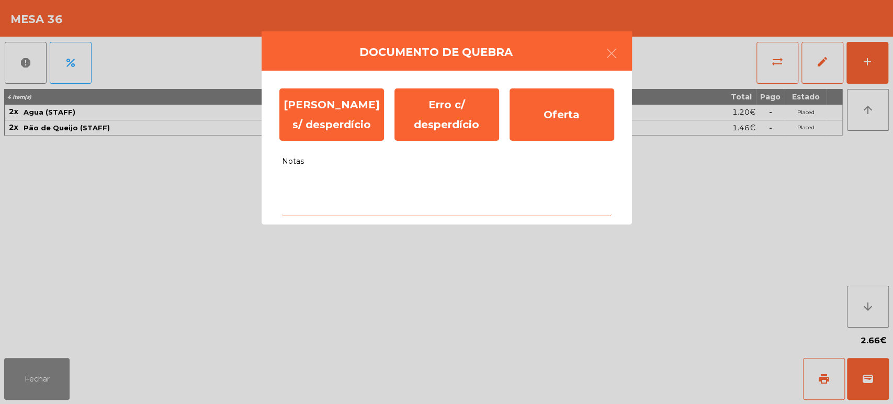
click at [412, 208] on textarea "Notas" at bounding box center [447, 194] width 330 height 43
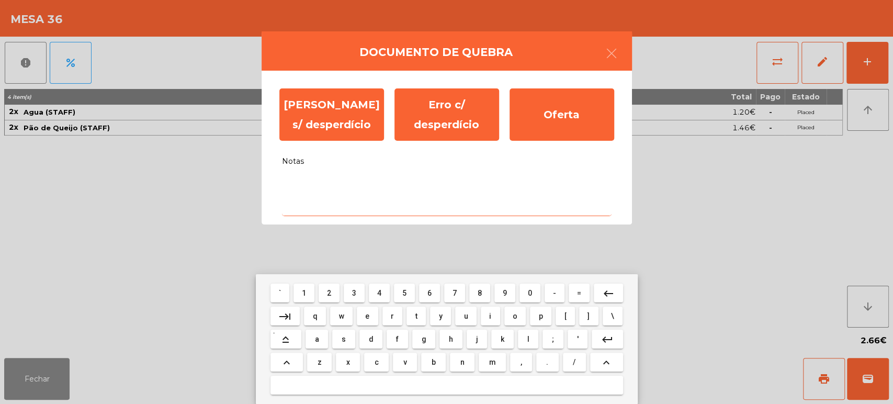
click at [342, 339] on span "s" at bounding box center [344, 339] width 4 height 8
click at [366, 314] on span "e" at bounding box center [367, 316] width 4 height 8
click at [490, 360] on span "m" at bounding box center [492, 362] width 7 height 8
click at [600, 295] on button "keyboard_backspace" at bounding box center [608, 293] width 29 height 19
click at [606, 293] on mat-icon "keyboard_backspace" at bounding box center [608, 293] width 13 height 13
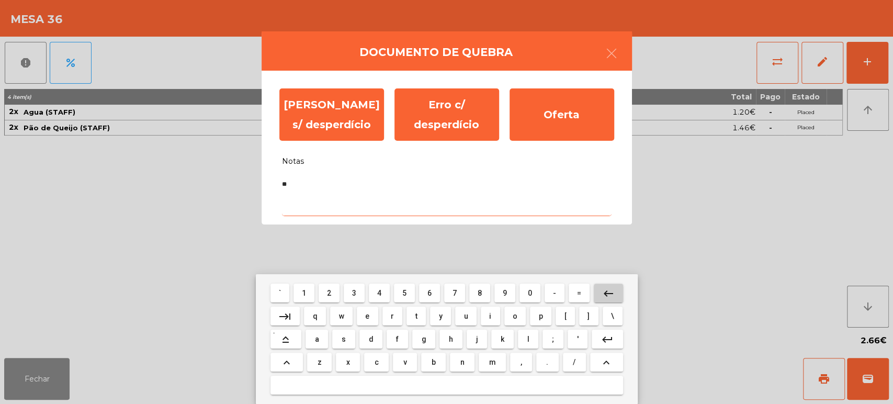
type textarea "*"
click at [601, 288] on button "keyboard_backspace" at bounding box center [608, 293] width 29 height 19
click at [602, 289] on mat-icon "keyboard_backspace" at bounding box center [608, 293] width 13 height 13
click at [317, 339] on span "a" at bounding box center [317, 339] width 4 height 8
click at [528, 339] on span "l" at bounding box center [528, 339] width 2 height 8
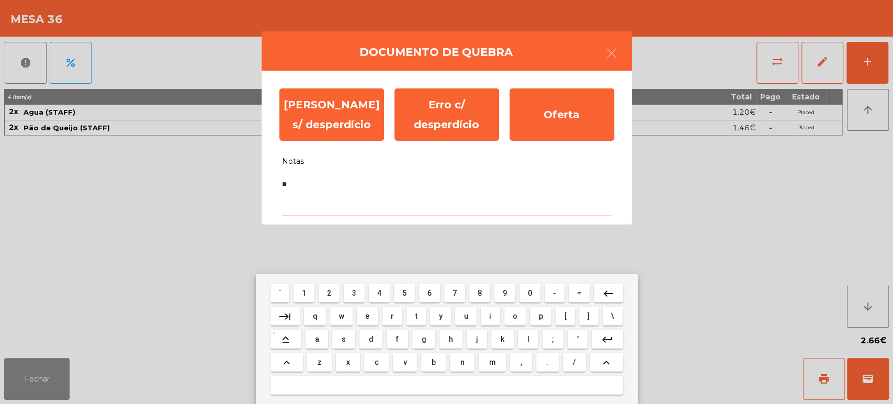
click at [490, 301] on button "8" at bounding box center [480, 293] width 21 height 19
click at [618, 294] on button "keyboard_backspace" at bounding box center [608, 293] width 29 height 19
click at [490, 316] on span "i" at bounding box center [490, 316] width 2 height 8
type textarea "***"
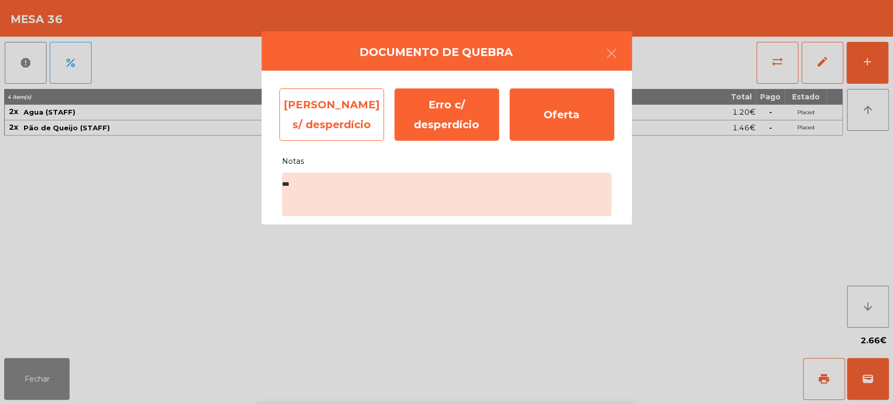
click at [323, 107] on div "[PERSON_NAME] s/ desperdício" at bounding box center [332, 114] width 105 height 52
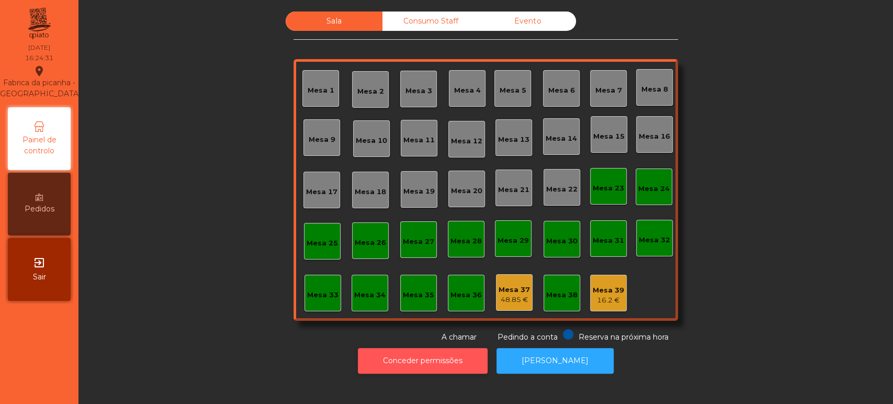
click at [419, 364] on button "Conceder permissões" at bounding box center [423, 361] width 130 height 26
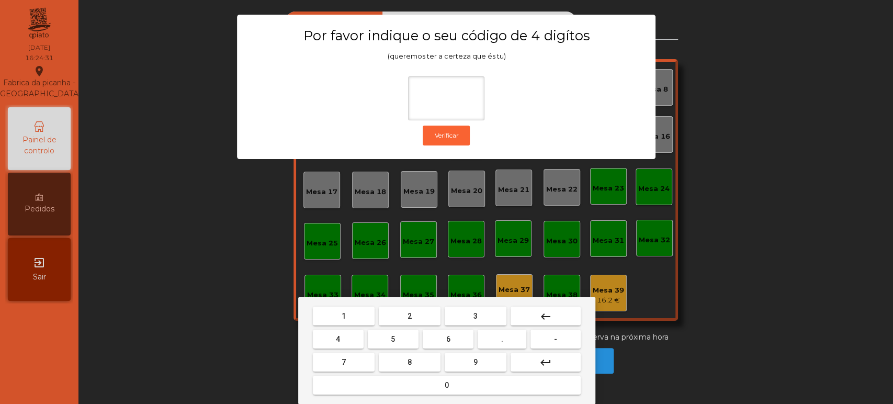
click at [355, 309] on button "1" at bounding box center [344, 316] width 62 height 19
click at [475, 312] on span "3" at bounding box center [476, 316] width 4 height 8
click at [393, 339] on span "5" at bounding box center [393, 339] width 4 height 8
click at [425, 379] on button "0" at bounding box center [447, 385] width 268 height 19
type input "****"
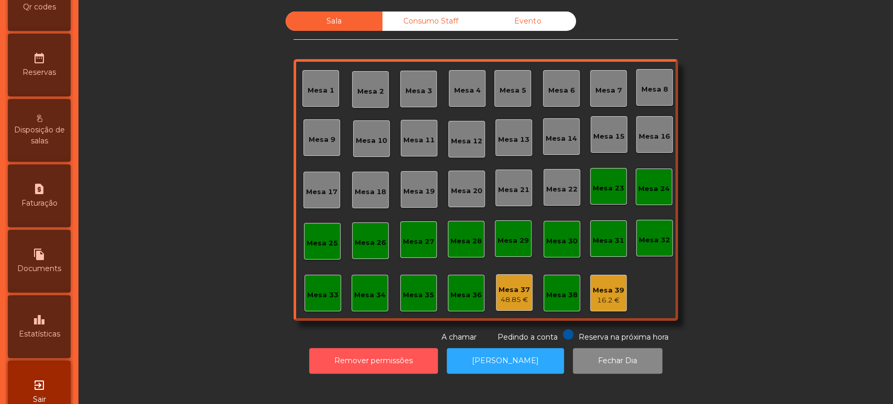
scroll to position [373, 0]
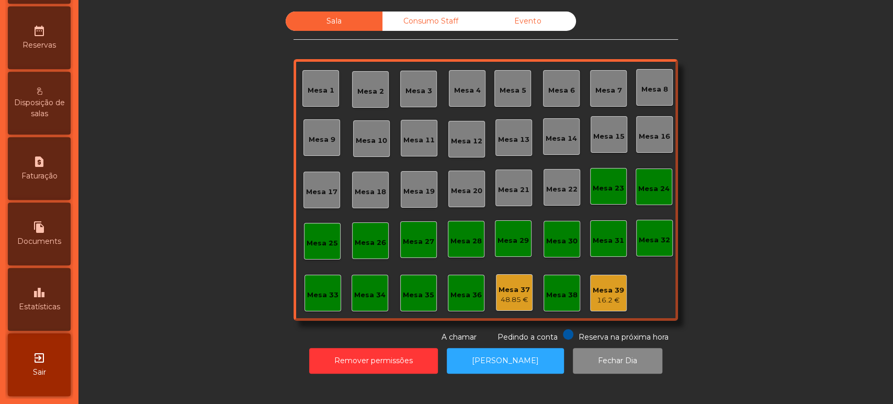
click at [54, 236] on span "Documents" at bounding box center [39, 241] width 44 height 11
select select "*"
select select "****"
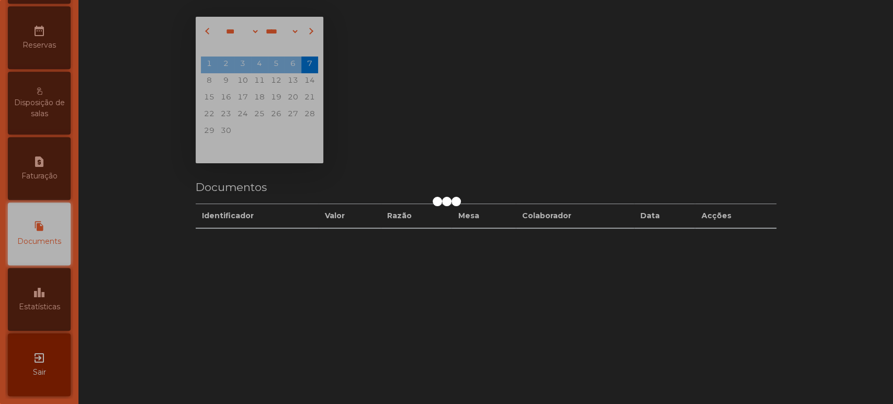
click at [52, 291] on div at bounding box center [446, 202] width 893 height 404
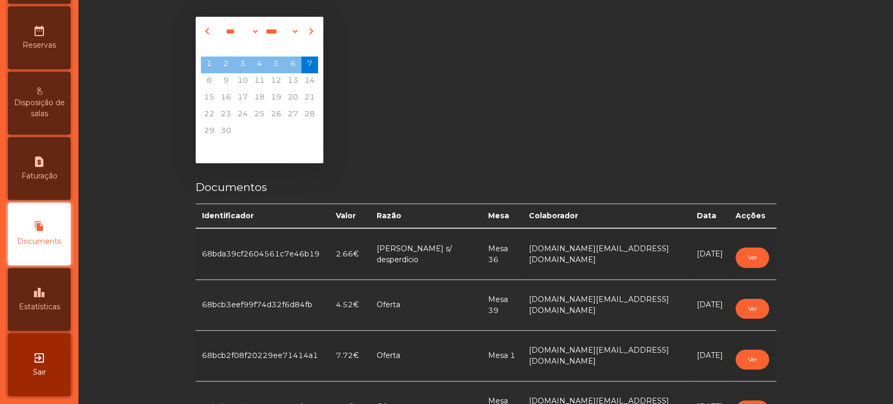
click at [54, 319] on div "leaderboard Estatísticas" at bounding box center [39, 299] width 63 height 63
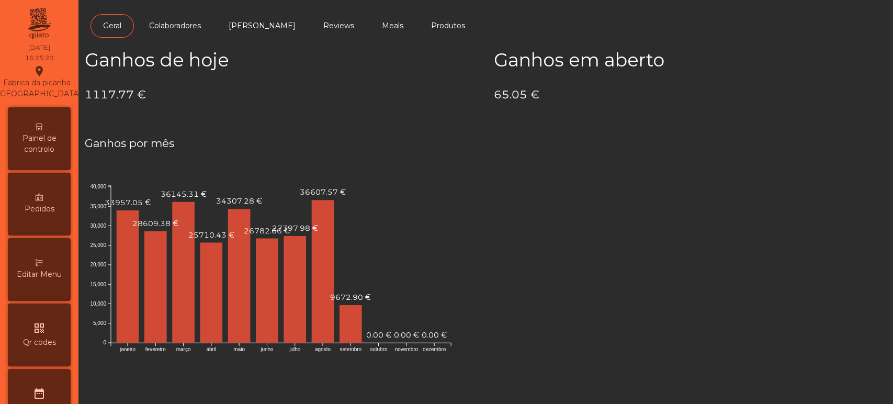
click at [32, 151] on span "Painel de controlo" at bounding box center [39, 144] width 58 height 22
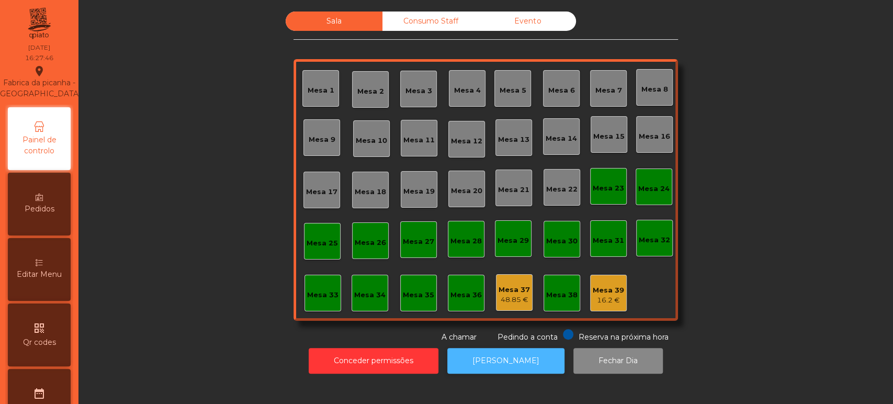
click at [482, 368] on button "[PERSON_NAME]" at bounding box center [506, 361] width 117 height 26
